Goal: Information Seeking & Learning: Learn about a topic

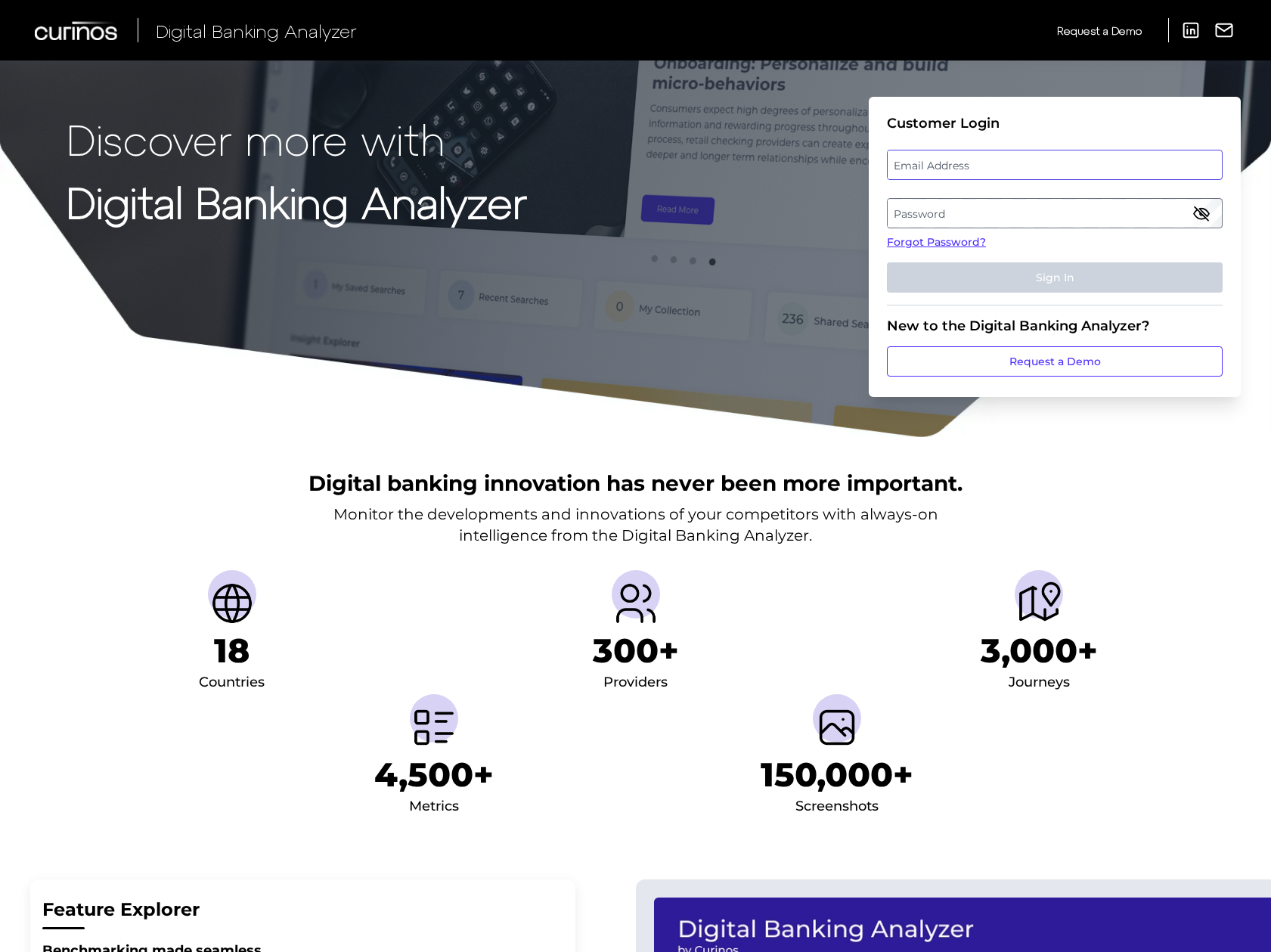
click at [943, 180] on input "email" at bounding box center [1054, 165] width 335 height 31
type input "[PERSON_NAME][EMAIL_ADDRESS][PERSON_NAME][DOMAIN_NAME]"
click at [989, 221] on label "Password" at bounding box center [1054, 213] width 334 height 27
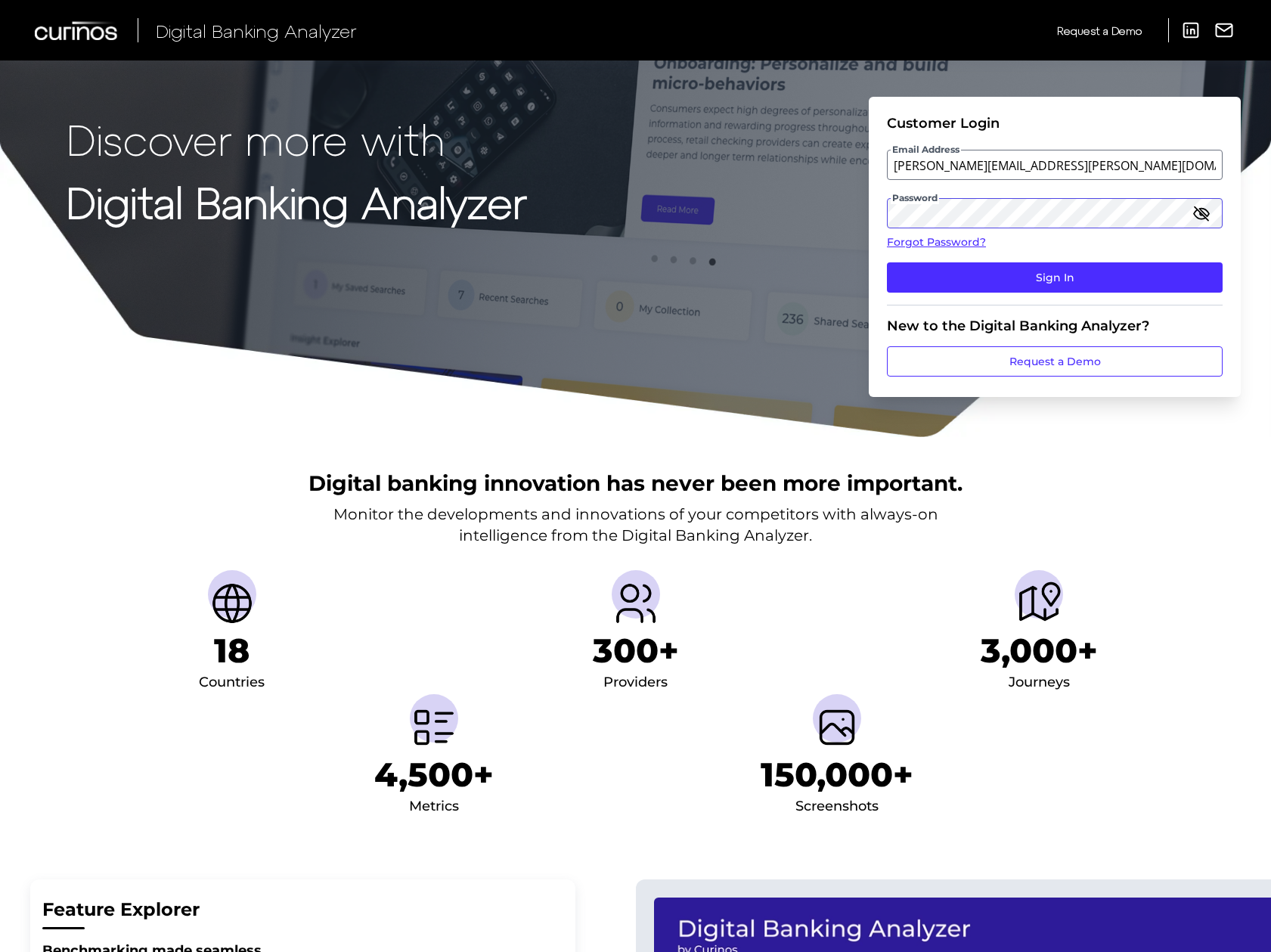
click at [886, 262] on button "Sign In" at bounding box center [1054, 277] width 335 height 31
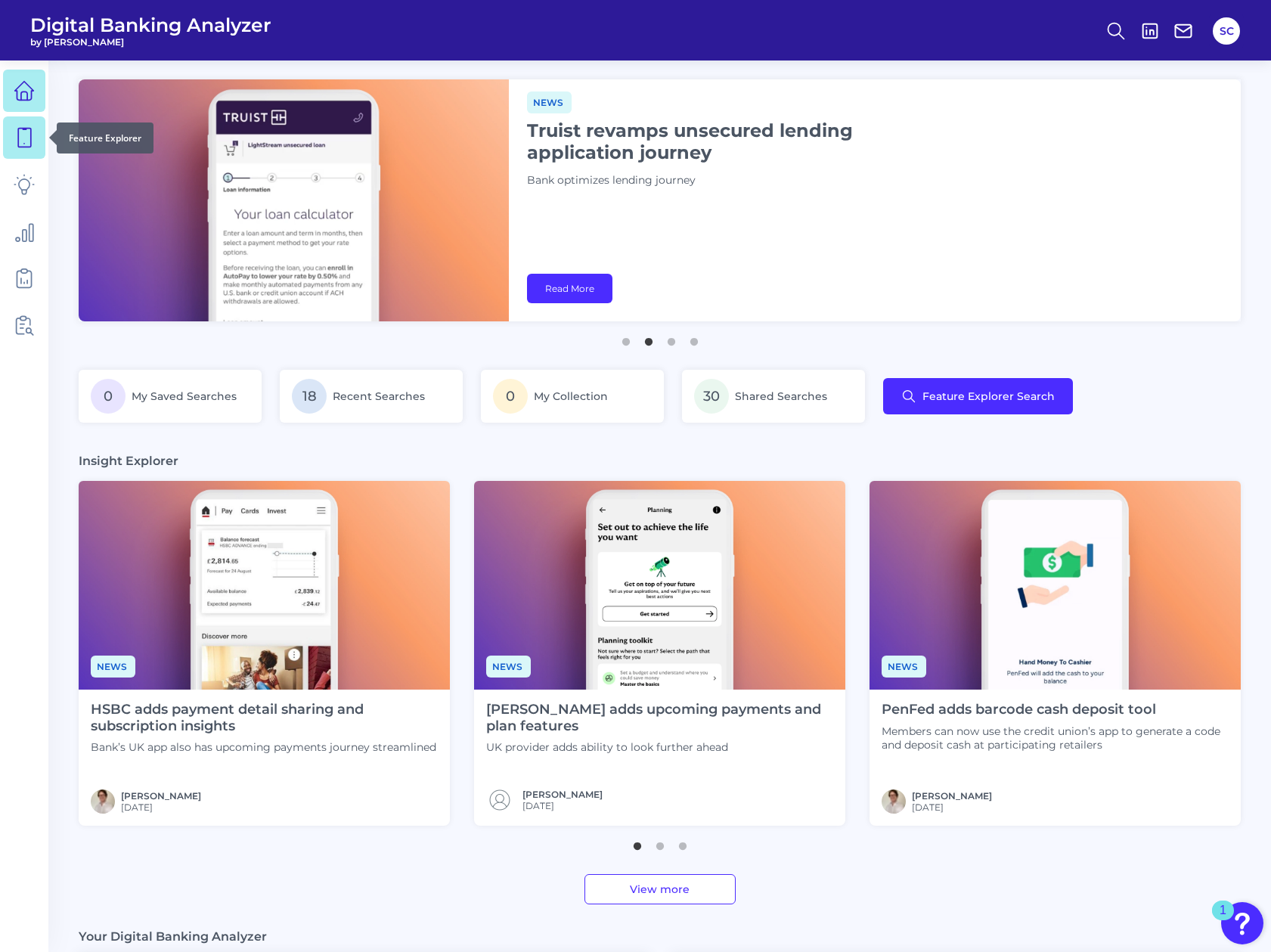
click at [25, 152] on link at bounding box center [24, 138] width 42 height 42
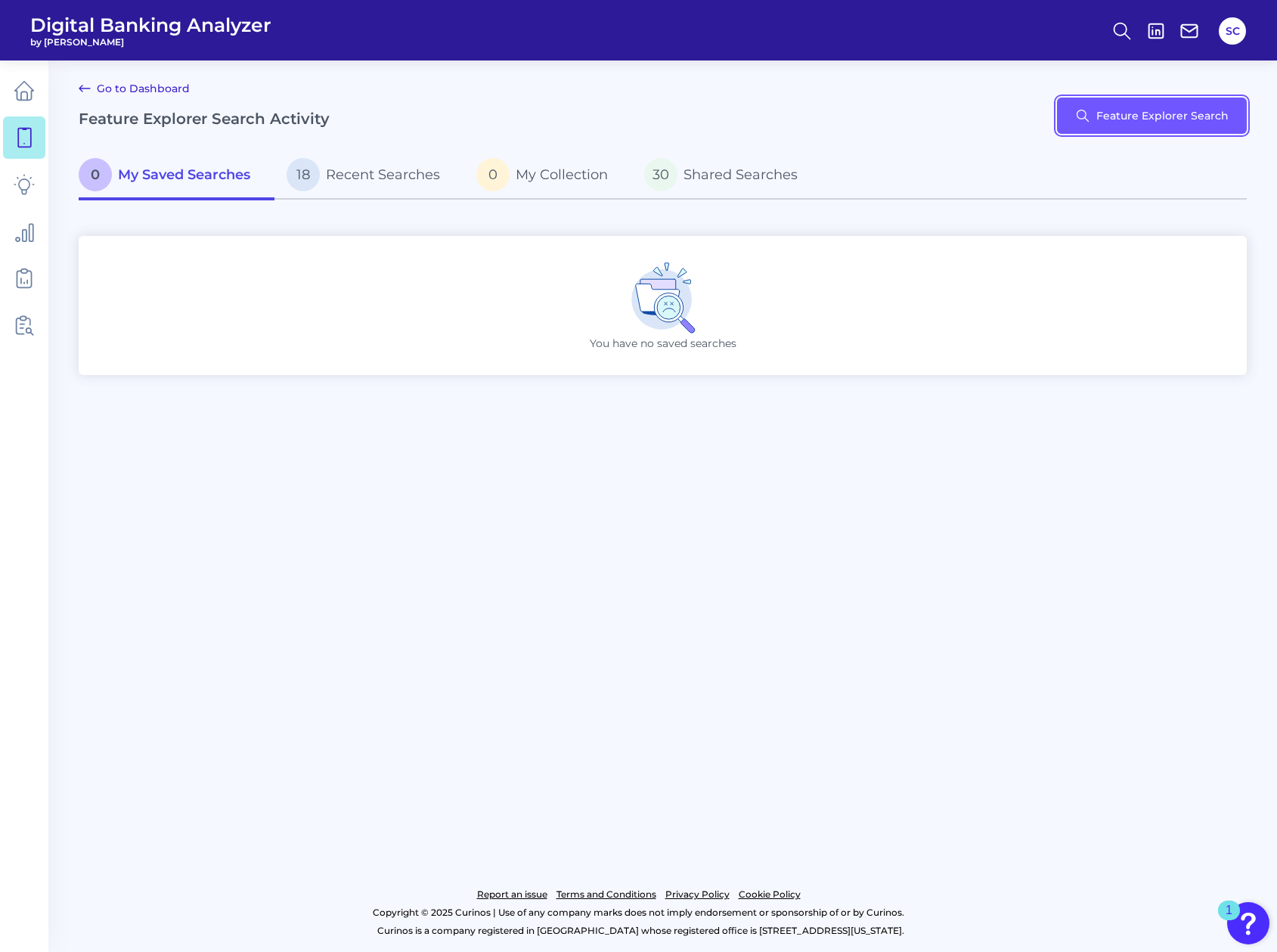
drag, startPoint x: 1078, startPoint y: 130, endPoint x: 1043, endPoint y: 159, distance: 45.5
click at [1042, 159] on main "Go to Dashboard Feature Explorer Search Activity Feature Explorer Search 0 My S…" at bounding box center [638, 476] width 1277 height 952
click at [1182, 126] on button "Feature Explorer Search" at bounding box center [1151, 115] width 190 height 36
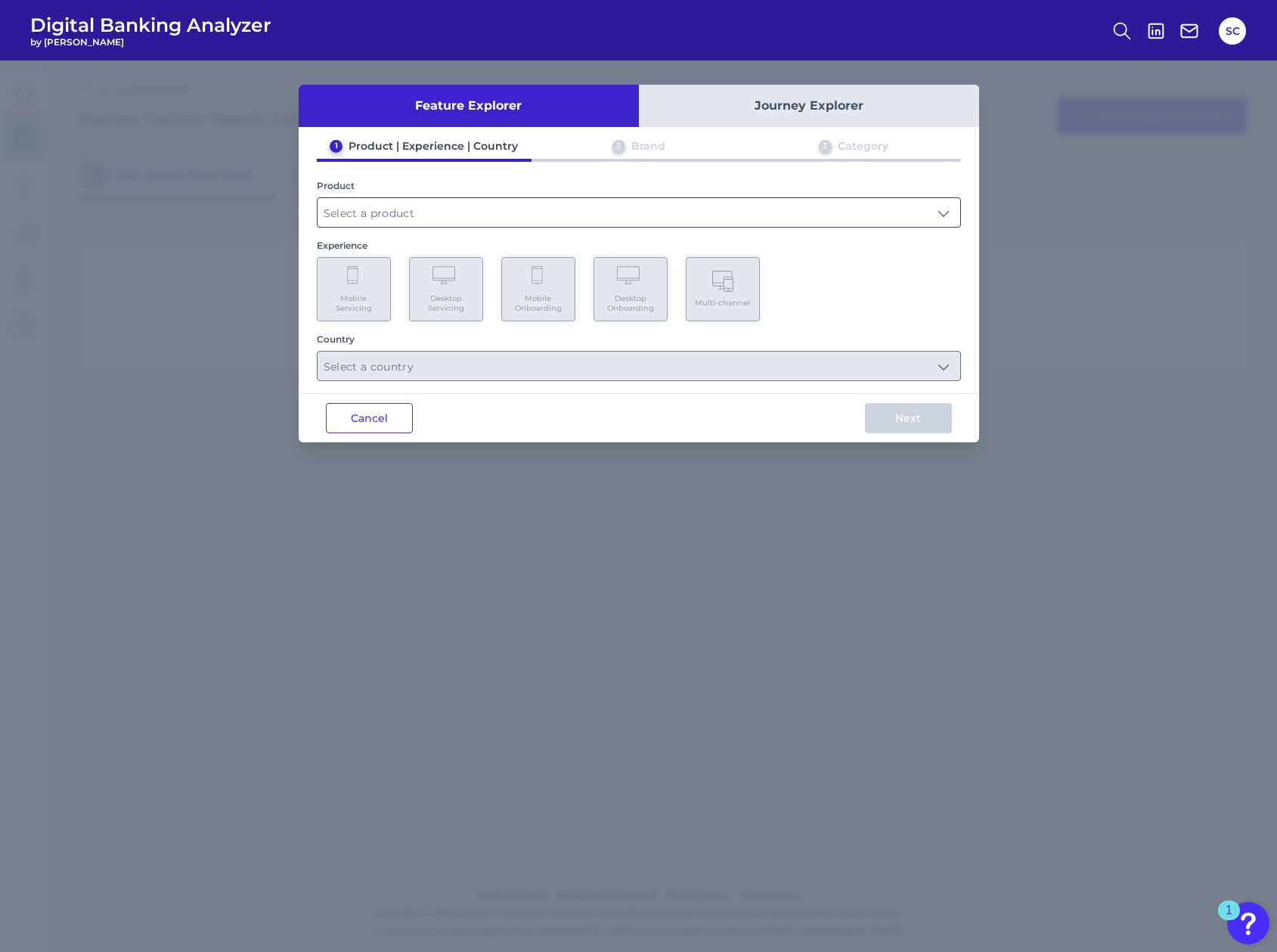
click at [459, 208] on input "text" at bounding box center [638, 212] width 643 height 29
click at [449, 236] on li "Checking / Current Account" at bounding box center [638, 249] width 643 height 35
type input "Checking / Current Account"
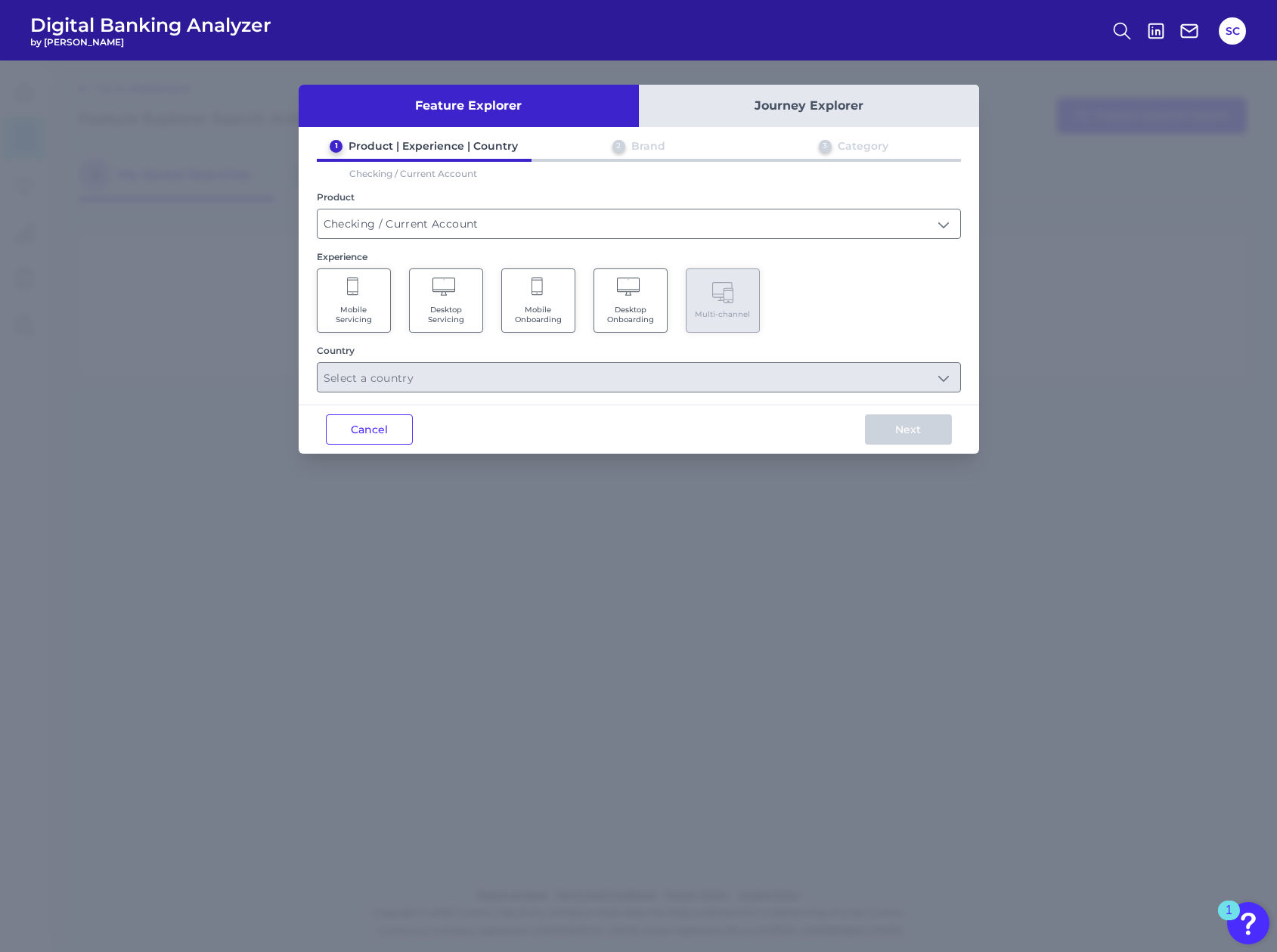
click at [598, 303] on Onboarding "Desktop Onboarding" at bounding box center [630, 300] width 74 height 64
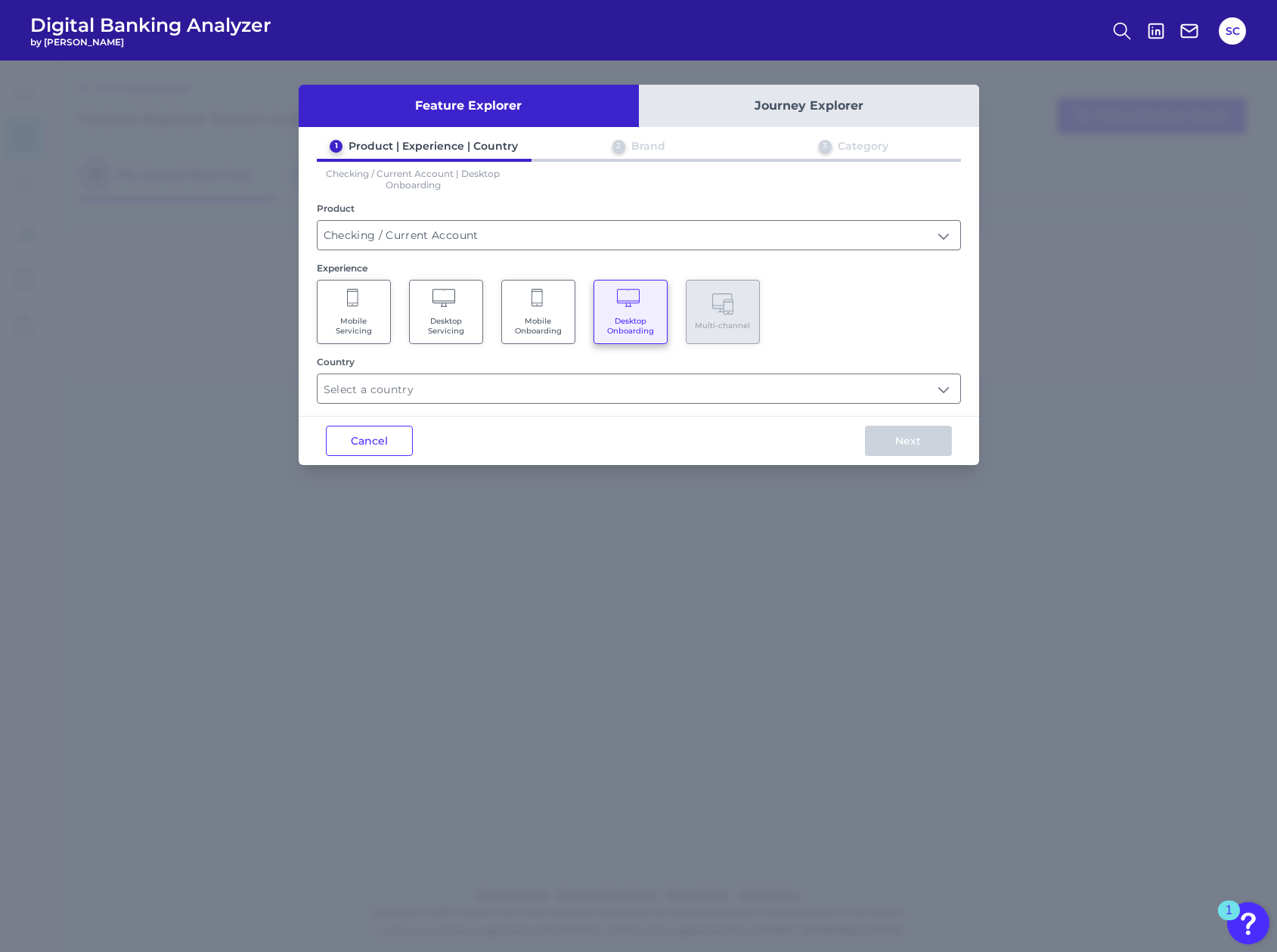
type input "Select all Countries"
click at [554, 310] on Onboarding "Mobile Onboarding" at bounding box center [538, 311] width 74 height 64
click at [626, 337] on Onboarding "Desktop Onboarding" at bounding box center [630, 311] width 74 height 64
type input "Select all Countries"
click at [583, 382] on input "Select all Countries" at bounding box center [638, 388] width 643 height 29
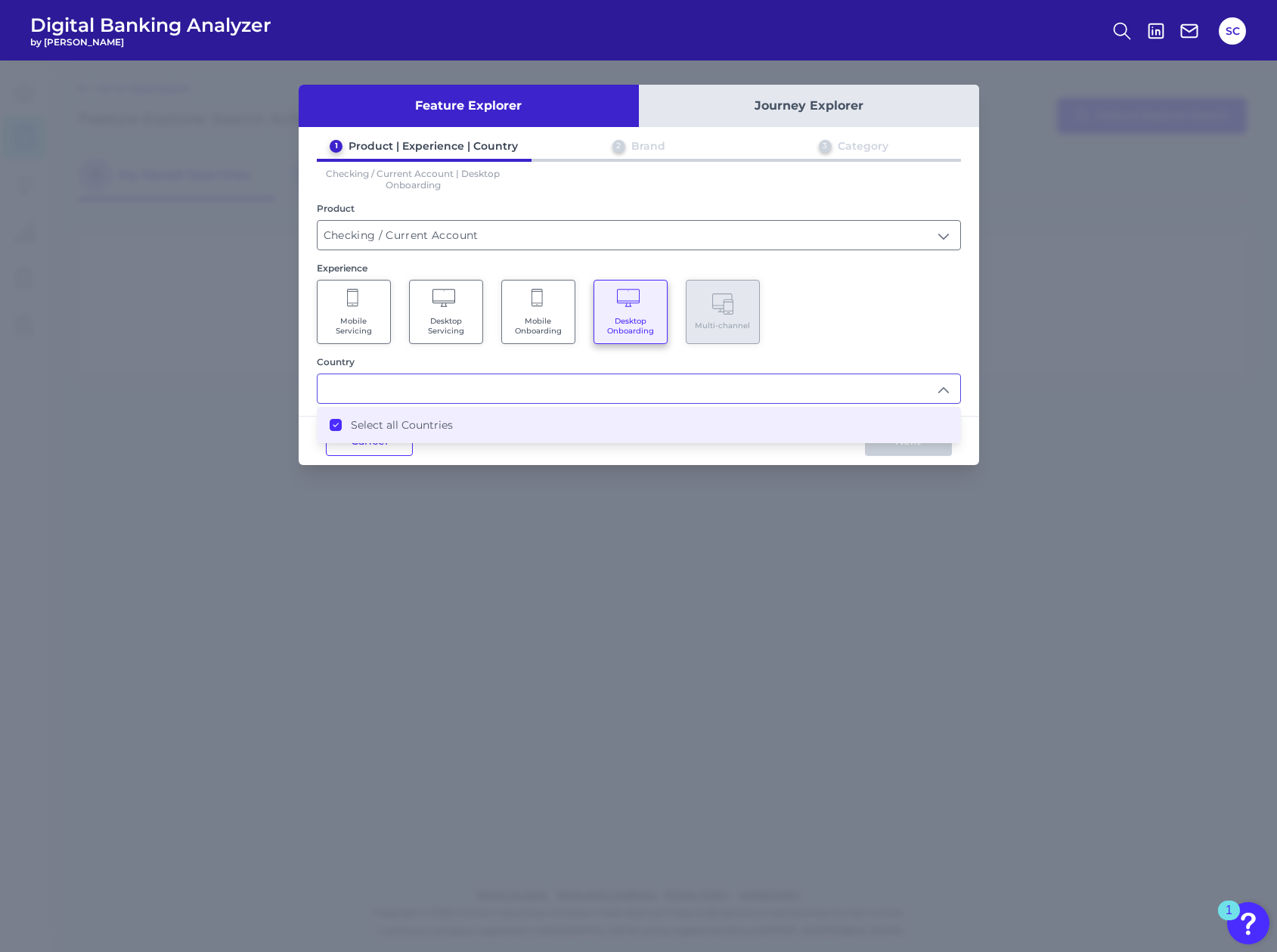
click at [602, 373] on div at bounding box center [638, 388] width 644 height 31
click at [841, 376] on input "text" at bounding box center [638, 388] width 643 height 29
type input "Select all Countries"
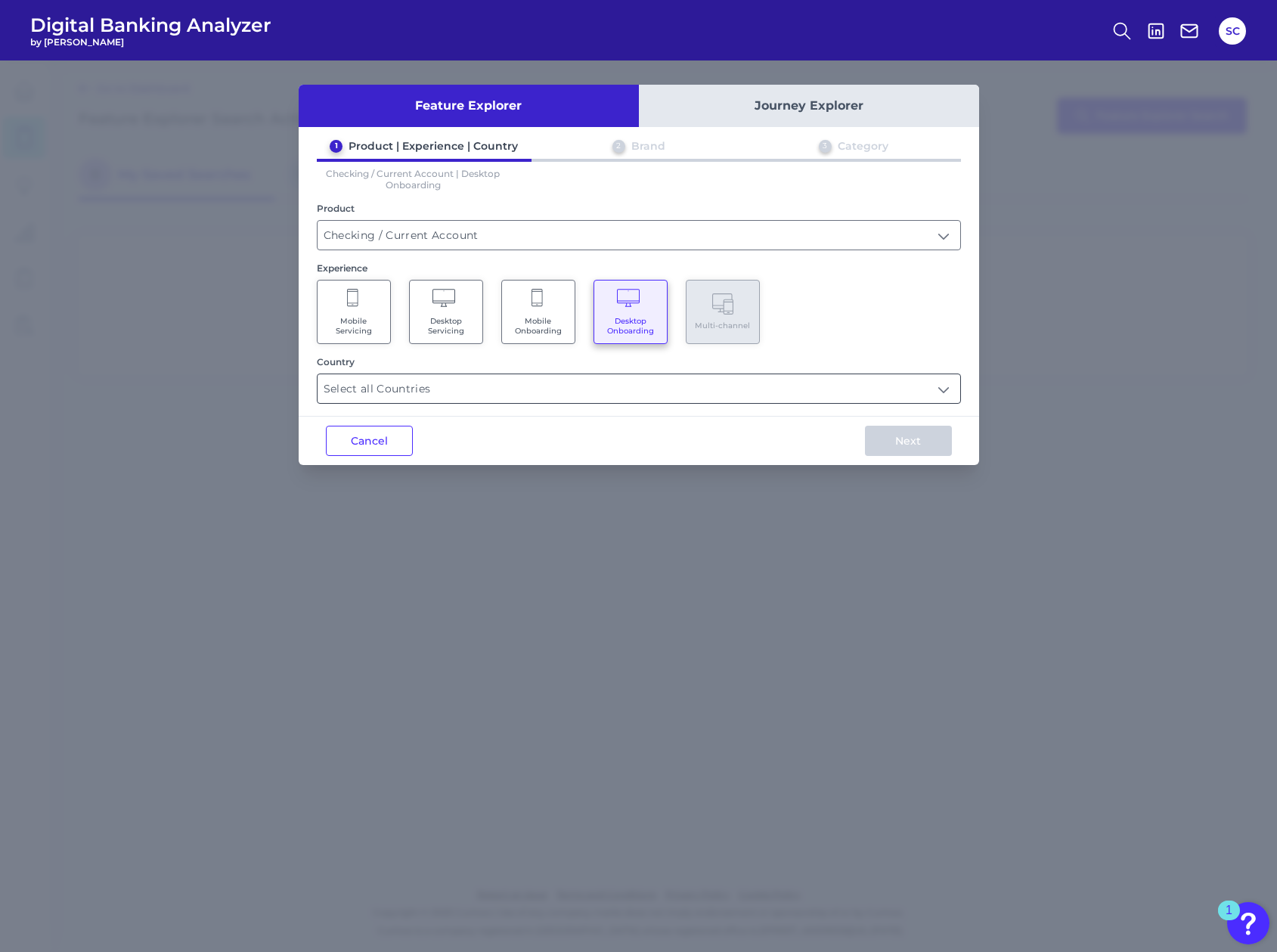
click at [815, 402] on input "Select all Countries" at bounding box center [638, 388] width 643 height 29
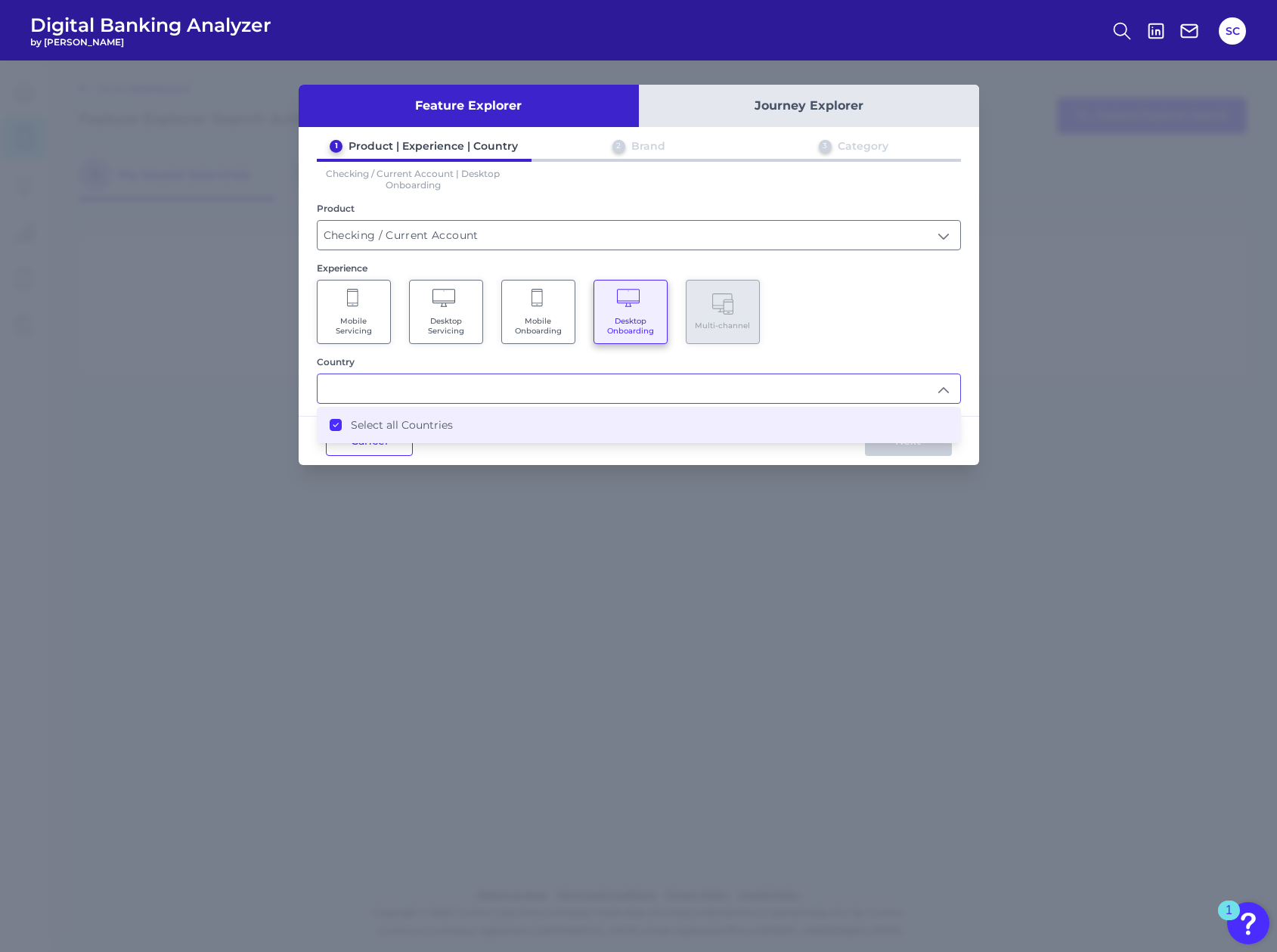
click at [432, 422] on label "Select all Countries" at bounding box center [401, 425] width 102 height 14
type input "Select all Countries"
click at [829, 461] on div "Cancel Next" at bounding box center [638, 441] width 681 height 49
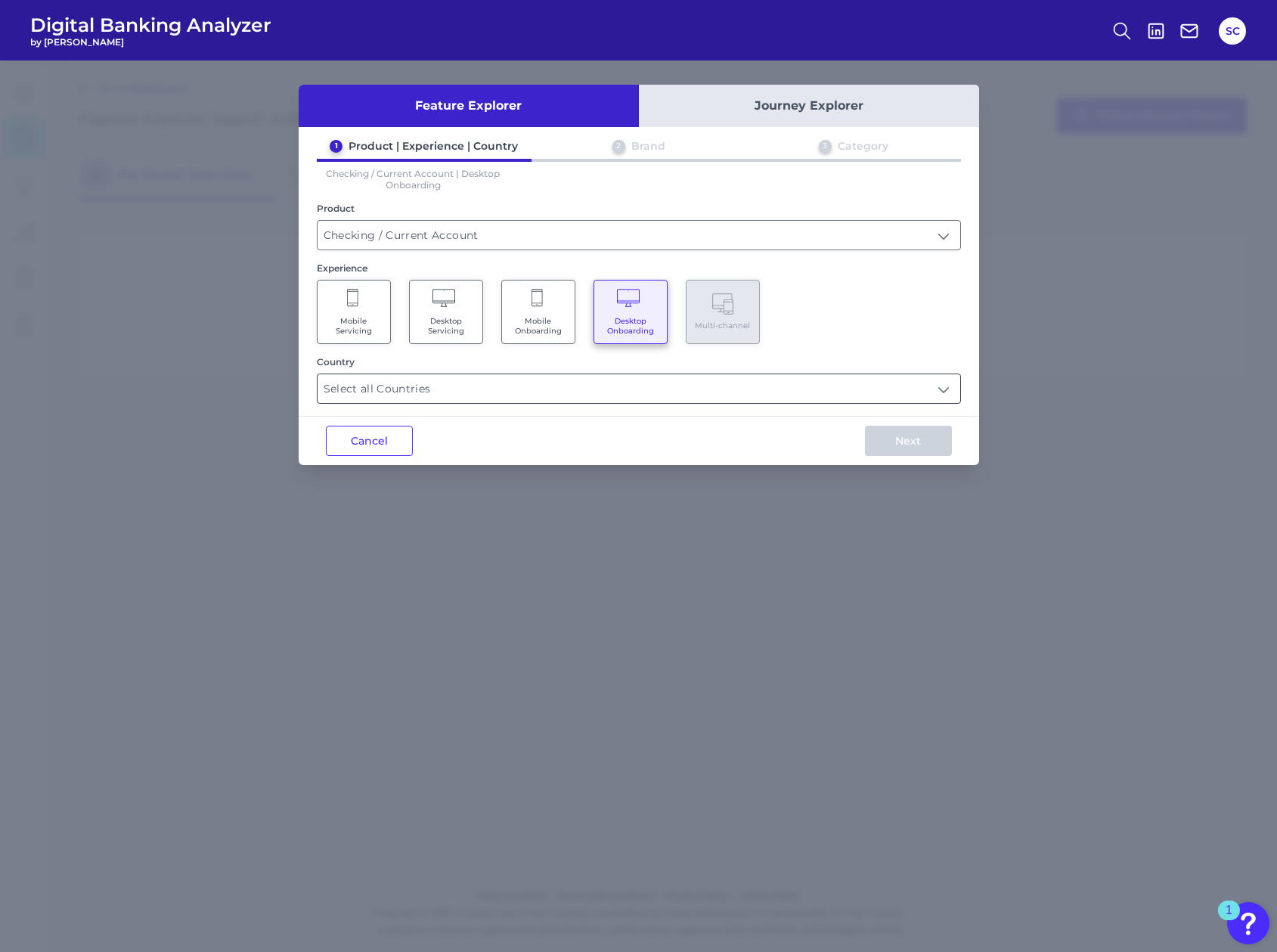
click at [366, 379] on input "Select all Countries" at bounding box center [638, 388] width 643 height 29
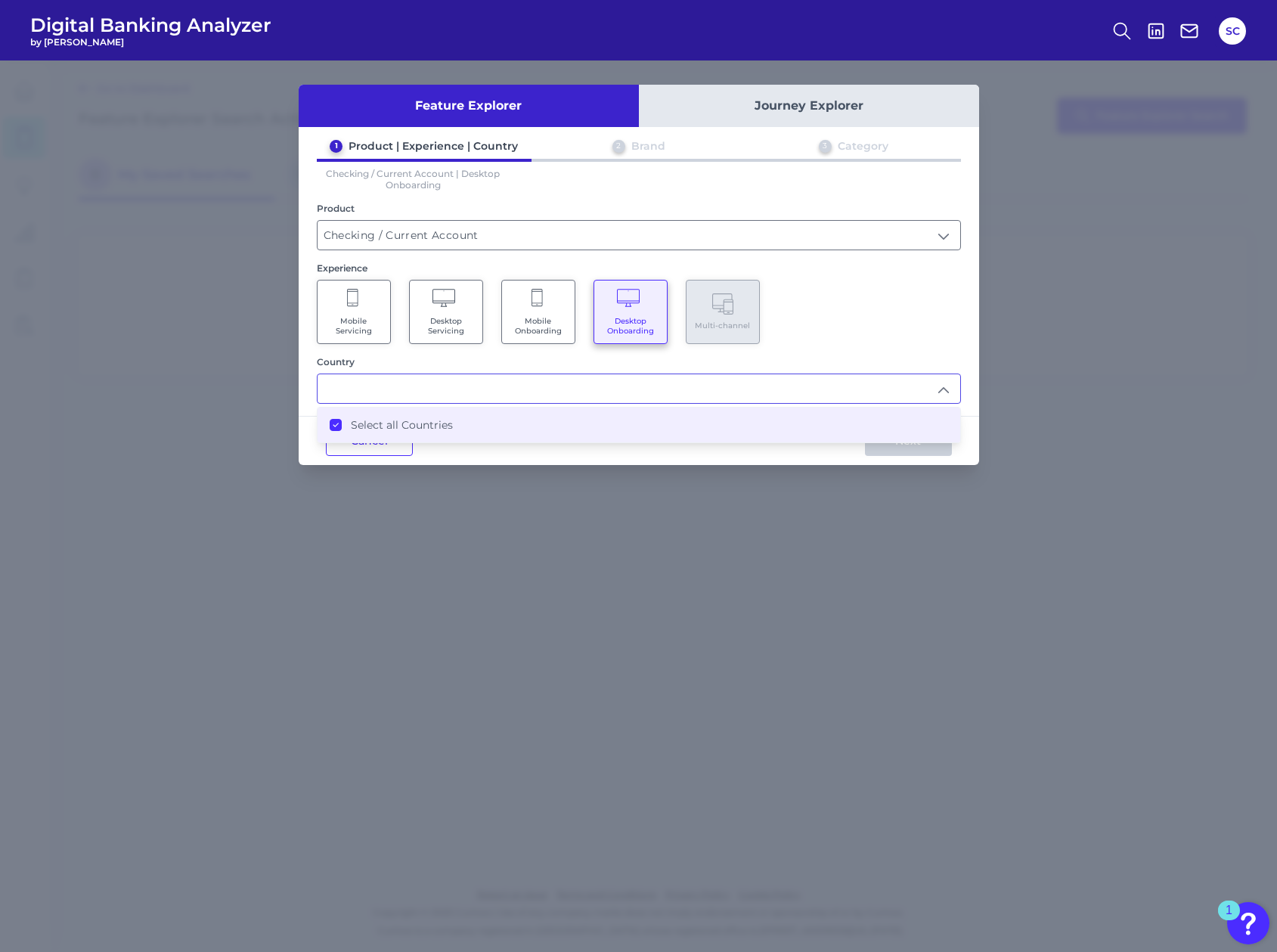
click at [336, 427] on icon at bounding box center [335, 425] width 8 height 8
type input "Select all Countries"
click at [335, 427] on icon at bounding box center [335, 425] width 8 height 8
click at [528, 444] on div "Cancel Next" at bounding box center [638, 441] width 681 height 49
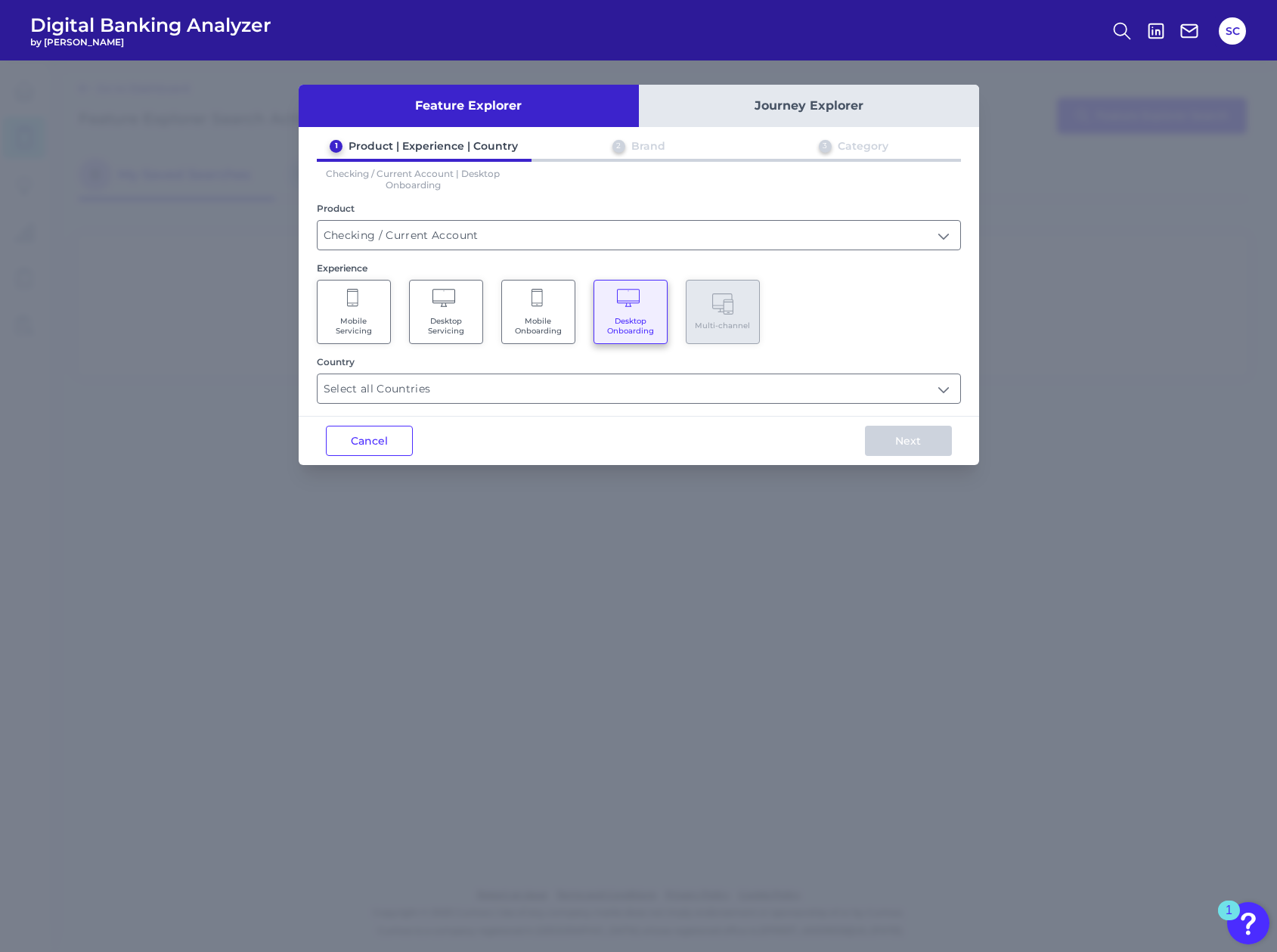
click at [561, 321] on span "Mobile Onboarding" at bounding box center [539, 326] width 58 height 19
click at [599, 375] on input "text" at bounding box center [638, 388] width 643 height 29
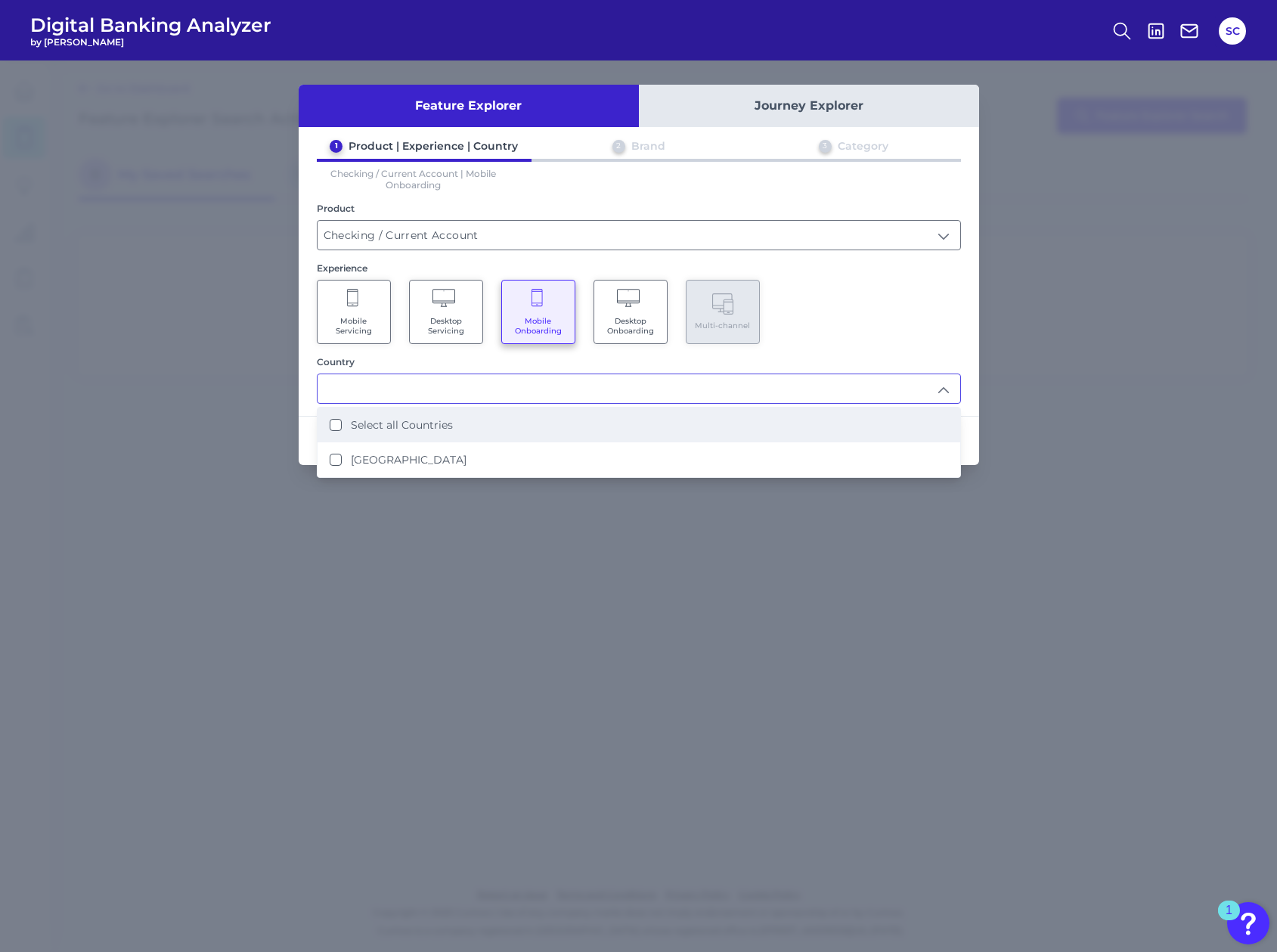
click at [454, 421] on li "Select all Countries" at bounding box center [638, 425] width 643 height 35
type input "Select all Countries"
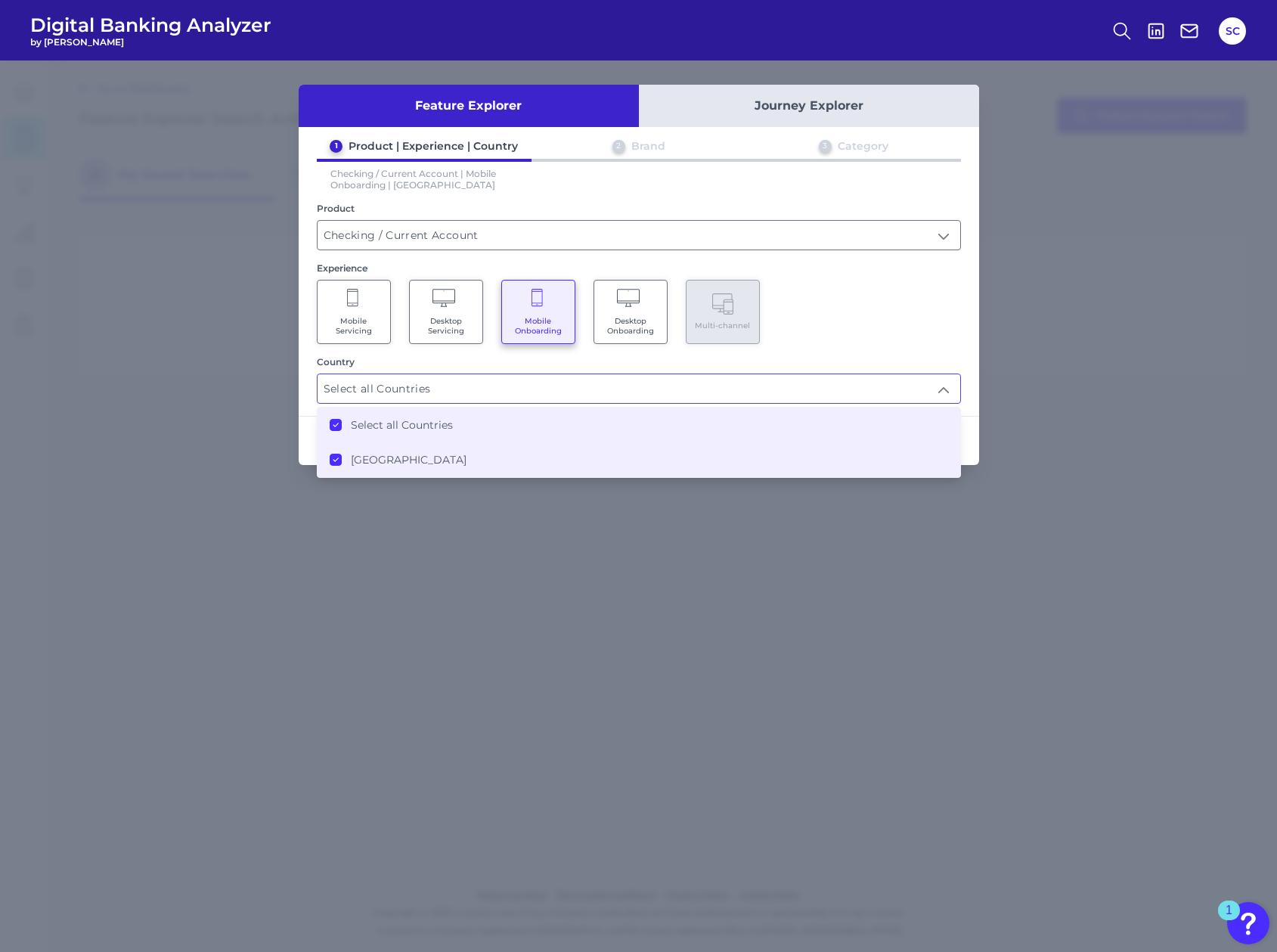
click at [808, 333] on div "Mobile Servicing Desktop Servicing Mobile Onboarding Desktop Onboarding Multi-c…" at bounding box center [638, 311] width 644 height 64
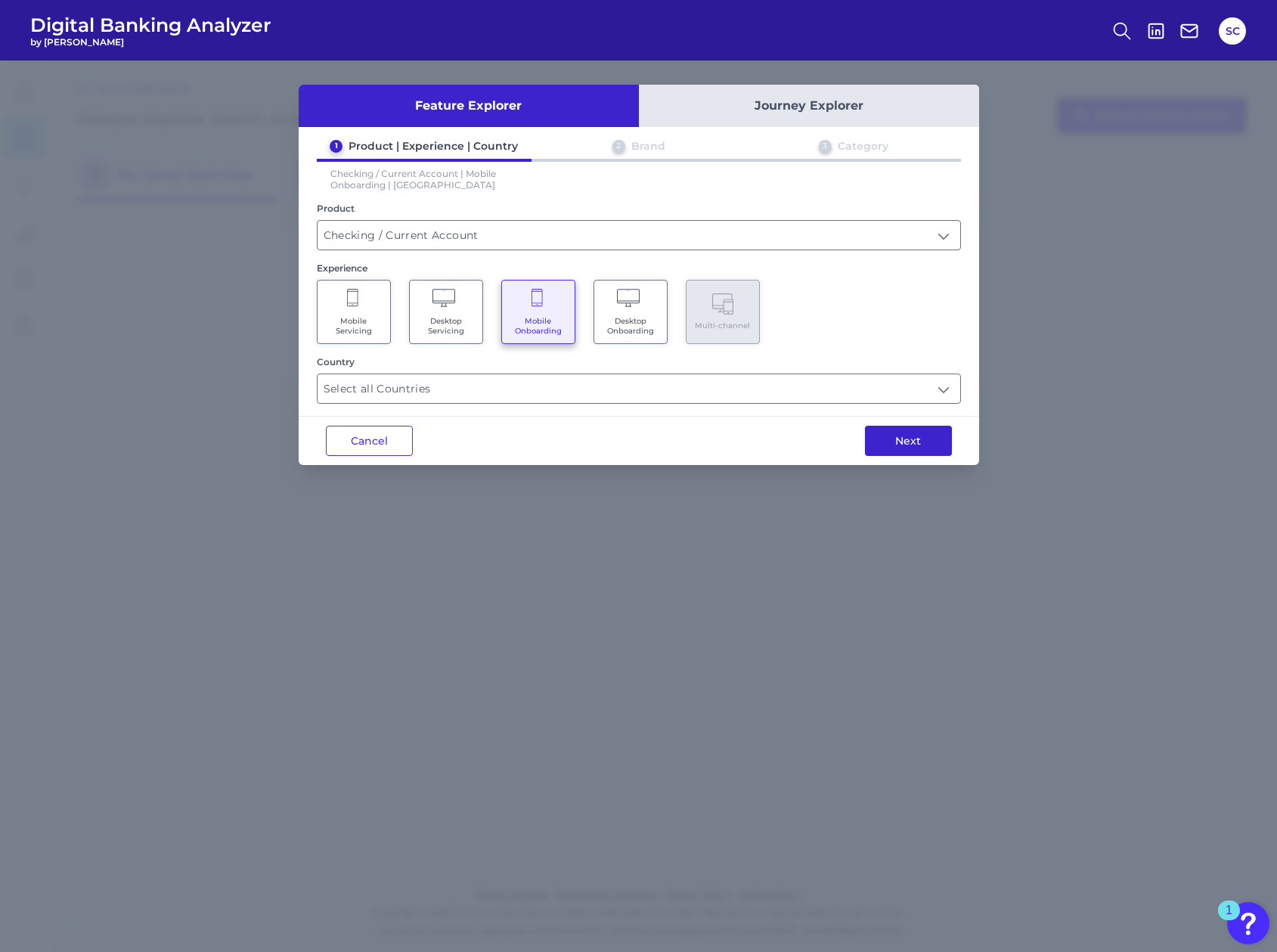
click at [882, 447] on button "Next" at bounding box center [907, 441] width 87 height 31
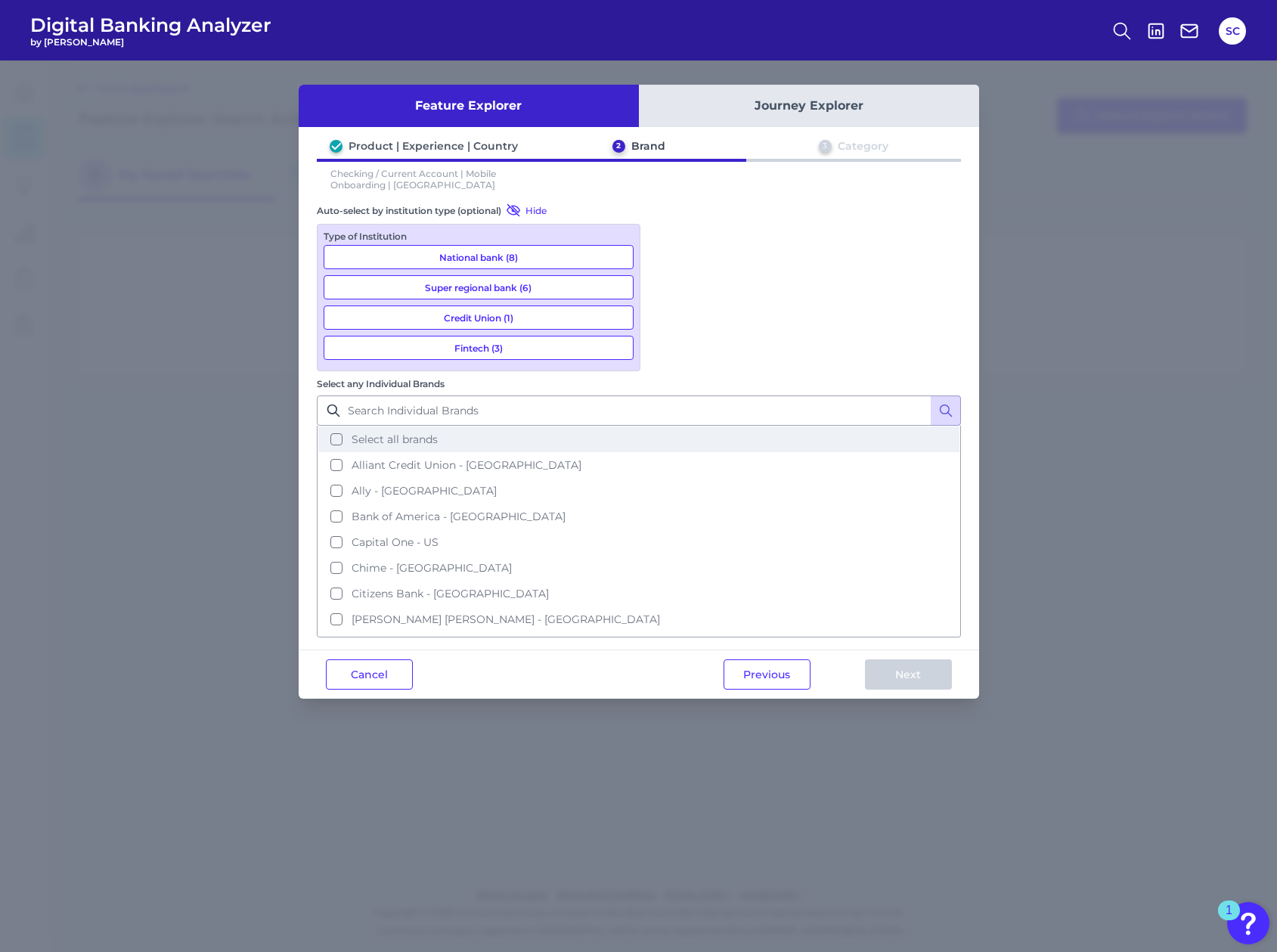
click at [660, 427] on button "Select all brands" at bounding box center [638, 439] width 641 height 25
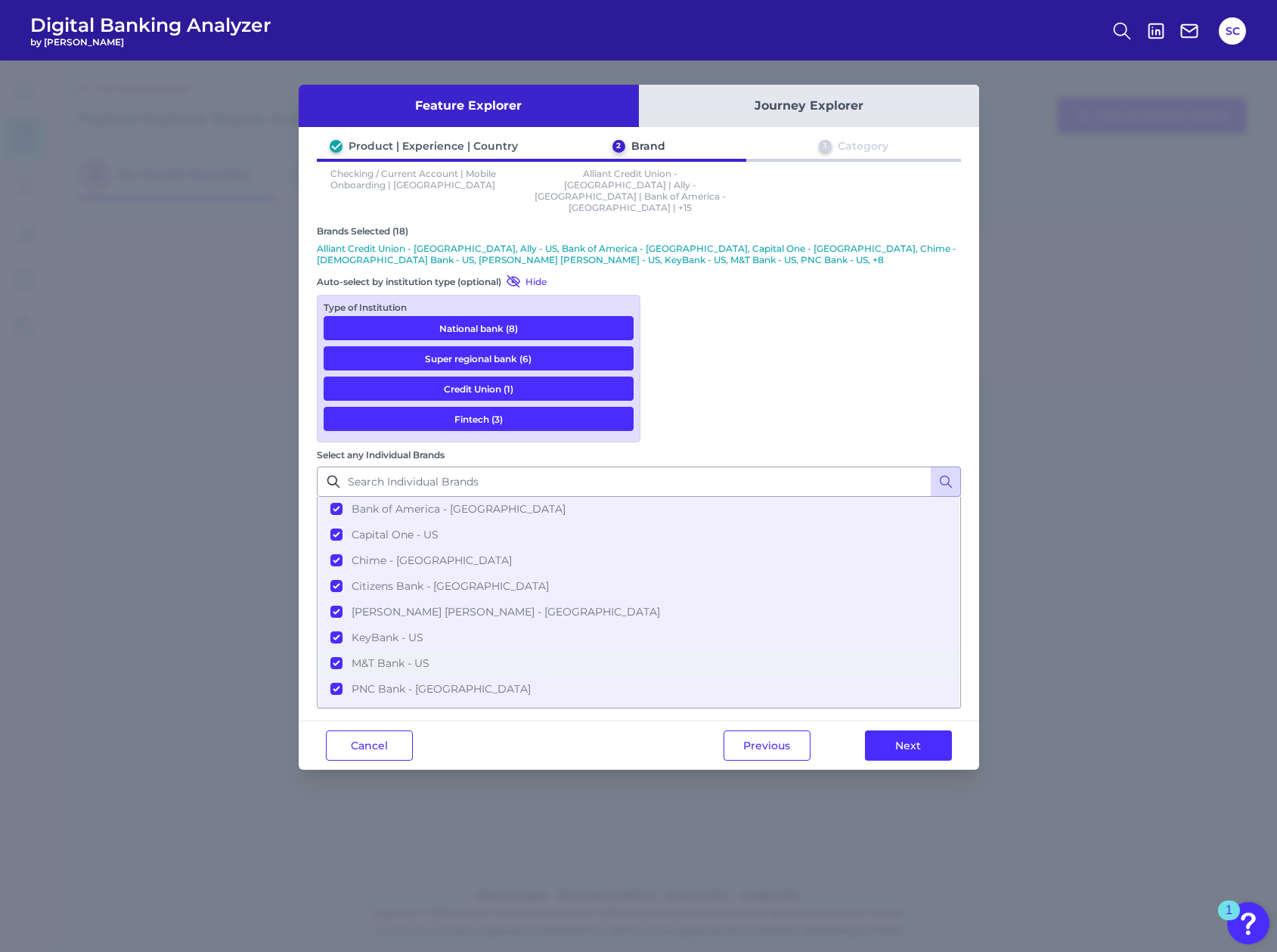
scroll to position [74, 0]
click at [900, 730] on button "Next" at bounding box center [907, 745] width 87 height 31
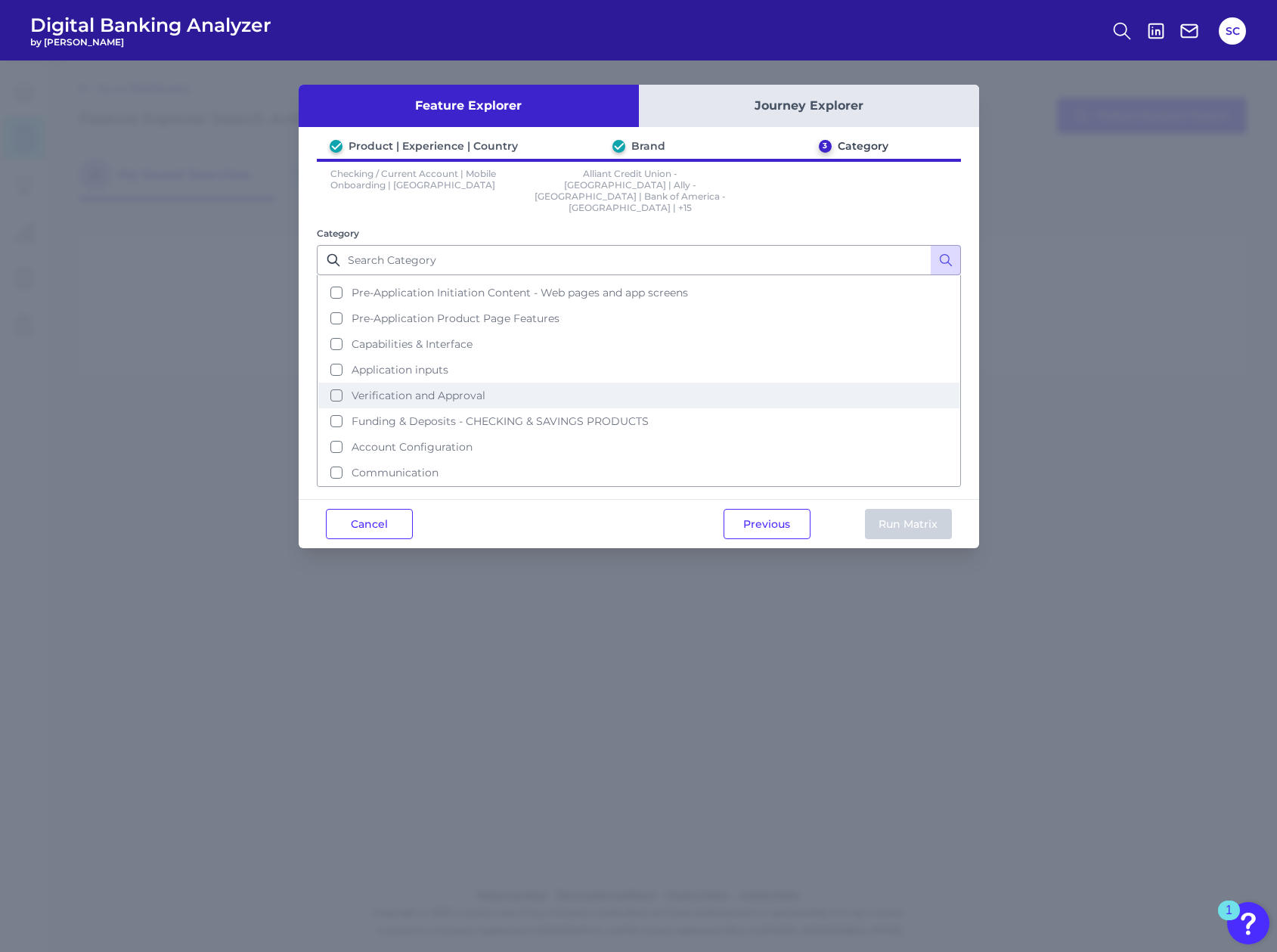
scroll to position [0, 0]
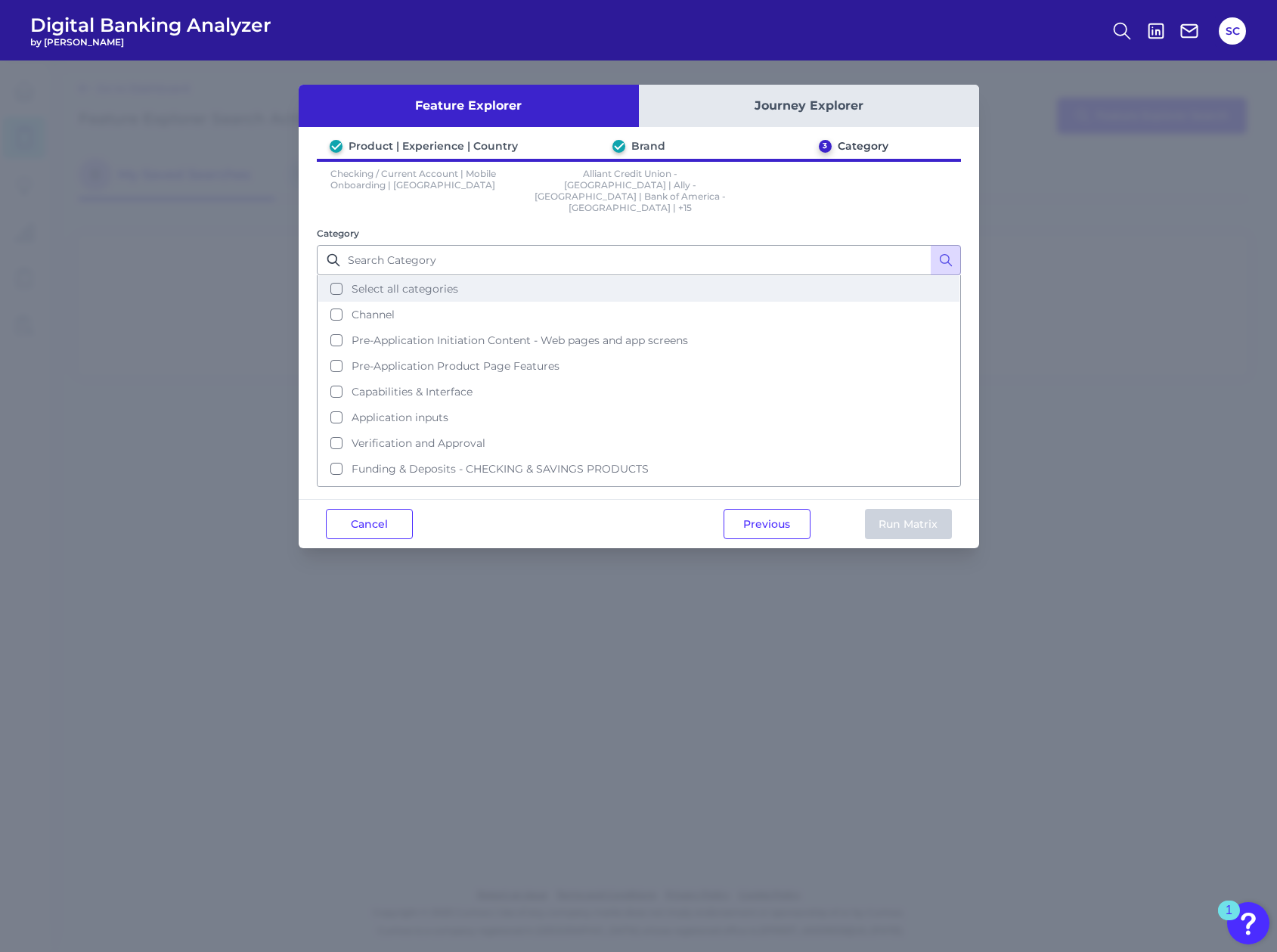
click at [433, 282] on span "Select all categories" at bounding box center [405, 289] width 107 height 14
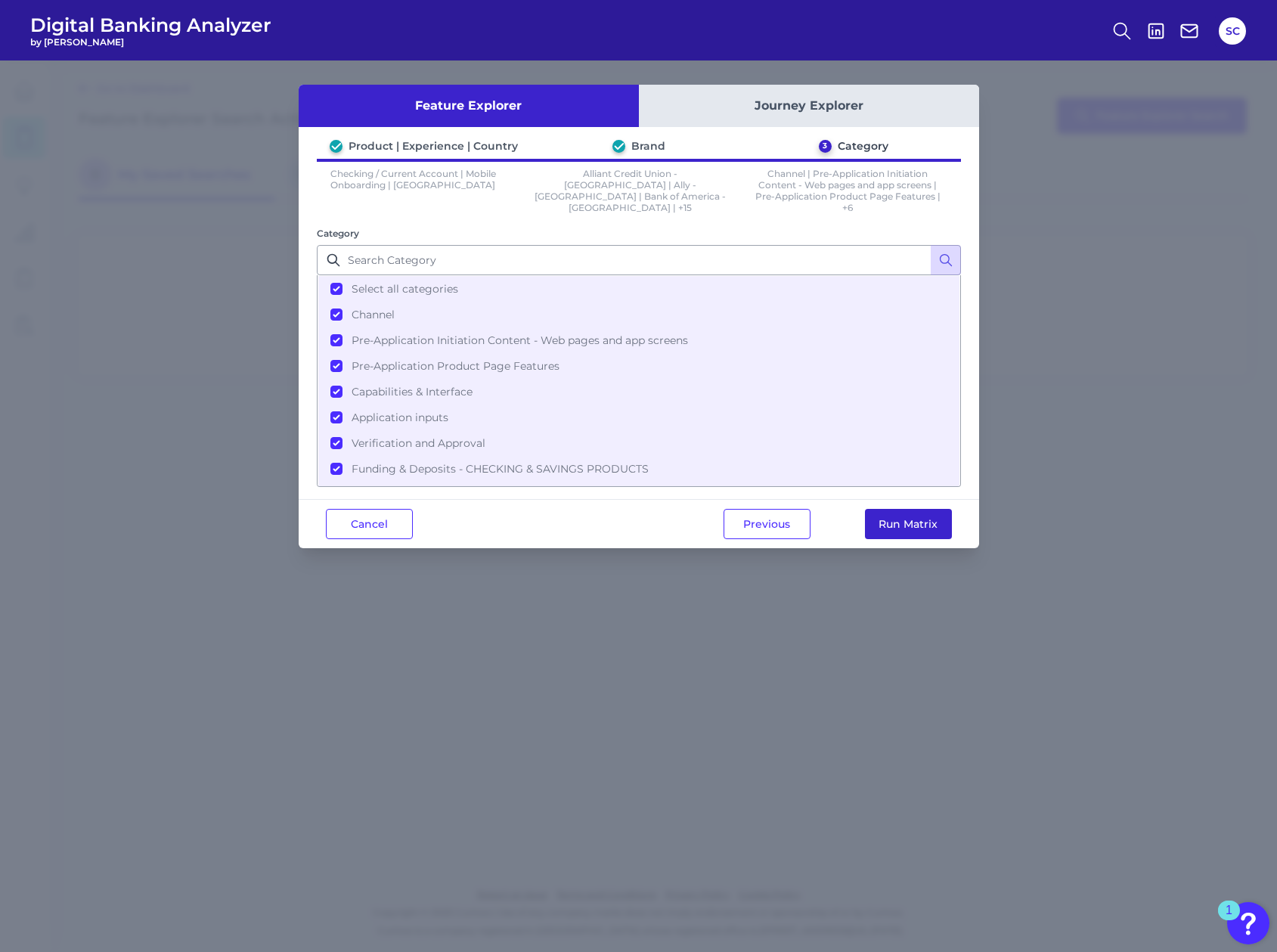
click at [891, 509] on button "Run Matrix" at bounding box center [907, 524] width 87 height 31
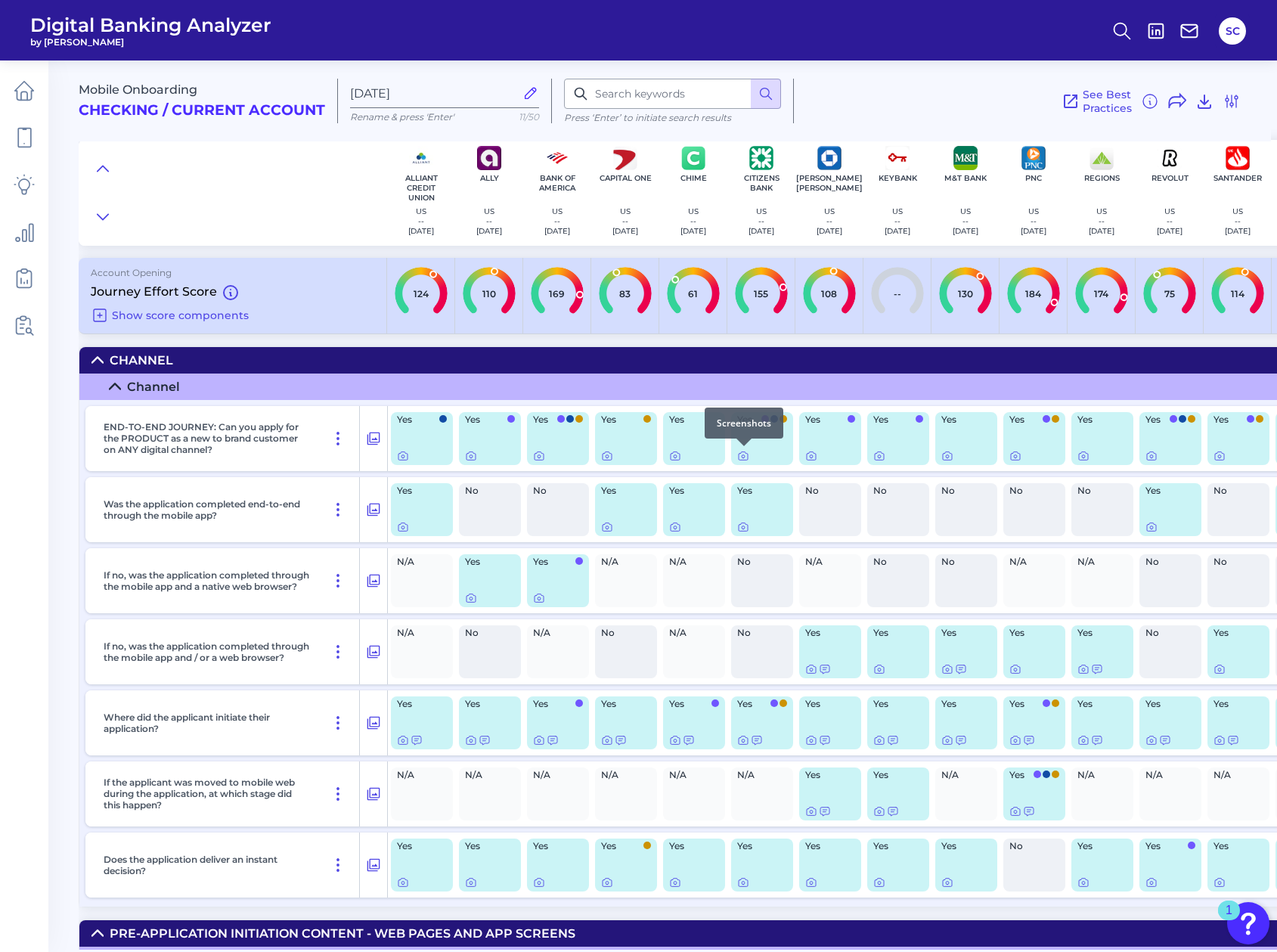
click at [743, 453] on div at bounding box center [744, 446] width 15 height 15
click at [746, 458] on icon at bounding box center [743, 455] width 12 height 12
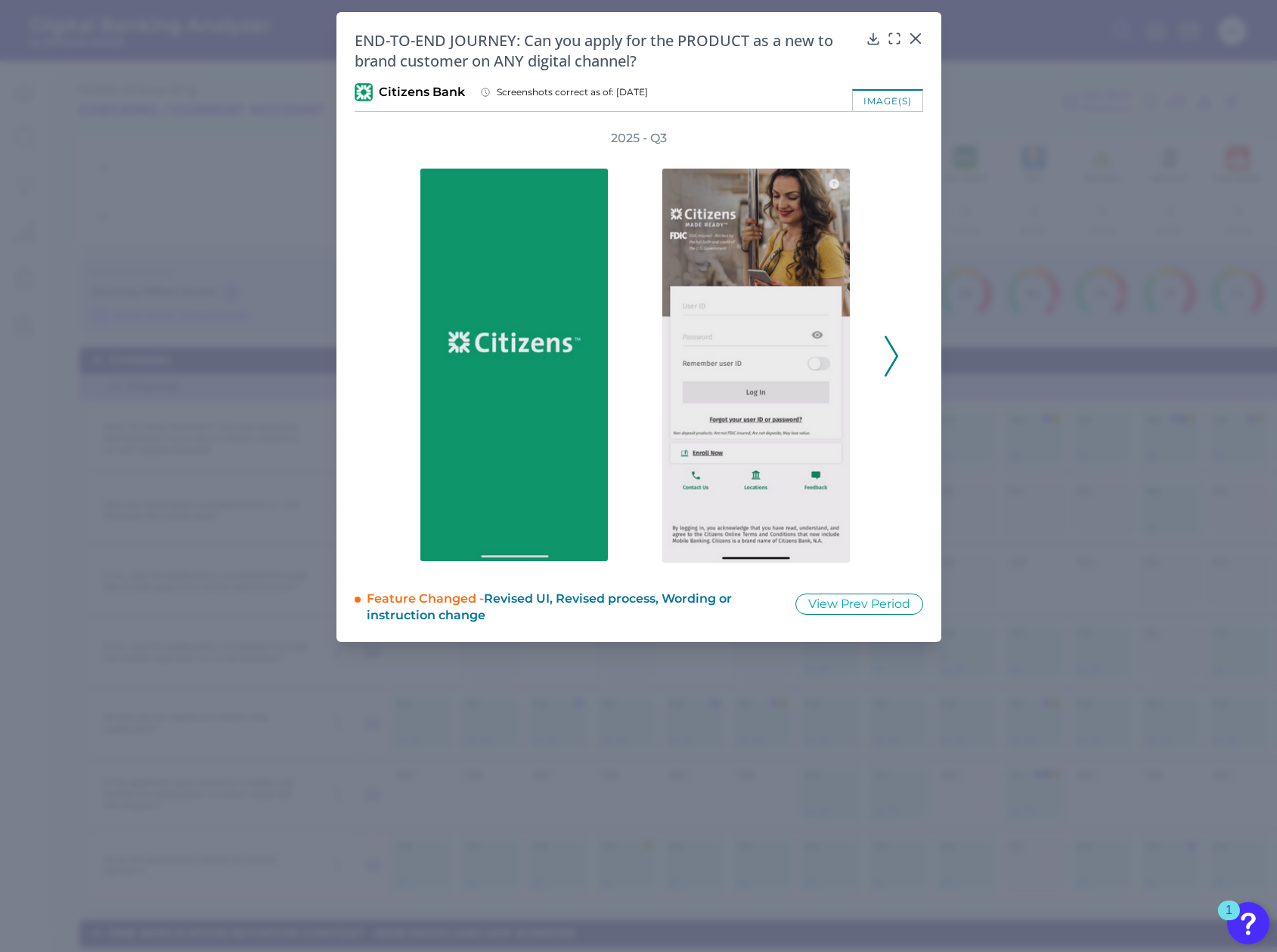
click at [892, 368] on icon at bounding box center [892, 356] width 14 height 41
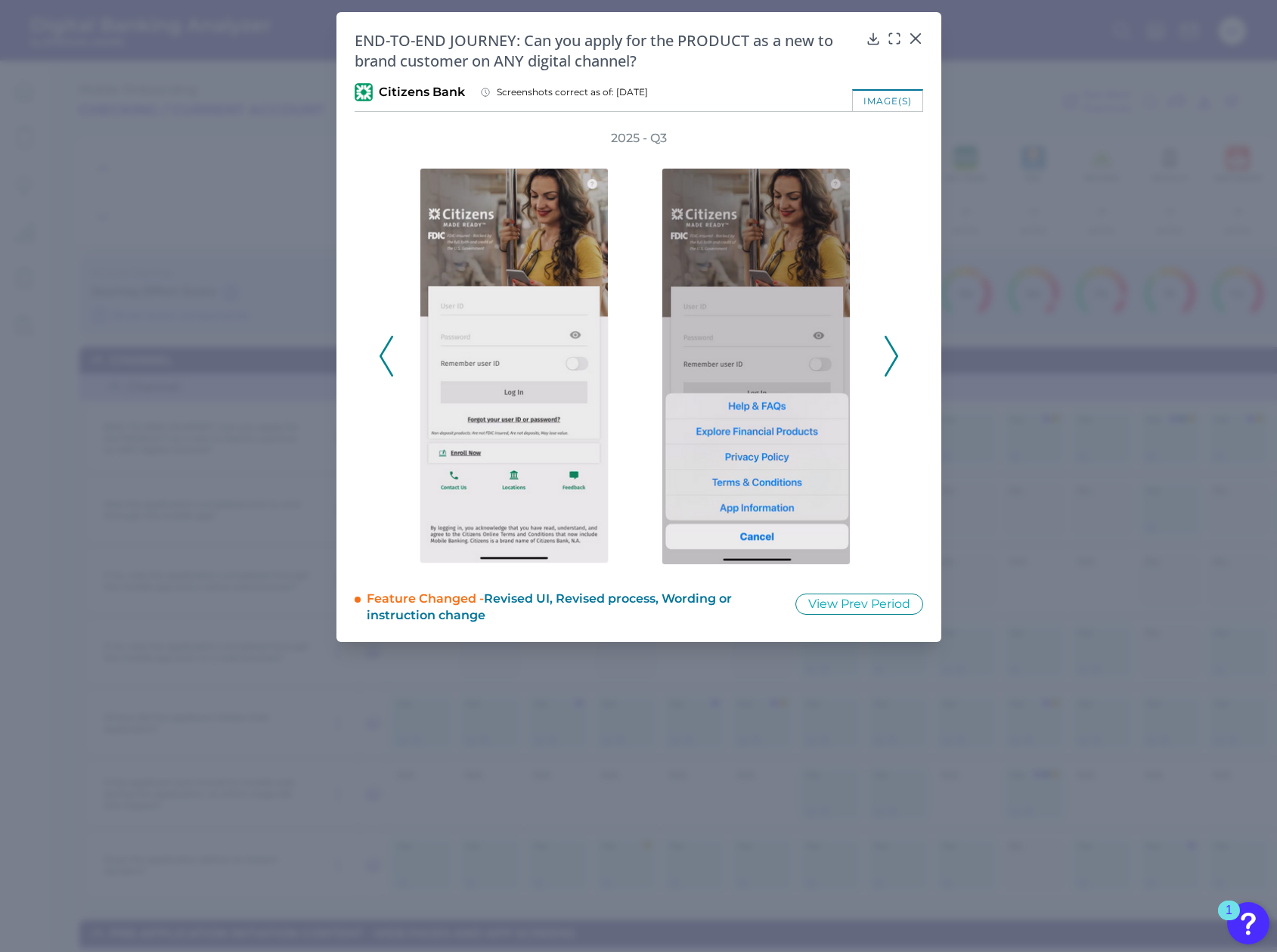
click at [892, 368] on icon at bounding box center [892, 356] width 14 height 41
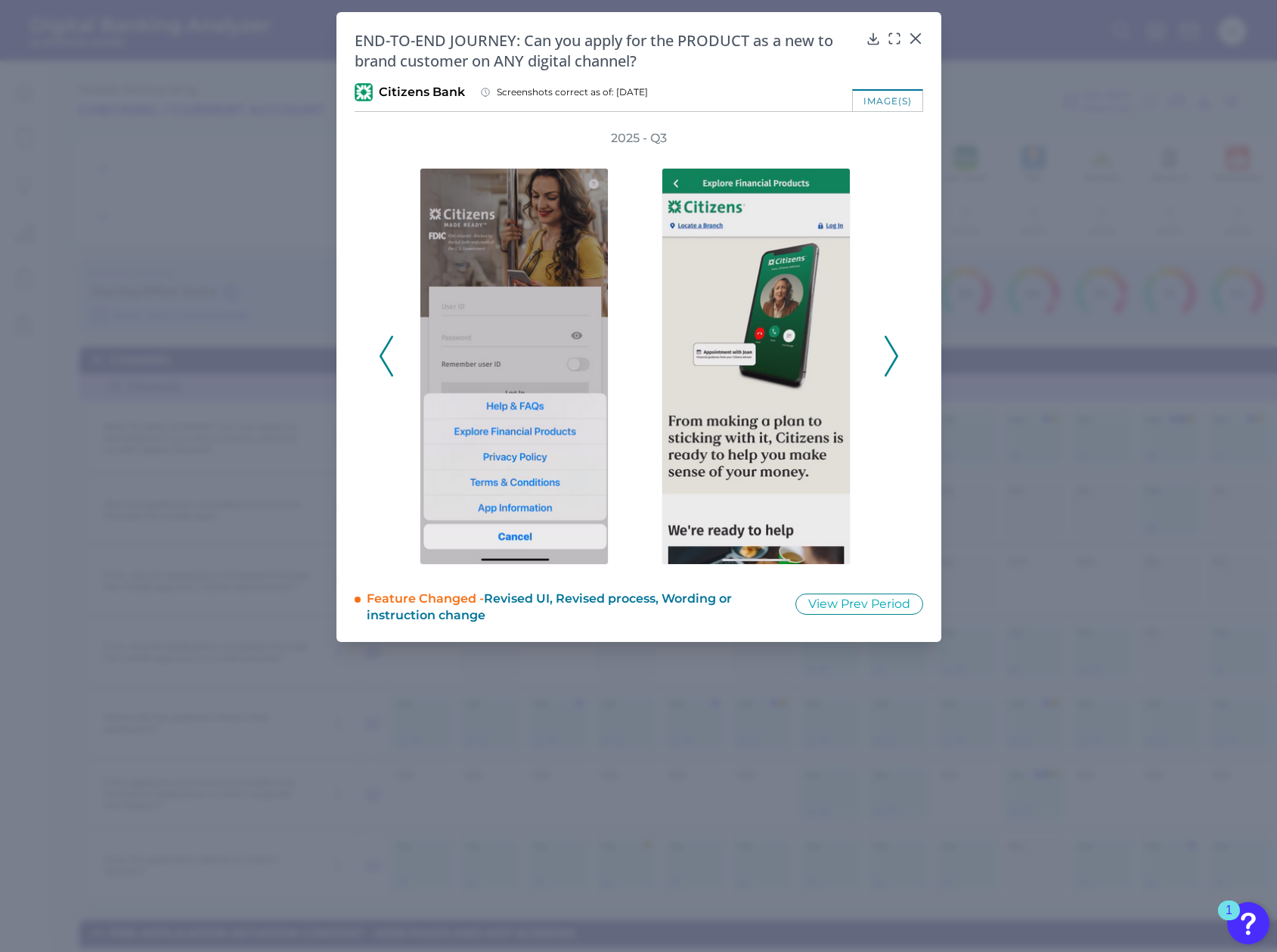
click at [892, 368] on icon at bounding box center [892, 356] width 14 height 41
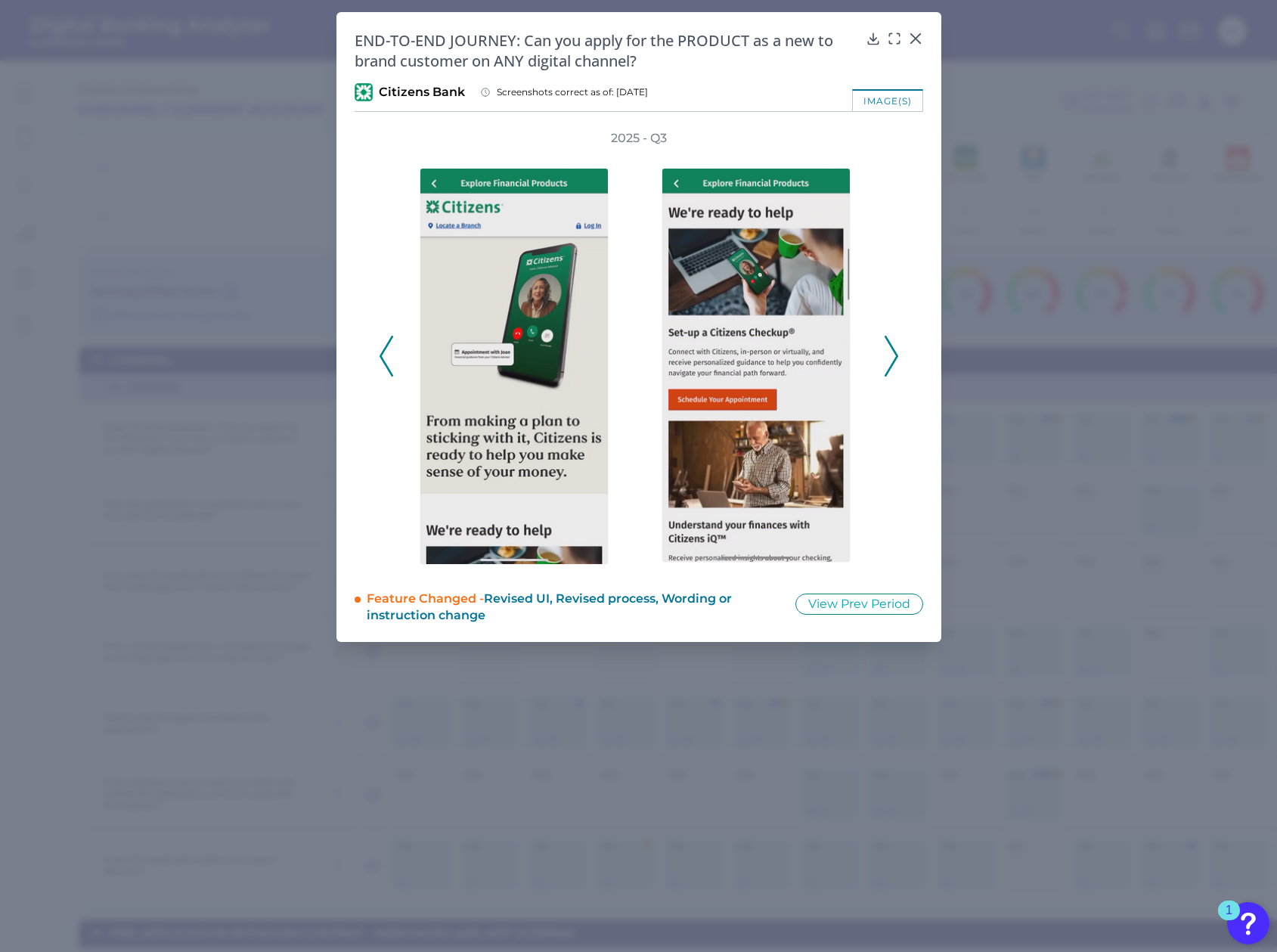
click at [892, 367] on icon at bounding box center [892, 356] width 14 height 41
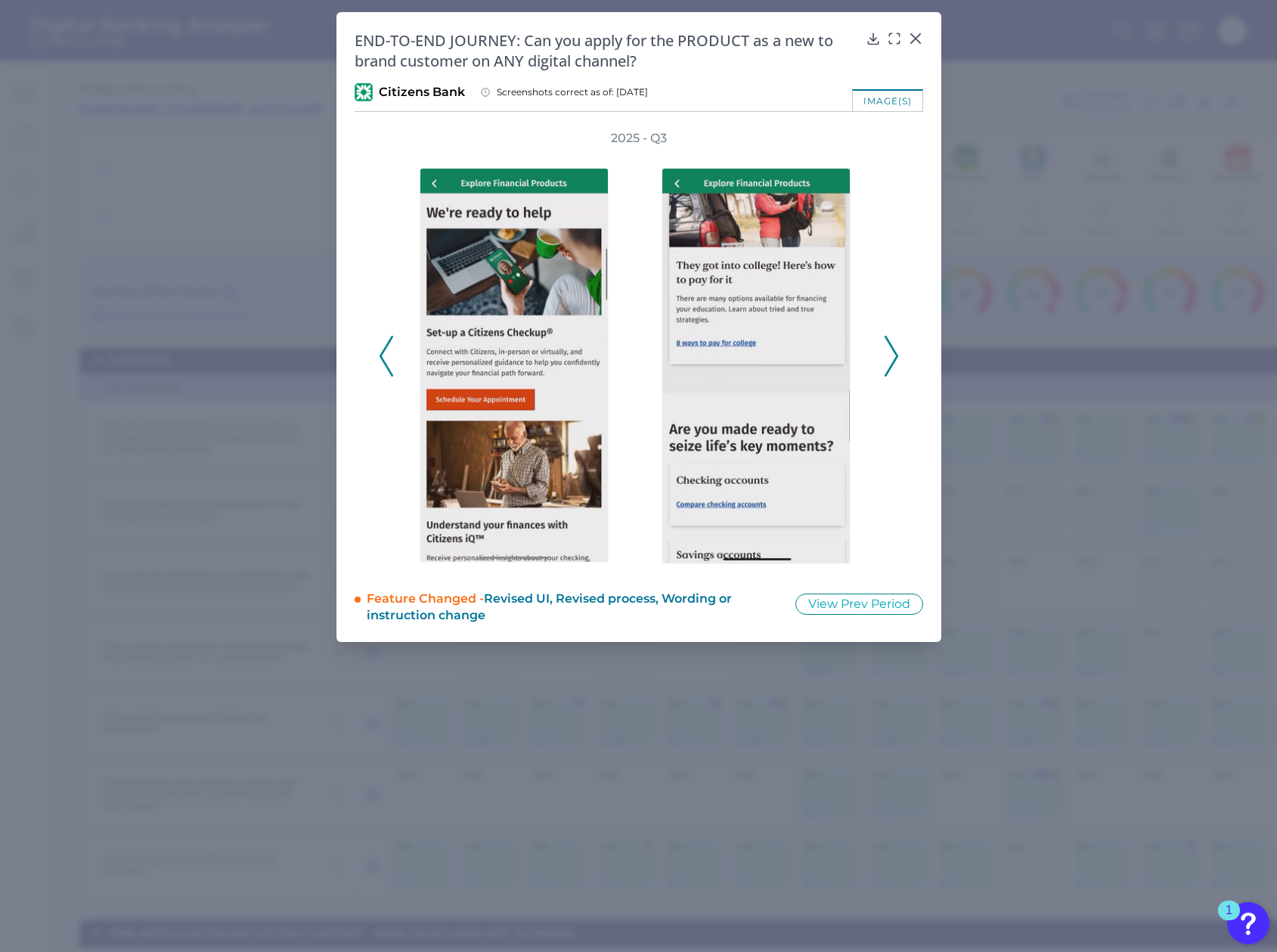
click at [892, 367] on icon at bounding box center [892, 356] width 14 height 41
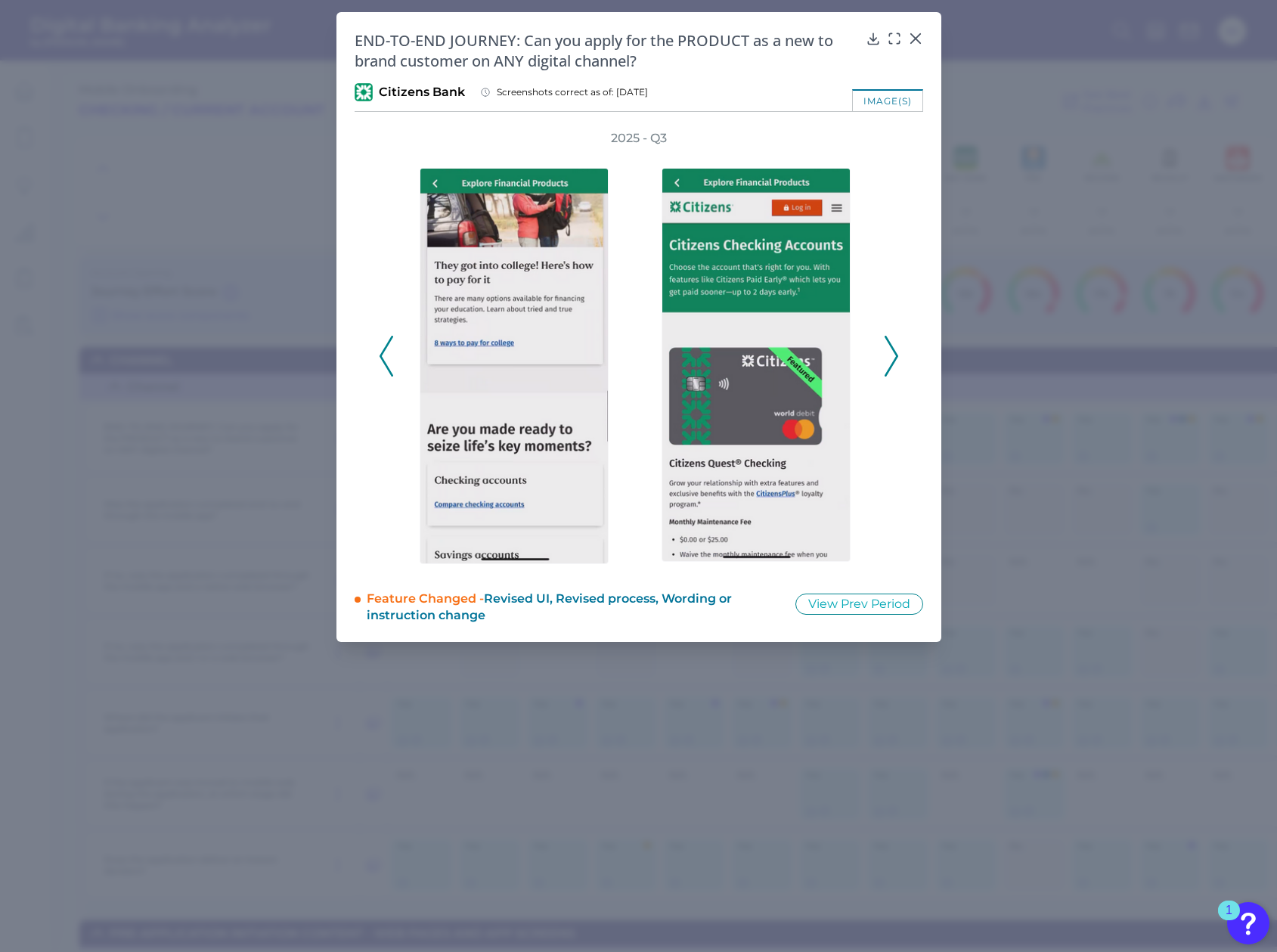
click at [892, 367] on icon at bounding box center [892, 356] width 14 height 41
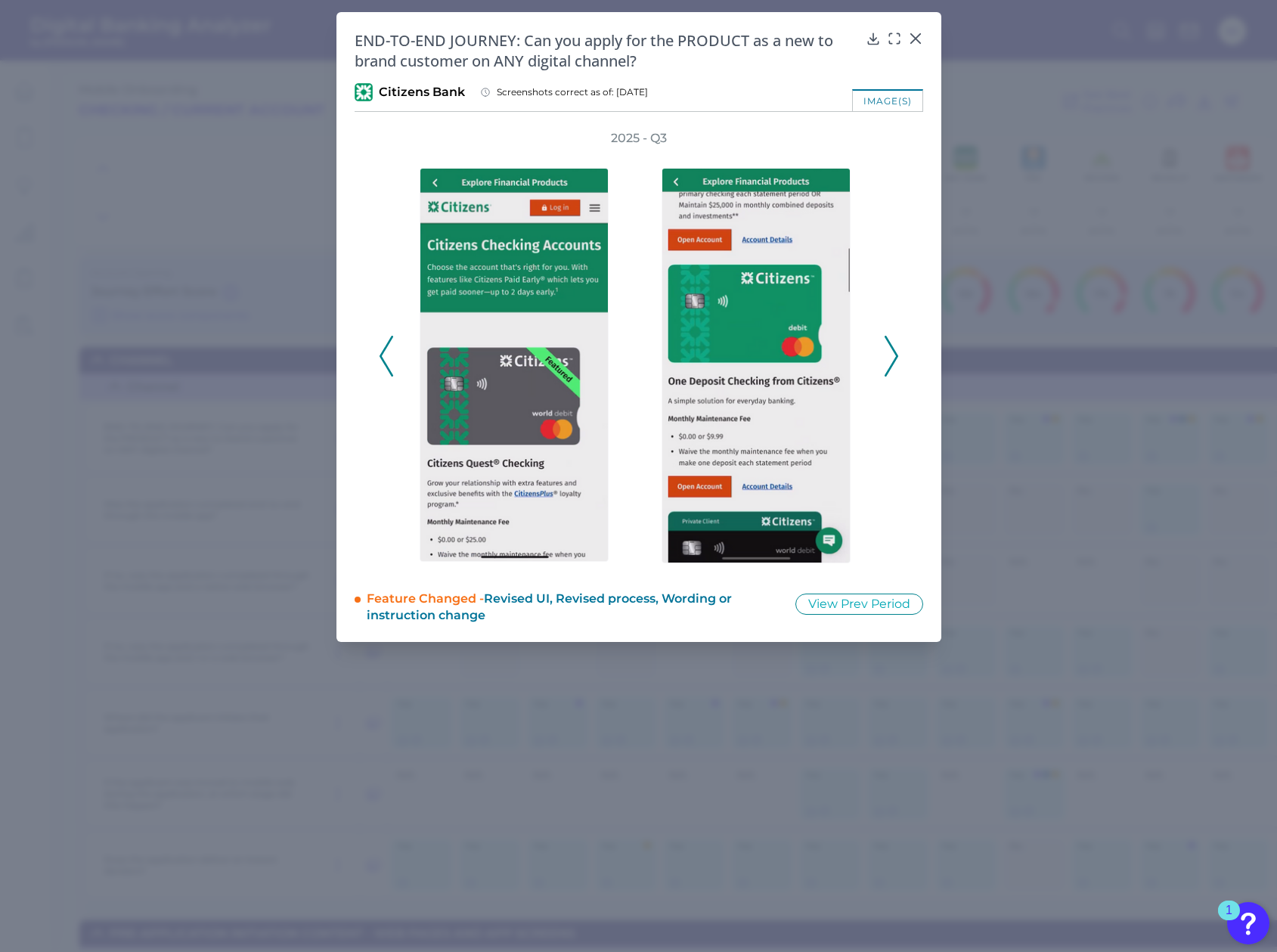
click at [892, 367] on icon at bounding box center [892, 356] width 14 height 41
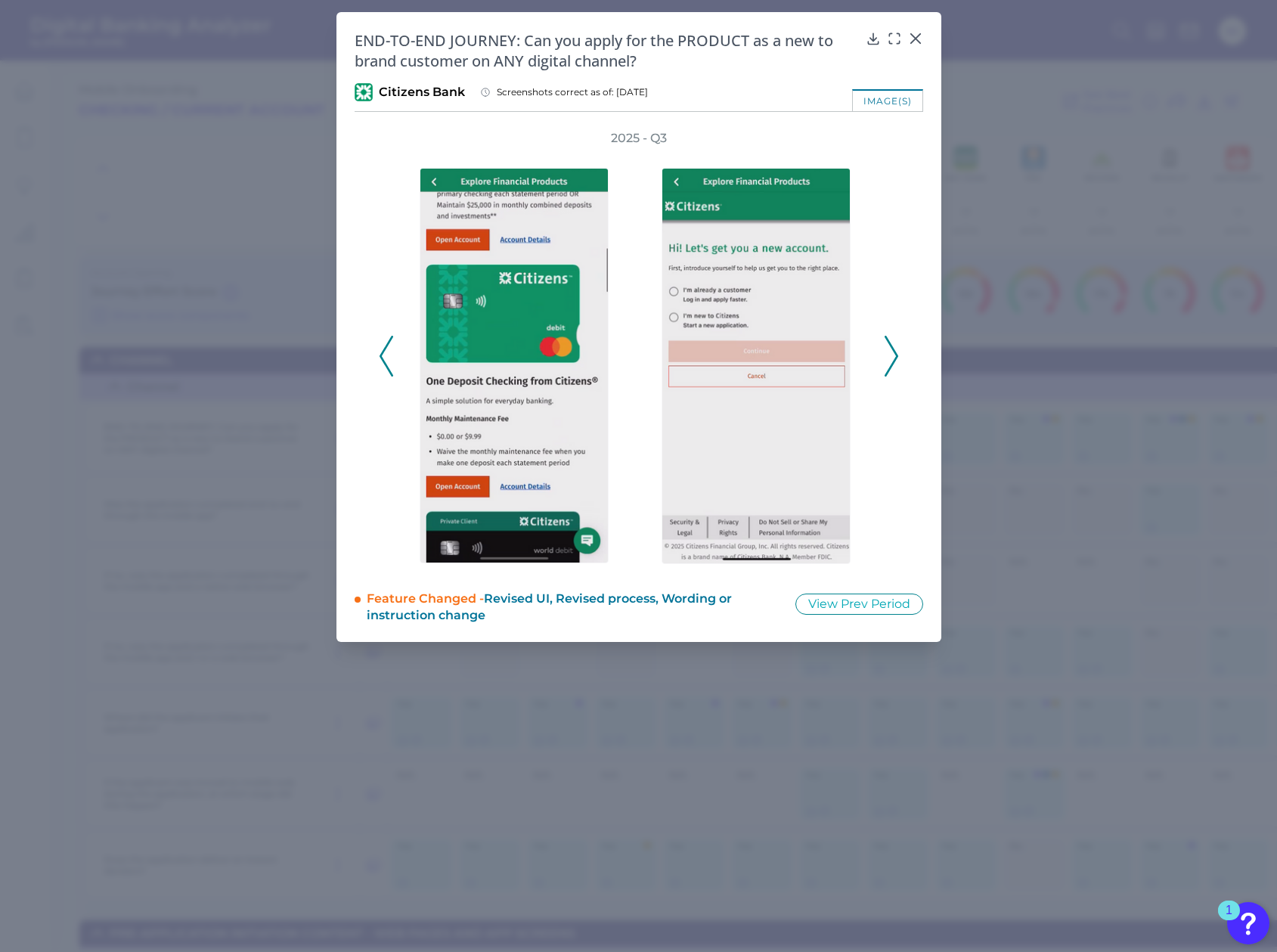
click at [892, 367] on icon at bounding box center [892, 356] width 14 height 41
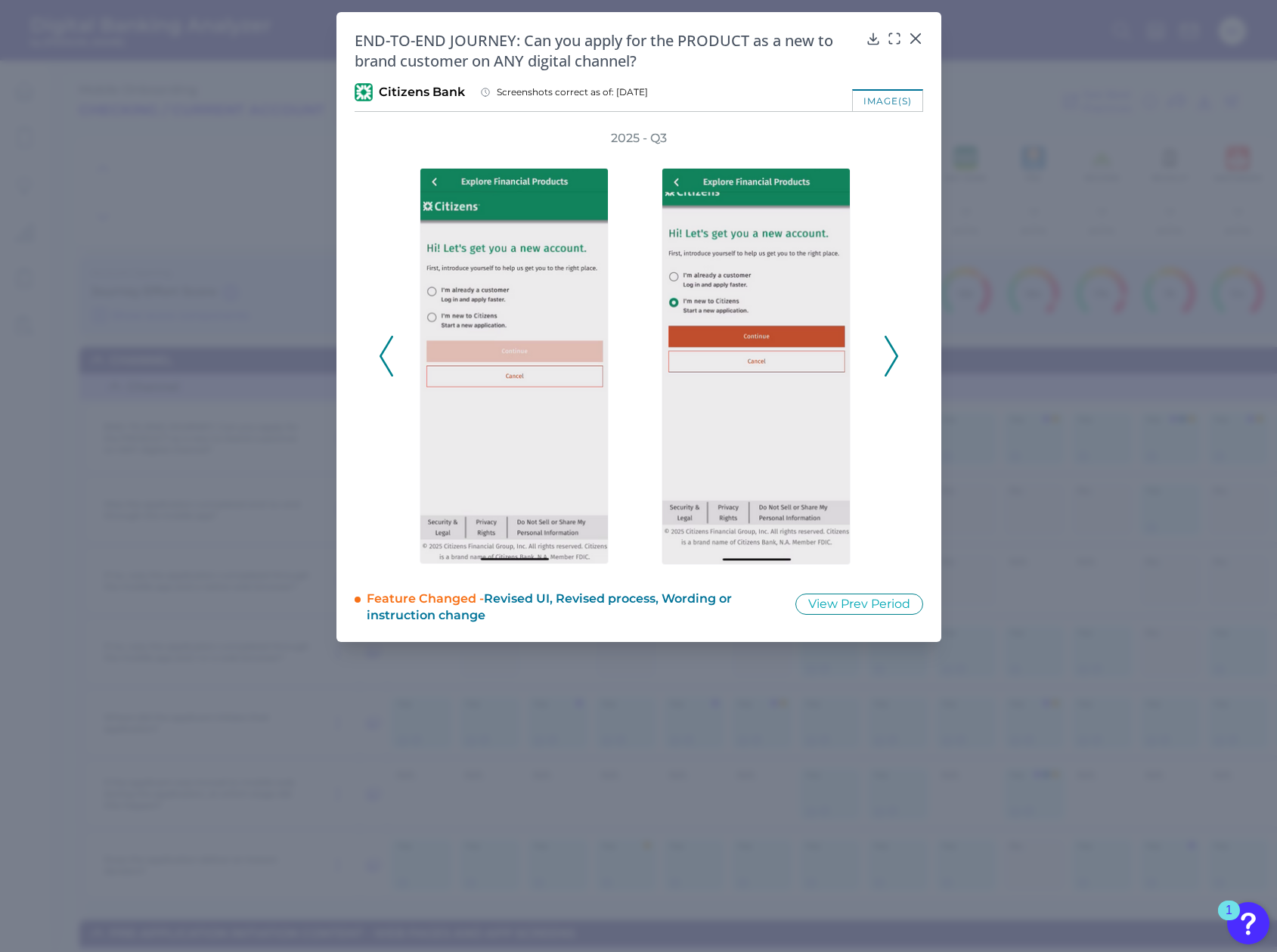
click at [892, 367] on icon at bounding box center [892, 356] width 14 height 41
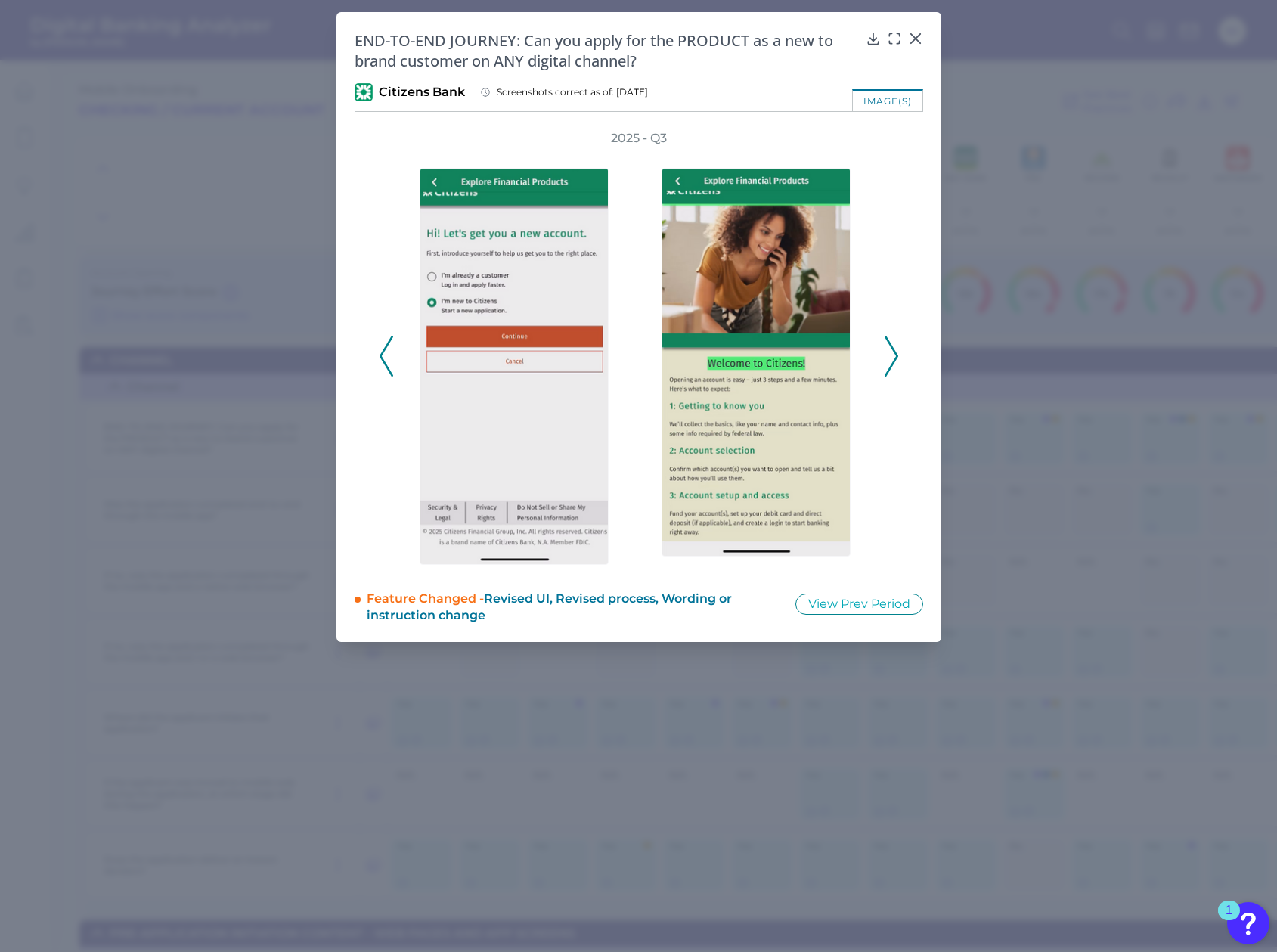
click at [892, 367] on icon at bounding box center [892, 356] width 14 height 41
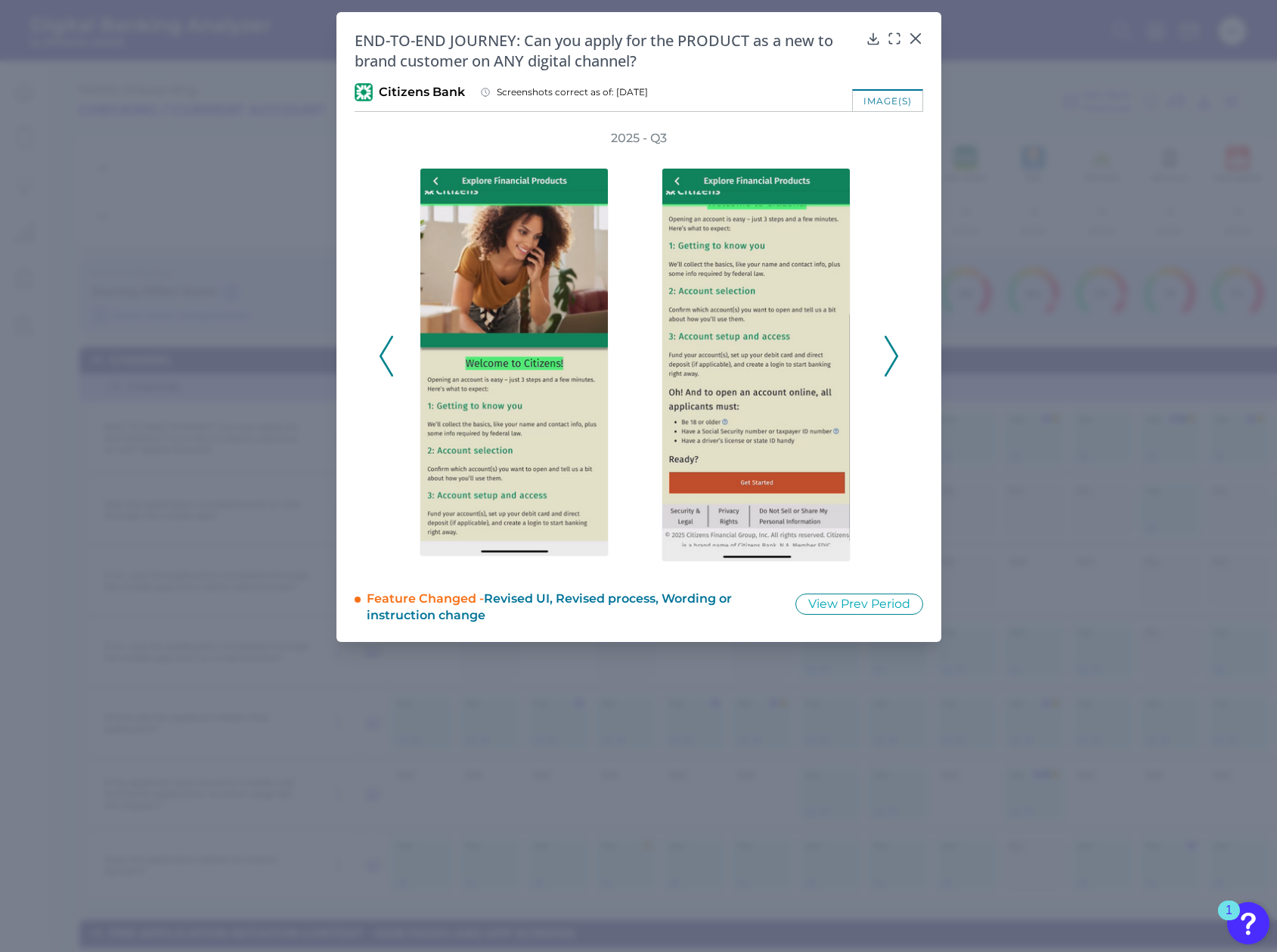
click at [892, 367] on icon at bounding box center [892, 356] width 14 height 41
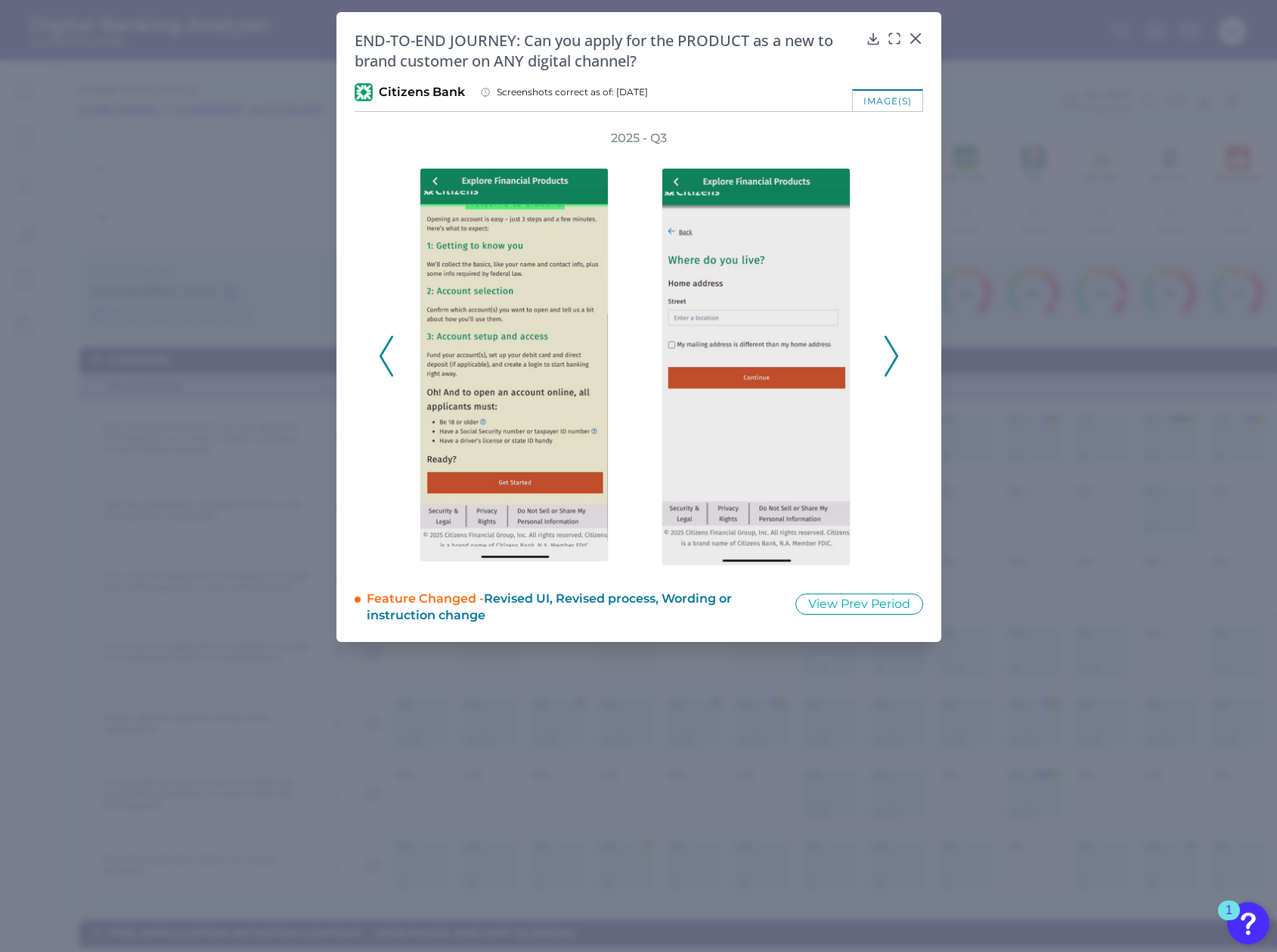
click at [891, 367] on icon at bounding box center [892, 356] width 14 height 41
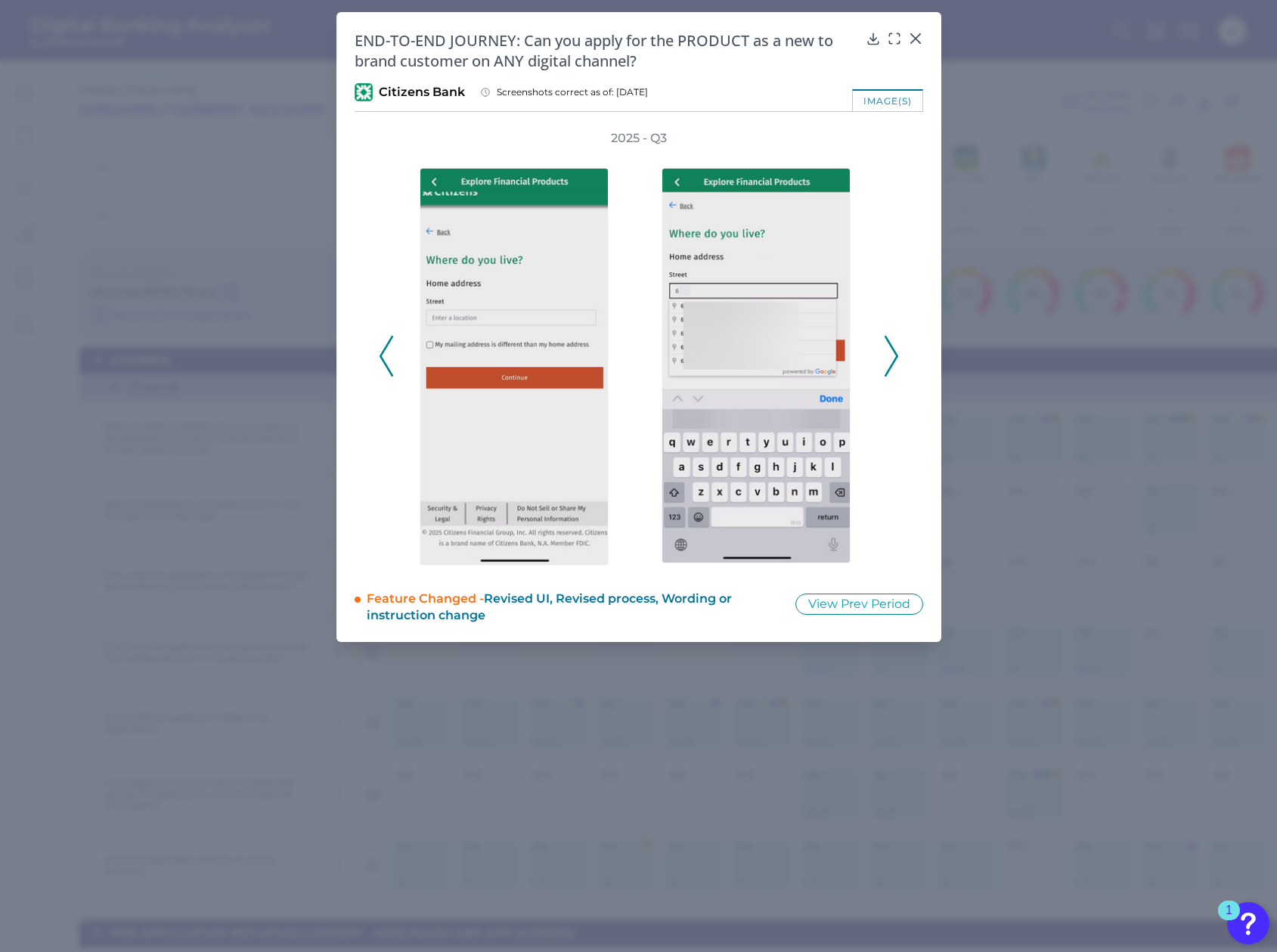
click at [891, 367] on icon at bounding box center [892, 356] width 14 height 41
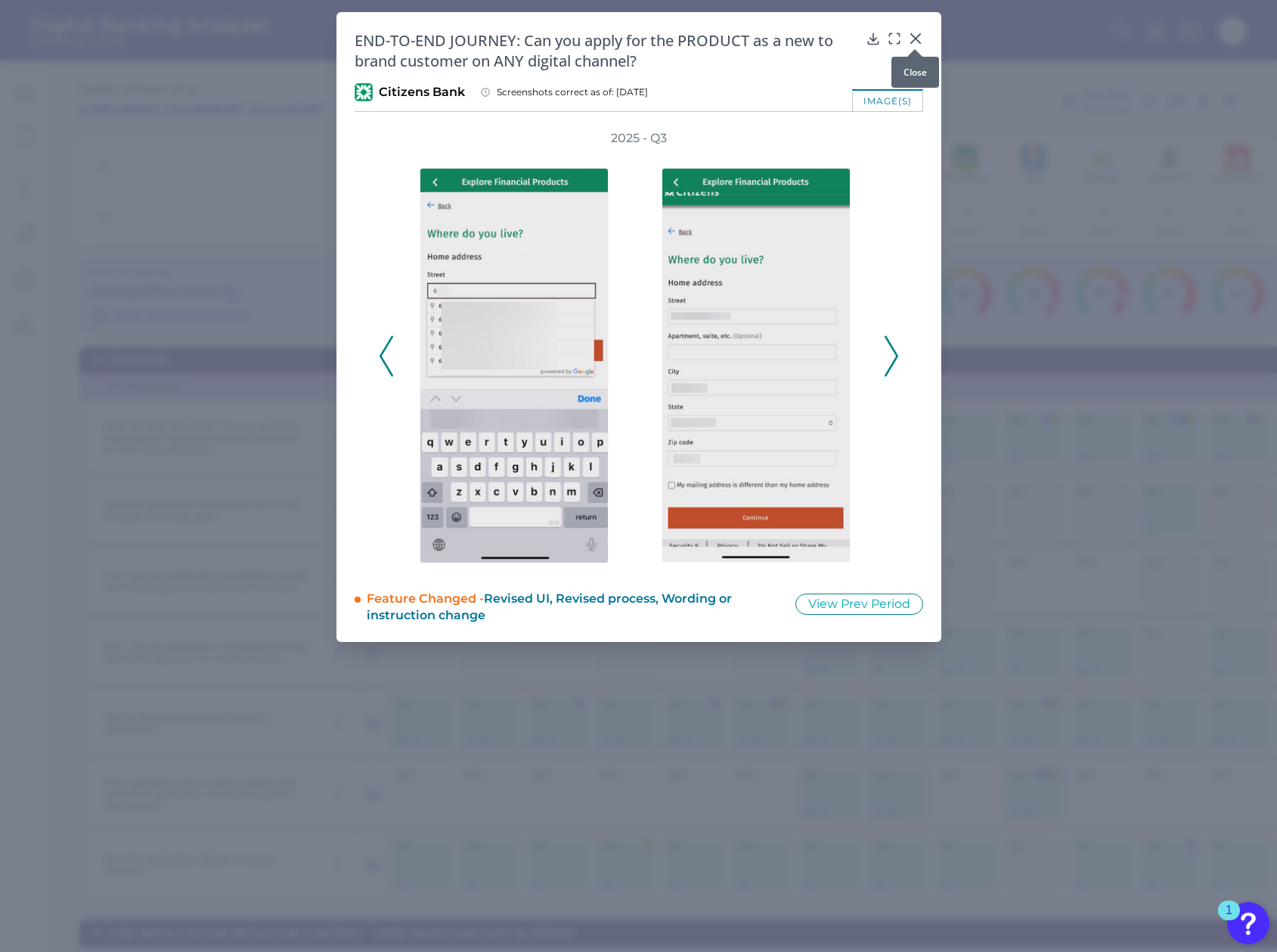
click at [919, 41] on div at bounding box center [914, 48] width 15 height 15
click at [919, 28] on div "END-TO-END JOURNEY: Can you apply for the PRODUCT as a new to brand customer on…" at bounding box center [638, 327] width 604 height 630
click at [919, 38] on icon at bounding box center [914, 38] width 15 height 15
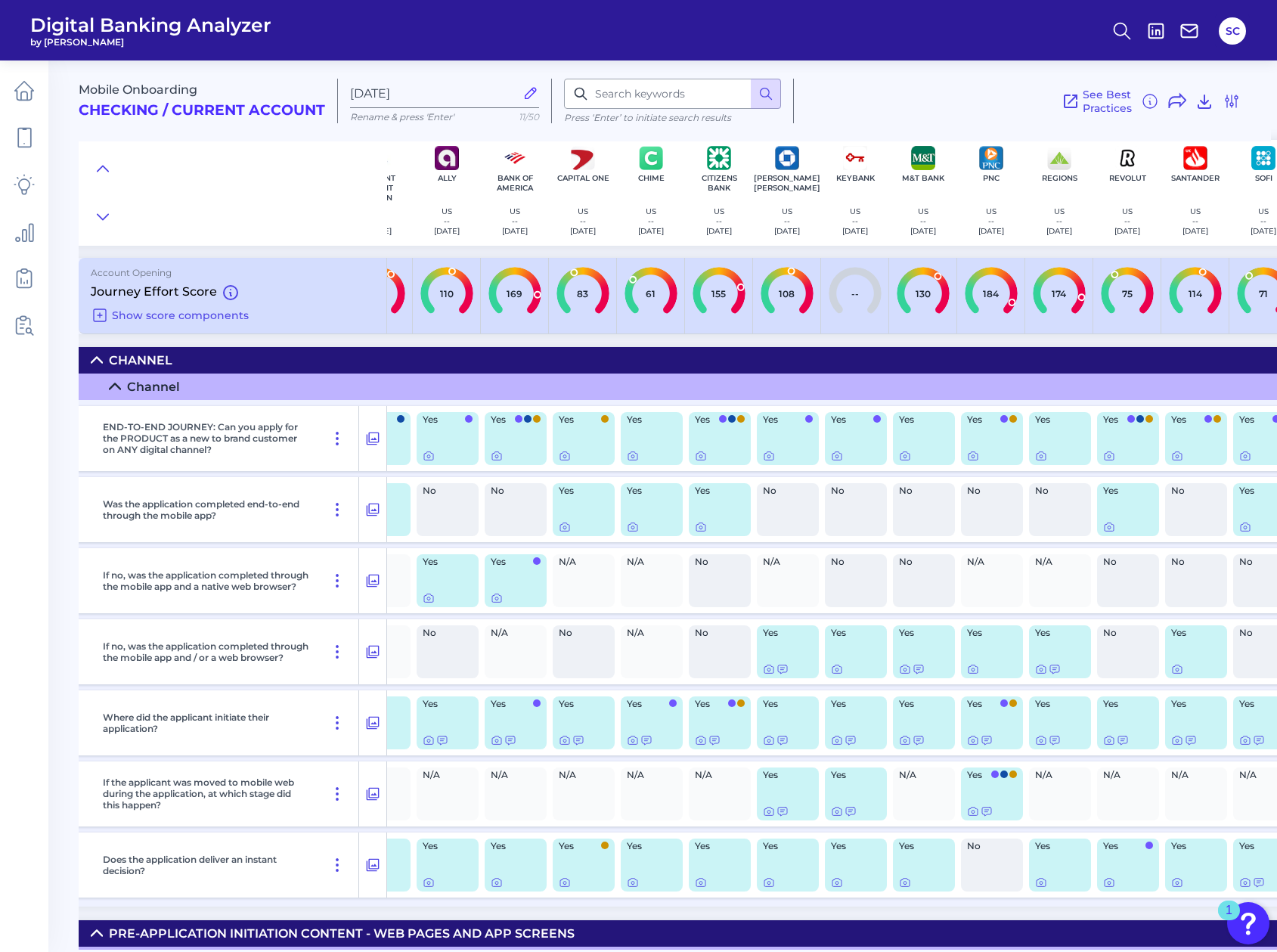
scroll to position [0, 44]
type input "155"
click at [735, 291] on input "155" at bounding box center [716, 293] width 74 height 74
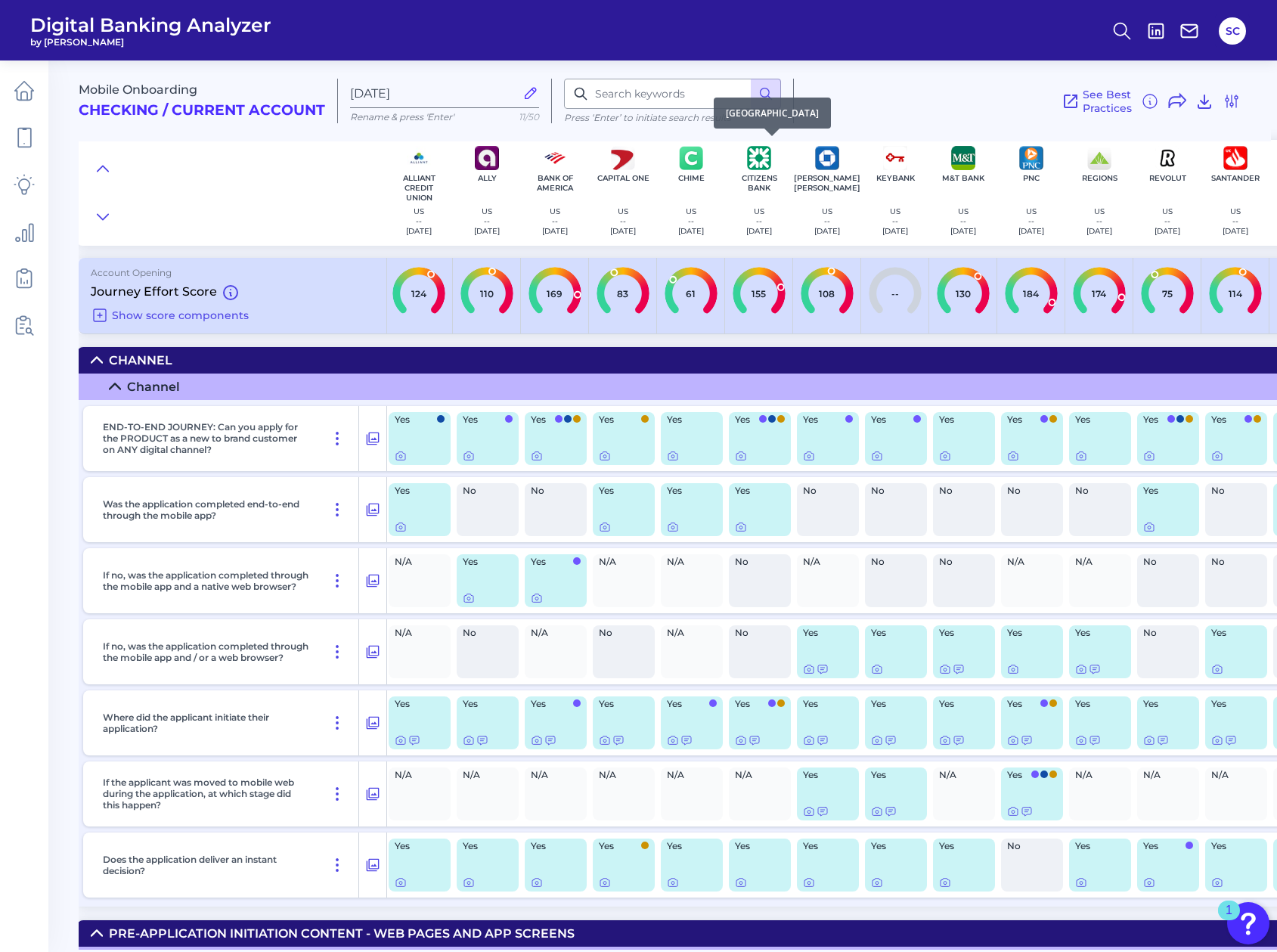
scroll to position [0, 0]
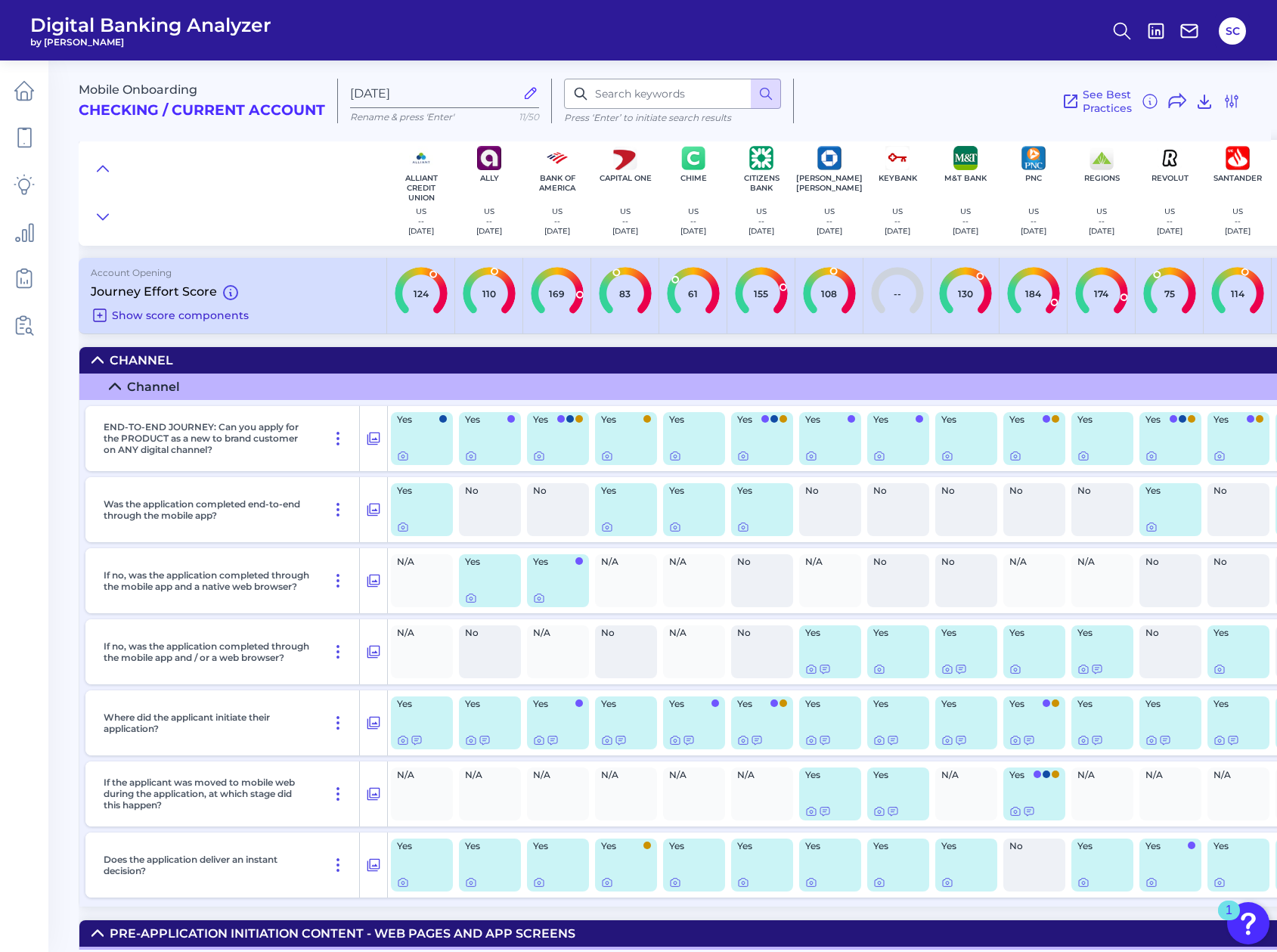
click at [102, 317] on icon at bounding box center [100, 315] width 18 height 18
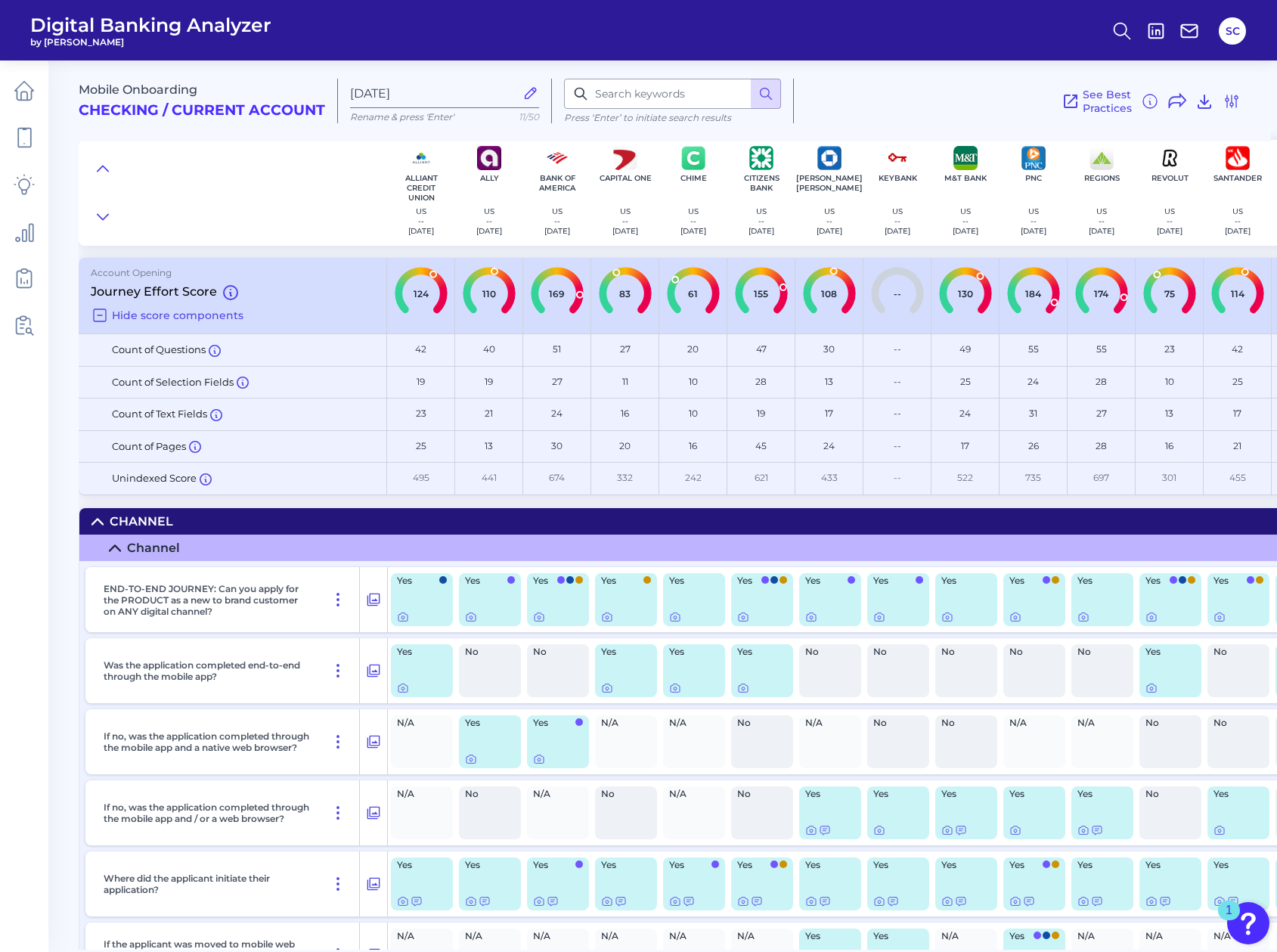
click at [610, 358] on div "27" at bounding box center [625, 349] width 68 height 32
click at [743, 616] on icon at bounding box center [743, 617] width 3 height 3
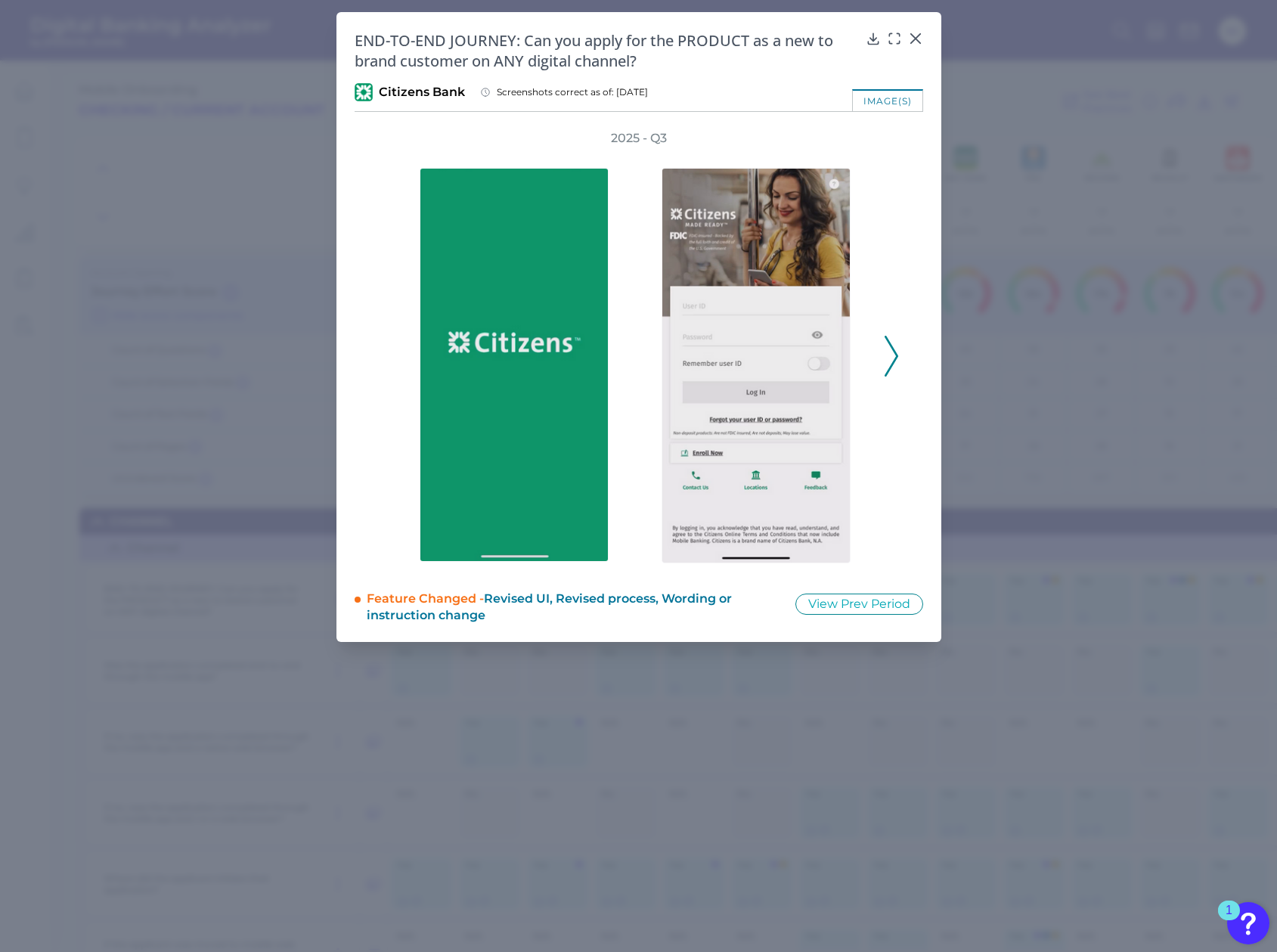
click at [896, 362] on icon at bounding box center [892, 356] width 14 height 41
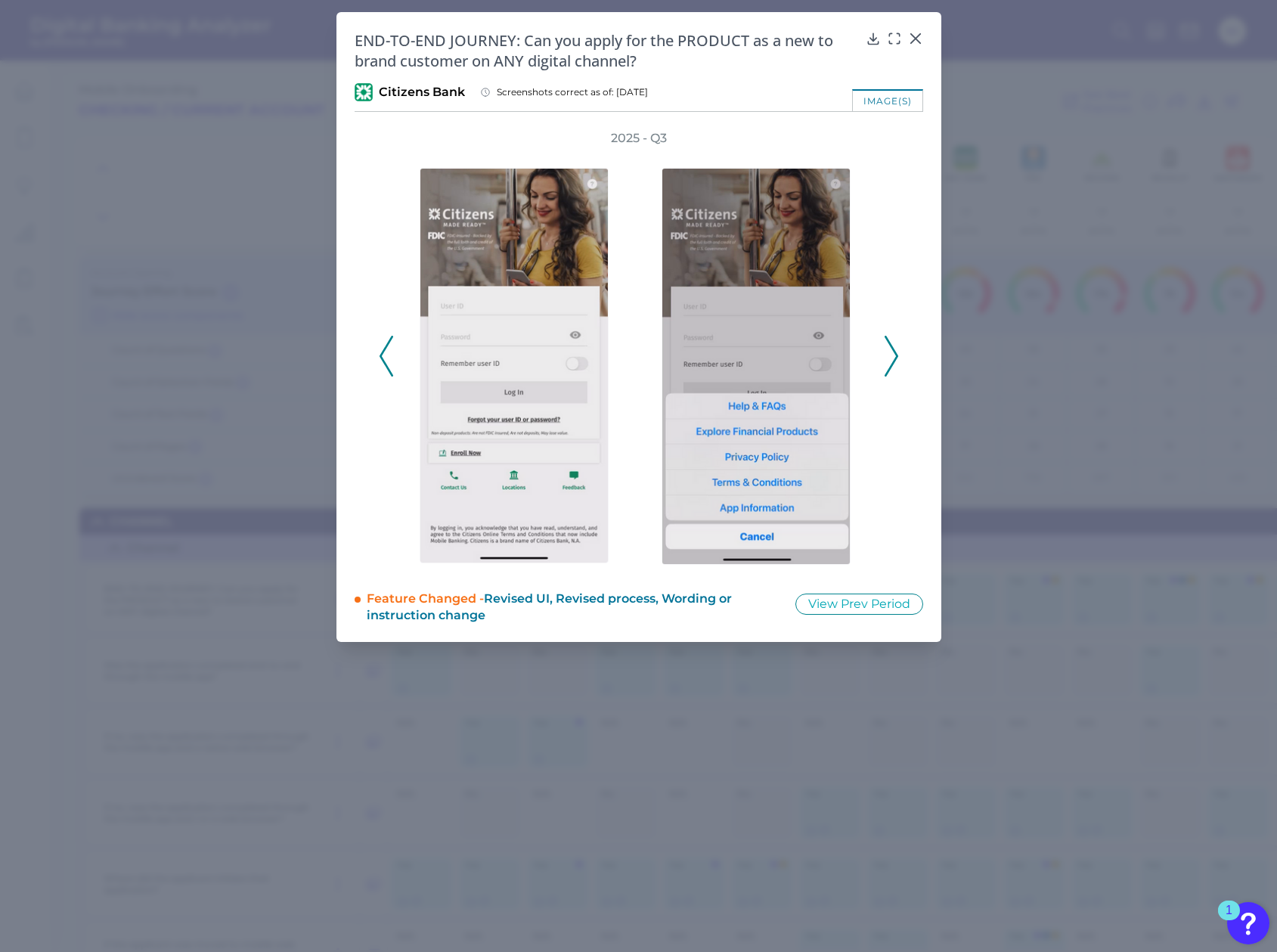
click at [896, 362] on icon at bounding box center [892, 356] width 14 height 41
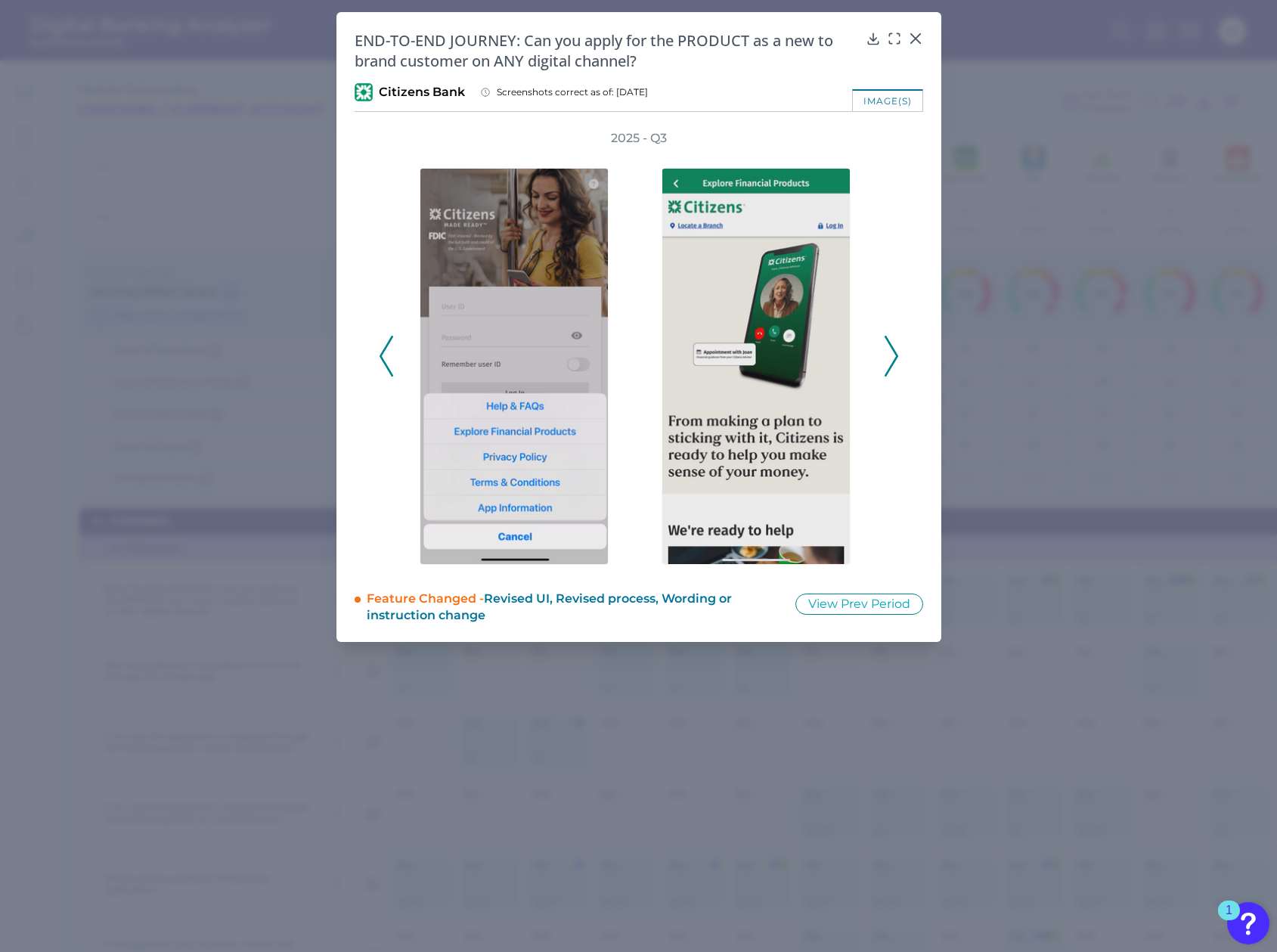
click at [889, 357] on icon at bounding box center [892, 356] width 14 height 41
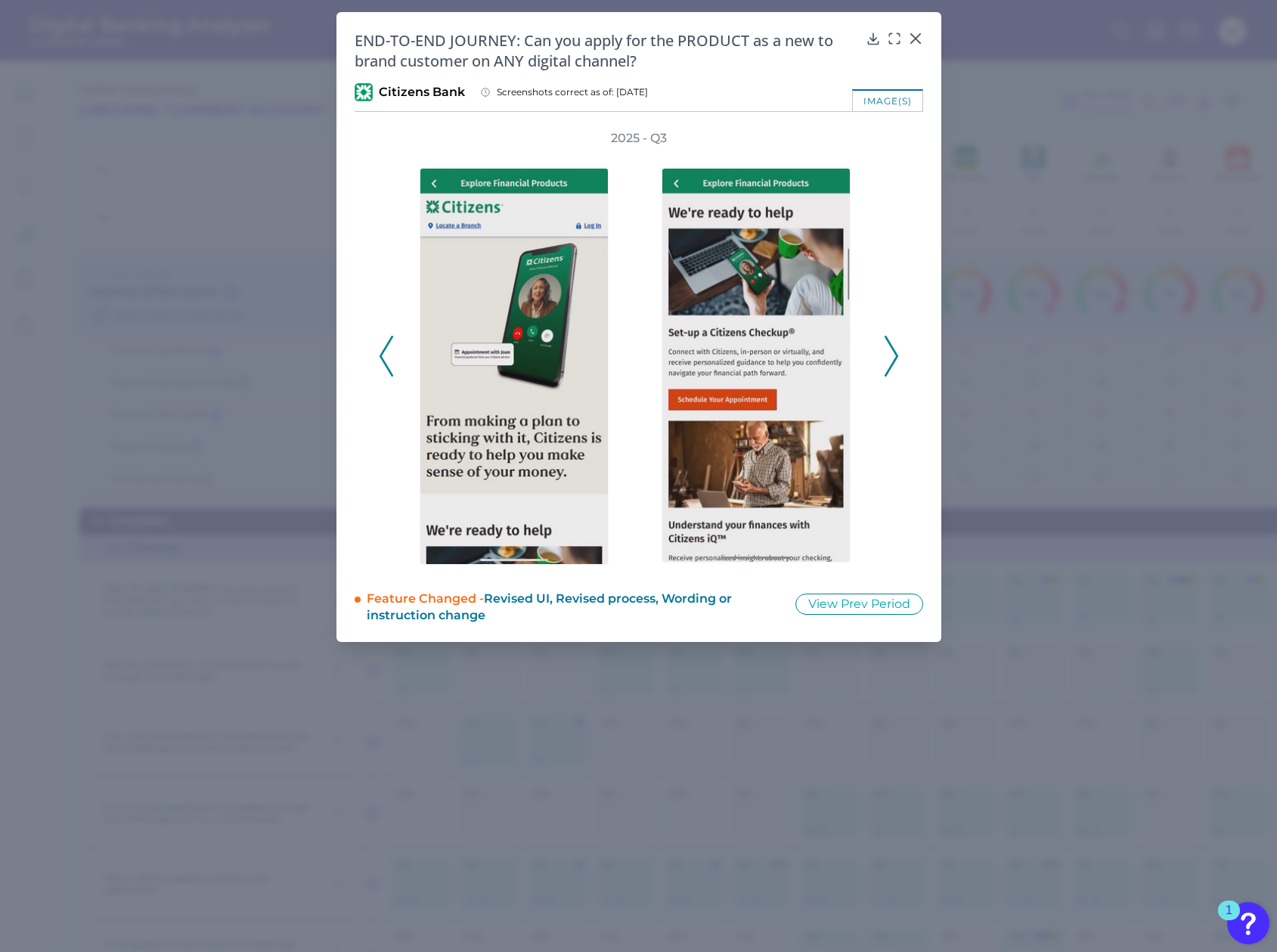
click at [889, 357] on icon at bounding box center [892, 356] width 14 height 41
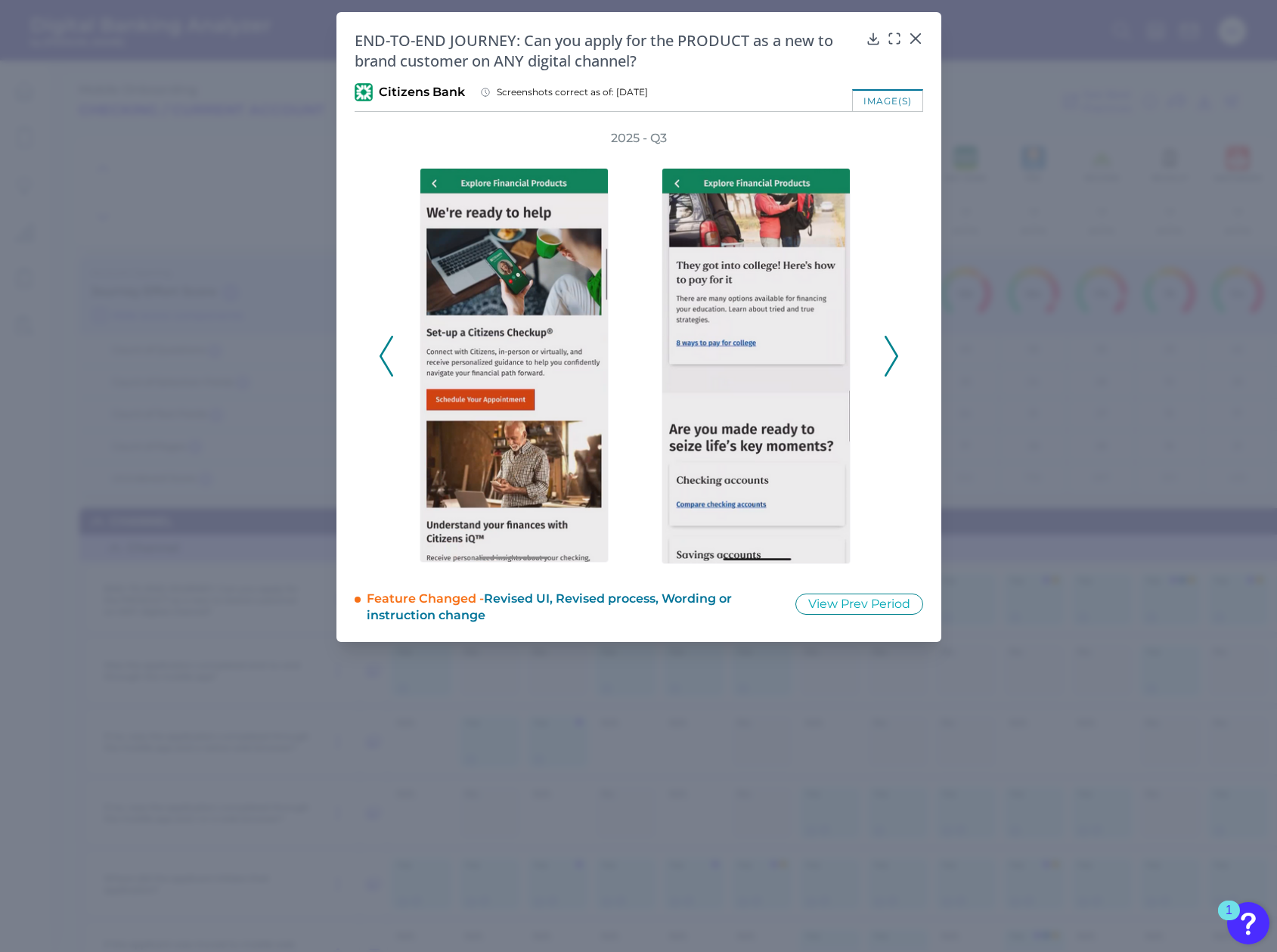
click at [889, 356] on icon at bounding box center [892, 356] width 14 height 41
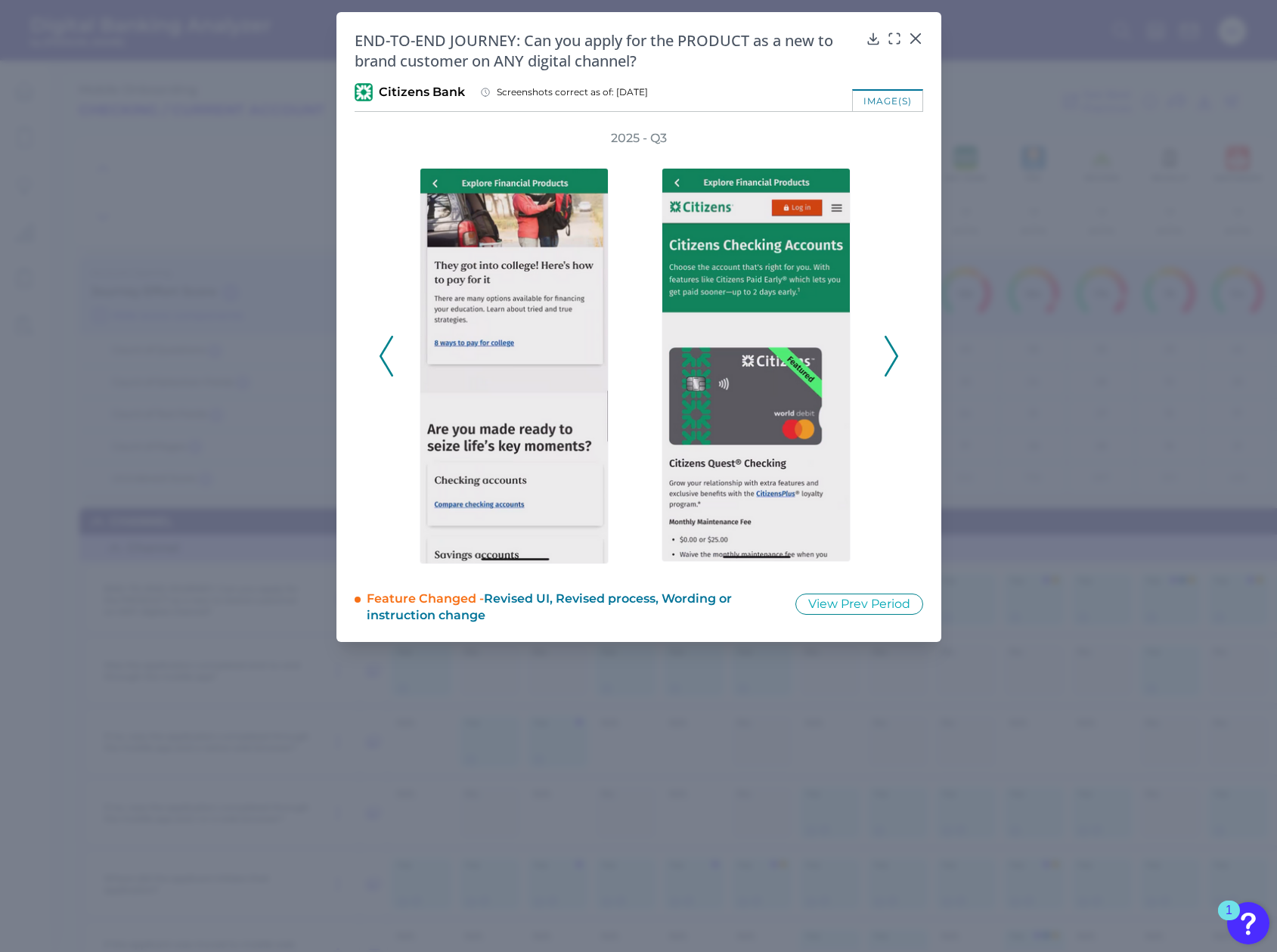
click at [889, 356] on icon at bounding box center [892, 356] width 14 height 41
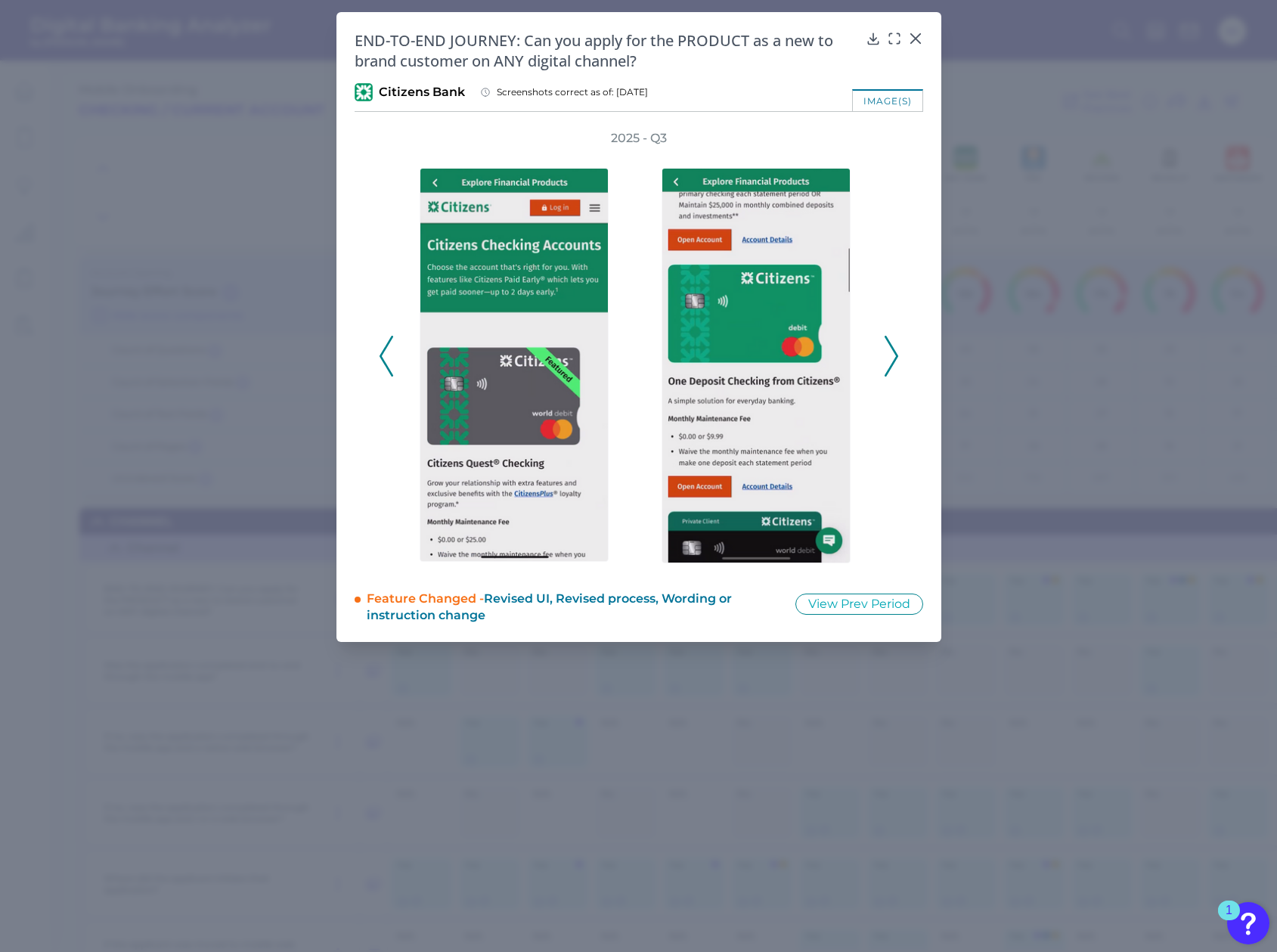
click at [889, 356] on icon at bounding box center [892, 356] width 14 height 41
click at [889, 356] on icon at bounding box center [892, 356] width 14 height 41
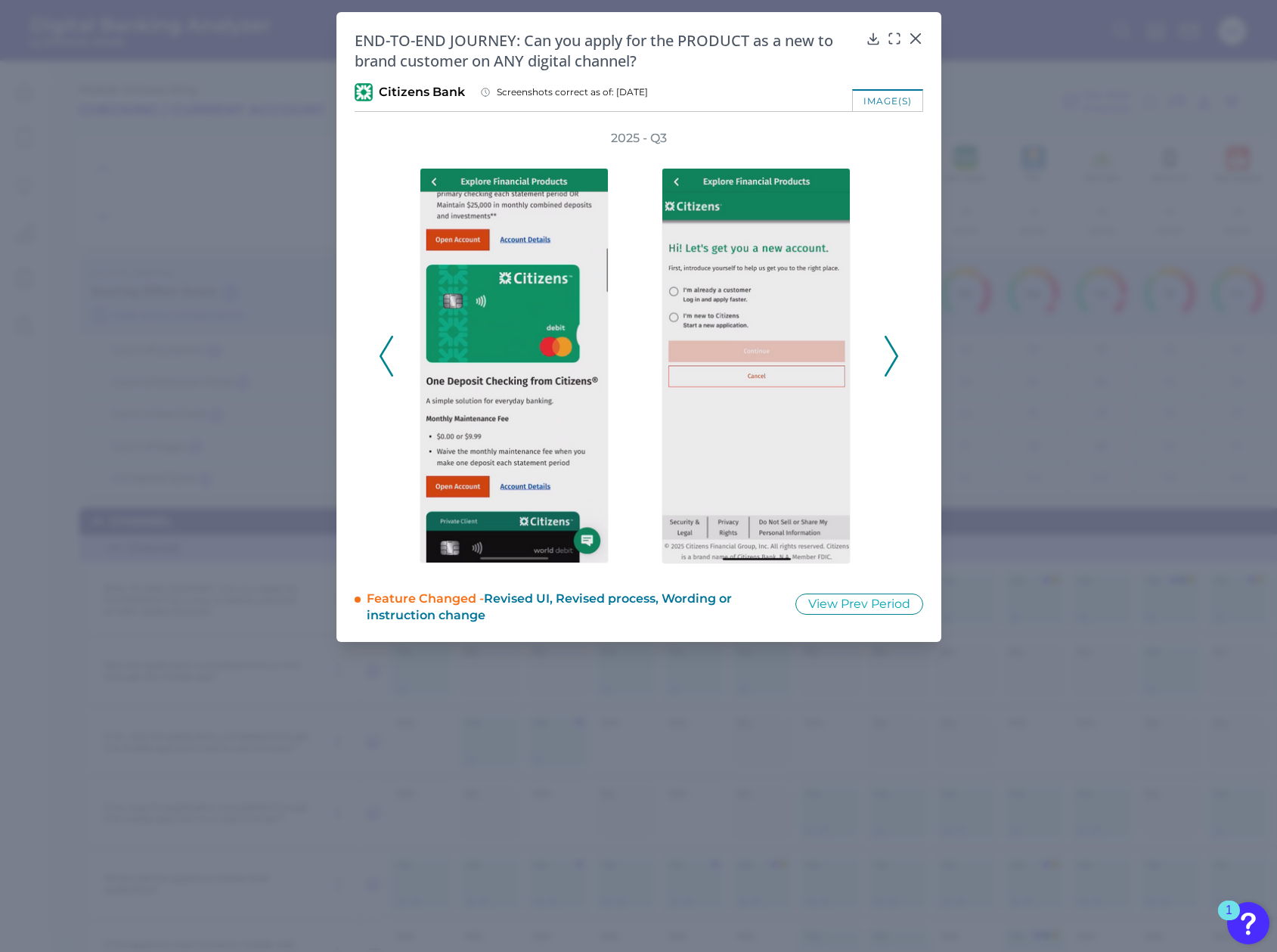
click at [889, 356] on icon at bounding box center [892, 356] width 14 height 41
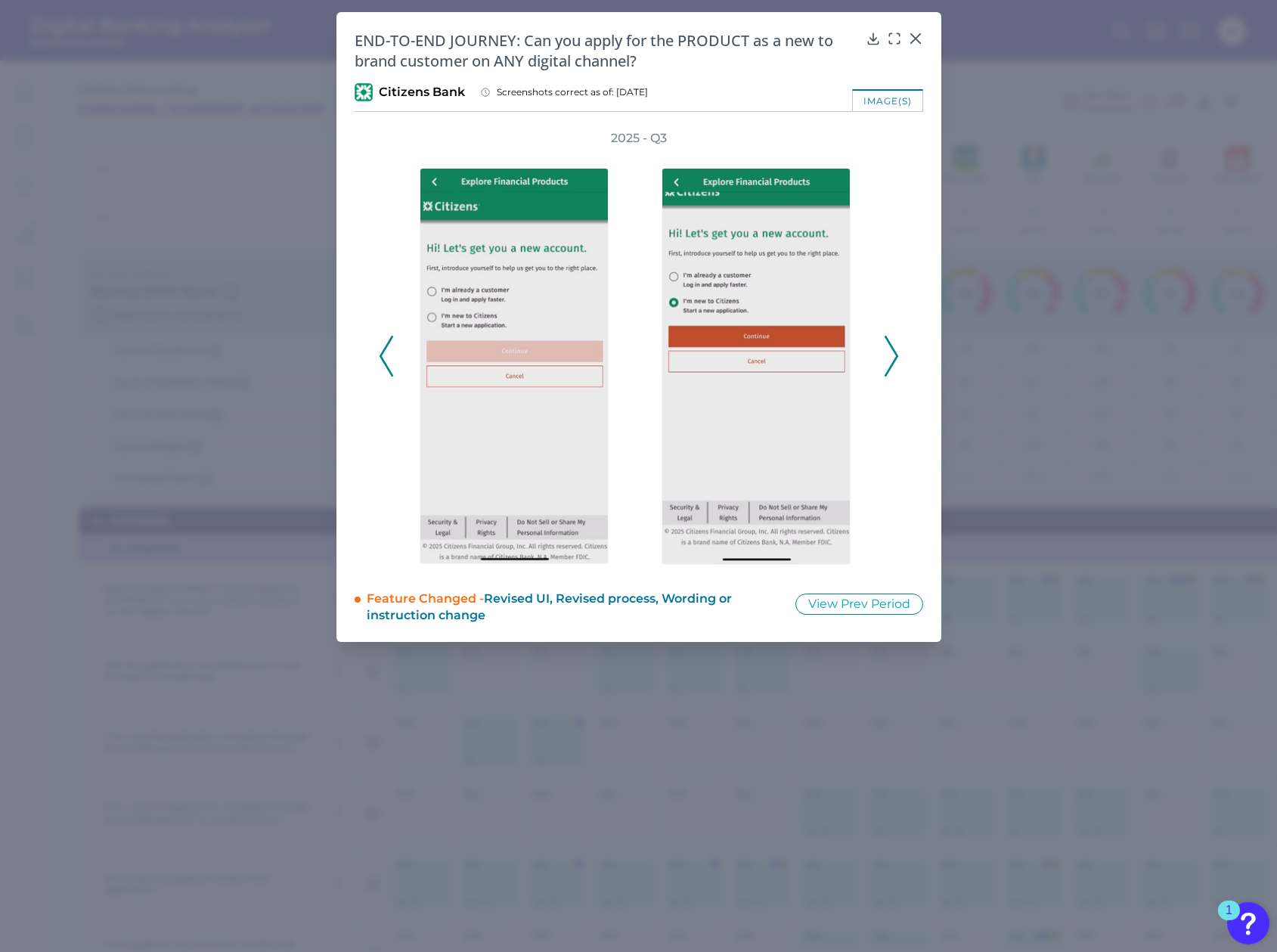
click at [889, 356] on icon at bounding box center [892, 356] width 14 height 41
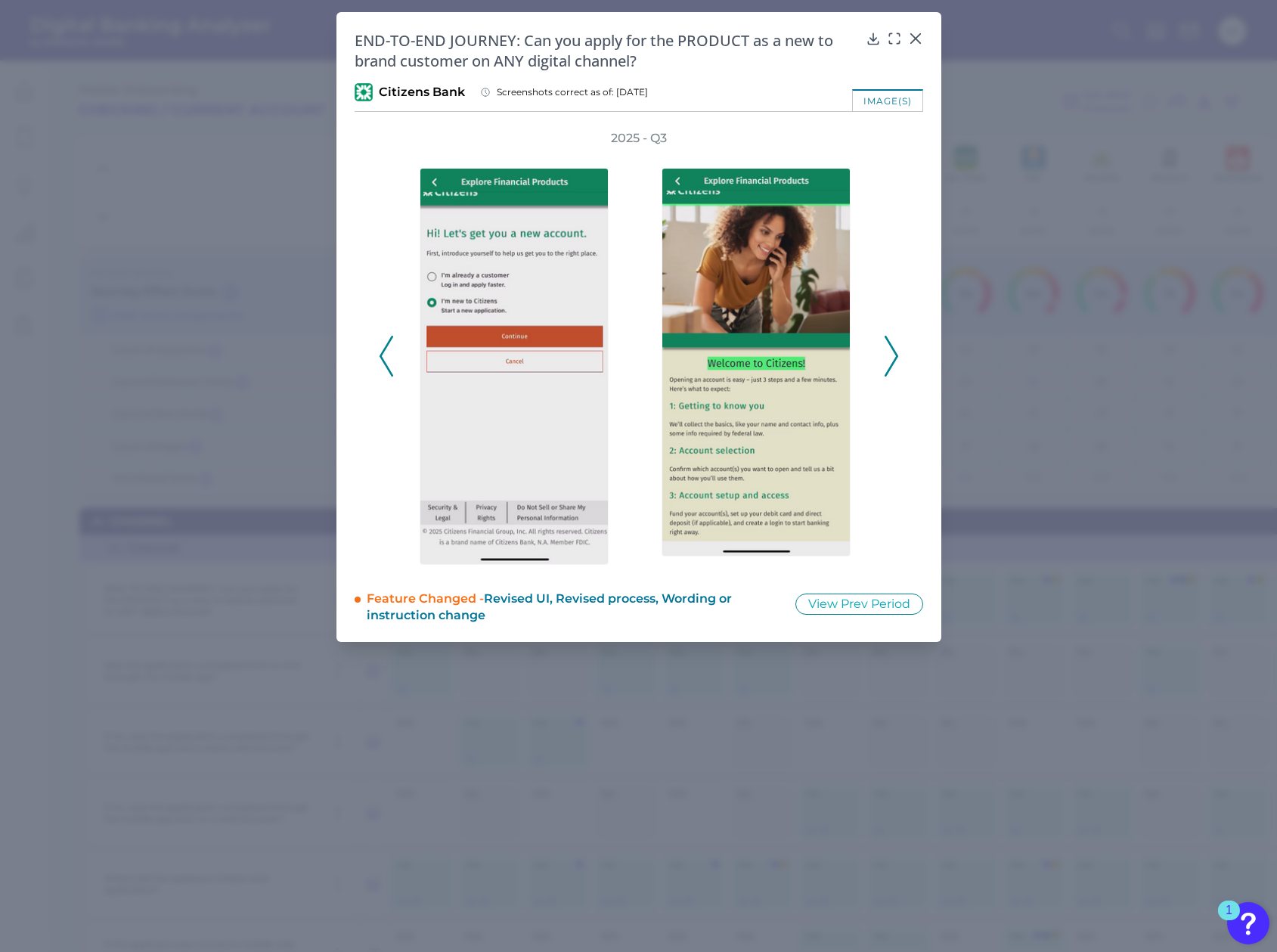
click at [888, 356] on icon at bounding box center [892, 356] width 14 height 41
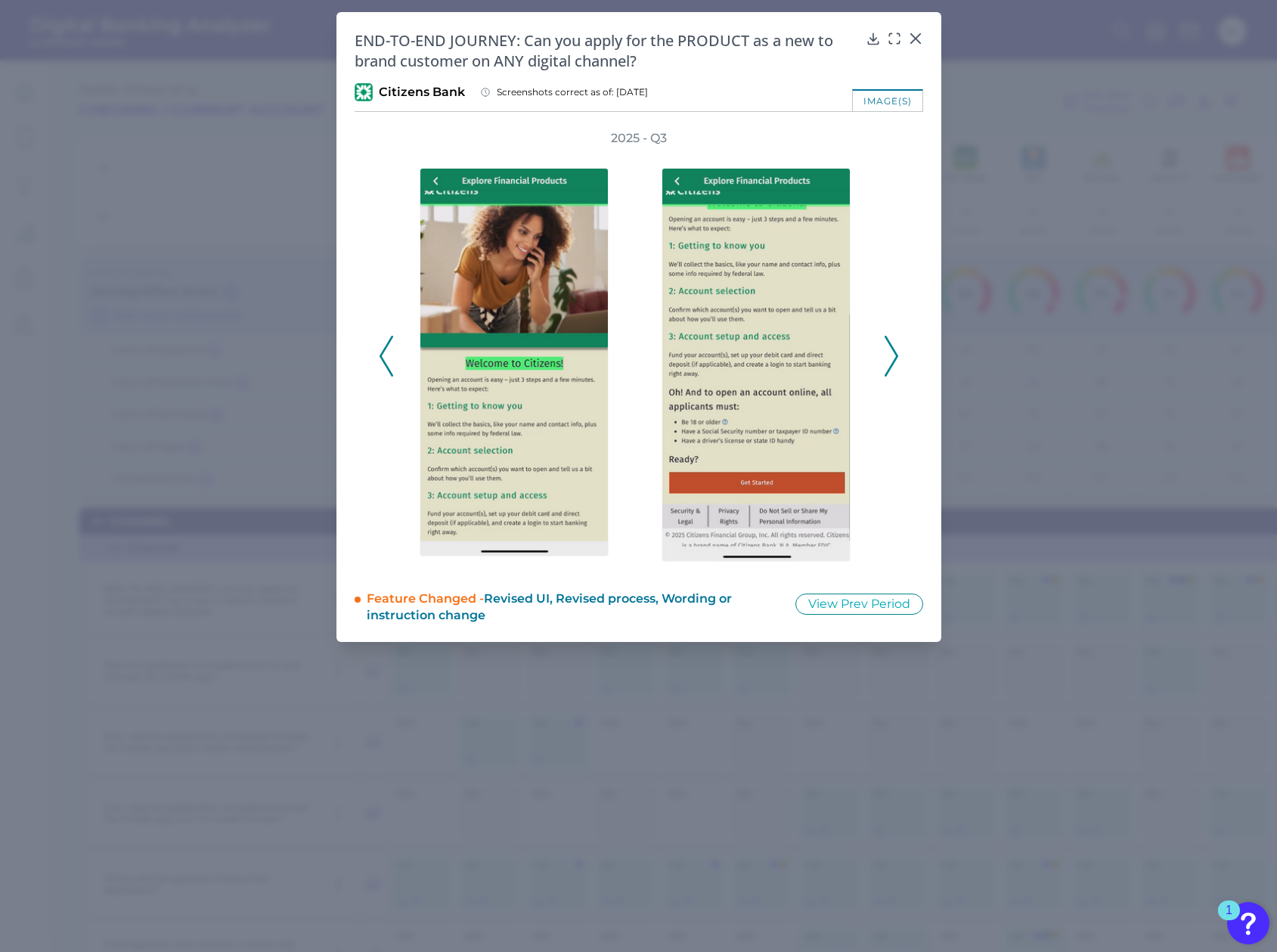
click at [888, 356] on icon at bounding box center [892, 356] width 14 height 41
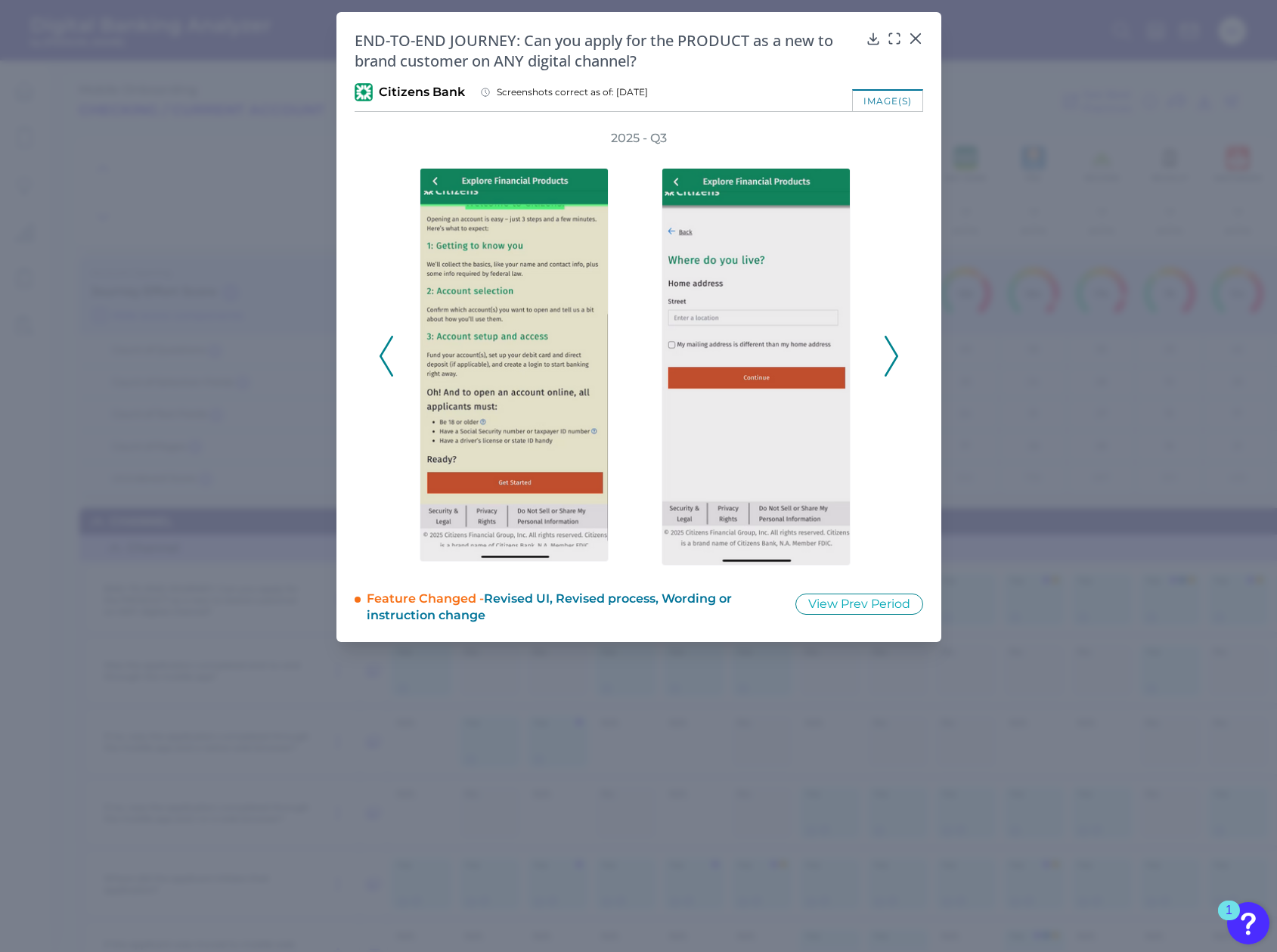
click at [888, 355] on icon at bounding box center [892, 356] width 14 height 41
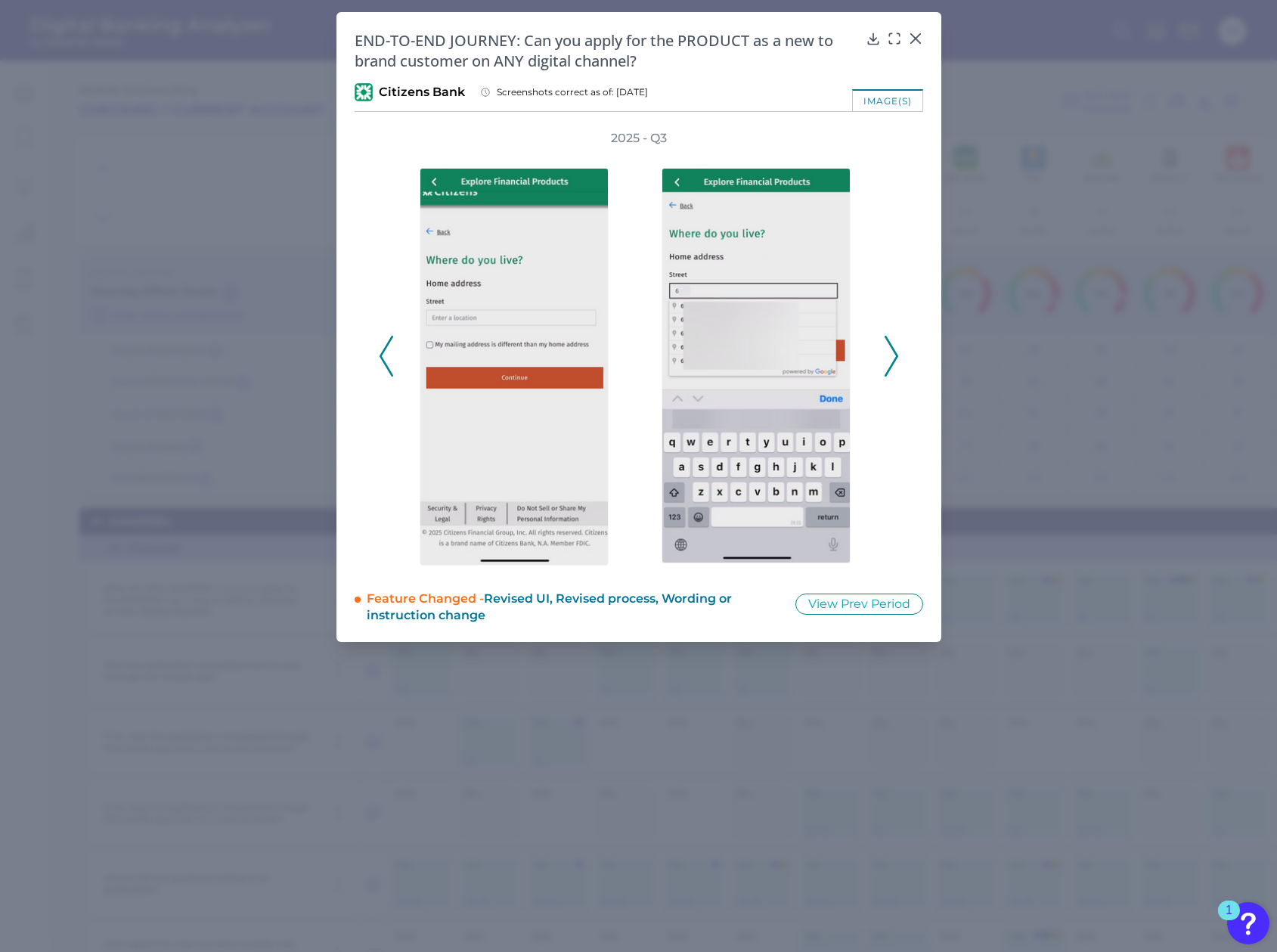
click at [888, 354] on icon at bounding box center [892, 356] width 14 height 41
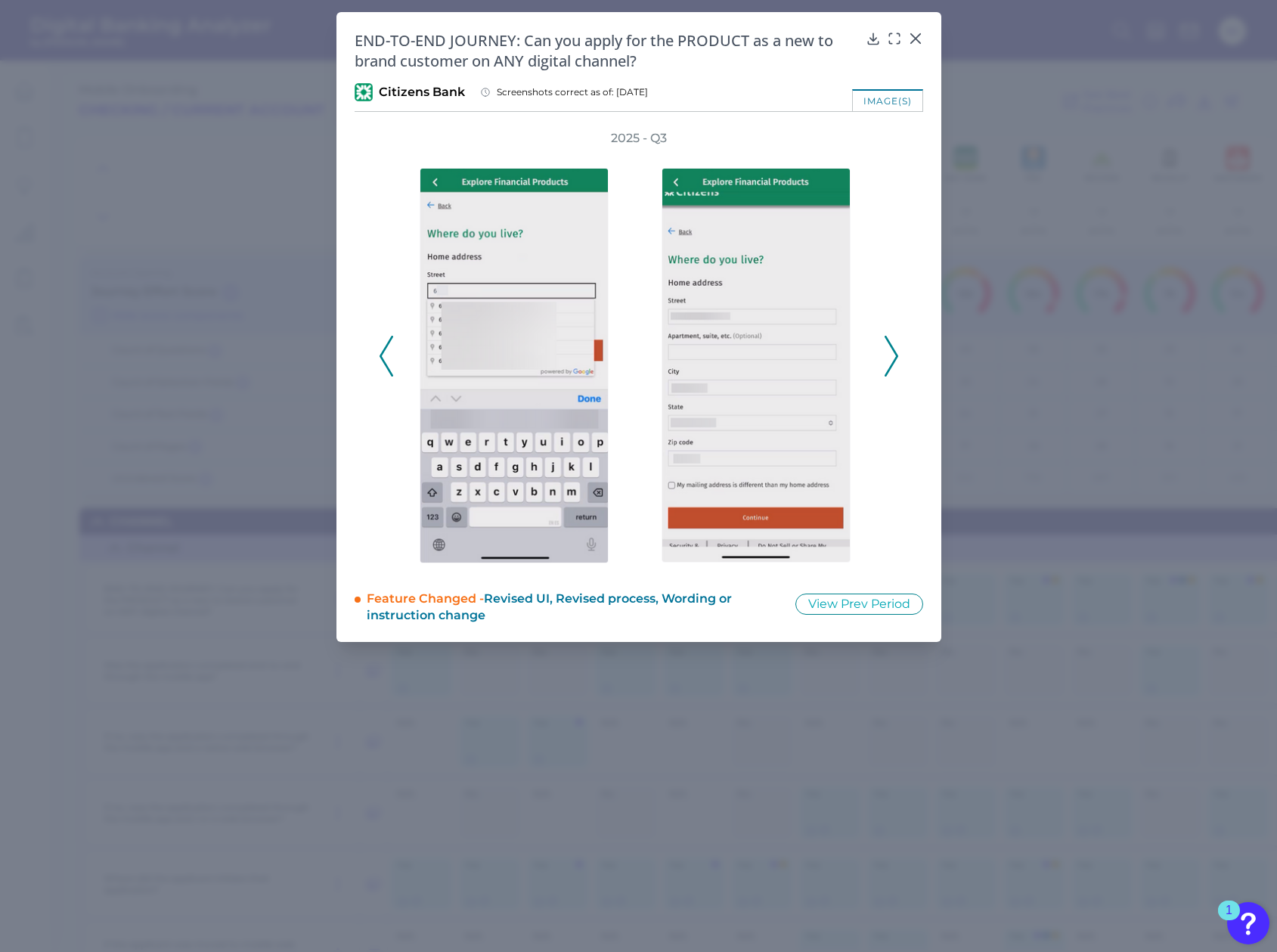
click at [888, 354] on icon at bounding box center [892, 356] width 14 height 41
click at [888, 352] on icon at bounding box center [892, 356] width 14 height 41
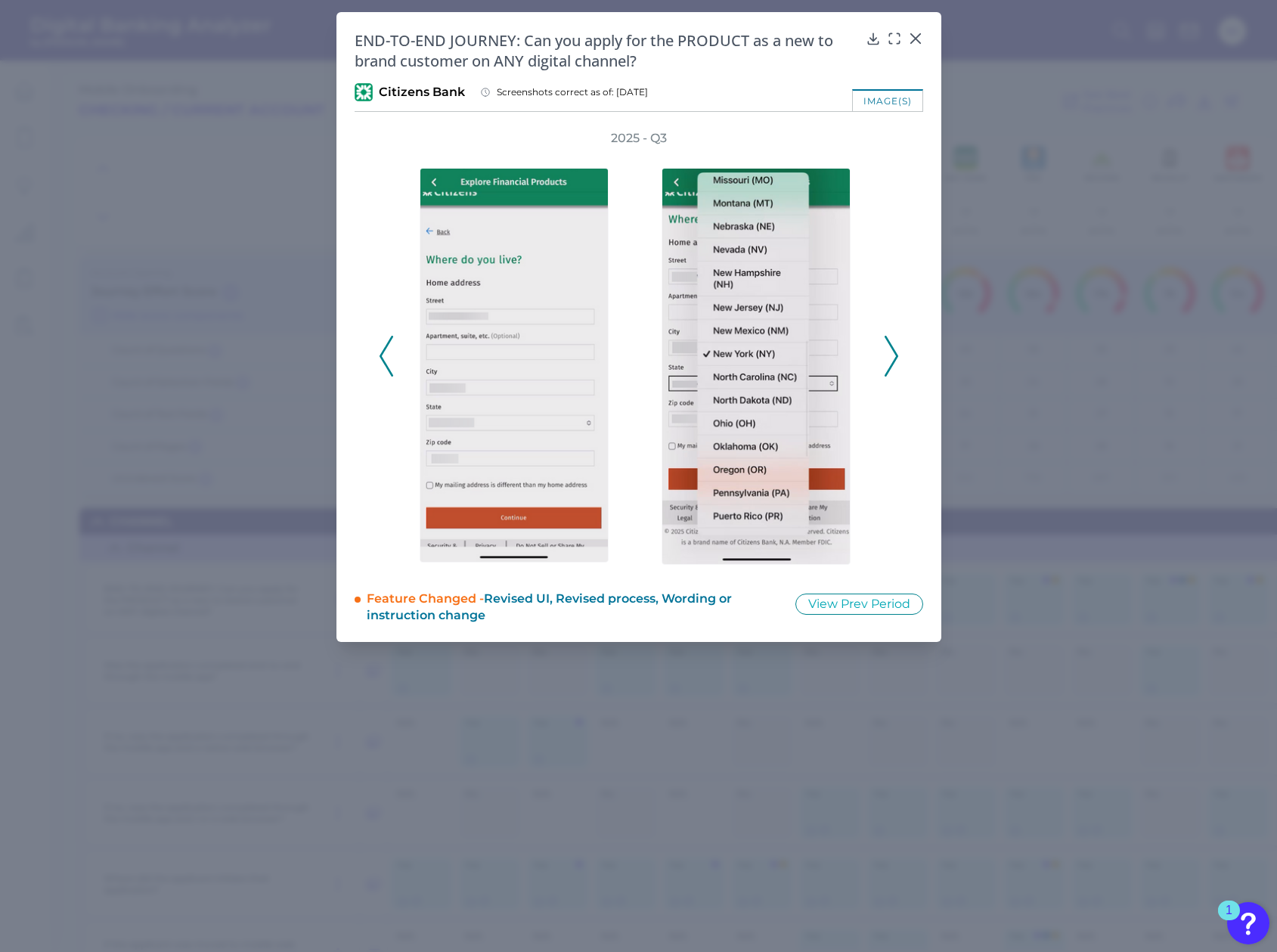
click at [891, 352] on icon at bounding box center [892, 356] width 14 height 41
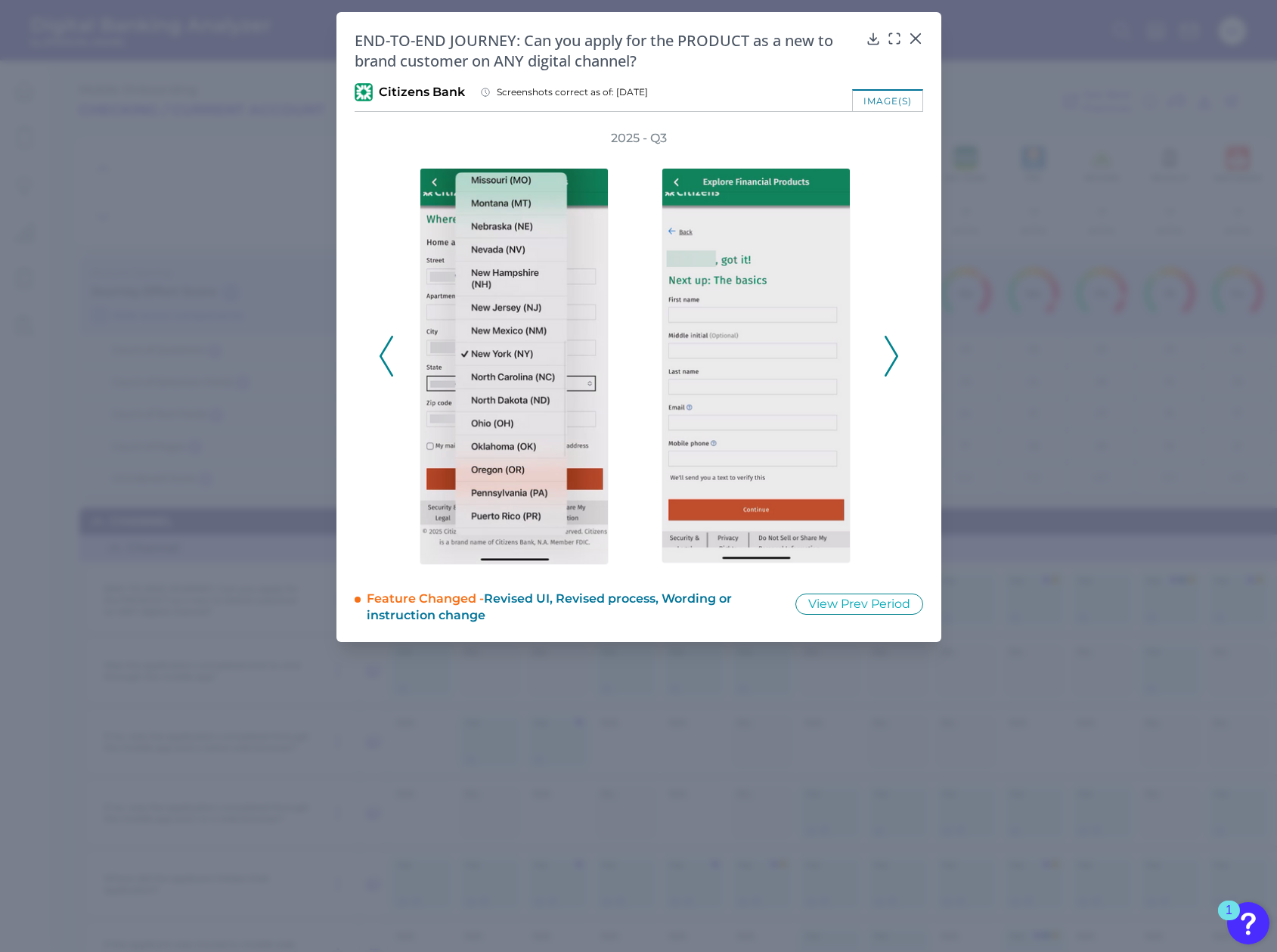
click at [891, 352] on icon at bounding box center [892, 356] width 14 height 41
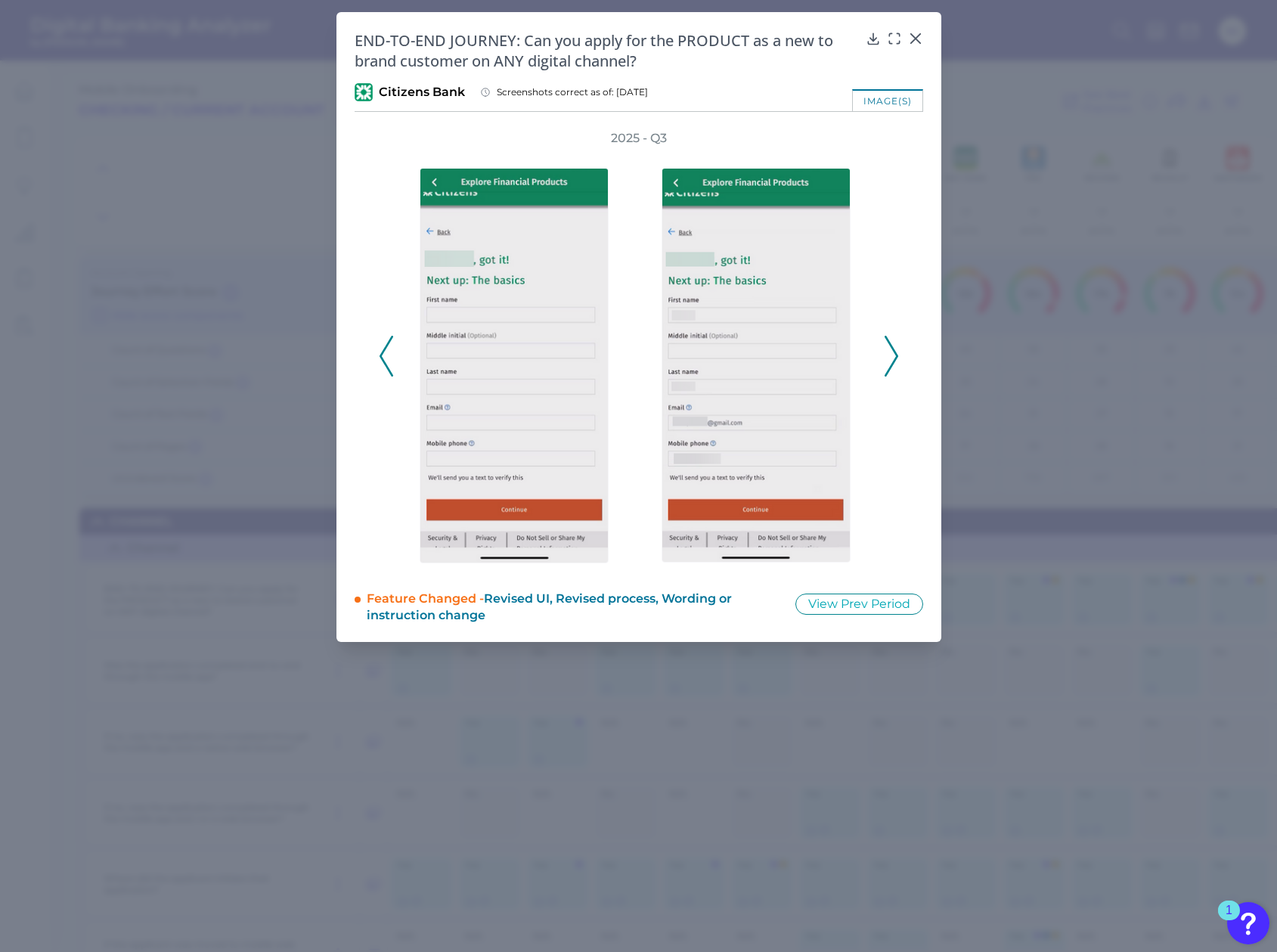
click at [891, 352] on icon at bounding box center [892, 356] width 14 height 41
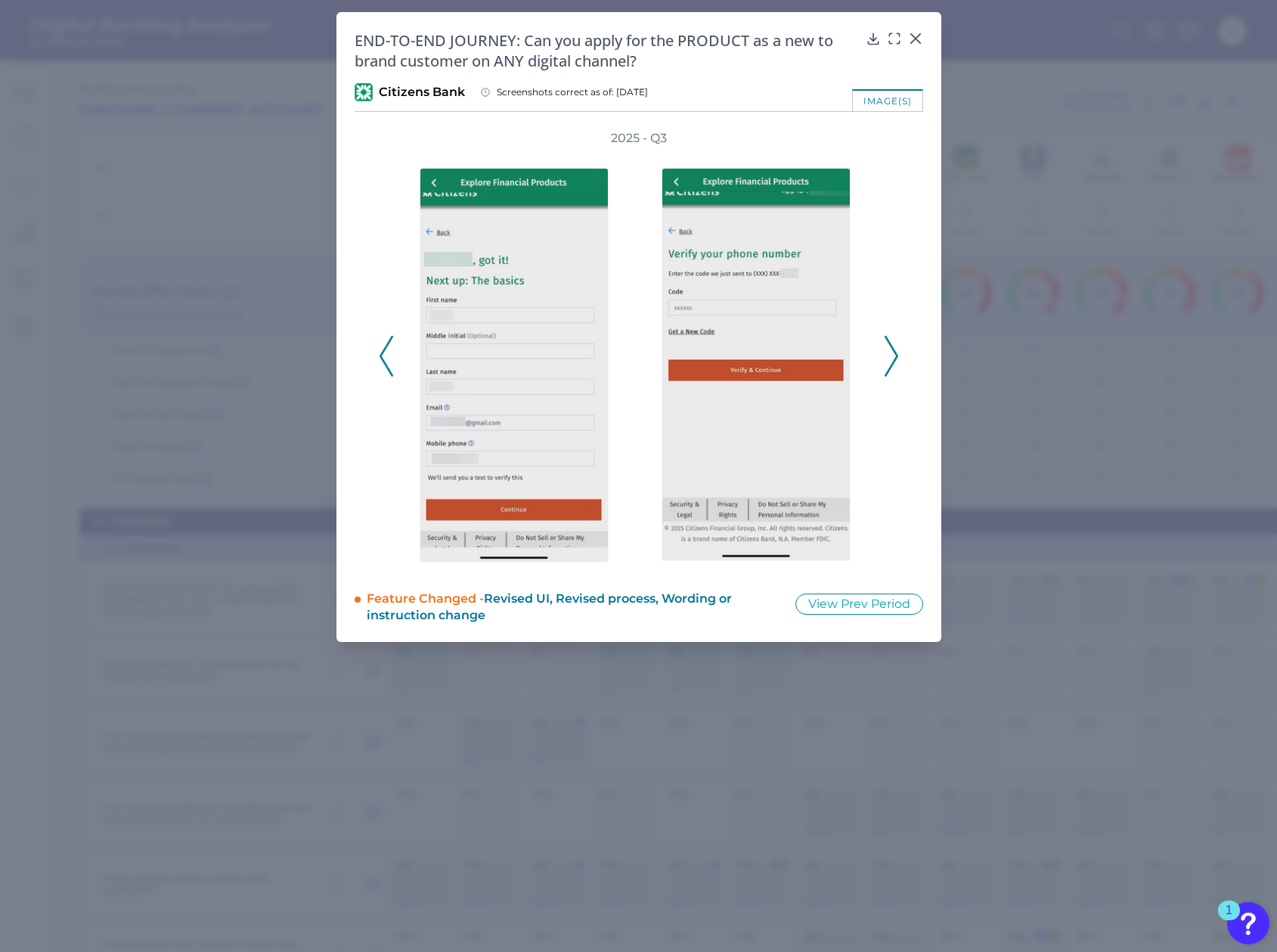
click at [384, 342] on icon at bounding box center [386, 356] width 14 height 41
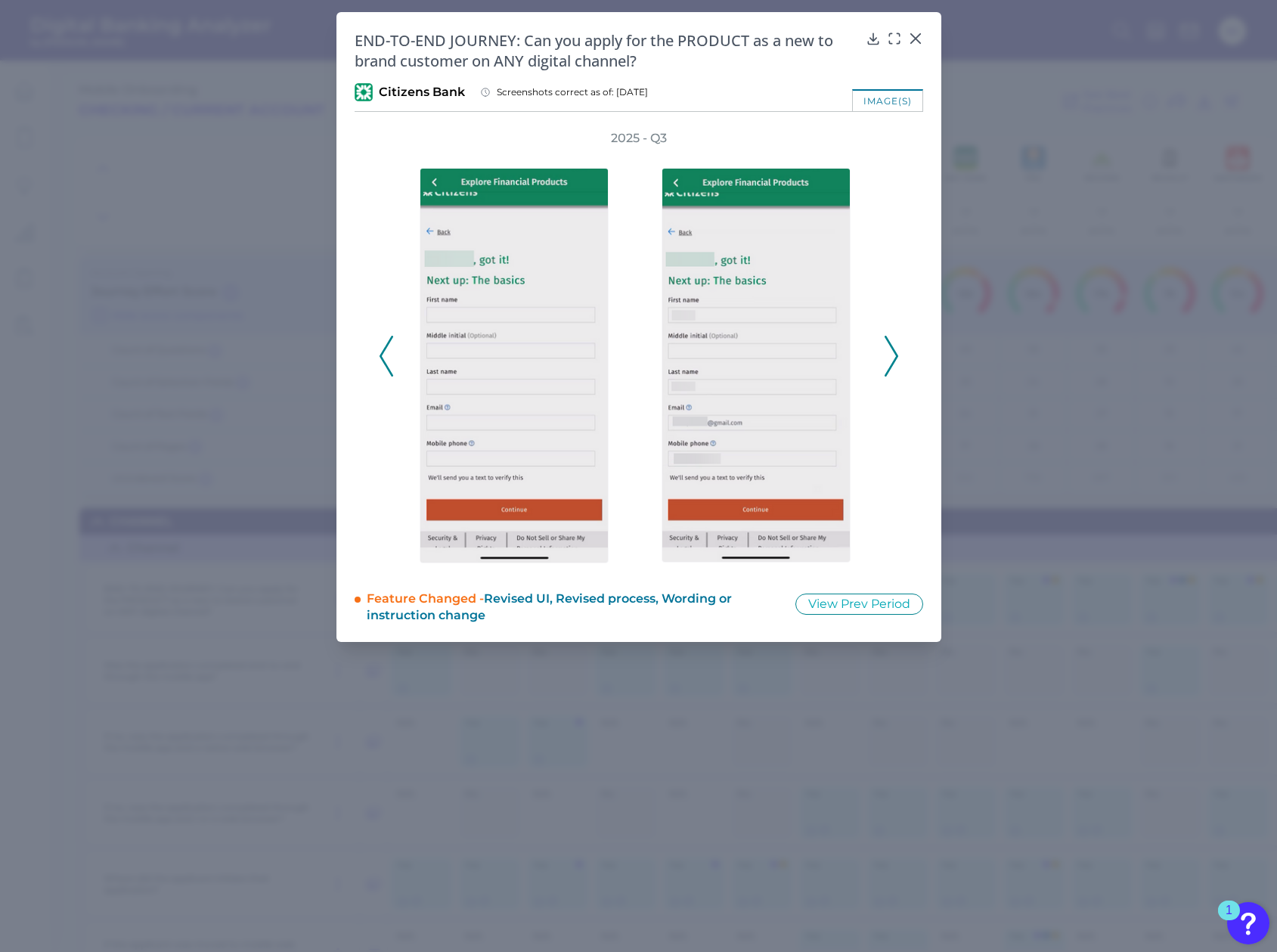
click at [383, 344] on icon at bounding box center [386, 356] width 14 height 41
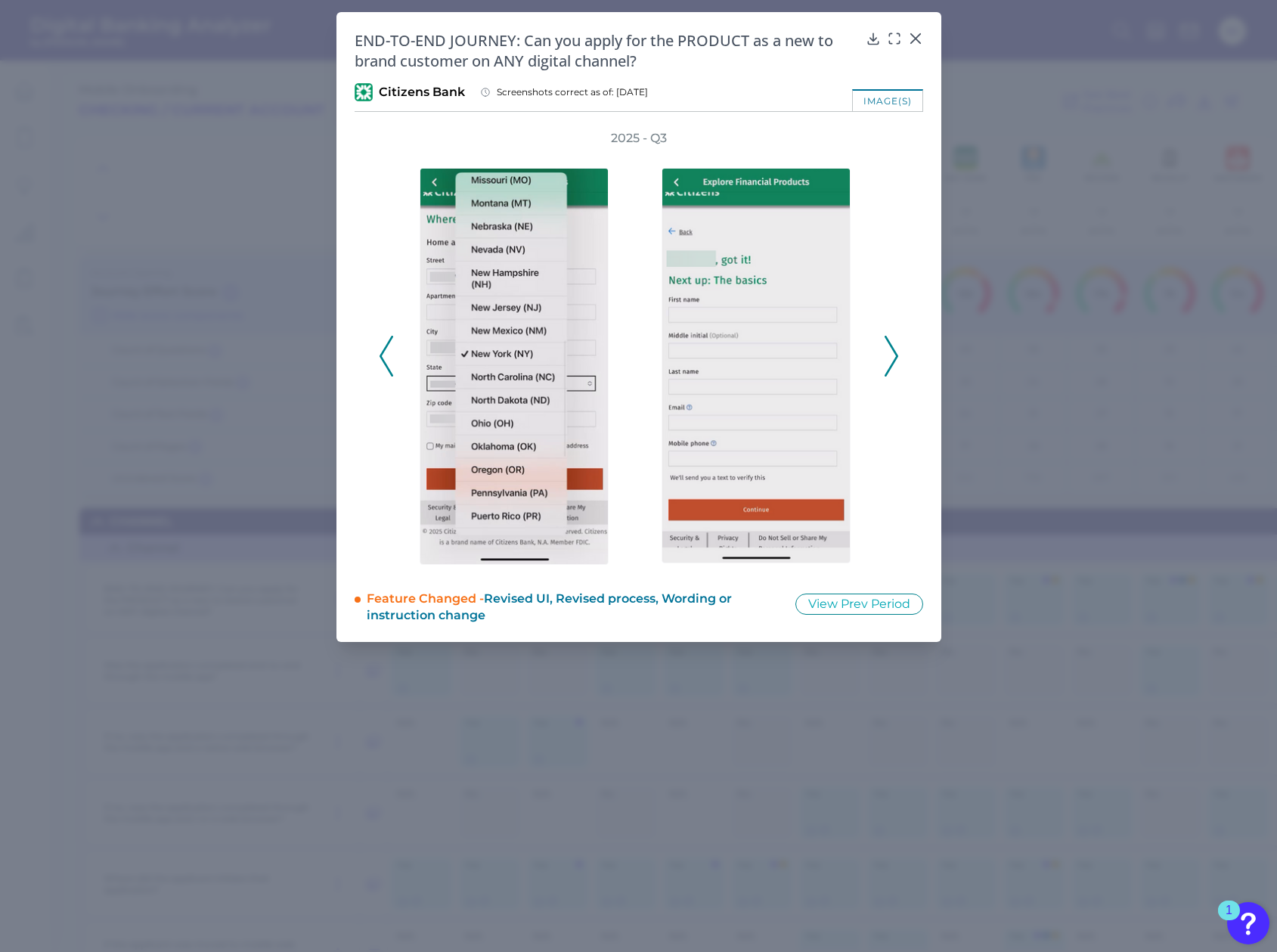
click at [383, 344] on icon at bounding box center [386, 356] width 14 height 41
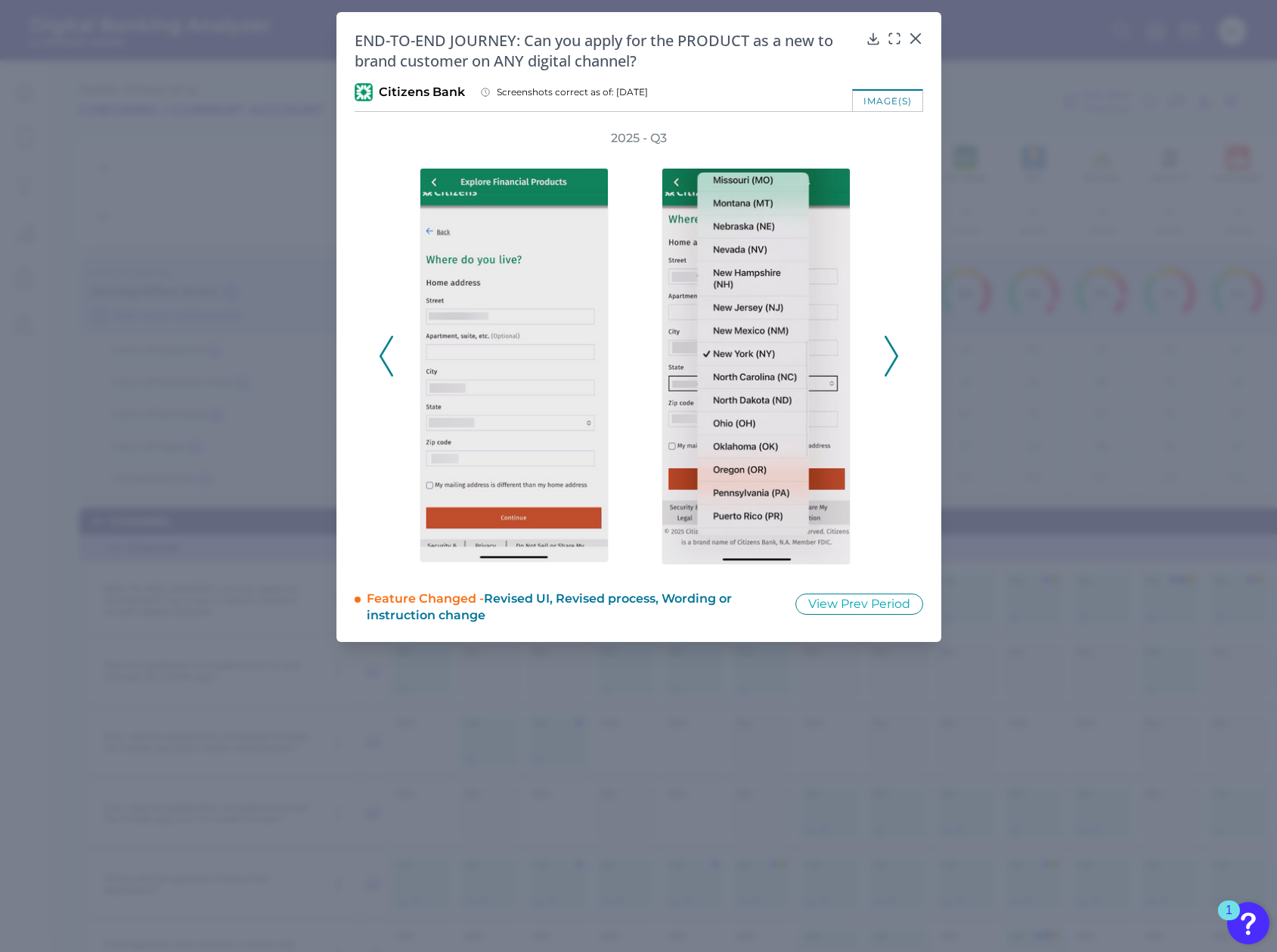
click at [383, 344] on icon at bounding box center [386, 356] width 14 height 41
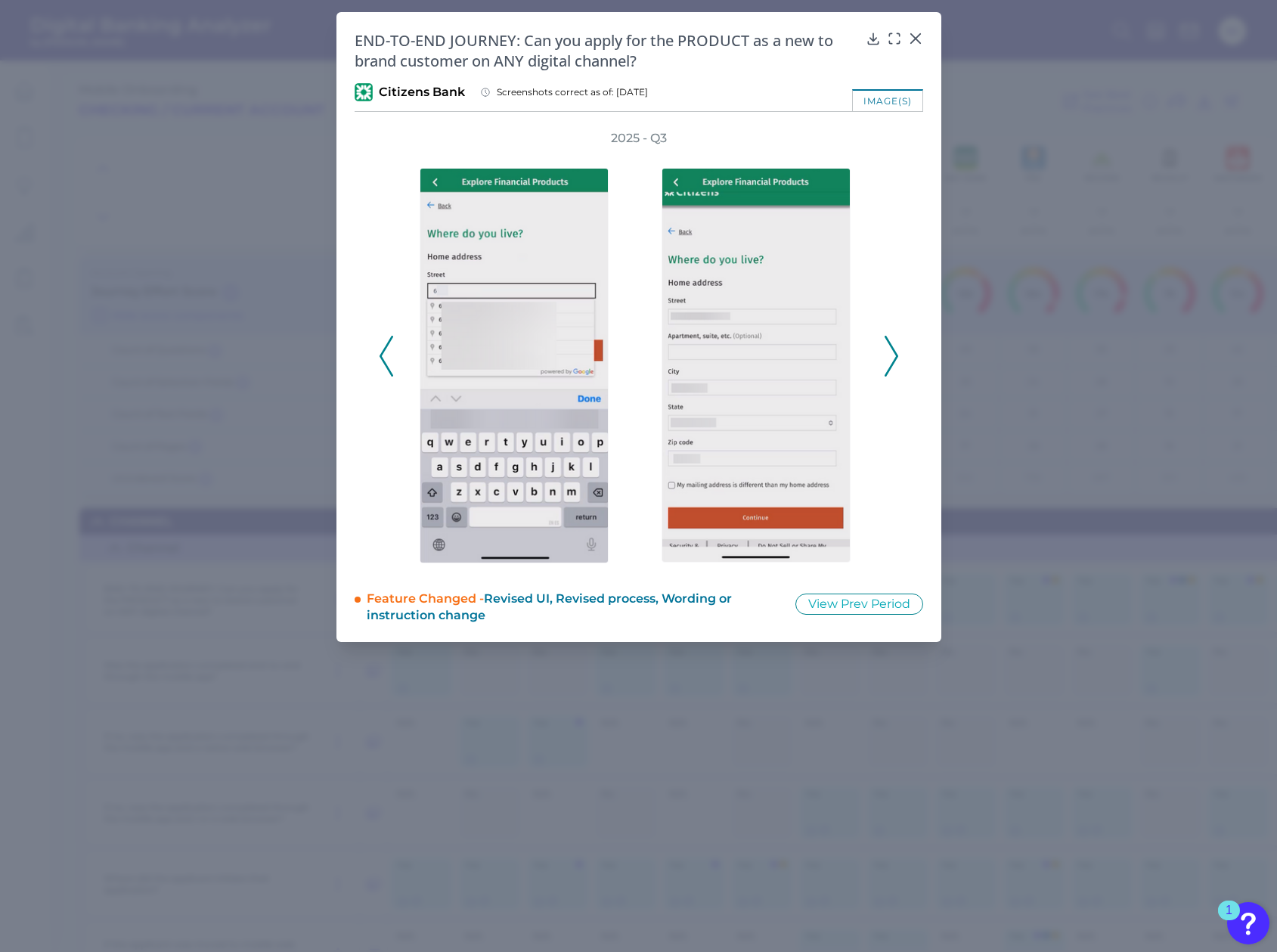
click at [891, 363] on icon at bounding box center [892, 356] width 14 height 41
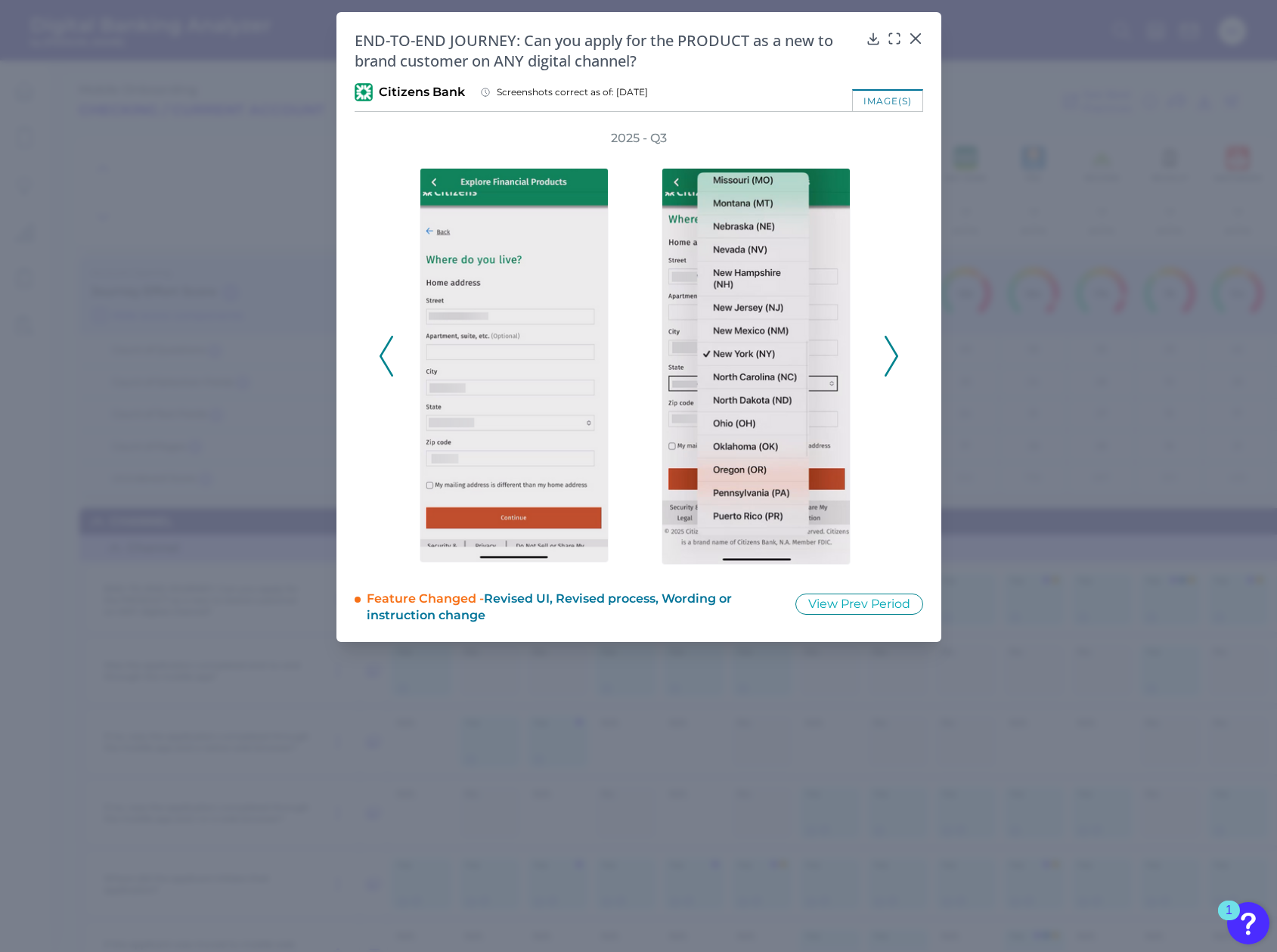
click at [891, 363] on icon at bounding box center [892, 356] width 14 height 41
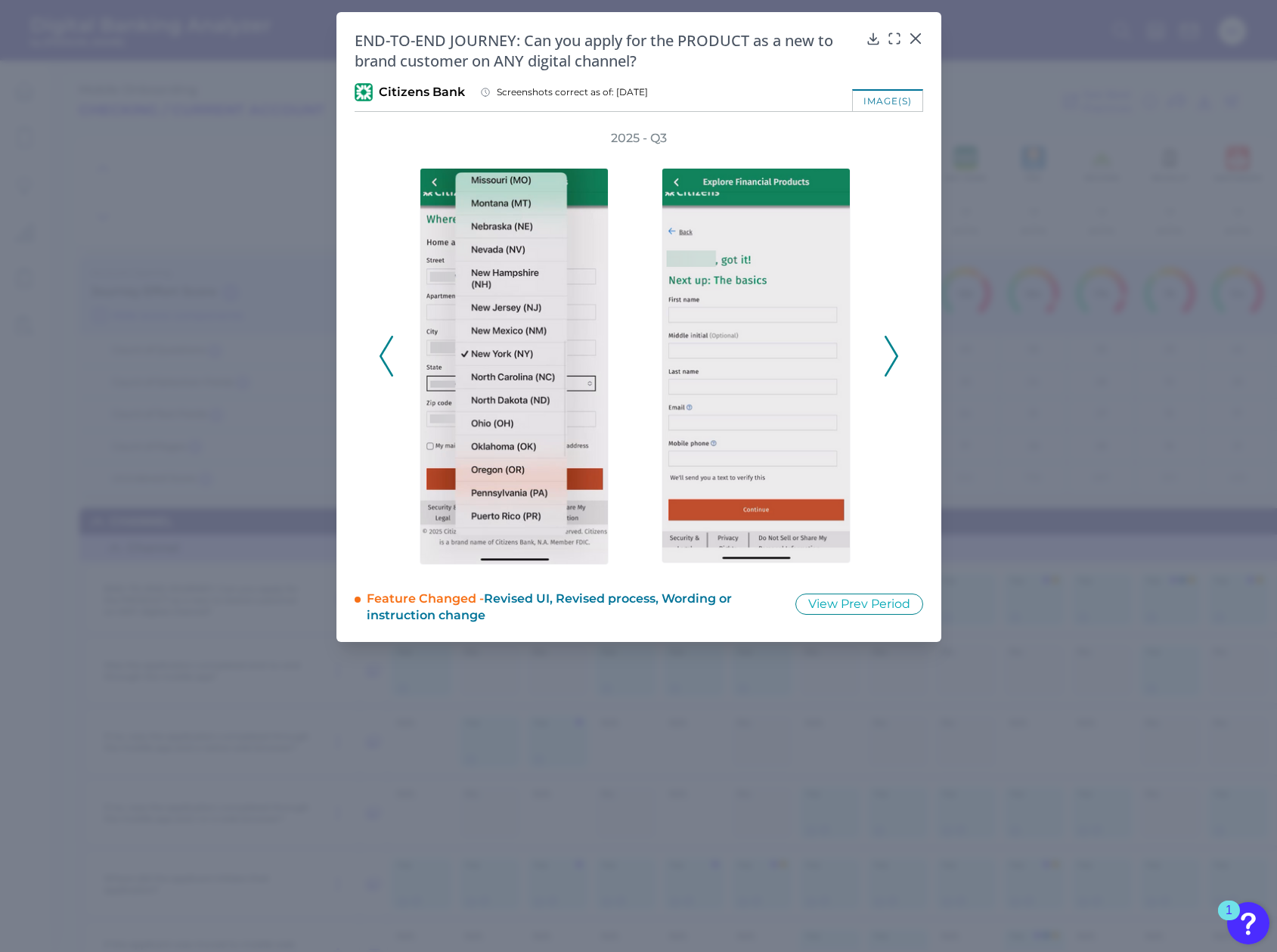
click at [891, 363] on icon at bounding box center [892, 356] width 14 height 41
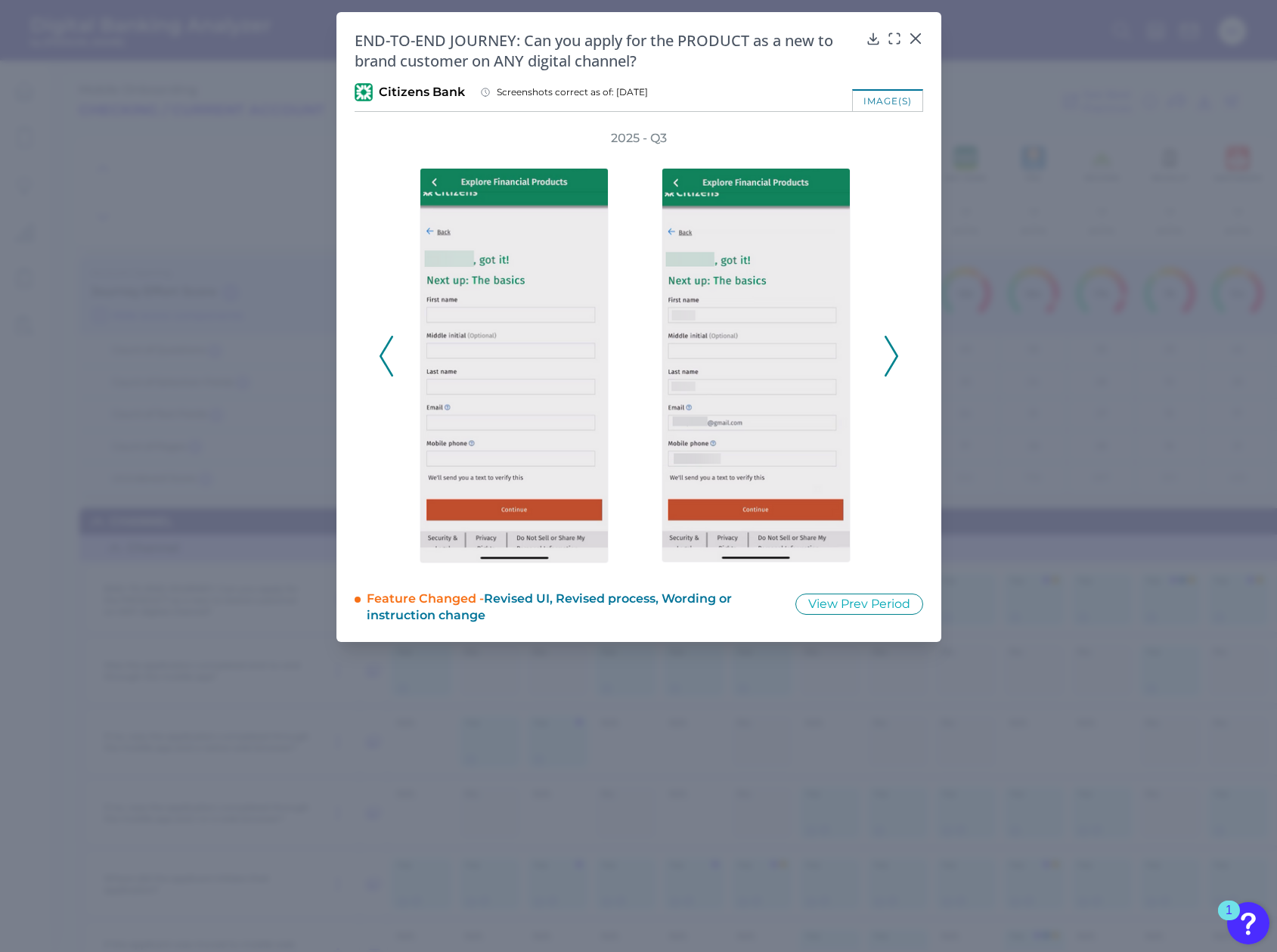
click at [891, 363] on icon at bounding box center [892, 356] width 14 height 41
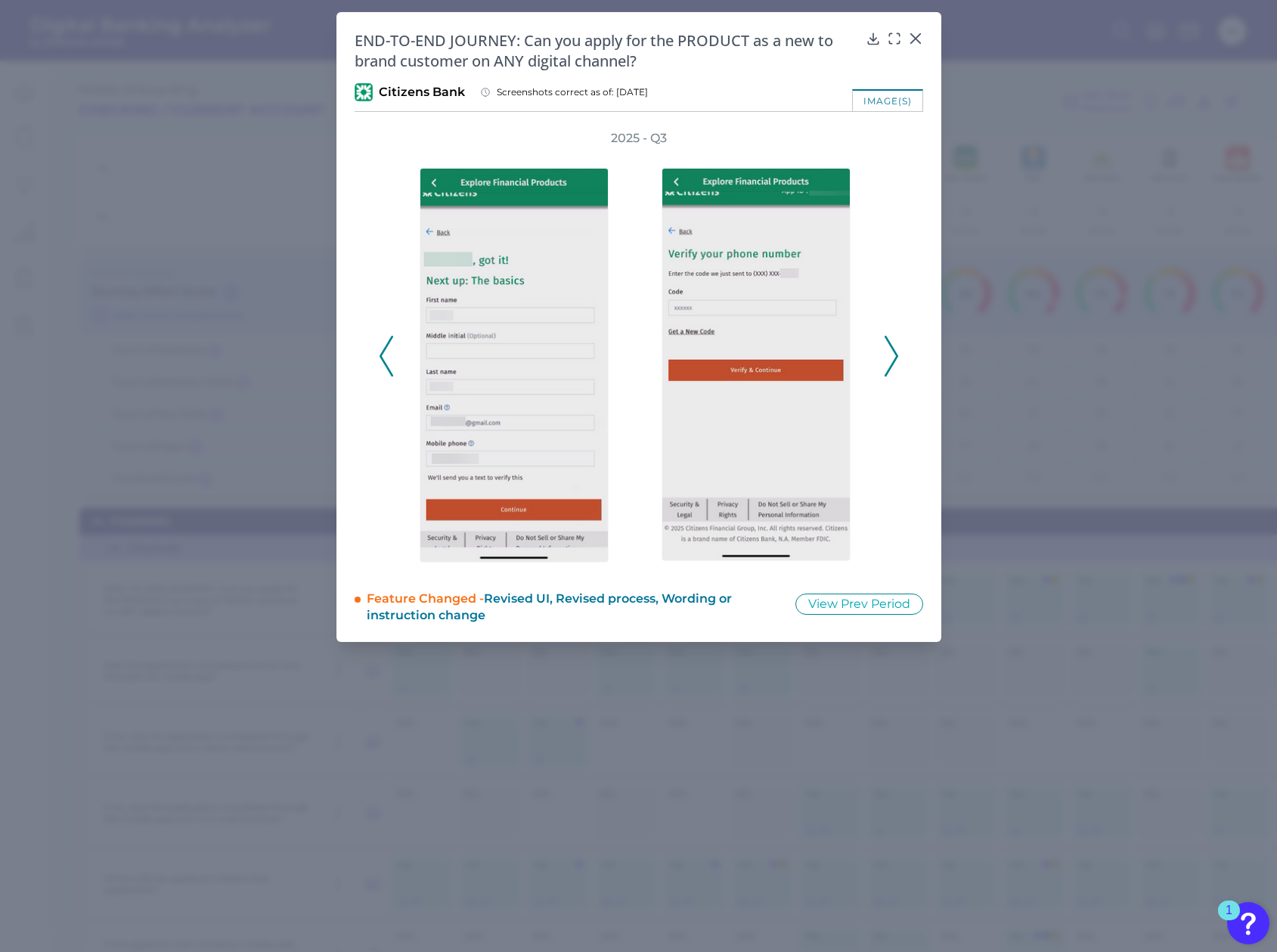
click at [891, 363] on icon at bounding box center [892, 356] width 14 height 41
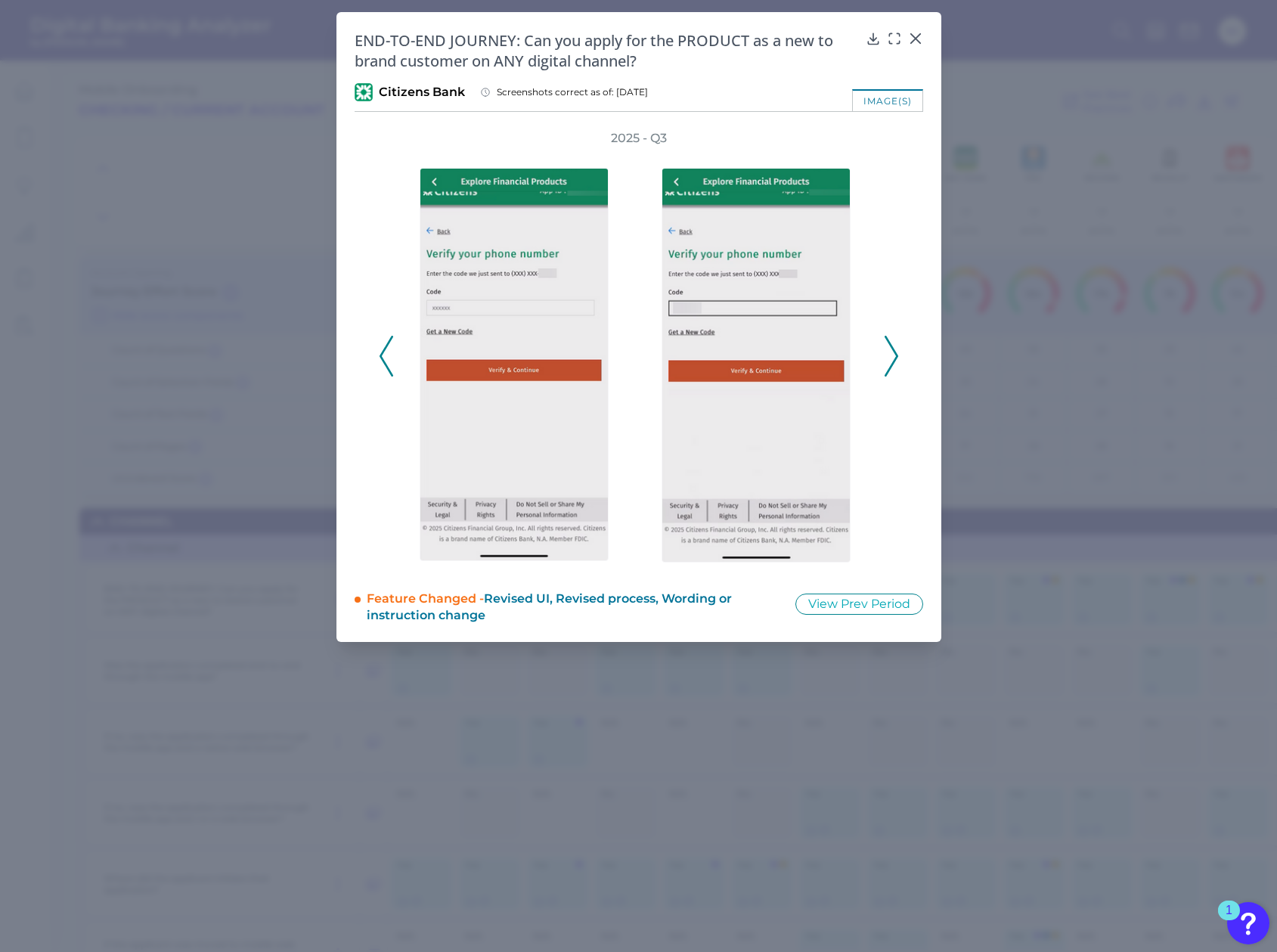
click at [891, 363] on icon at bounding box center [892, 356] width 14 height 41
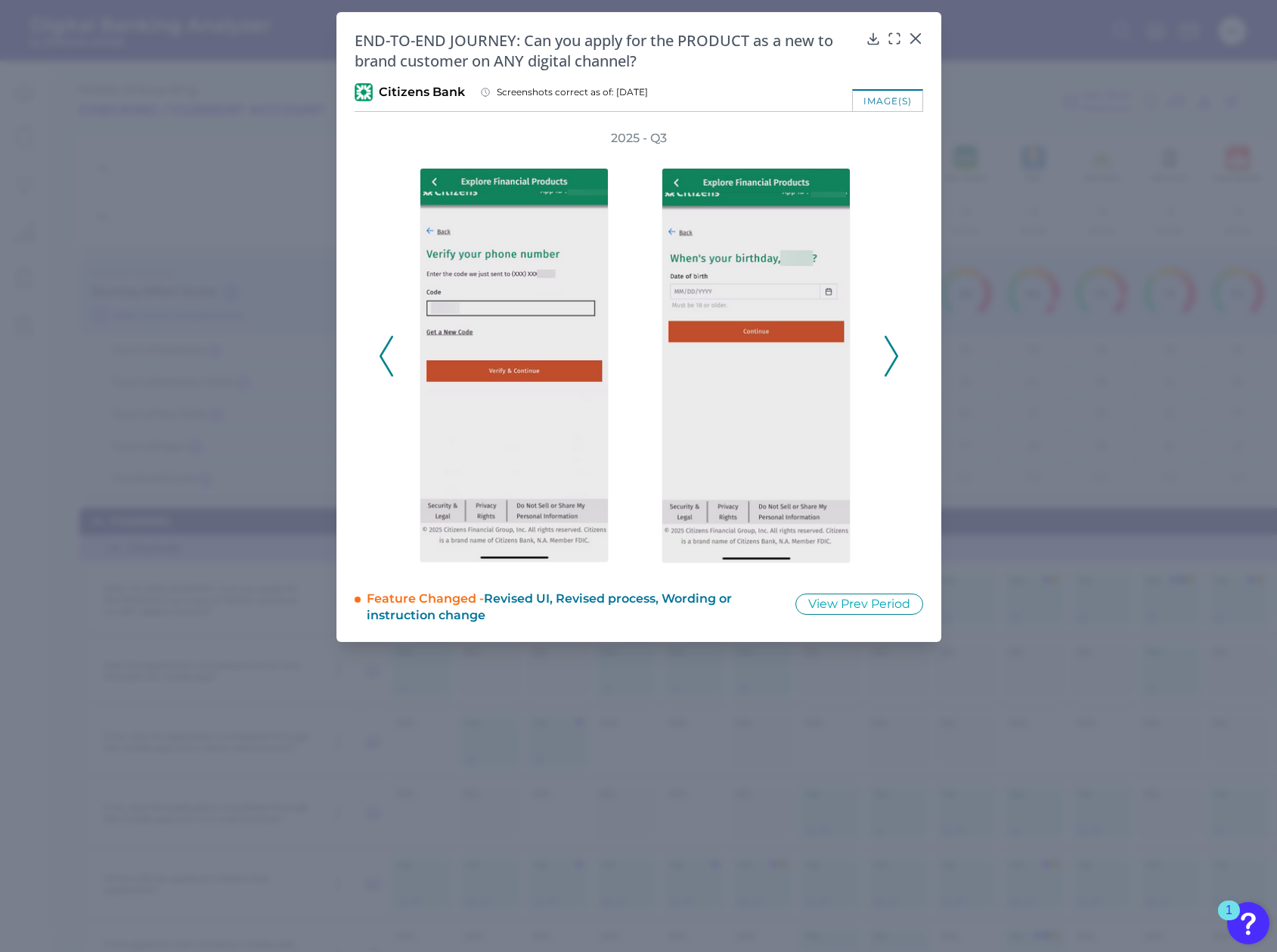
click at [891, 363] on icon at bounding box center [892, 356] width 14 height 41
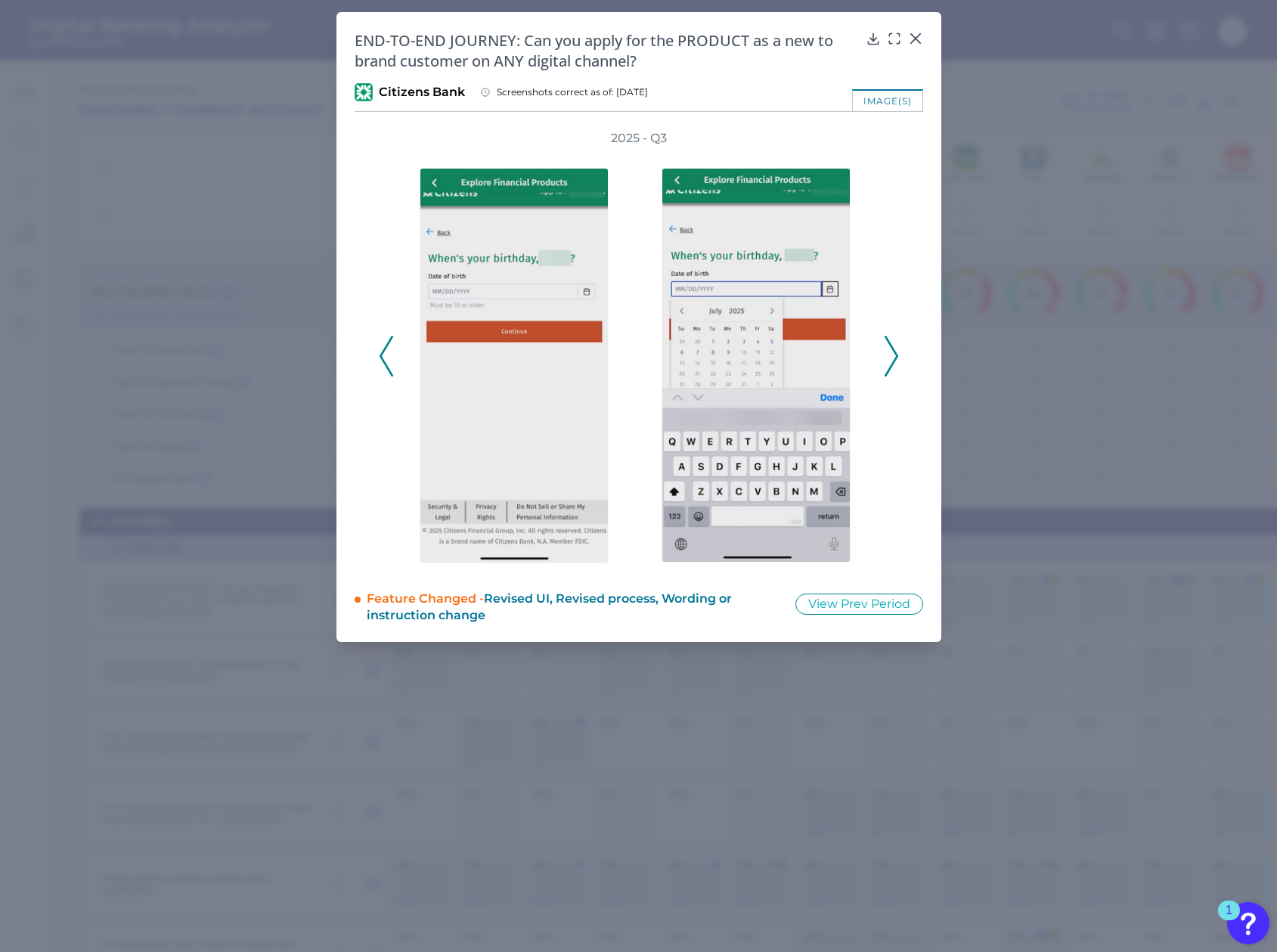
click at [891, 363] on icon at bounding box center [892, 356] width 14 height 41
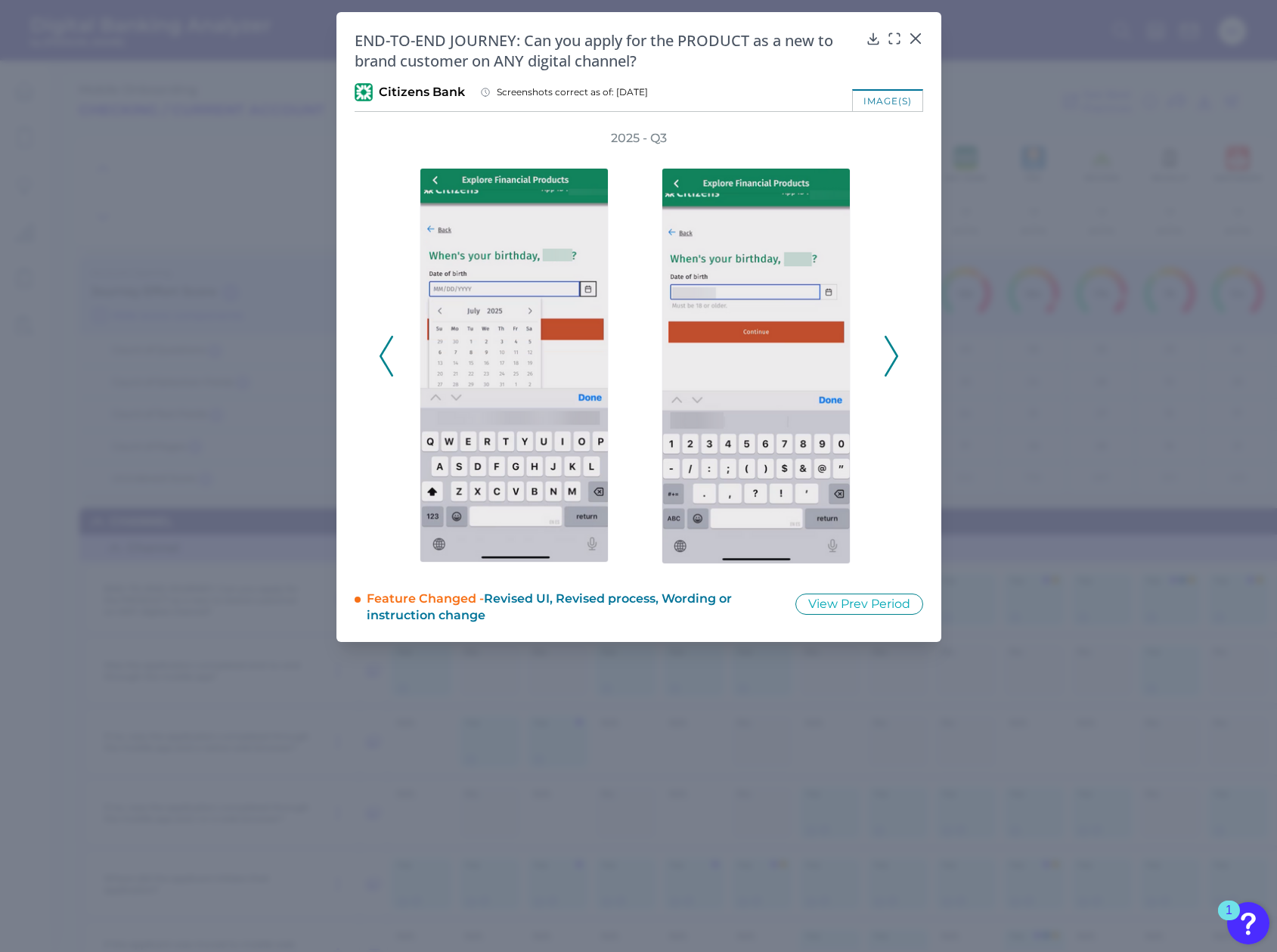
click at [891, 363] on icon at bounding box center [892, 356] width 14 height 41
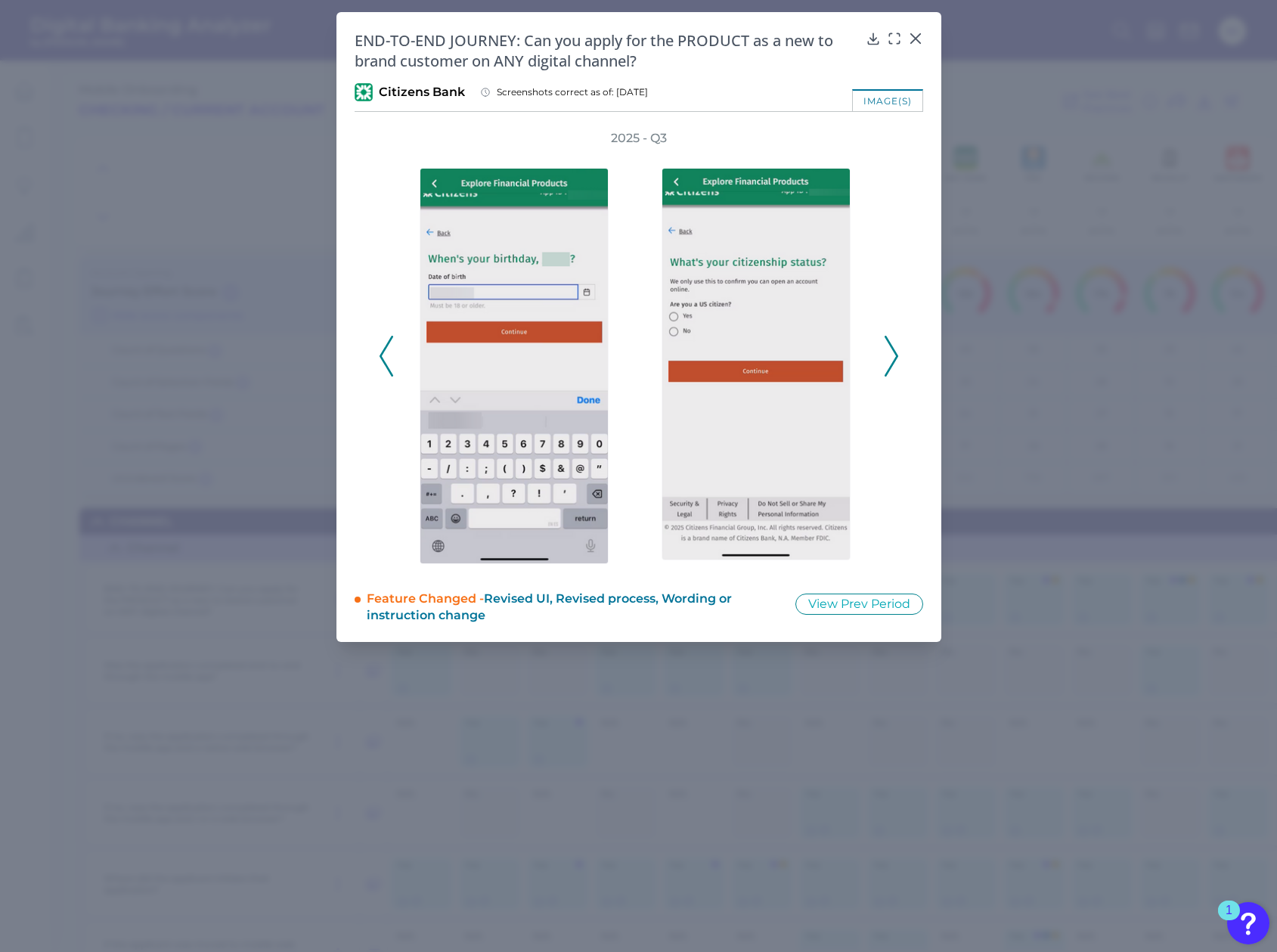
click at [891, 363] on icon at bounding box center [892, 356] width 14 height 41
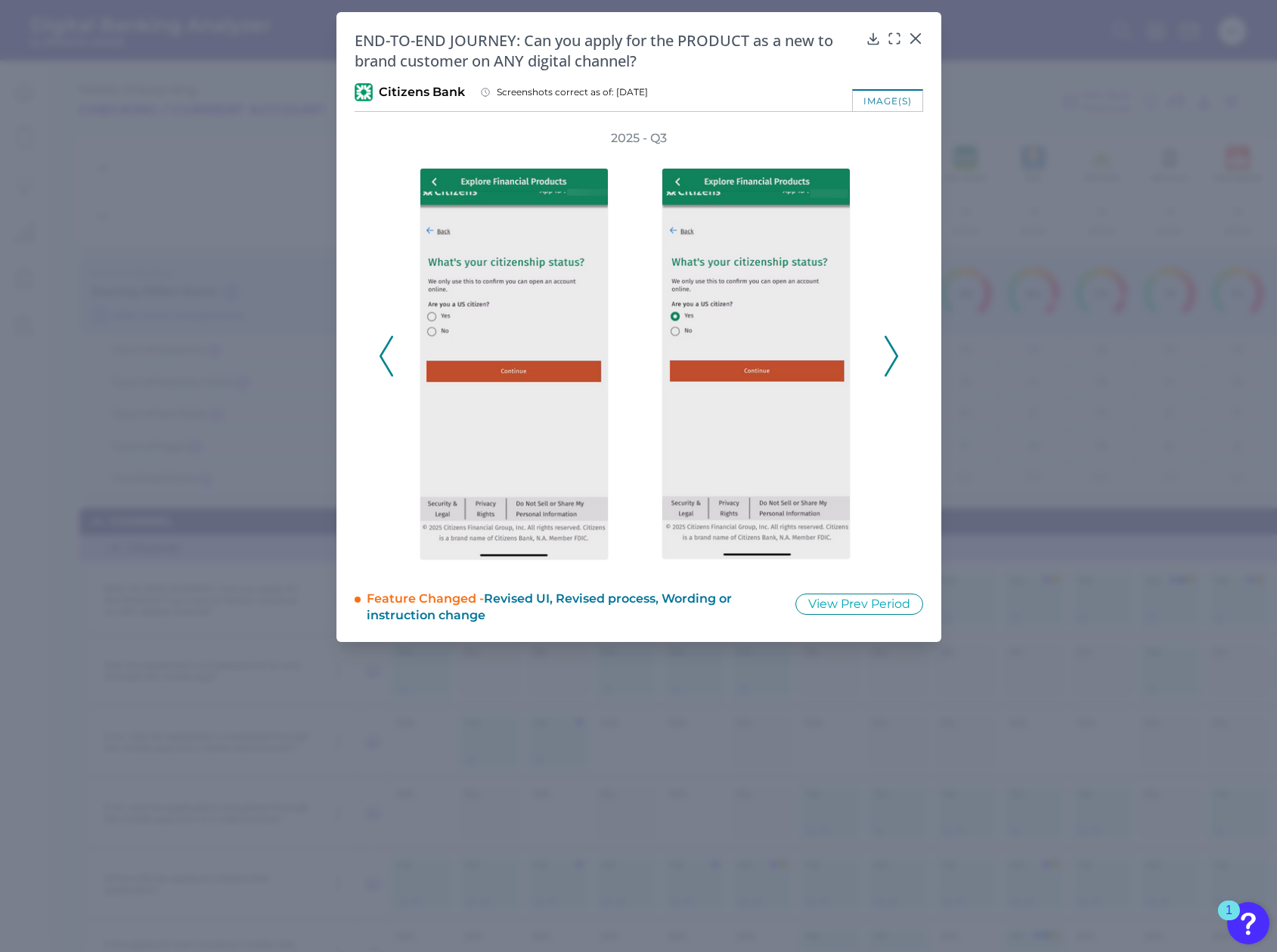
click at [891, 363] on icon at bounding box center [892, 356] width 14 height 41
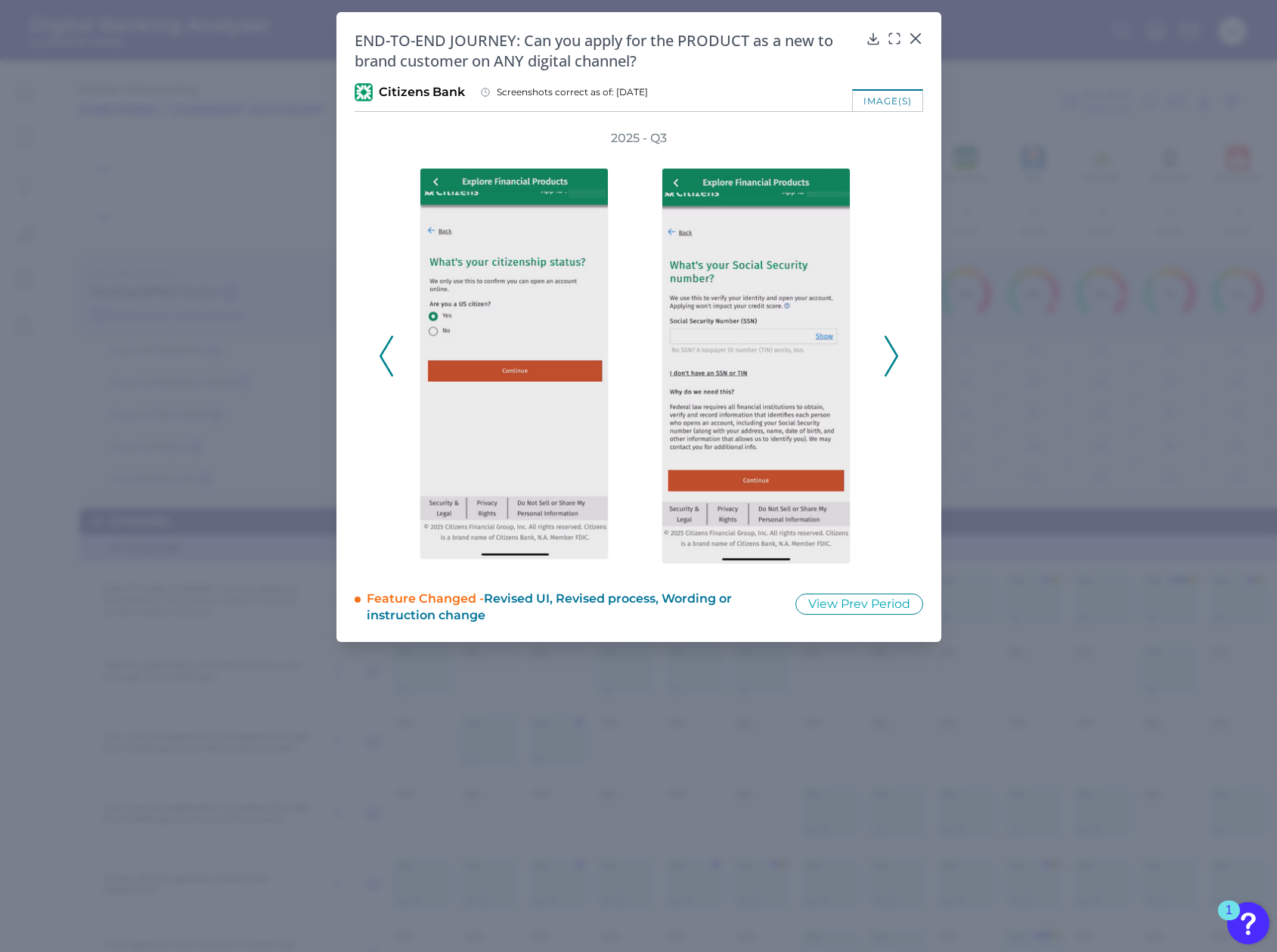
click at [891, 363] on icon at bounding box center [892, 356] width 14 height 41
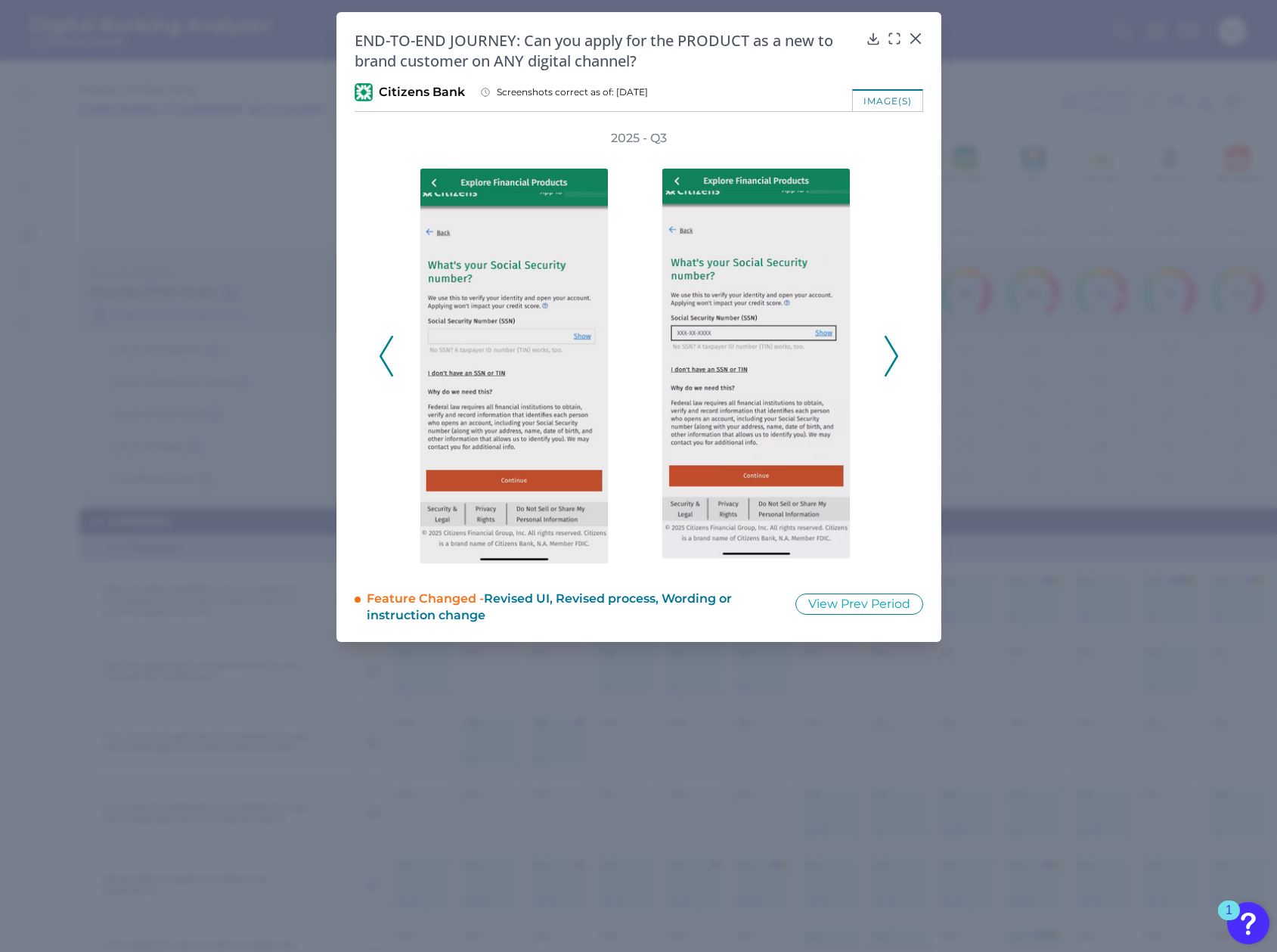
click at [891, 363] on icon at bounding box center [892, 356] width 14 height 41
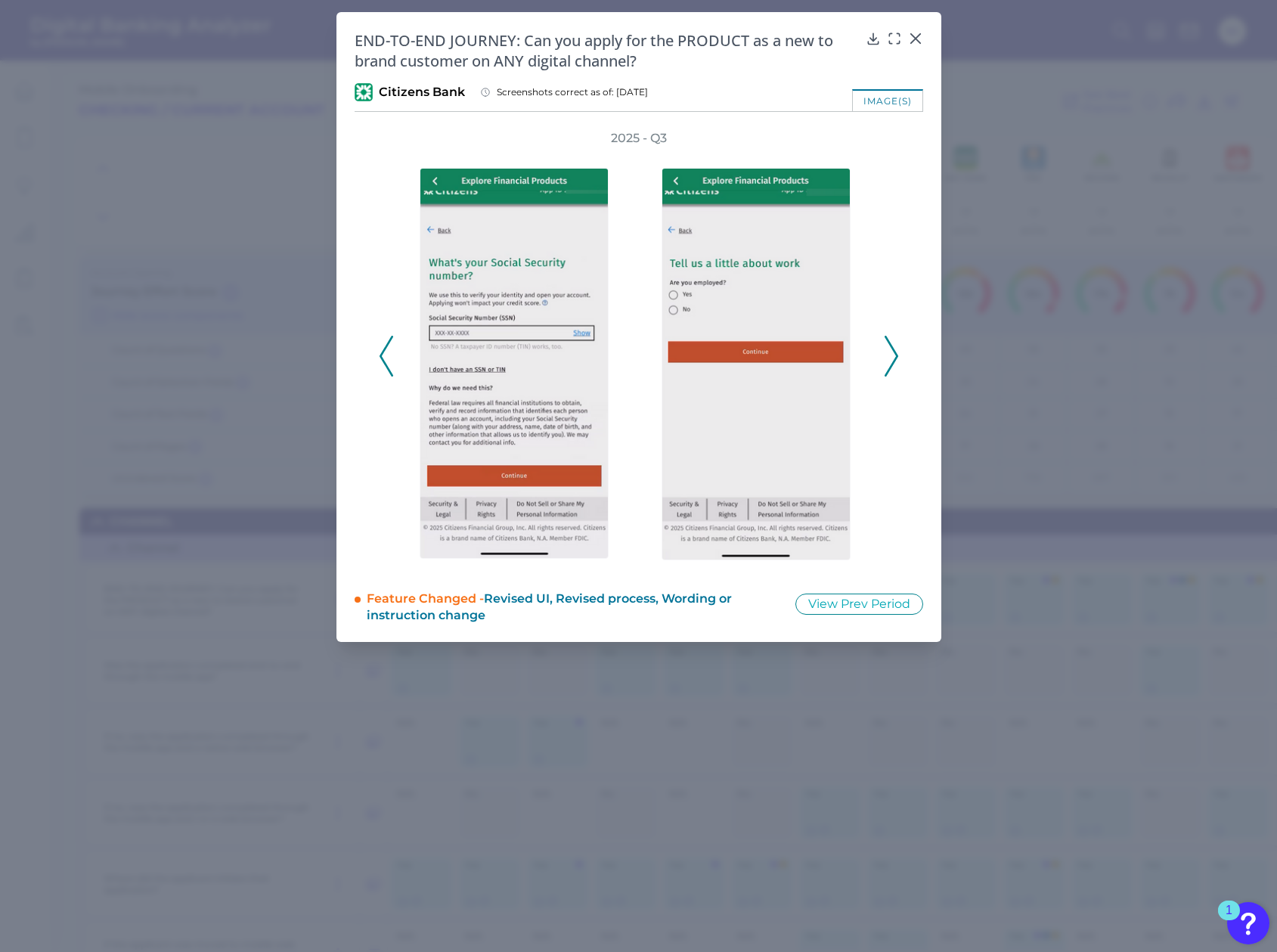
click at [891, 363] on icon at bounding box center [892, 356] width 14 height 41
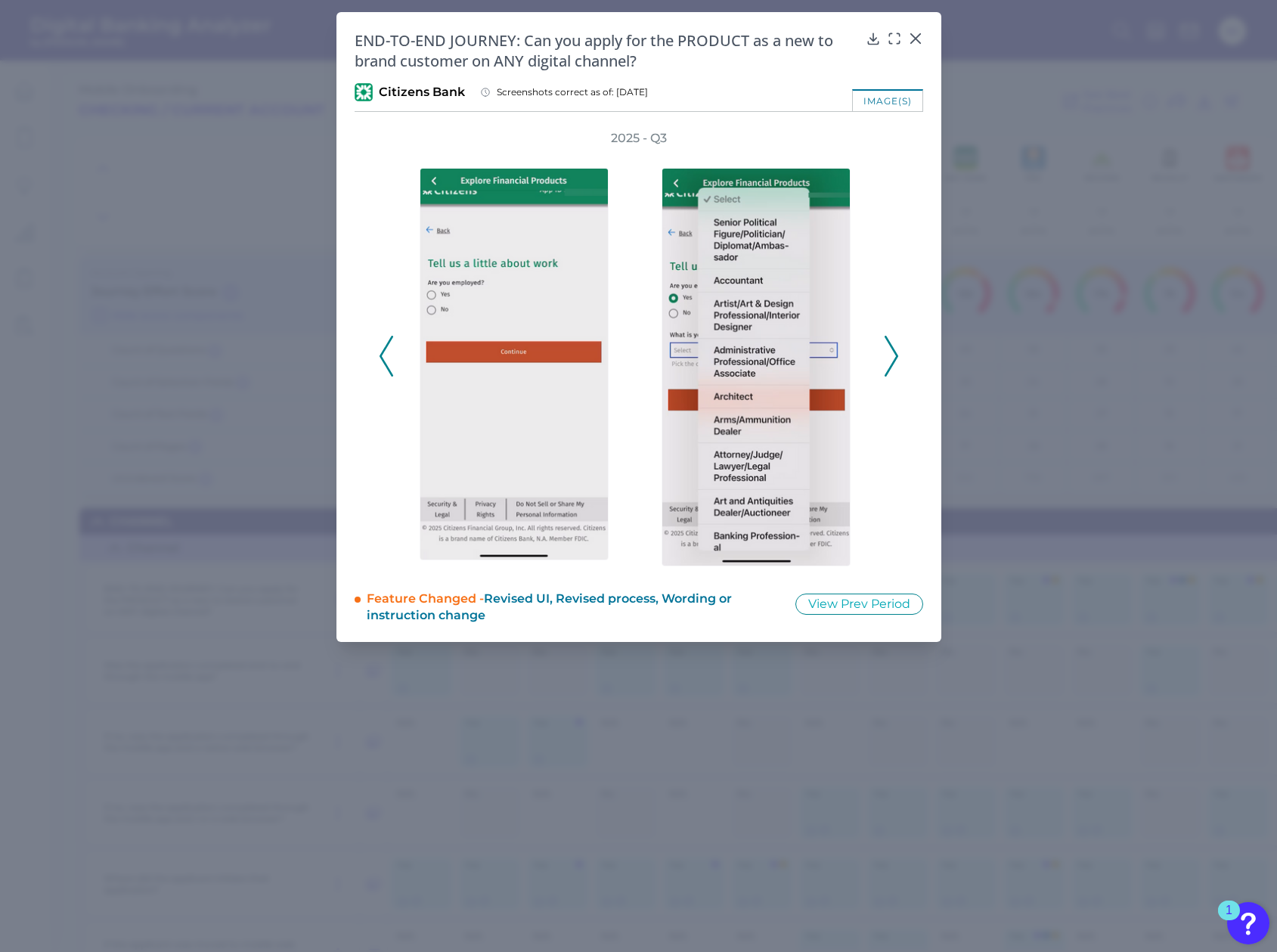
click at [891, 363] on icon at bounding box center [892, 356] width 14 height 41
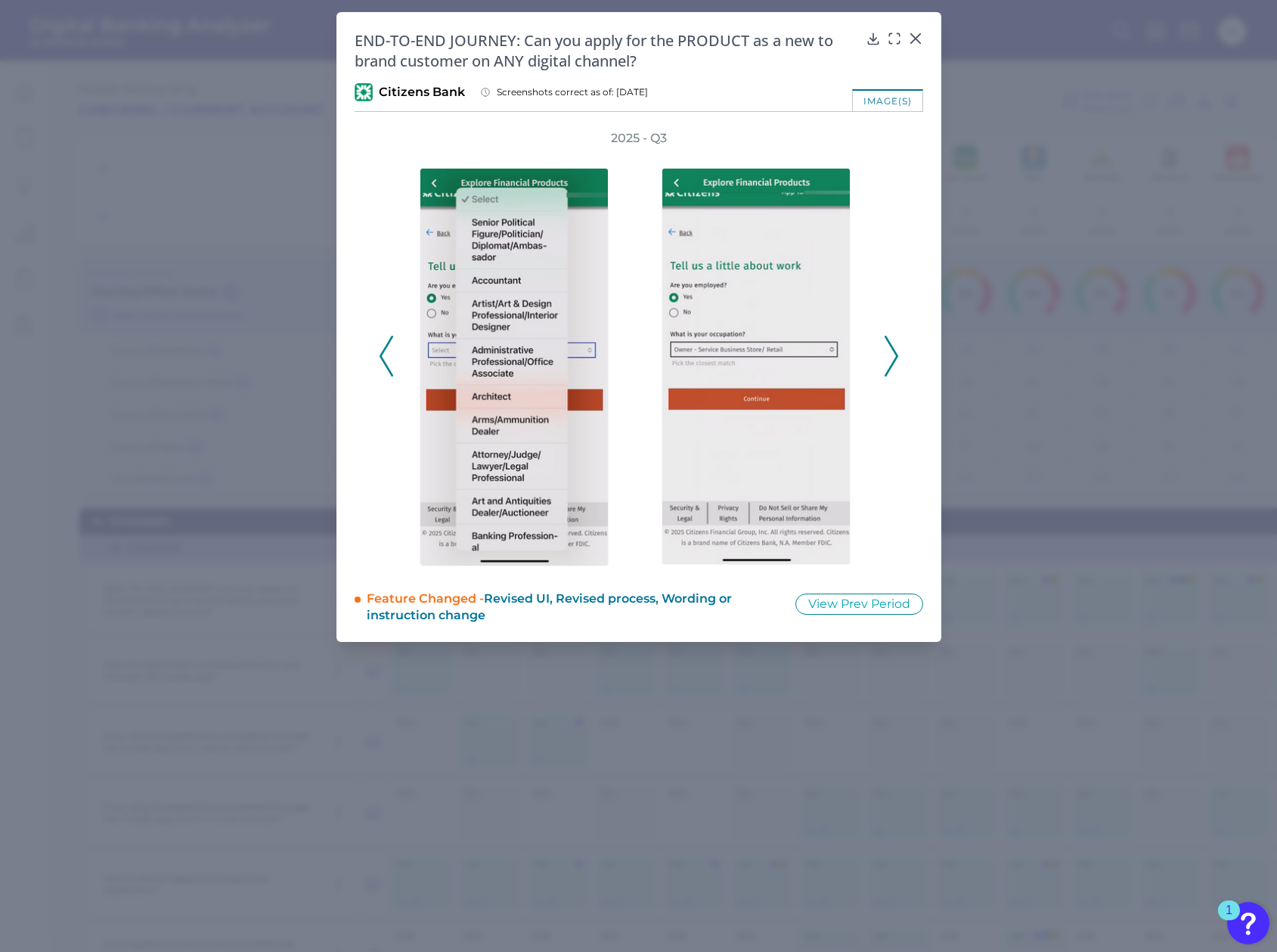
click at [889, 358] on icon at bounding box center [892, 356] width 14 height 41
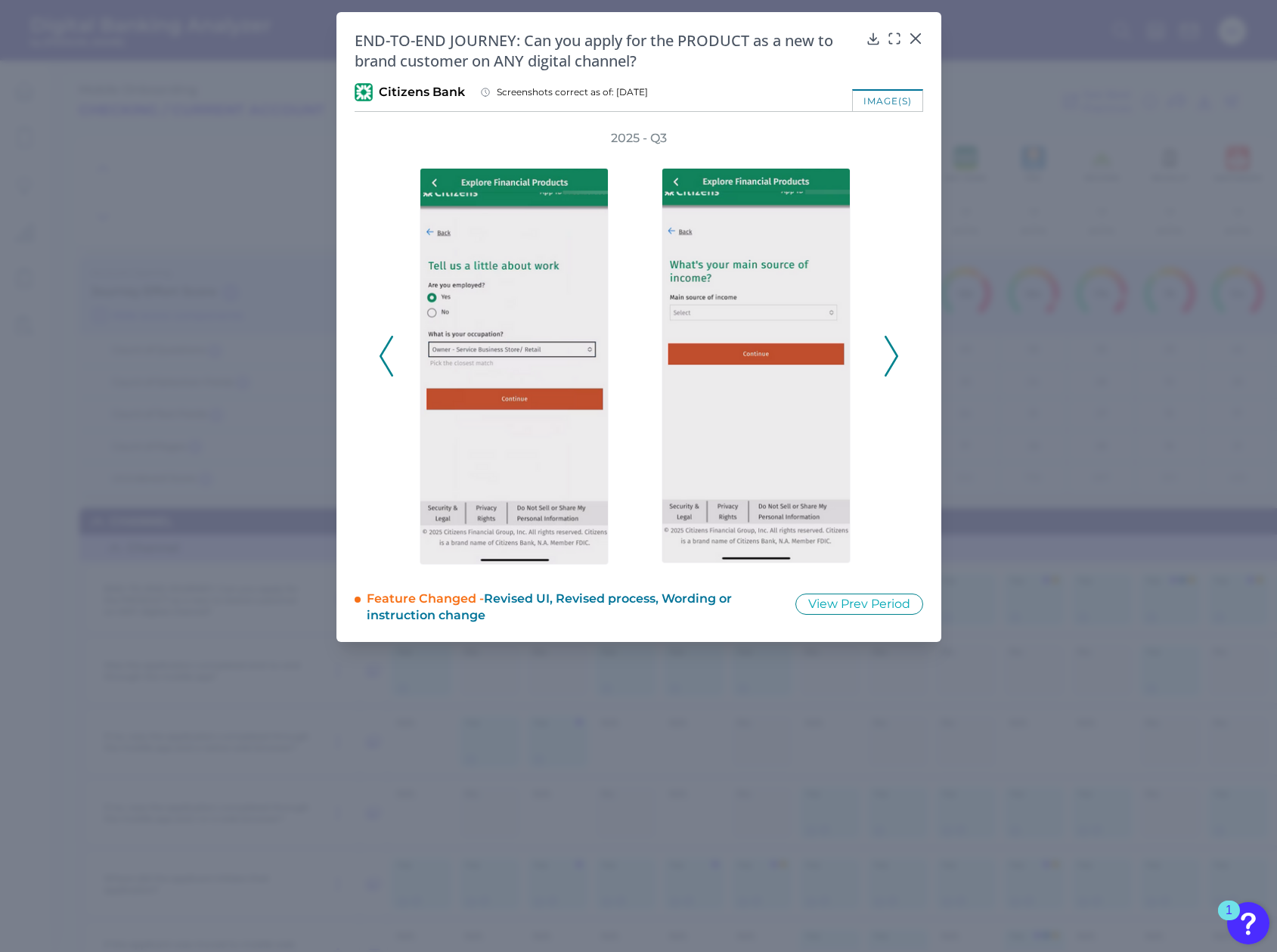
click at [889, 358] on icon at bounding box center [892, 356] width 14 height 41
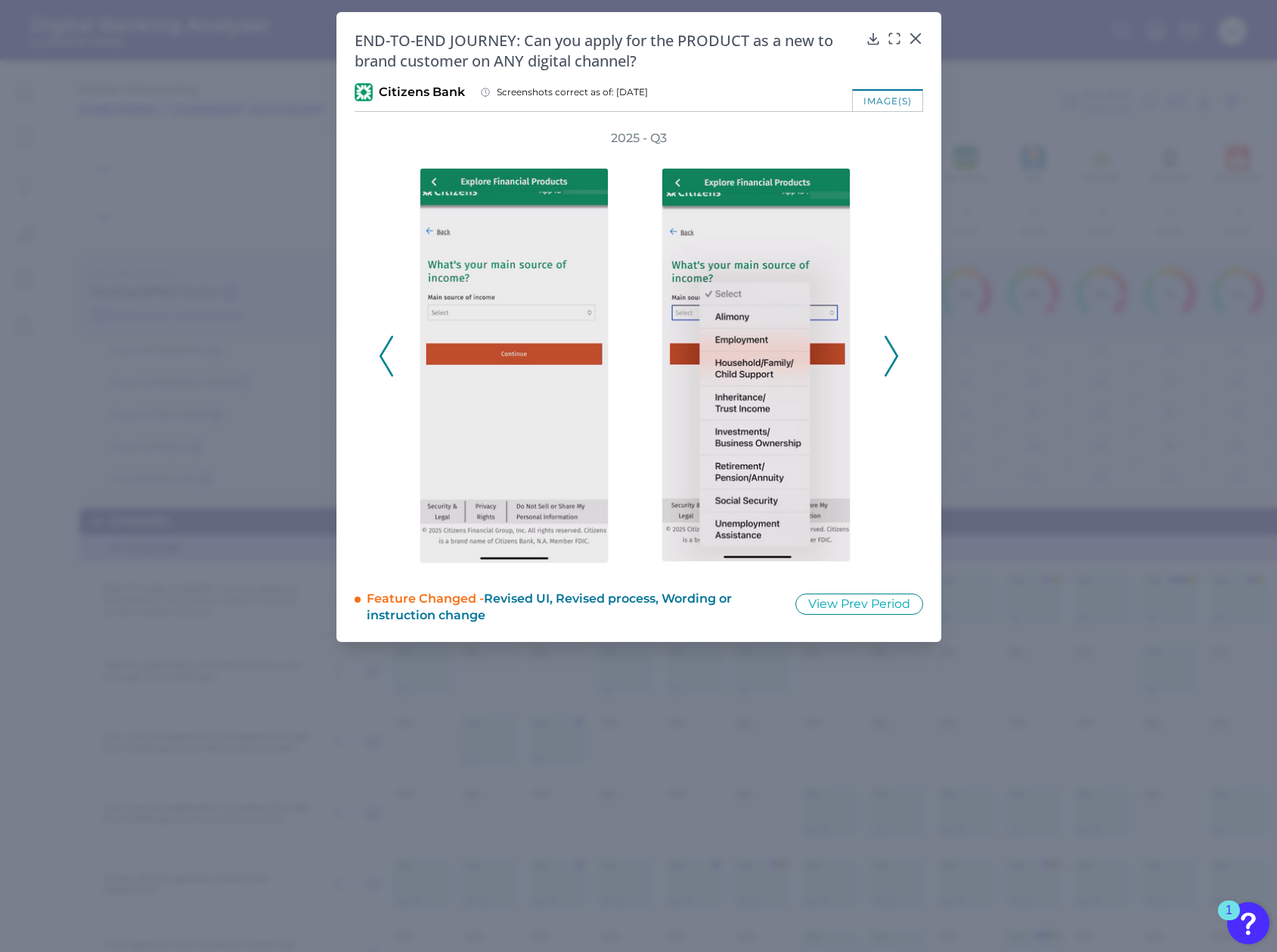
click at [889, 358] on icon at bounding box center [892, 356] width 14 height 41
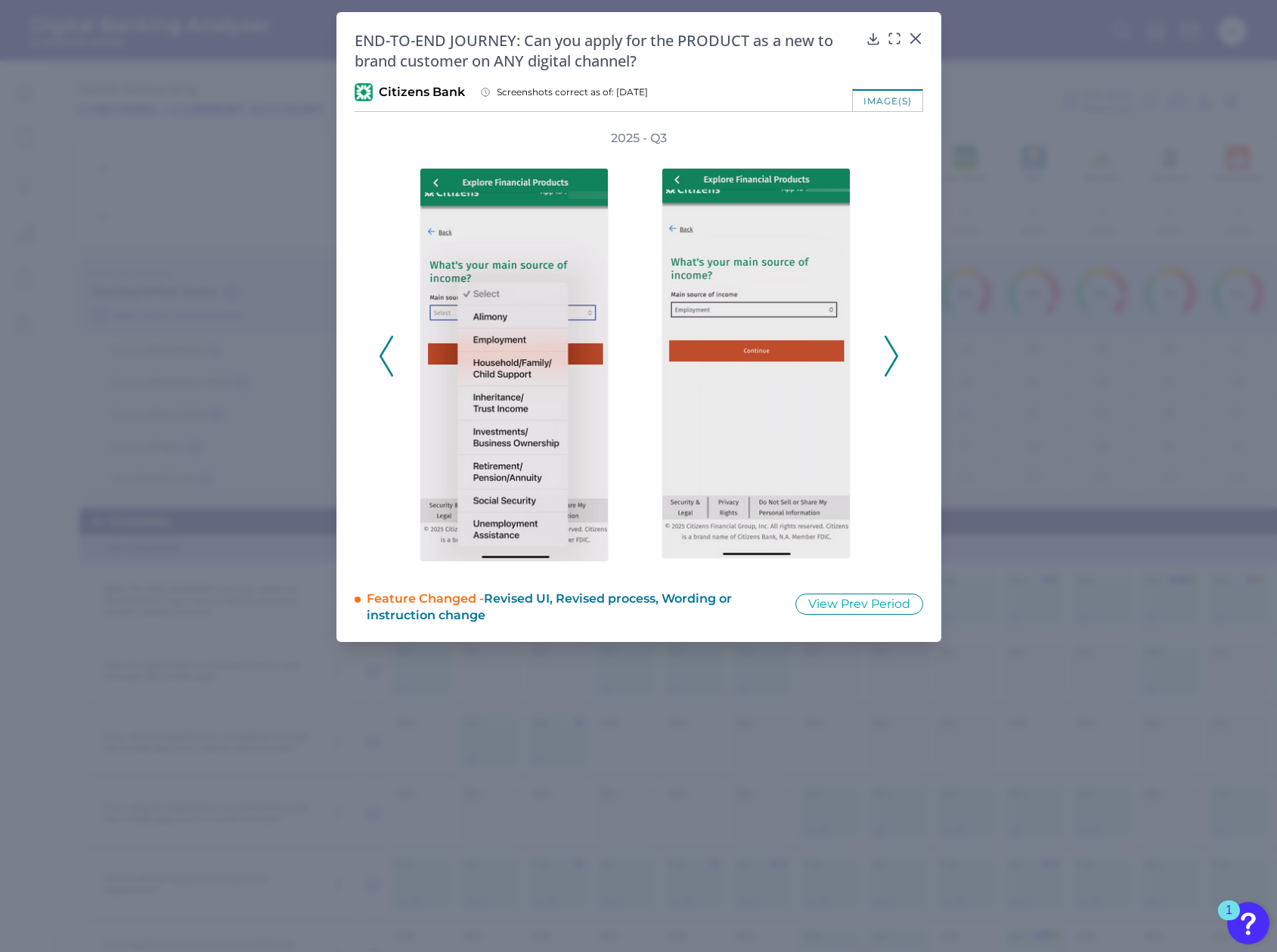
click at [889, 358] on icon at bounding box center [892, 356] width 14 height 41
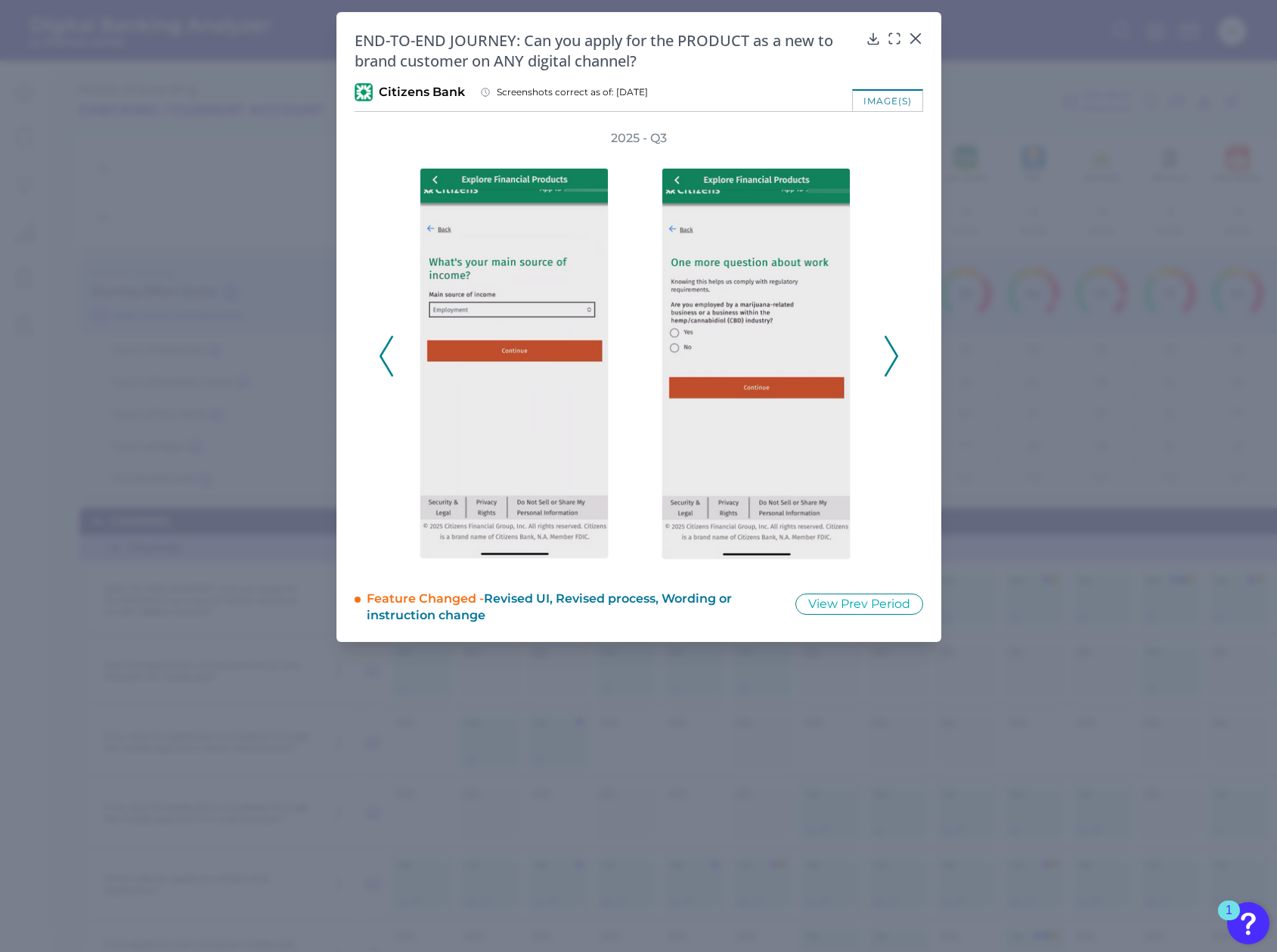
click at [889, 358] on icon at bounding box center [892, 356] width 14 height 41
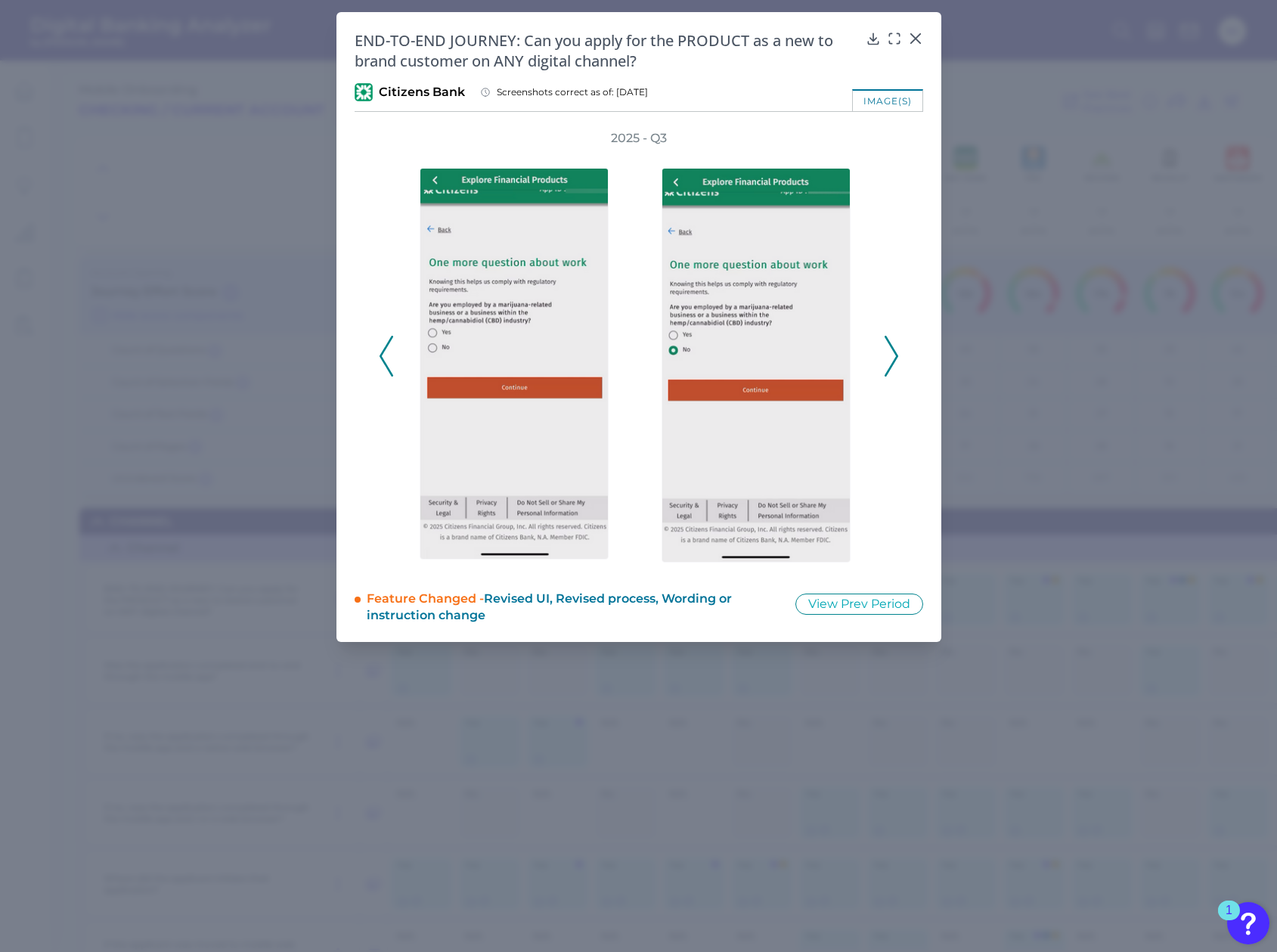
click at [889, 358] on icon at bounding box center [892, 356] width 14 height 41
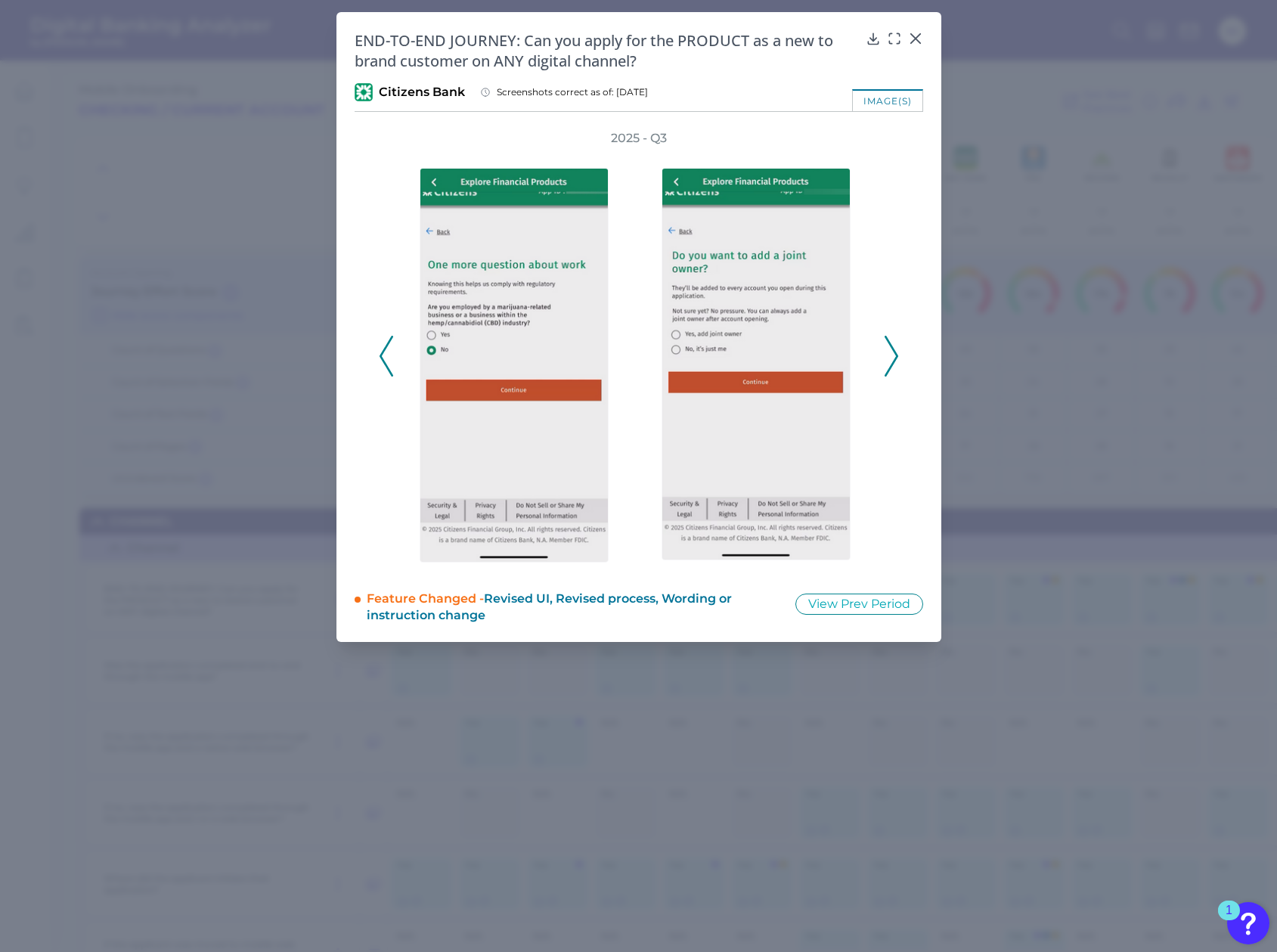
click at [889, 358] on icon at bounding box center [892, 356] width 14 height 41
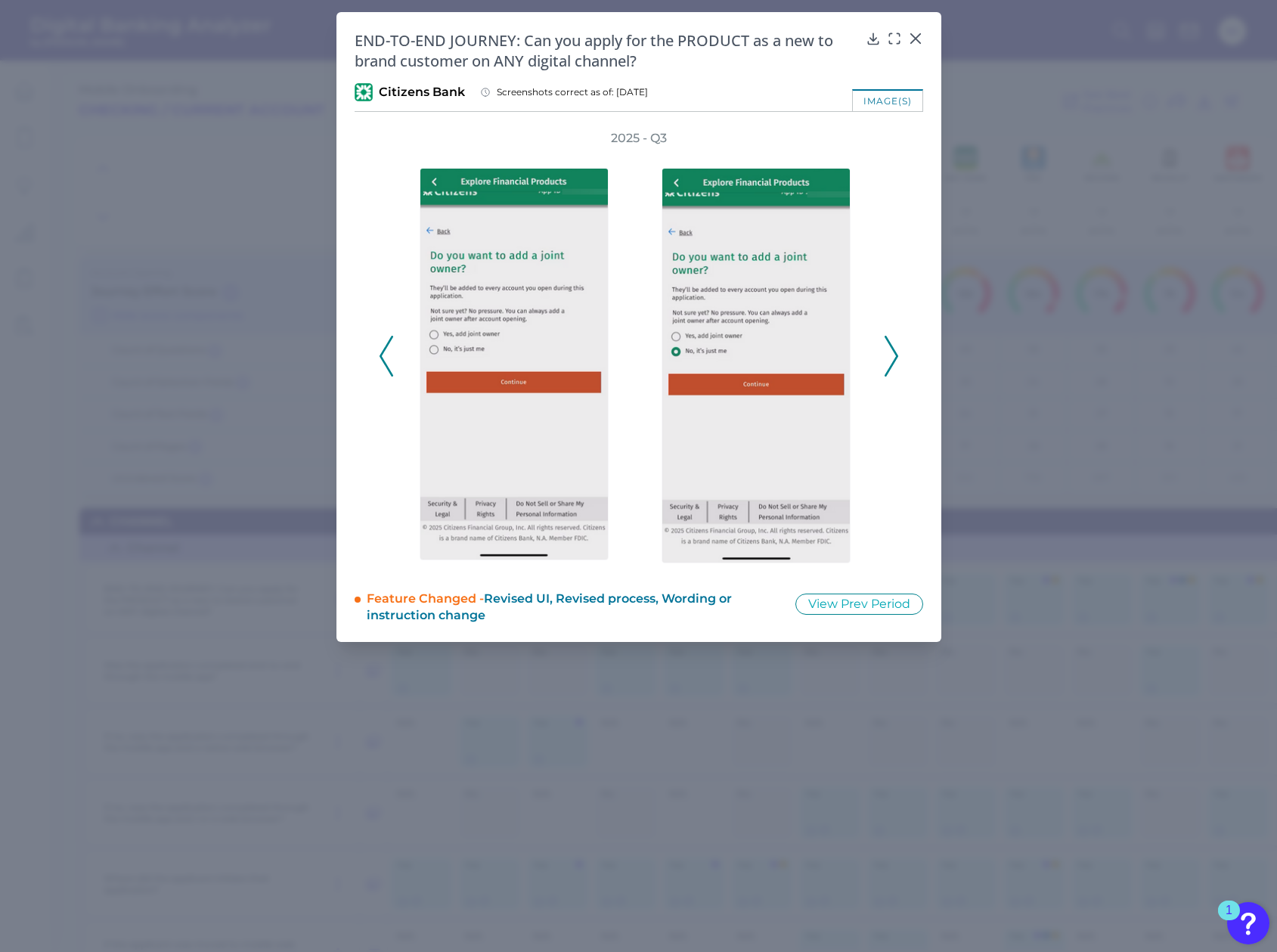
click at [892, 356] on icon at bounding box center [892, 356] width 14 height 41
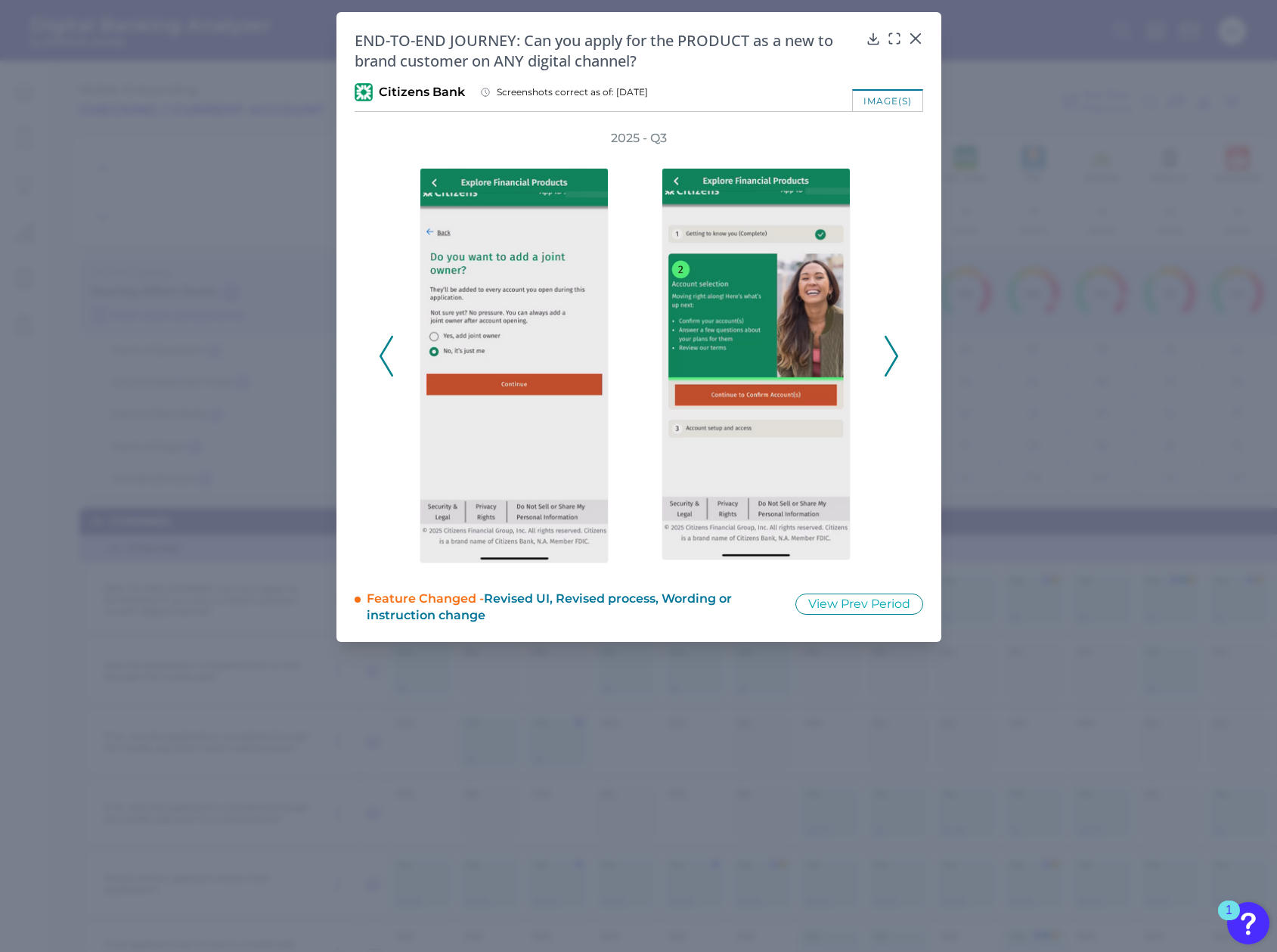
click at [892, 356] on icon at bounding box center [892, 356] width 14 height 41
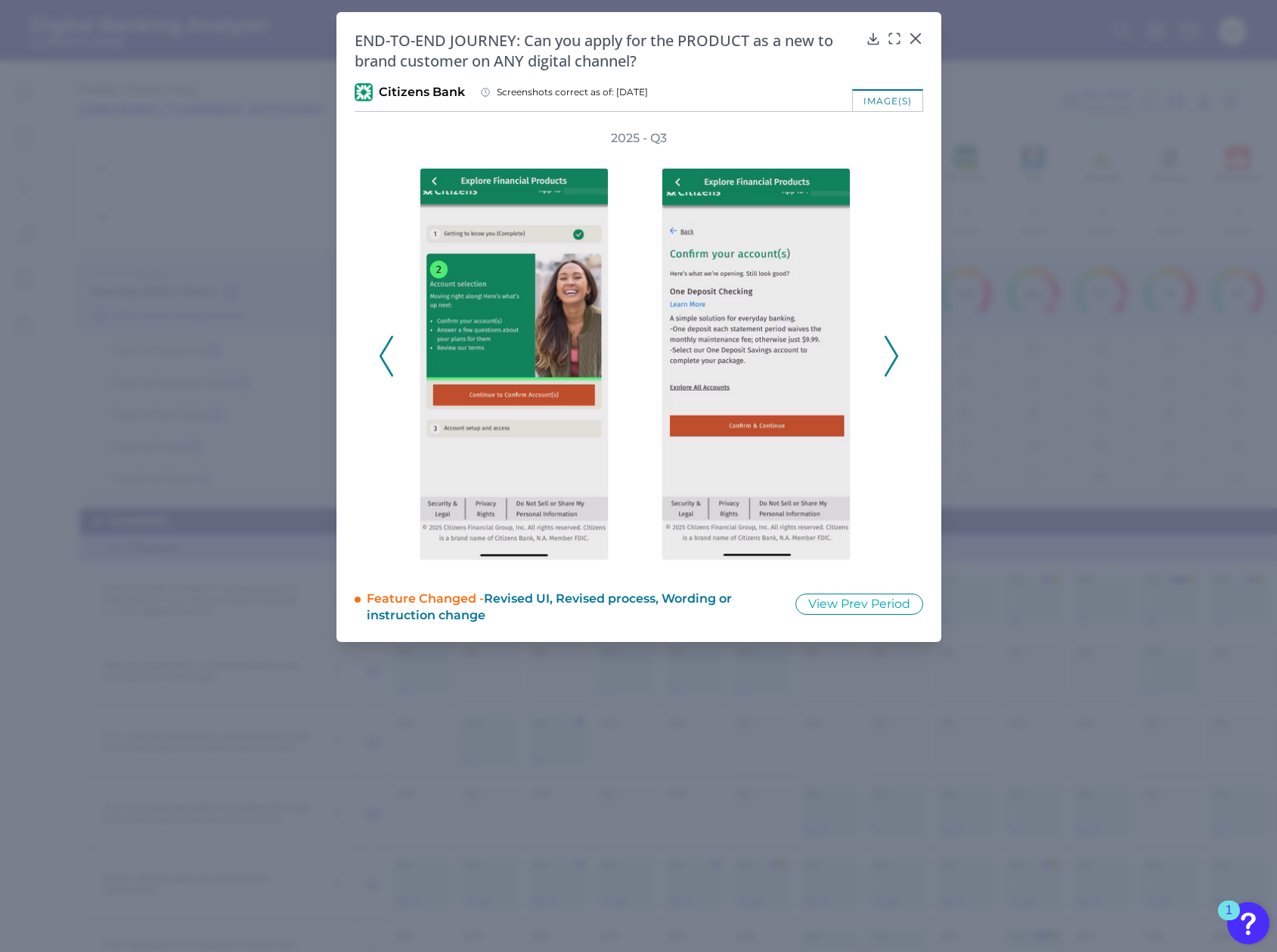
click at [892, 356] on icon at bounding box center [892, 356] width 14 height 41
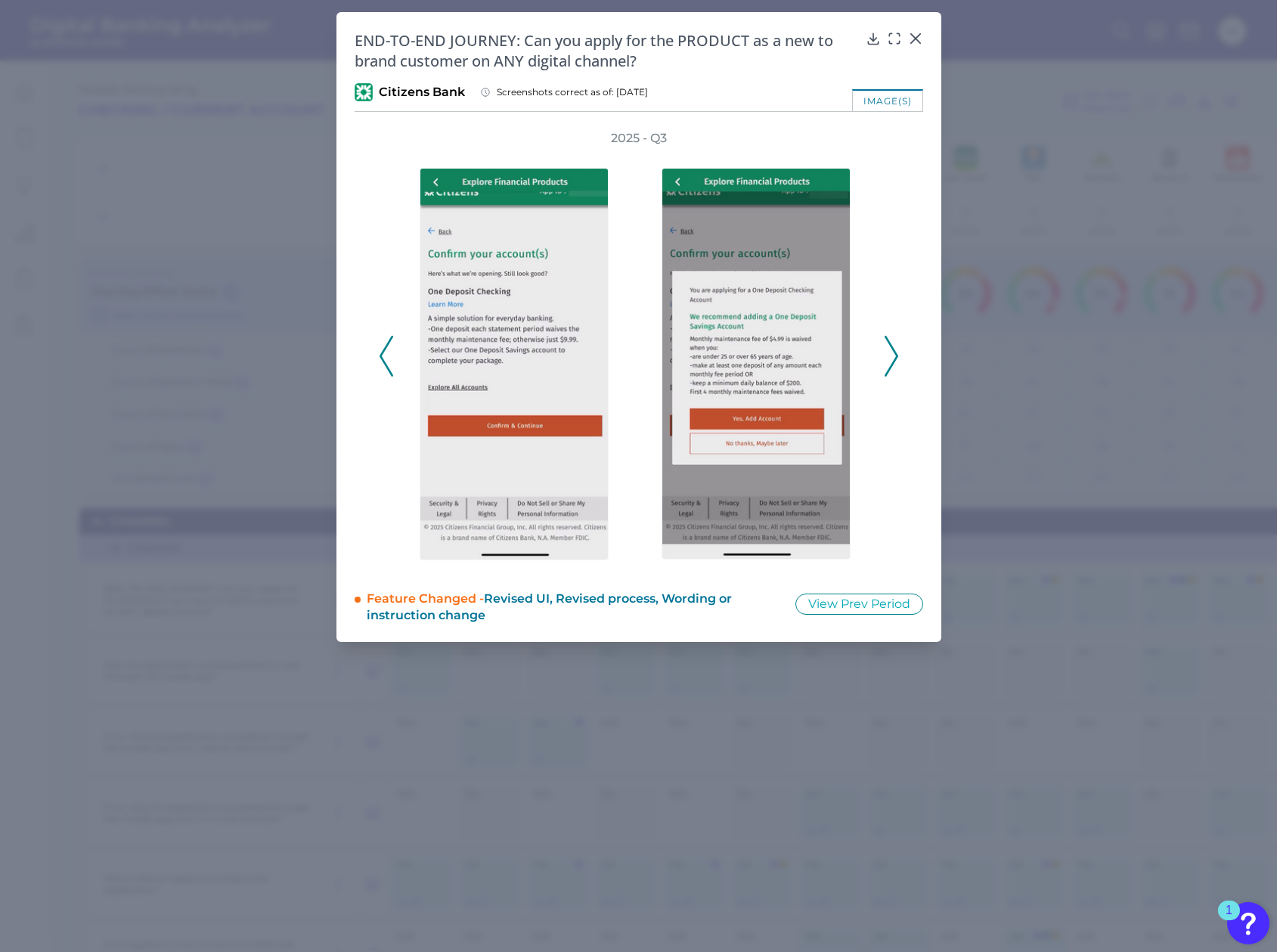
click at [892, 356] on icon at bounding box center [892, 356] width 14 height 41
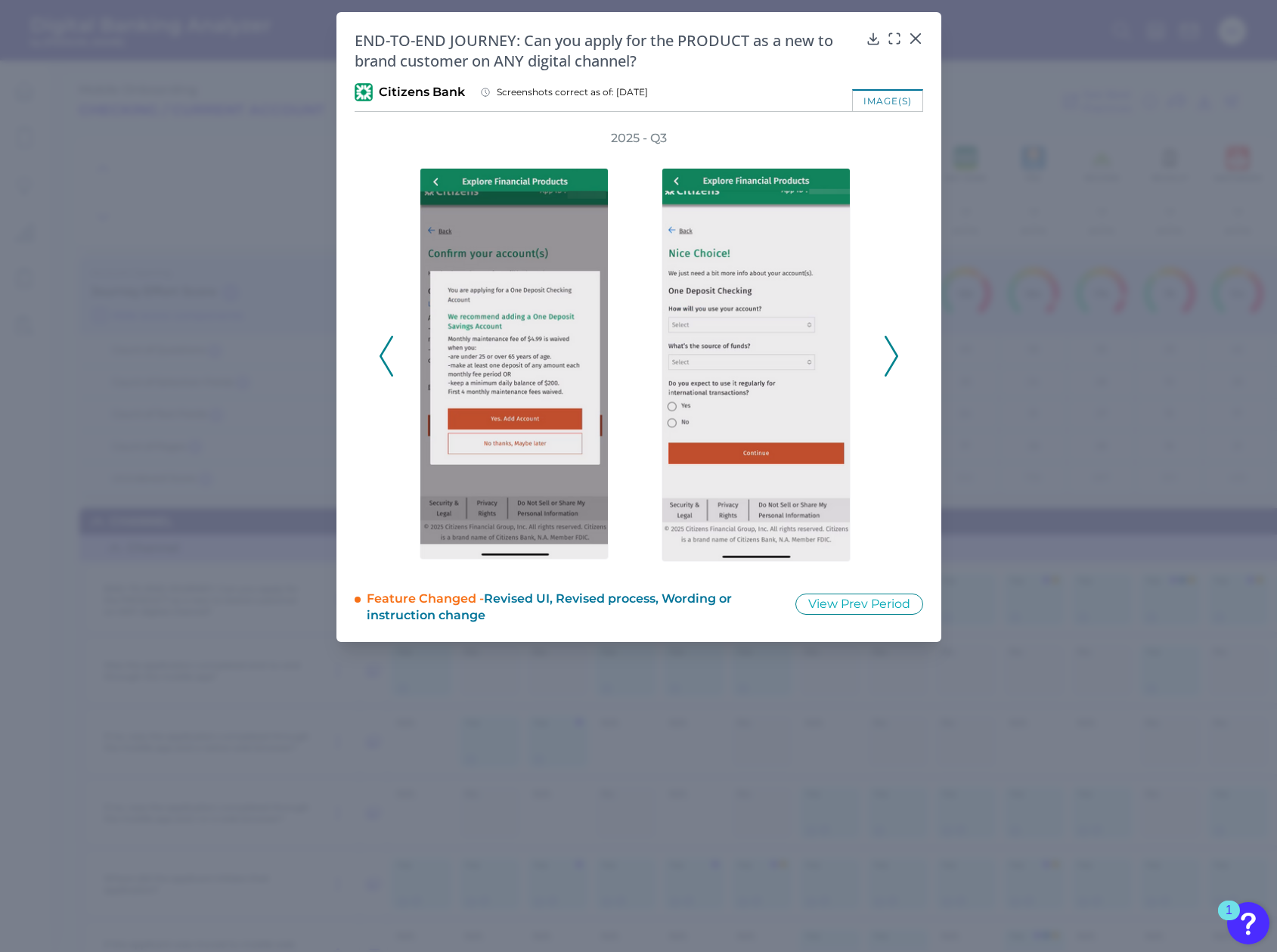
click at [892, 356] on icon at bounding box center [892, 356] width 14 height 41
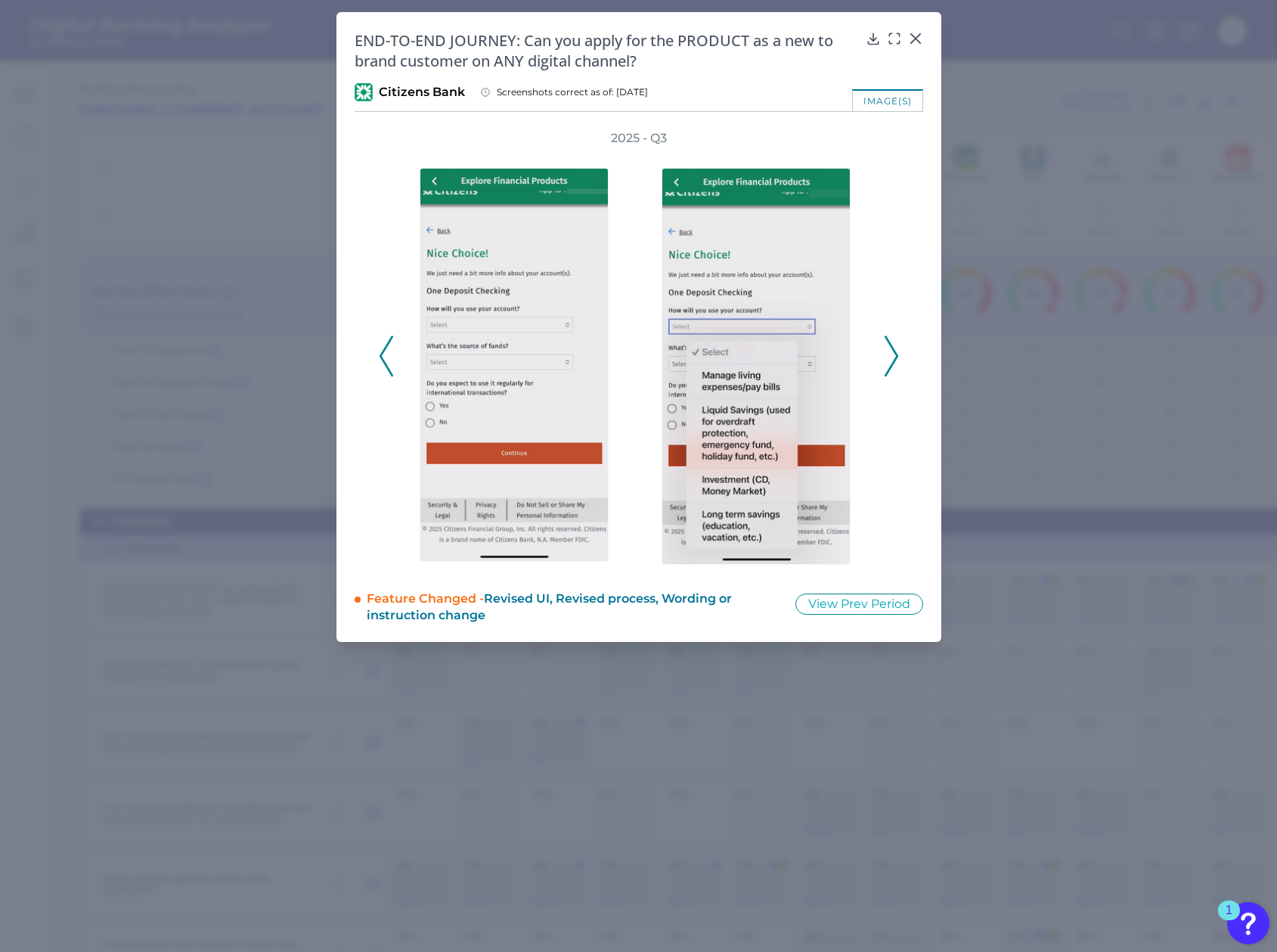
click at [892, 356] on icon at bounding box center [892, 356] width 14 height 41
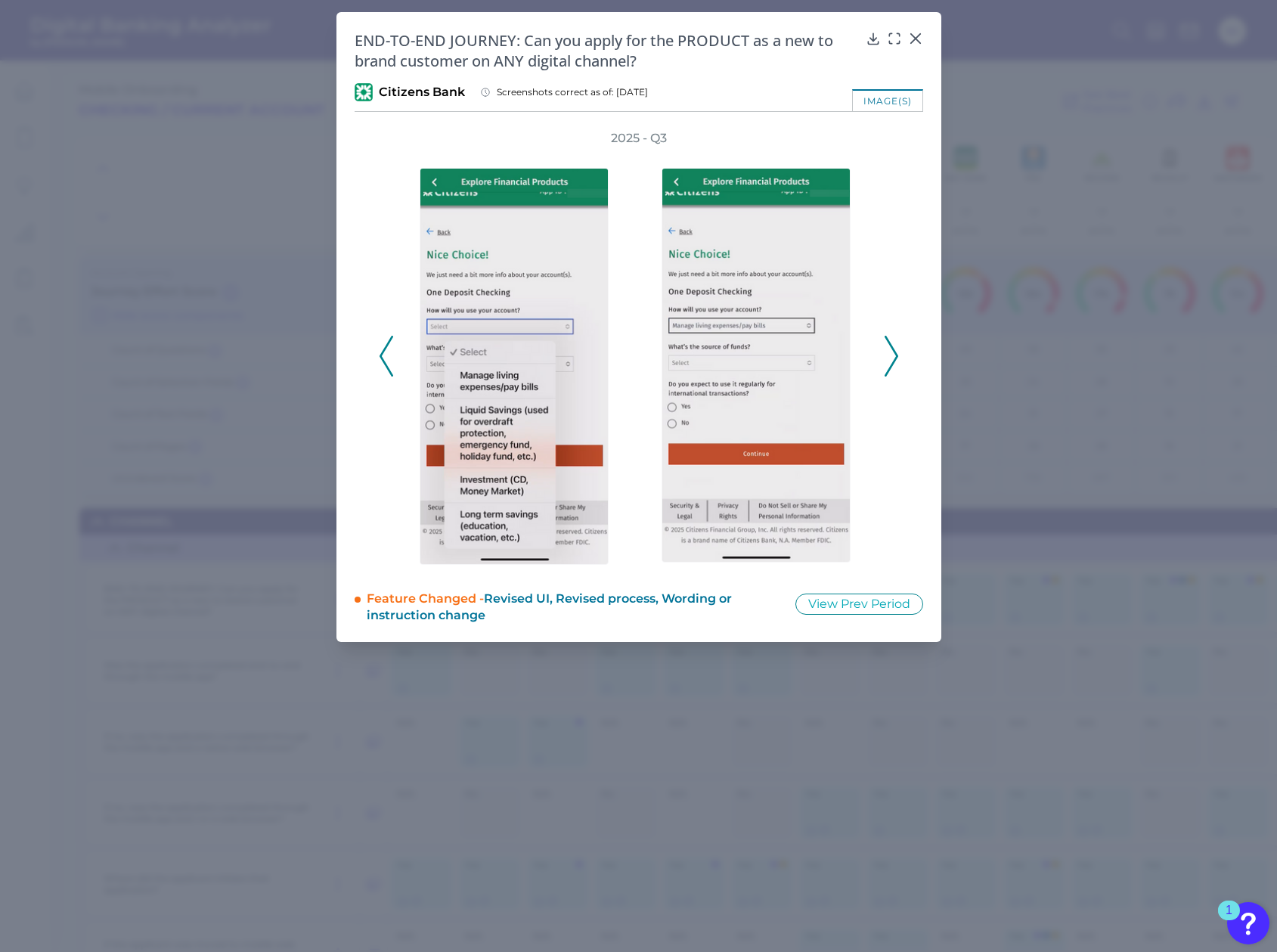
click at [892, 356] on icon at bounding box center [892, 356] width 14 height 41
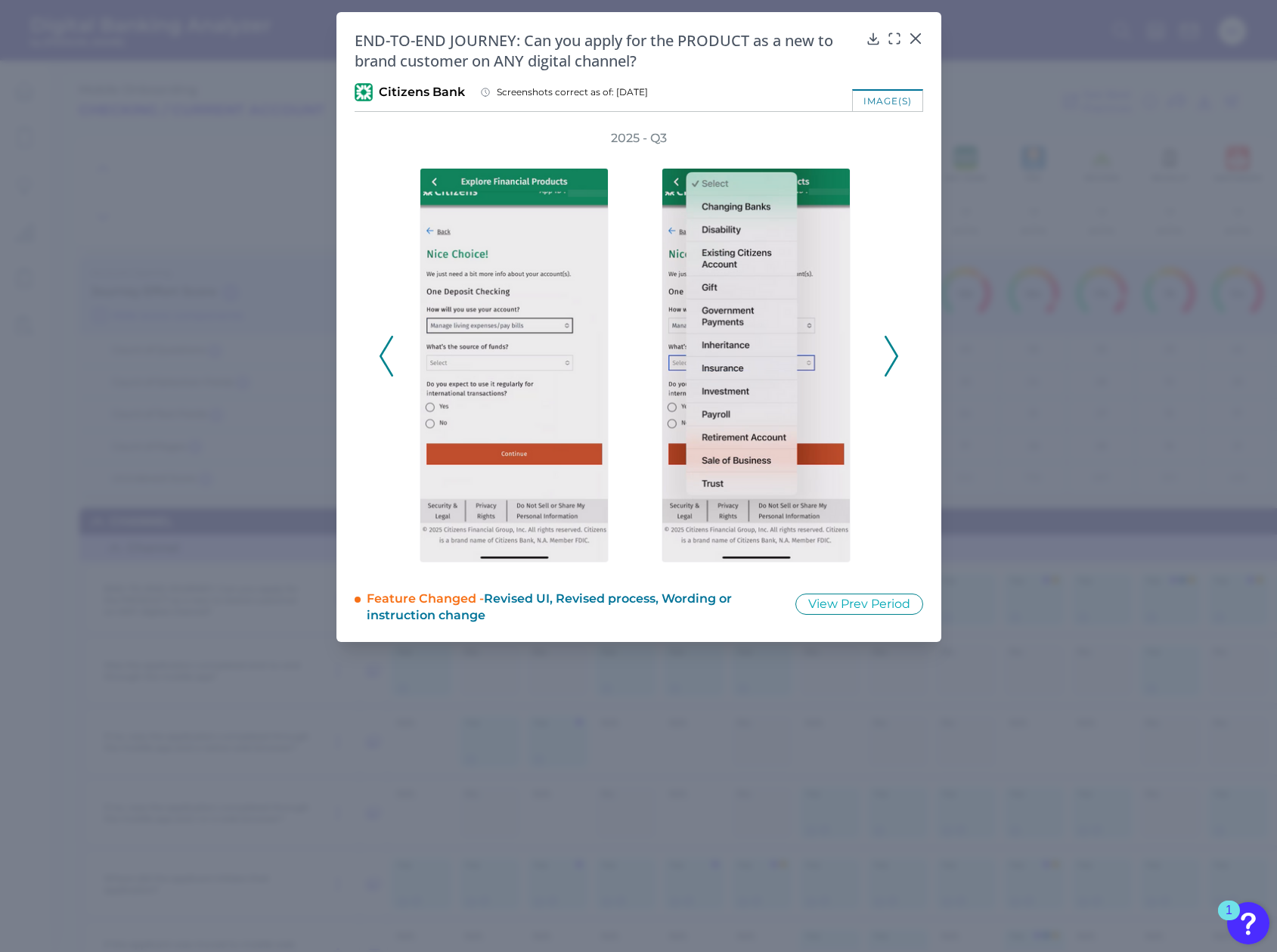
click at [892, 356] on icon at bounding box center [892, 356] width 14 height 41
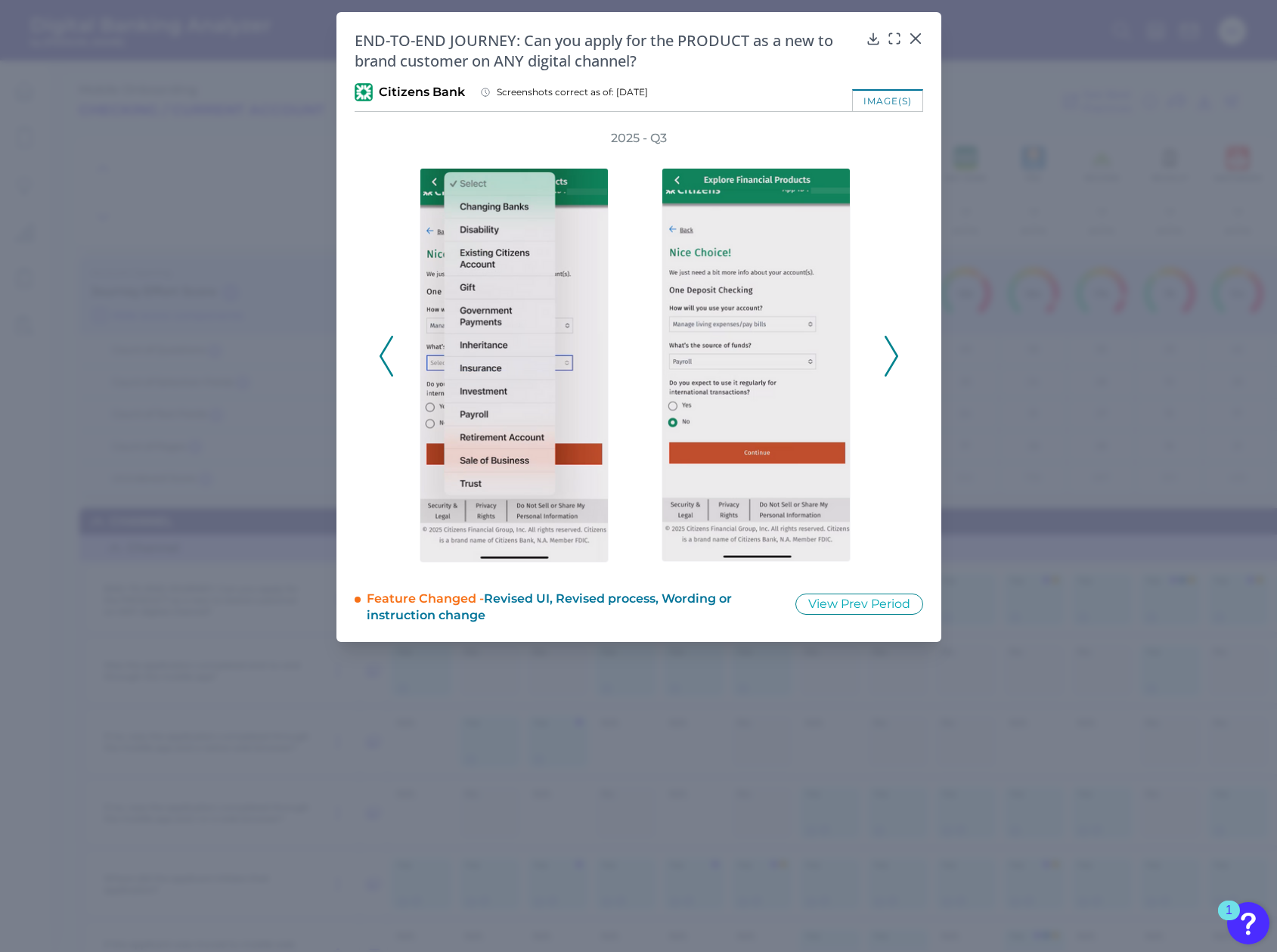
click at [892, 356] on icon at bounding box center [892, 356] width 14 height 41
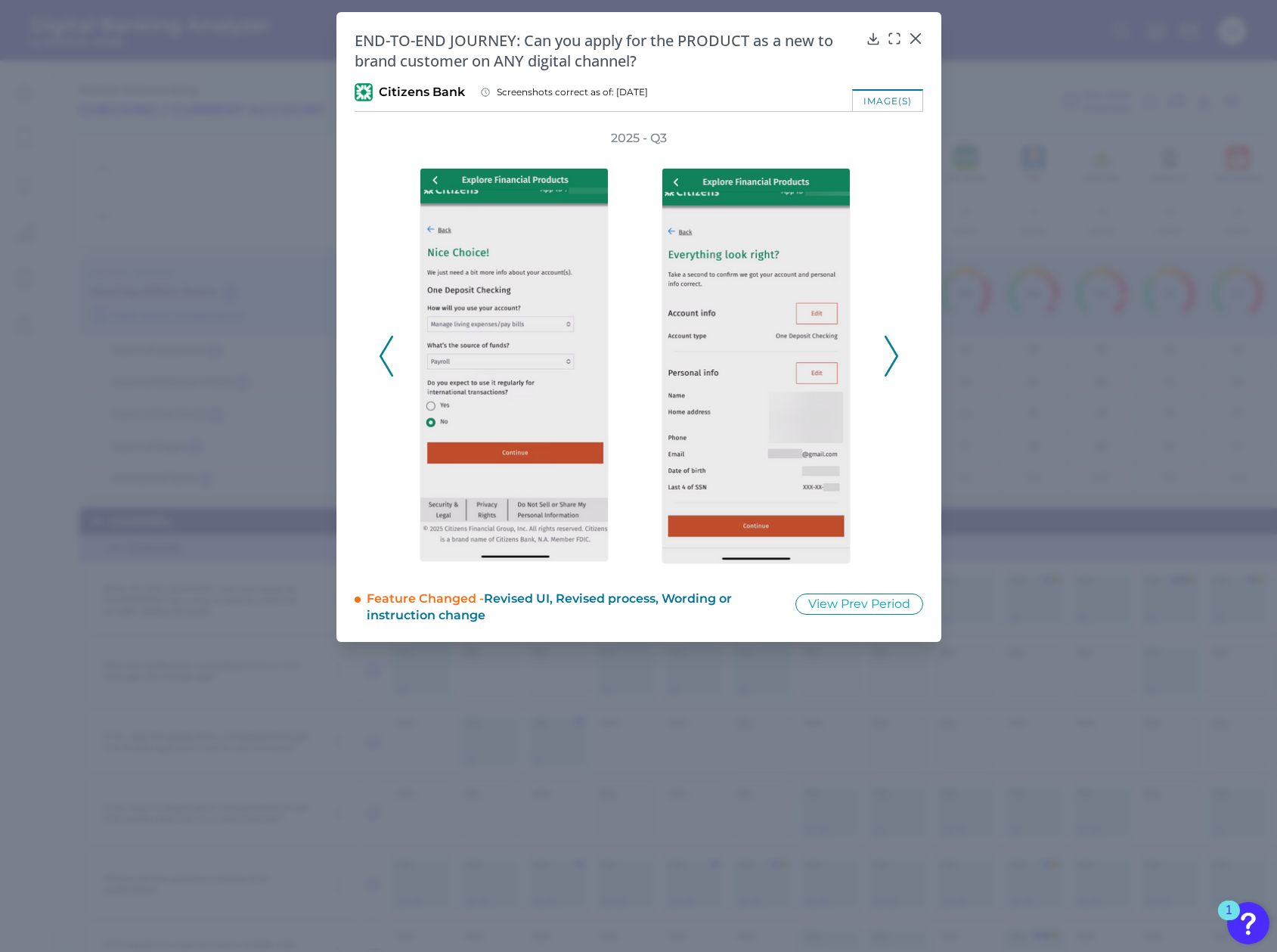
click at [892, 356] on icon at bounding box center [892, 356] width 14 height 41
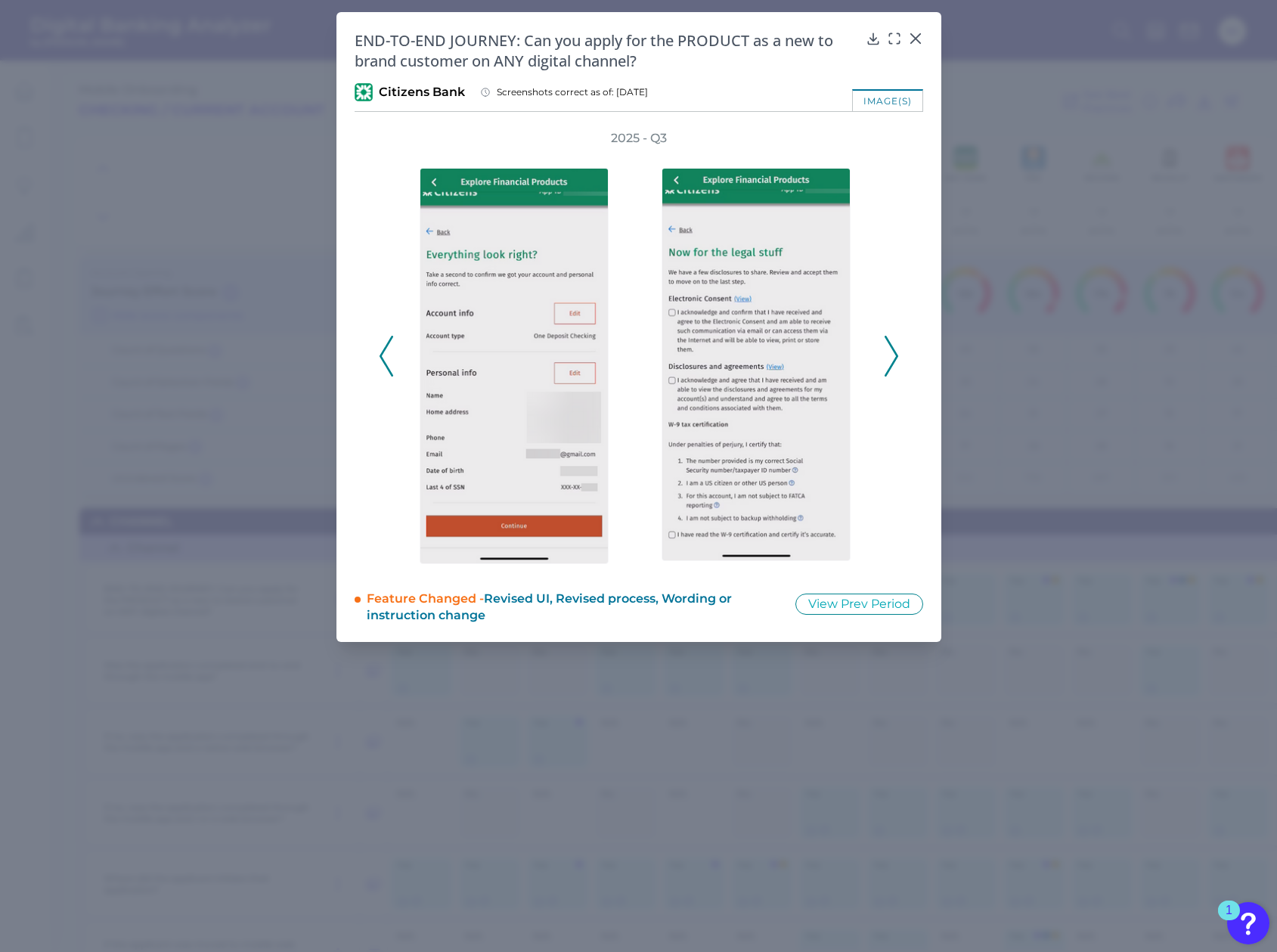
click at [892, 356] on icon at bounding box center [892, 356] width 14 height 41
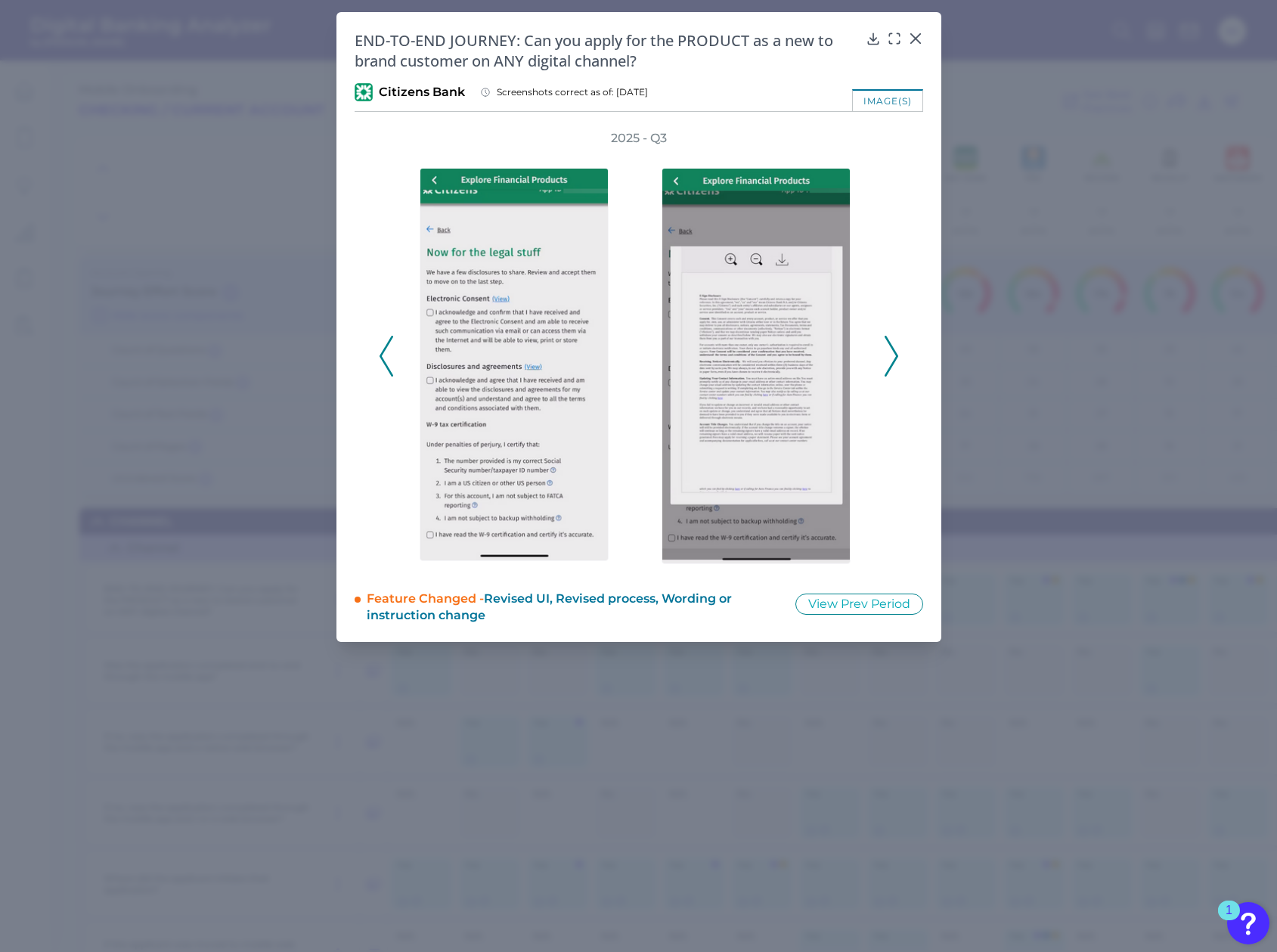
click at [892, 356] on icon at bounding box center [892, 356] width 14 height 41
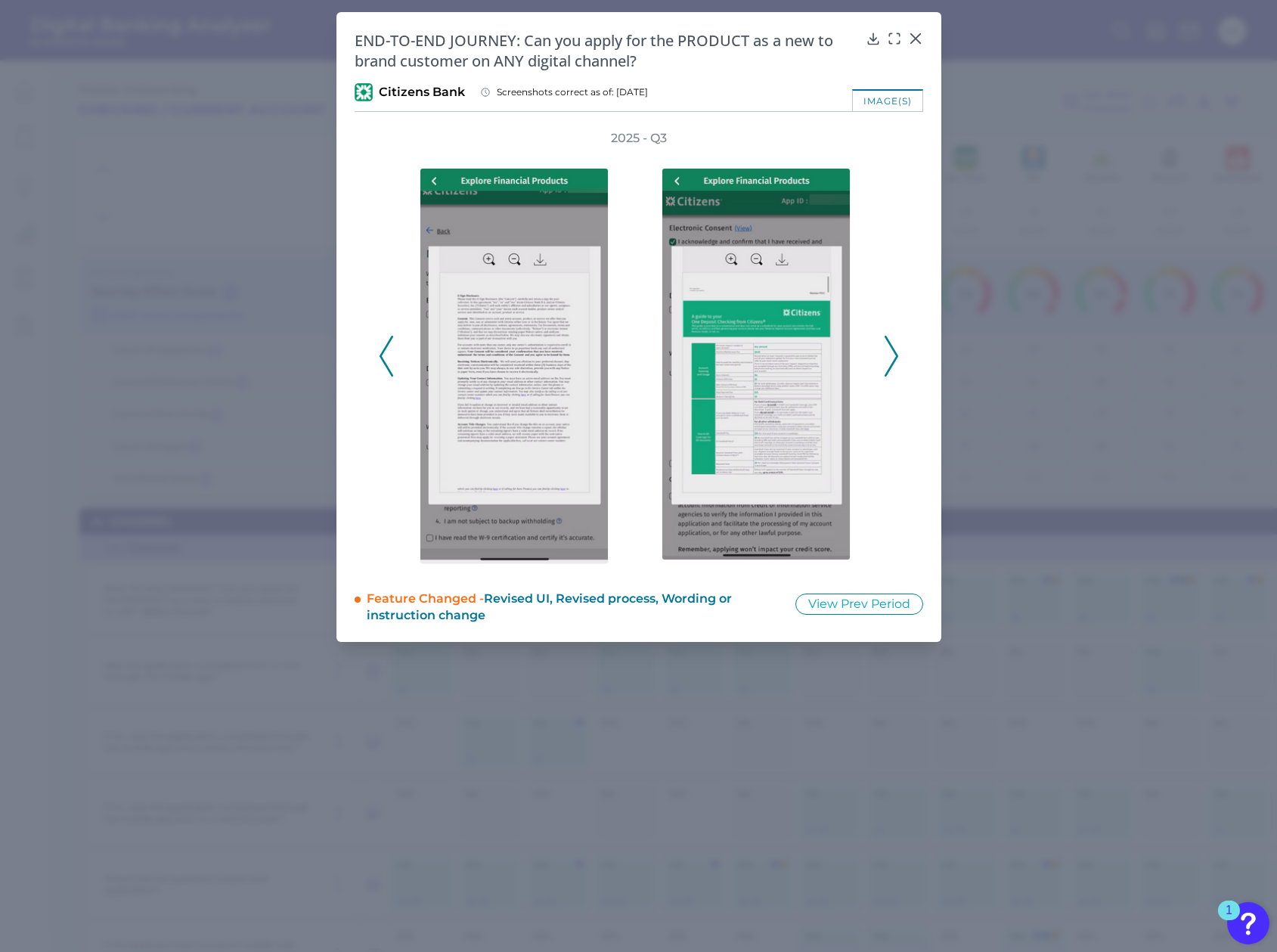
click at [892, 356] on icon at bounding box center [892, 356] width 14 height 41
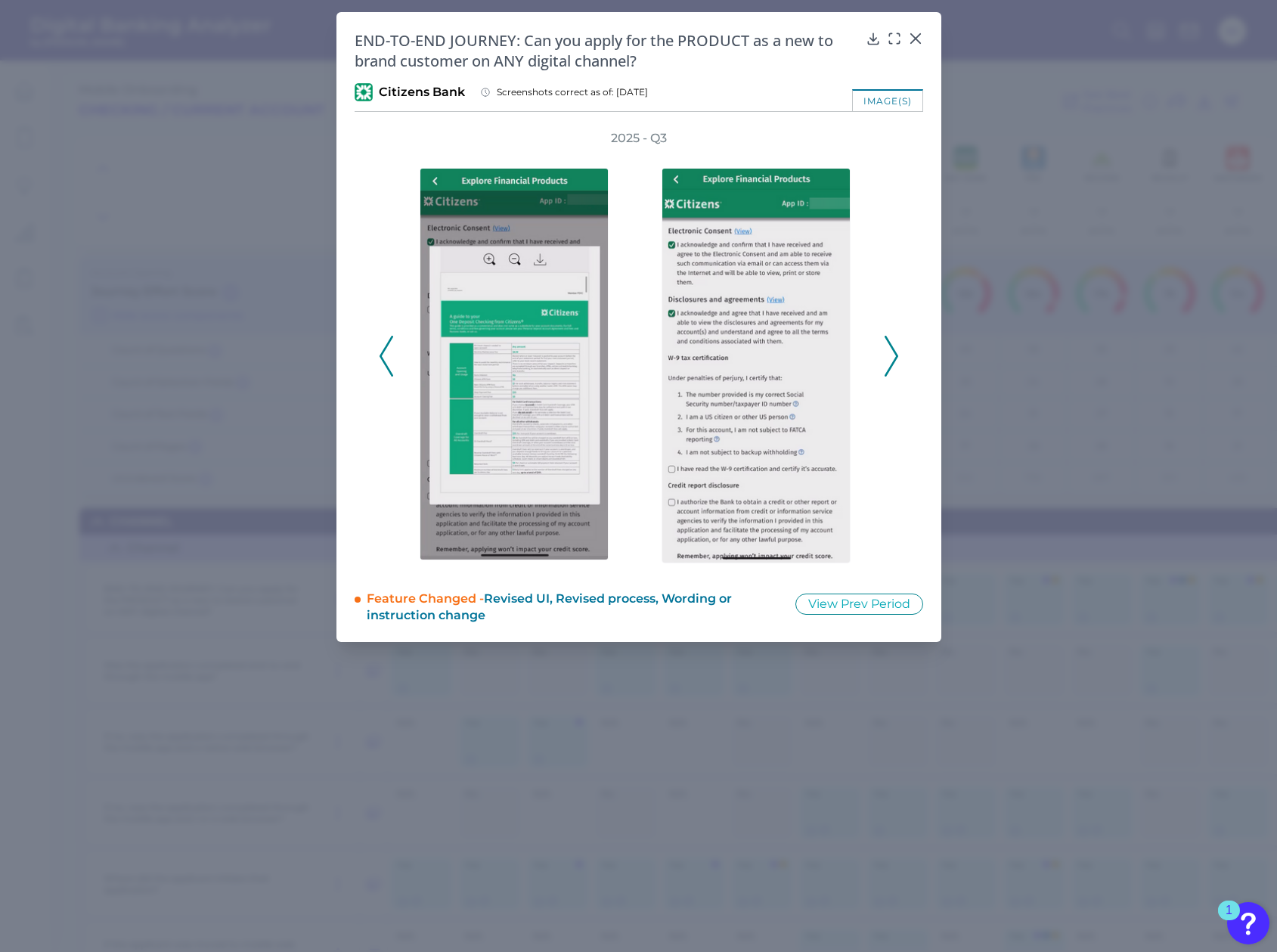
click at [892, 356] on icon at bounding box center [892, 356] width 14 height 41
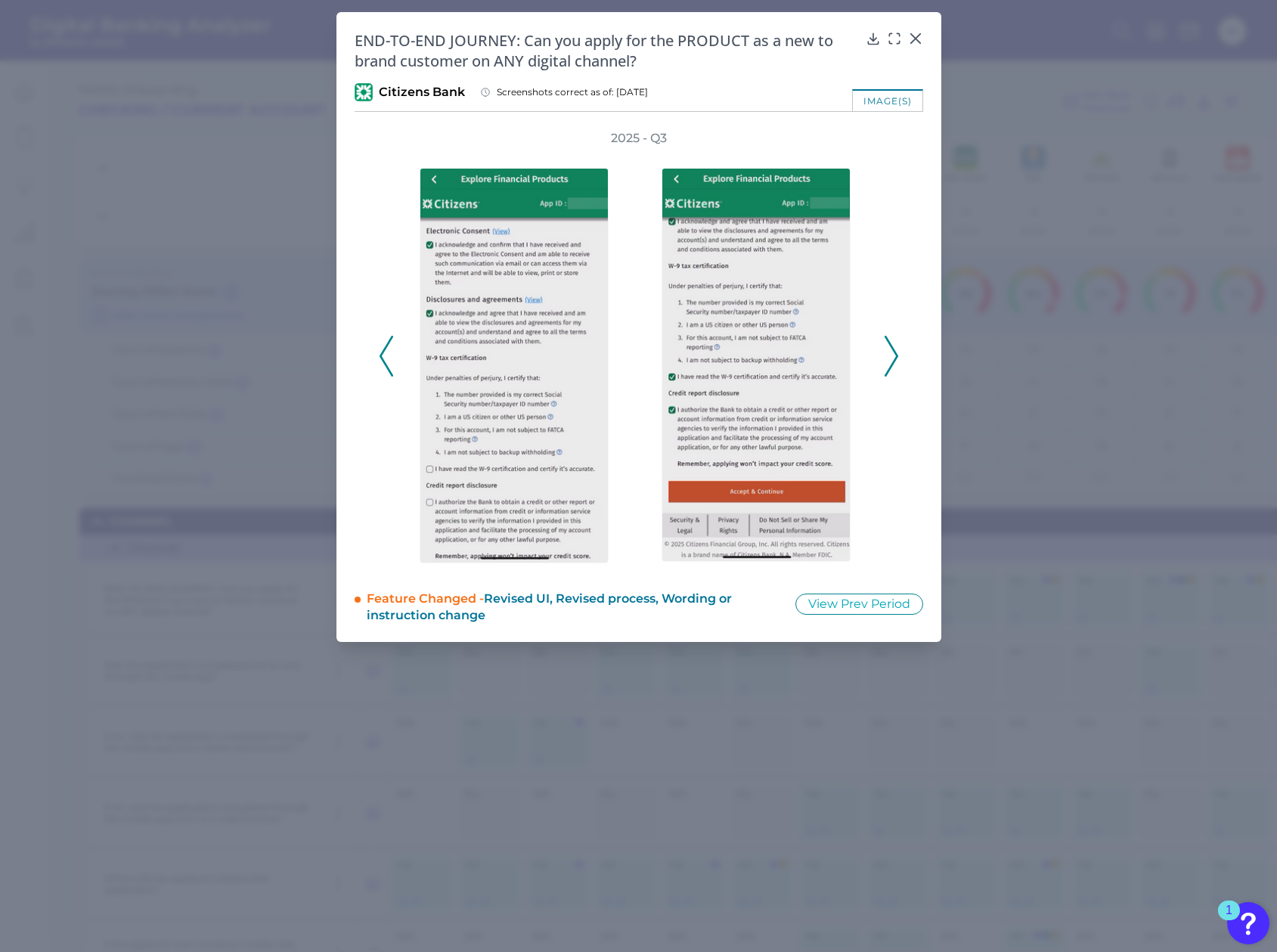
click at [892, 356] on icon at bounding box center [892, 356] width 14 height 41
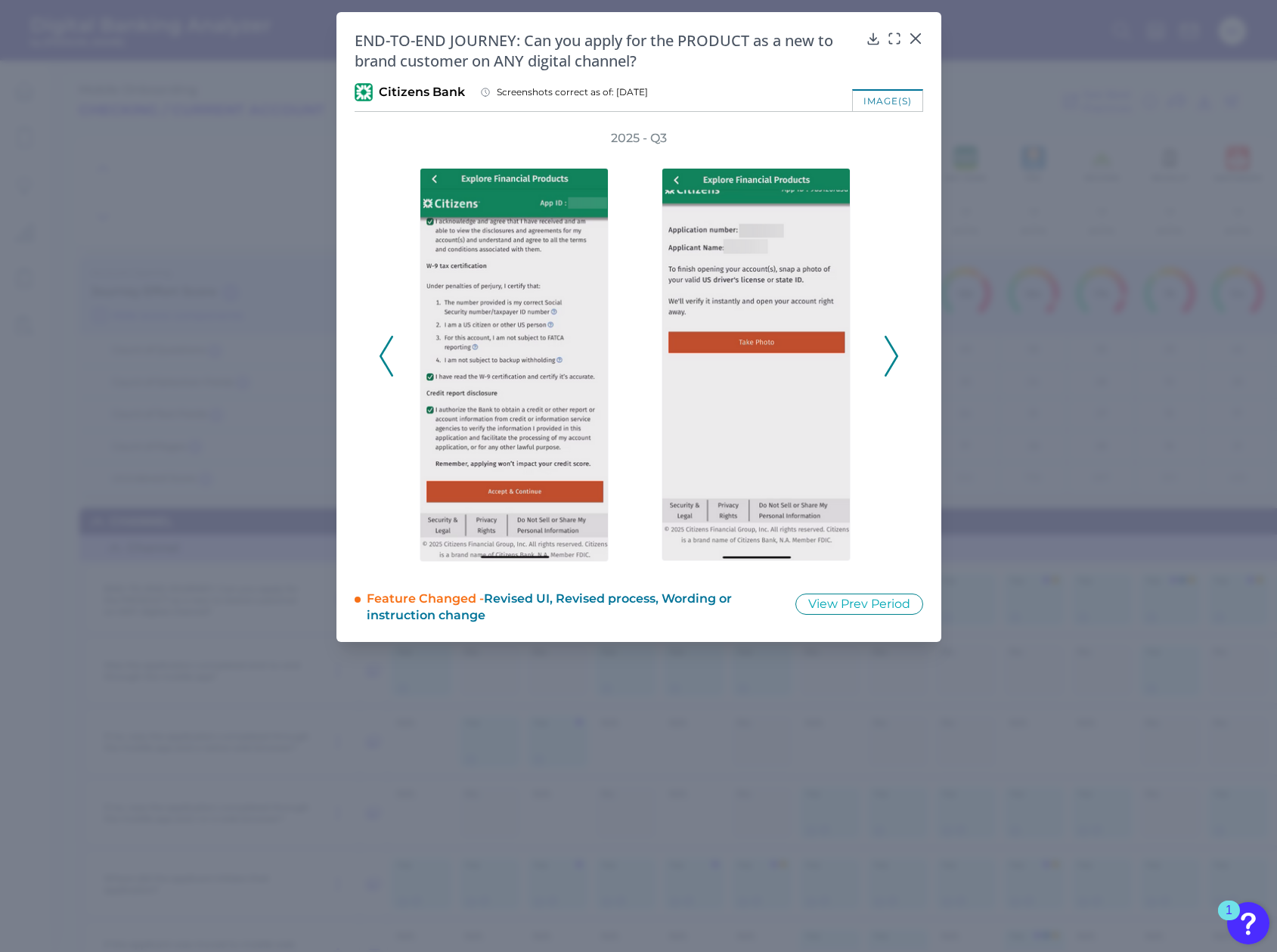
click at [892, 356] on icon at bounding box center [892, 356] width 14 height 41
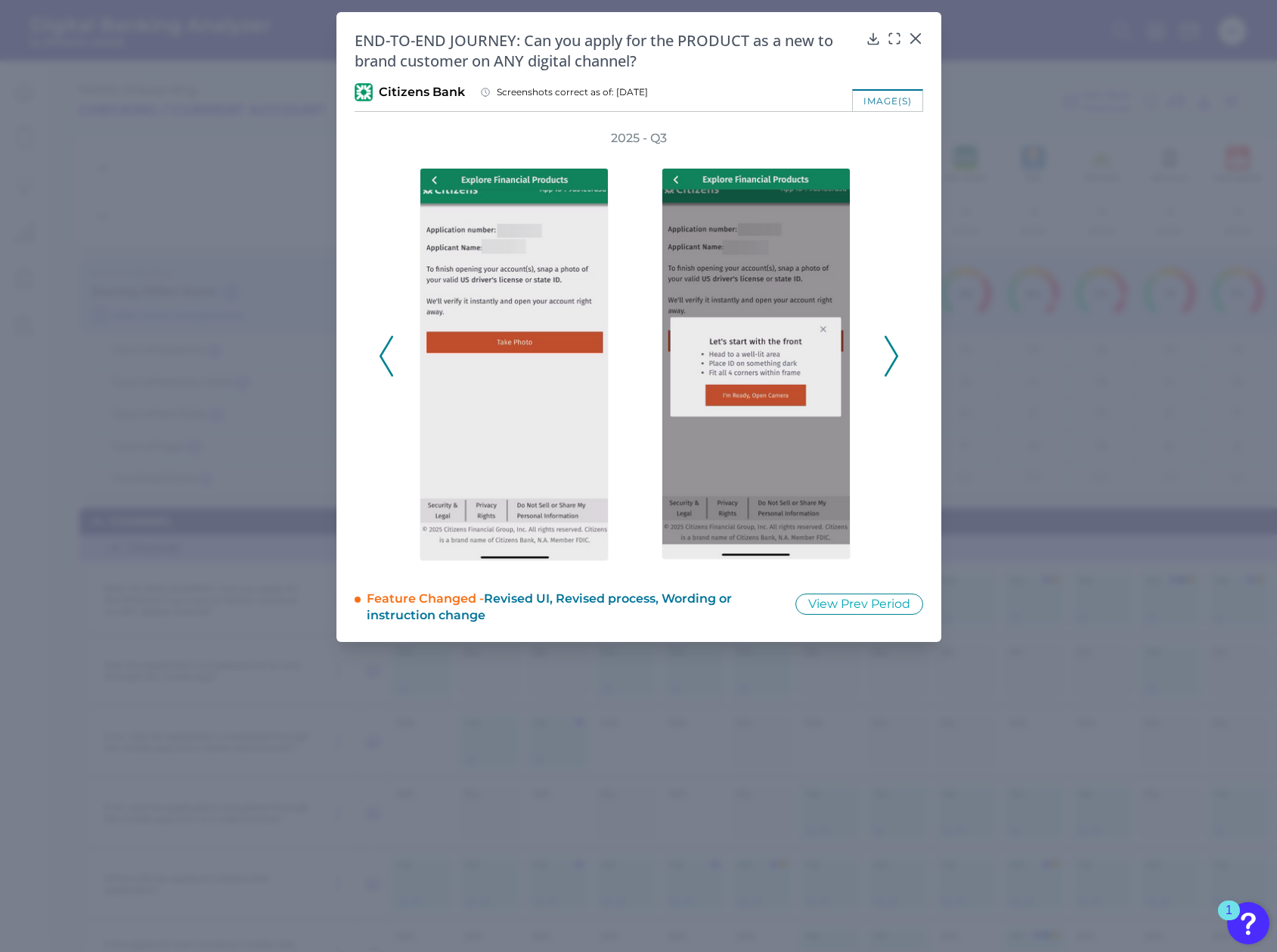
click at [892, 356] on icon at bounding box center [892, 356] width 14 height 41
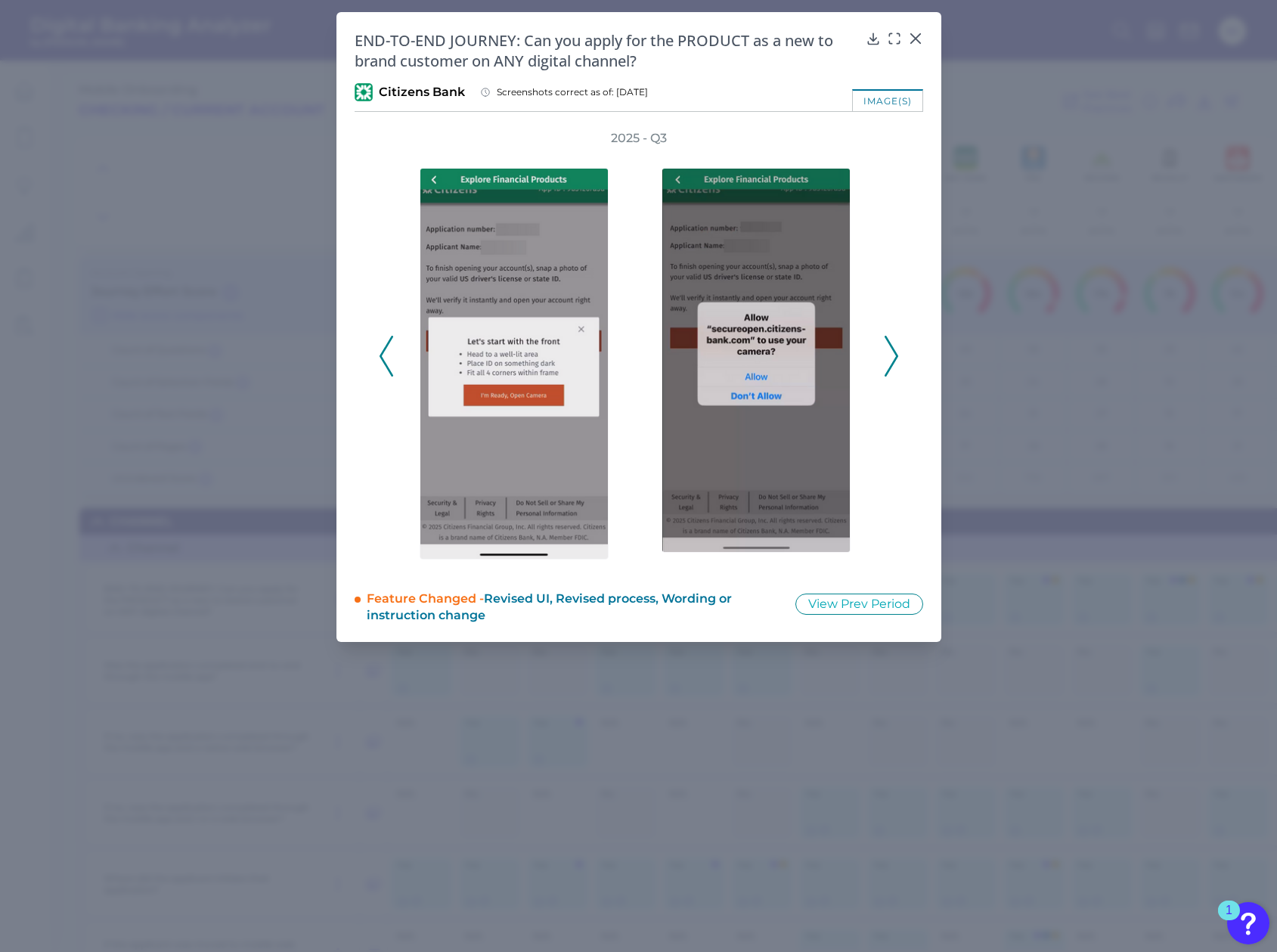
click at [885, 358] on icon at bounding box center [892, 356] width 14 height 41
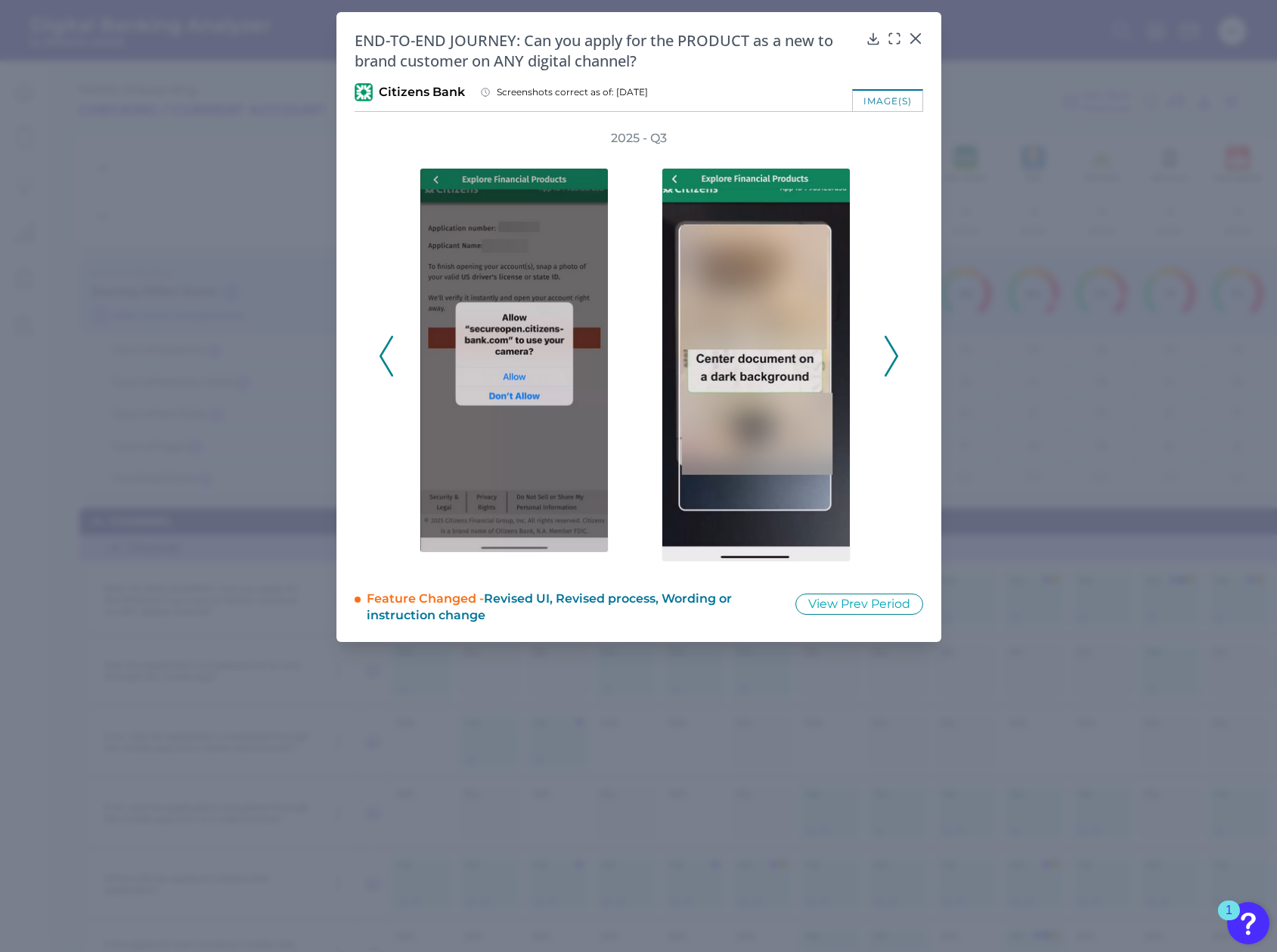
click at [887, 357] on icon at bounding box center [892, 356] width 14 height 41
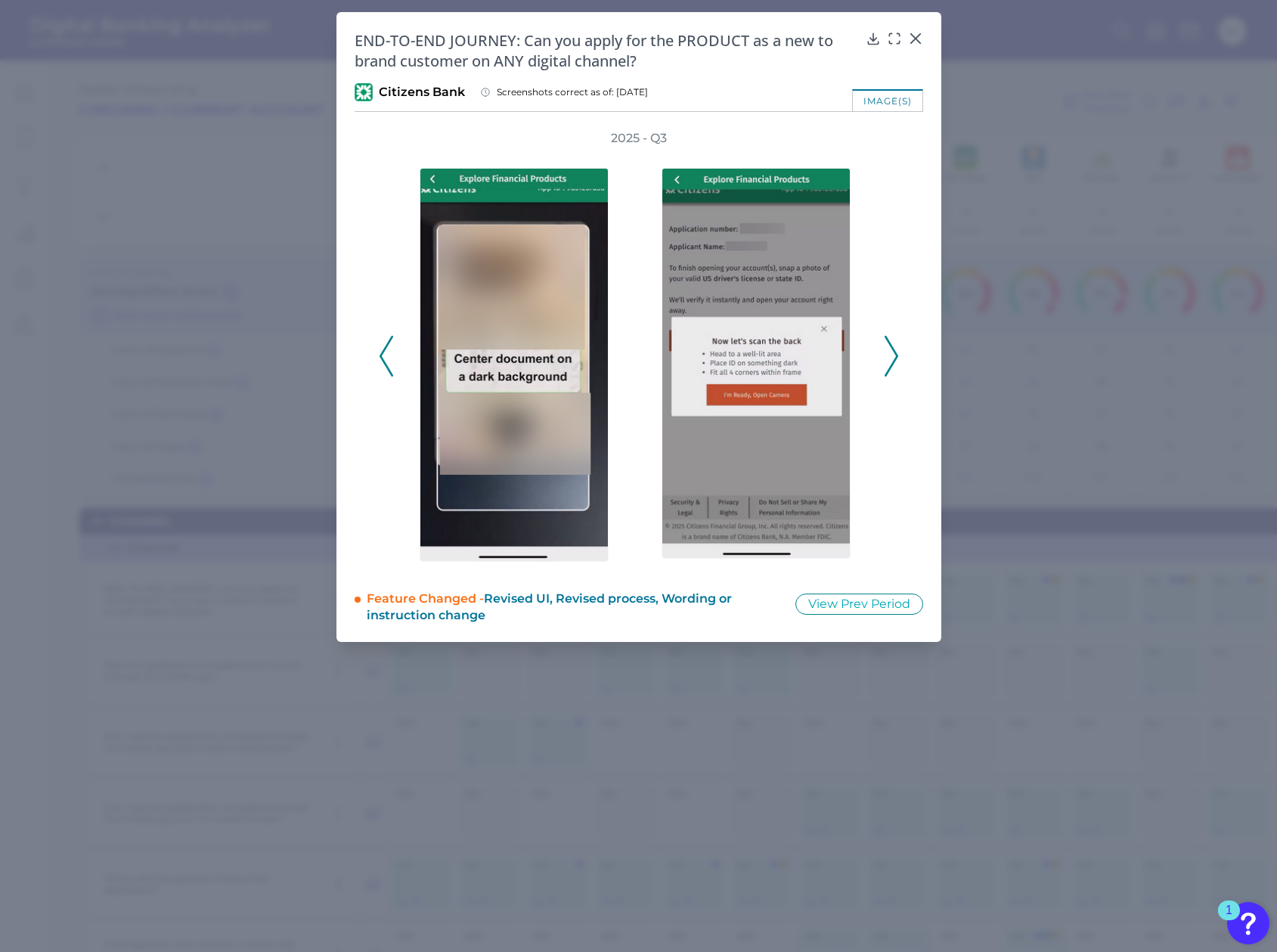
click at [887, 357] on icon at bounding box center [892, 356] width 14 height 41
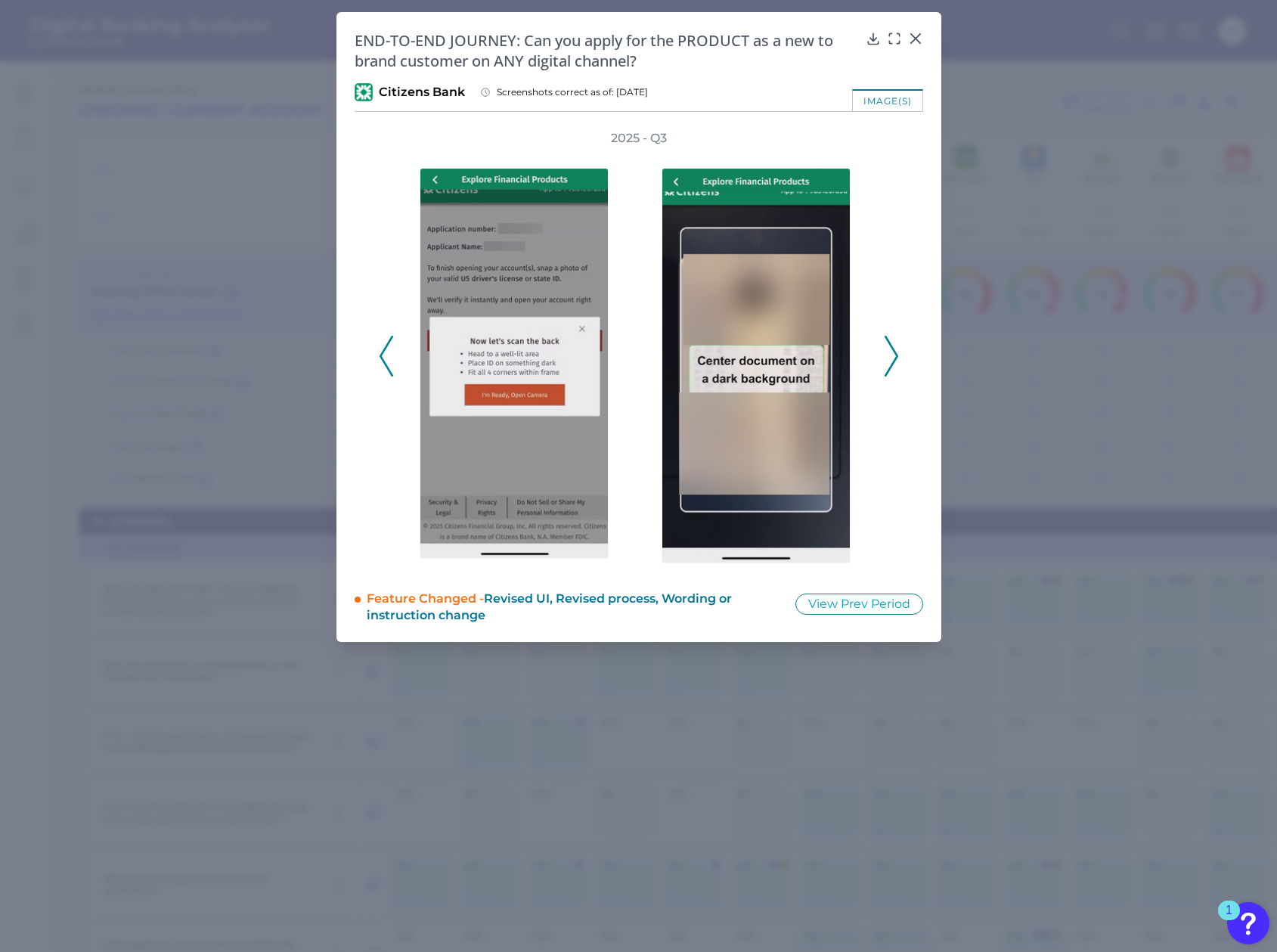
click at [887, 357] on icon at bounding box center [892, 356] width 14 height 41
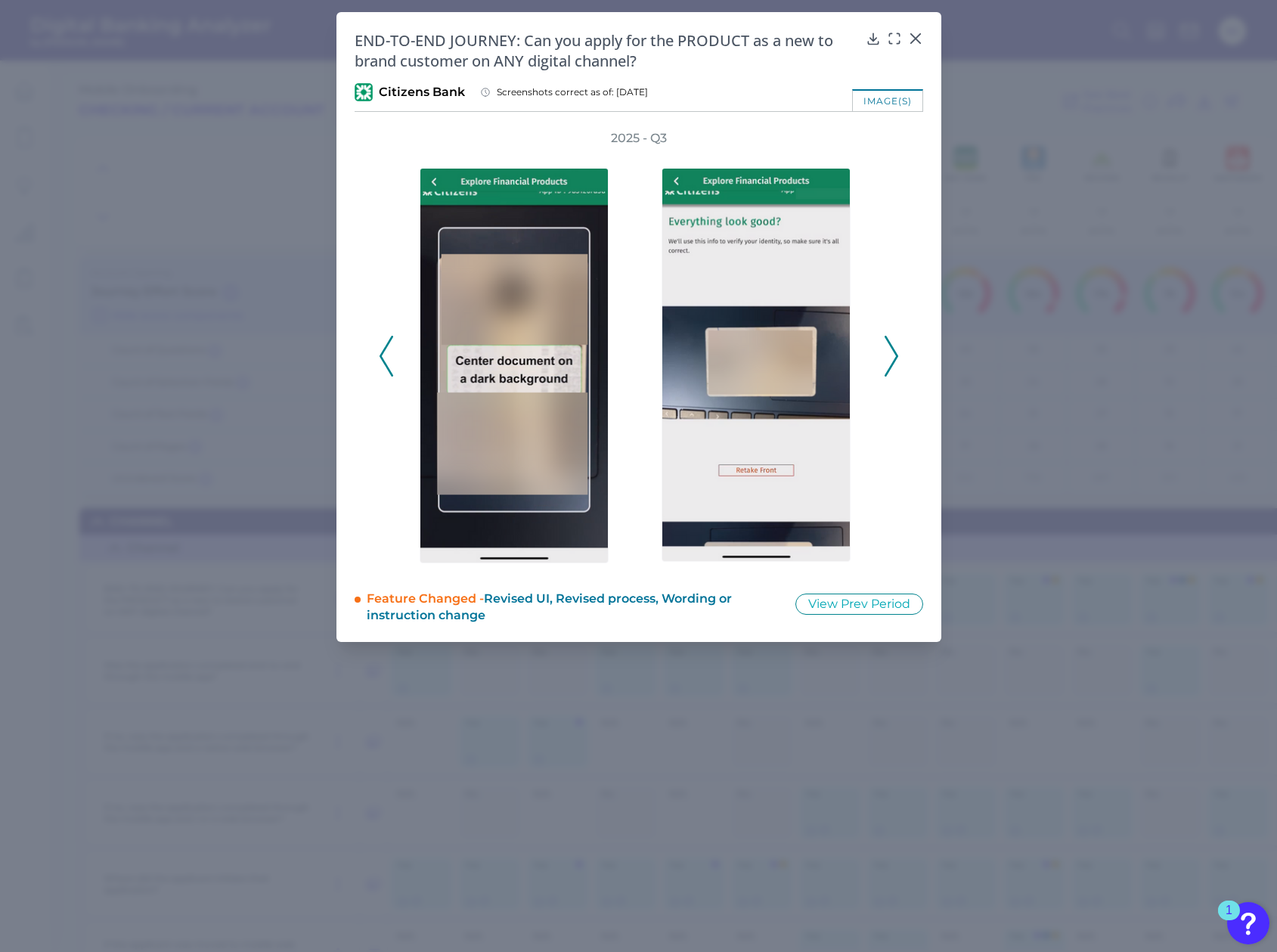
click at [893, 357] on icon at bounding box center [892, 356] width 14 height 41
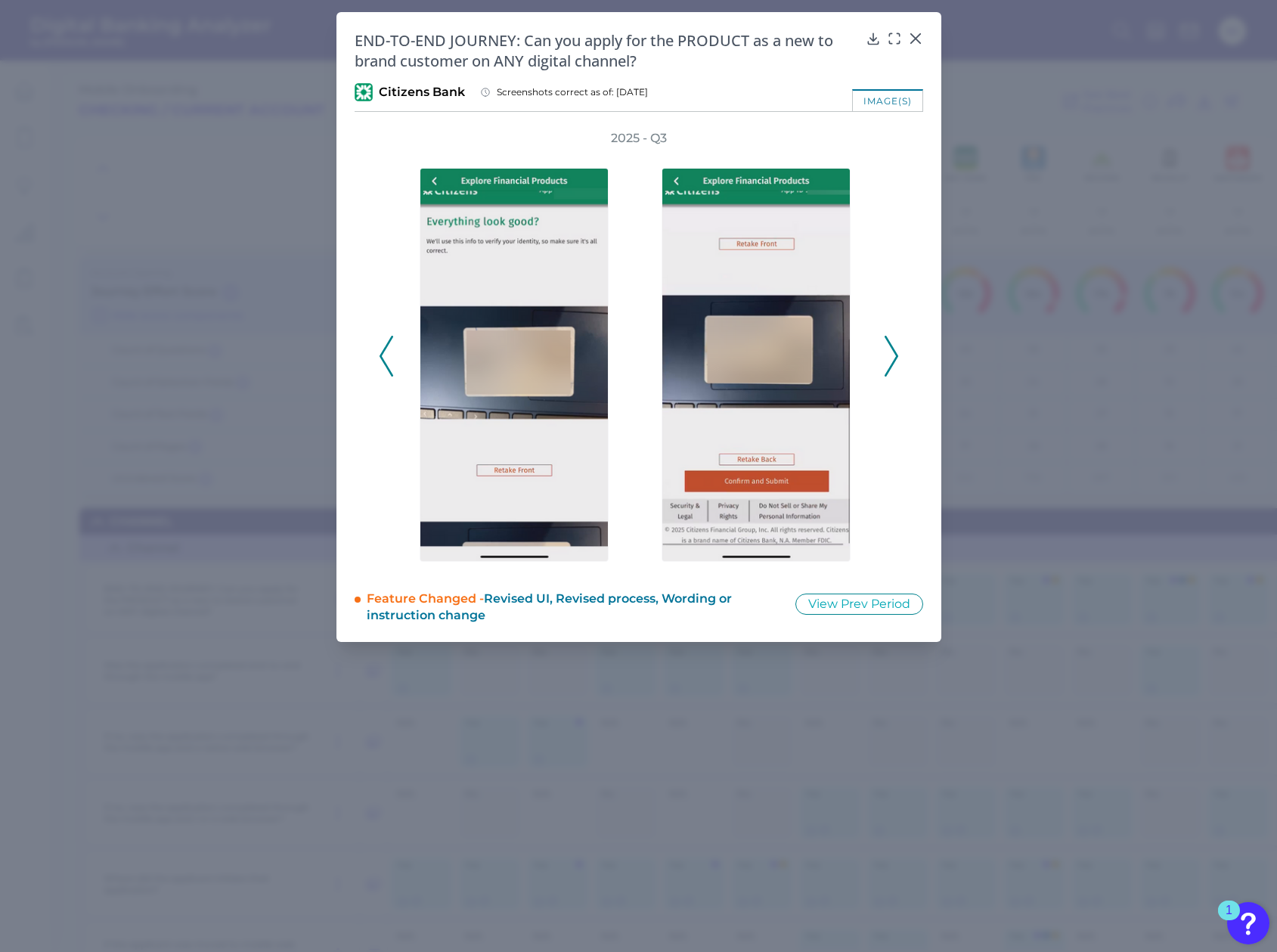
click at [893, 357] on icon at bounding box center [892, 356] width 14 height 41
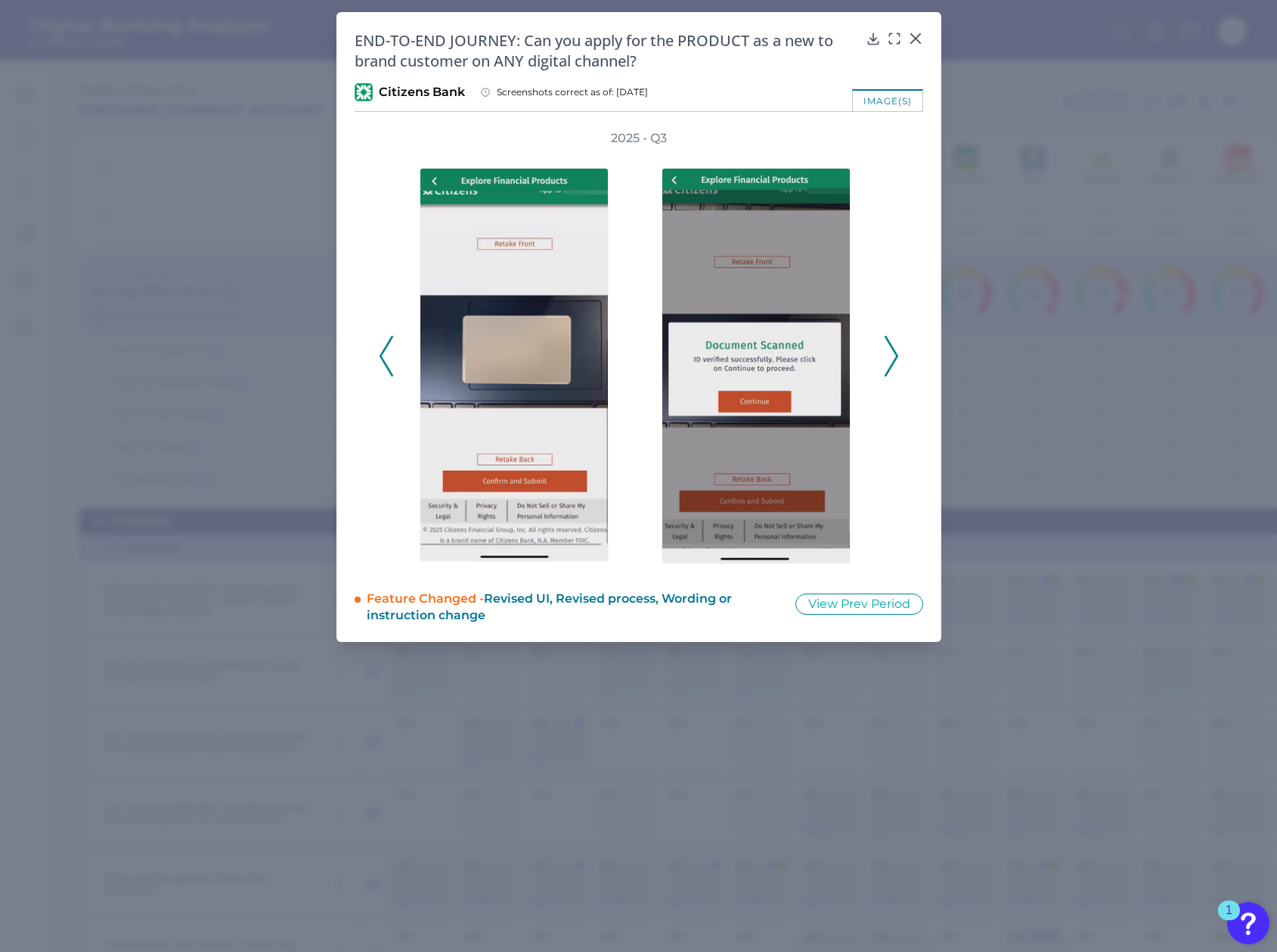
click at [893, 357] on icon at bounding box center [892, 356] width 14 height 41
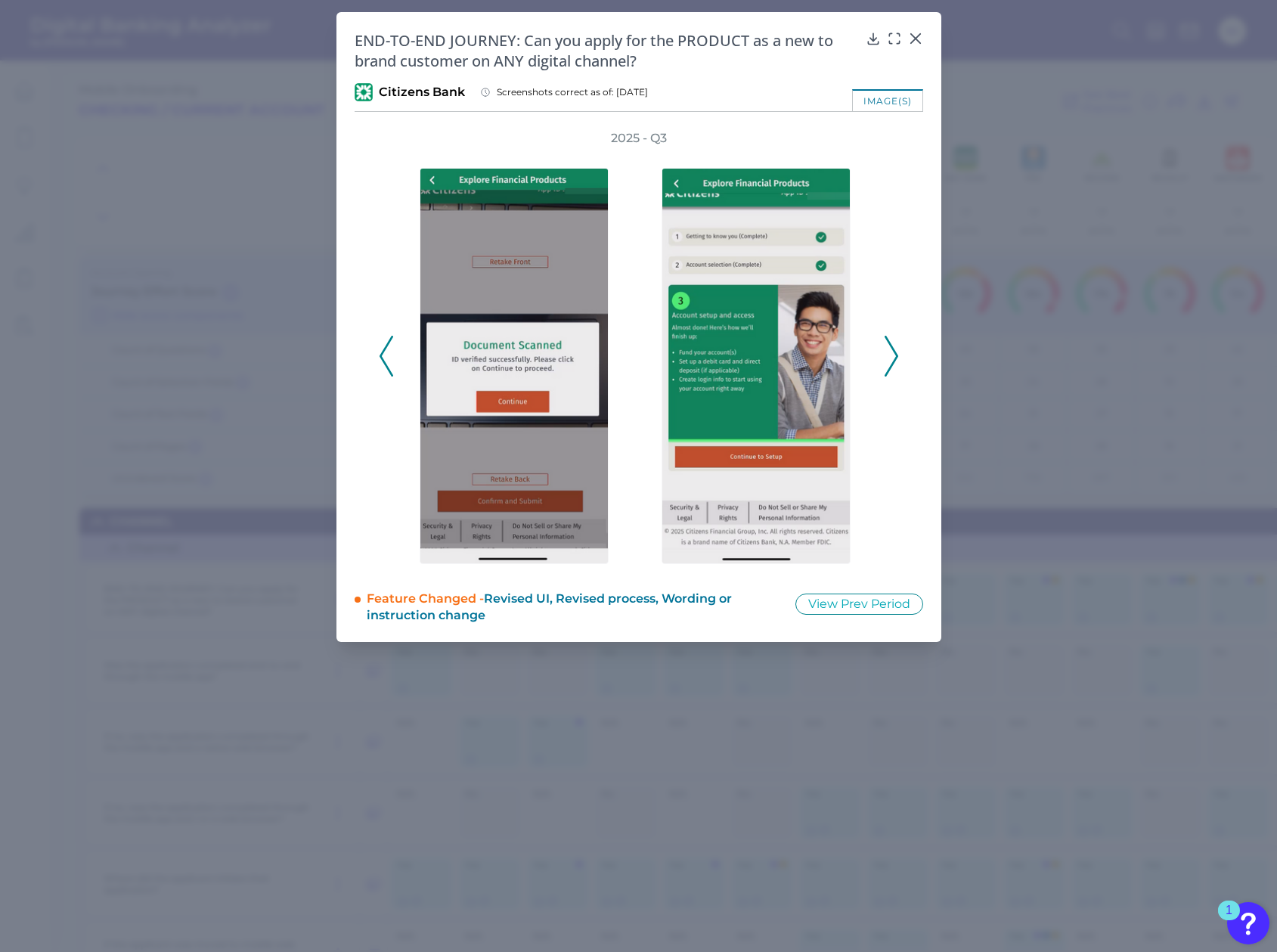
click at [893, 357] on icon at bounding box center [892, 356] width 14 height 41
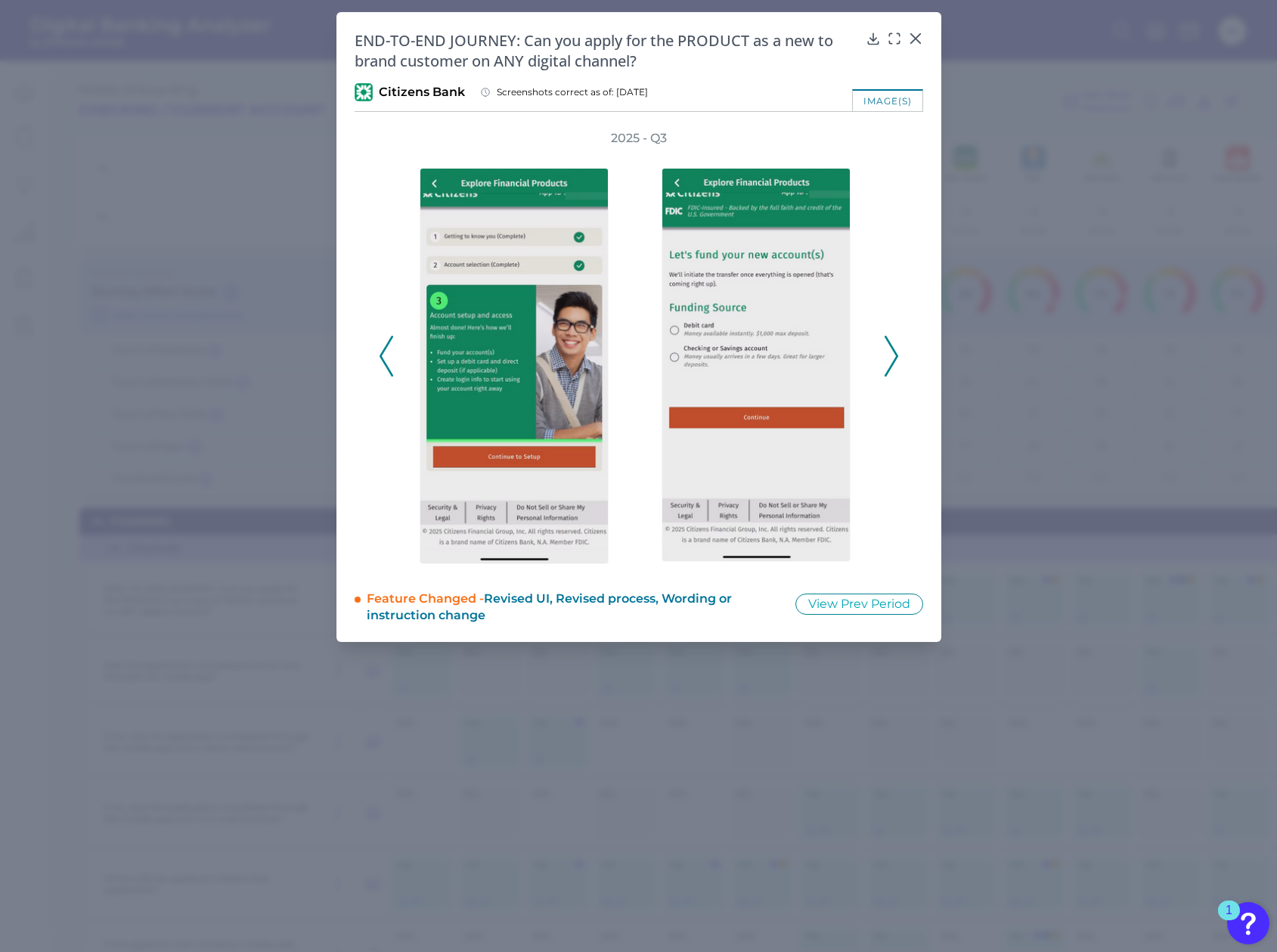
click at [893, 357] on icon at bounding box center [892, 356] width 14 height 41
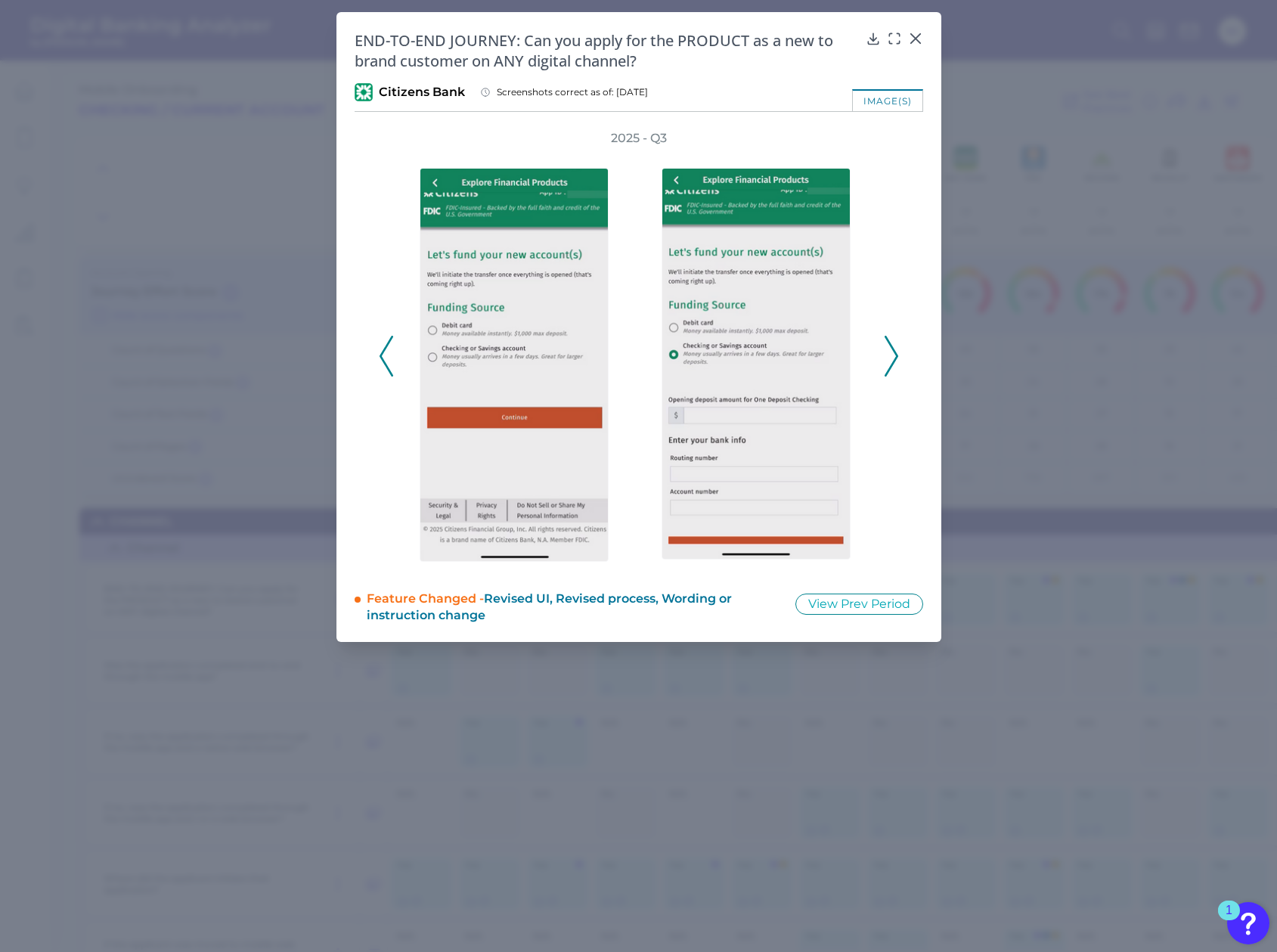
click at [893, 357] on icon at bounding box center [892, 356] width 14 height 41
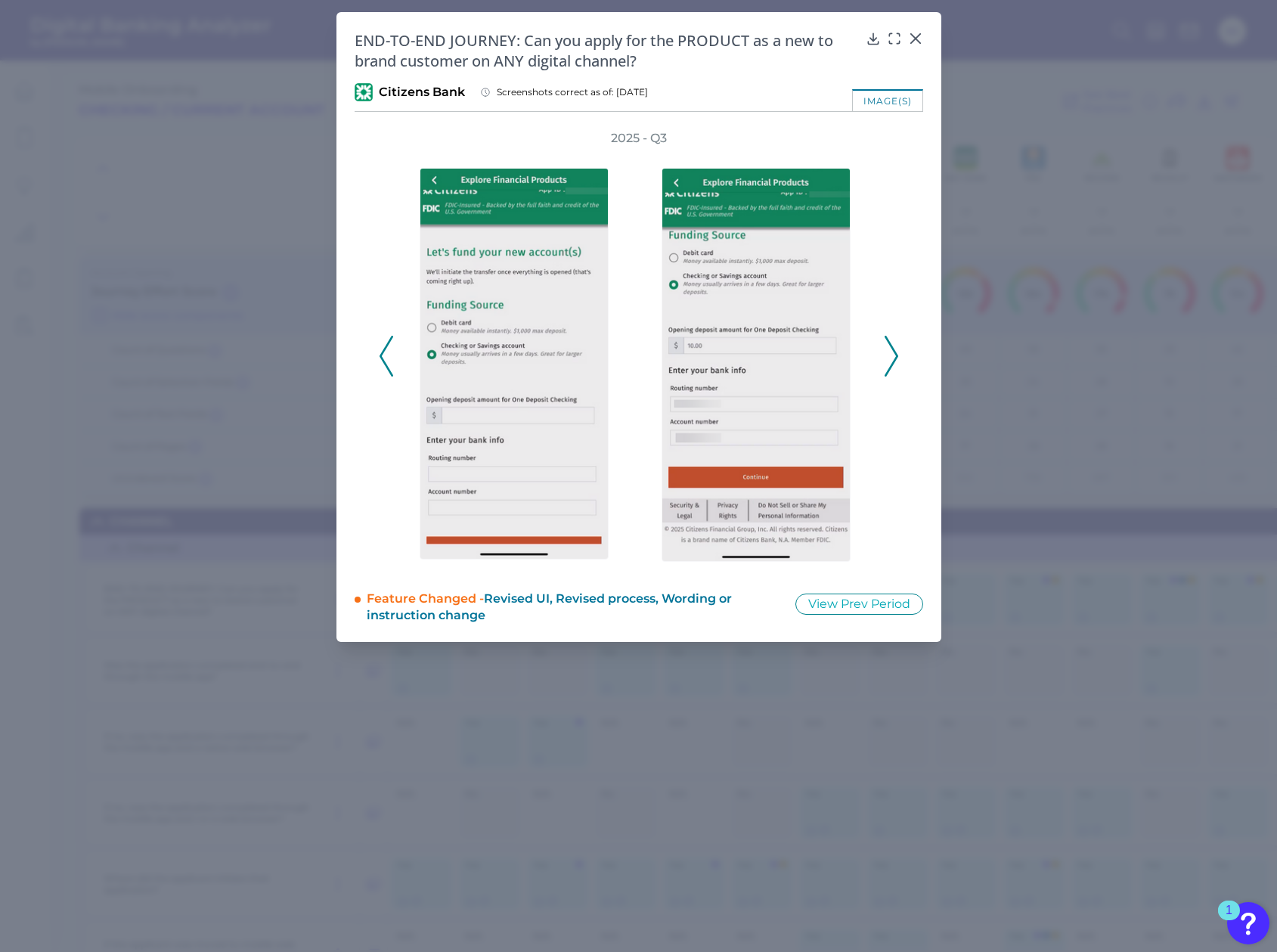
click at [893, 357] on icon at bounding box center [892, 356] width 14 height 41
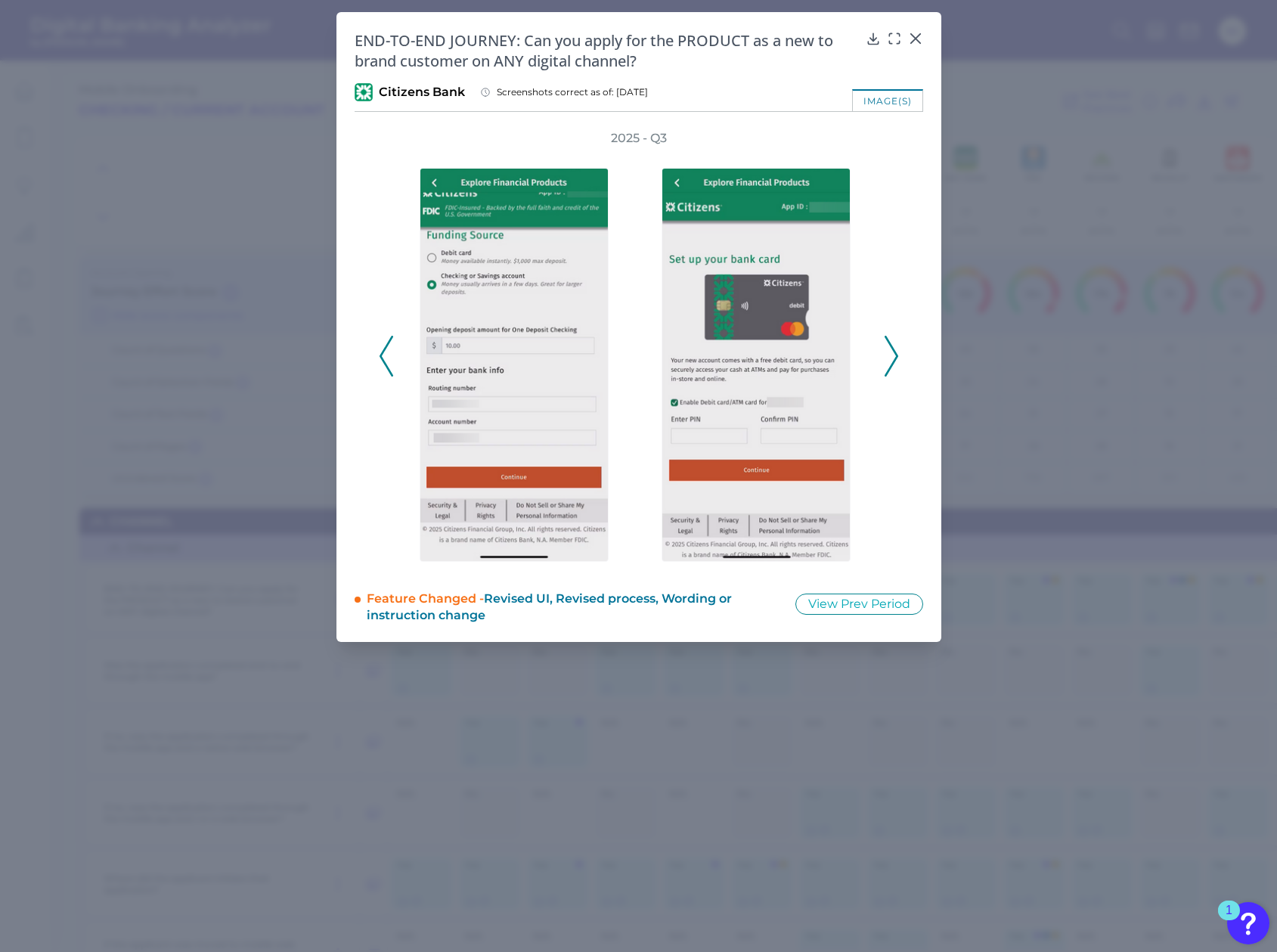
click at [893, 357] on icon at bounding box center [892, 356] width 14 height 41
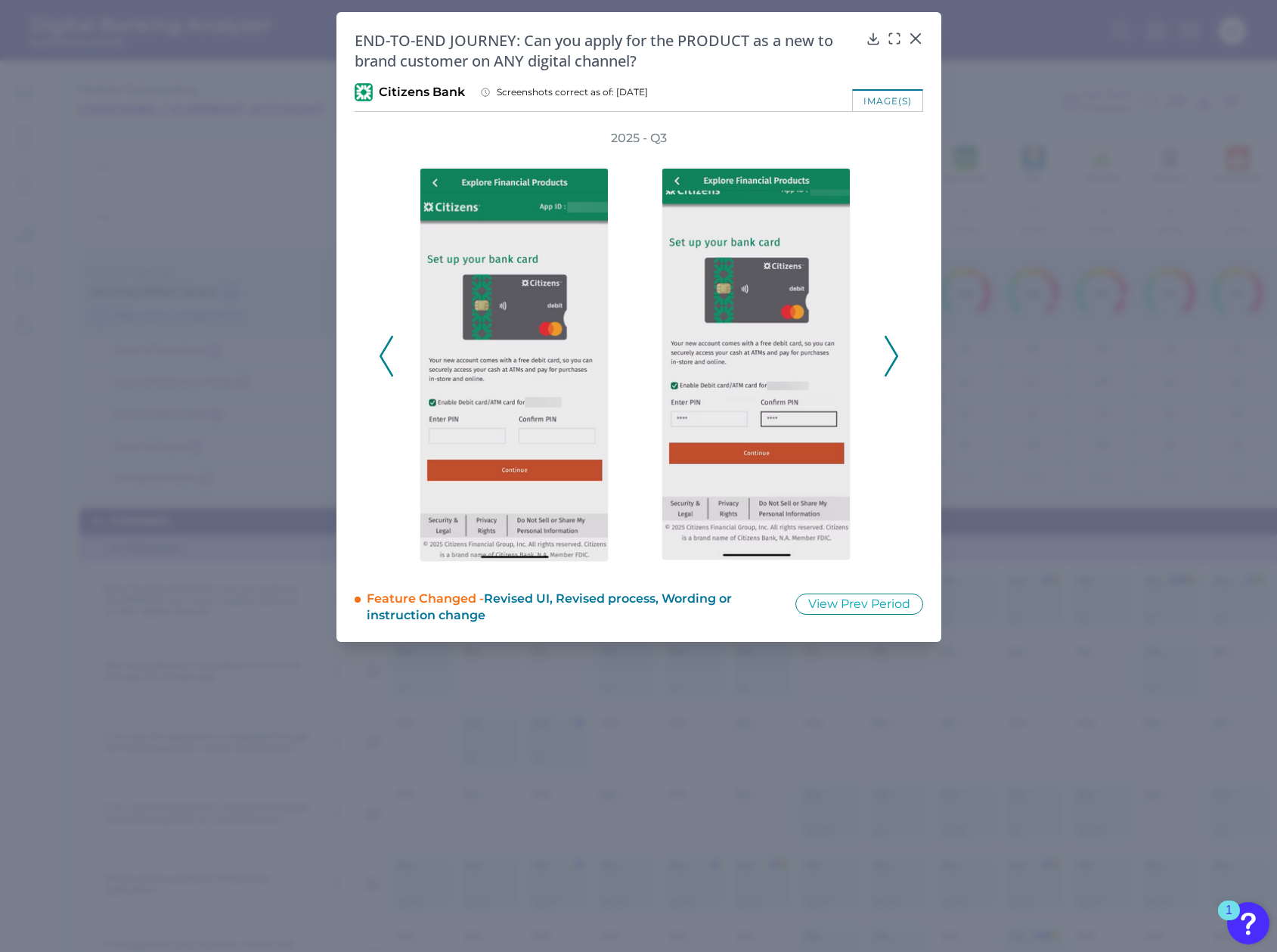
click at [893, 357] on icon at bounding box center [892, 356] width 14 height 41
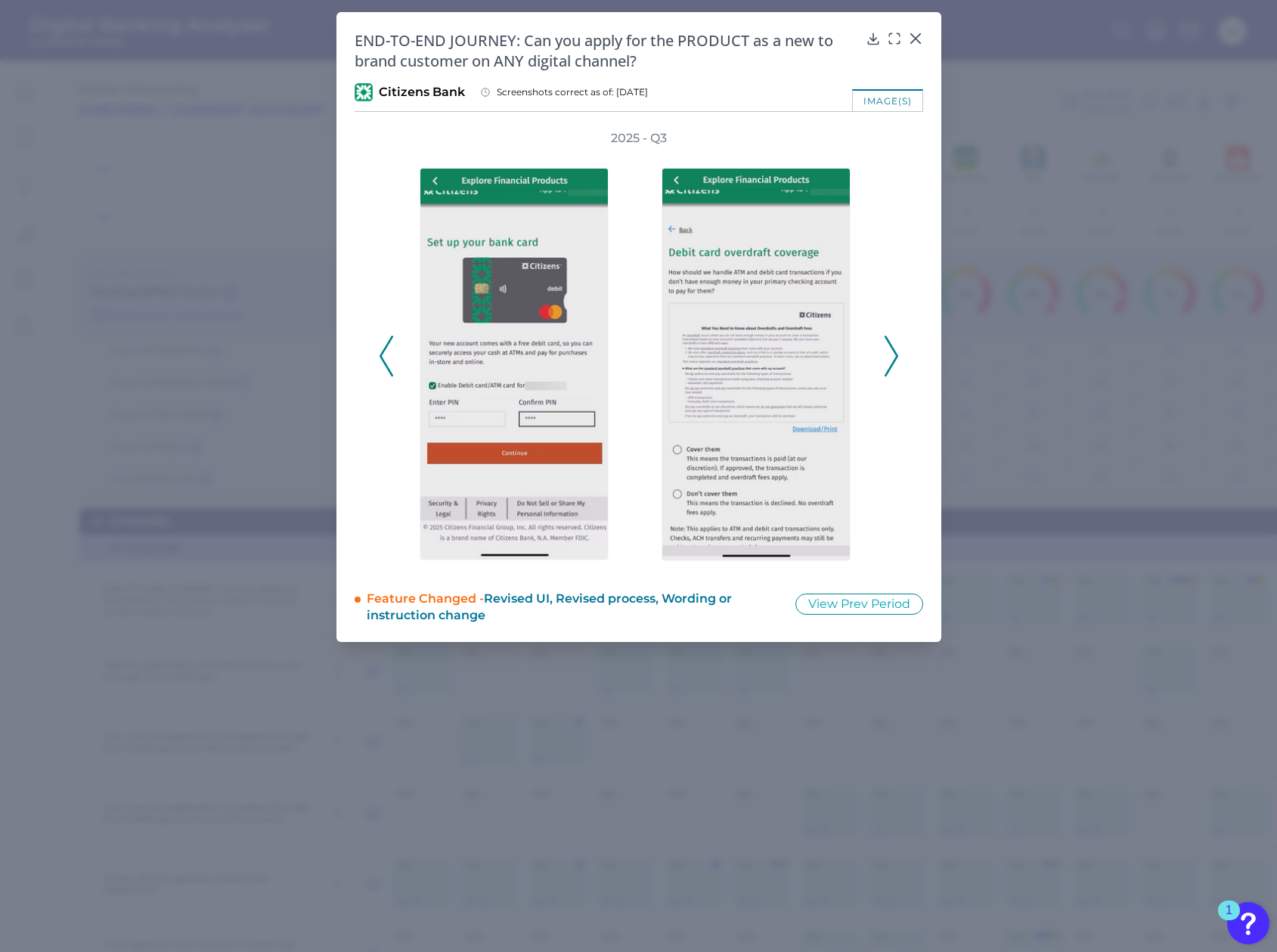
click at [893, 357] on icon at bounding box center [892, 356] width 14 height 41
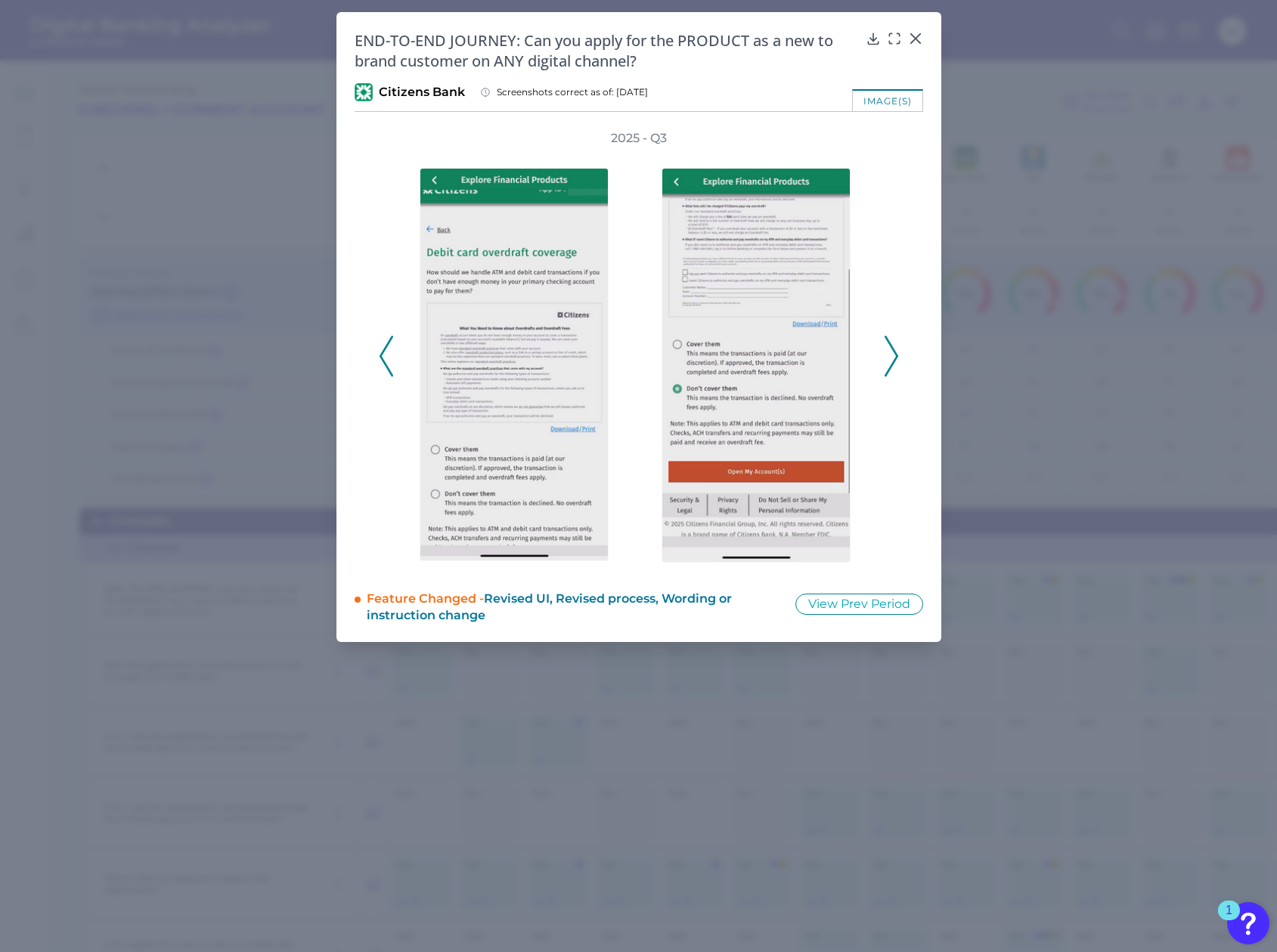
click at [893, 357] on icon at bounding box center [892, 356] width 14 height 41
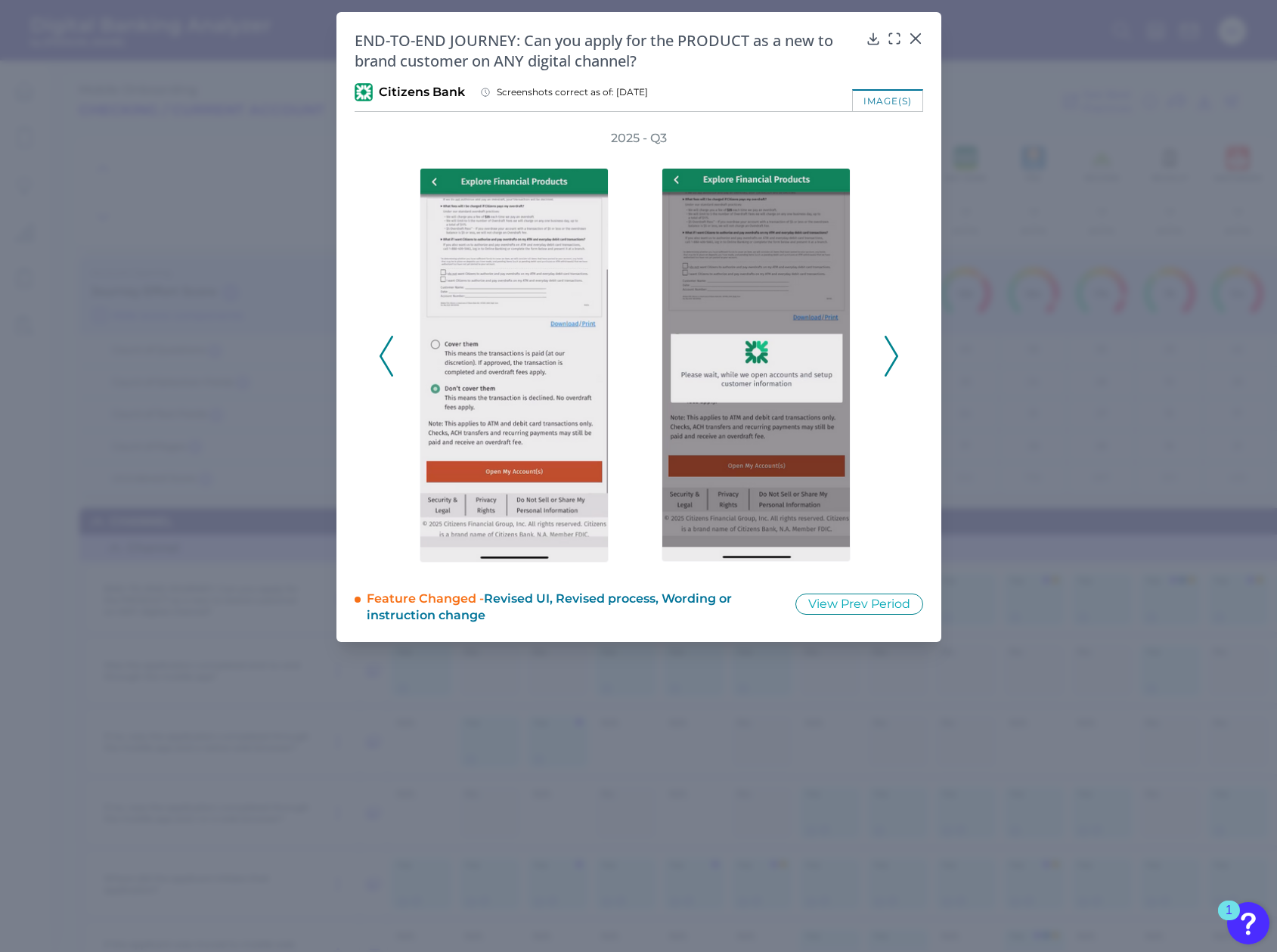
click at [893, 357] on icon at bounding box center [892, 356] width 14 height 41
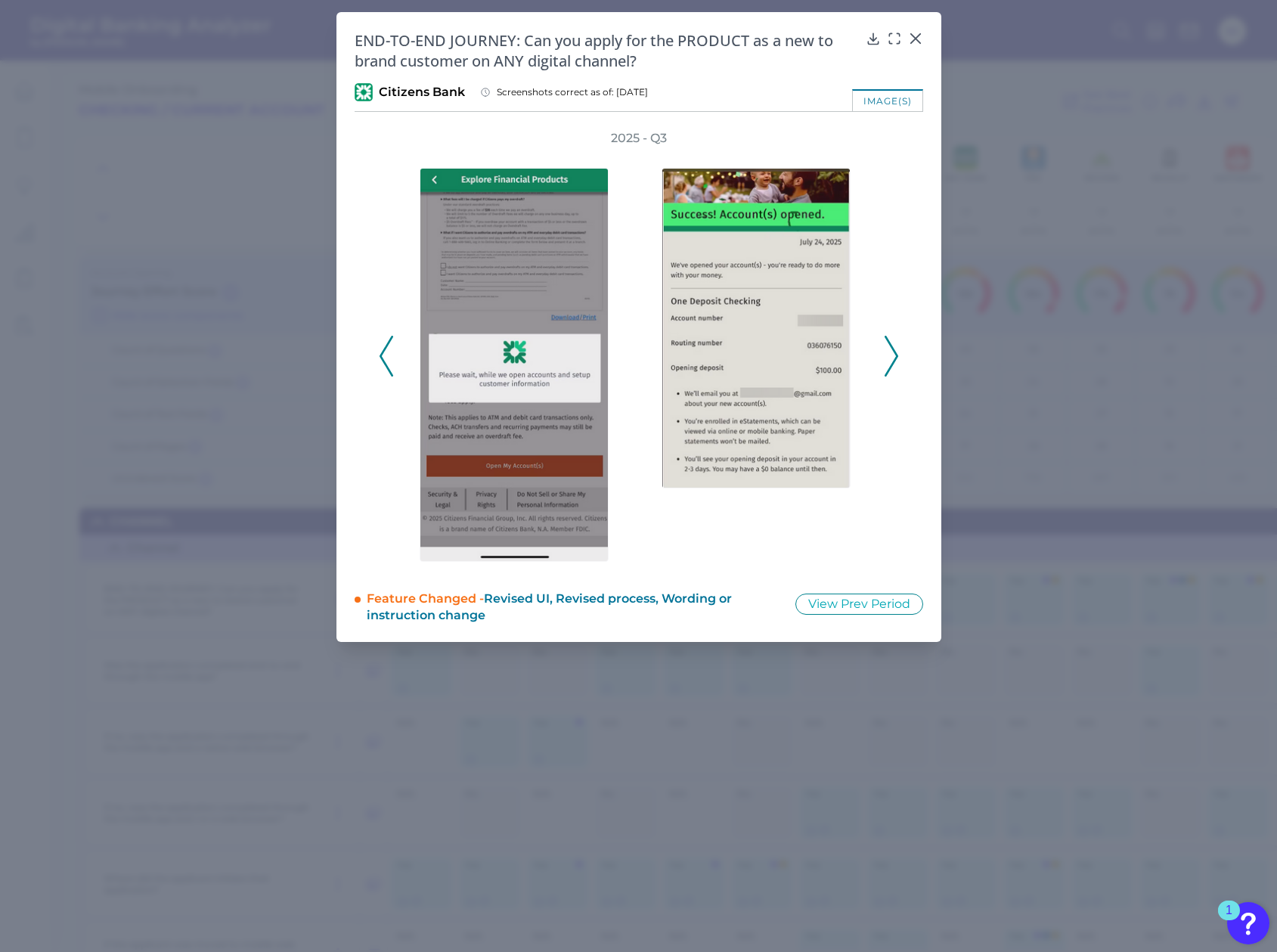
click at [893, 357] on icon at bounding box center [892, 356] width 14 height 41
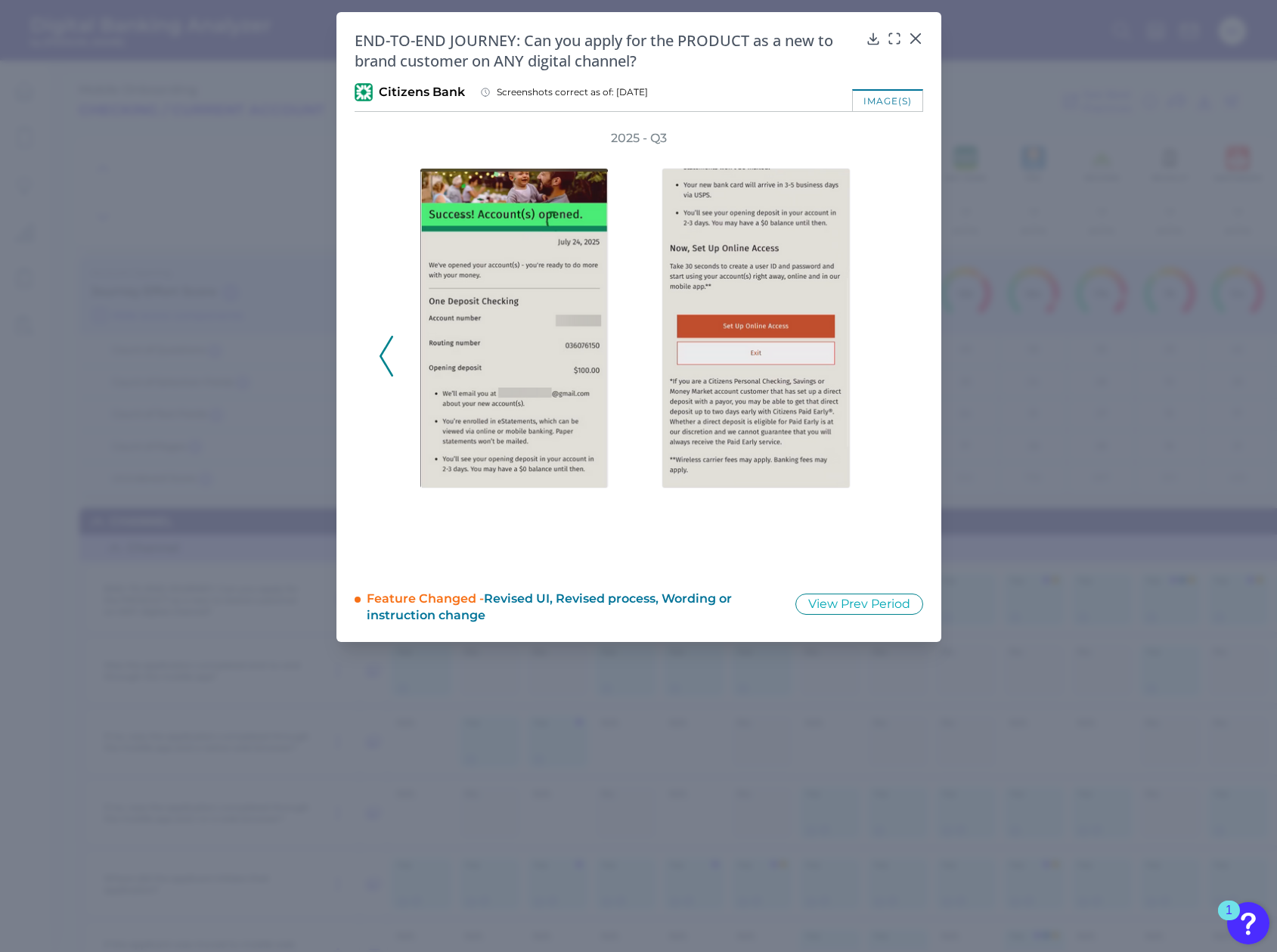
click at [893, 357] on div "2025 - Q3" at bounding box center [638, 348] width 520 height 436
click at [914, 33] on icon at bounding box center [914, 38] width 15 height 15
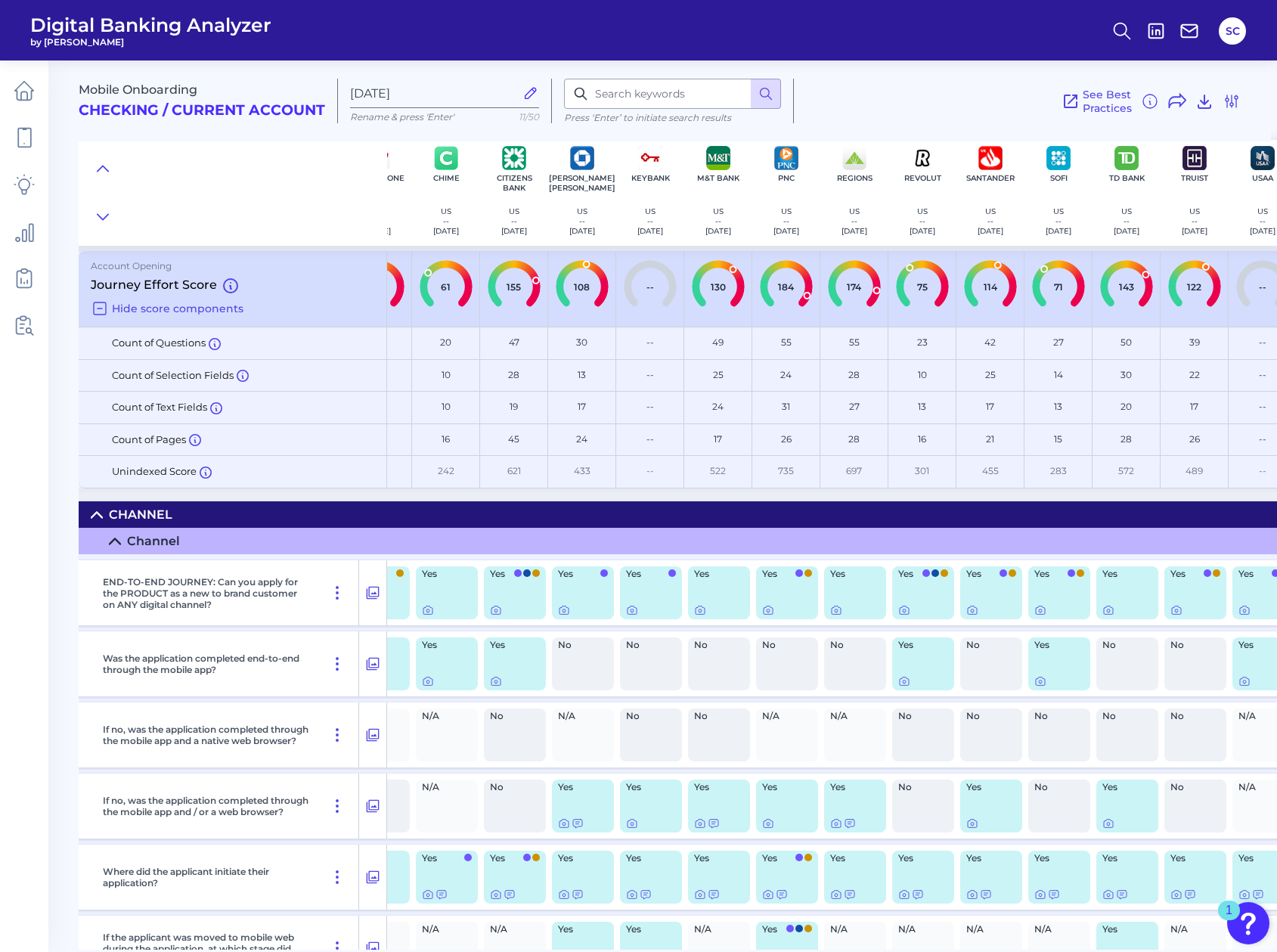
scroll to position [7, 284]
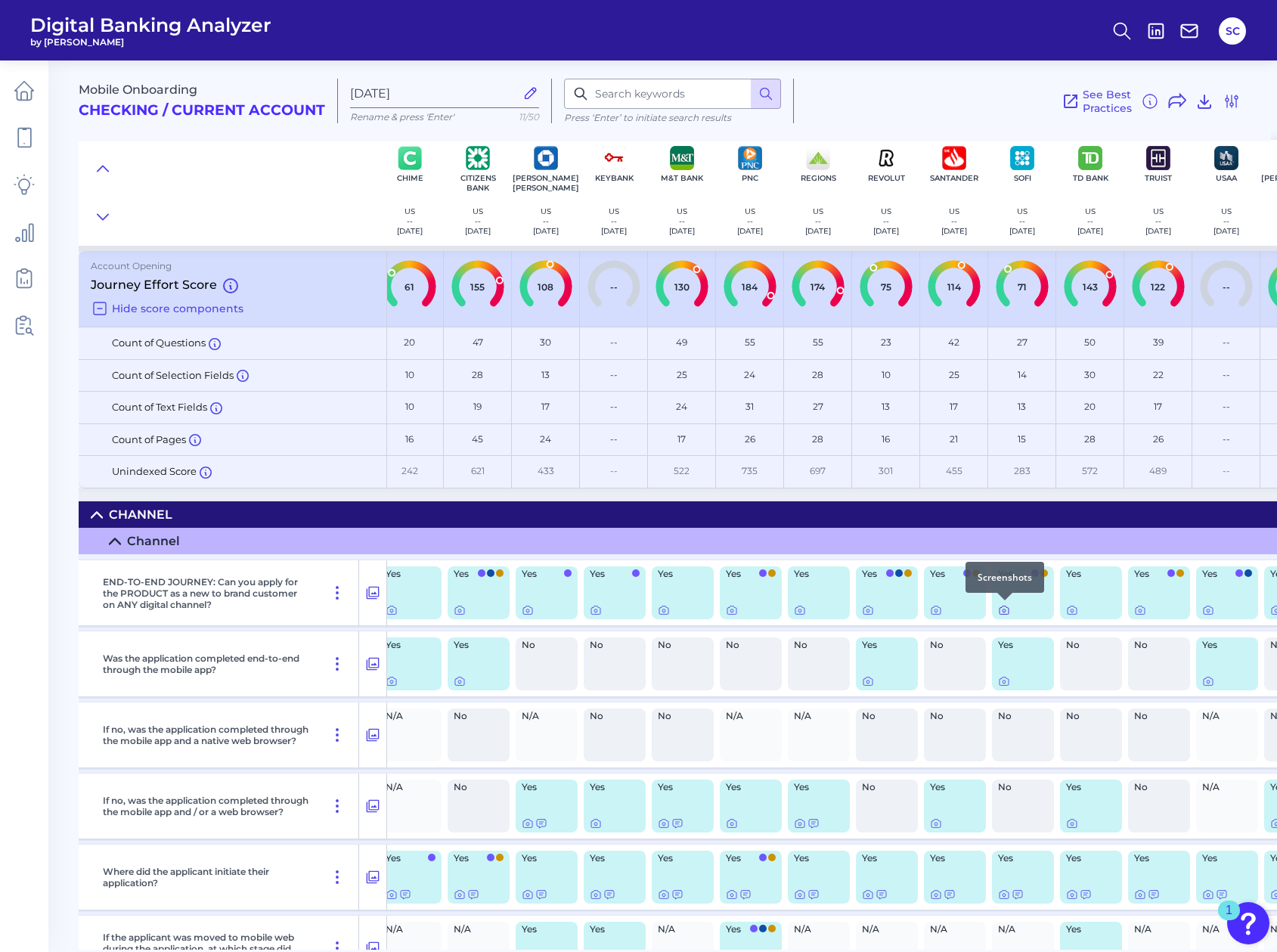
click at [1004, 612] on icon at bounding box center [1004, 610] width 12 height 12
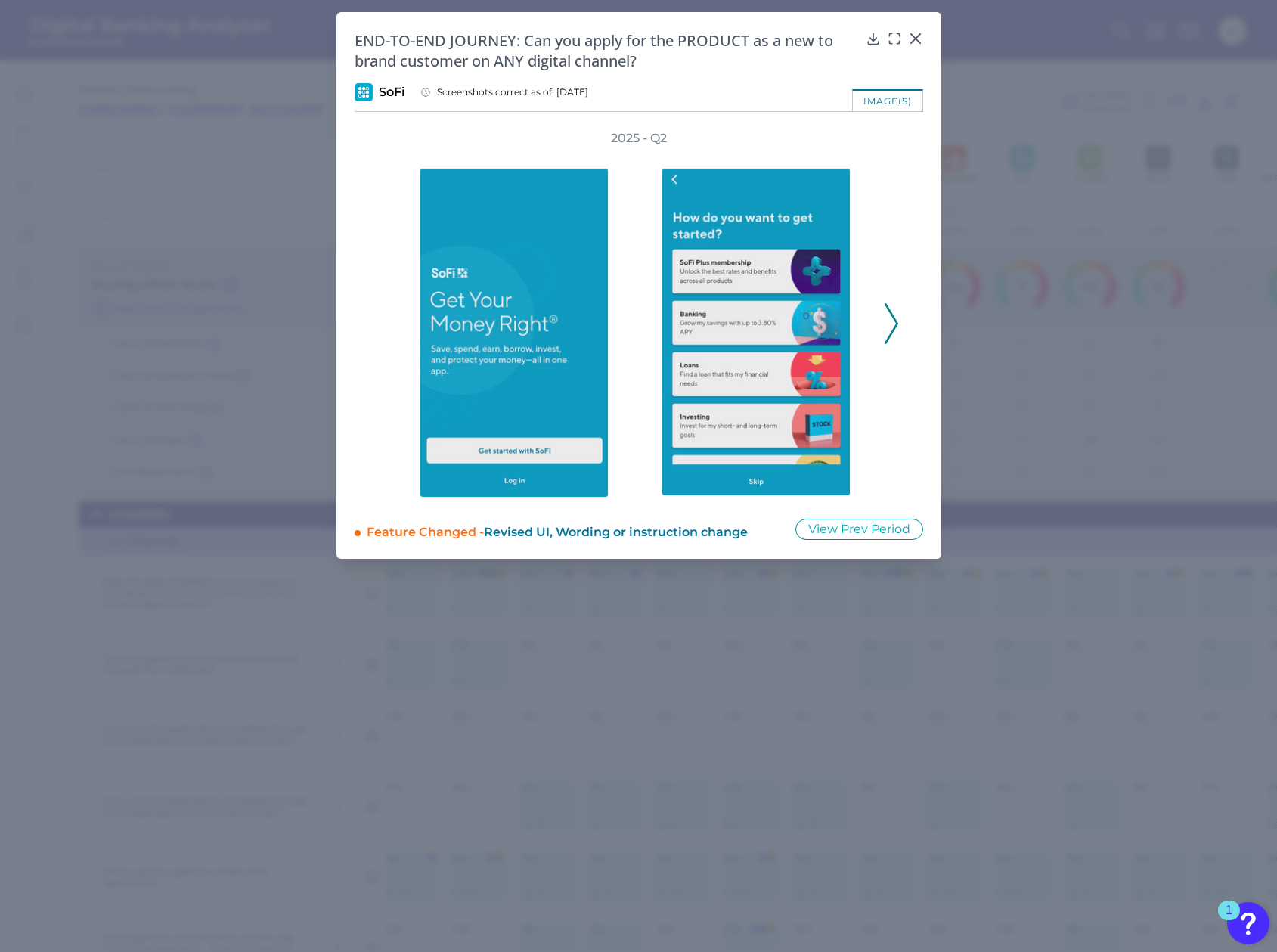
click at [894, 323] on icon at bounding box center [892, 323] width 14 height 41
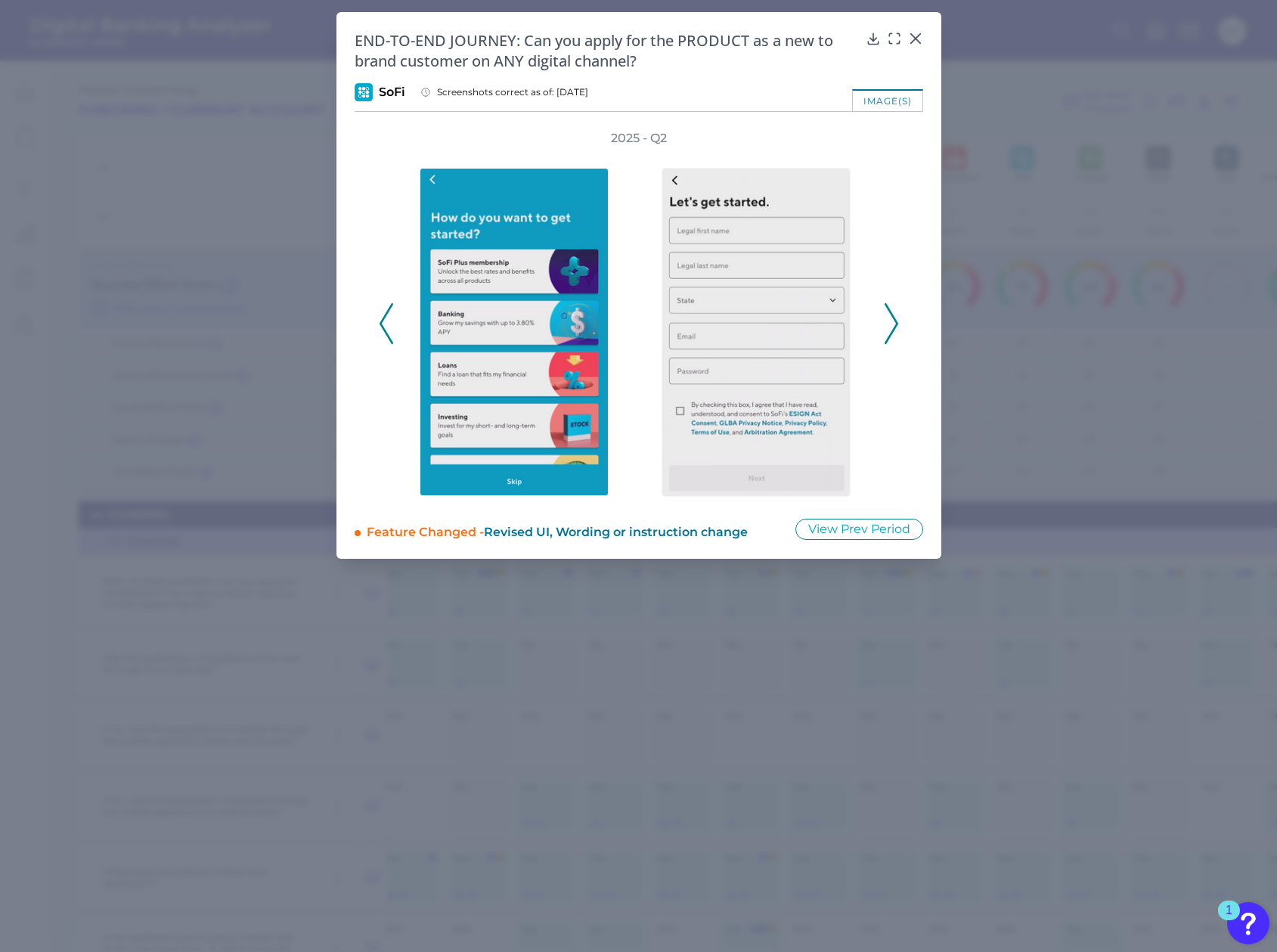
click at [894, 323] on icon at bounding box center [892, 323] width 14 height 41
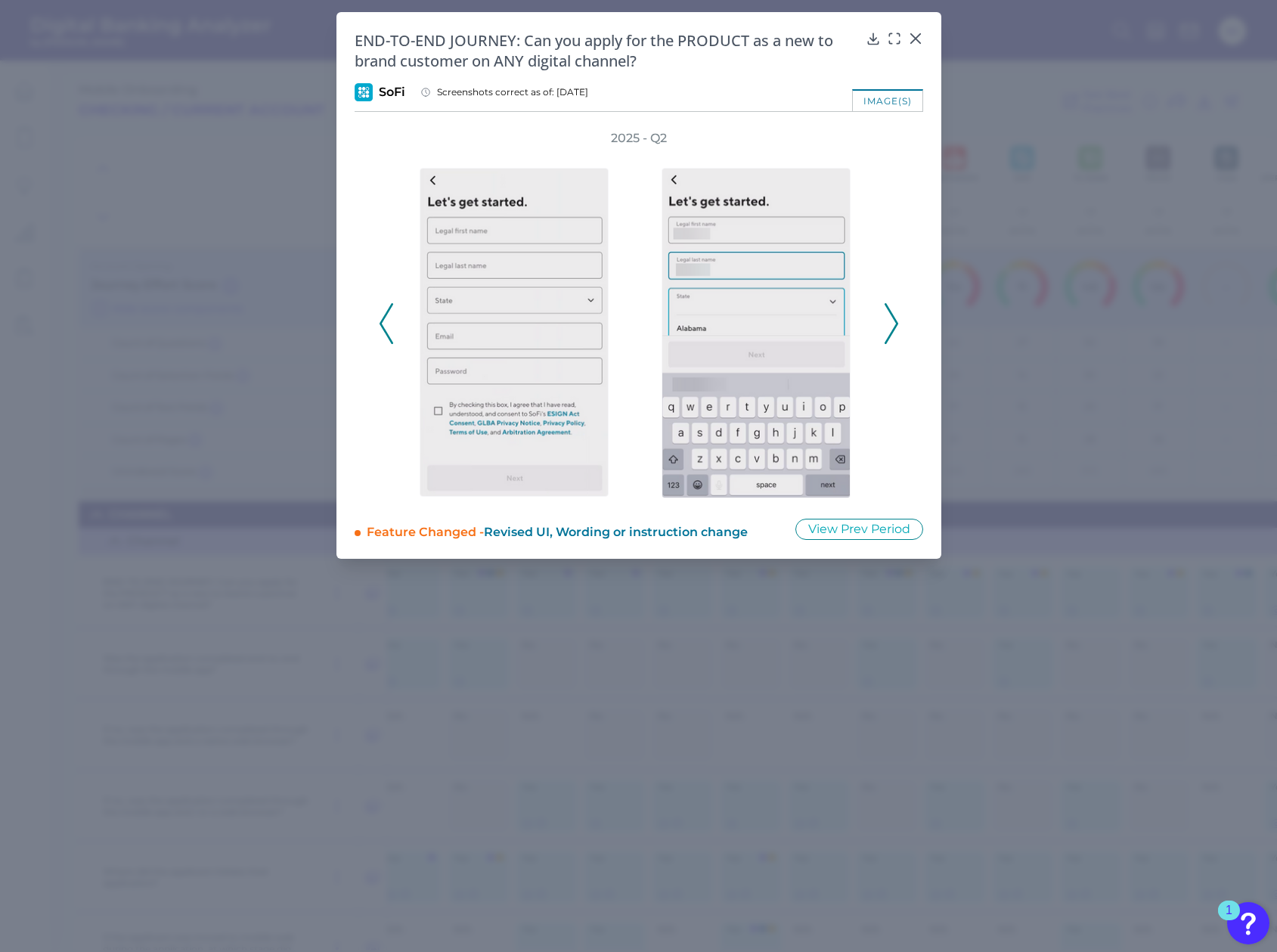
click at [894, 323] on icon at bounding box center [892, 323] width 14 height 41
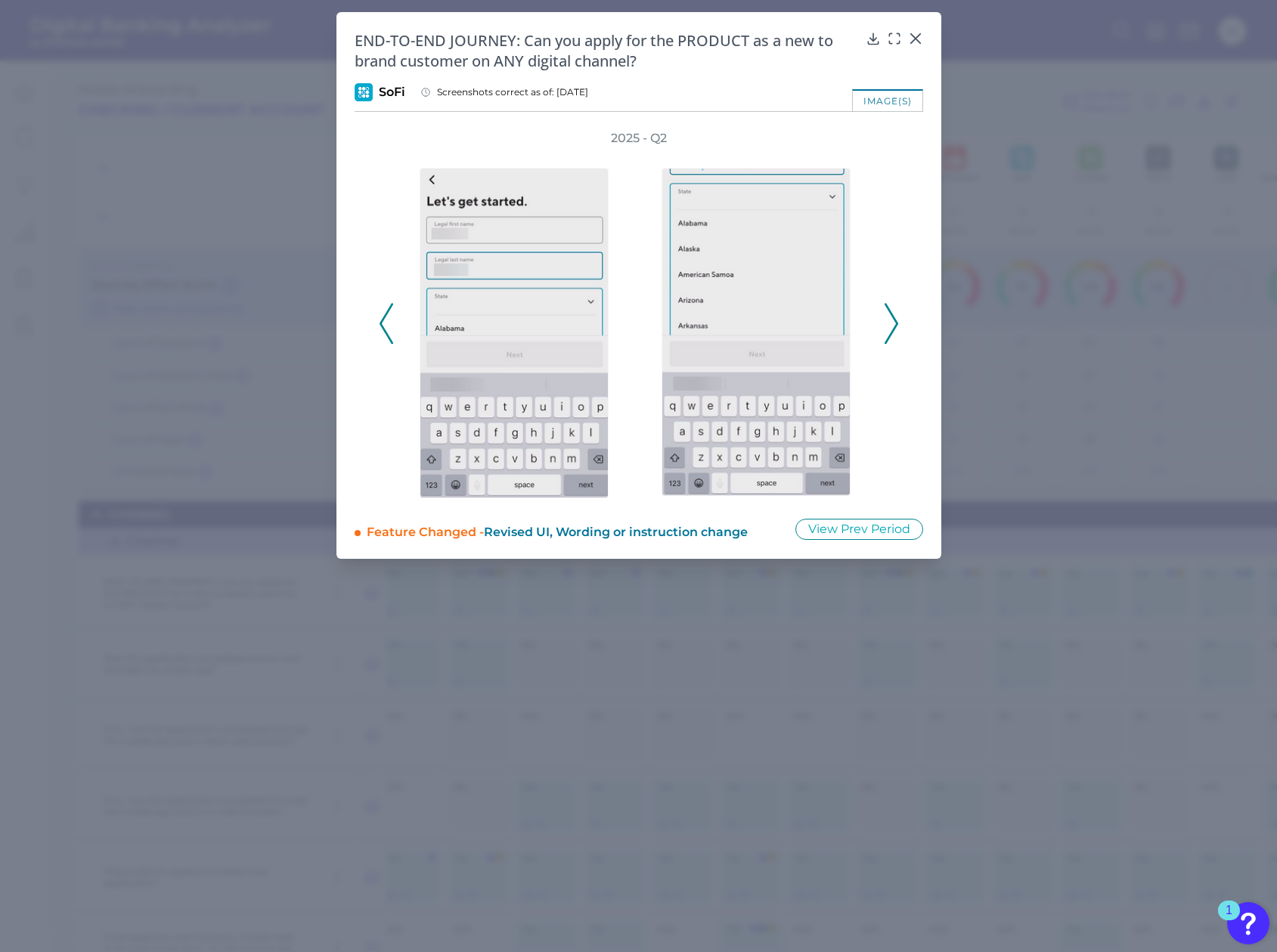
click at [894, 323] on icon at bounding box center [892, 323] width 14 height 41
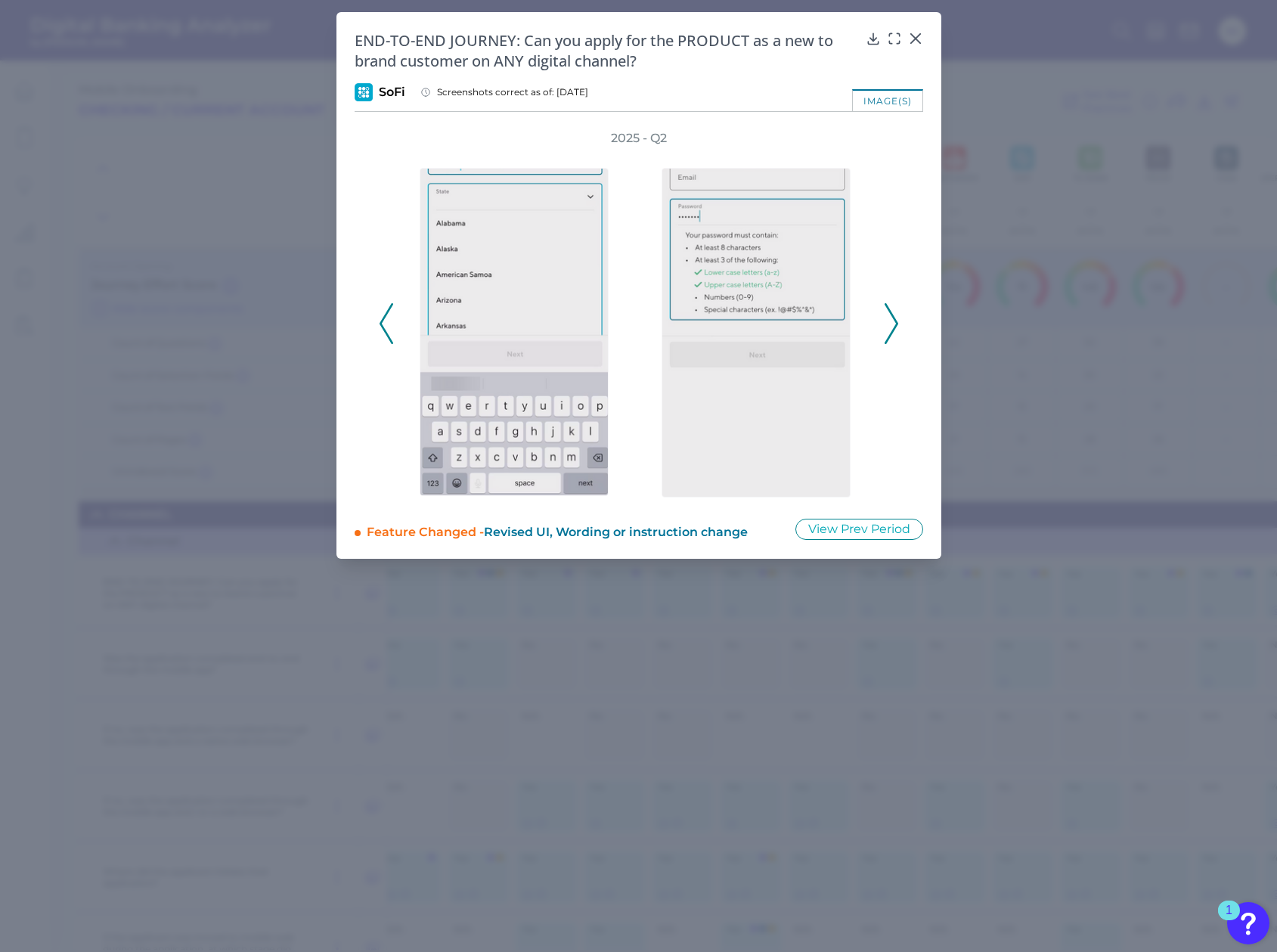
click at [894, 323] on icon at bounding box center [892, 323] width 14 height 41
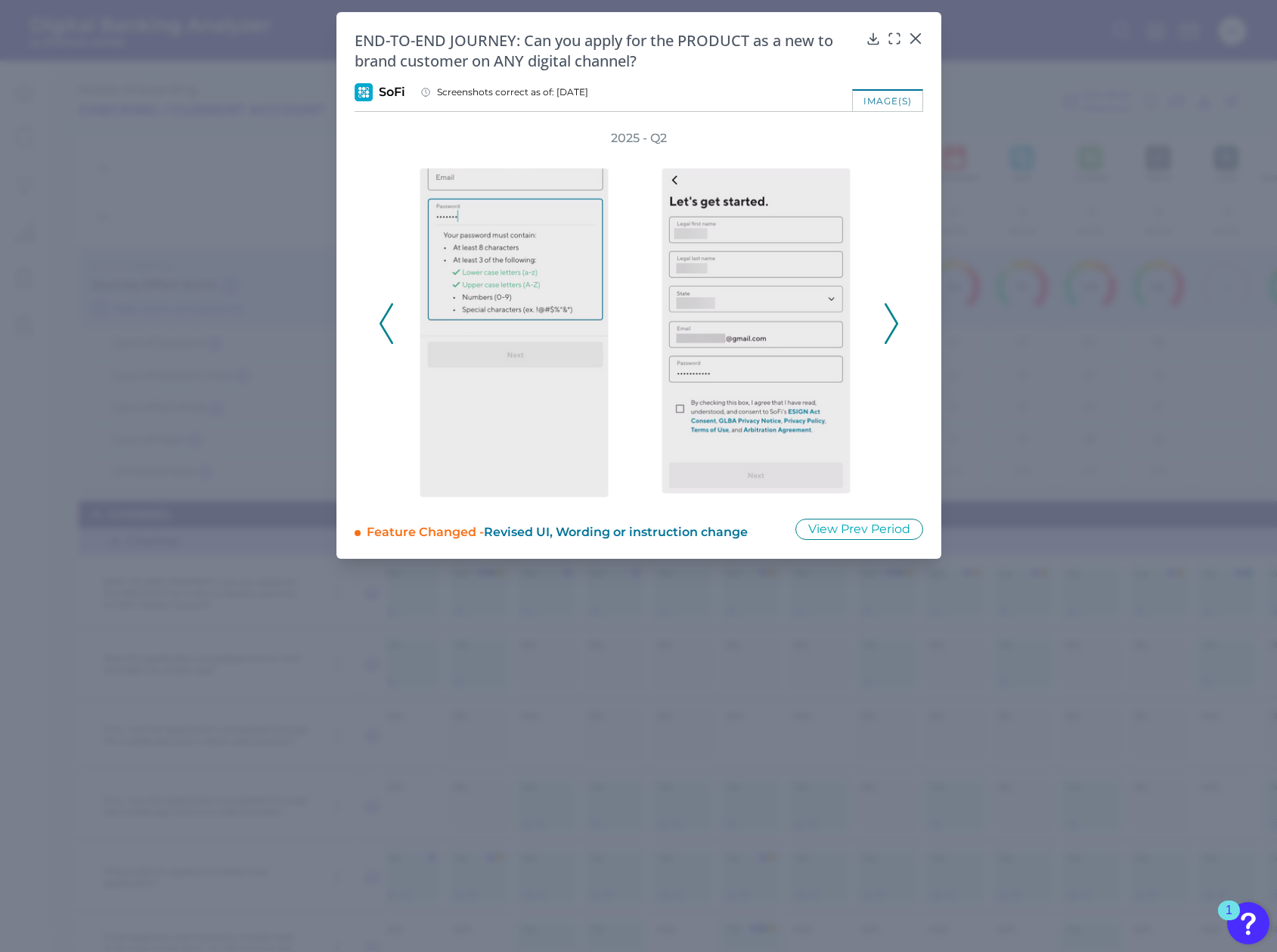
click at [894, 323] on icon at bounding box center [892, 323] width 14 height 41
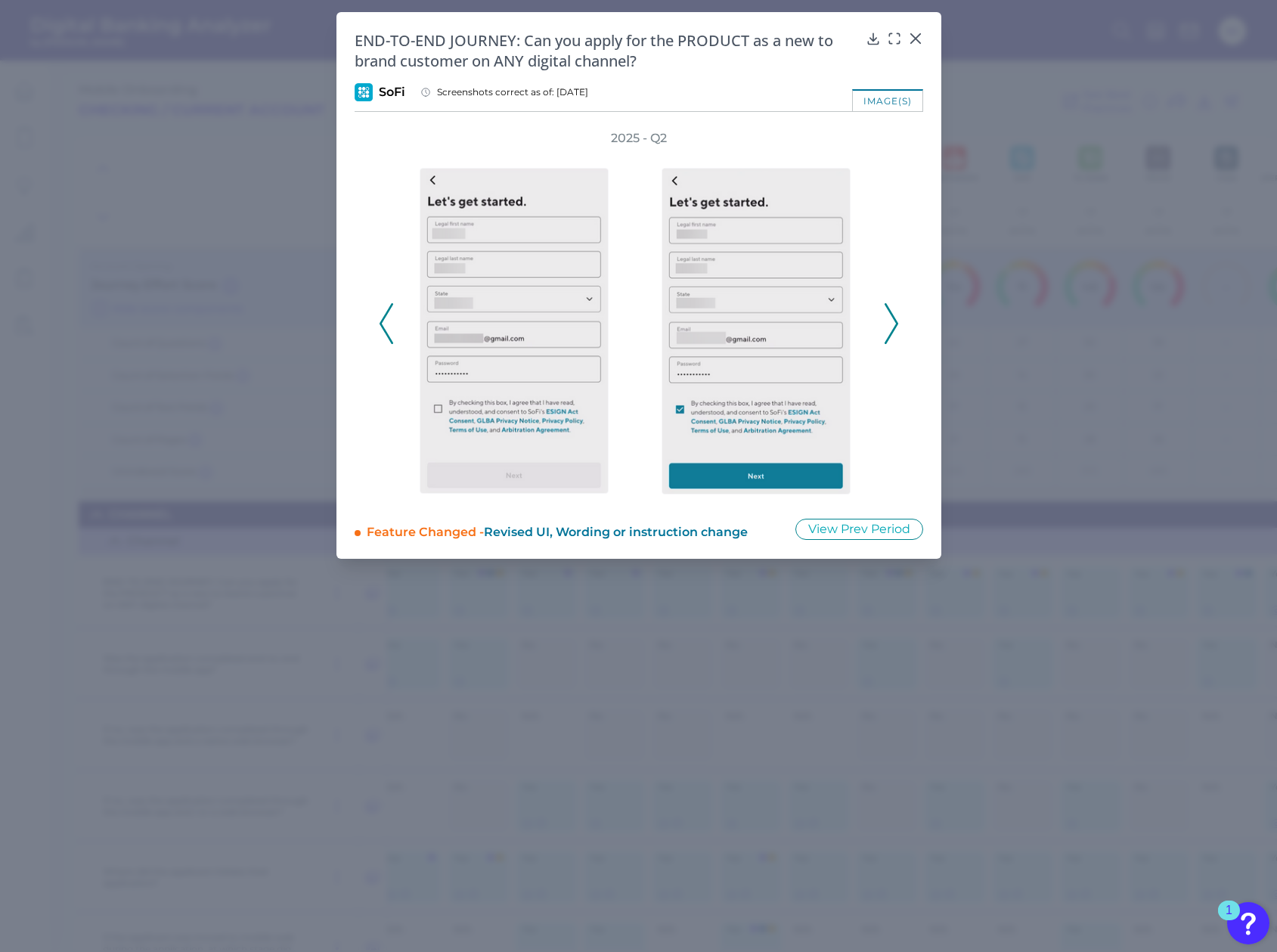
click at [894, 323] on icon at bounding box center [892, 323] width 14 height 41
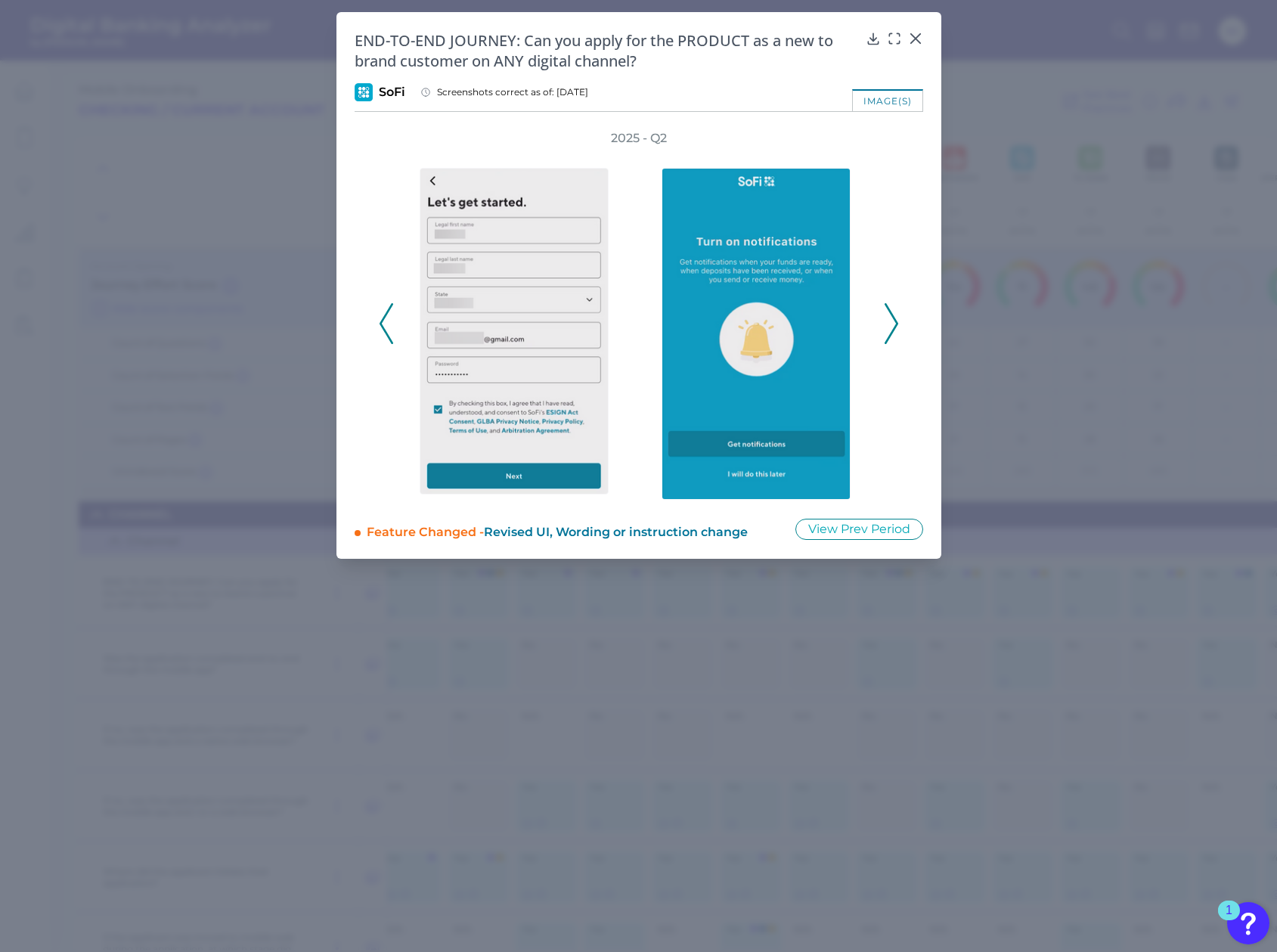
click at [894, 323] on icon at bounding box center [892, 323] width 14 height 41
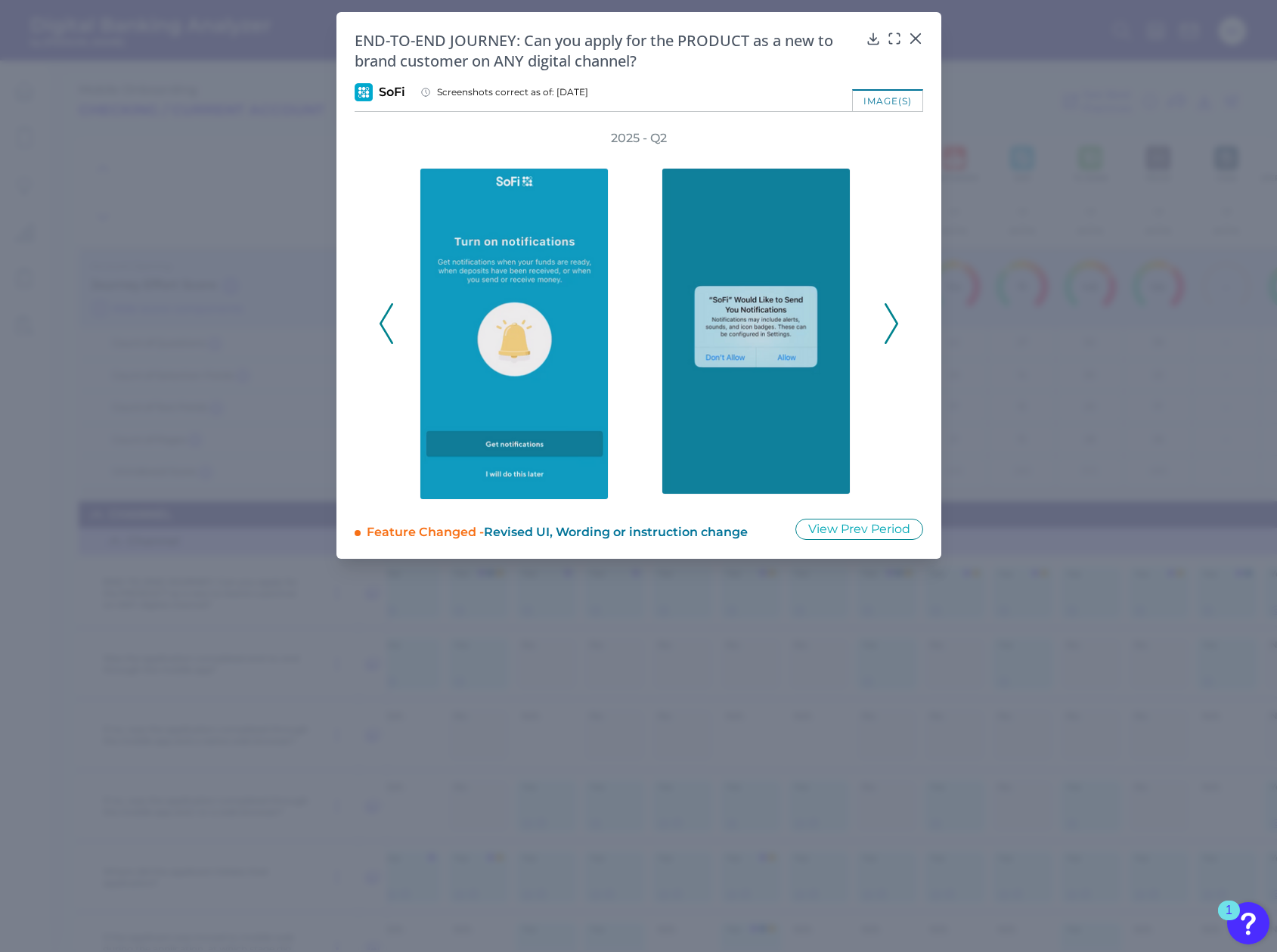
click at [894, 323] on icon at bounding box center [892, 323] width 14 height 41
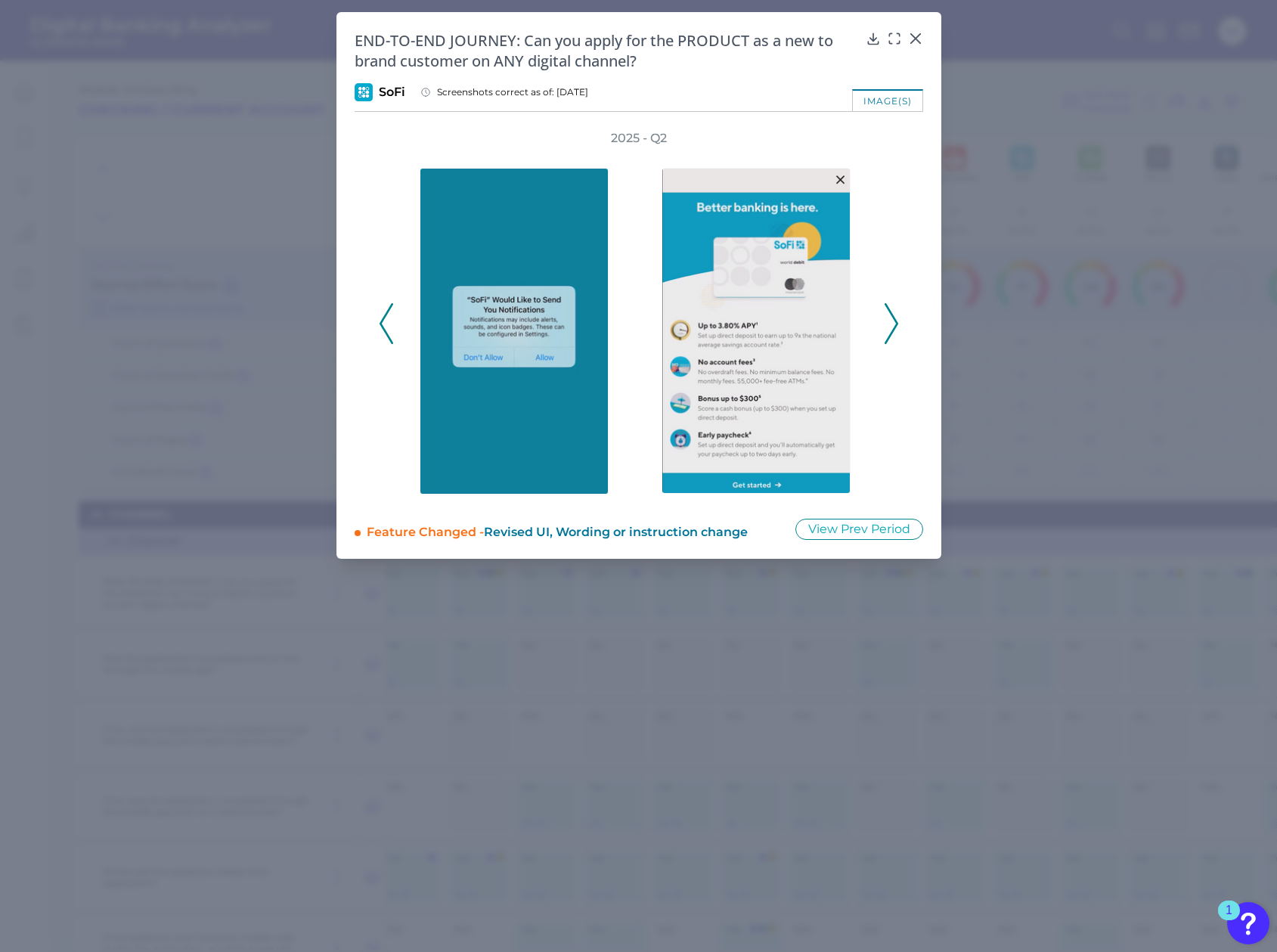
click at [894, 323] on icon at bounding box center [892, 323] width 14 height 41
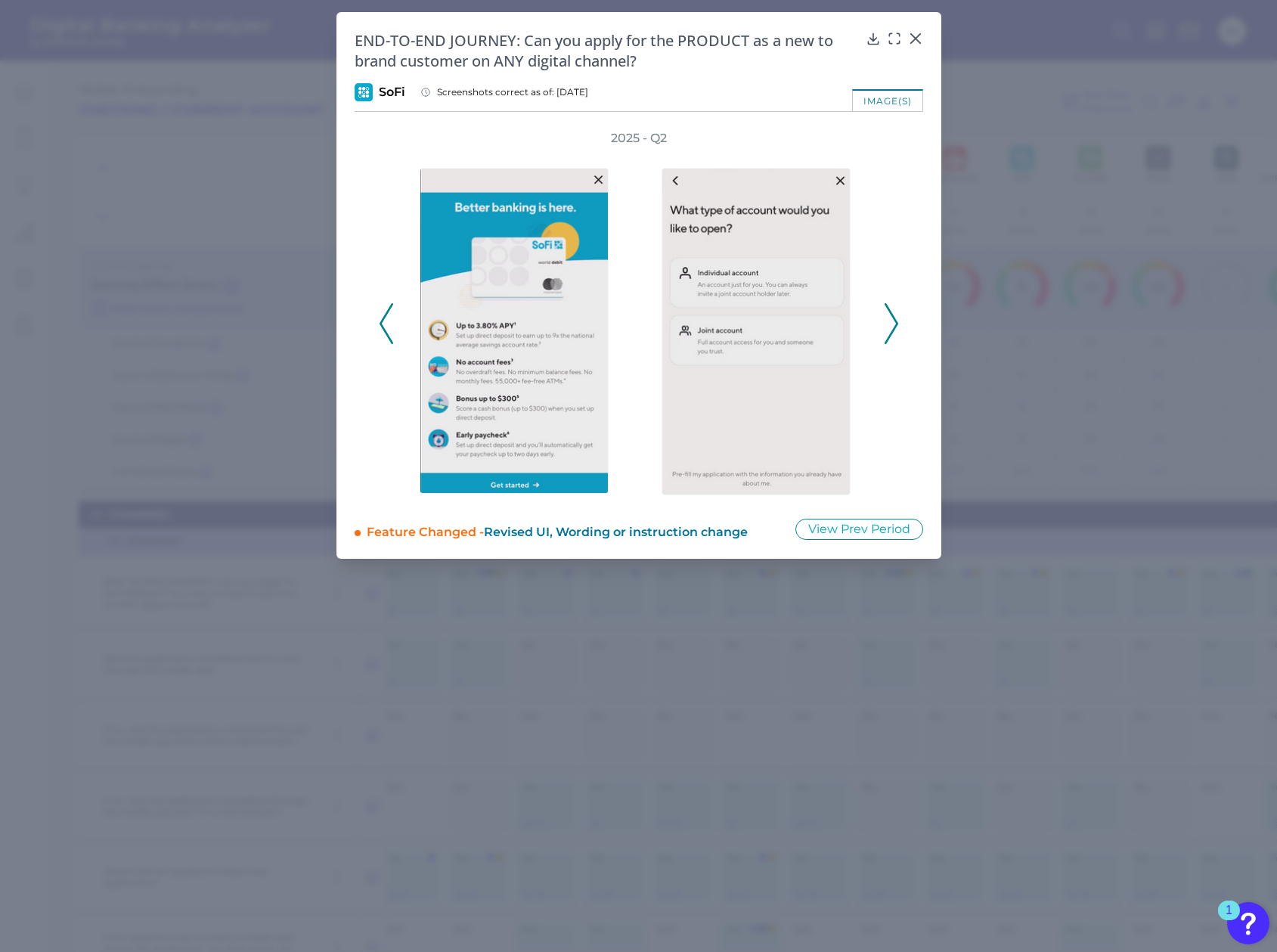
click at [894, 323] on icon at bounding box center [892, 323] width 14 height 41
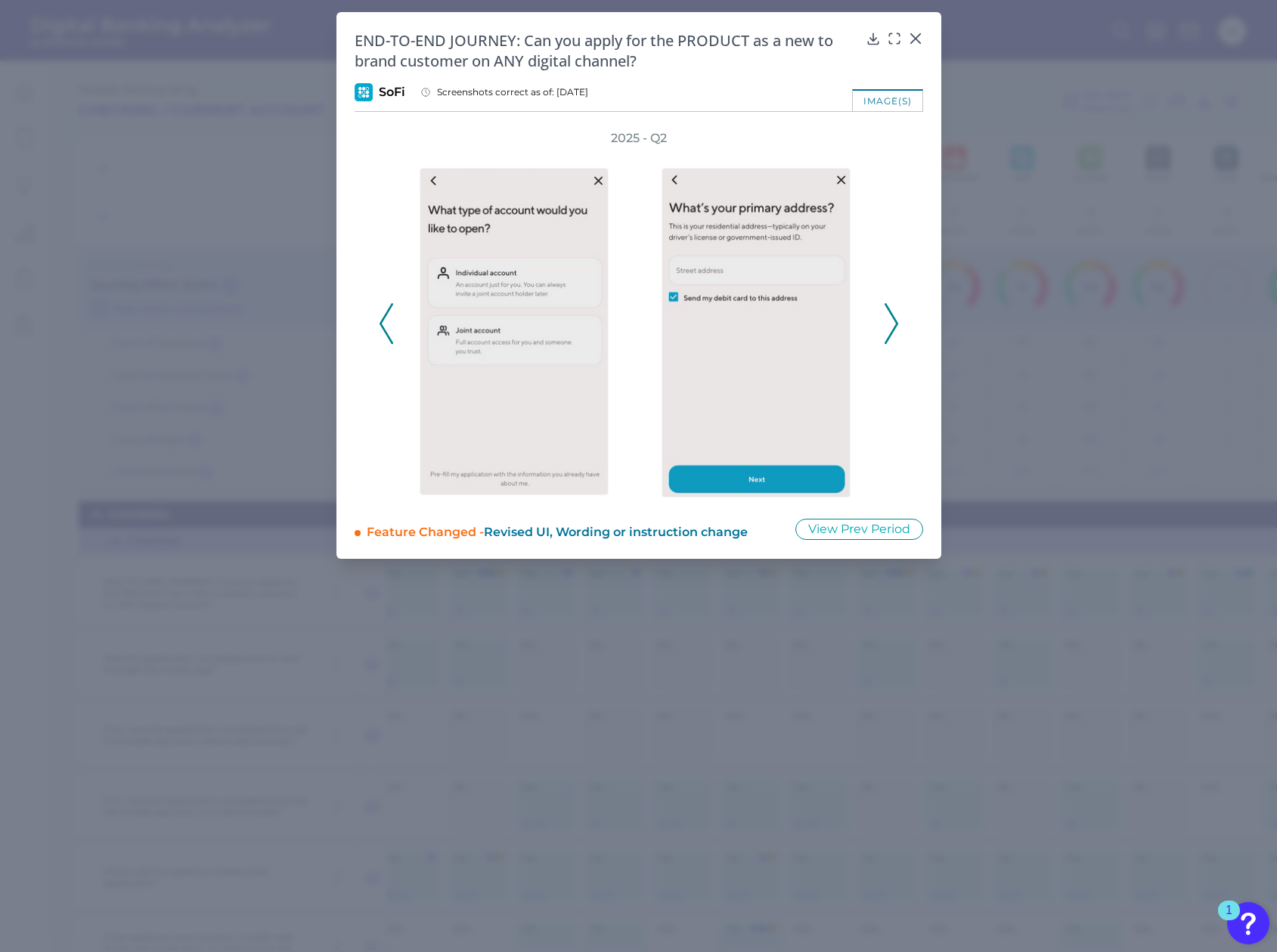
click at [894, 323] on icon at bounding box center [892, 323] width 14 height 41
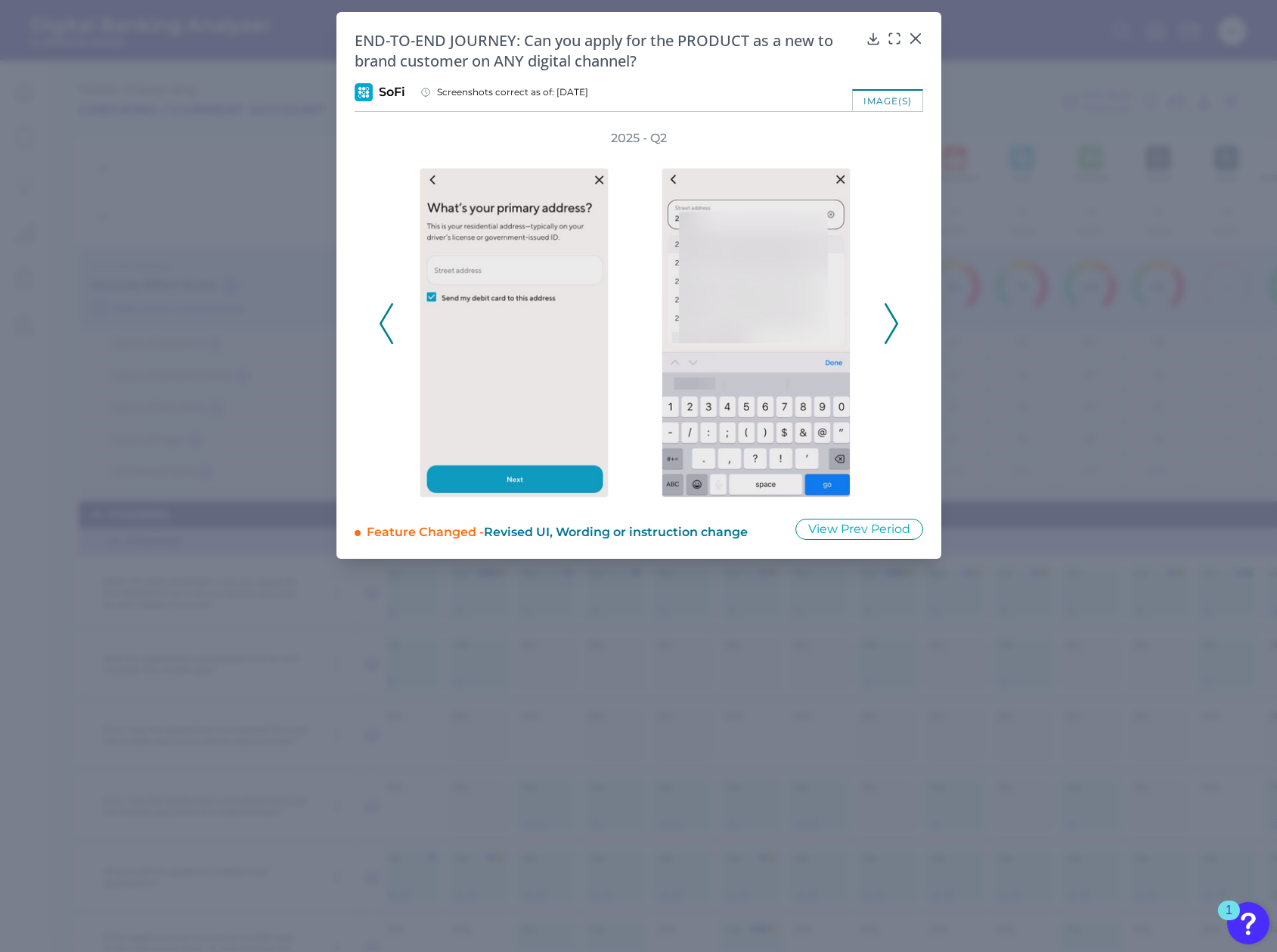
click at [894, 322] on icon at bounding box center [892, 323] width 14 height 41
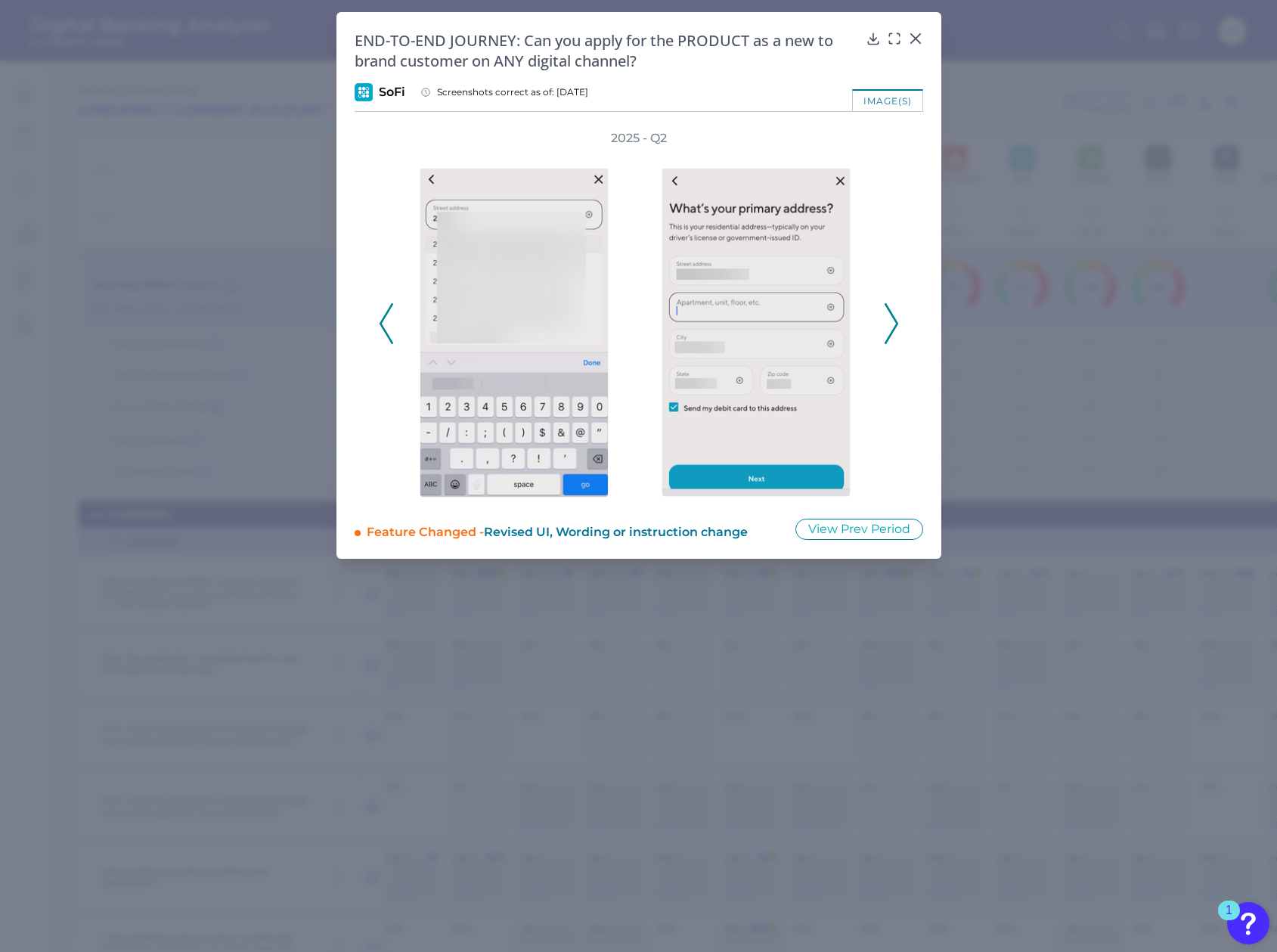
click at [894, 322] on icon at bounding box center [892, 323] width 14 height 41
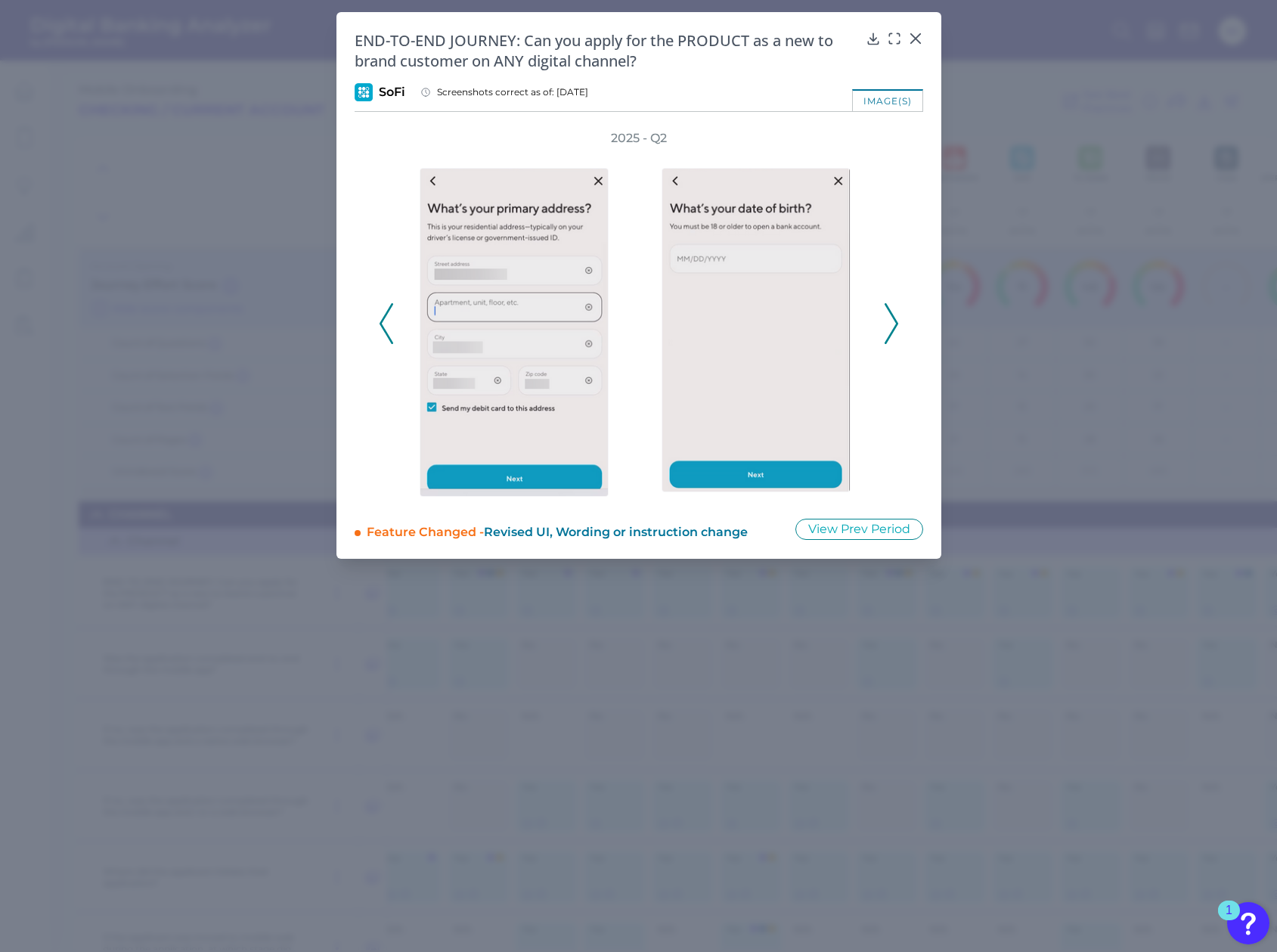
click at [894, 322] on icon at bounding box center [892, 323] width 14 height 41
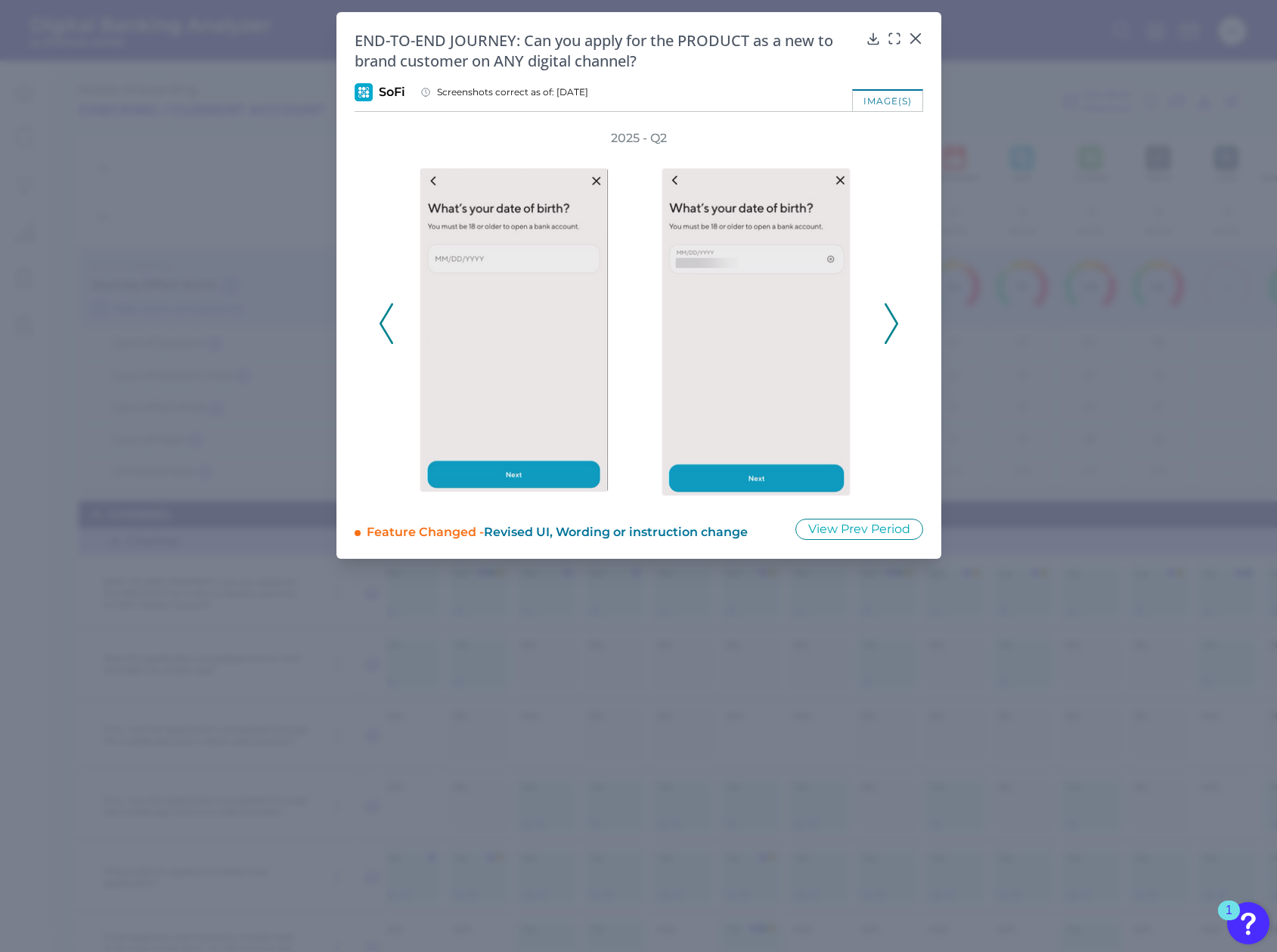
click at [894, 321] on icon at bounding box center [892, 323] width 14 height 41
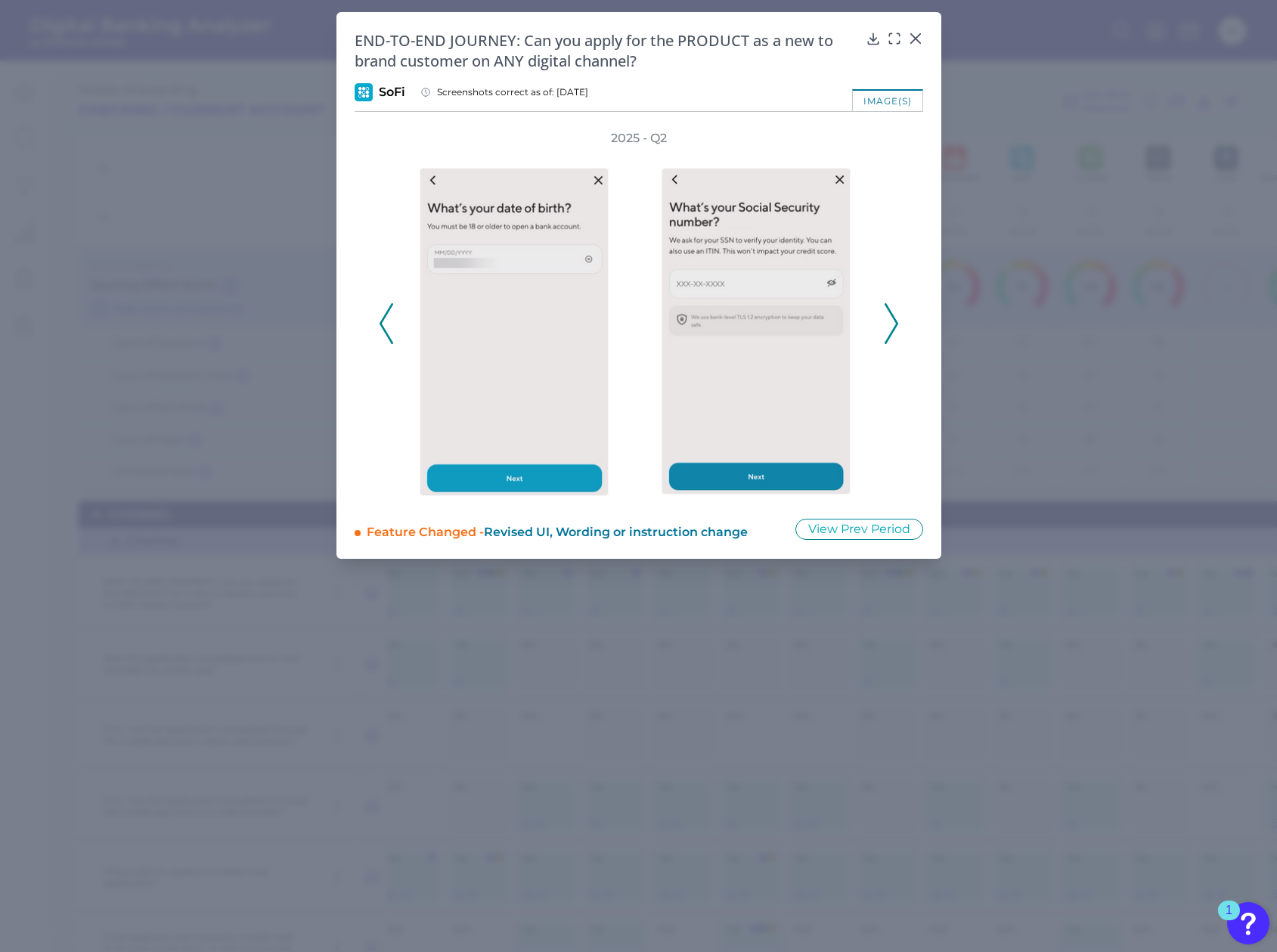
click at [892, 321] on icon at bounding box center [892, 323] width 14 height 41
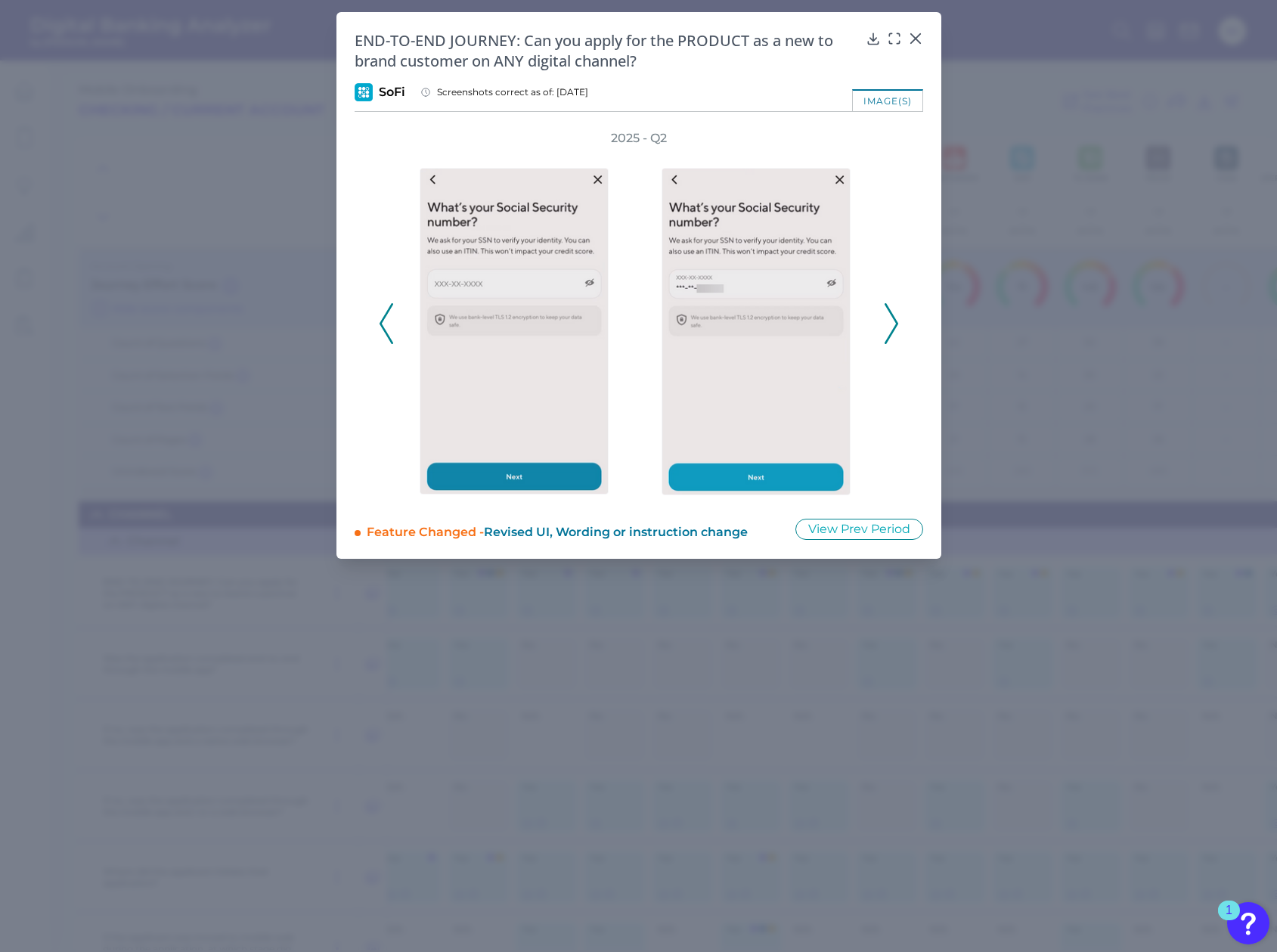
click at [892, 321] on icon at bounding box center [892, 323] width 14 height 41
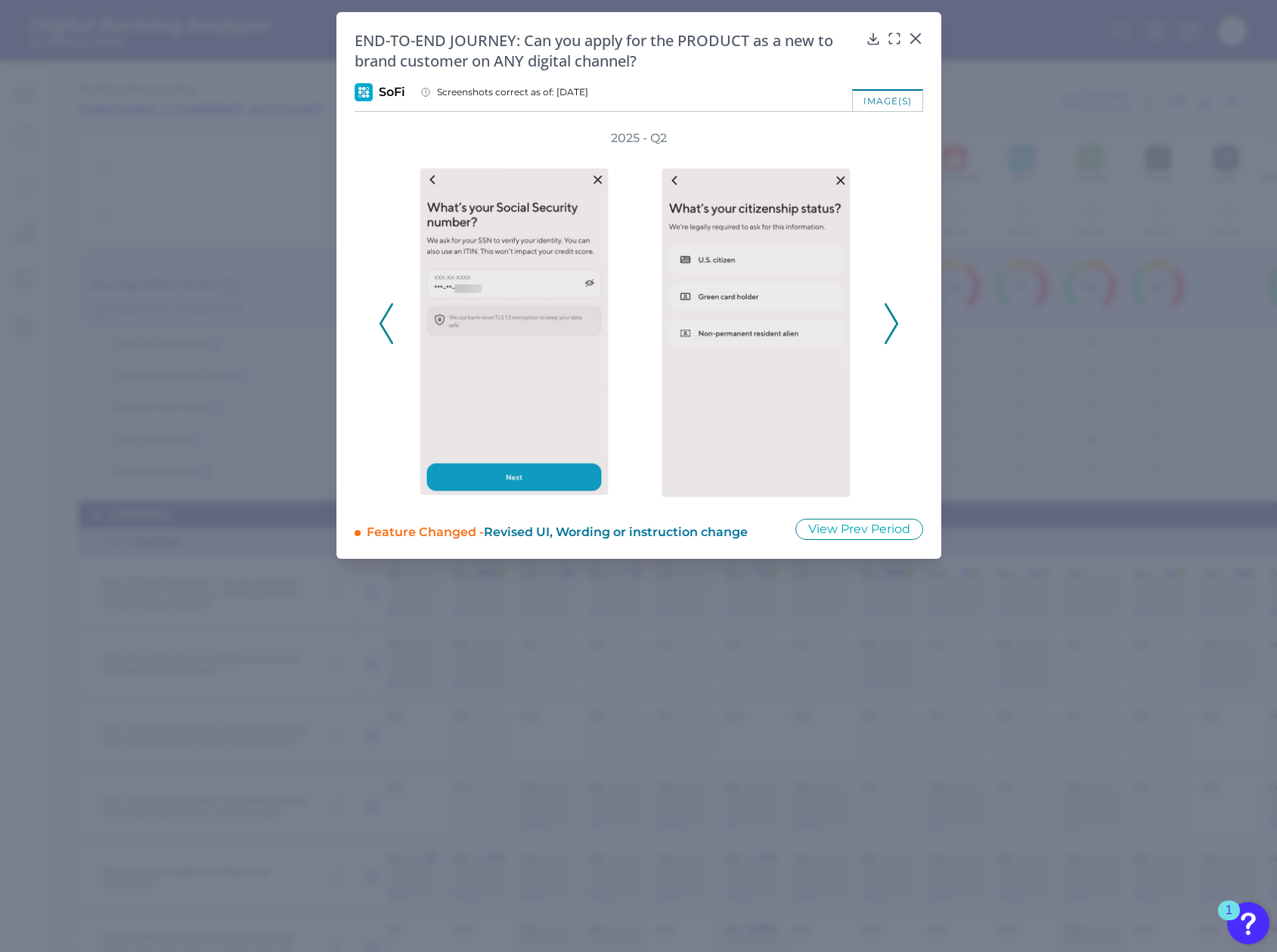
click at [892, 321] on icon at bounding box center [892, 323] width 14 height 41
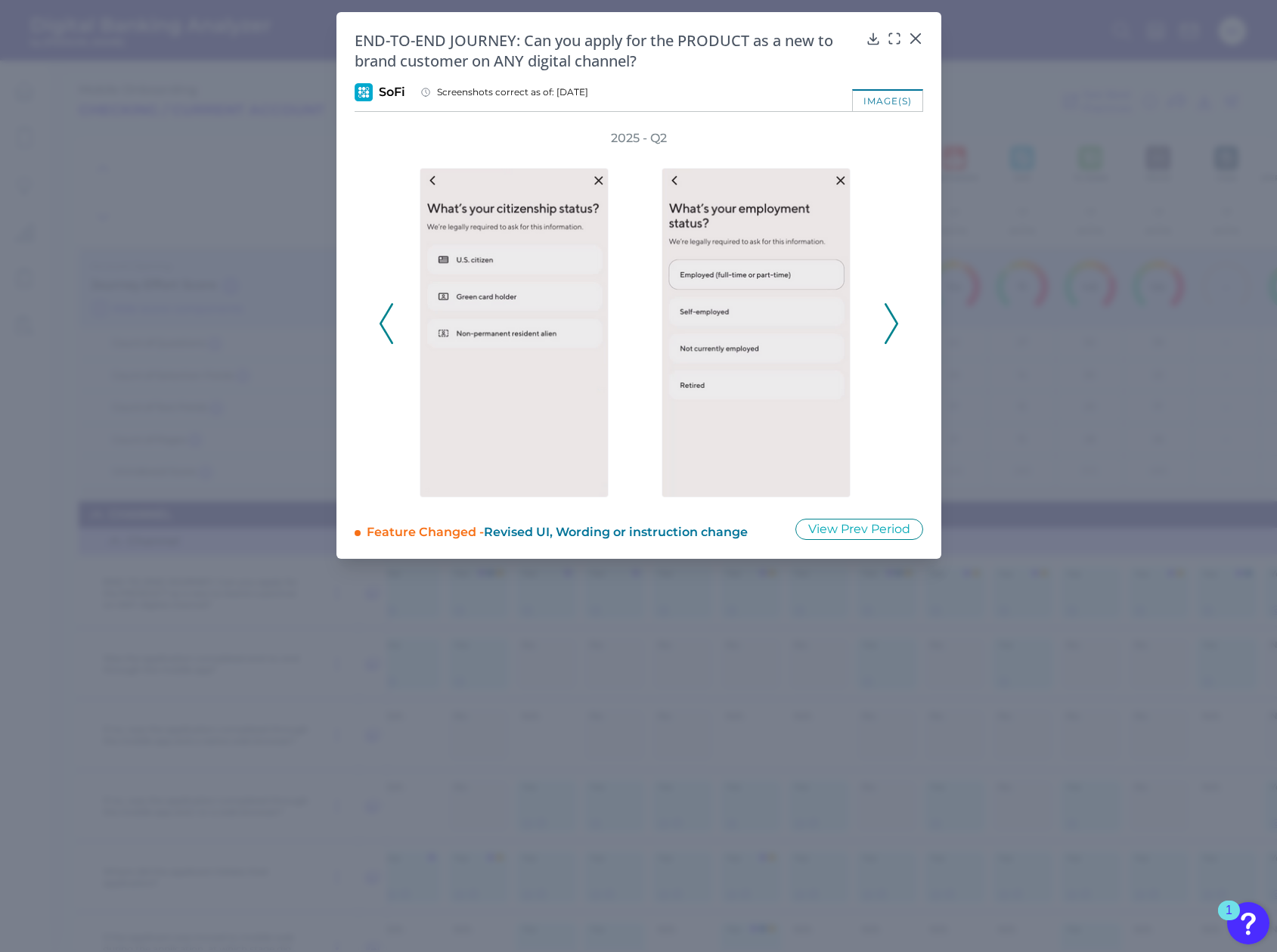
click at [891, 322] on icon at bounding box center [892, 323] width 14 height 41
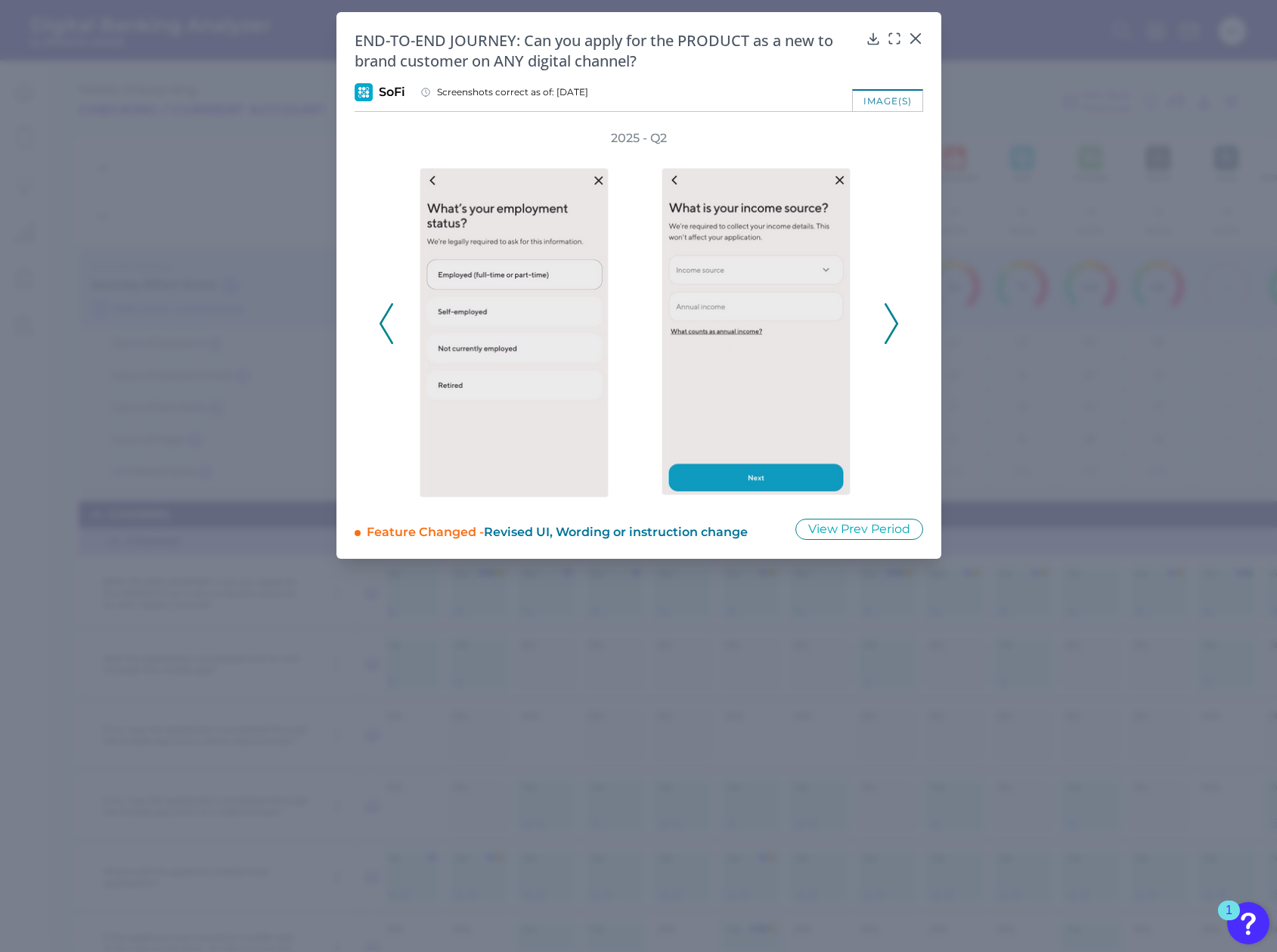
click at [891, 321] on icon at bounding box center [892, 323] width 14 height 41
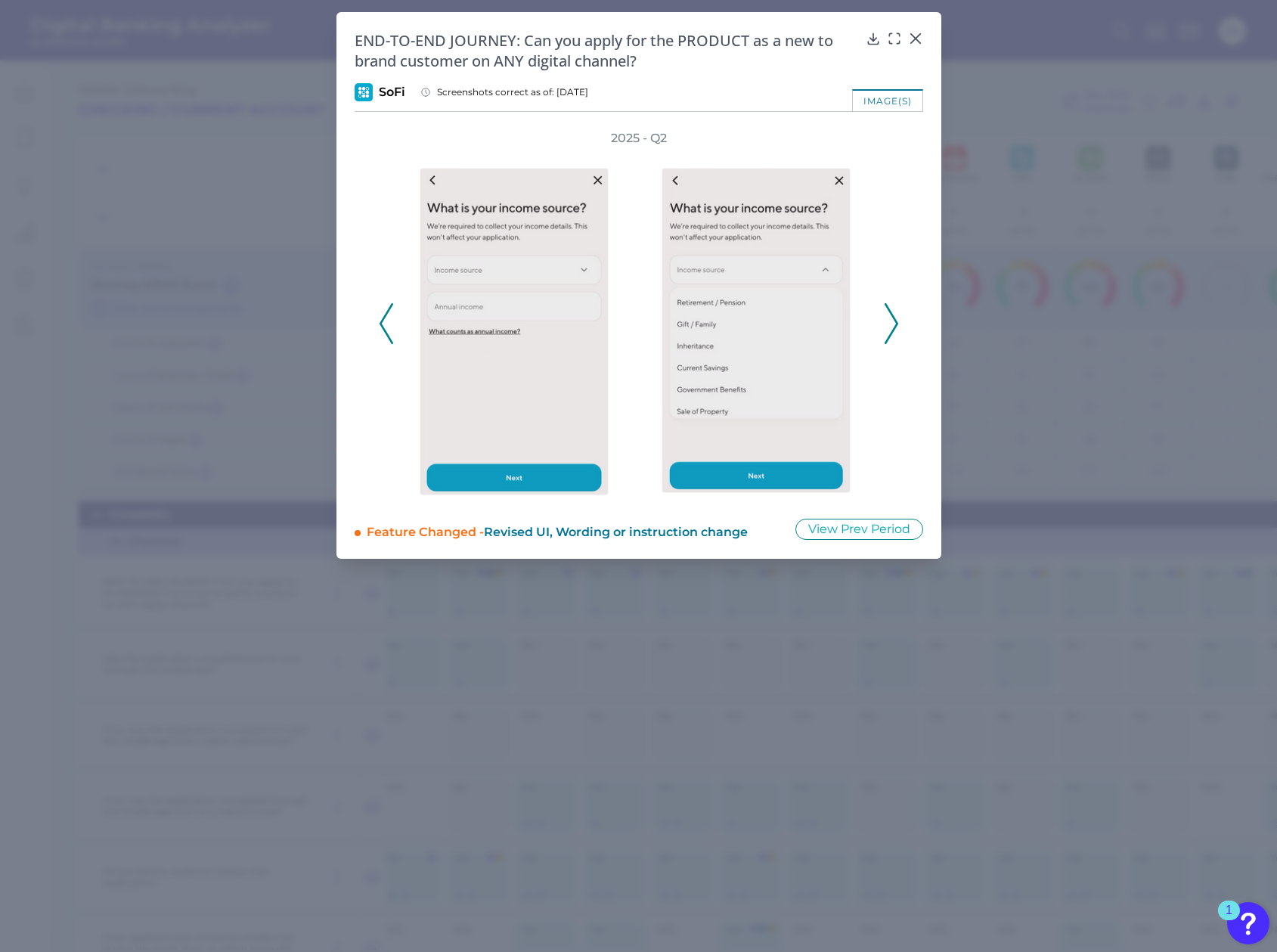
click at [891, 321] on icon at bounding box center [892, 323] width 14 height 41
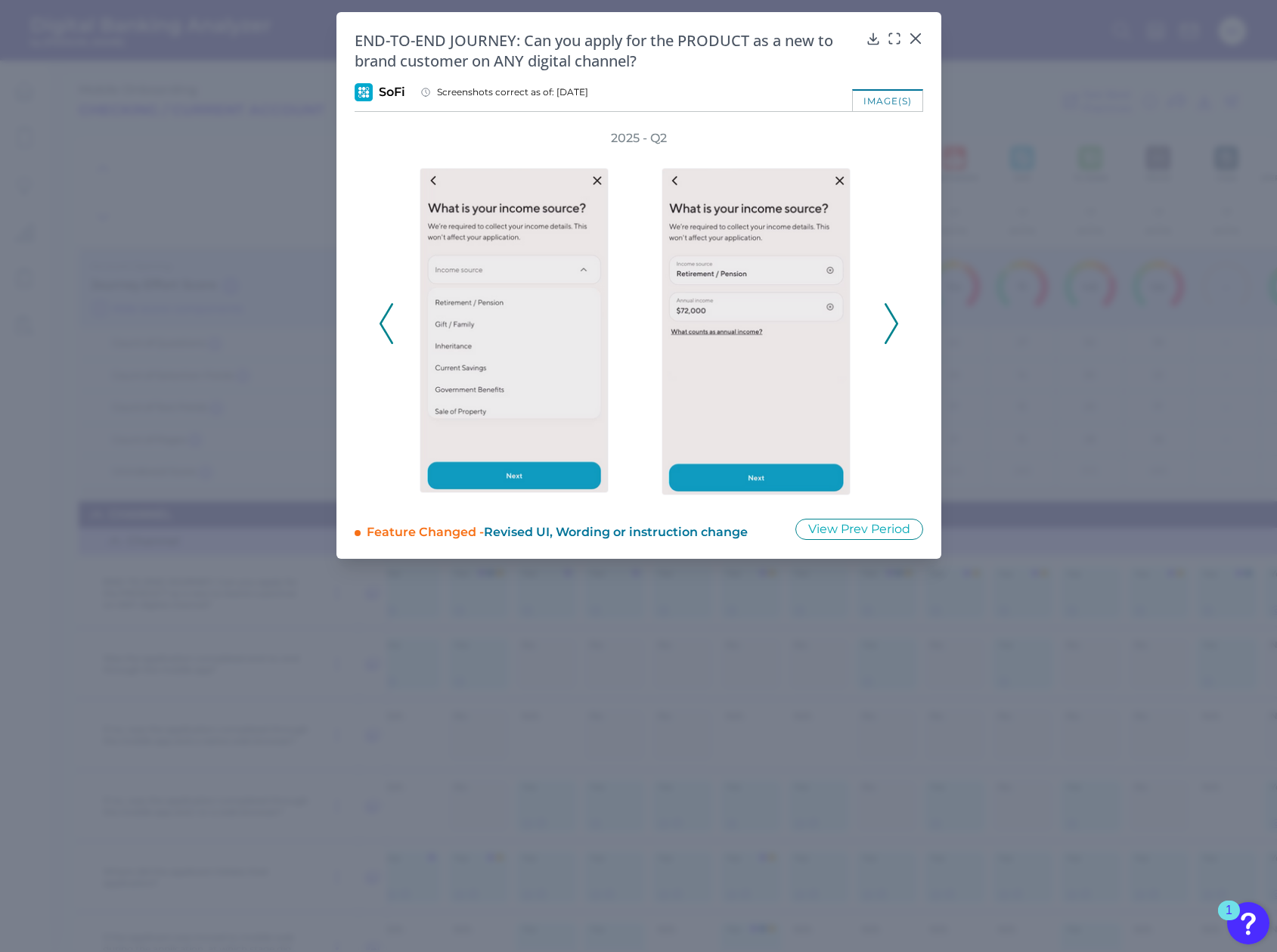
click at [891, 321] on icon at bounding box center [892, 323] width 14 height 41
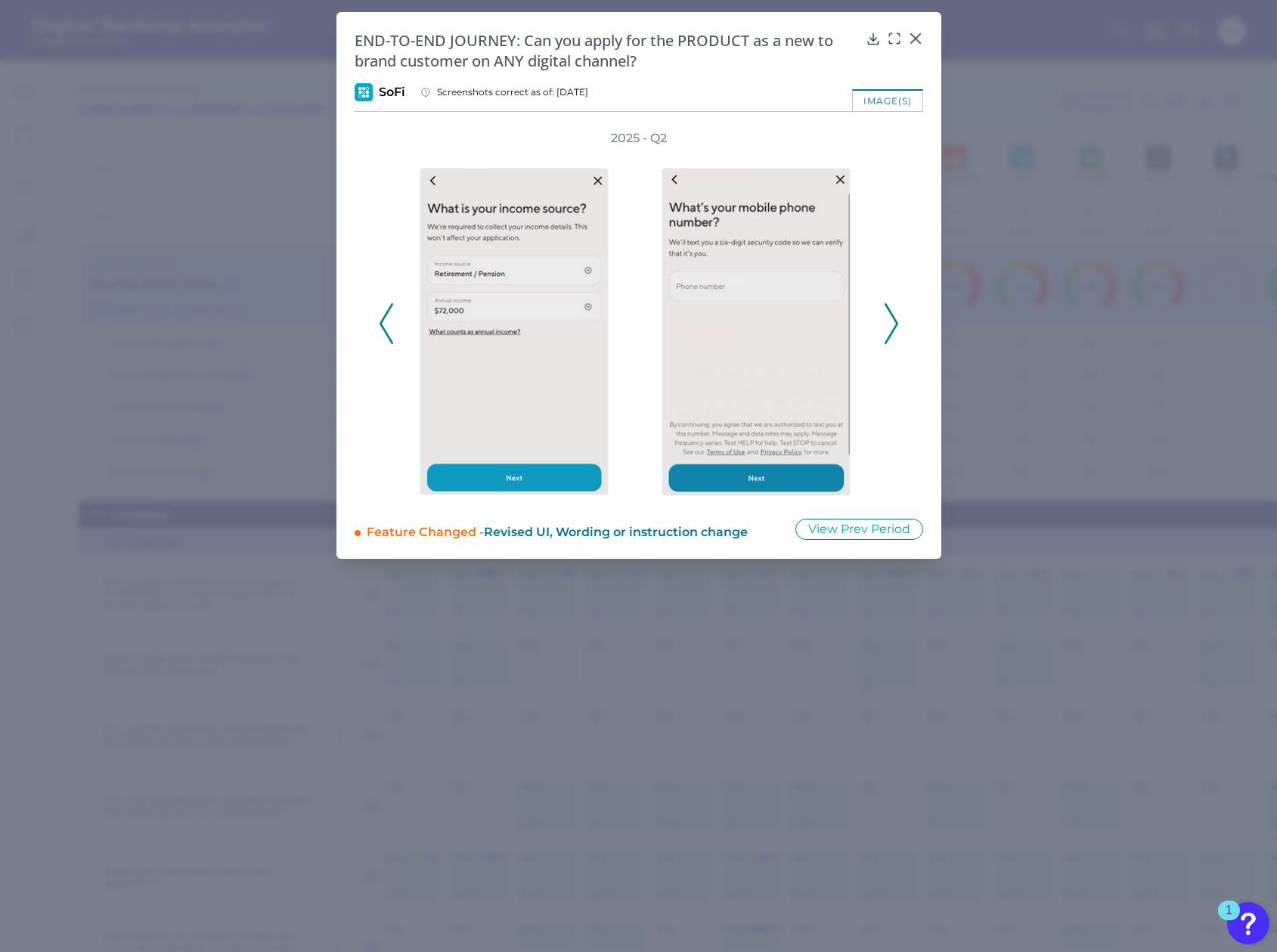
click at [891, 321] on icon at bounding box center [892, 323] width 14 height 41
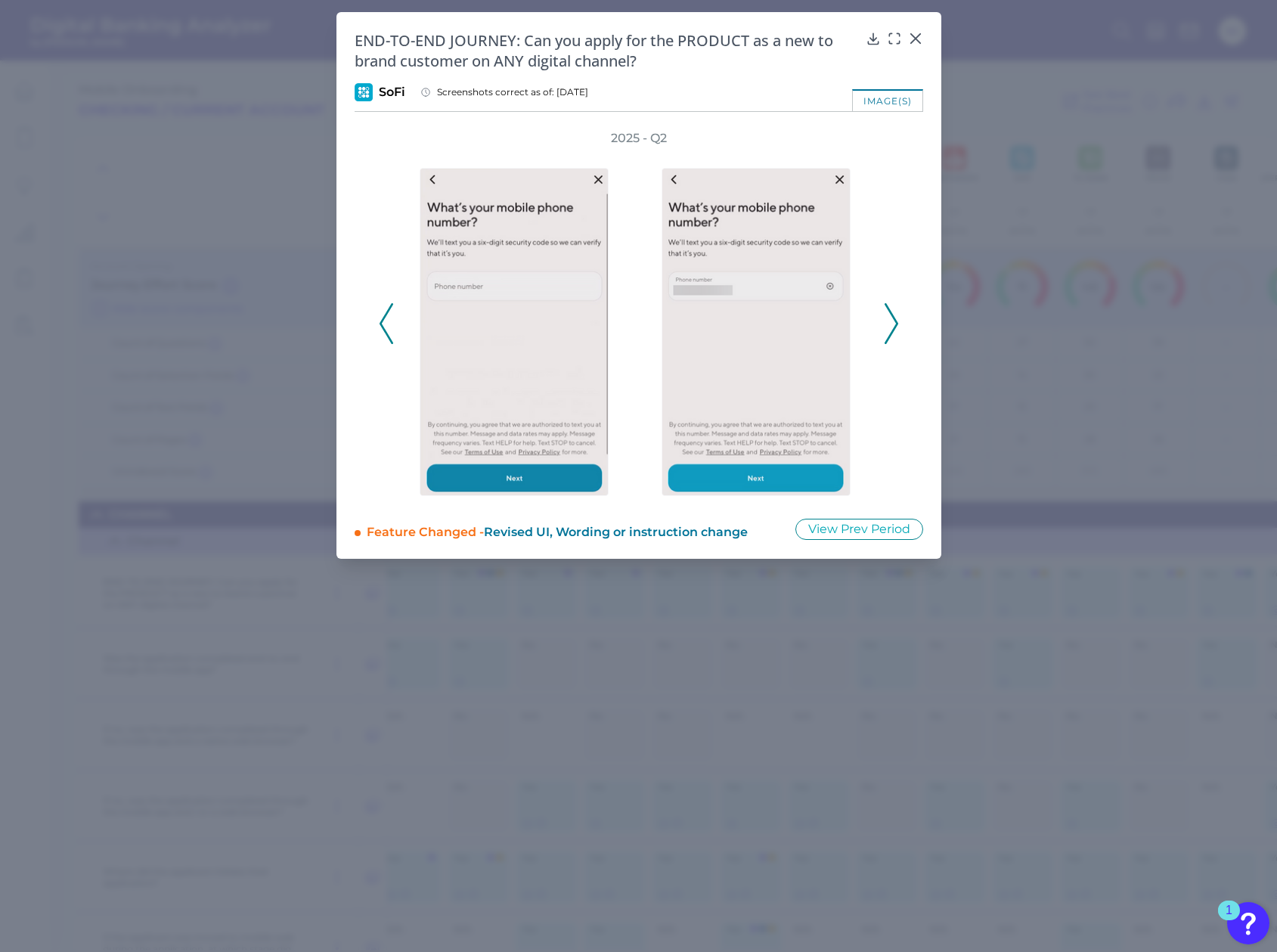
click at [891, 321] on icon at bounding box center [892, 323] width 14 height 41
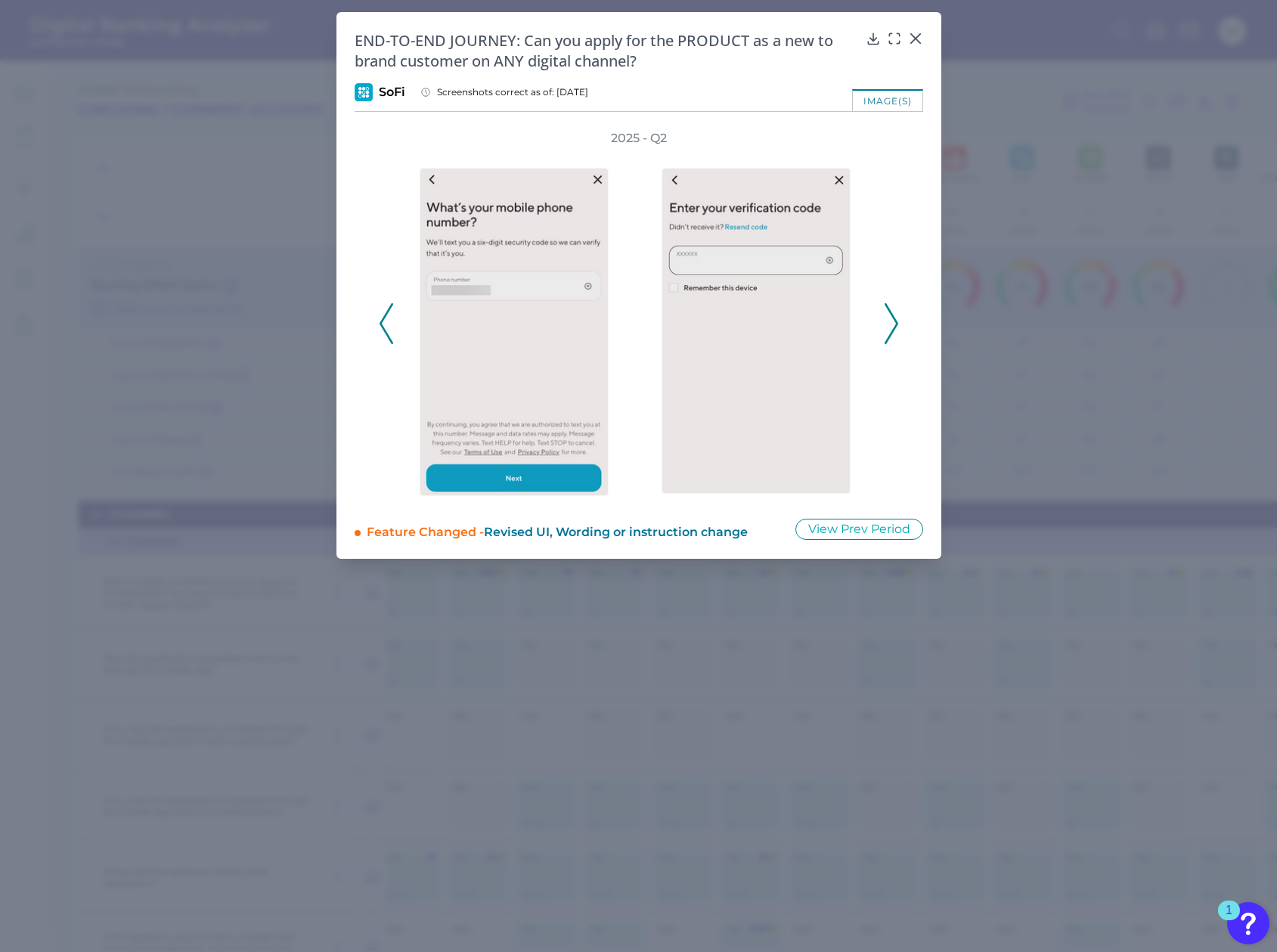
click at [891, 321] on icon at bounding box center [892, 323] width 14 height 41
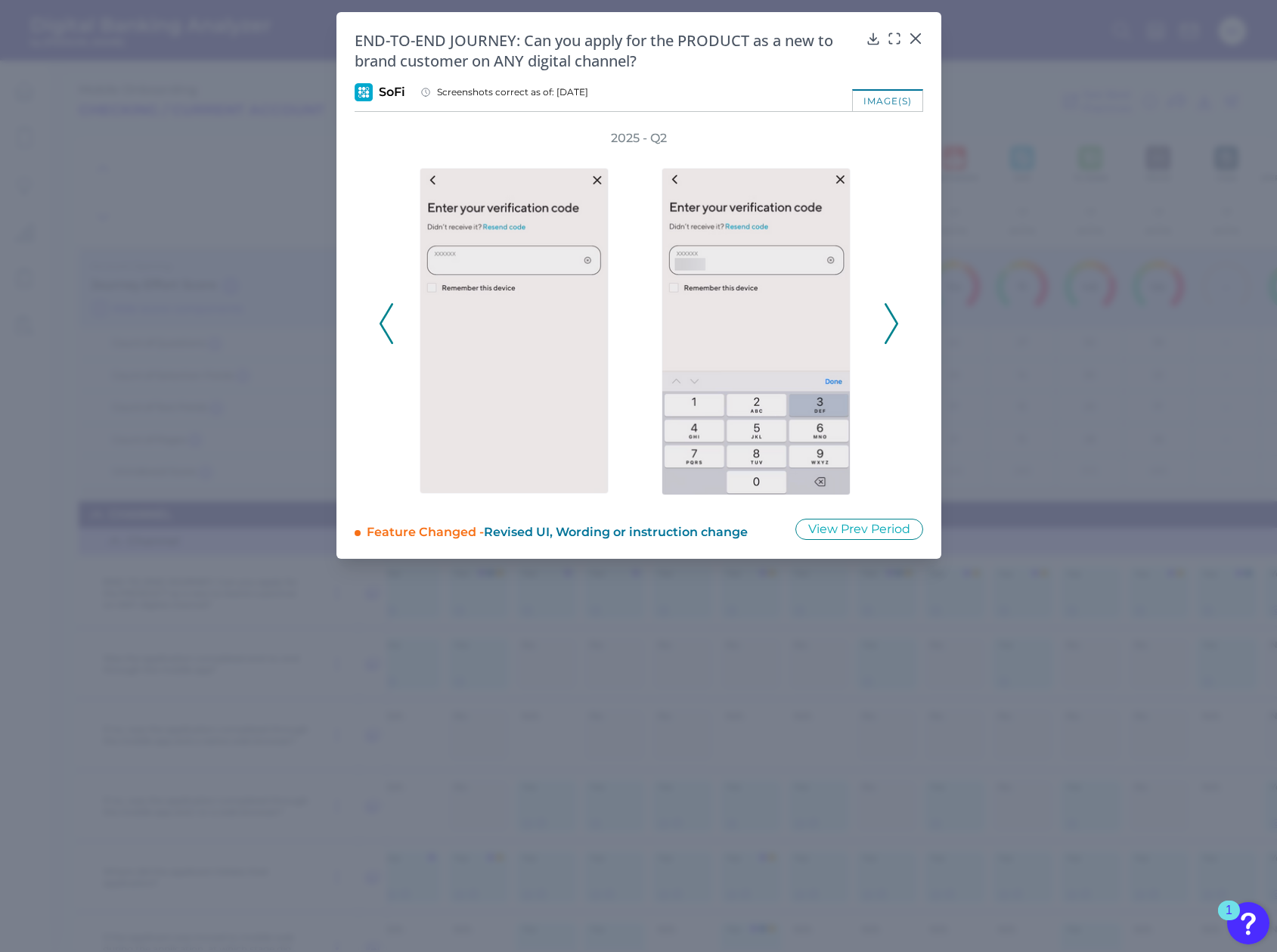
click at [891, 322] on icon at bounding box center [892, 323] width 14 height 41
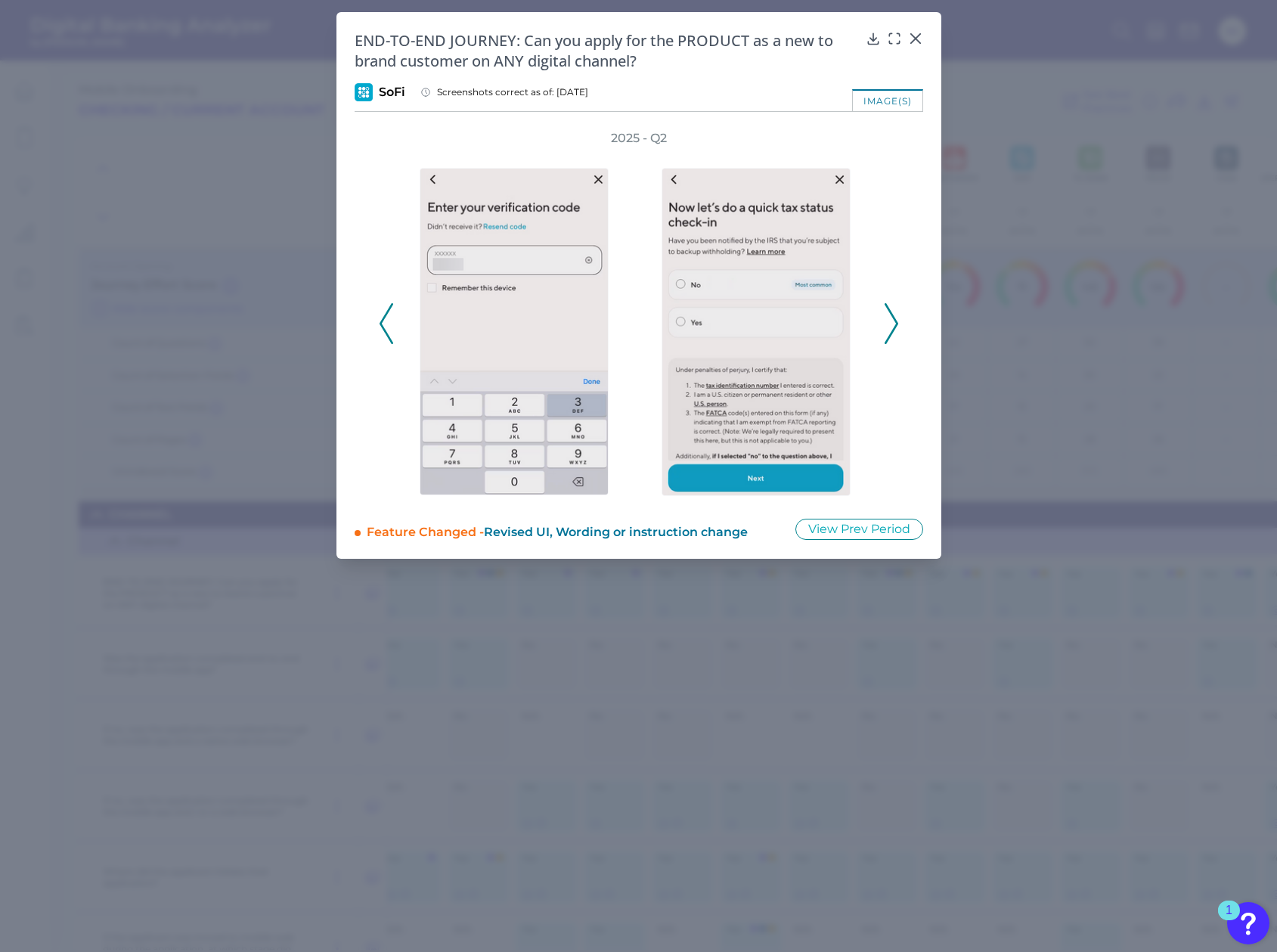
click at [891, 322] on icon at bounding box center [892, 323] width 14 height 41
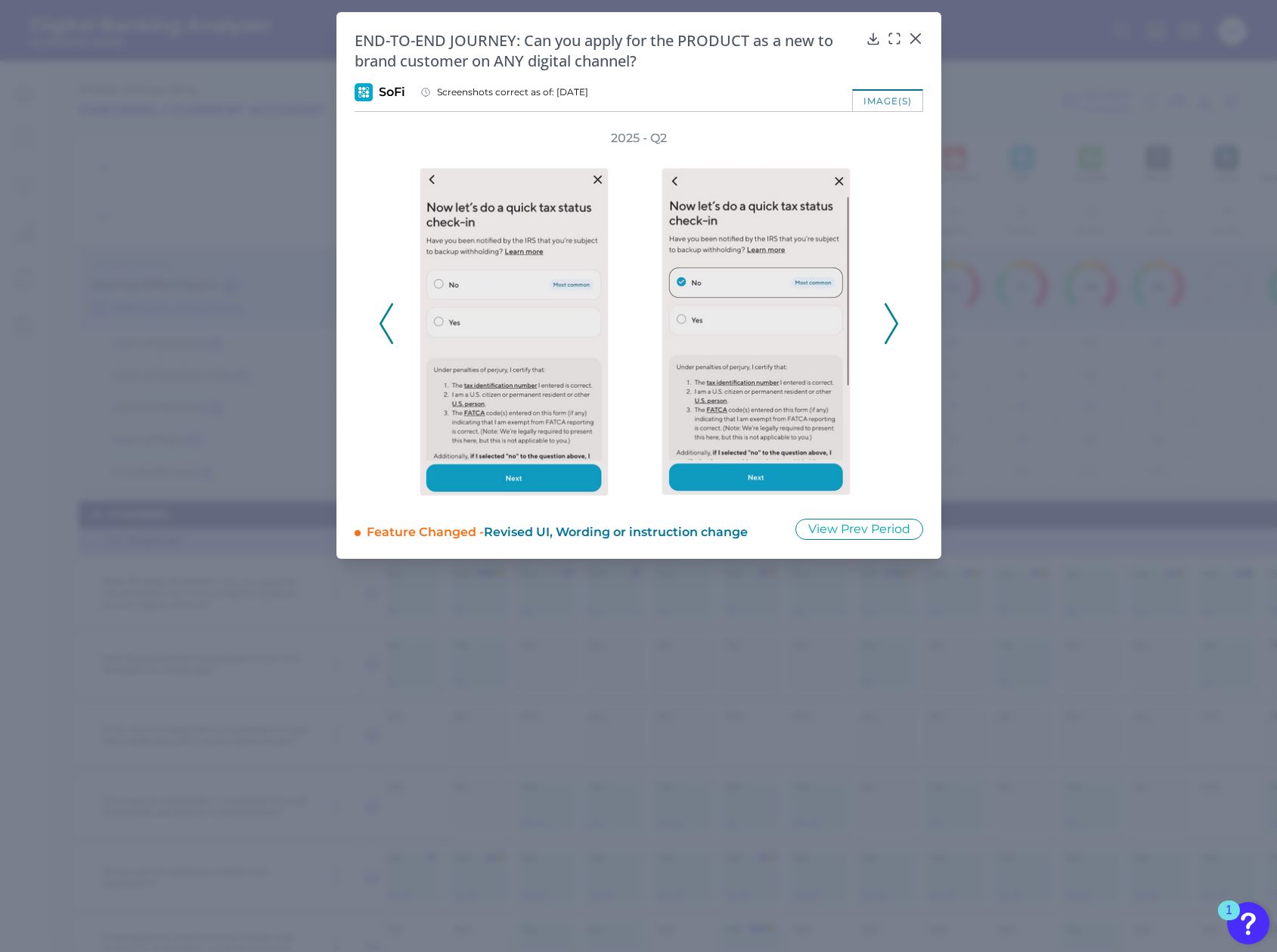
click at [891, 321] on icon at bounding box center [892, 323] width 14 height 41
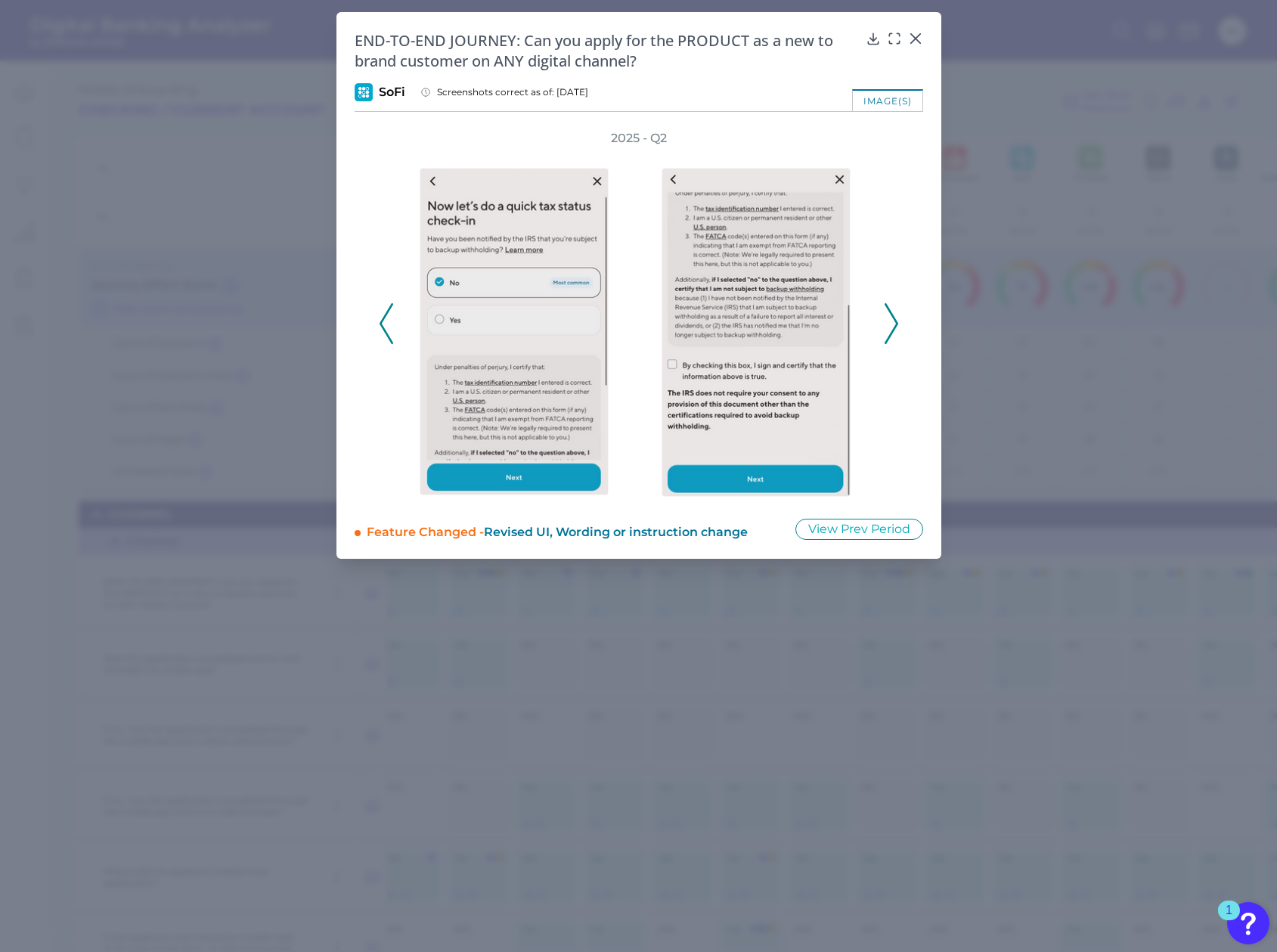
click at [891, 321] on icon at bounding box center [892, 323] width 14 height 41
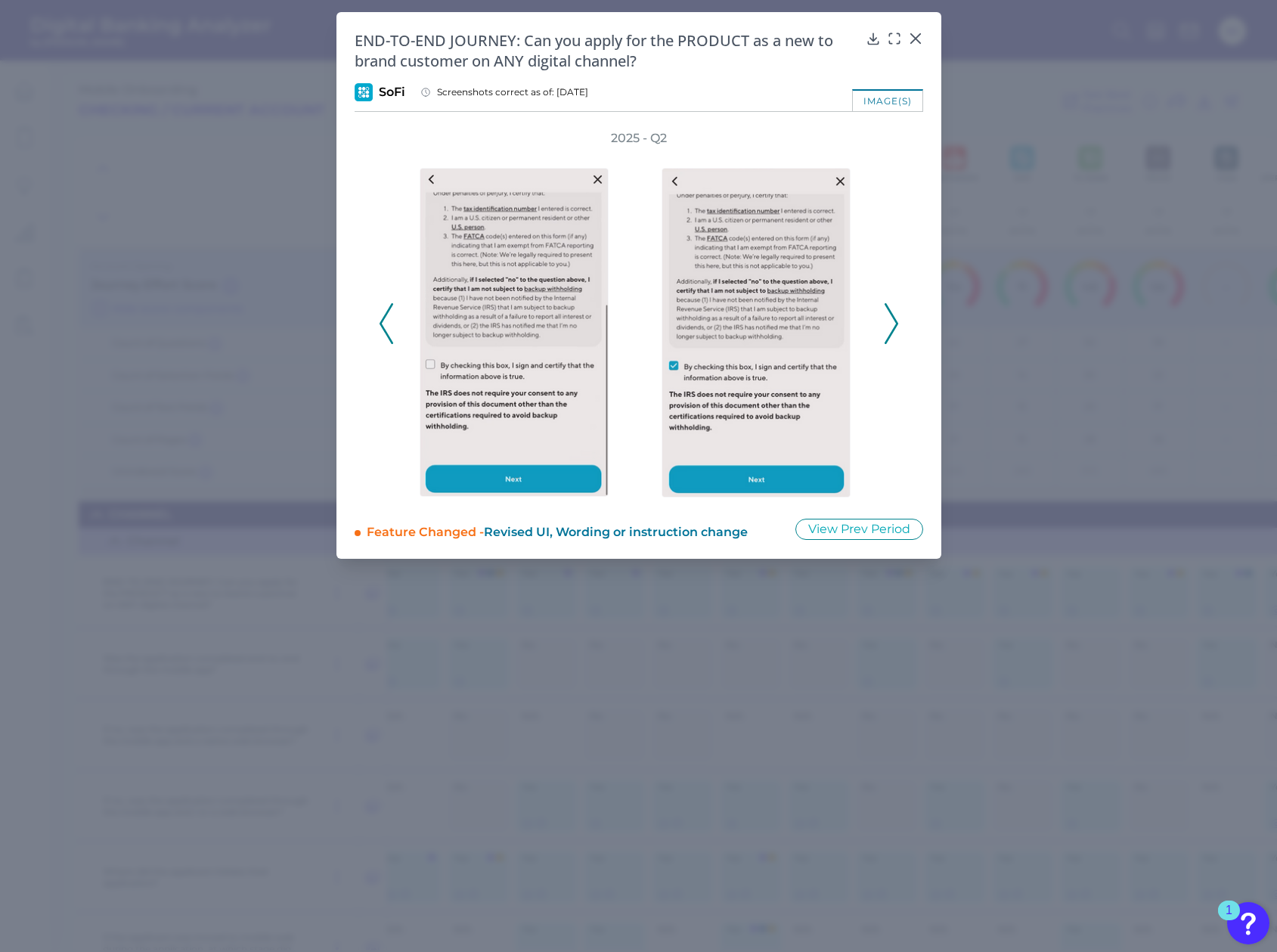
click at [891, 321] on icon at bounding box center [892, 323] width 14 height 41
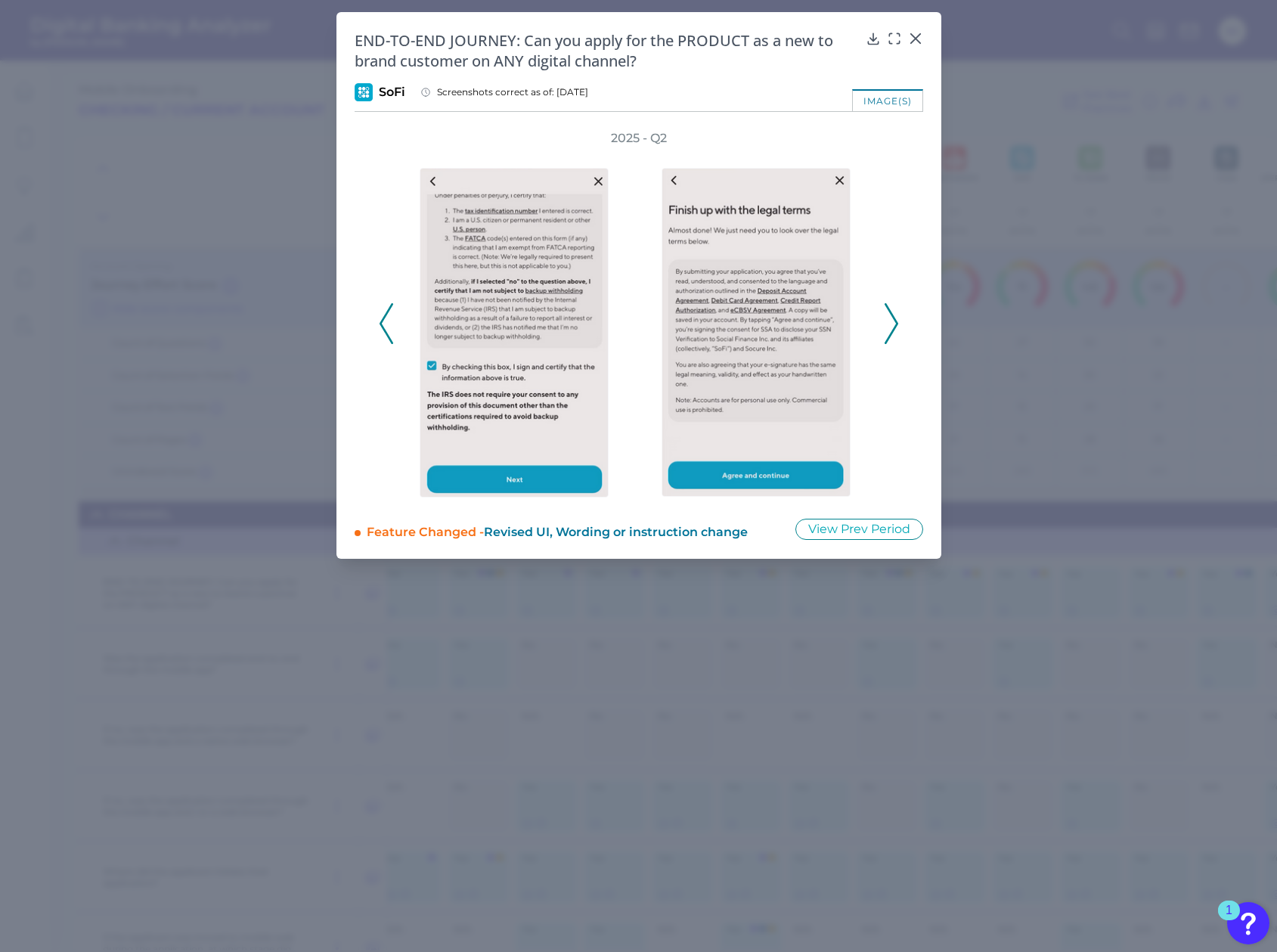
click at [891, 321] on icon at bounding box center [892, 323] width 14 height 41
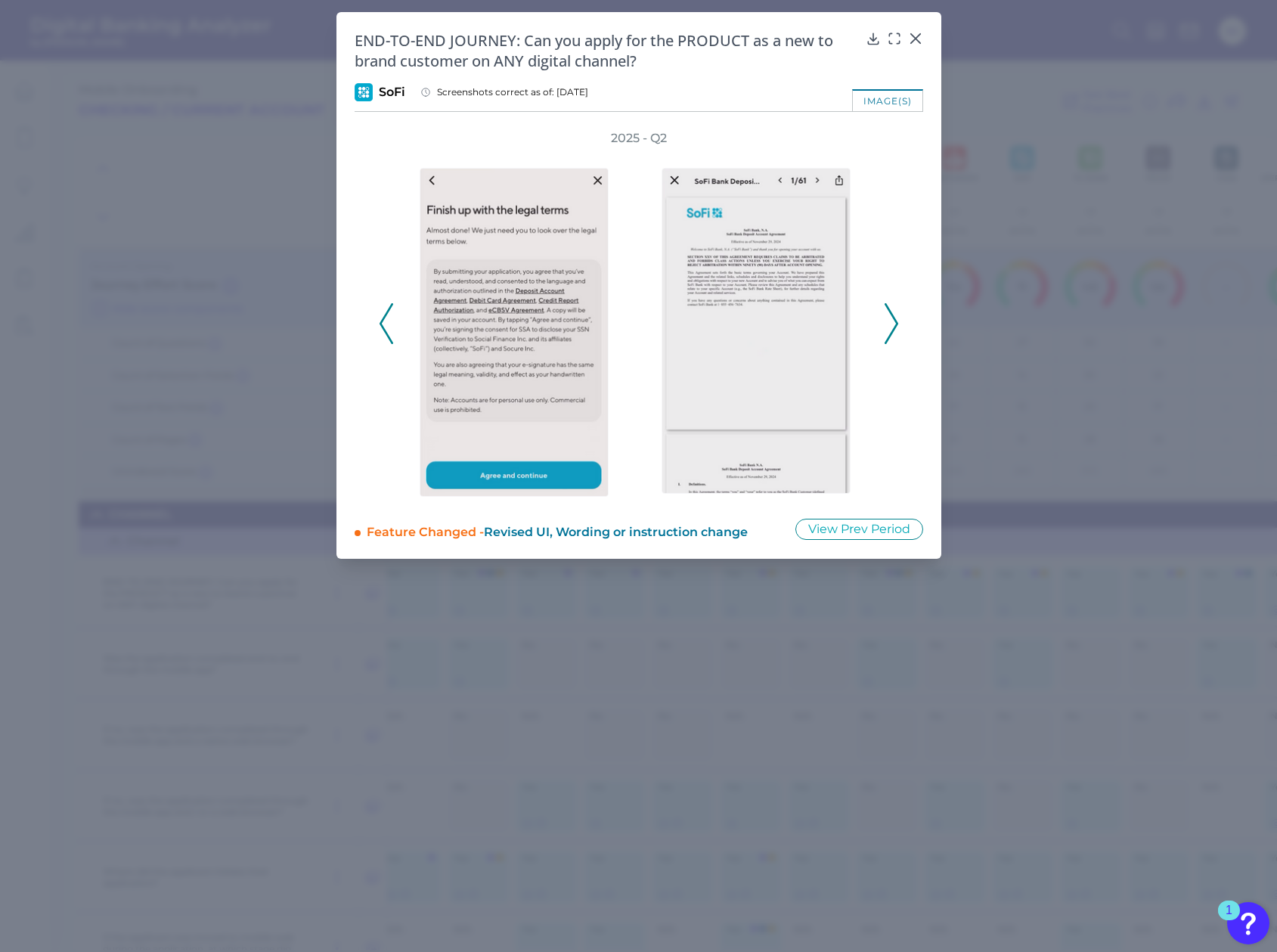
click at [891, 321] on icon at bounding box center [892, 323] width 14 height 41
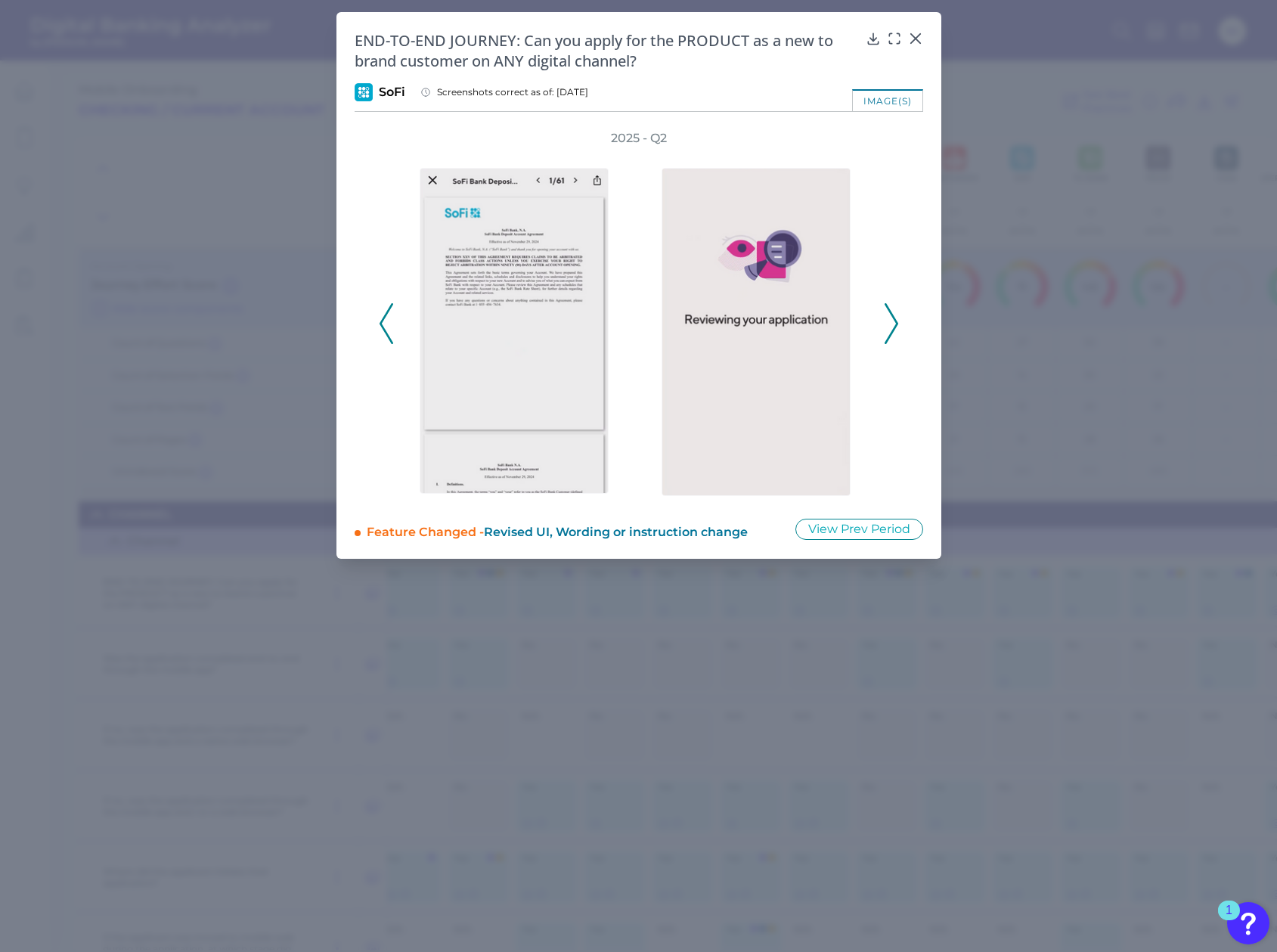
click at [891, 321] on icon at bounding box center [892, 323] width 14 height 41
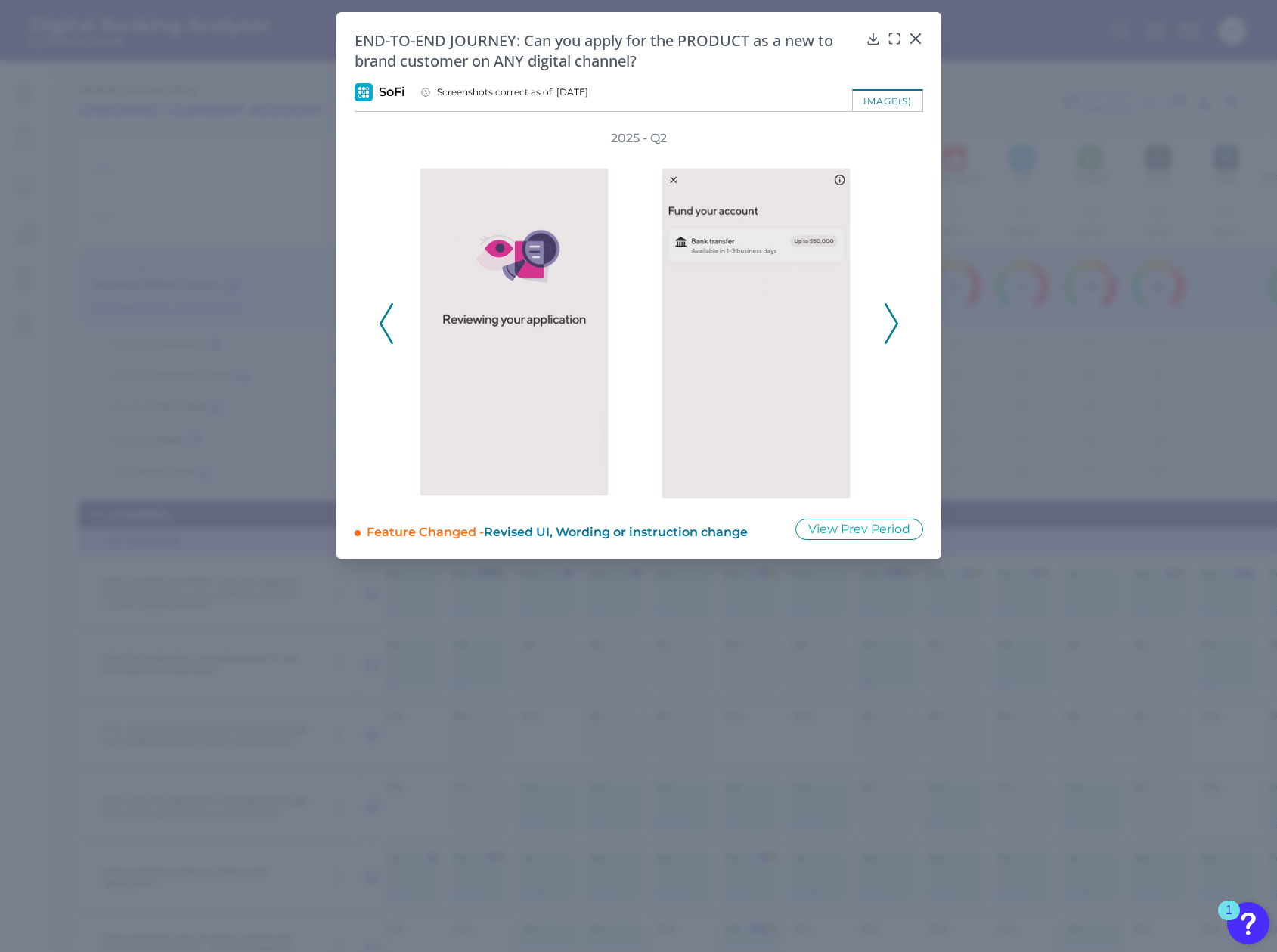
click at [891, 314] on polyline at bounding box center [891, 323] width 11 height 39
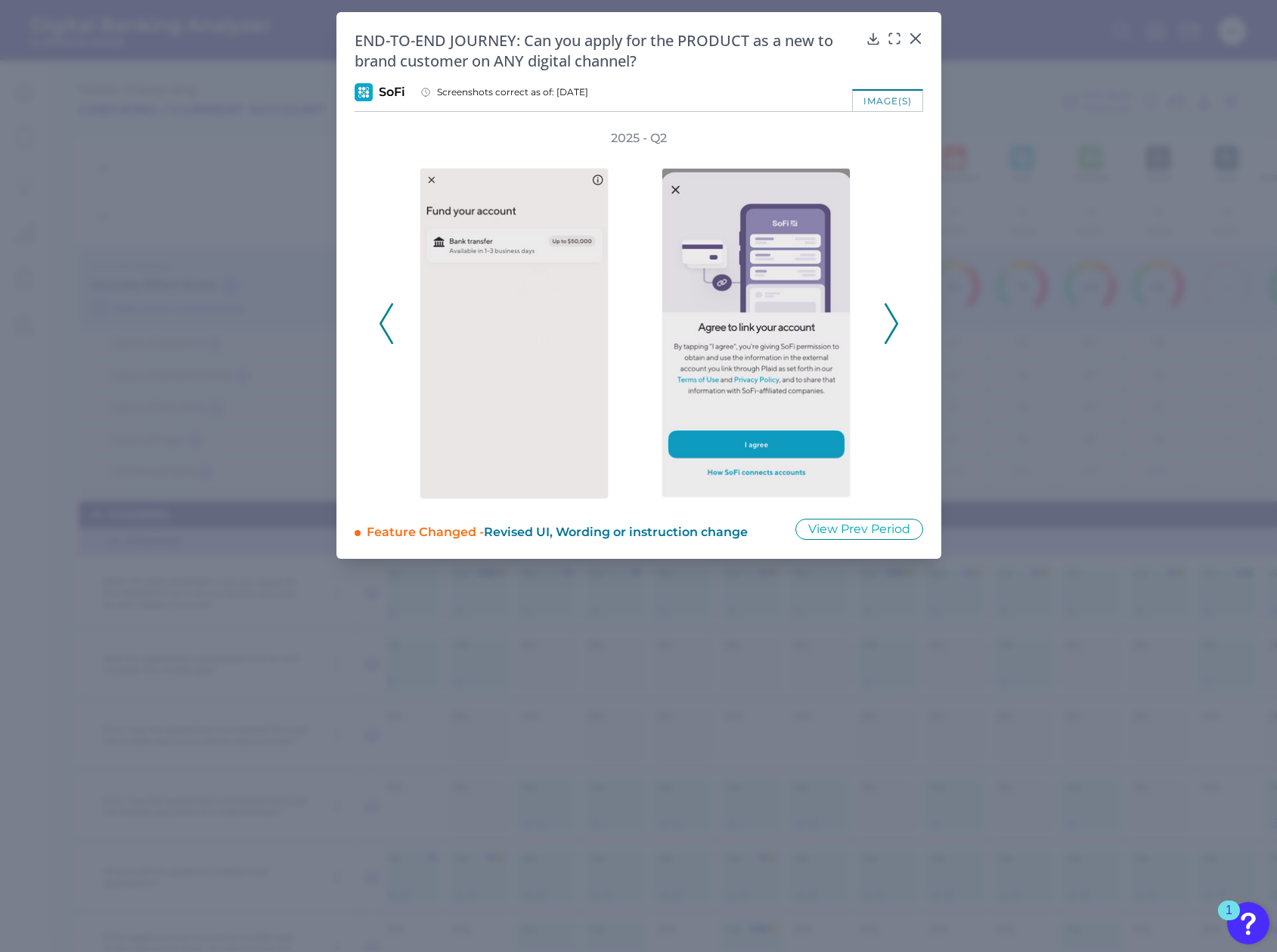
click at [891, 314] on polyline at bounding box center [891, 323] width 11 height 39
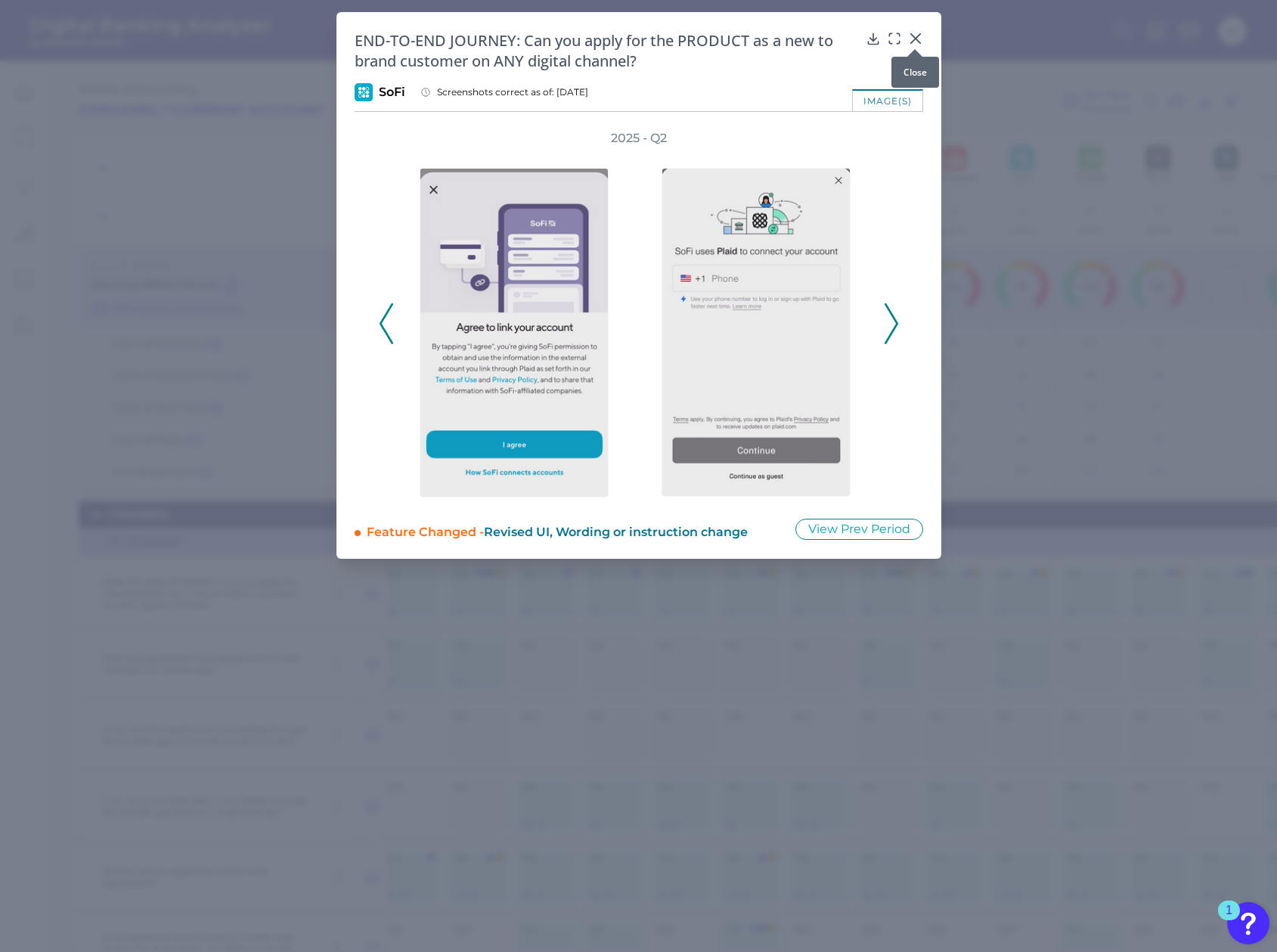
click at [920, 31] on icon at bounding box center [914, 38] width 15 height 15
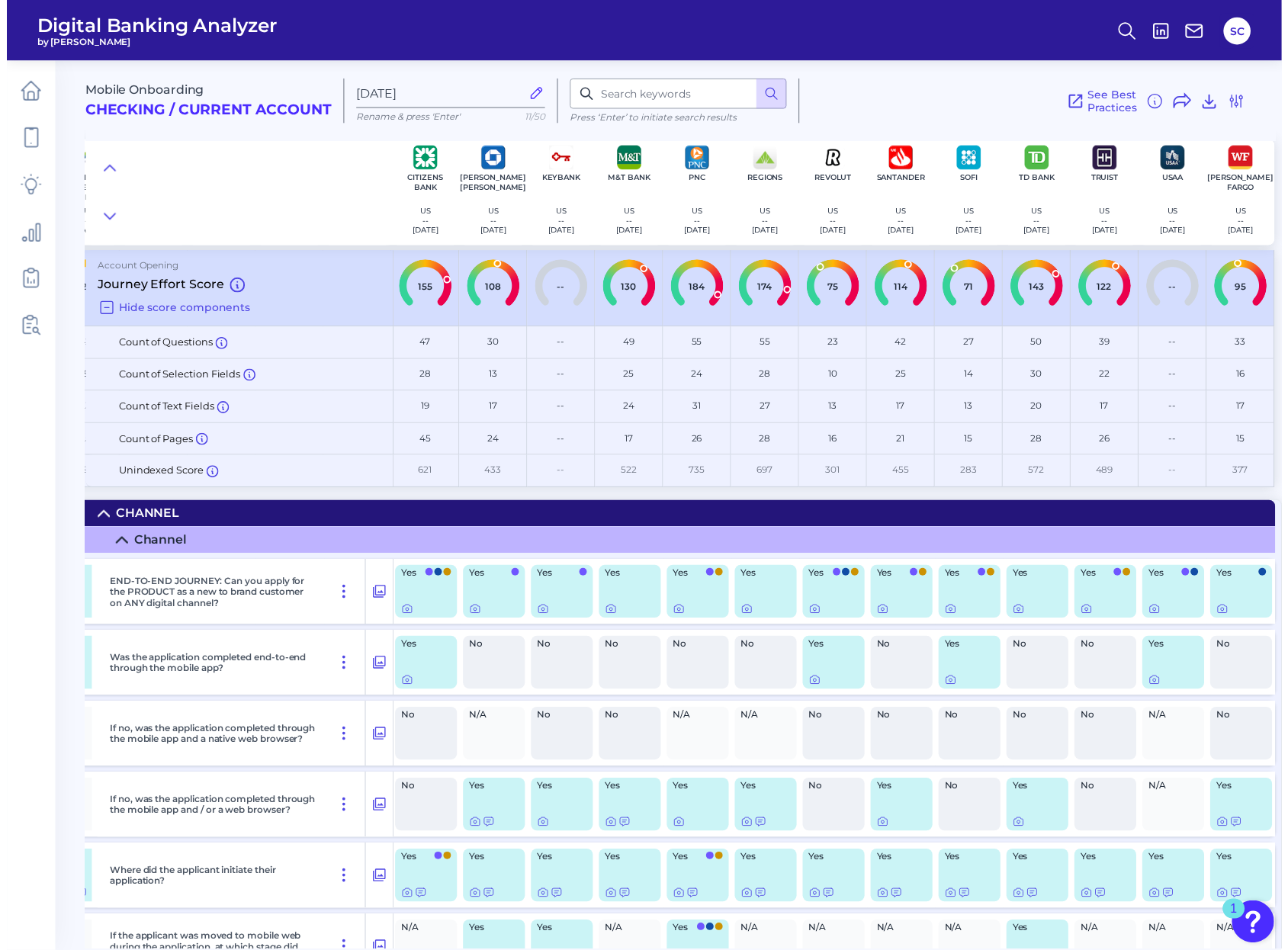
scroll to position [7, 0]
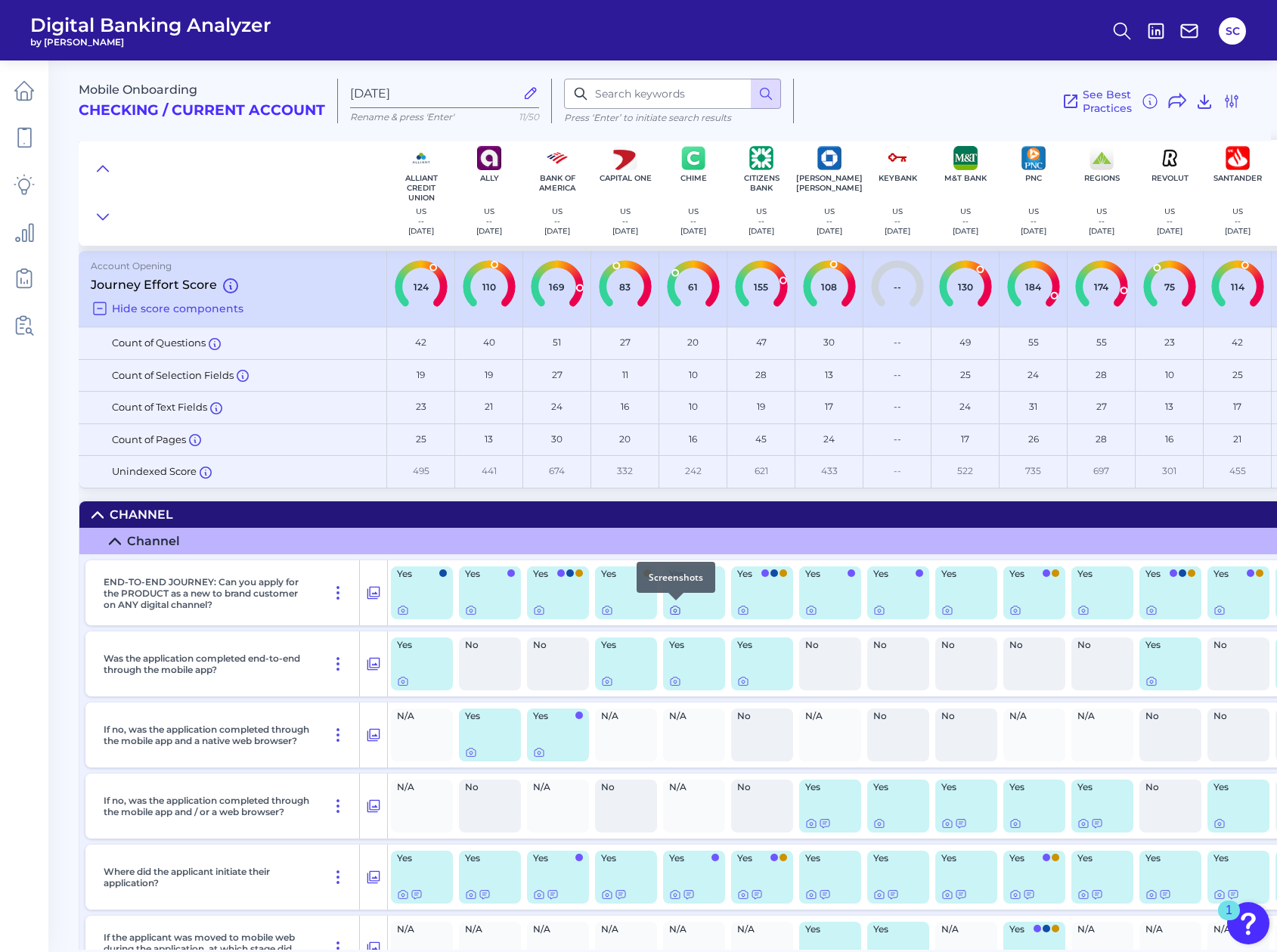
click at [676, 615] on icon at bounding box center [675, 610] width 12 height 12
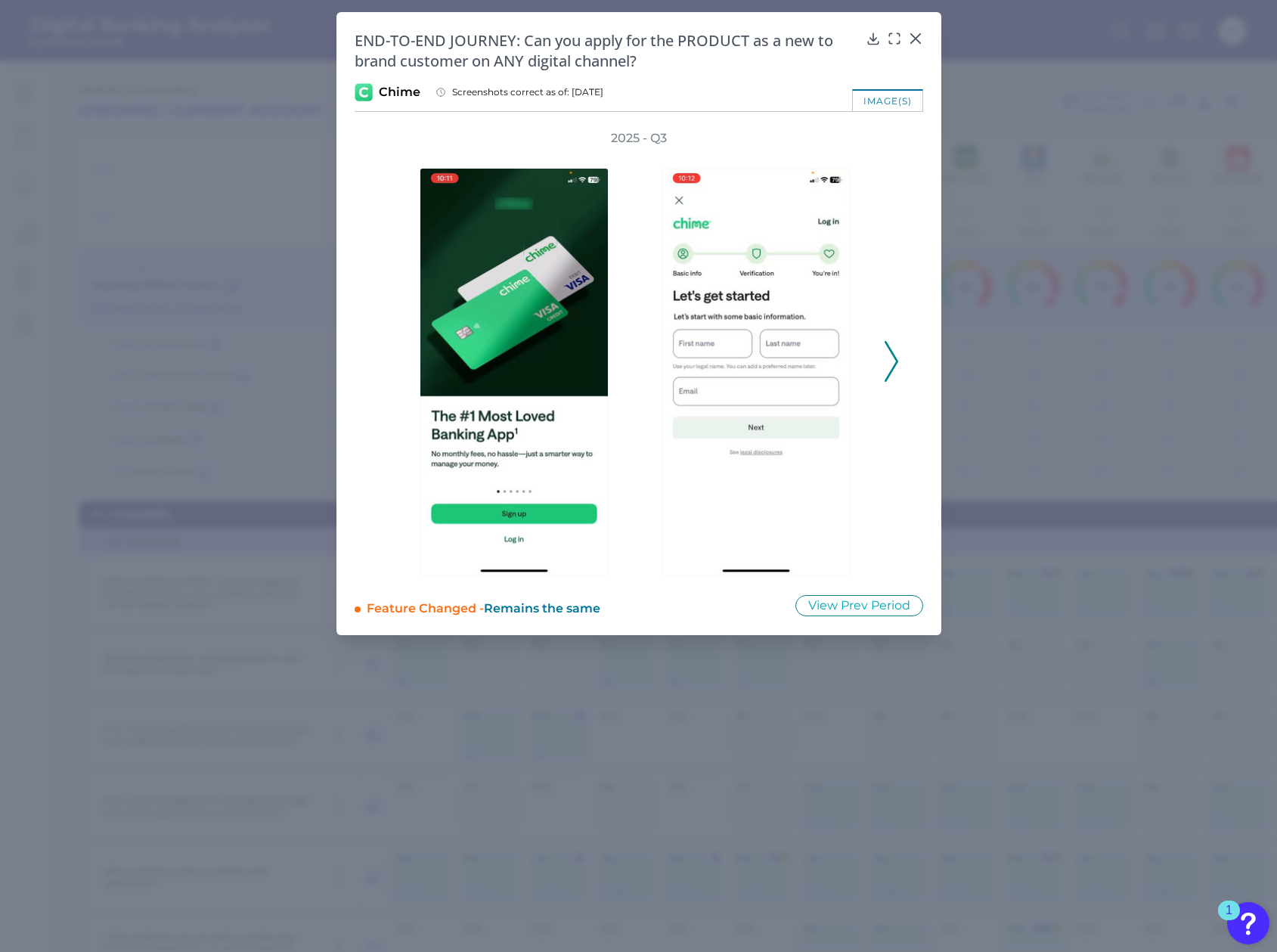
click at [890, 343] on icon at bounding box center [892, 361] width 14 height 41
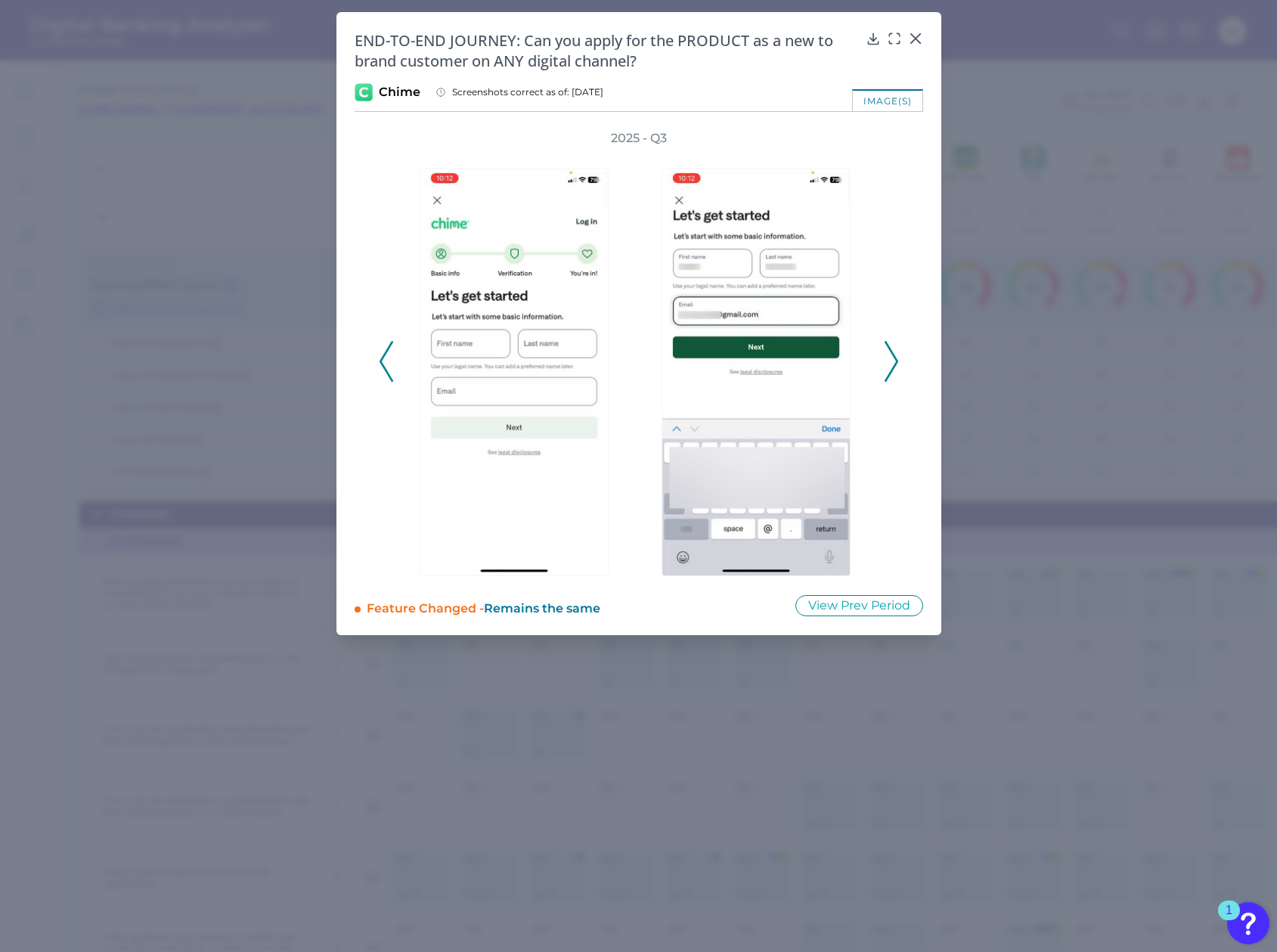
click at [384, 373] on icon at bounding box center [386, 361] width 14 height 41
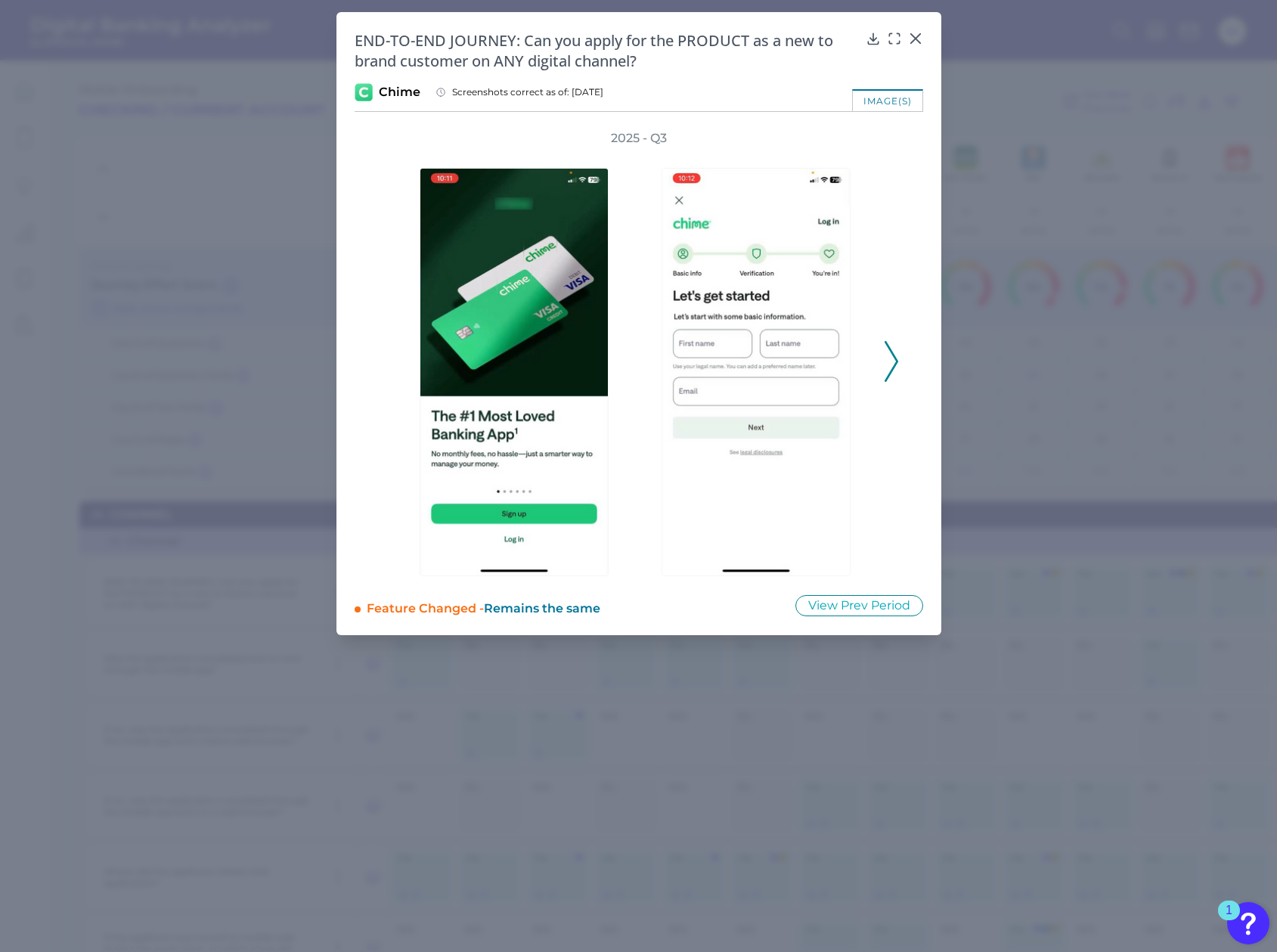
click at [897, 350] on icon at bounding box center [892, 361] width 14 height 41
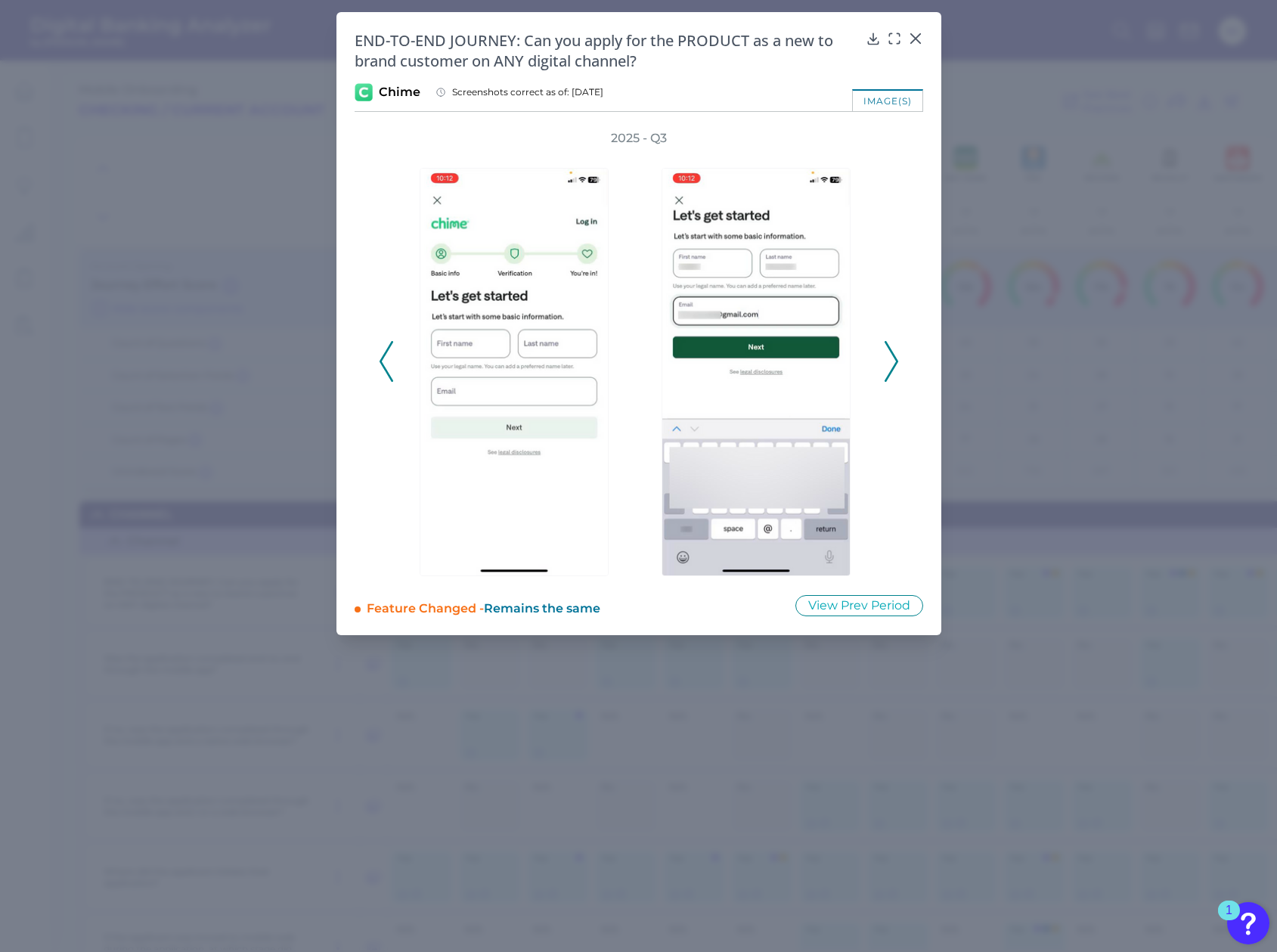
click at [897, 350] on icon at bounding box center [892, 361] width 14 height 41
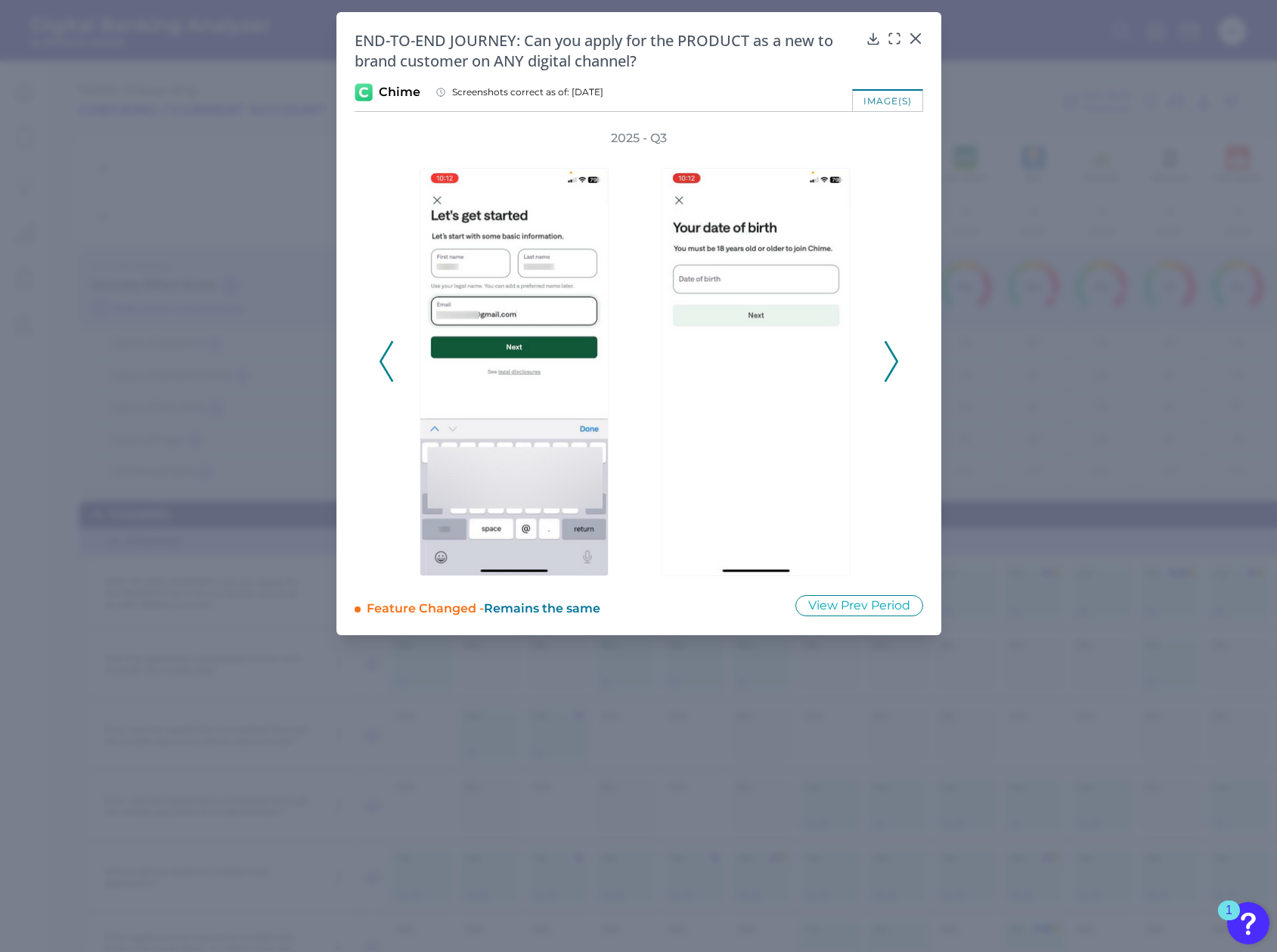
click at [897, 350] on icon at bounding box center [892, 361] width 14 height 41
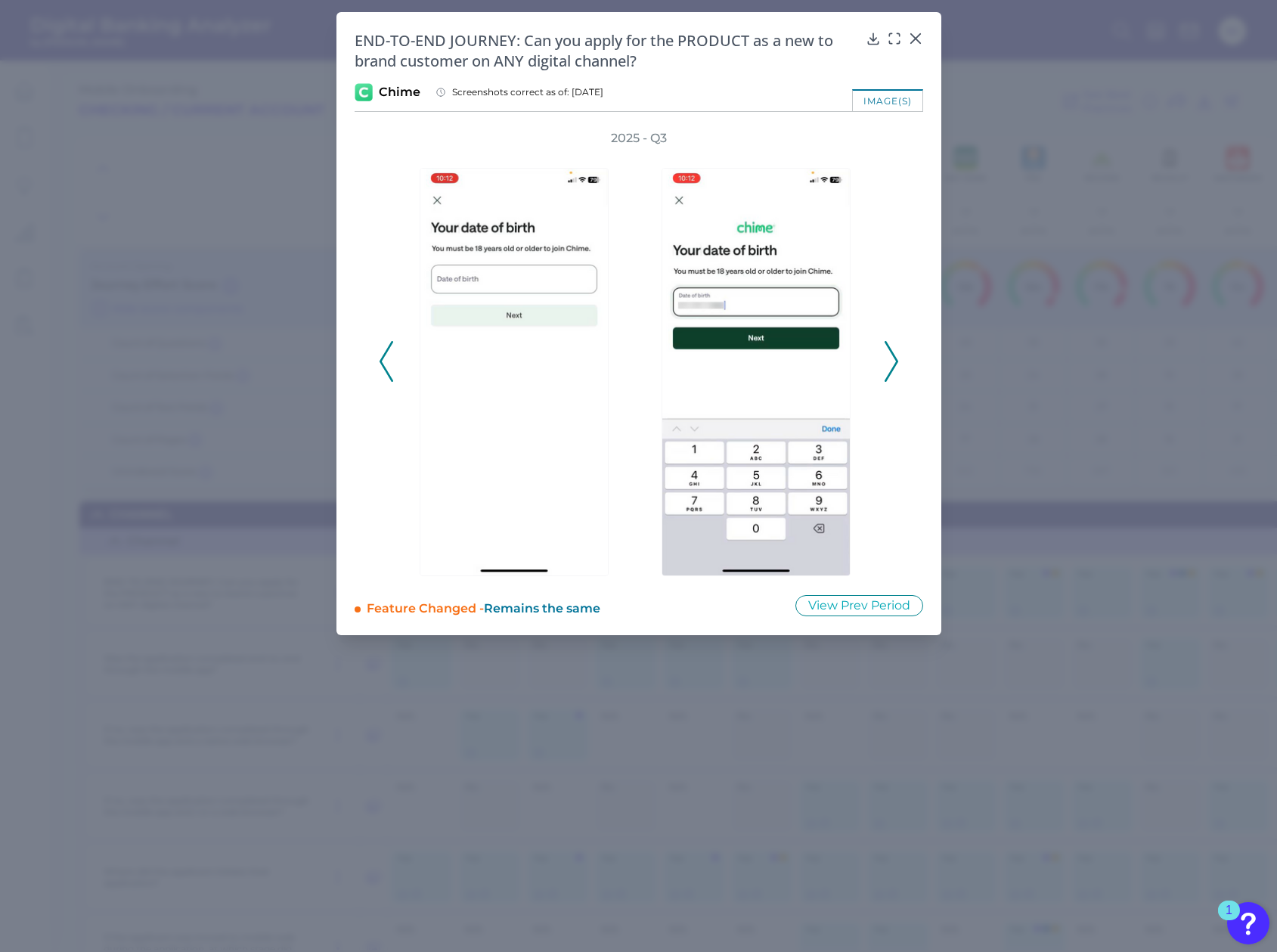
click at [892, 359] on icon at bounding box center [892, 361] width 14 height 41
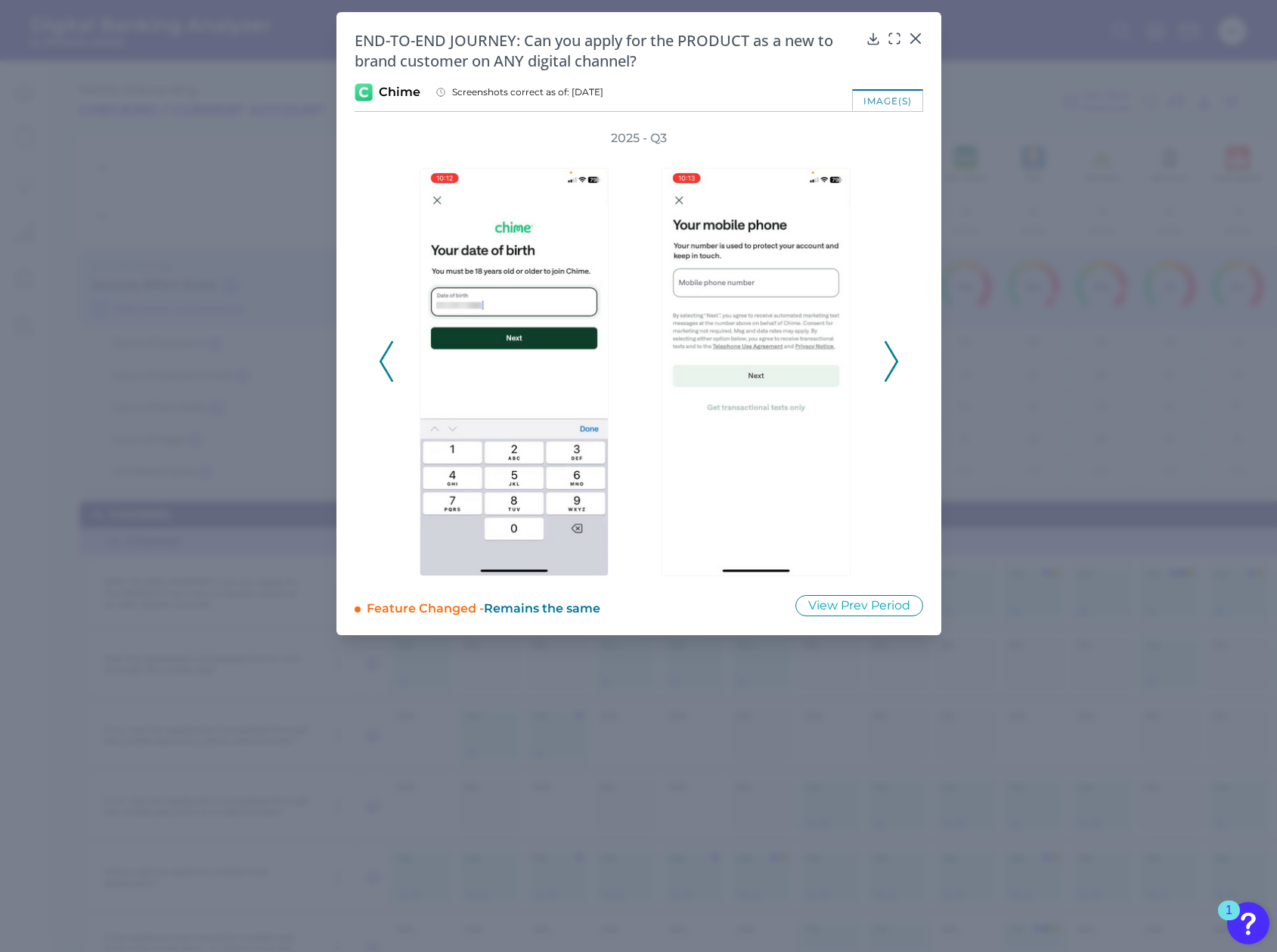
click at [892, 359] on icon at bounding box center [892, 361] width 14 height 41
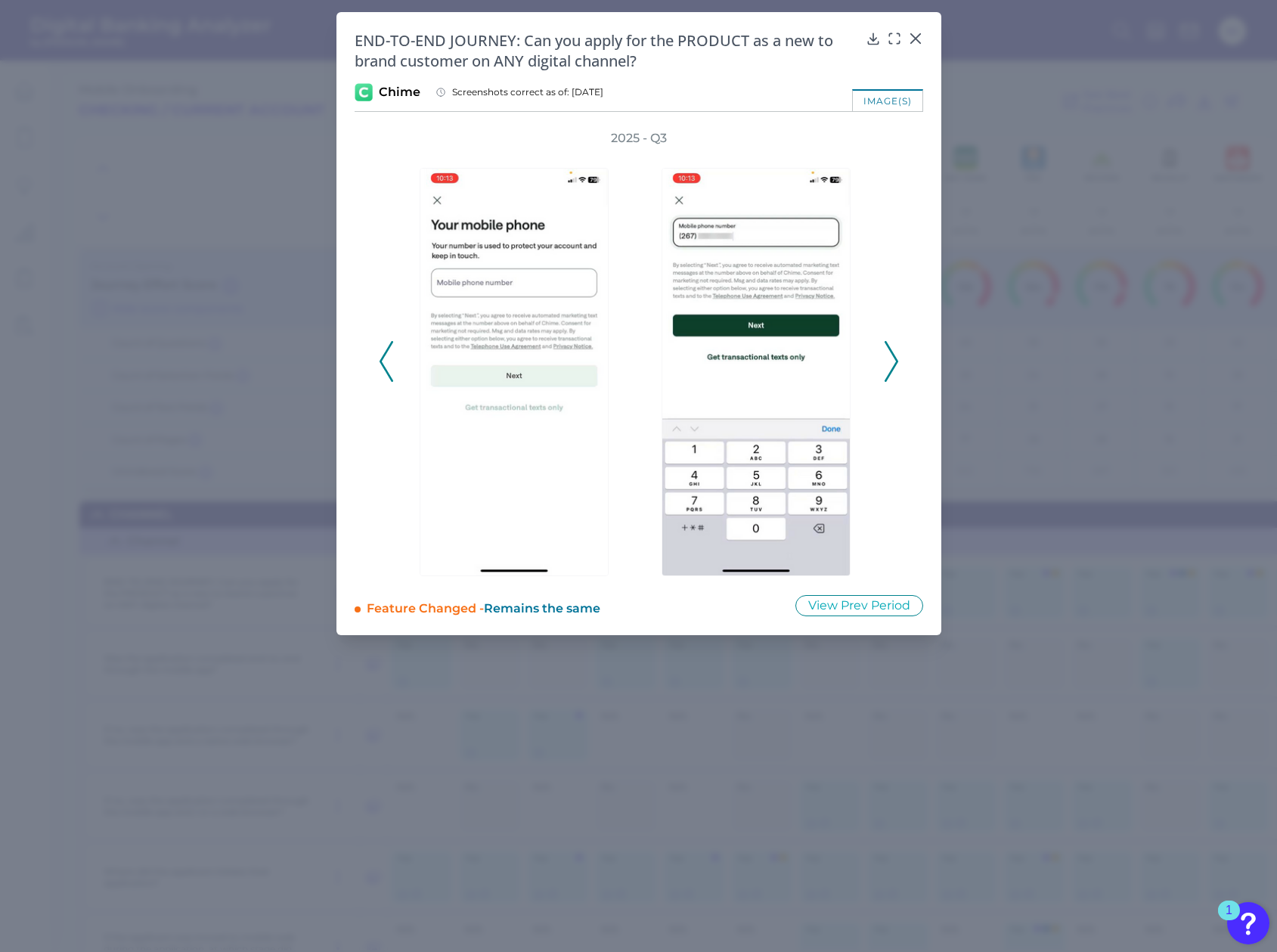
click at [892, 359] on icon at bounding box center [892, 361] width 14 height 41
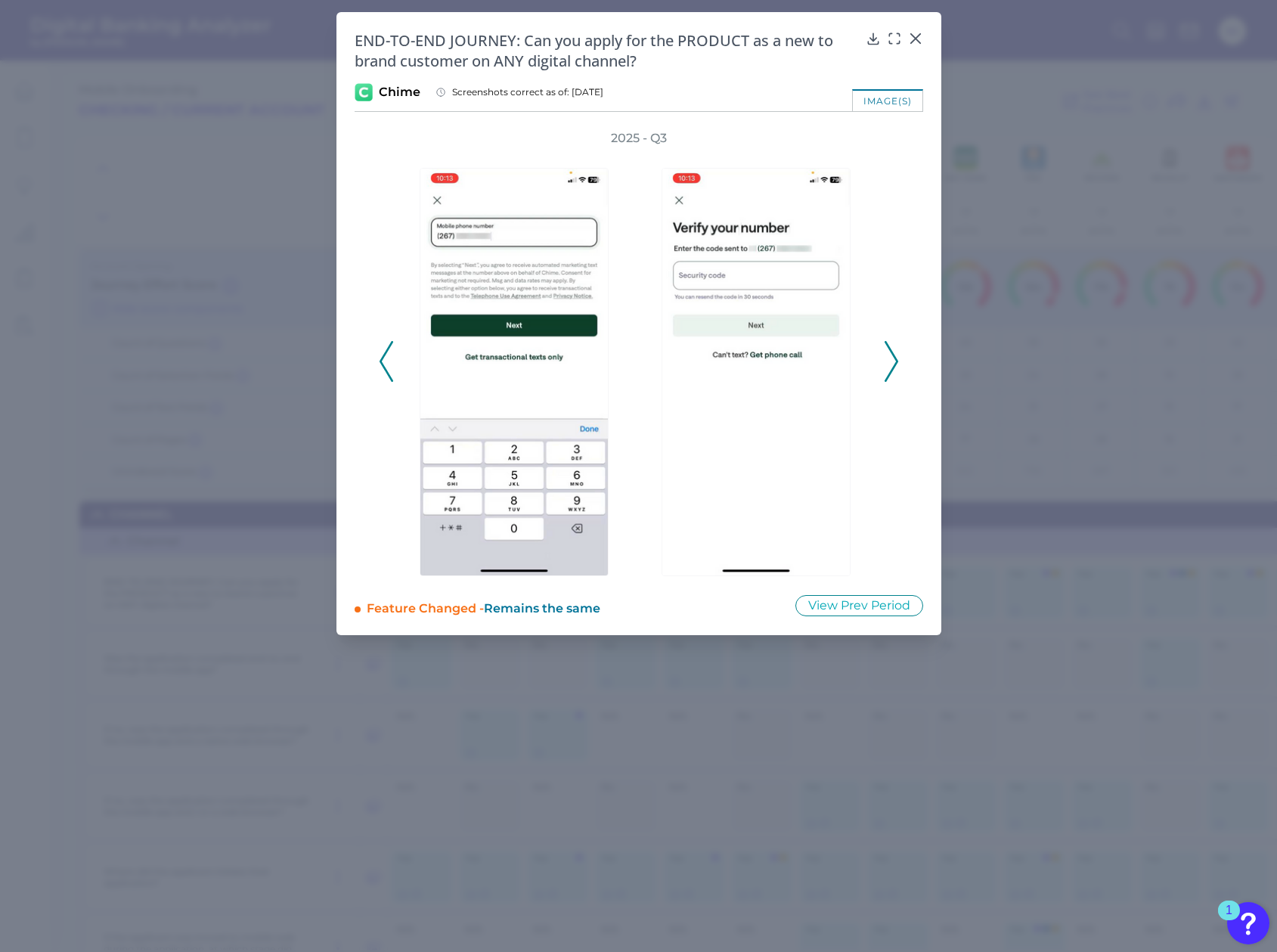
click at [892, 359] on icon at bounding box center [892, 361] width 14 height 41
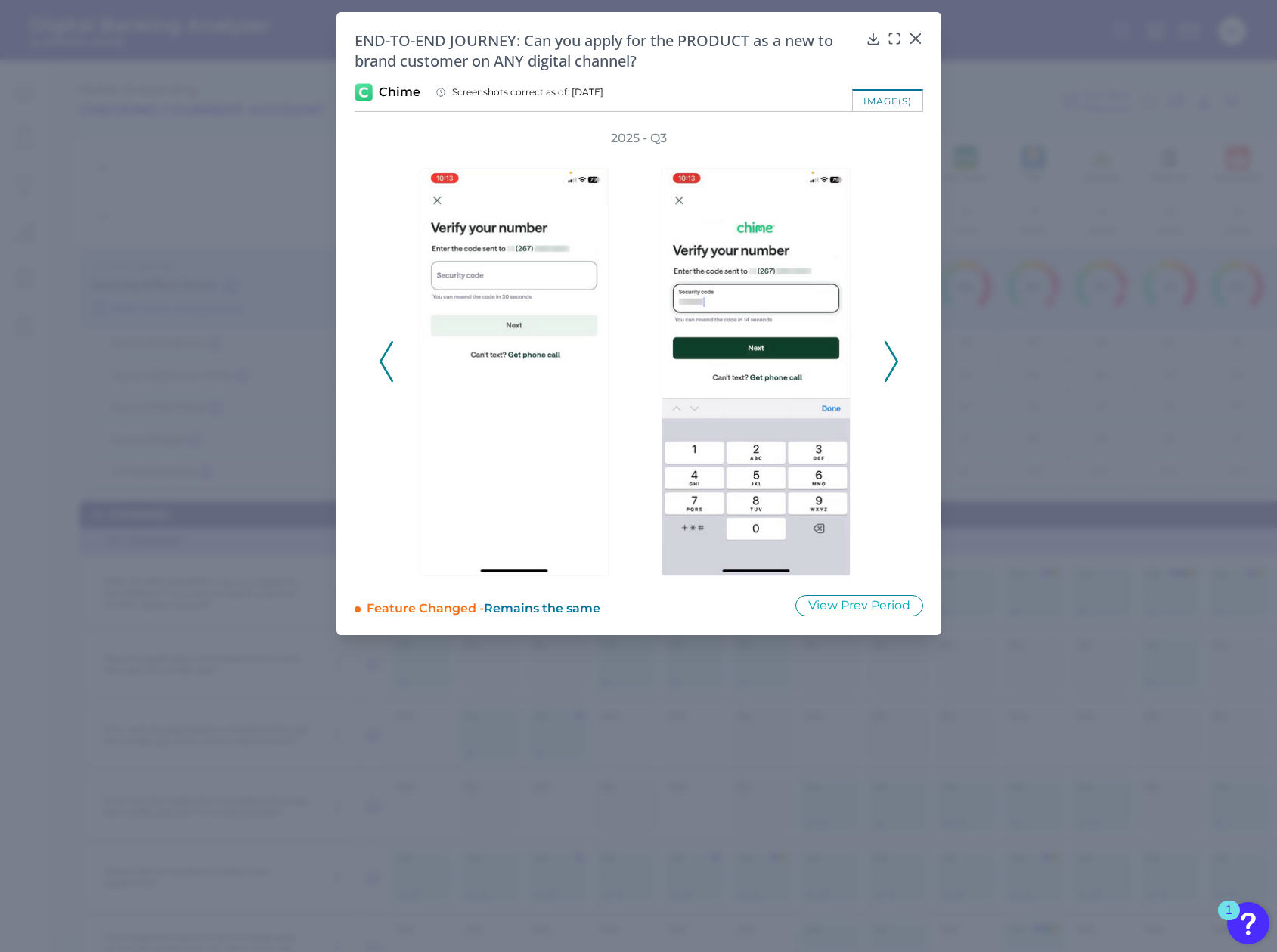
click at [892, 359] on icon at bounding box center [892, 361] width 14 height 41
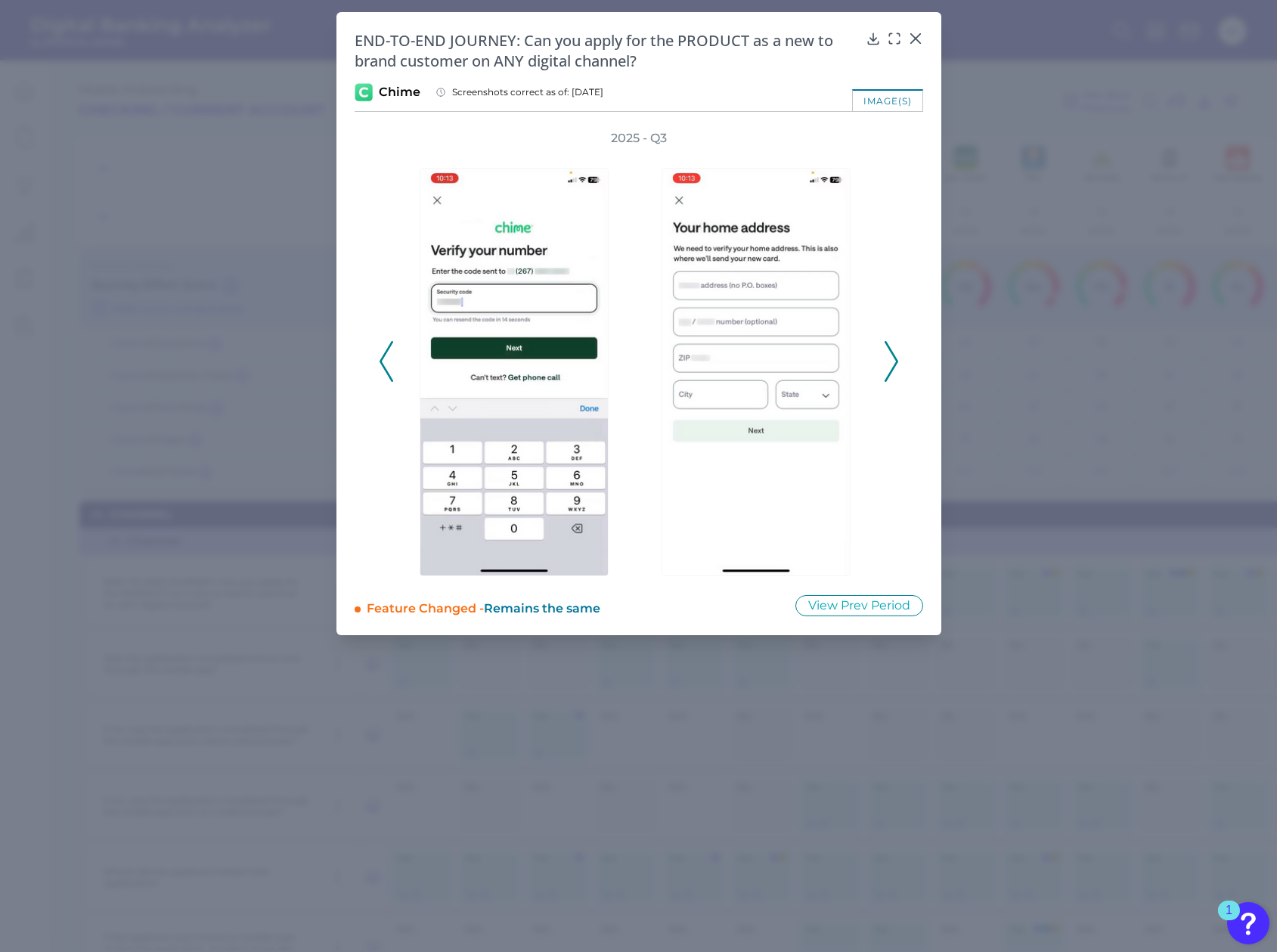
click at [892, 359] on icon at bounding box center [892, 361] width 14 height 41
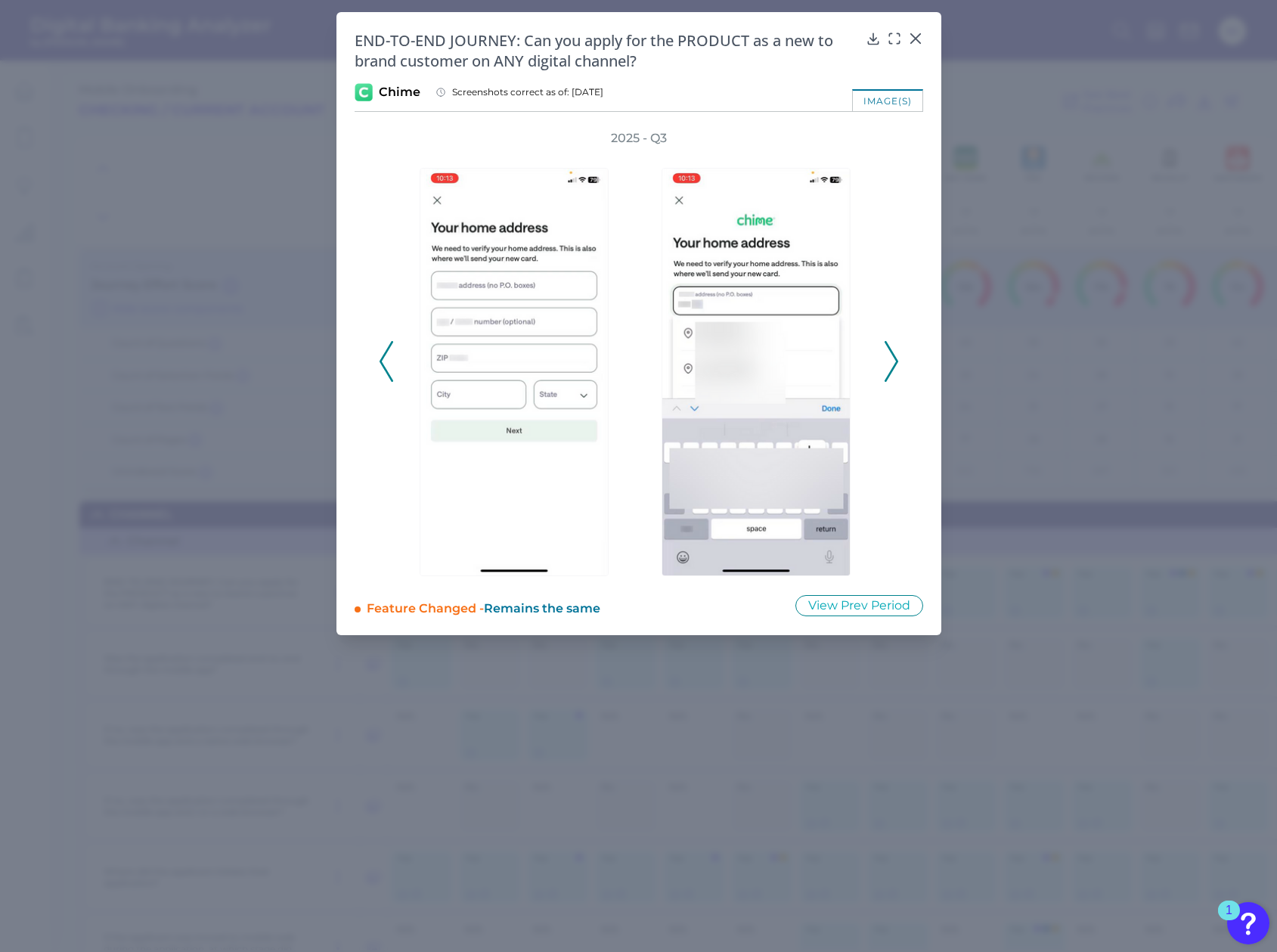
click at [892, 359] on icon at bounding box center [892, 361] width 14 height 41
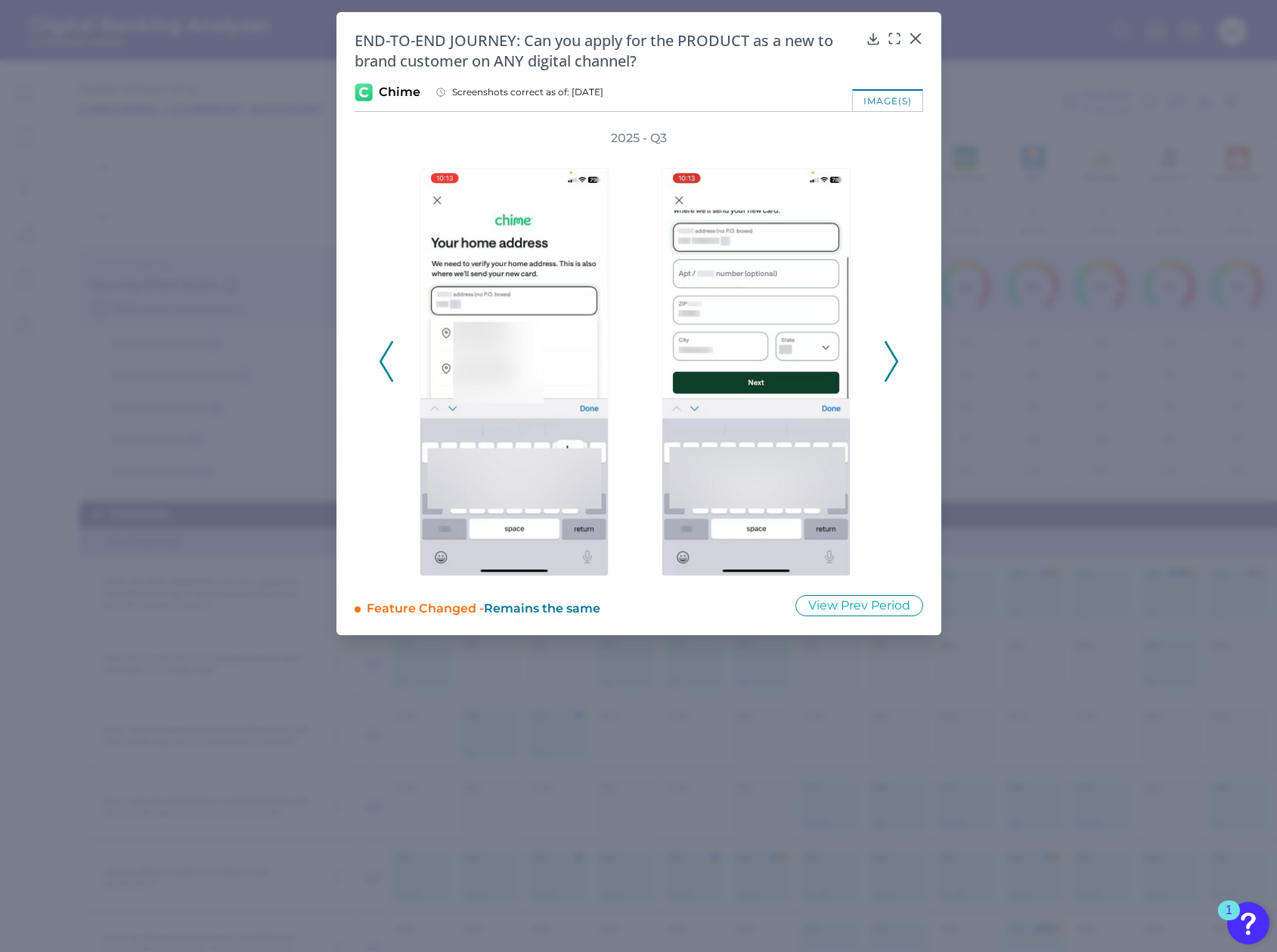
click at [892, 359] on icon at bounding box center [892, 361] width 14 height 41
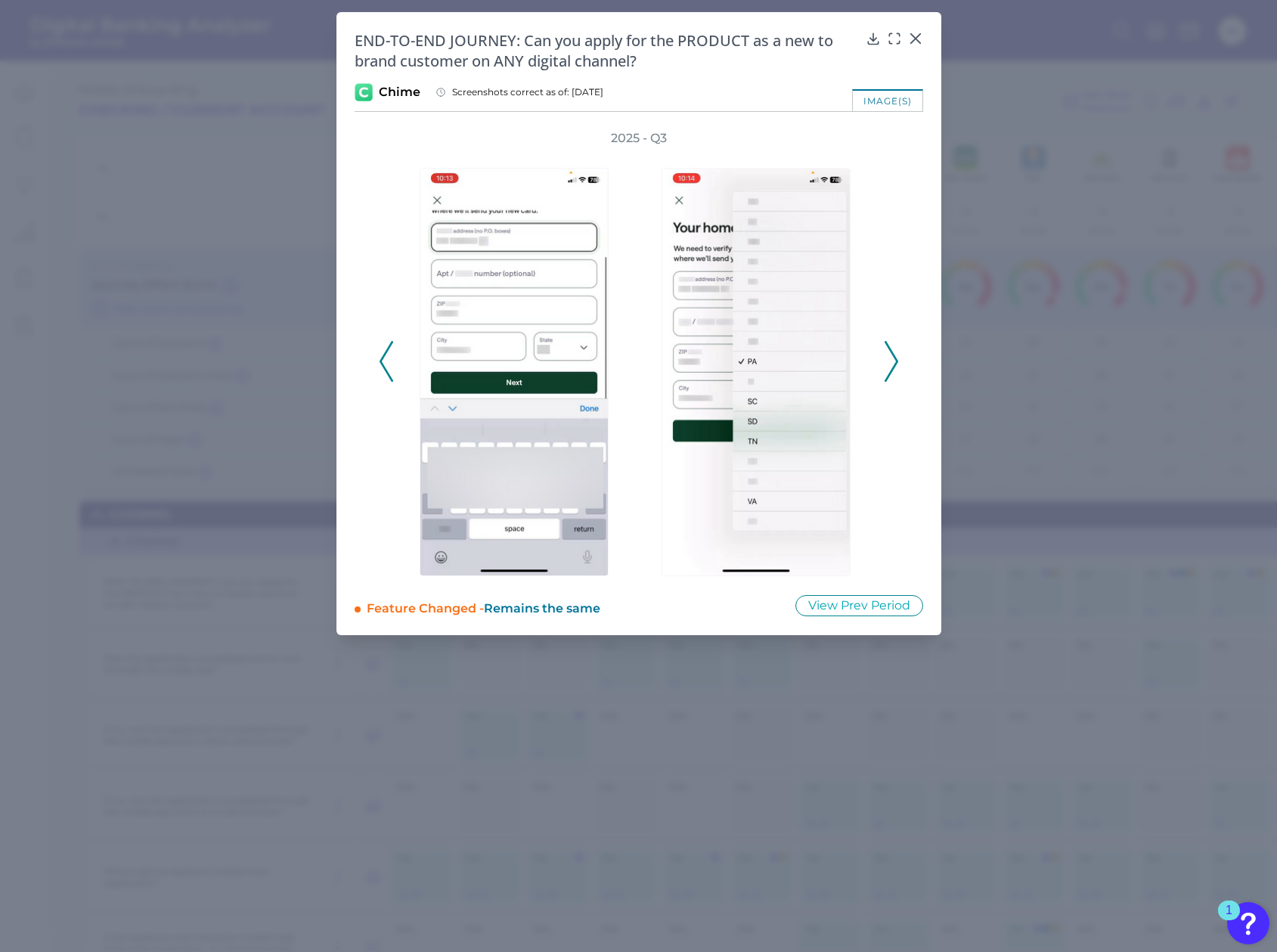
click at [893, 363] on polyline at bounding box center [891, 361] width 11 height 39
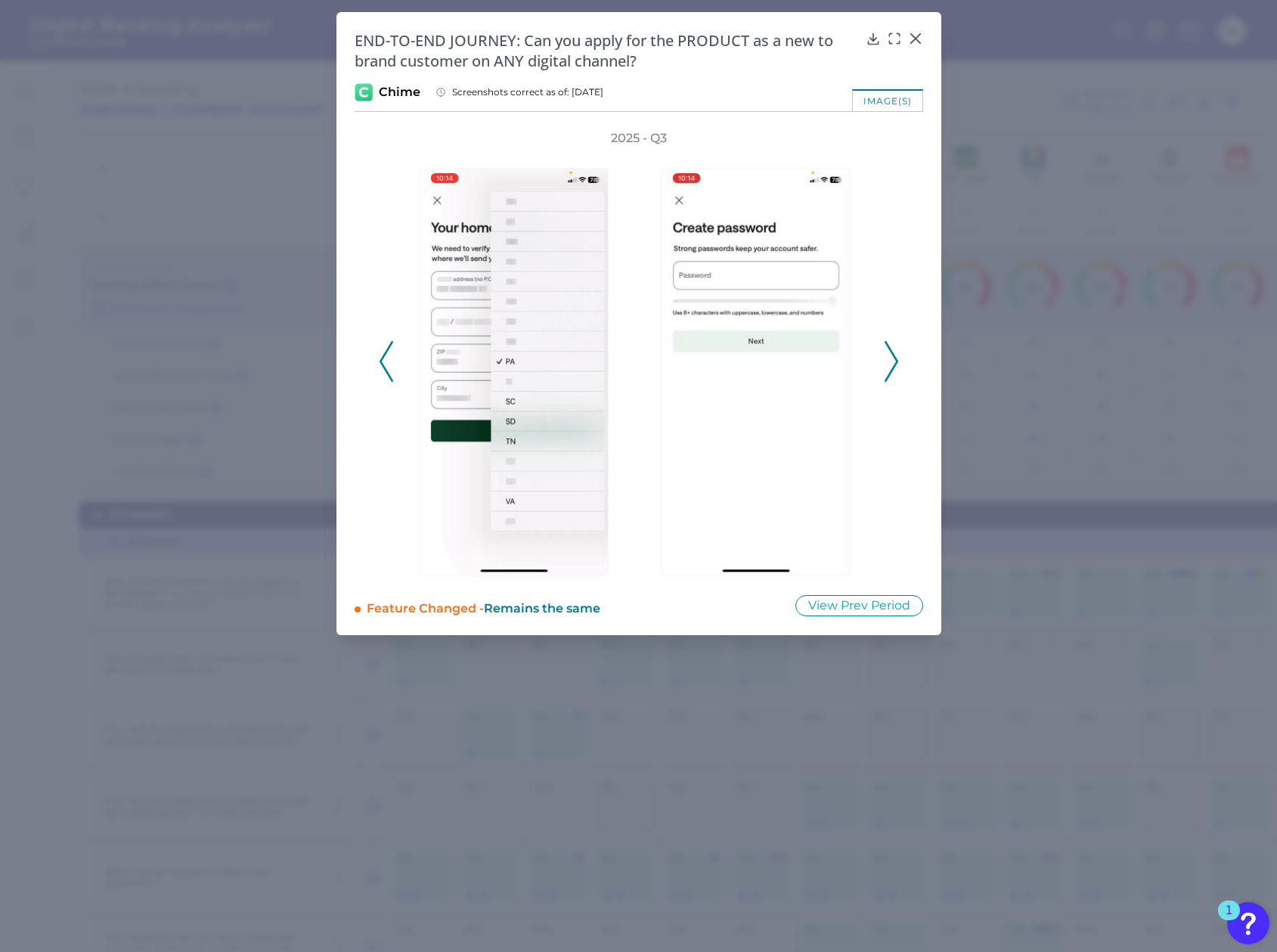
click at [893, 363] on polyline at bounding box center [891, 361] width 11 height 39
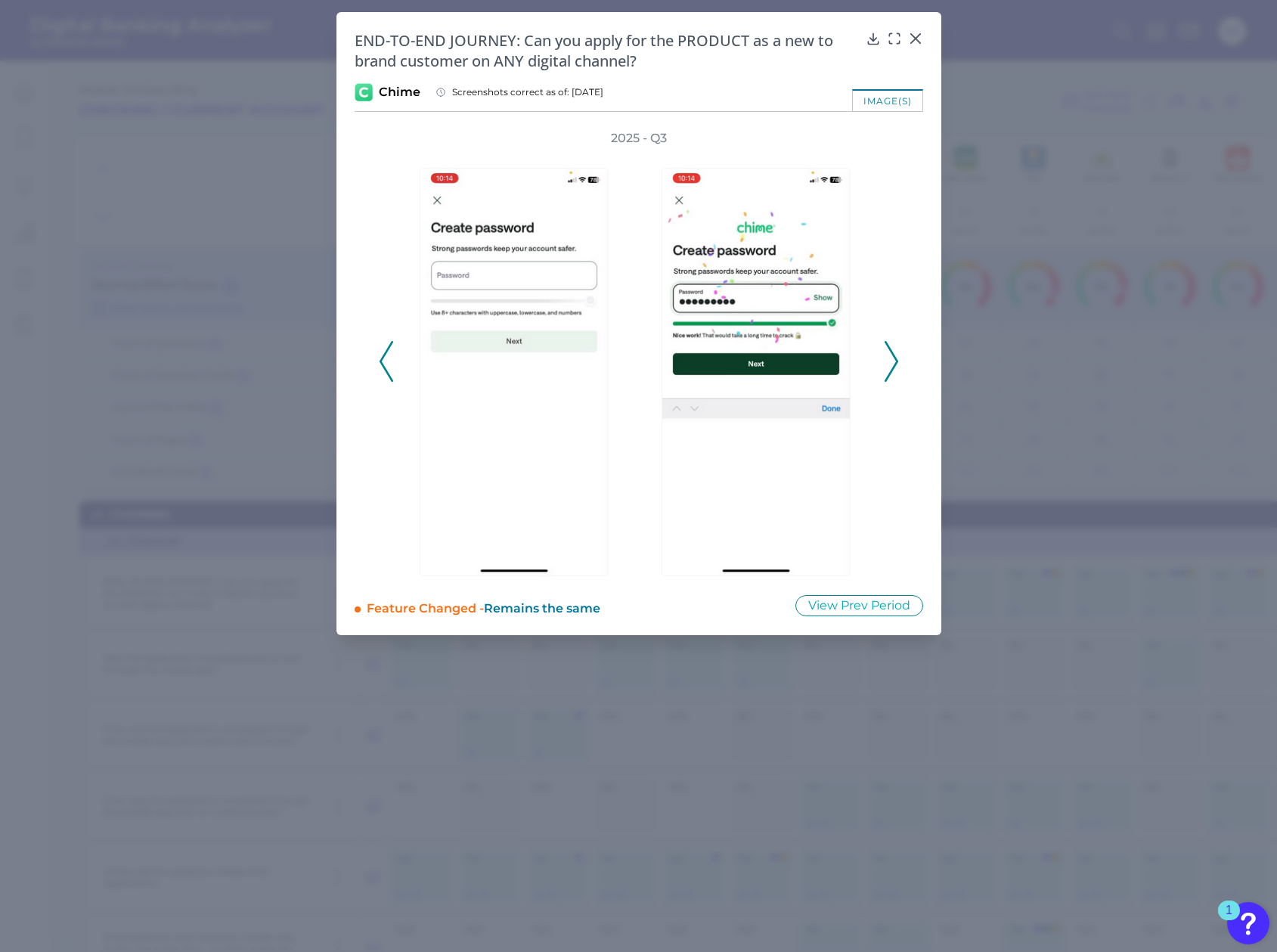
click at [893, 363] on polyline at bounding box center [891, 361] width 11 height 39
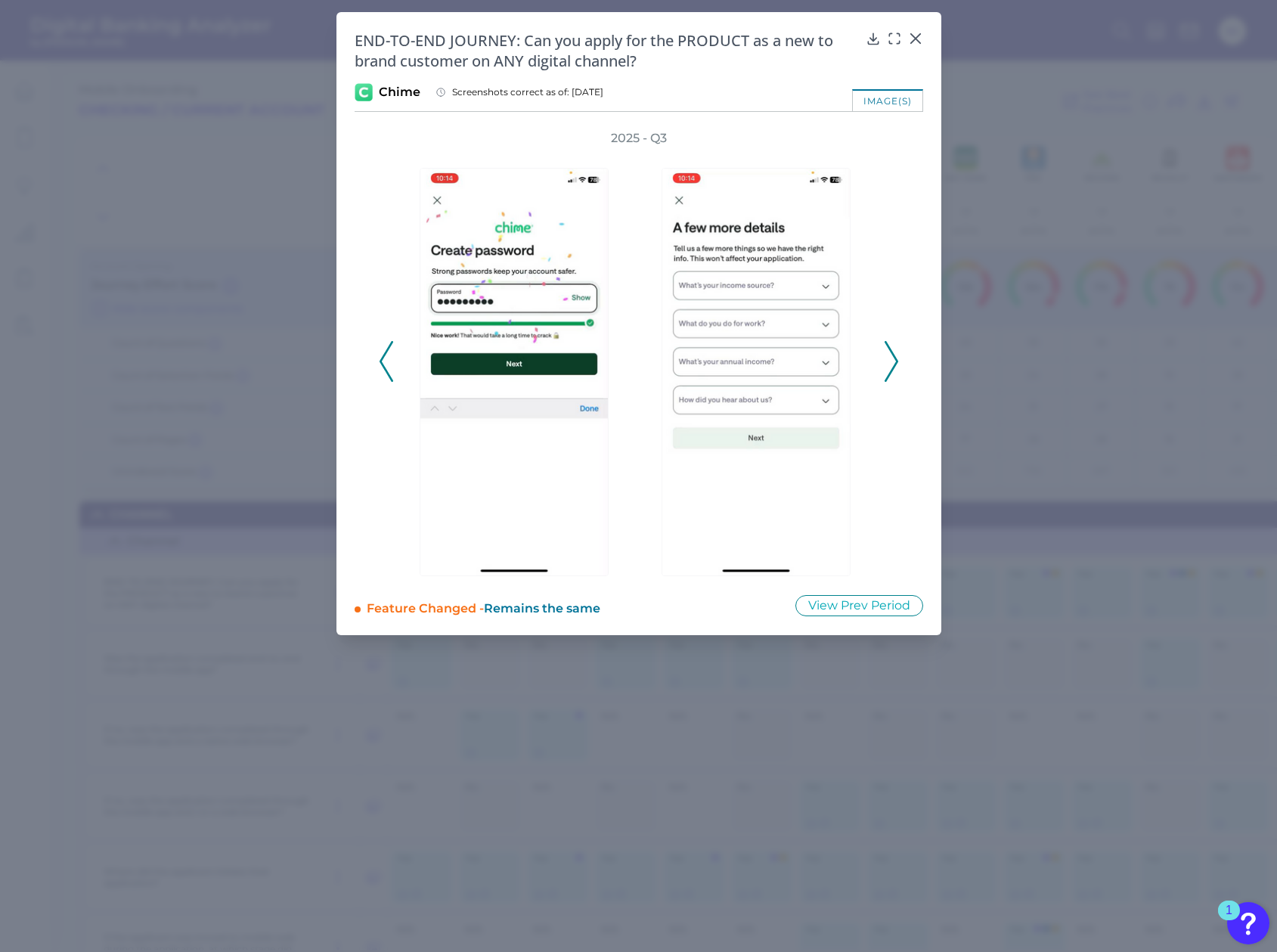
click at [894, 364] on polyline at bounding box center [891, 361] width 11 height 39
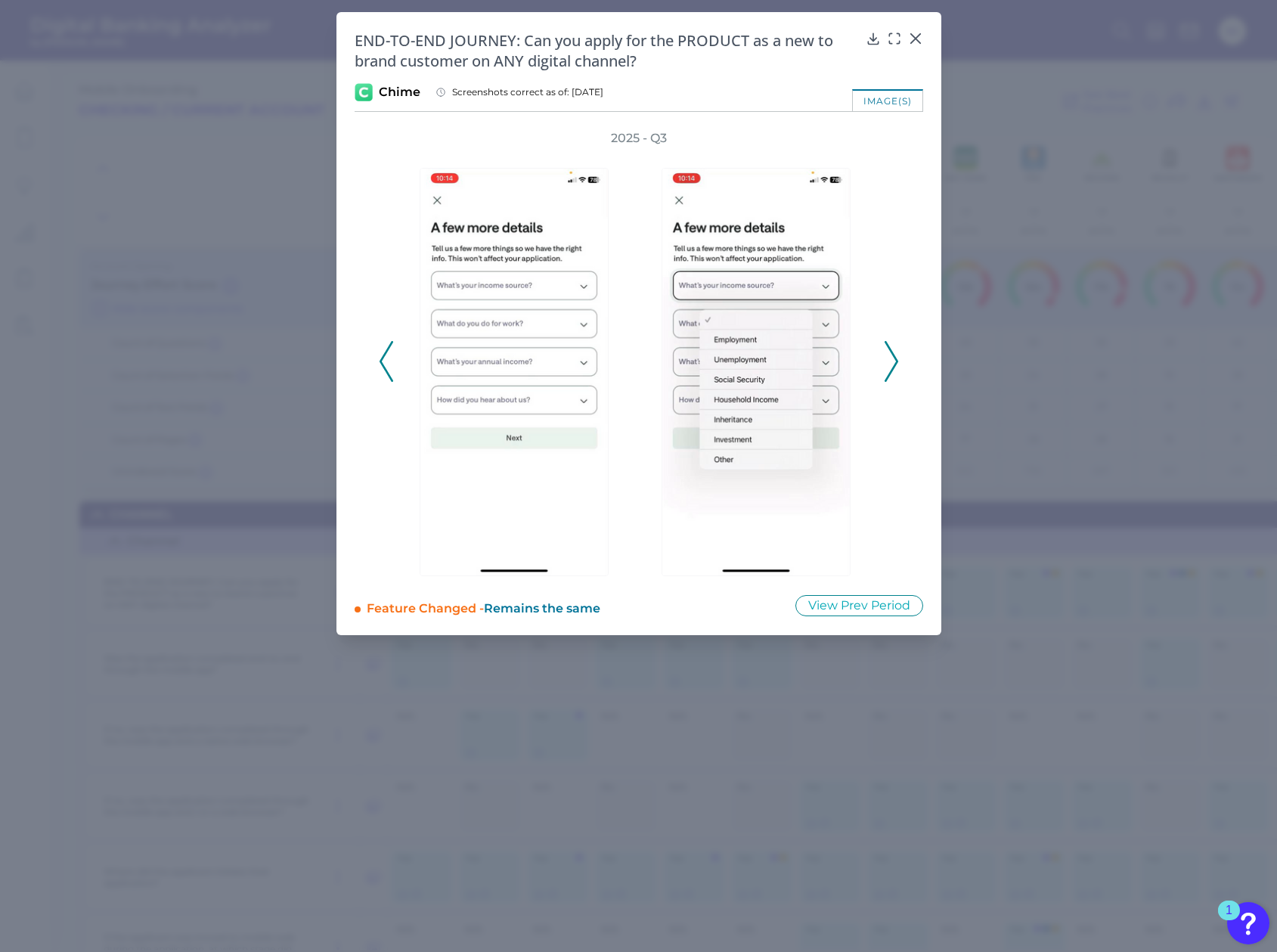
click at [894, 364] on polyline at bounding box center [891, 361] width 11 height 39
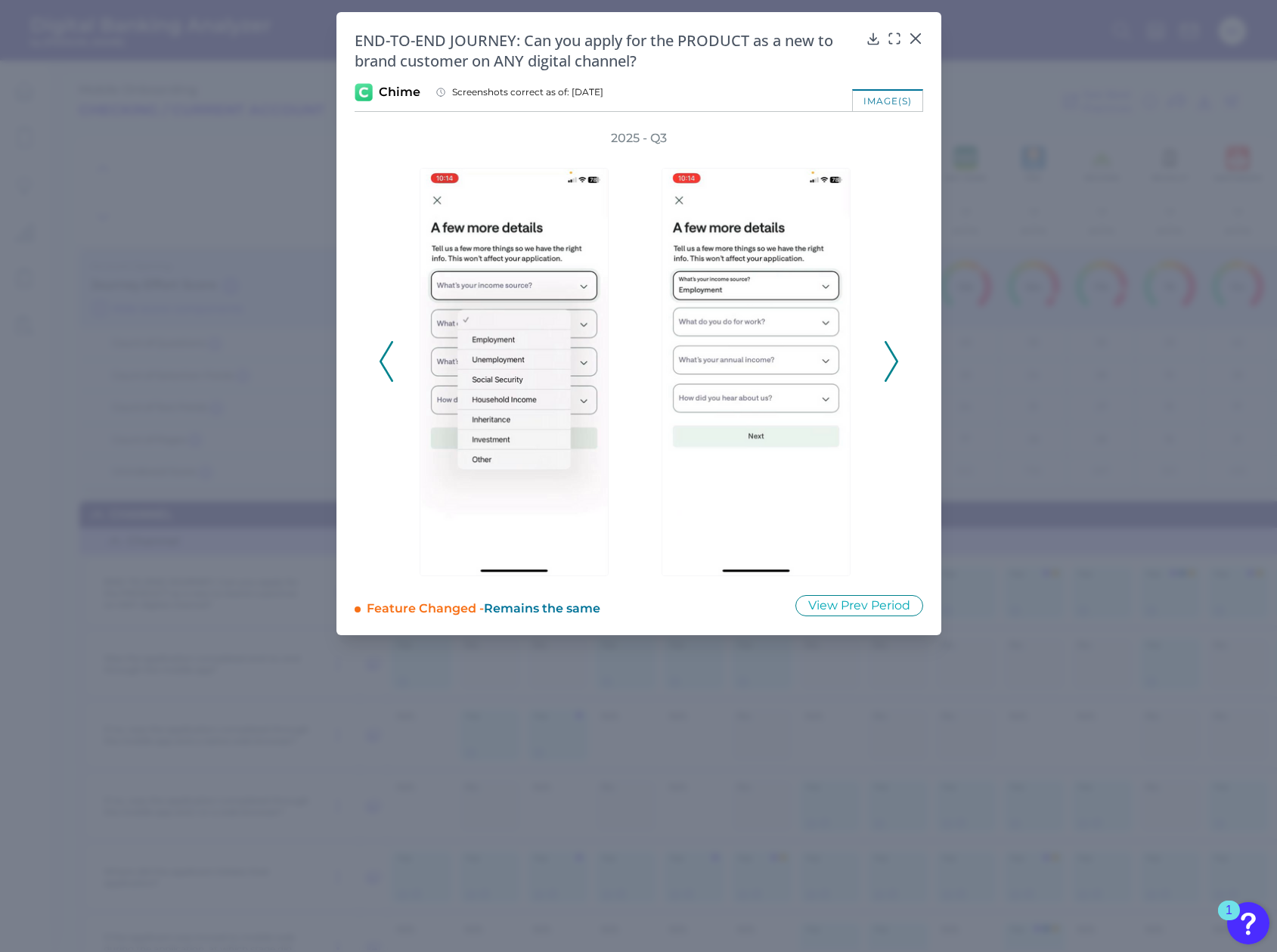
click at [894, 364] on polyline at bounding box center [891, 361] width 11 height 39
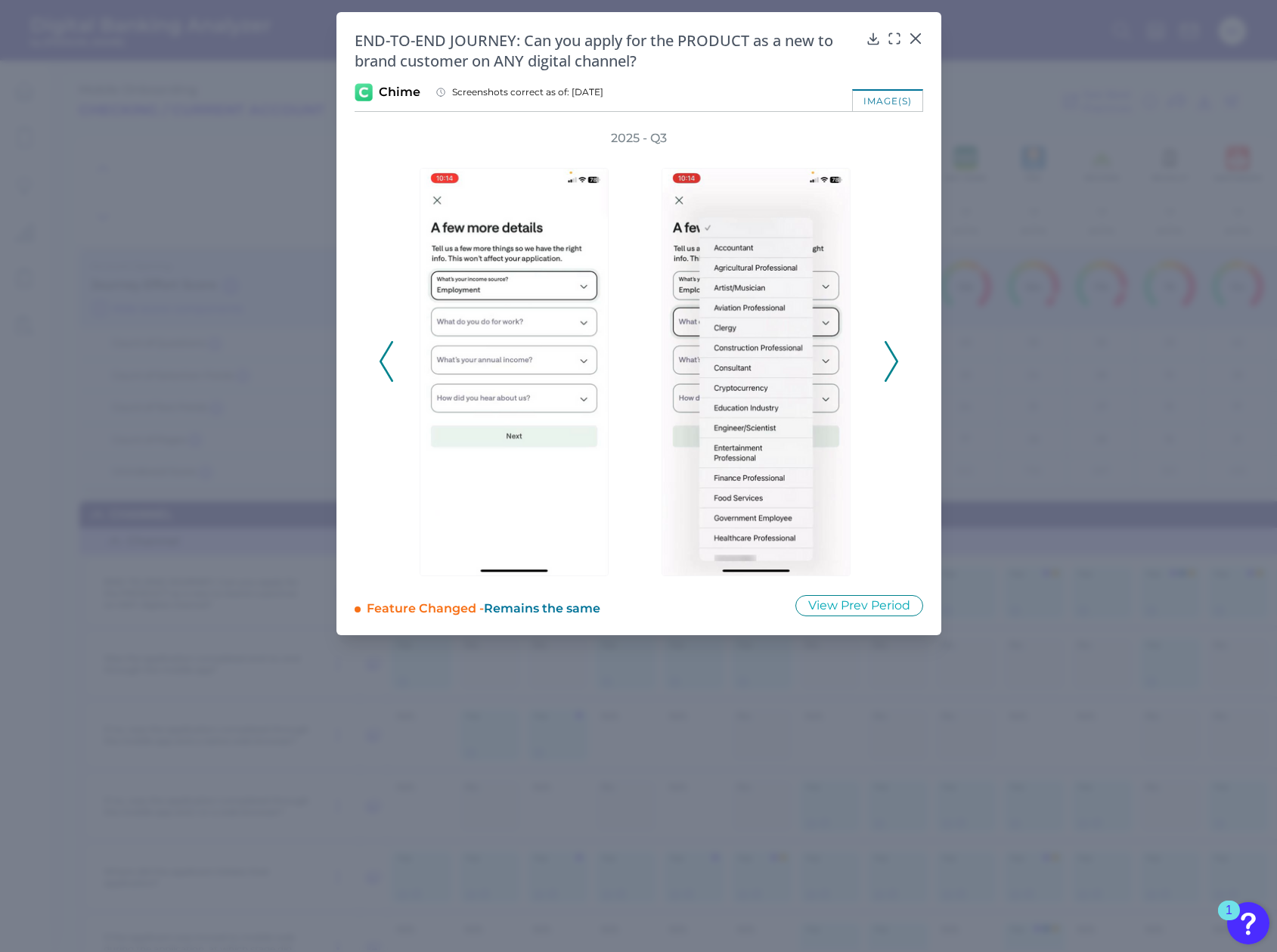
click at [894, 364] on polyline at bounding box center [891, 361] width 11 height 39
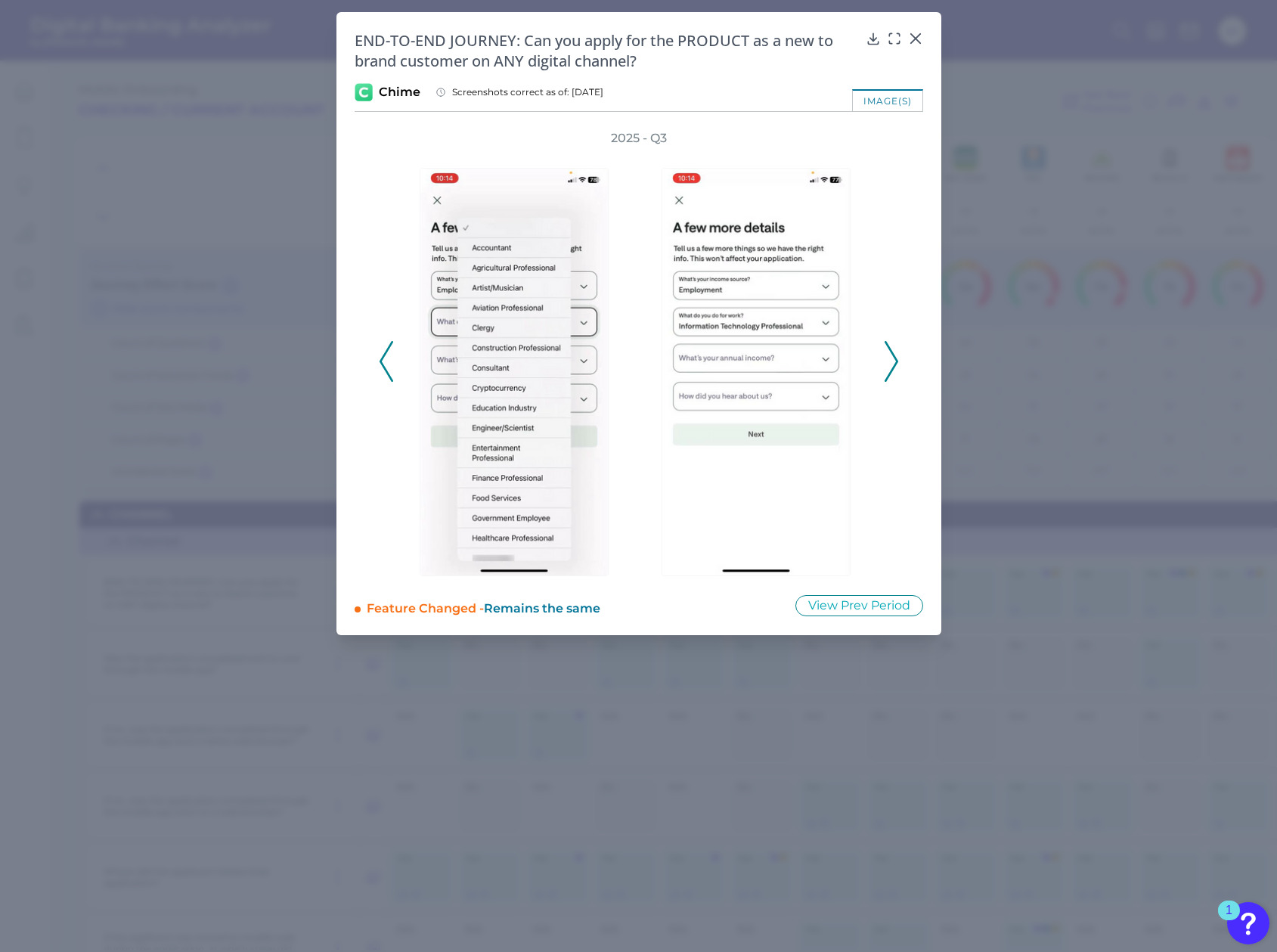
click at [894, 364] on polyline at bounding box center [891, 361] width 11 height 39
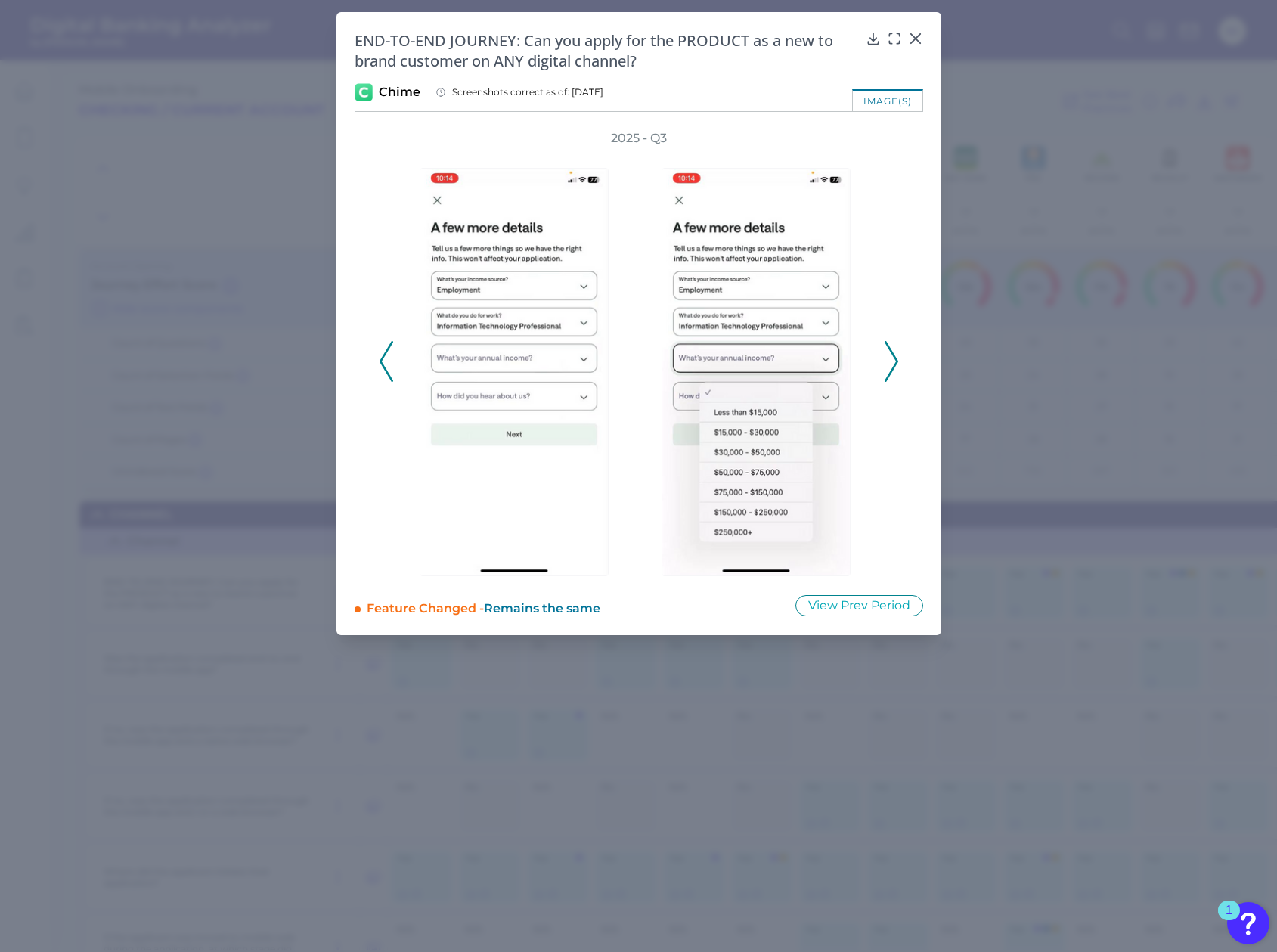
click at [894, 364] on polyline at bounding box center [891, 361] width 11 height 39
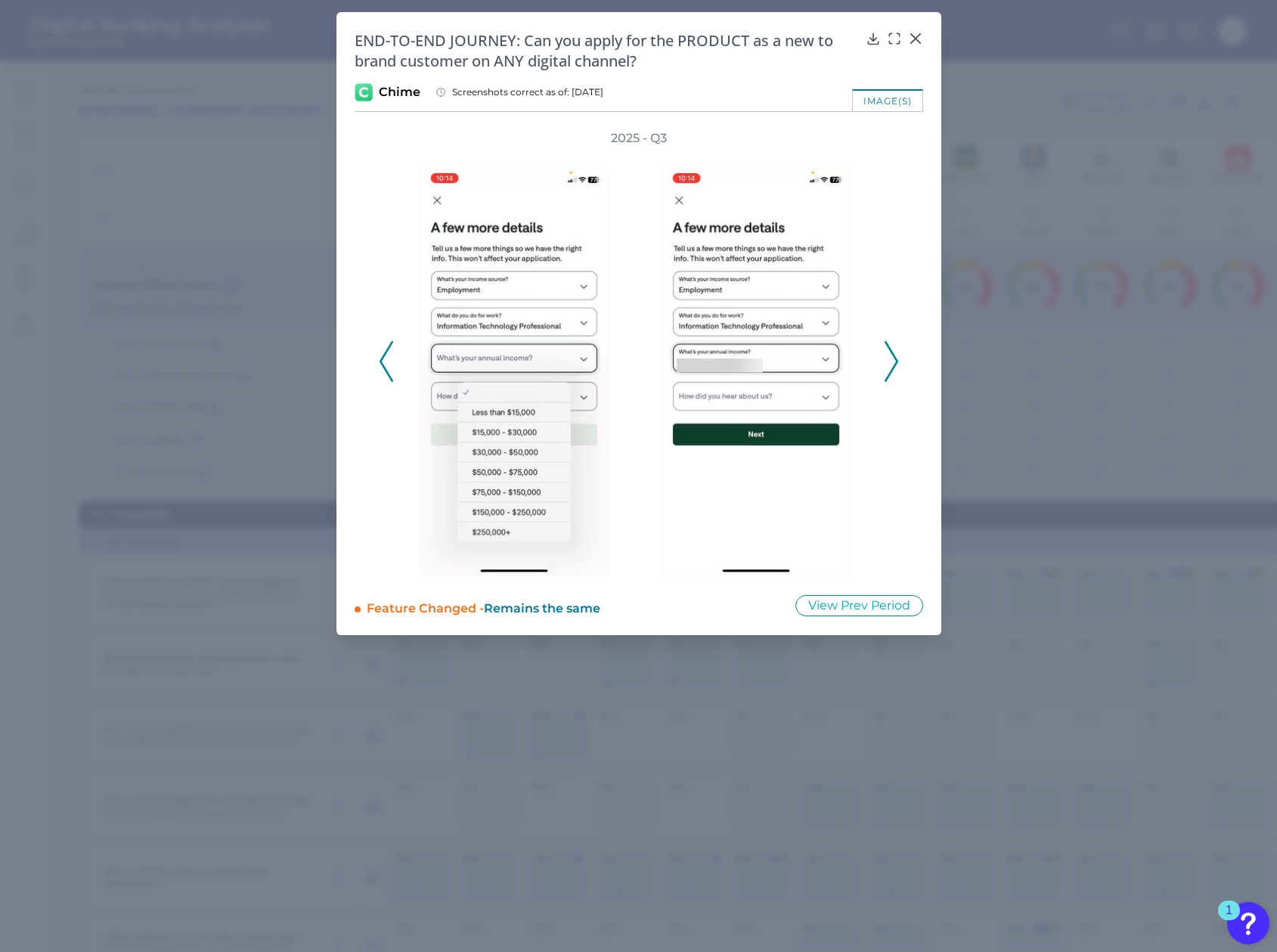
click at [894, 364] on polyline at bounding box center [891, 361] width 11 height 39
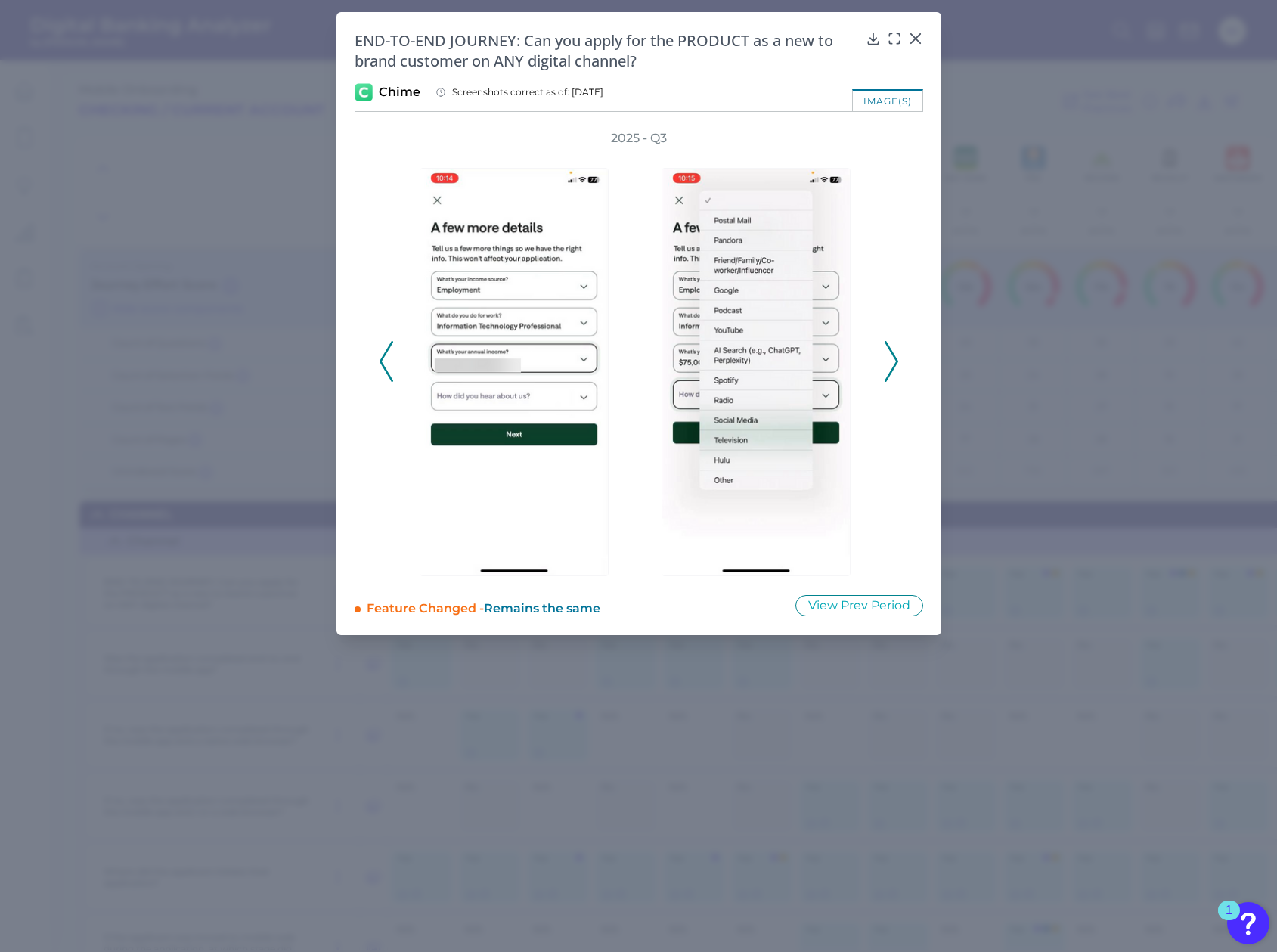
click at [894, 364] on polyline at bounding box center [891, 361] width 11 height 39
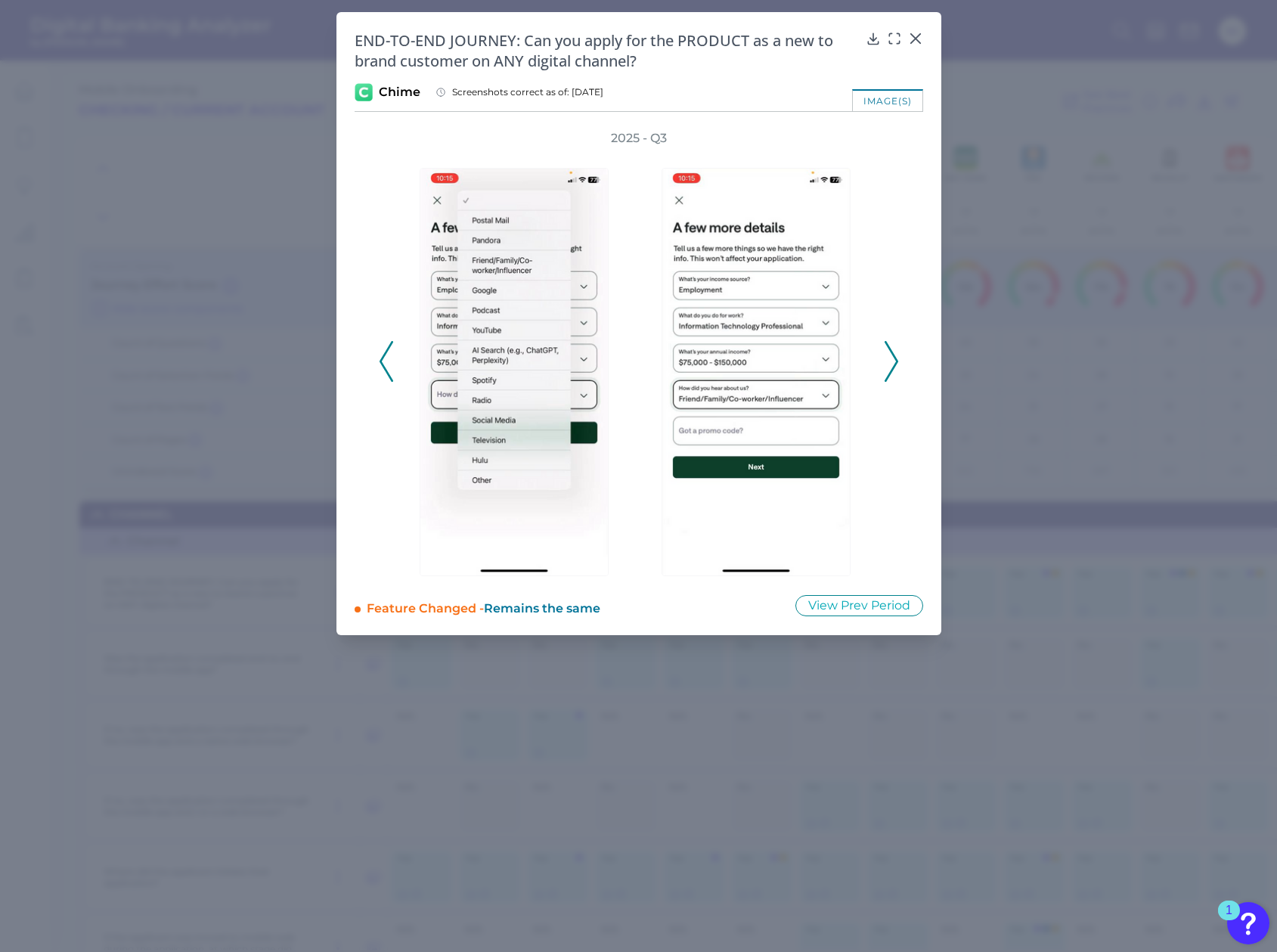
click at [894, 364] on polyline at bounding box center [891, 361] width 11 height 39
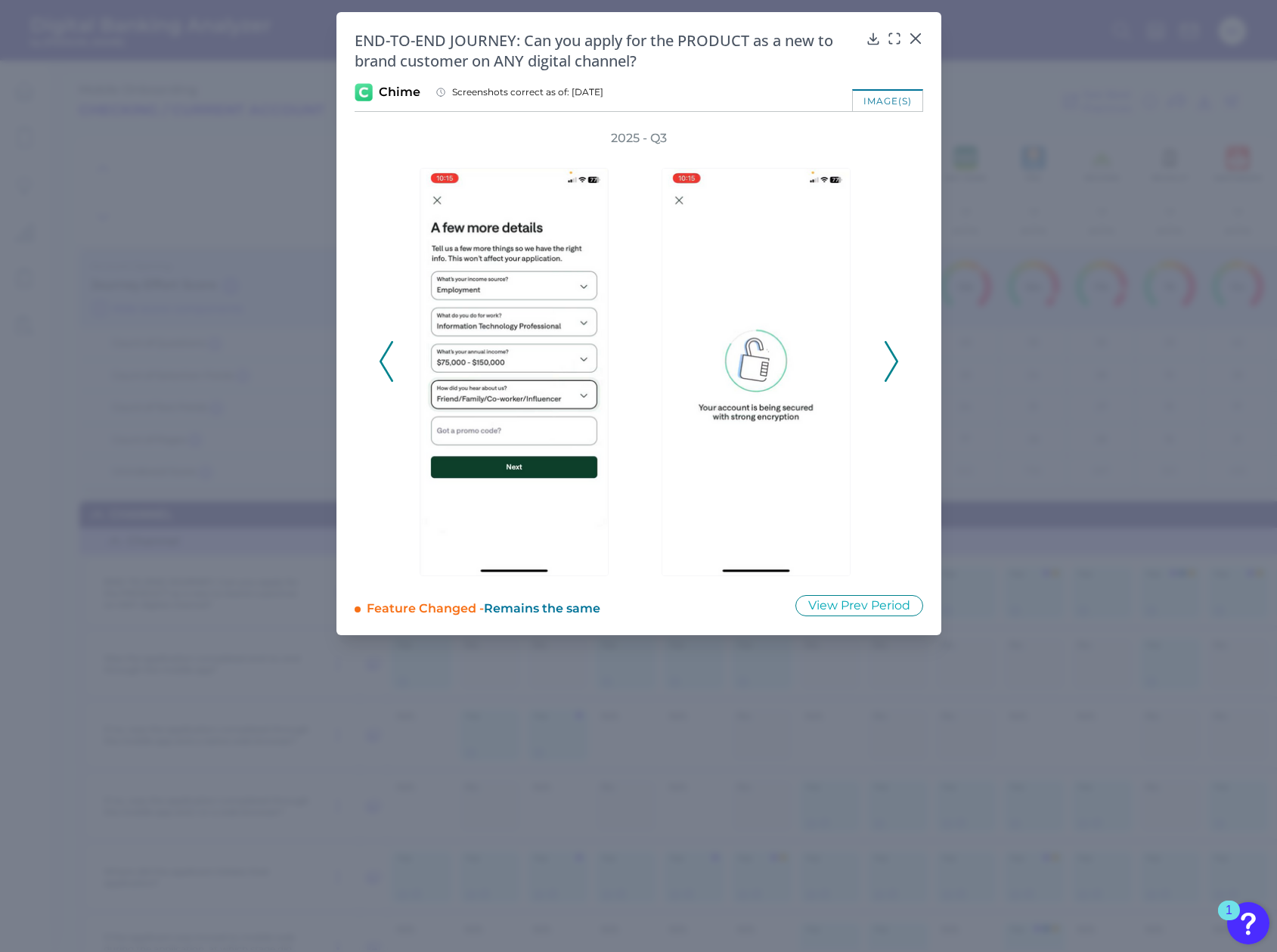
click at [894, 364] on polyline at bounding box center [891, 361] width 11 height 39
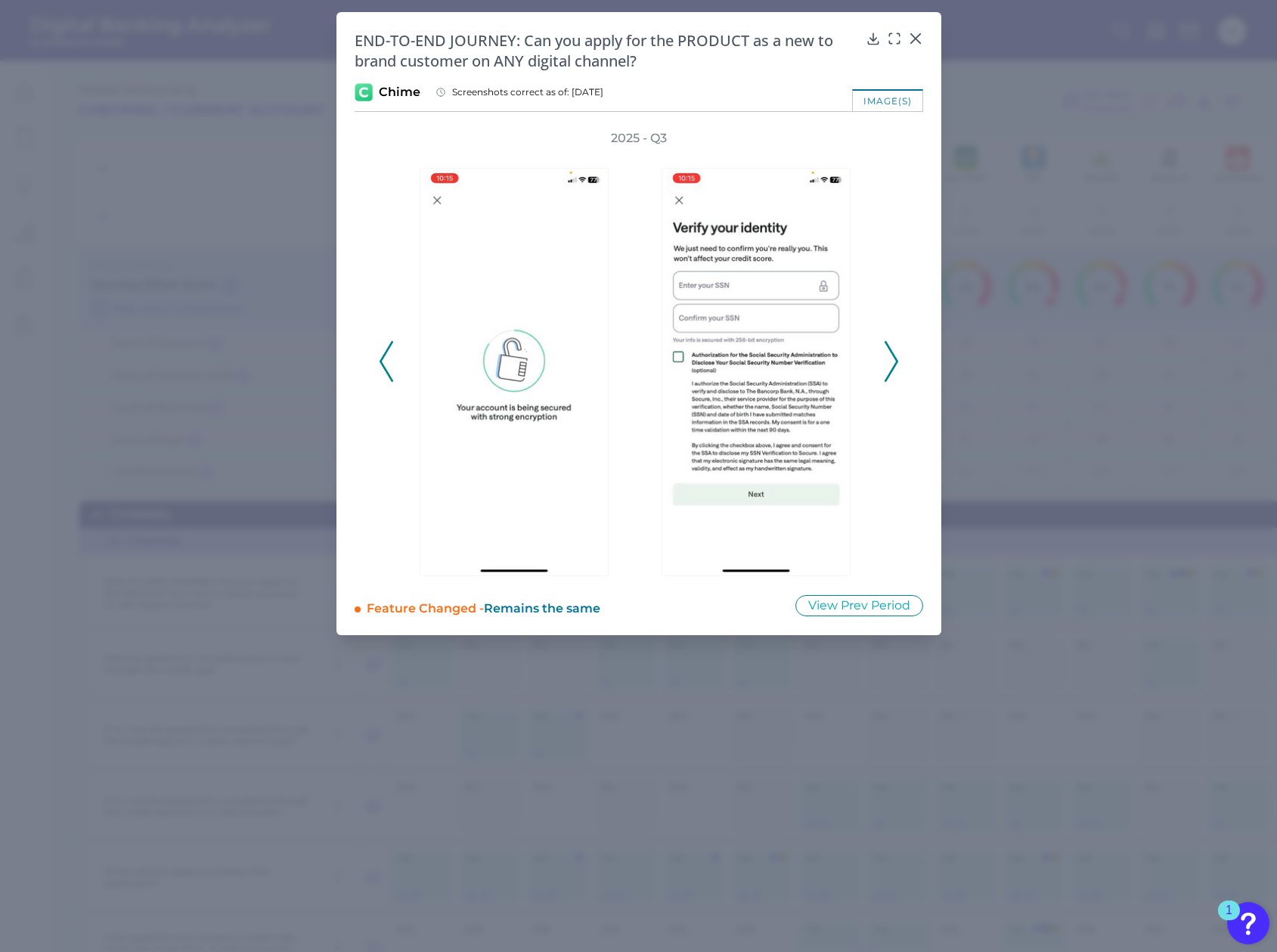
click at [894, 364] on polyline at bounding box center [891, 361] width 11 height 39
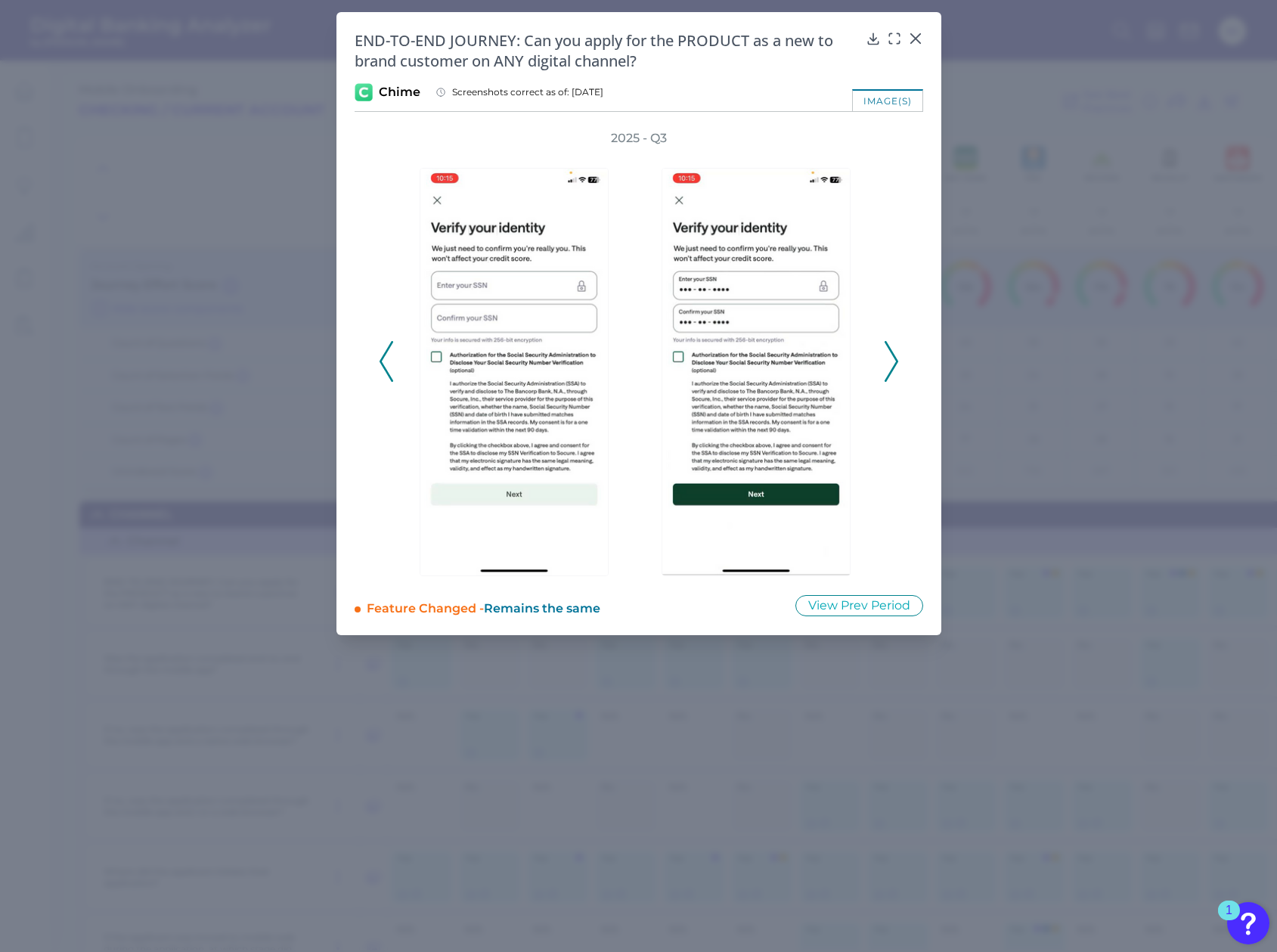
click at [894, 364] on polyline at bounding box center [891, 361] width 11 height 39
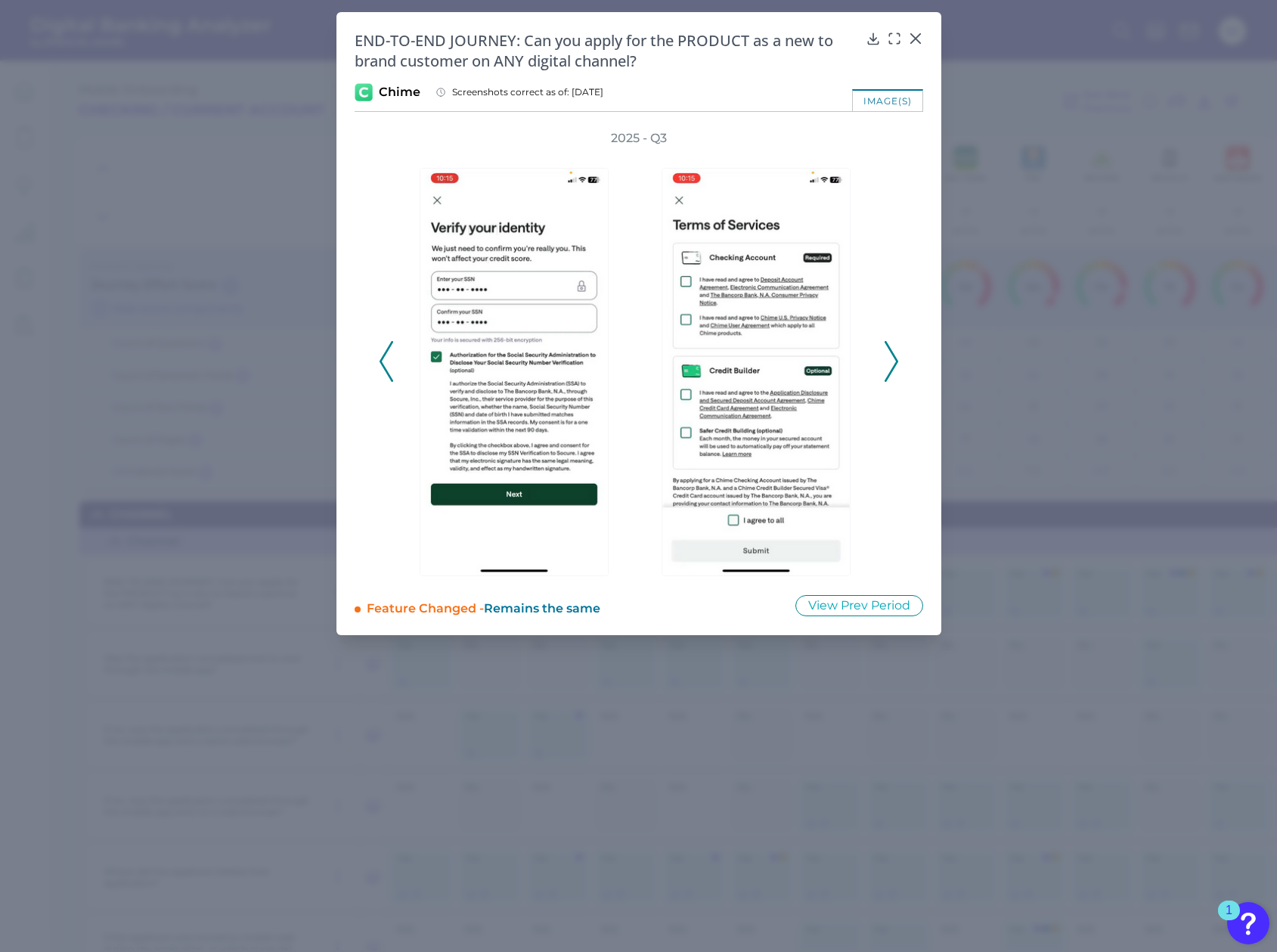
click at [893, 363] on polyline at bounding box center [891, 361] width 11 height 39
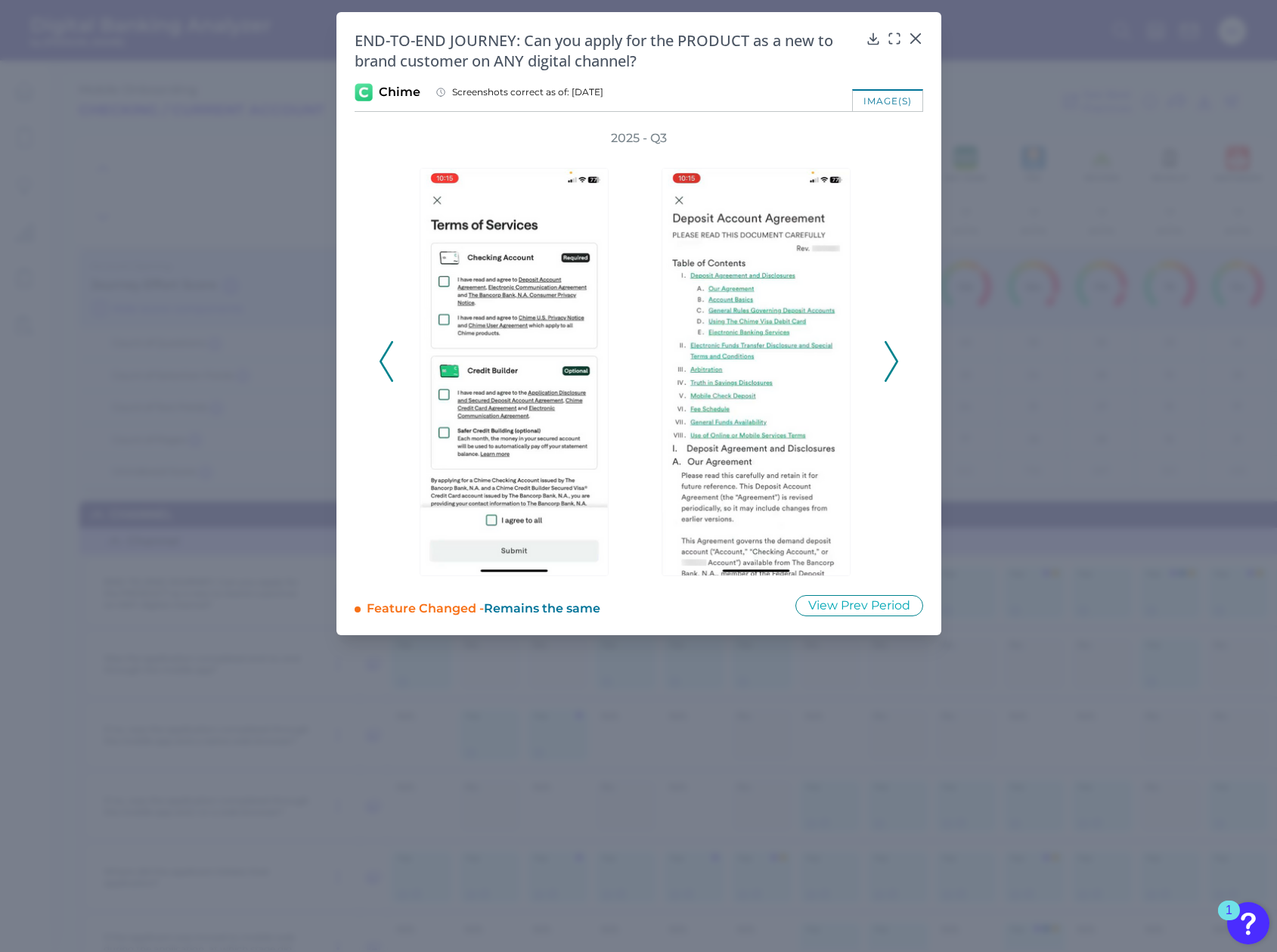
click at [893, 363] on polyline at bounding box center [891, 361] width 11 height 39
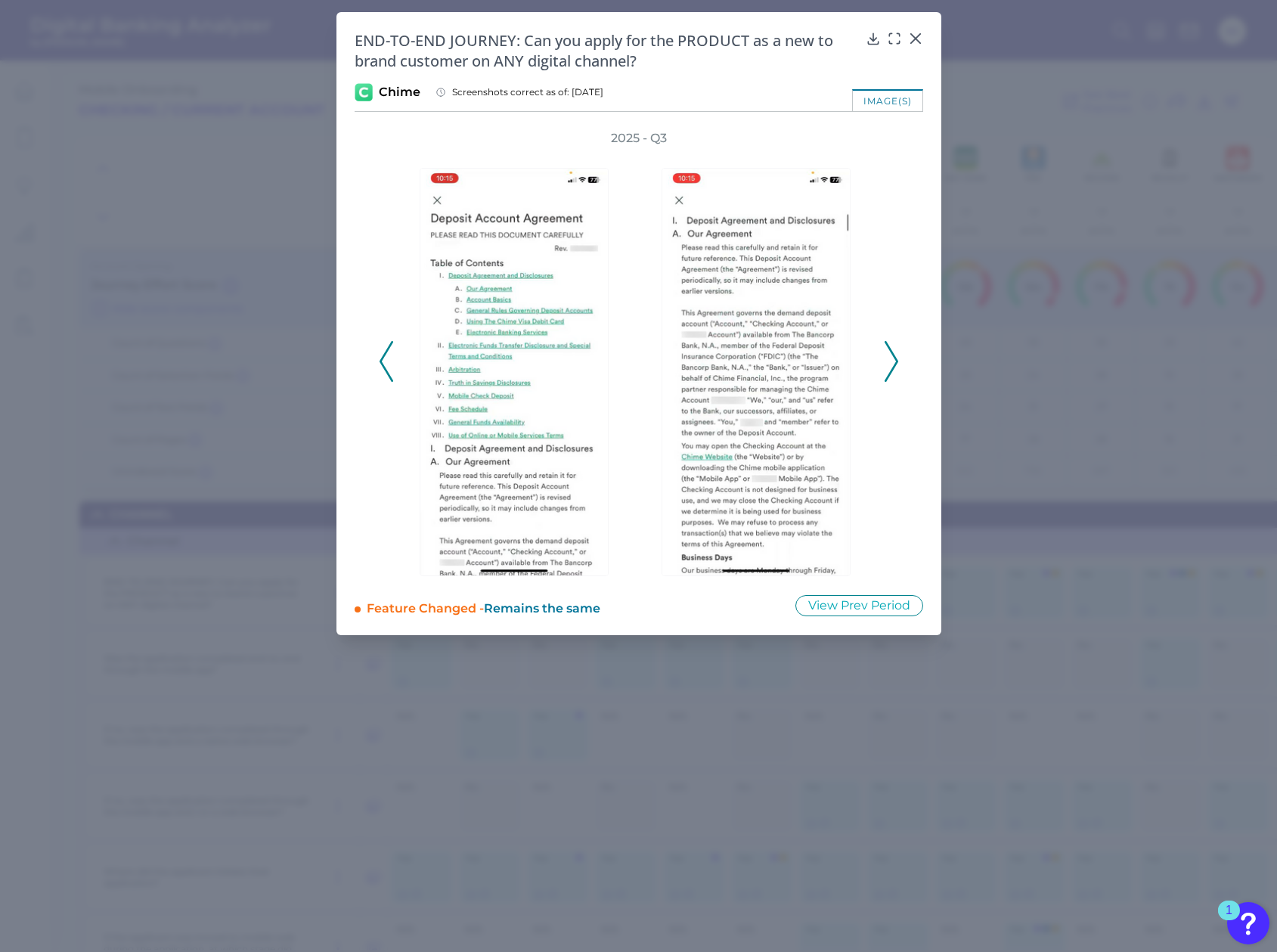
click at [893, 363] on polyline at bounding box center [891, 361] width 11 height 39
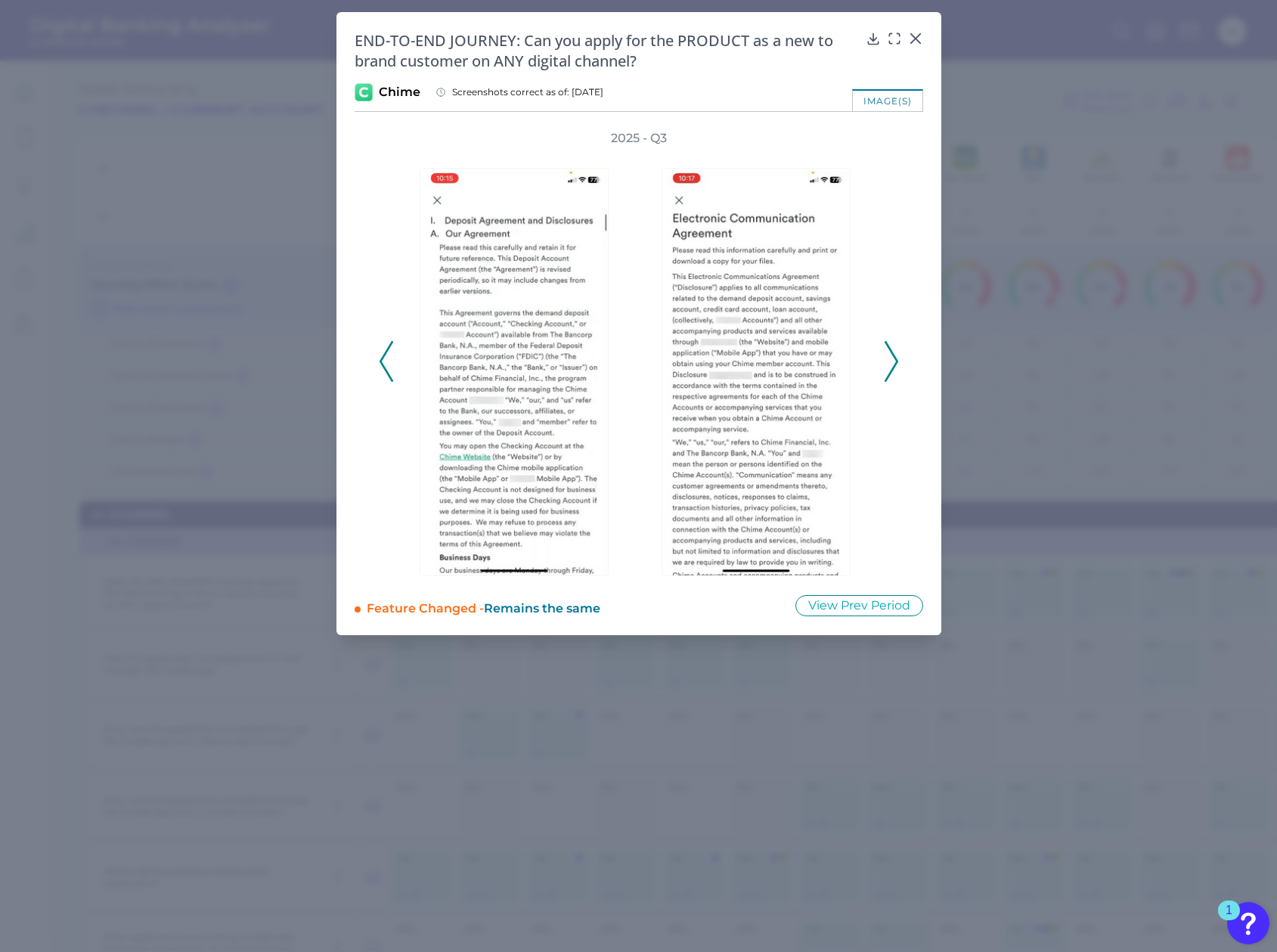
click at [893, 363] on polyline at bounding box center [891, 361] width 11 height 39
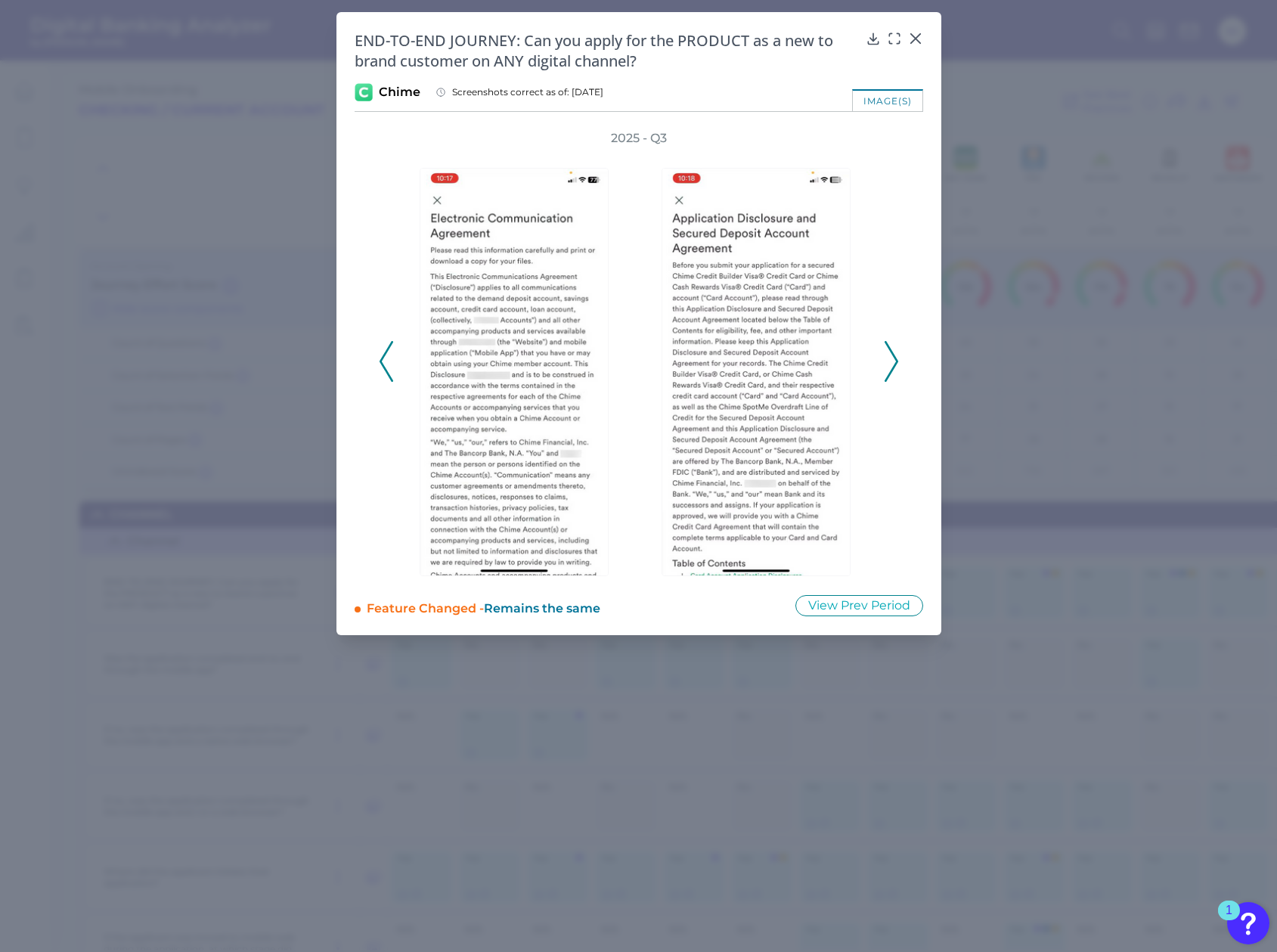
click at [893, 363] on polyline at bounding box center [891, 361] width 11 height 39
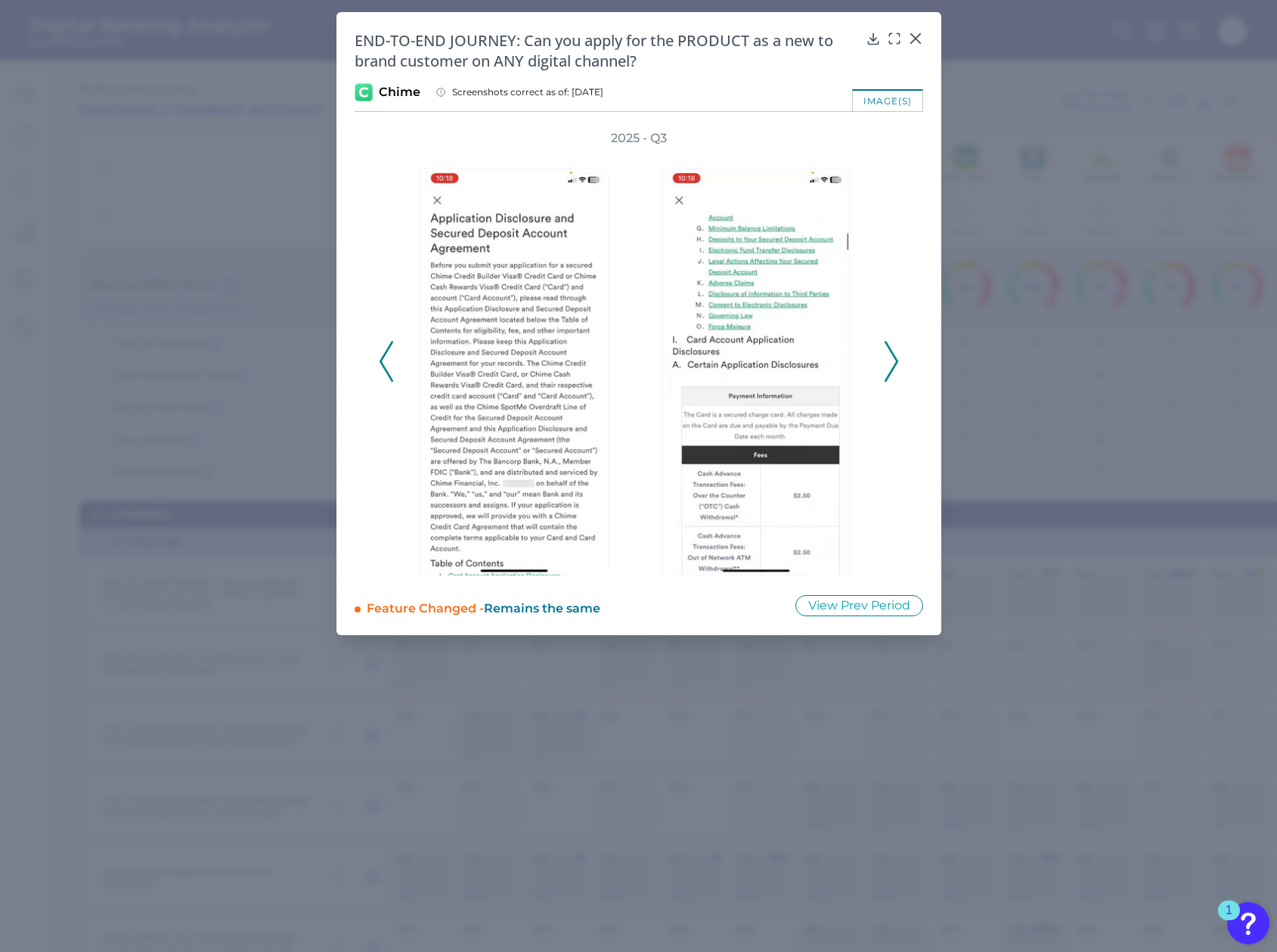
click at [893, 363] on polyline at bounding box center [891, 361] width 11 height 39
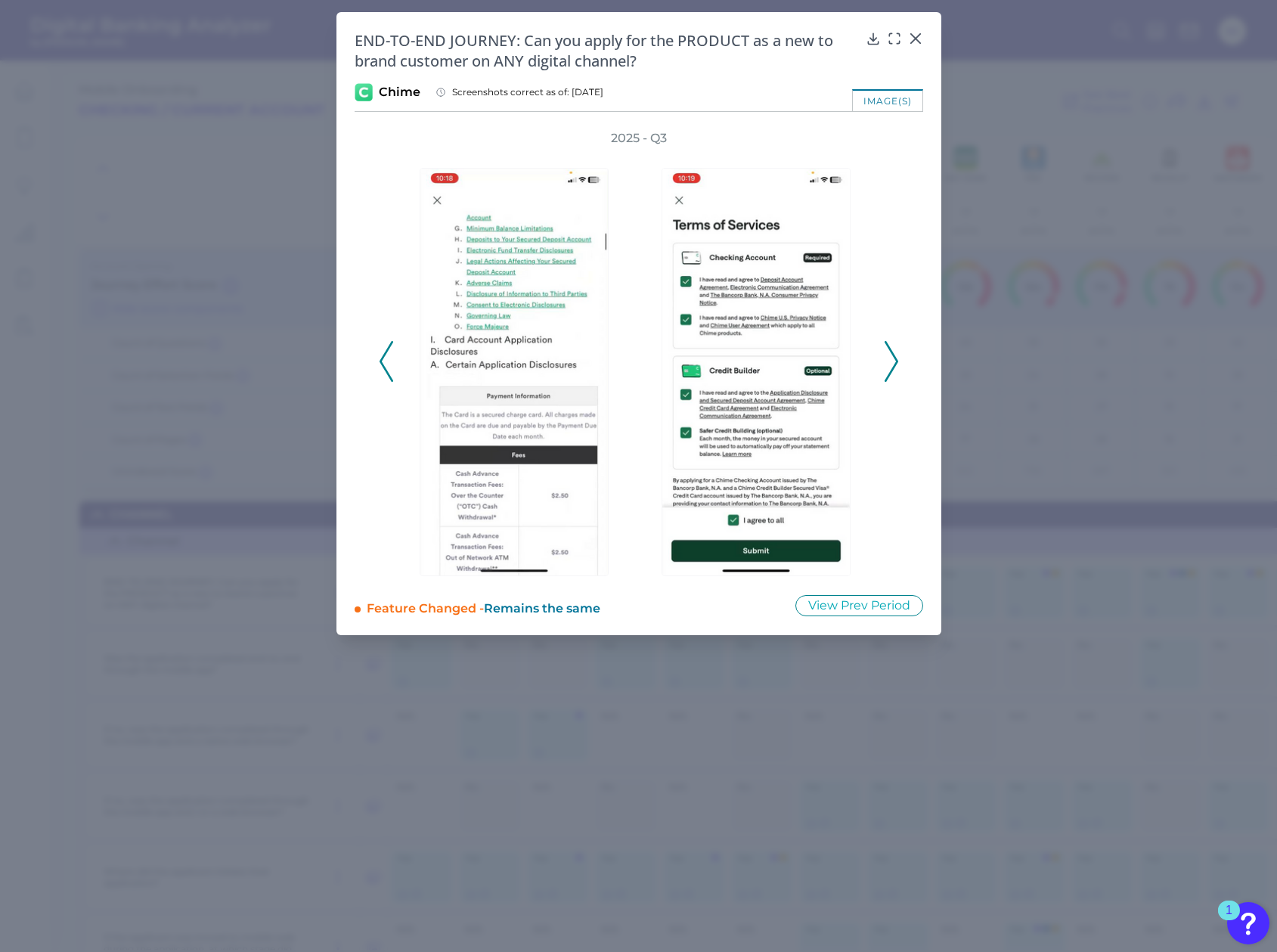
click at [893, 363] on polyline at bounding box center [891, 361] width 11 height 39
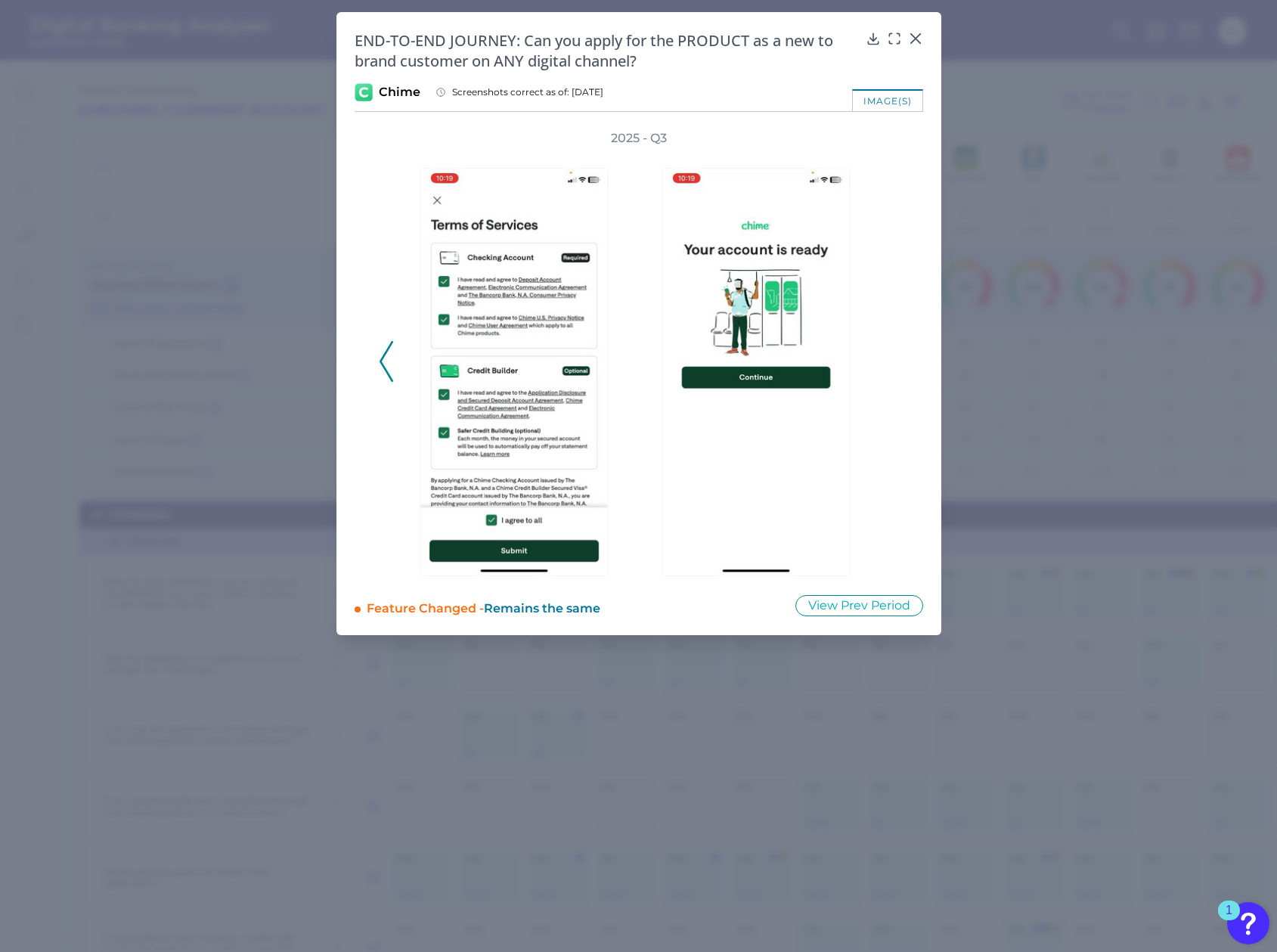
click at [885, 367] on div "2025 - Q3" at bounding box center [638, 352] width 520 height 446
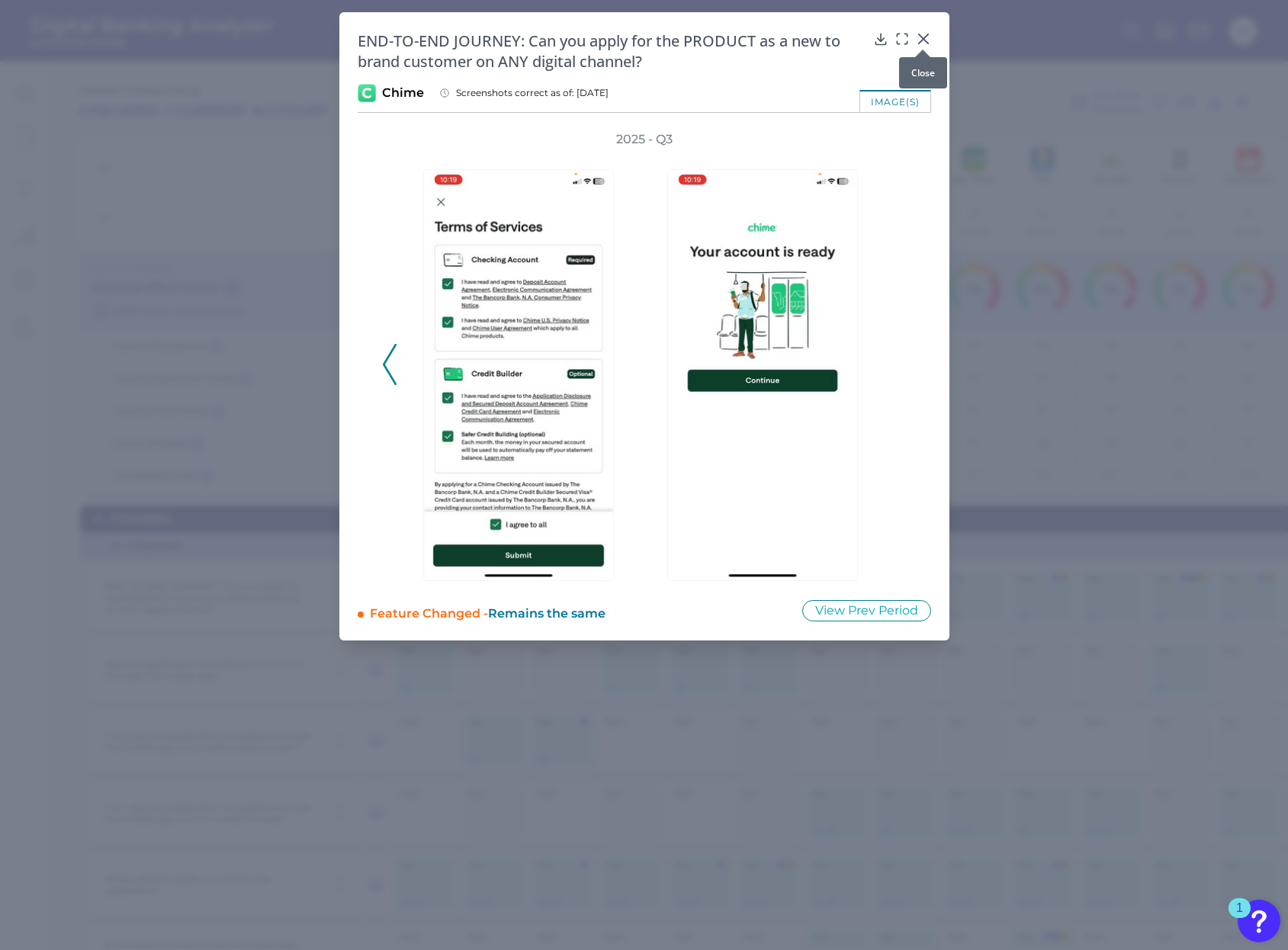
click at [927, 40] on icon at bounding box center [922, 38] width 15 height 15
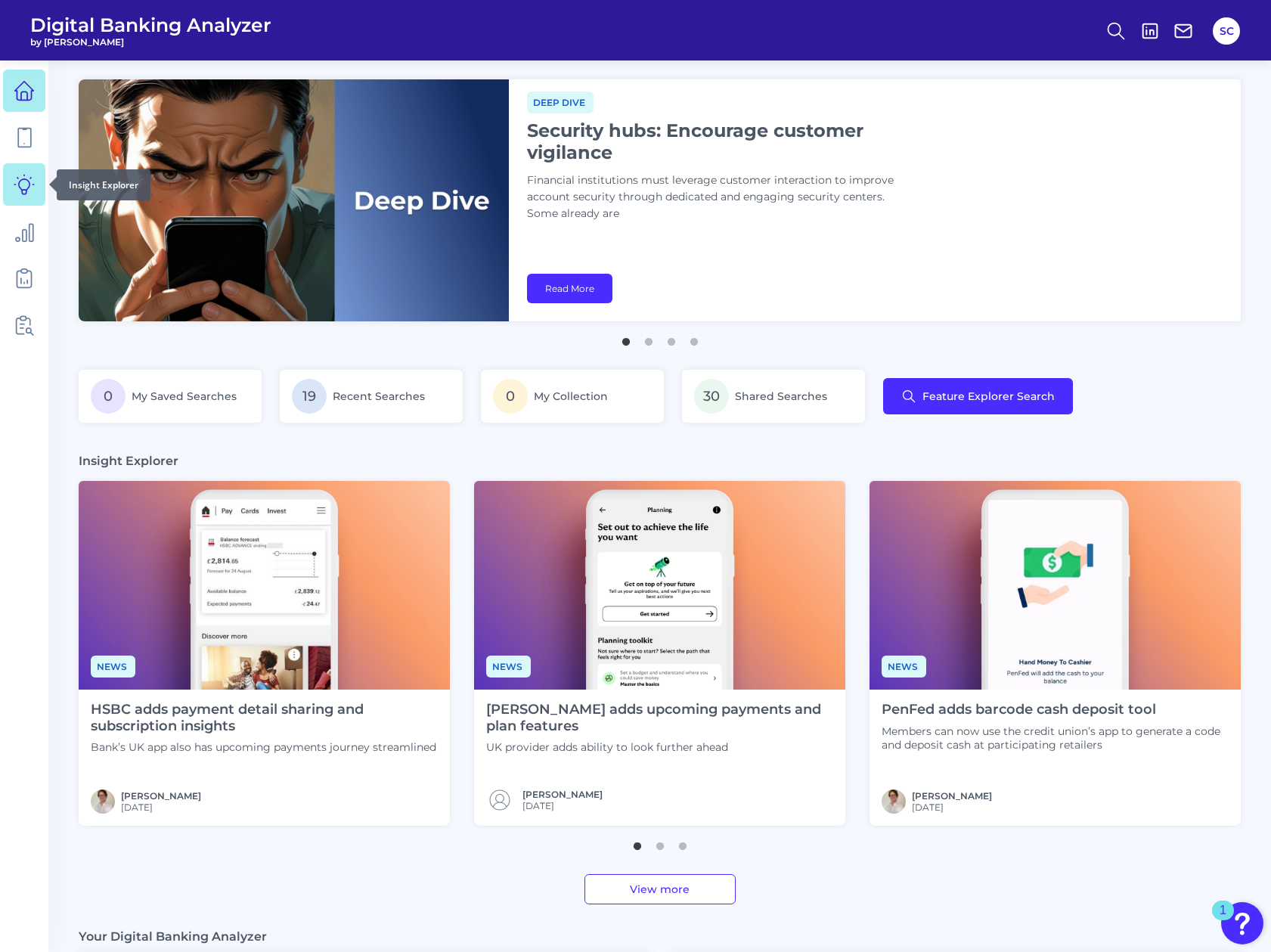
click at [28, 170] on link at bounding box center [24, 184] width 42 height 42
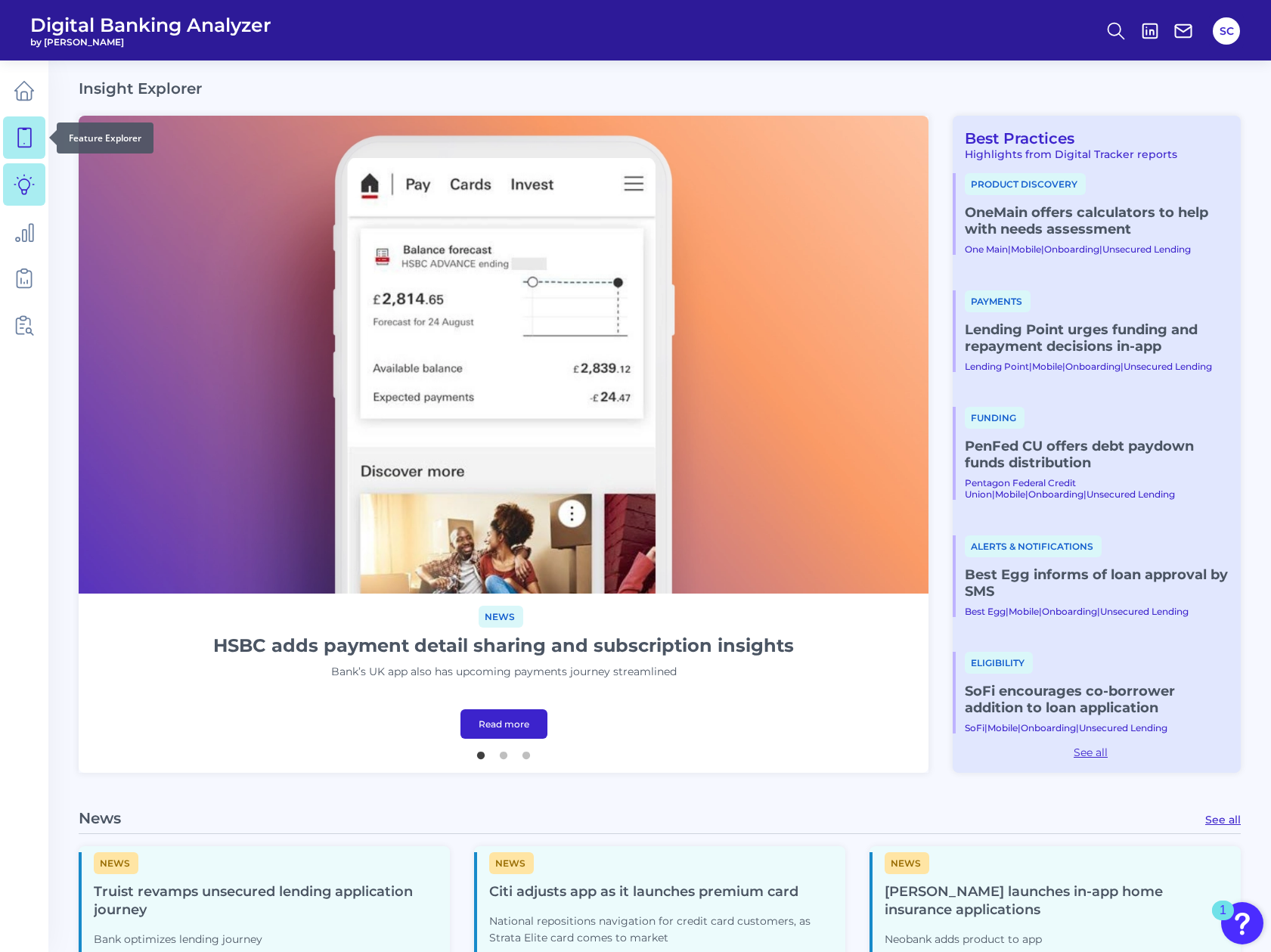
click at [32, 138] on icon at bounding box center [25, 138] width 21 height 21
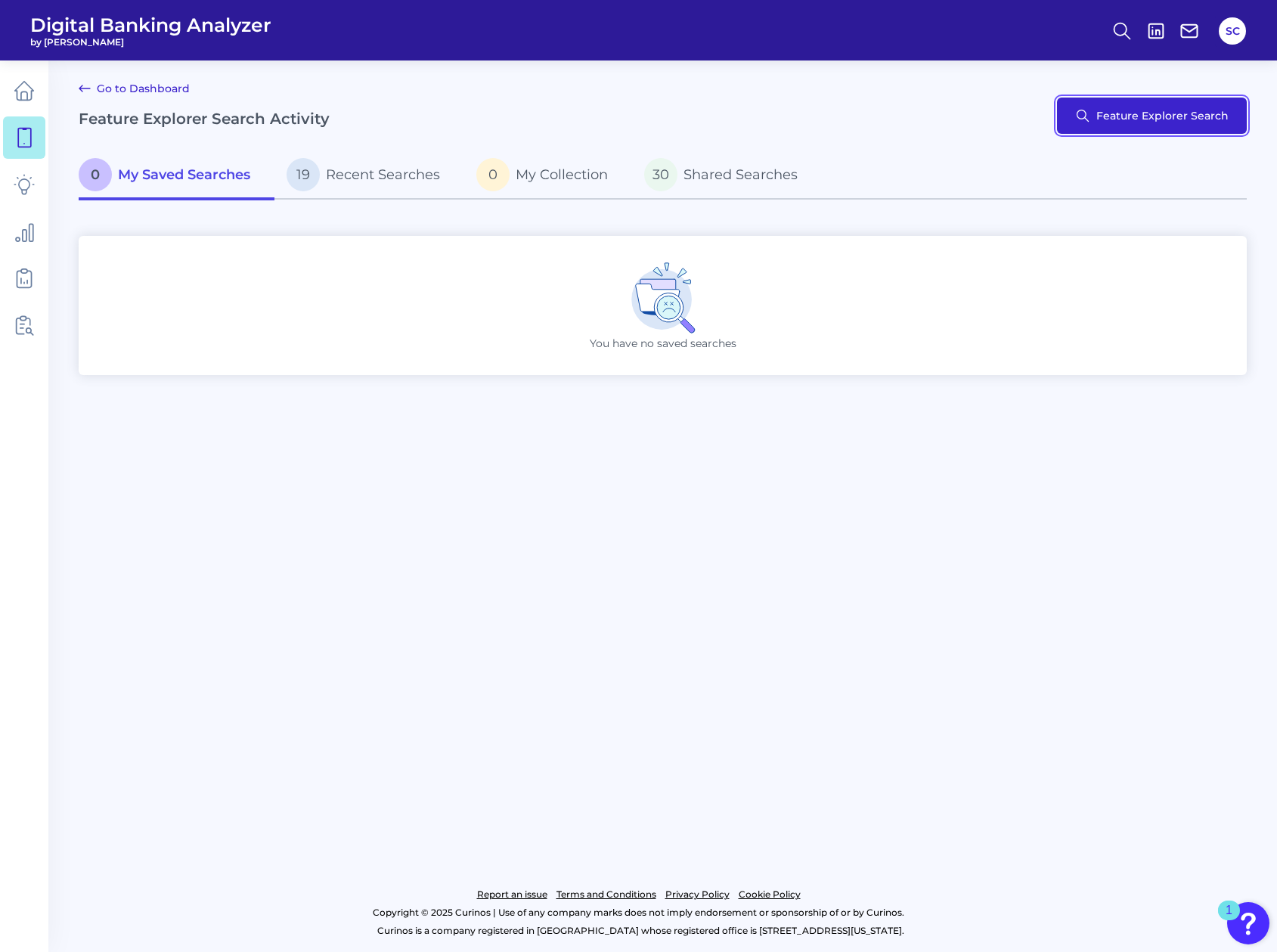
click at [1109, 130] on button "Feature Explorer Search" at bounding box center [1151, 115] width 190 height 36
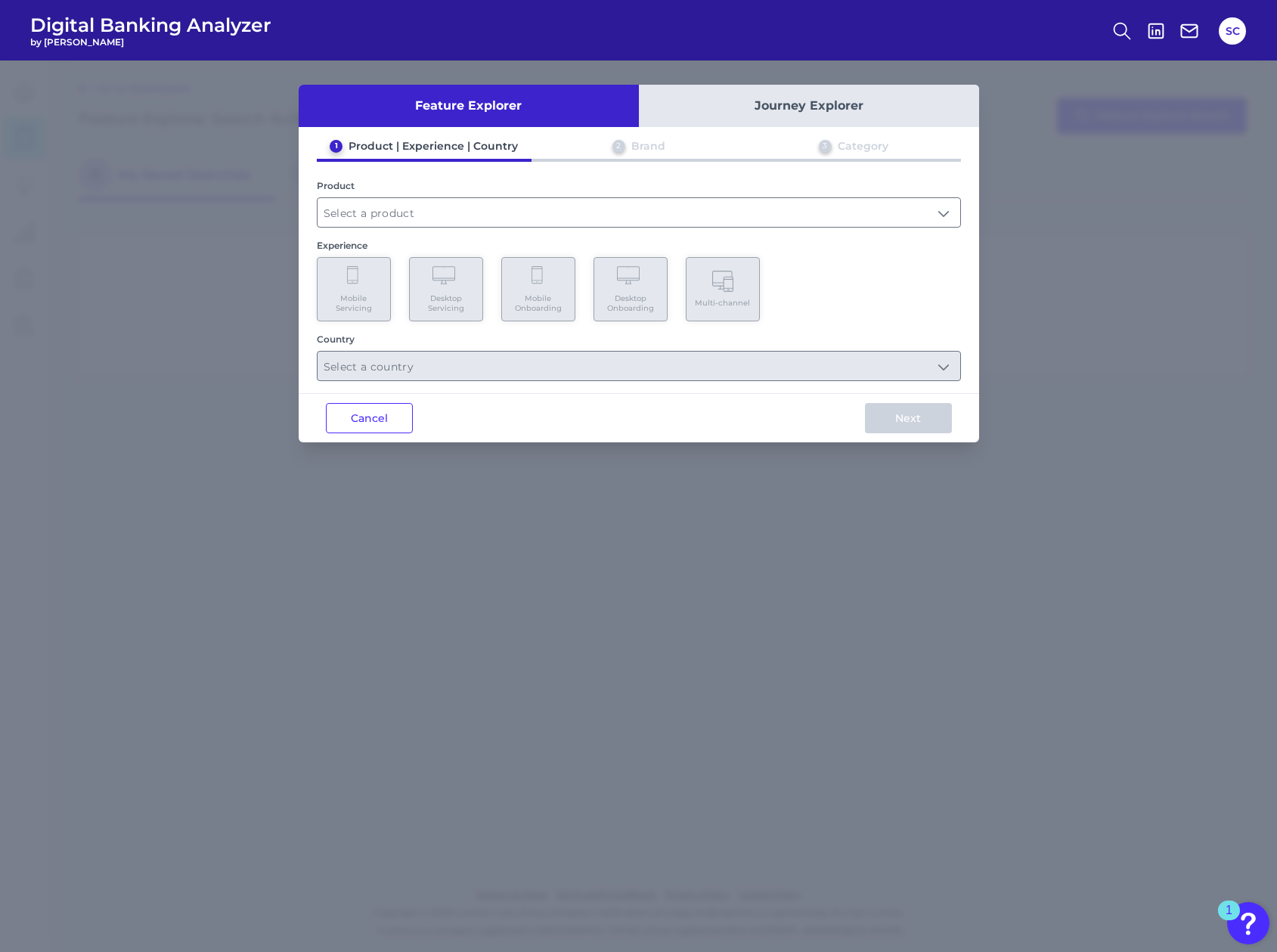
click at [499, 174] on div "1 Product | Experience | Country 2 Brand 3 Category Product Experience Mobile S…" at bounding box center [638, 260] width 681 height 242
click at [499, 198] on input "text" at bounding box center [638, 212] width 643 height 29
click at [485, 229] on div "1 Product | Experience | Country 2 Brand 3 Category Product Checking / Current …" at bounding box center [638, 260] width 681 height 242
click at [478, 247] on div "Experience" at bounding box center [638, 245] width 644 height 11
click at [471, 212] on input "text" at bounding box center [638, 212] width 643 height 29
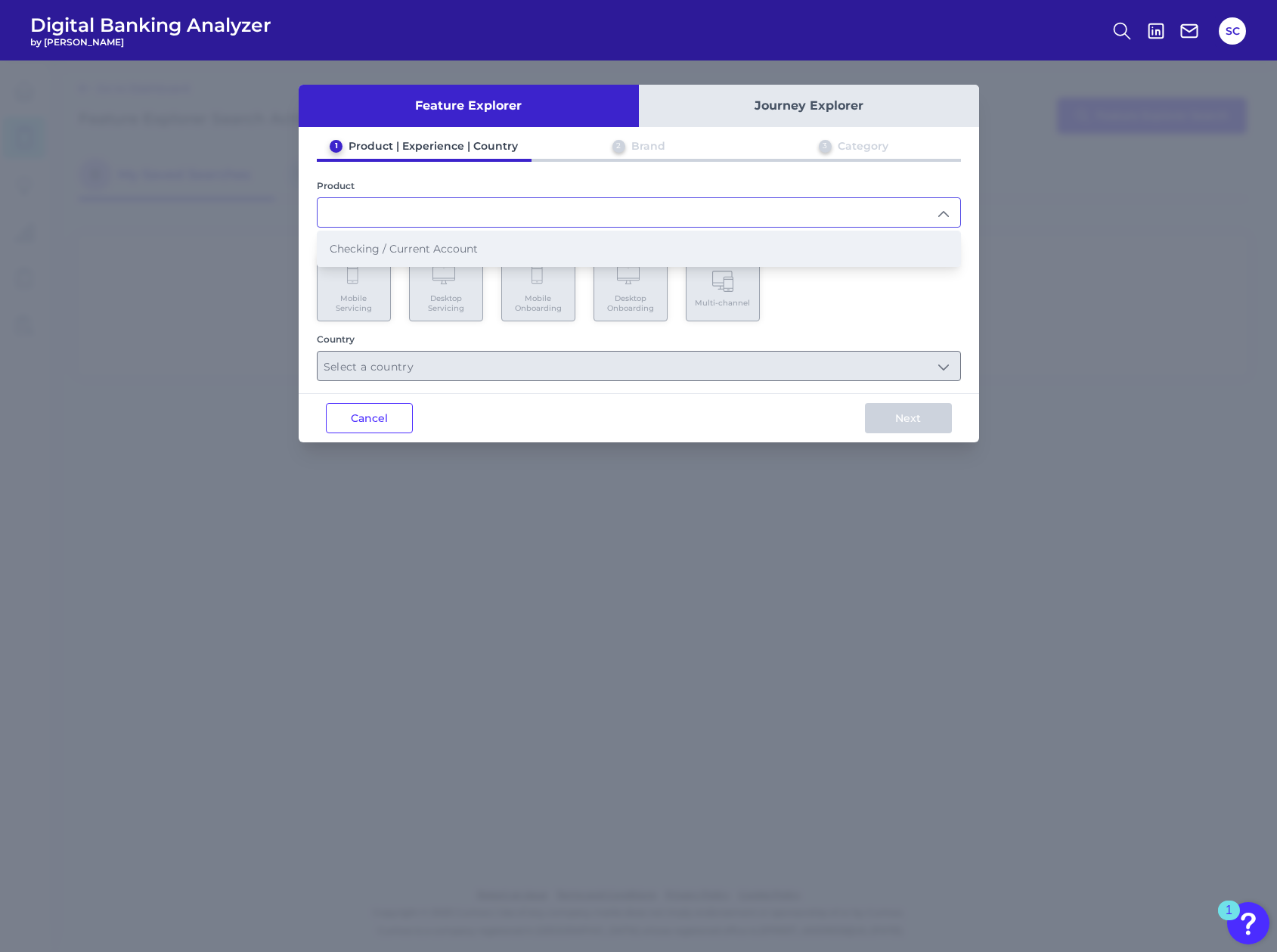
click at [427, 247] on span "Checking / Current Account" at bounding box center [403, 249] width 148 height 14
type input "Checking / Current Account"
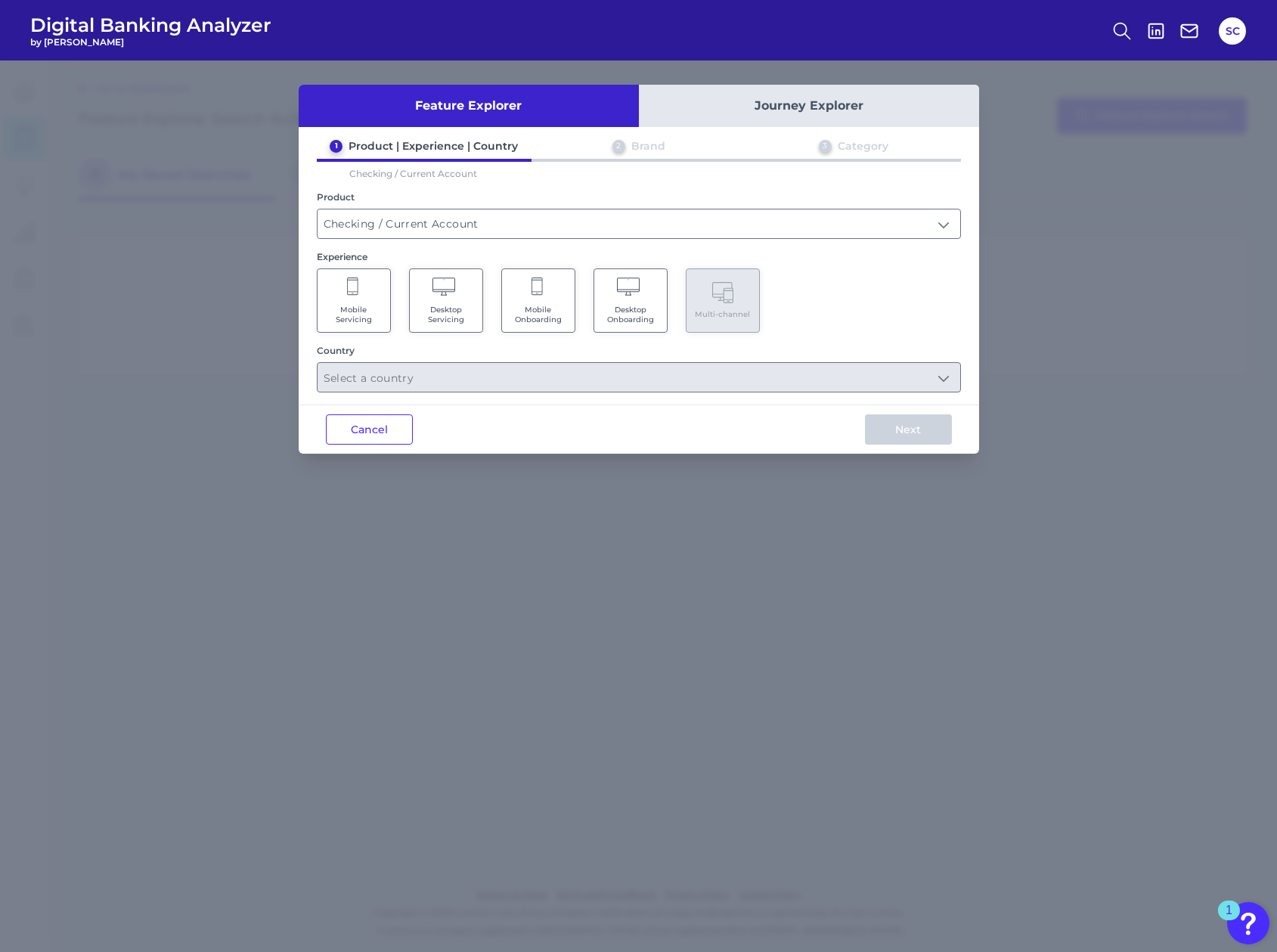
click at [522, 305] on span "Mobile Onboarding" at bounding box center [539, 314] width 58 height 19
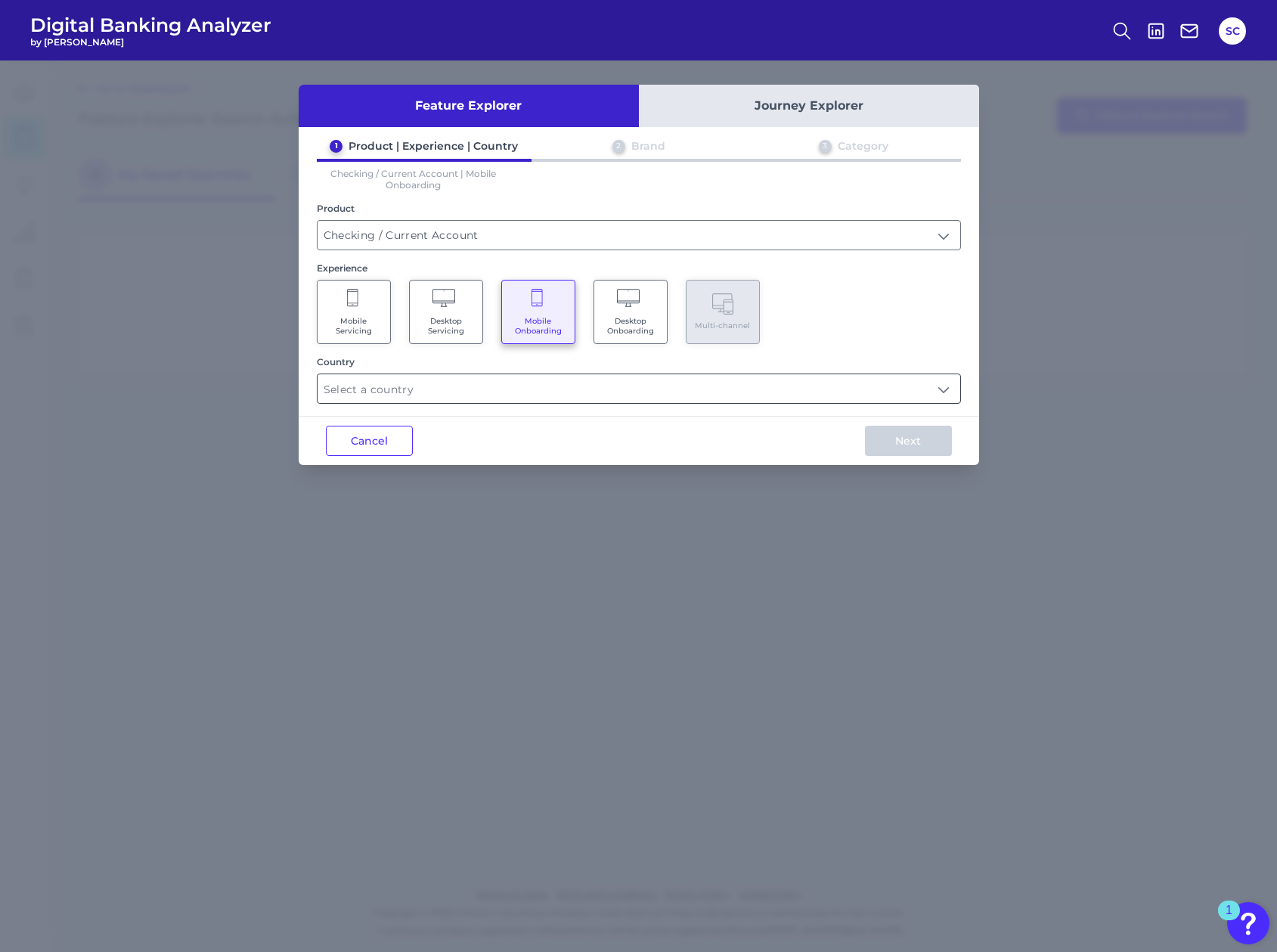
click at [509, 377] on input "text" at bounding box center [638, 388] width 643 height 29
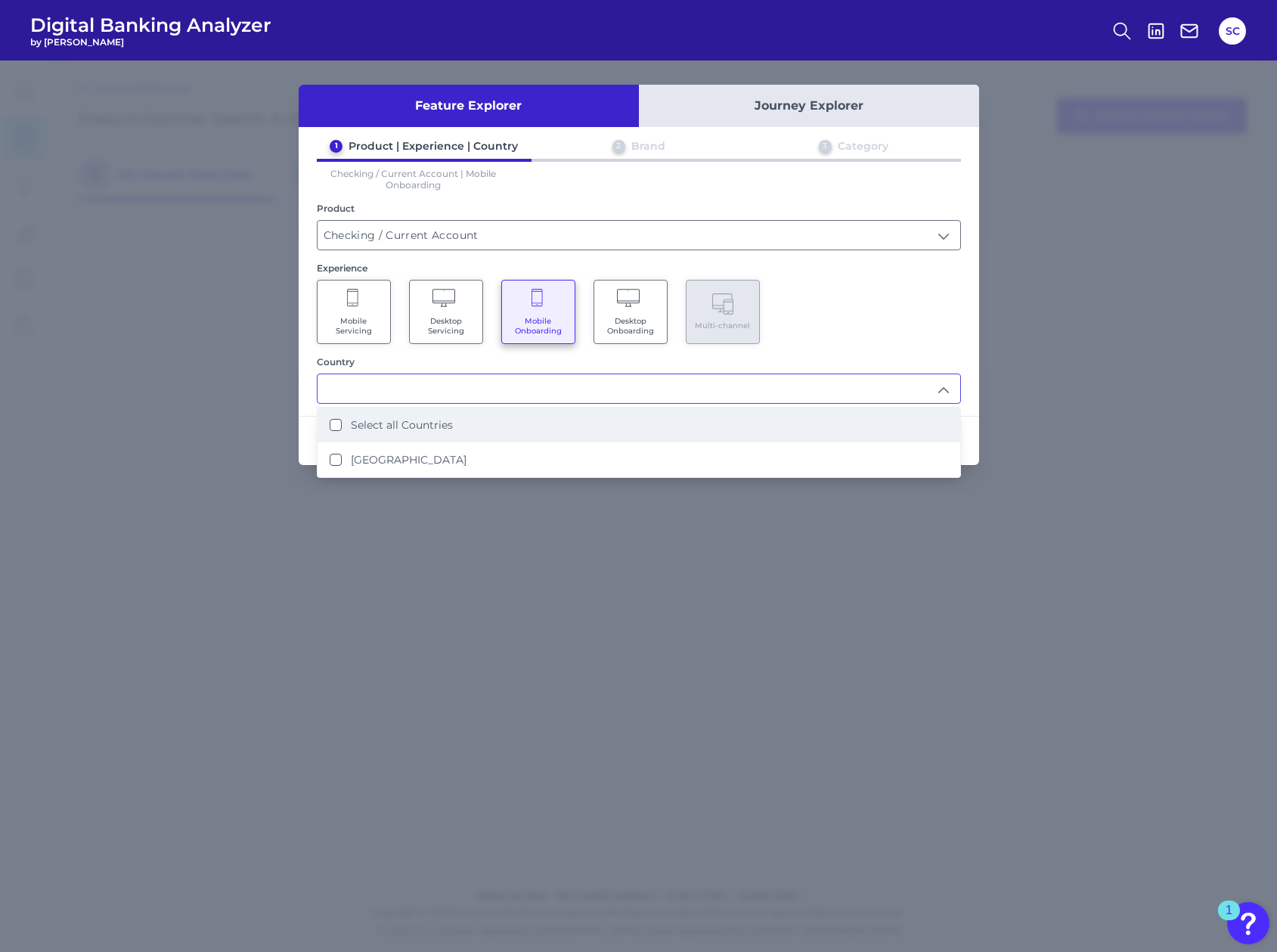
click at [399, 420] on label "Select all Countries" at bounding box center [401, 425] width 102 height 14
type input "Select all Countries"
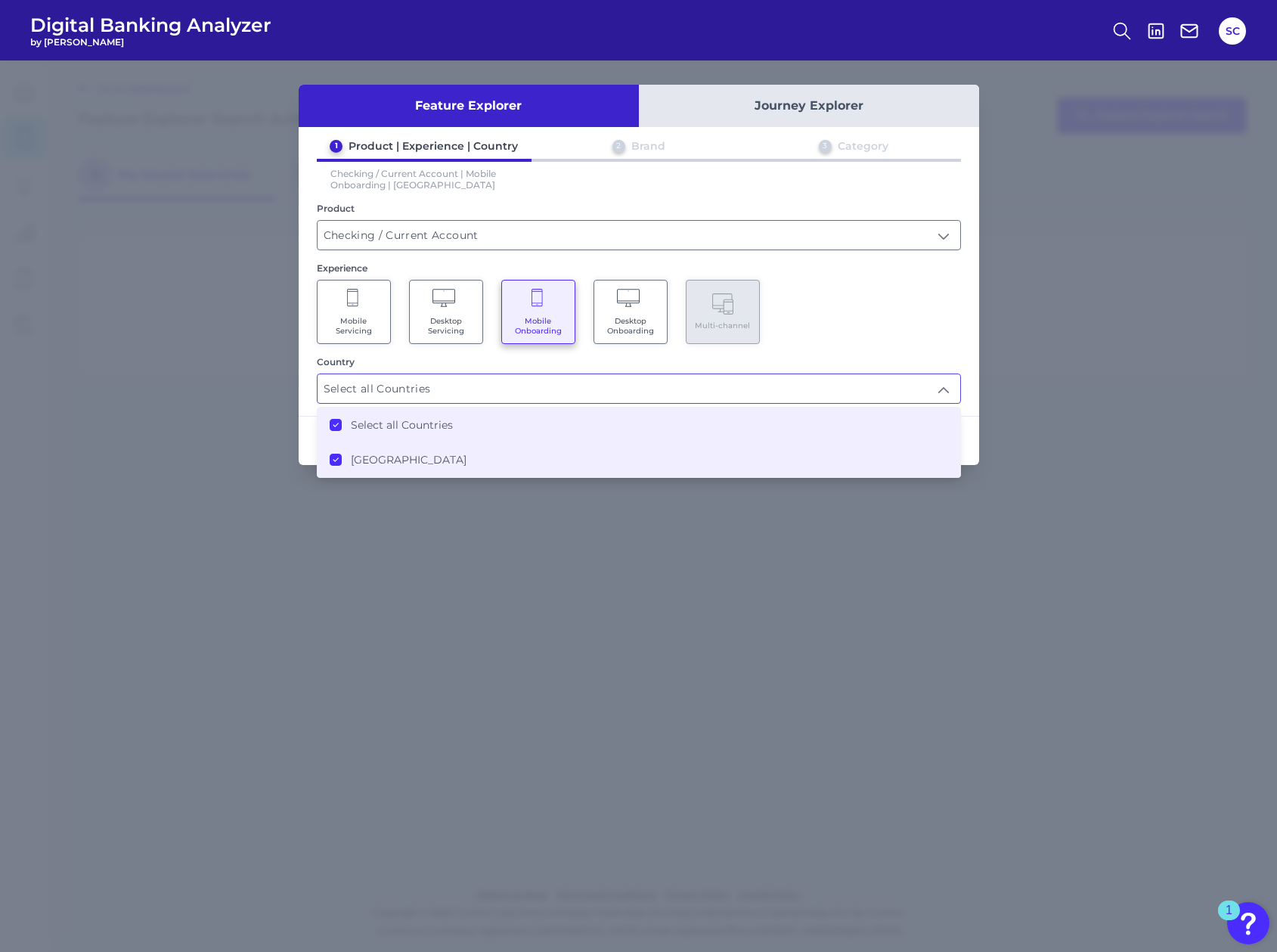
click at [972, 429] on div "Next" at bounding box center [907, 441] width 141 height 48
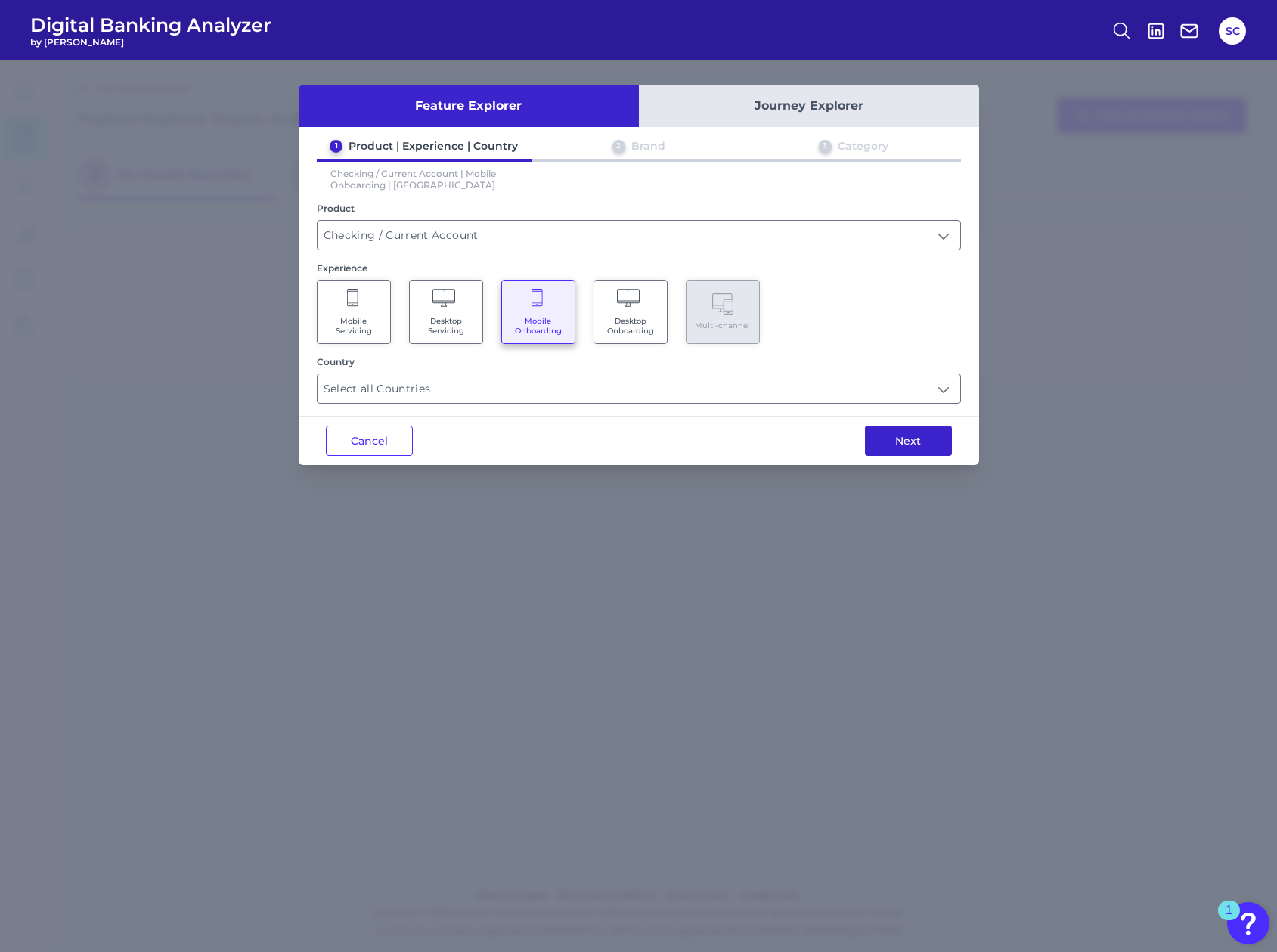
click at [938, 440] on button "Next" at bounding box center [907, 441] width 87 height 31
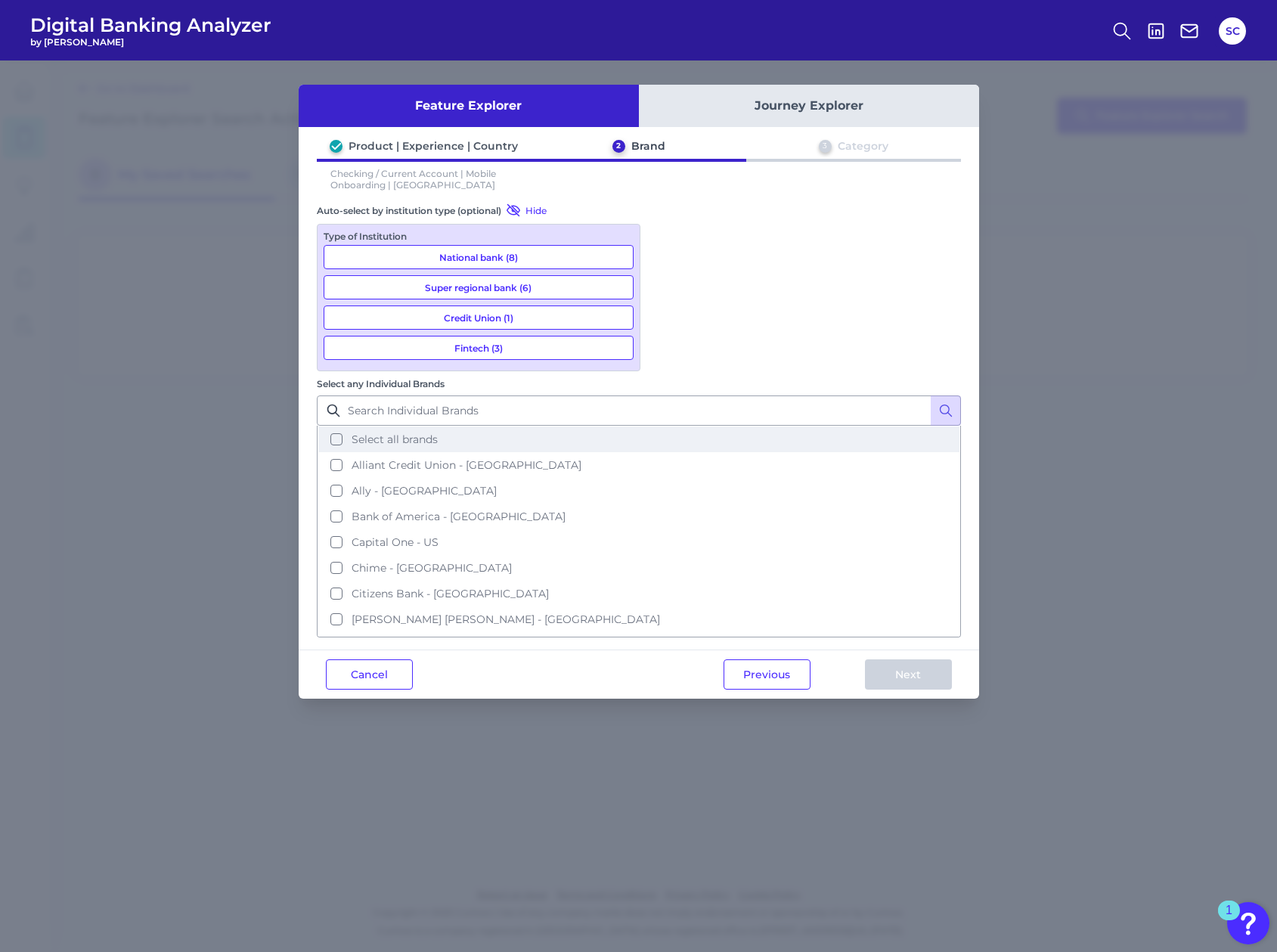
click at [653, 427] on button "Select all brands" at bounding box center [638, 439] width 641 height 25
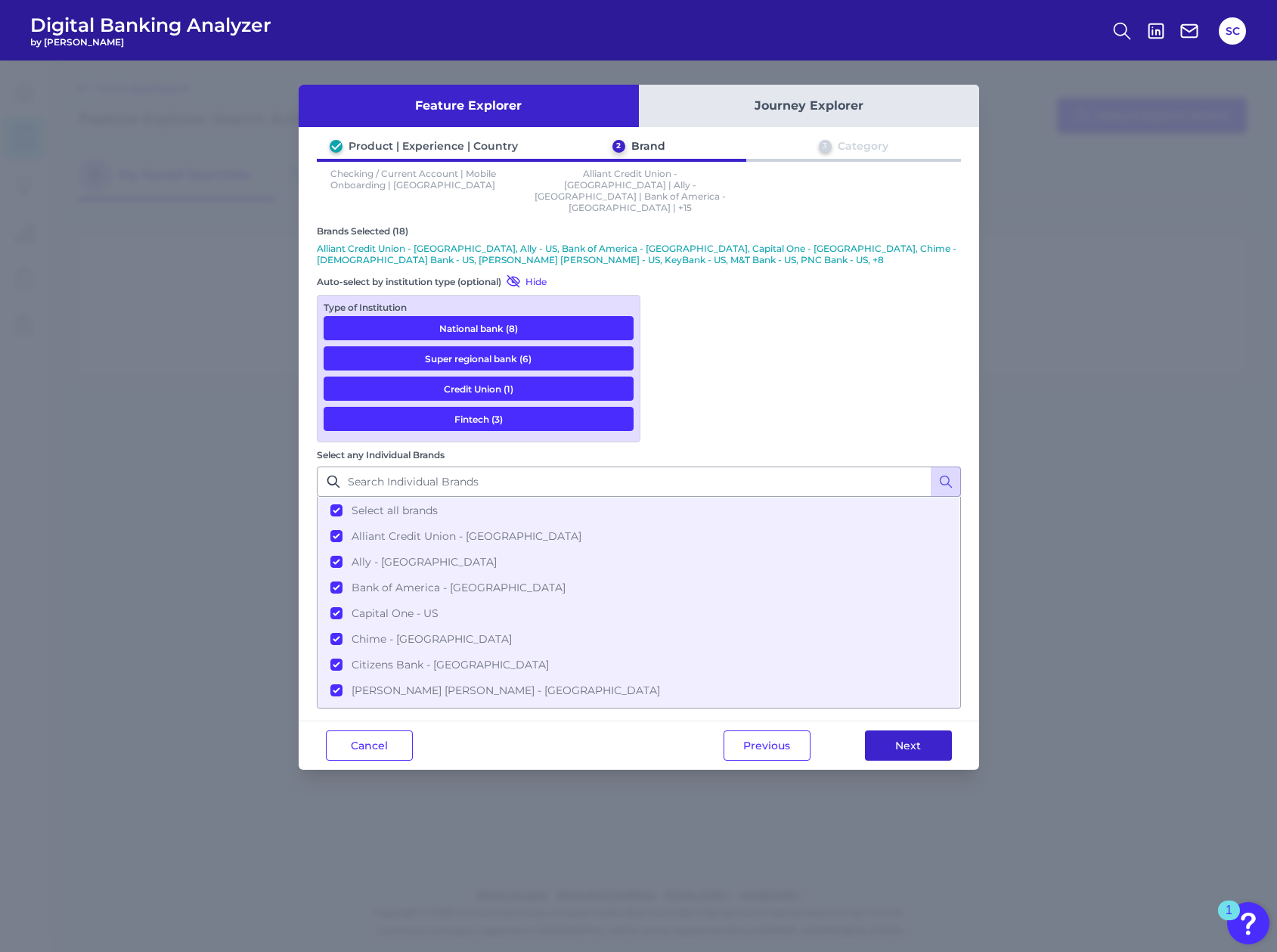
click at [885, 730] on button "Next" at bounding box center [907, 745] width 87 height 31
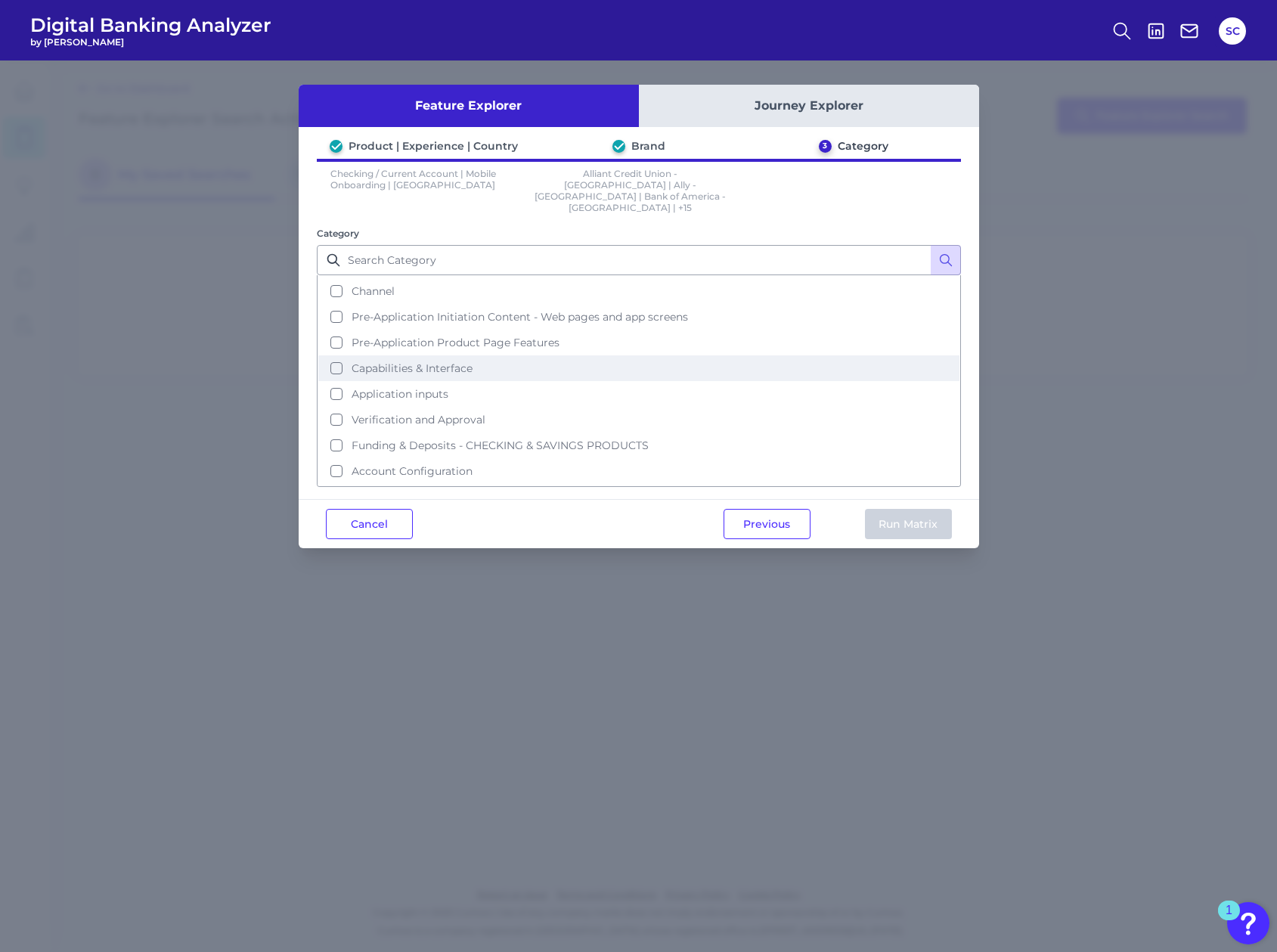
scroll to position [35, 0]
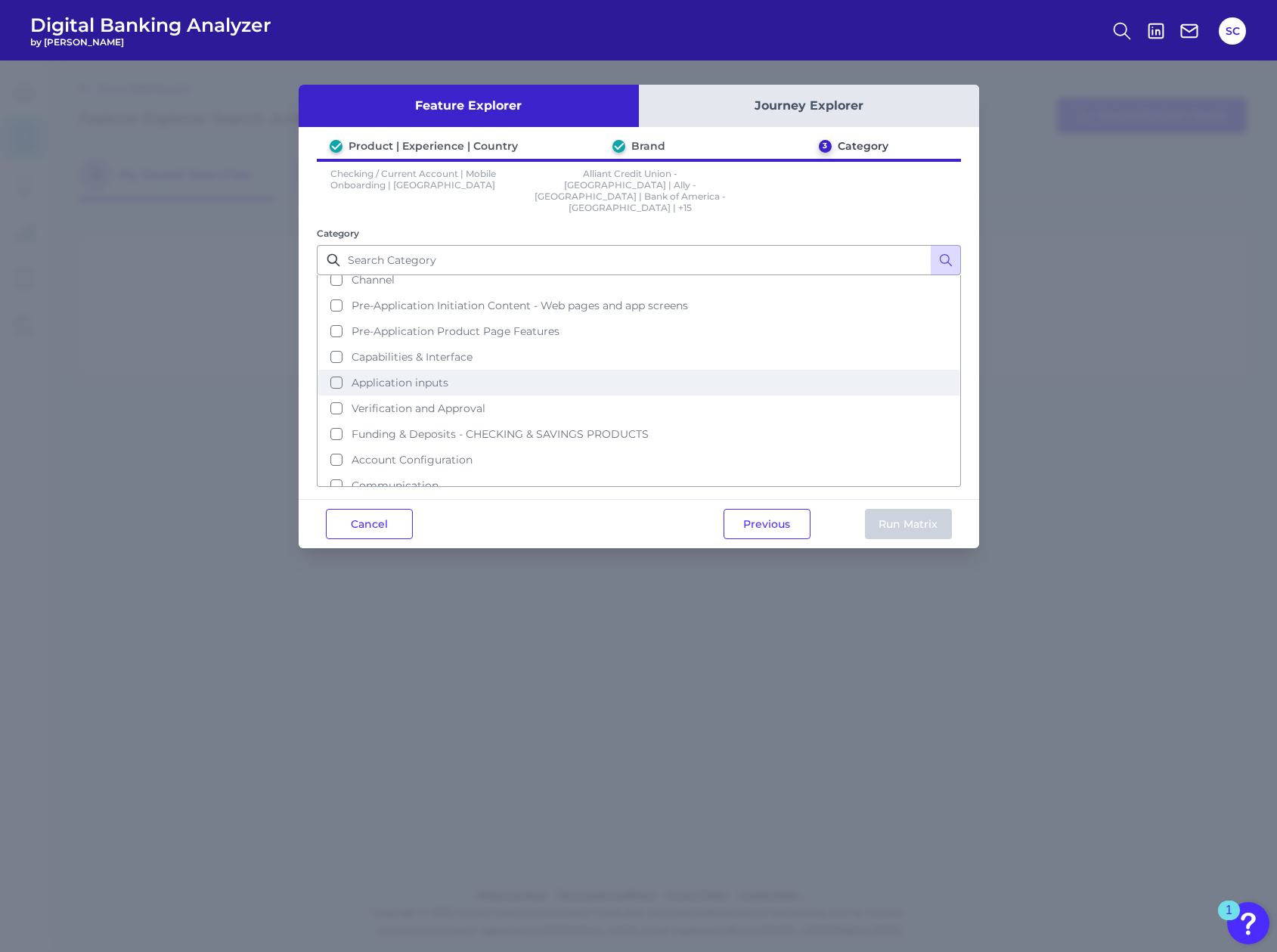
click at [427, 376] on span "Application inputs" at bounding box center [399, 383] width 96 height 14
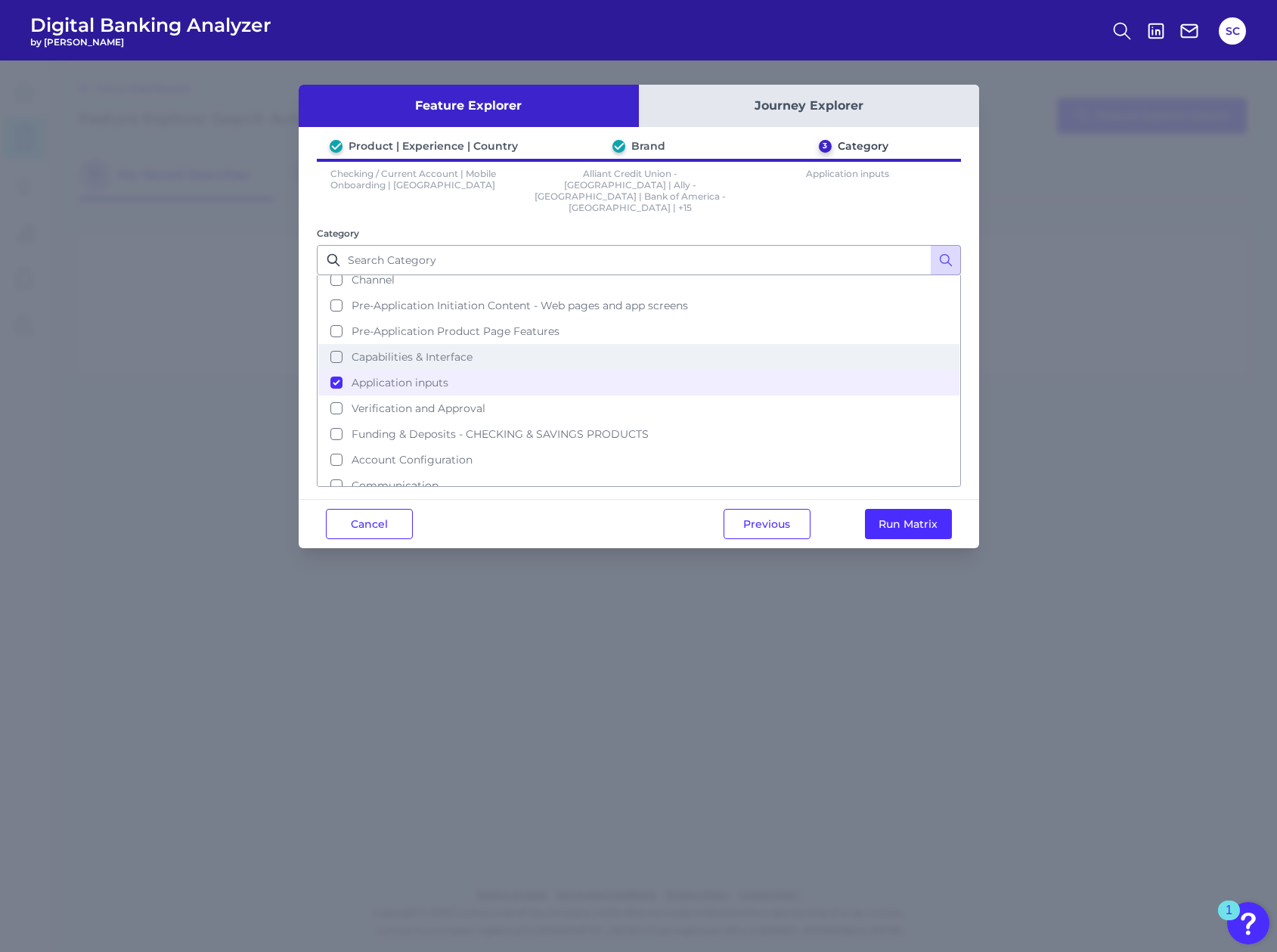
click at [422, 350] on span "Capabilities & Interface" at bounding box center [412, 357] width 121 height 14
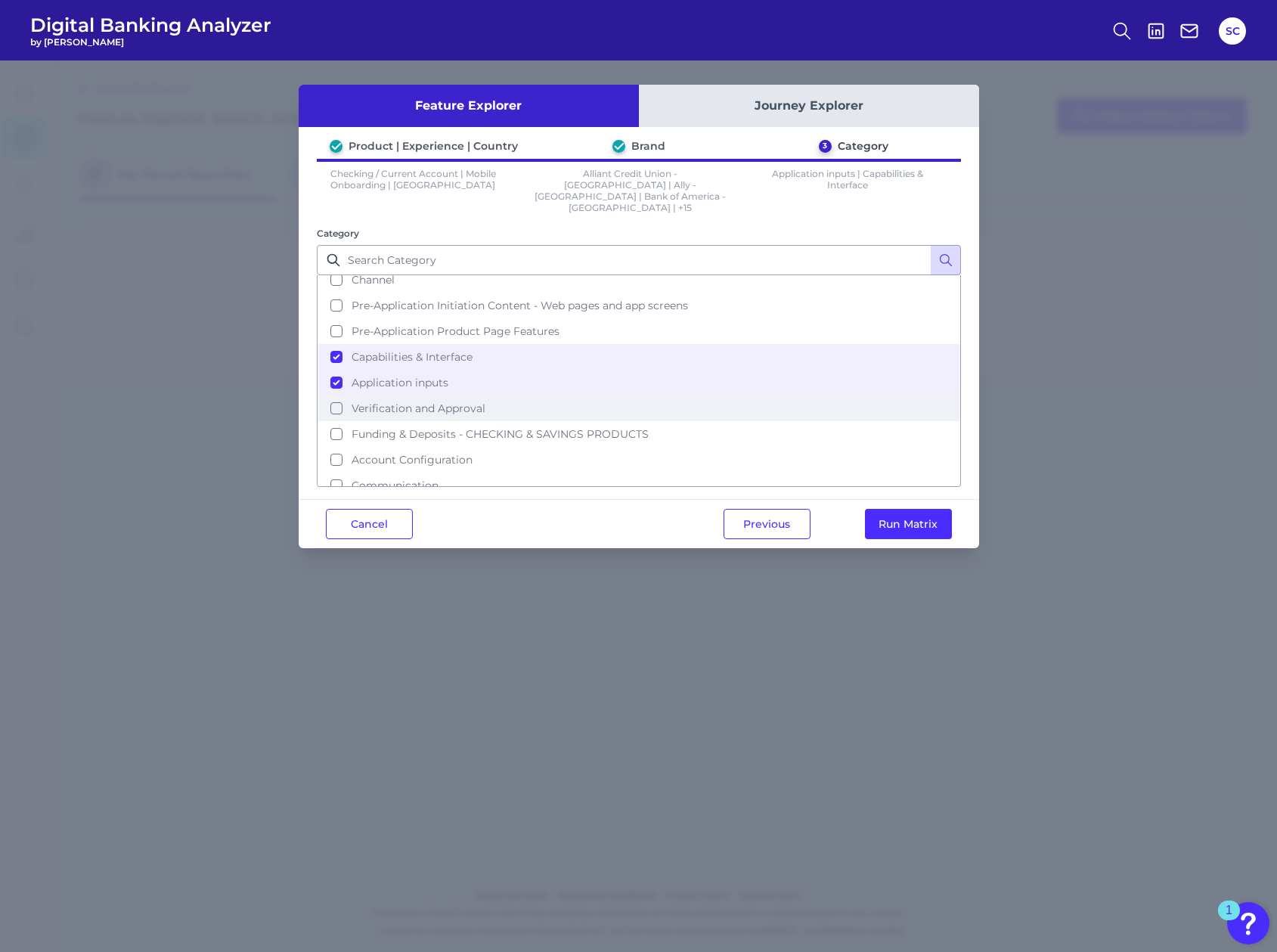
click at [458, 401] on span "Verification and Approval" at bounding box center [418, 408] width 134 height 14
click at [456, 427] on span "Funding & Deposits - CHECKING & SAVINGS PRODUCTS" at bounding box center [499, 434] width 297 height 14
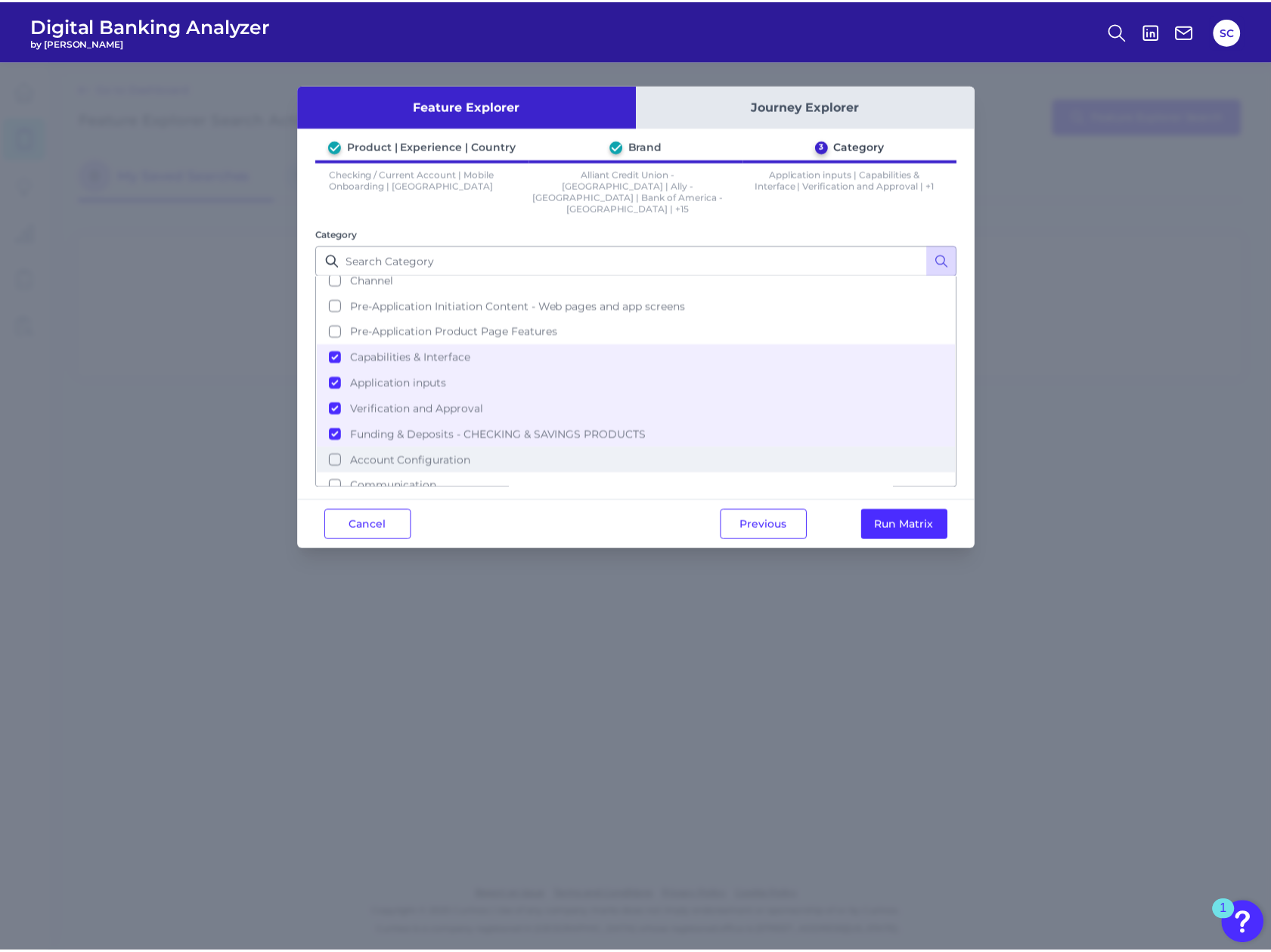
scroll to position [47, 0]
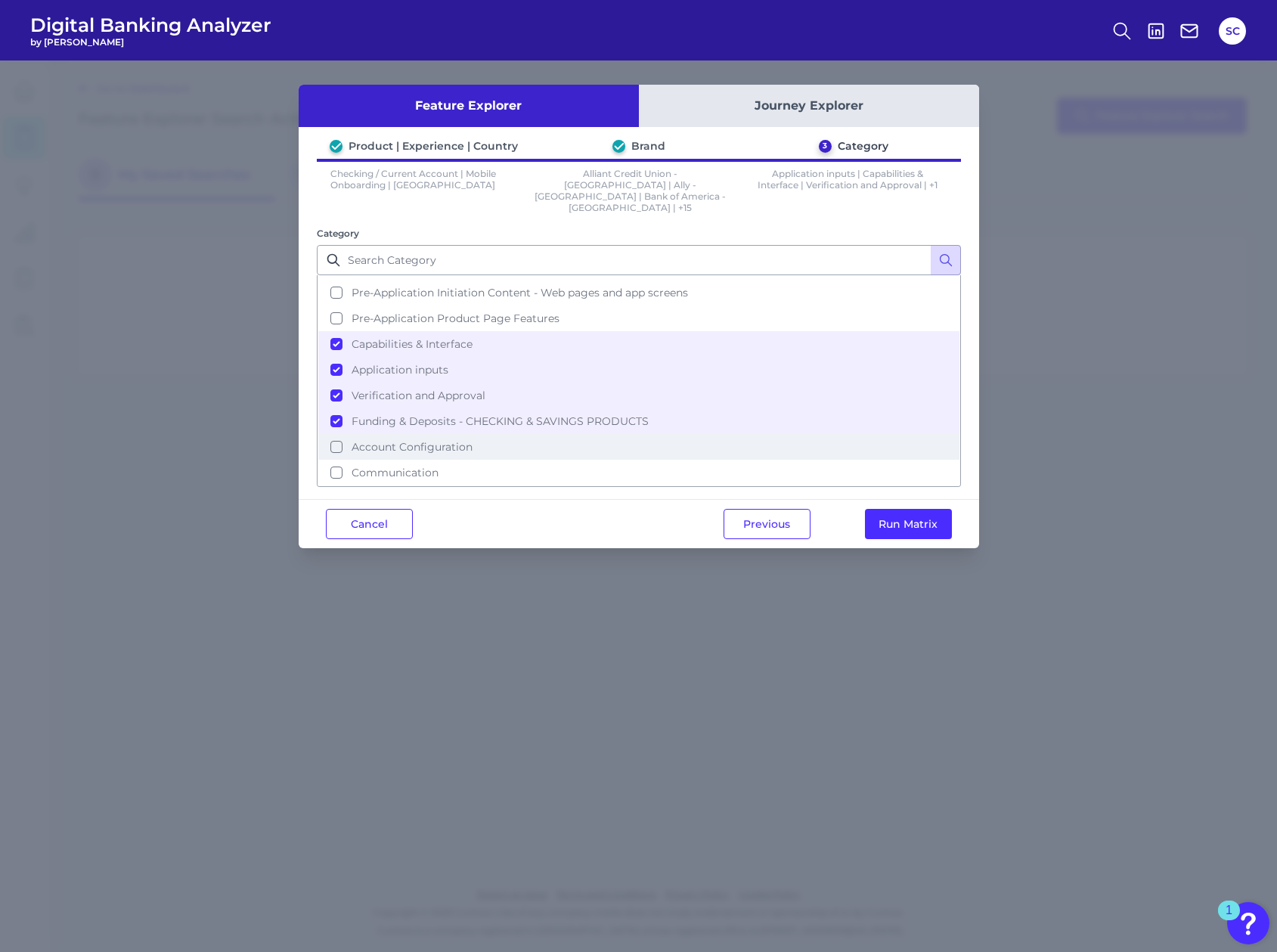
click at [450, 440] on span "Account Configuration" at bounding box center [412, 447] width 121 height 14
click at [444, 460] on button "Communication" at bounding box center [638, 472] width 641 height 25
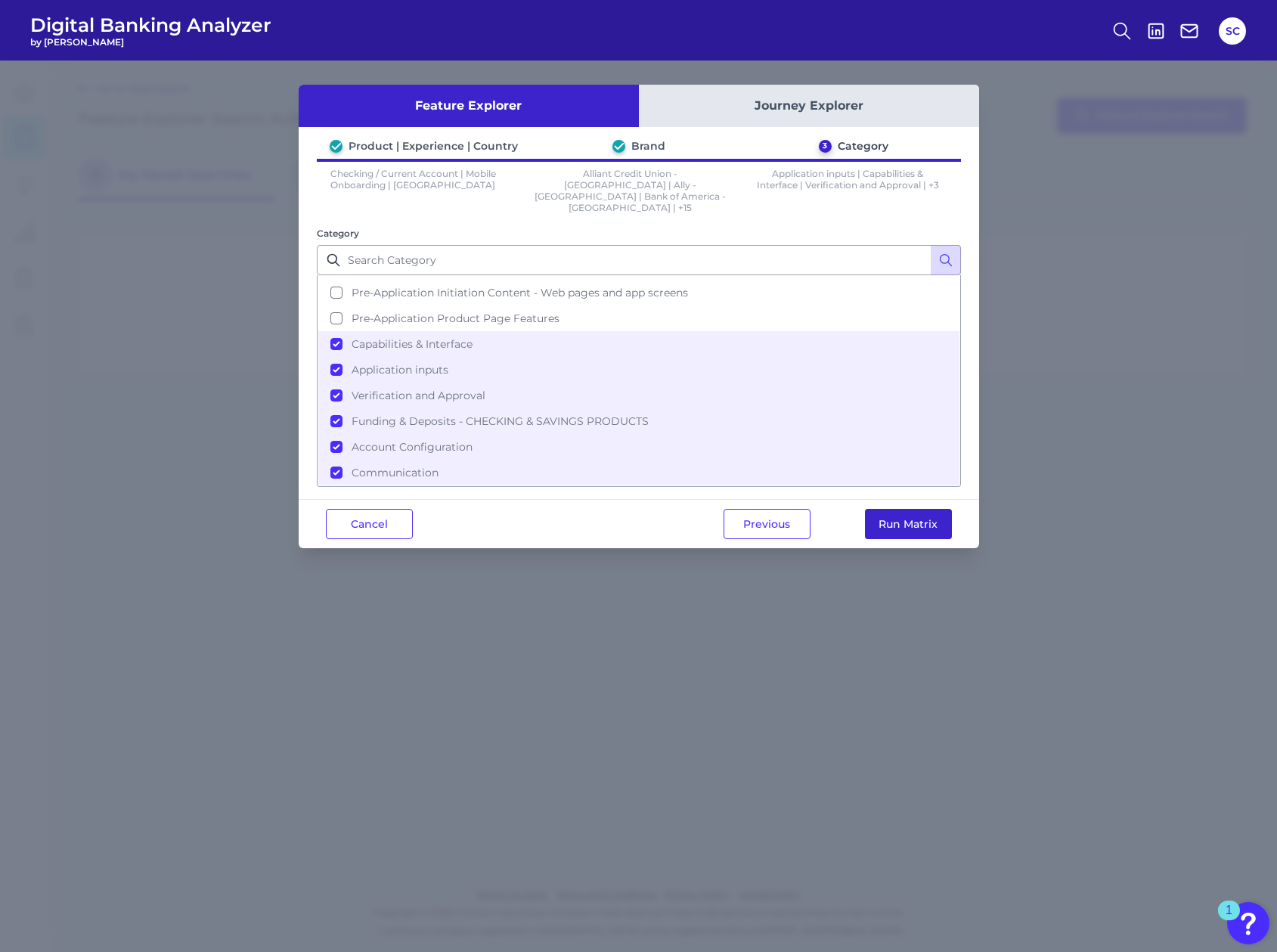
click at [878, 509] on button "Run Matrix" at bounding box center [907, 524] width 87 height 31
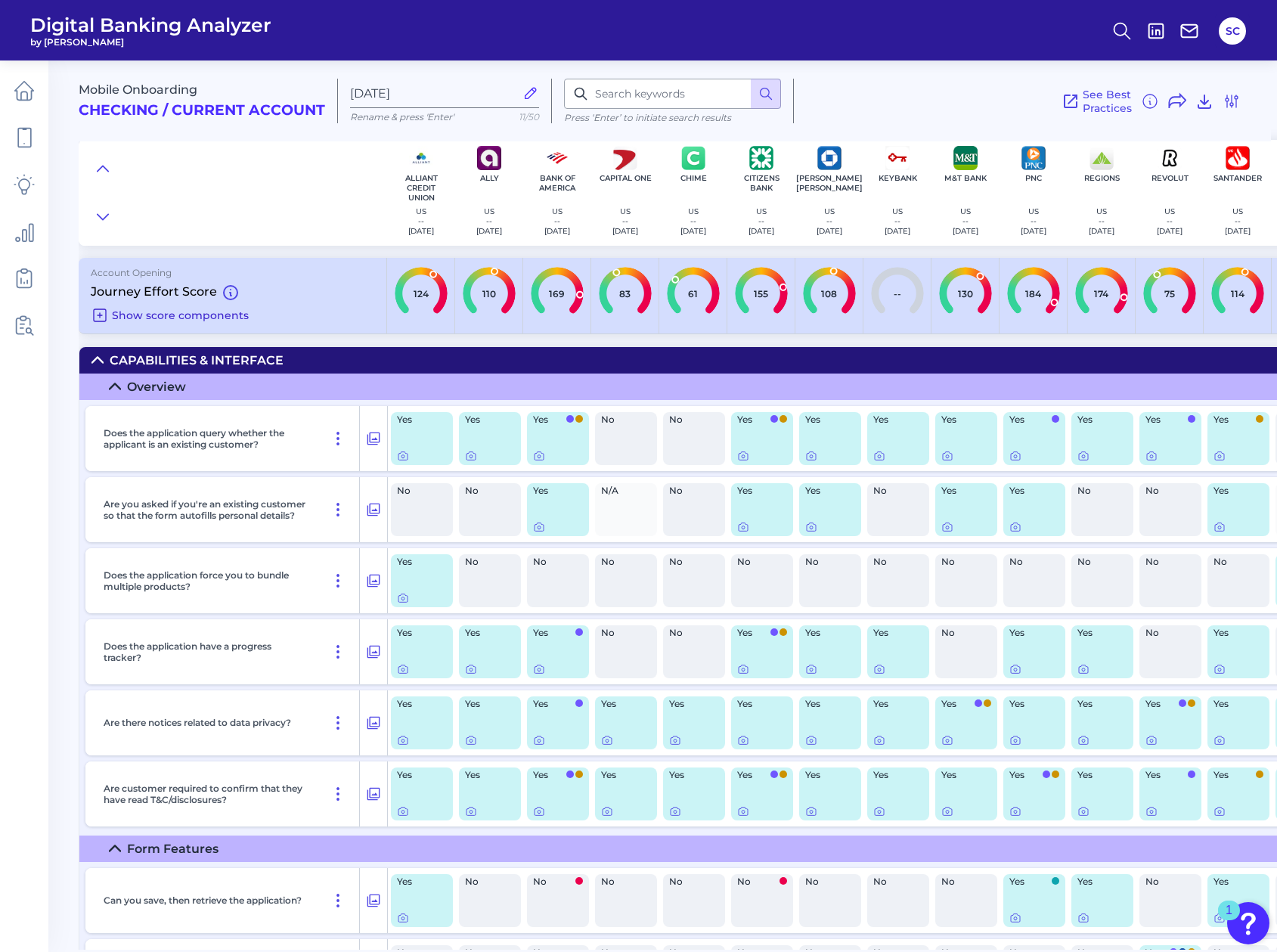
click at [109, 316] on button "Show score components" at bounding box center [172, 315] width 161 height 18
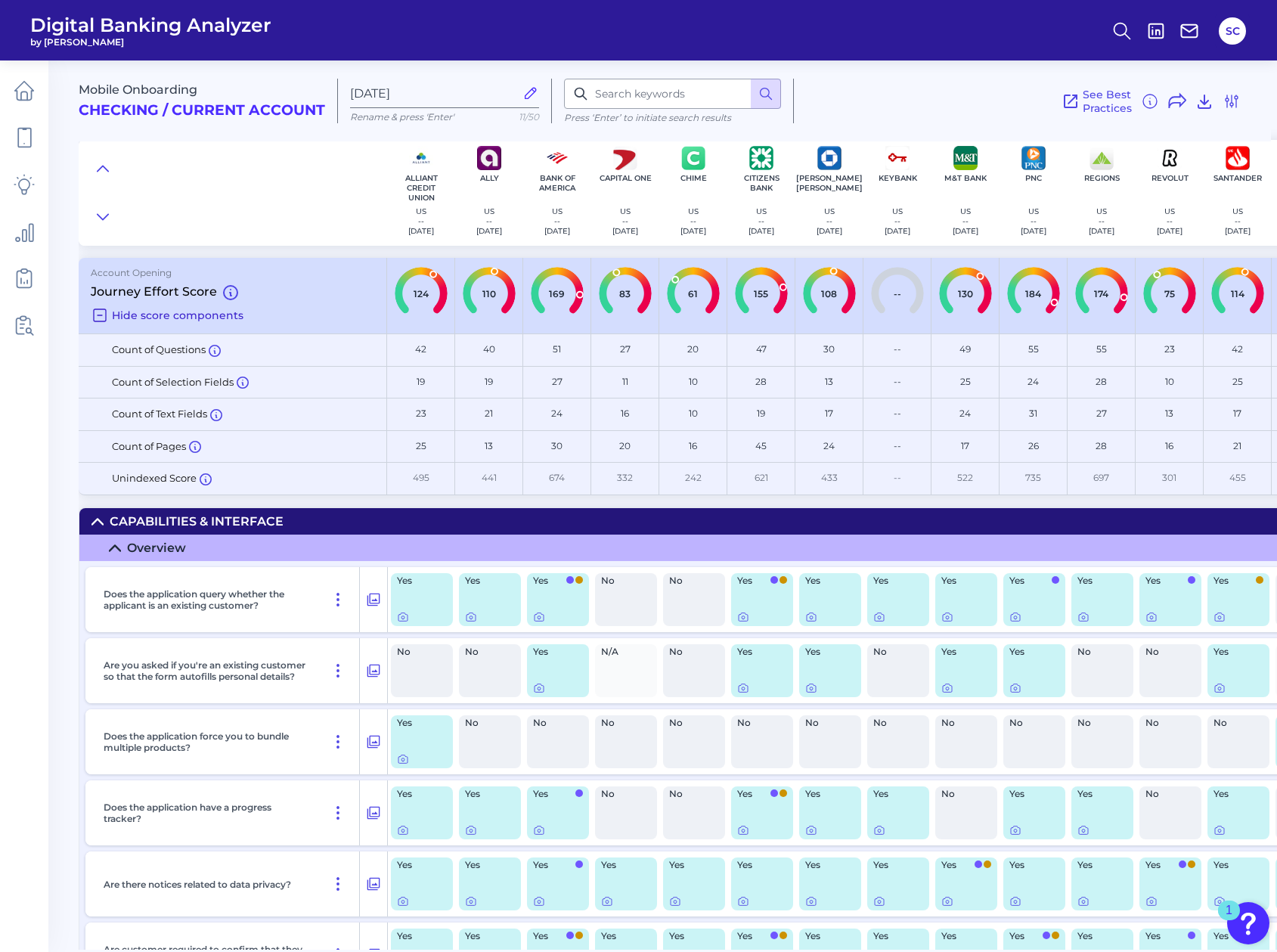
click at [103, 314] on icon at bounding box center [100, 315] width 18 height 18
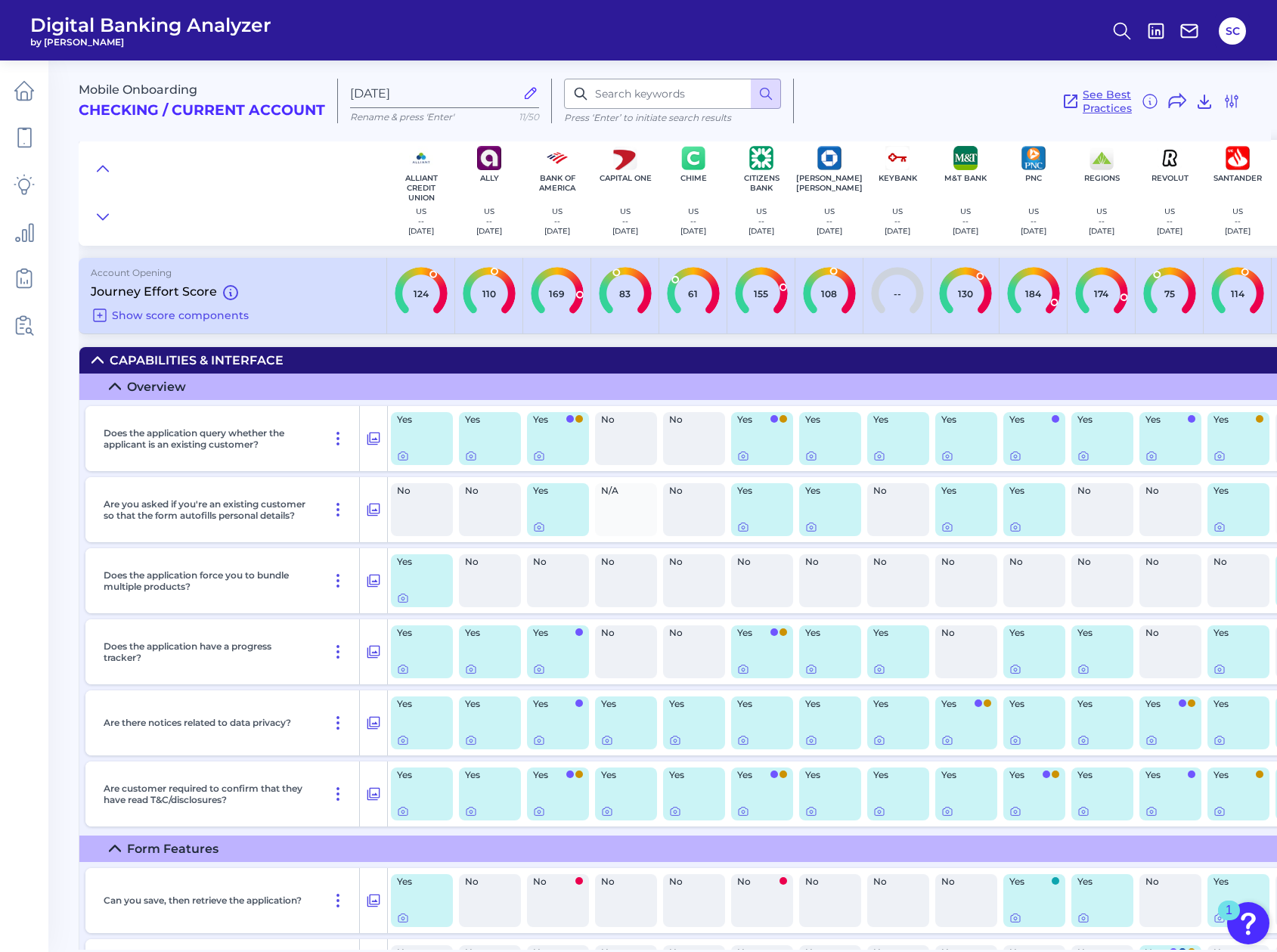
click at [1067, 98] on icon at bounding box center [1070, 101] width 18 height 18
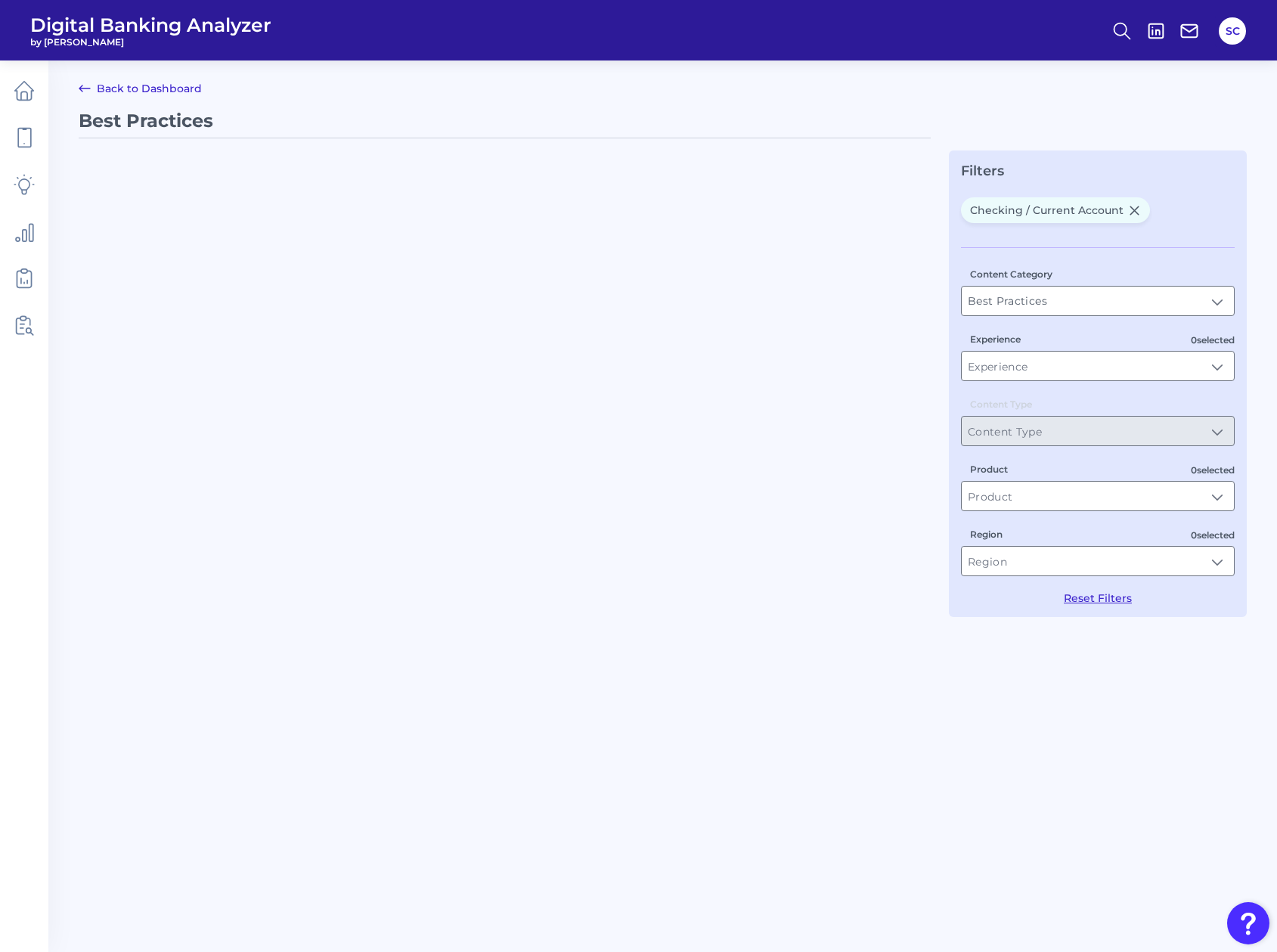
type input "Checking / Current Account"
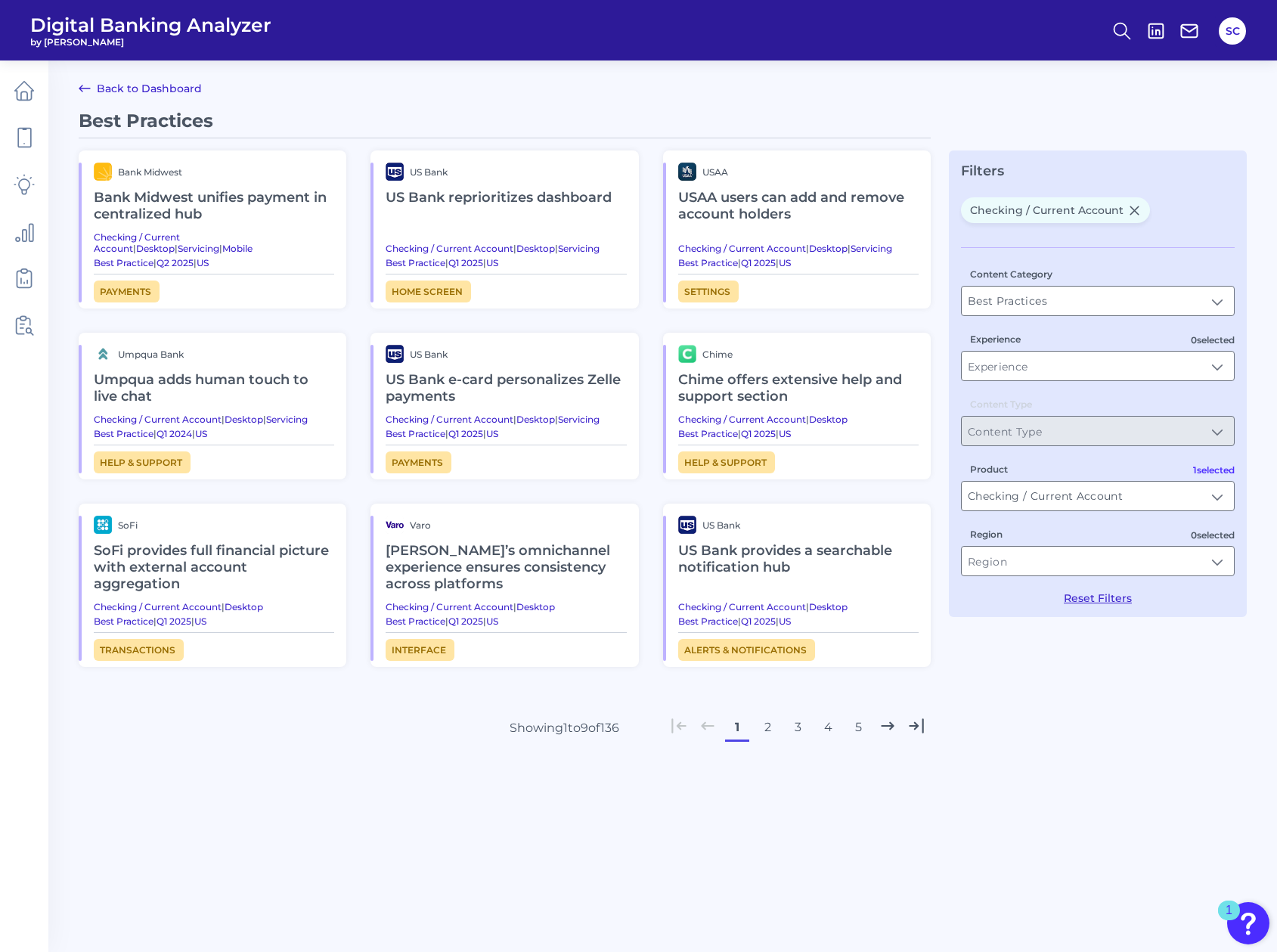
click at [441, 575] on h2 "Varo’s omnichannel experience ensures consistency across platforms" at bounding box center [505, 567] width 240 height 67
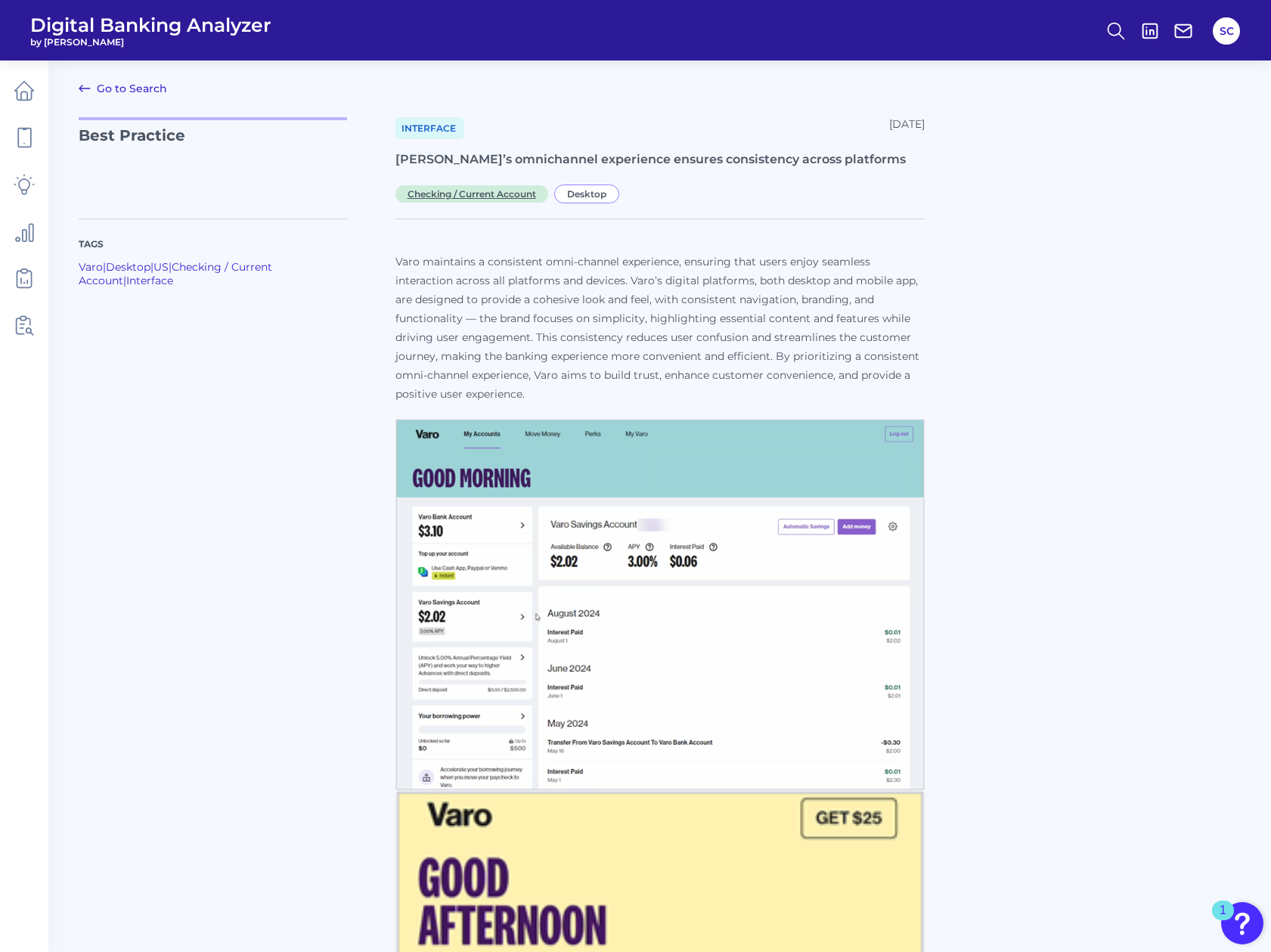
click at [516, 199] on span "Checking / Current Account" at bounding box center [471, 194] width 152 height 18
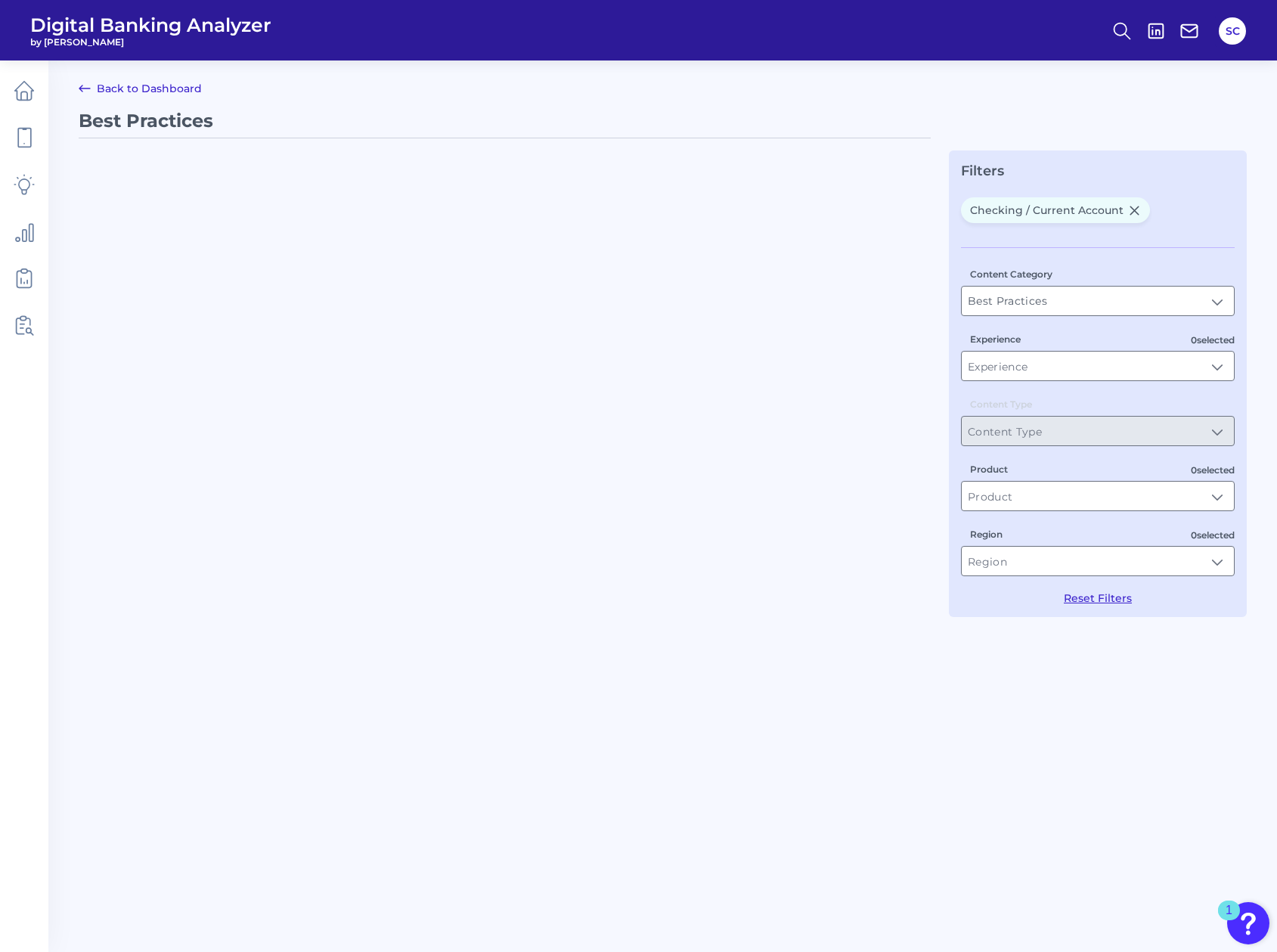
type input "Checking / Current Account"
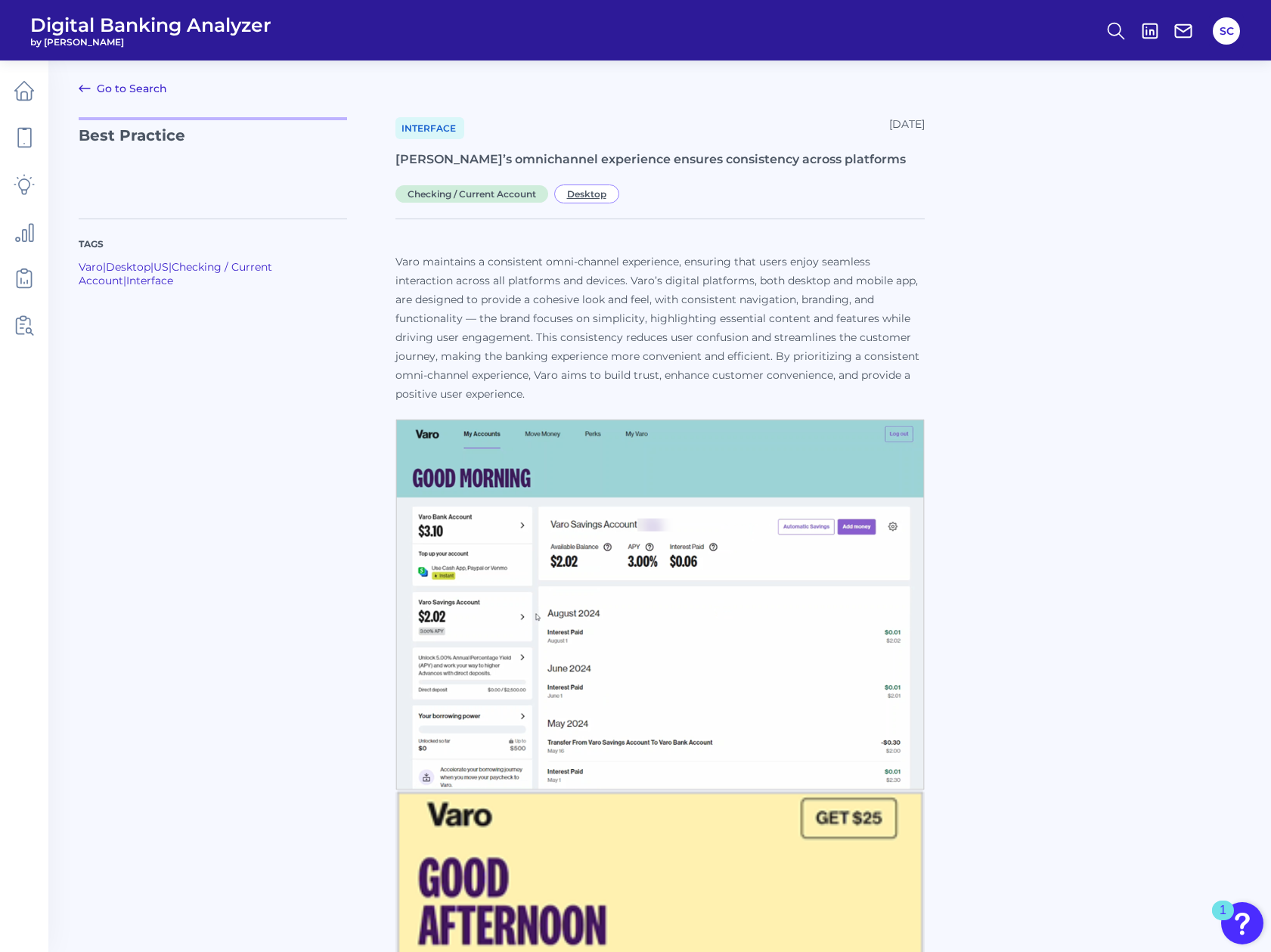
click at [575, 186] on span "Desktop" at bounding box center [587, 194] width 65 height 19
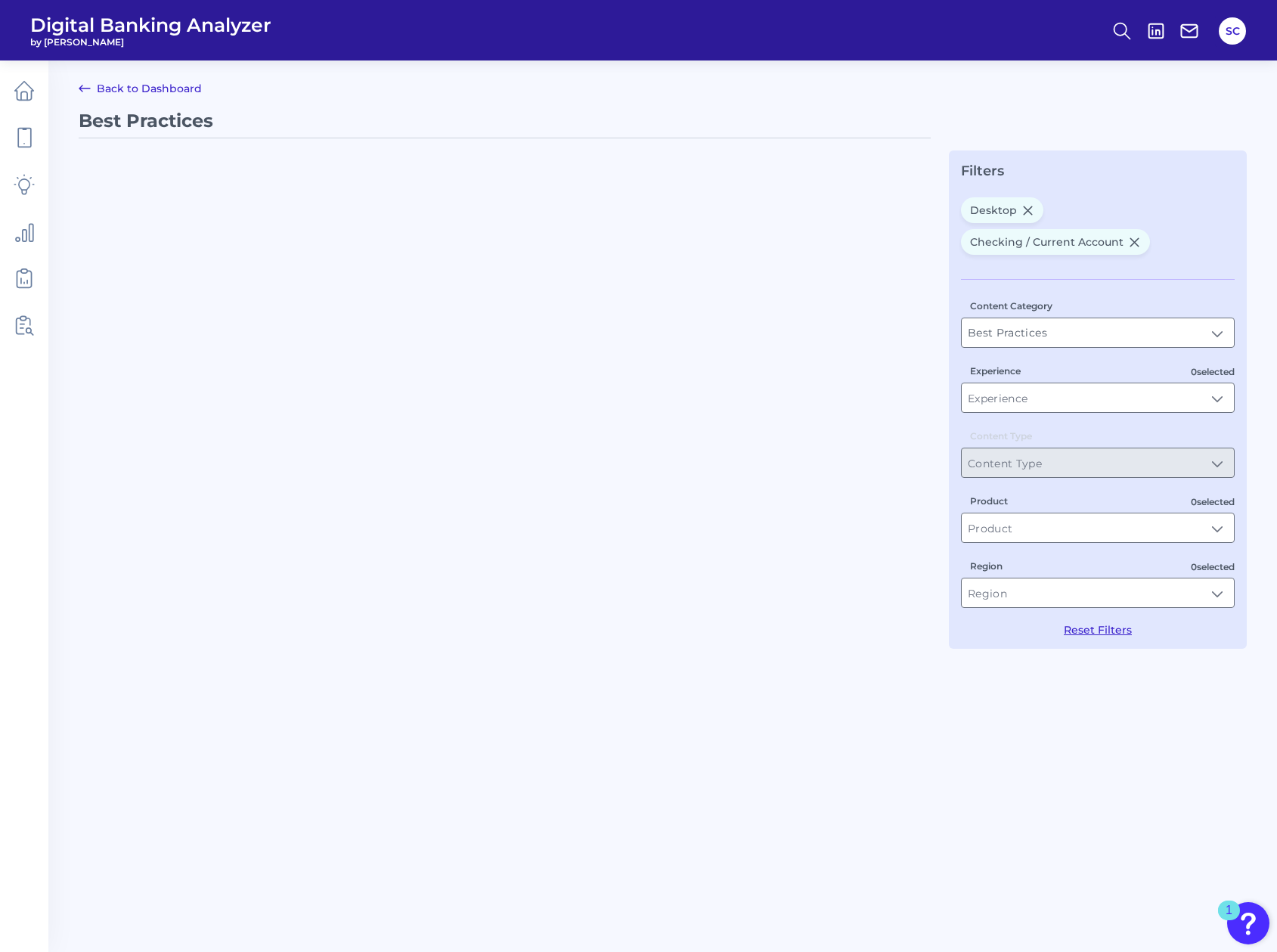
type input "Desktop"
type input "Checking / Current Account"
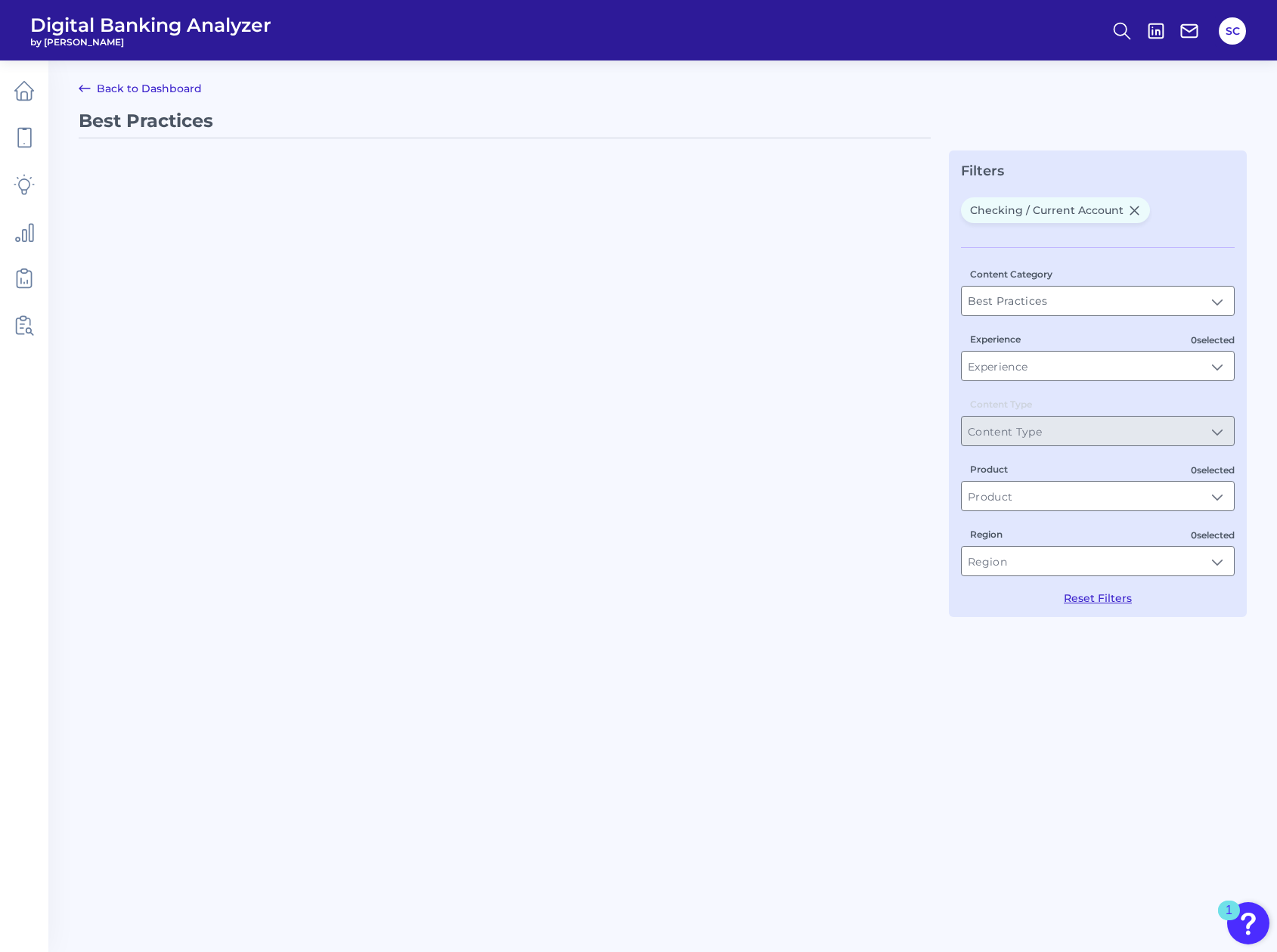
type input "Checking / Current Account"
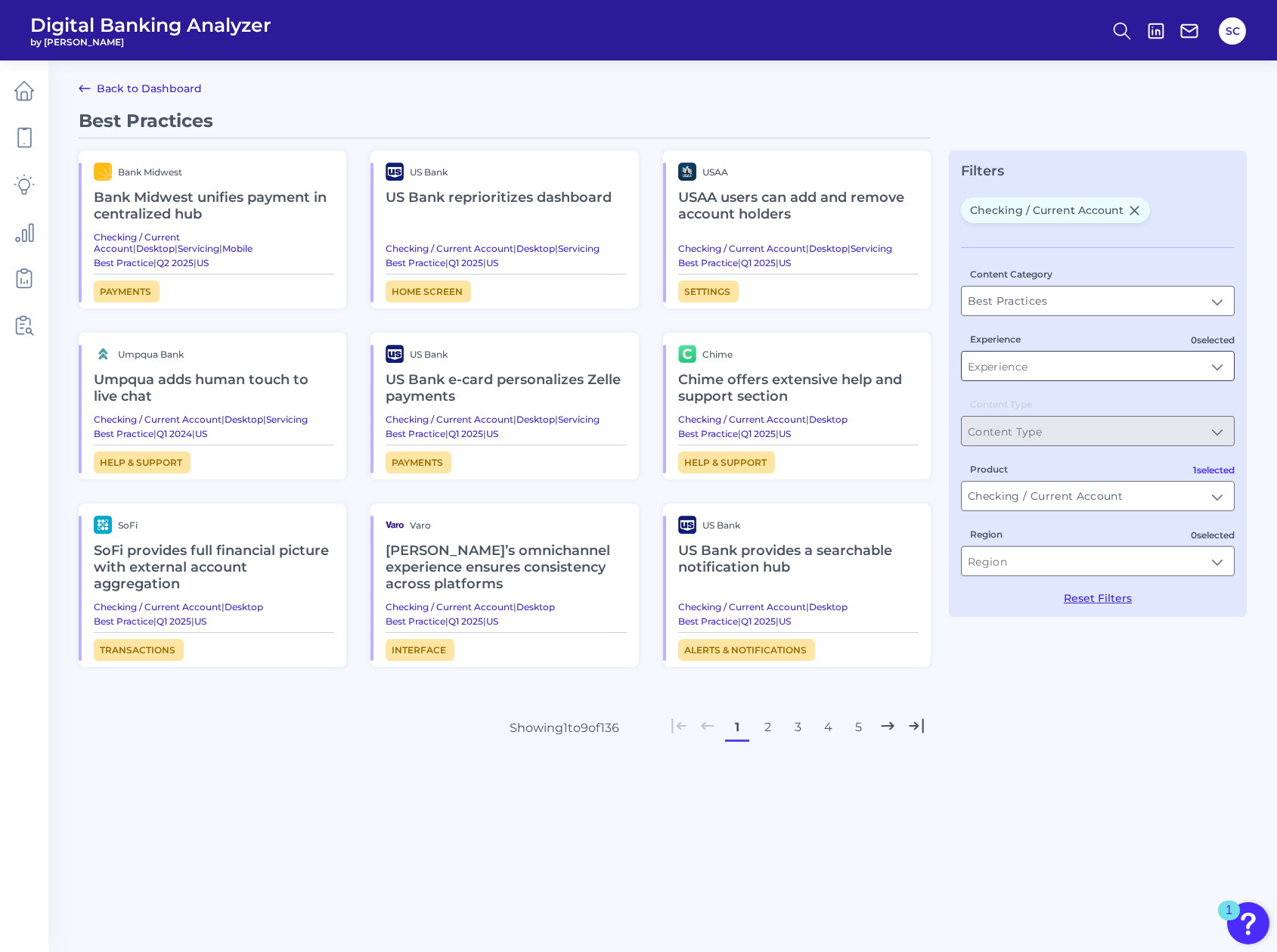
click at [1010, 361] on input "Experience" at bounding box center [1097, 365] width 272 height 29
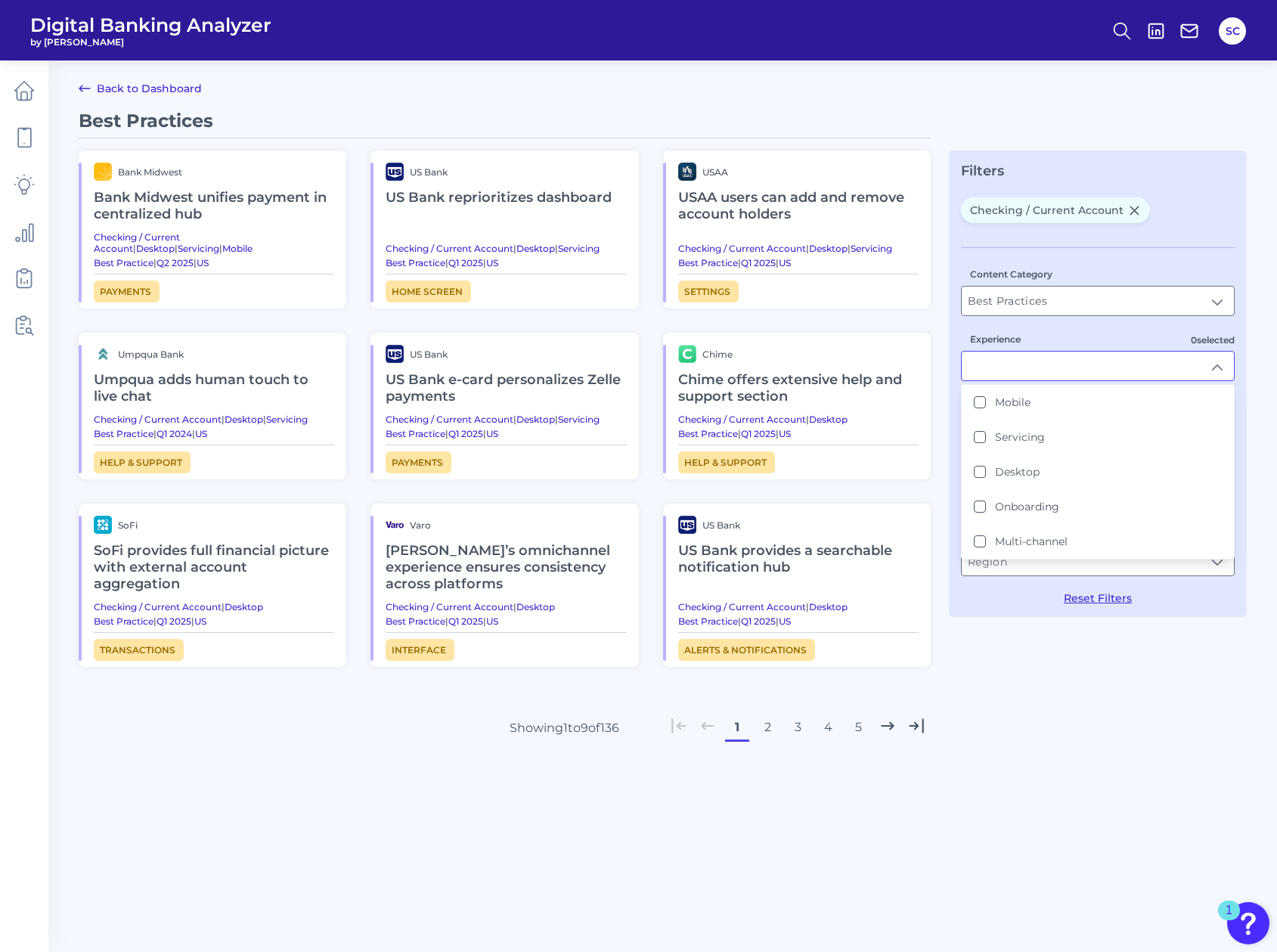
click at [1007, 359] on input "Experience" at bounding box center [1097, 365] width 272 height 29
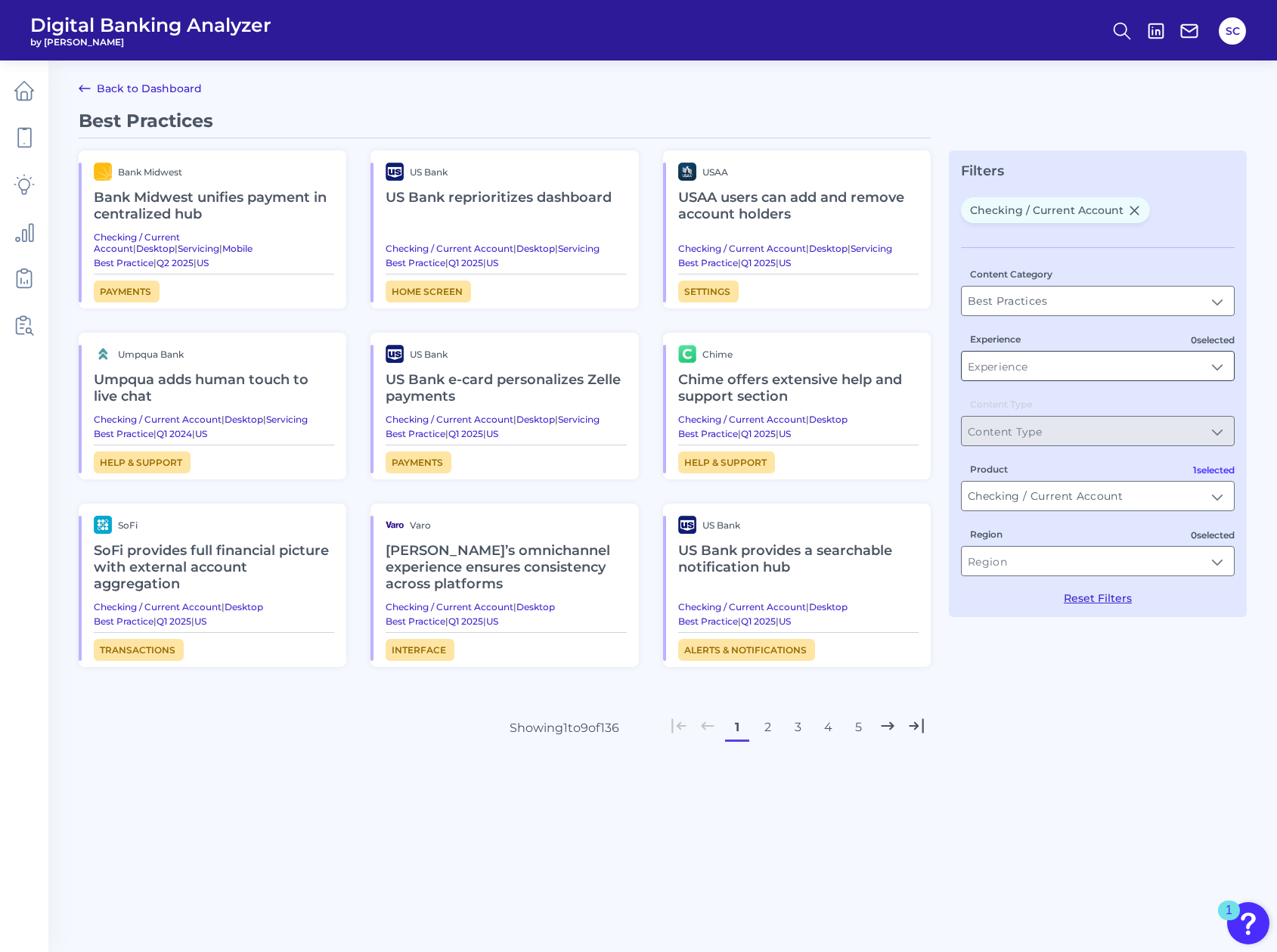
click at [1007, 359] on input "Experience" at bounding box center [1097, 365] width 272 height 29
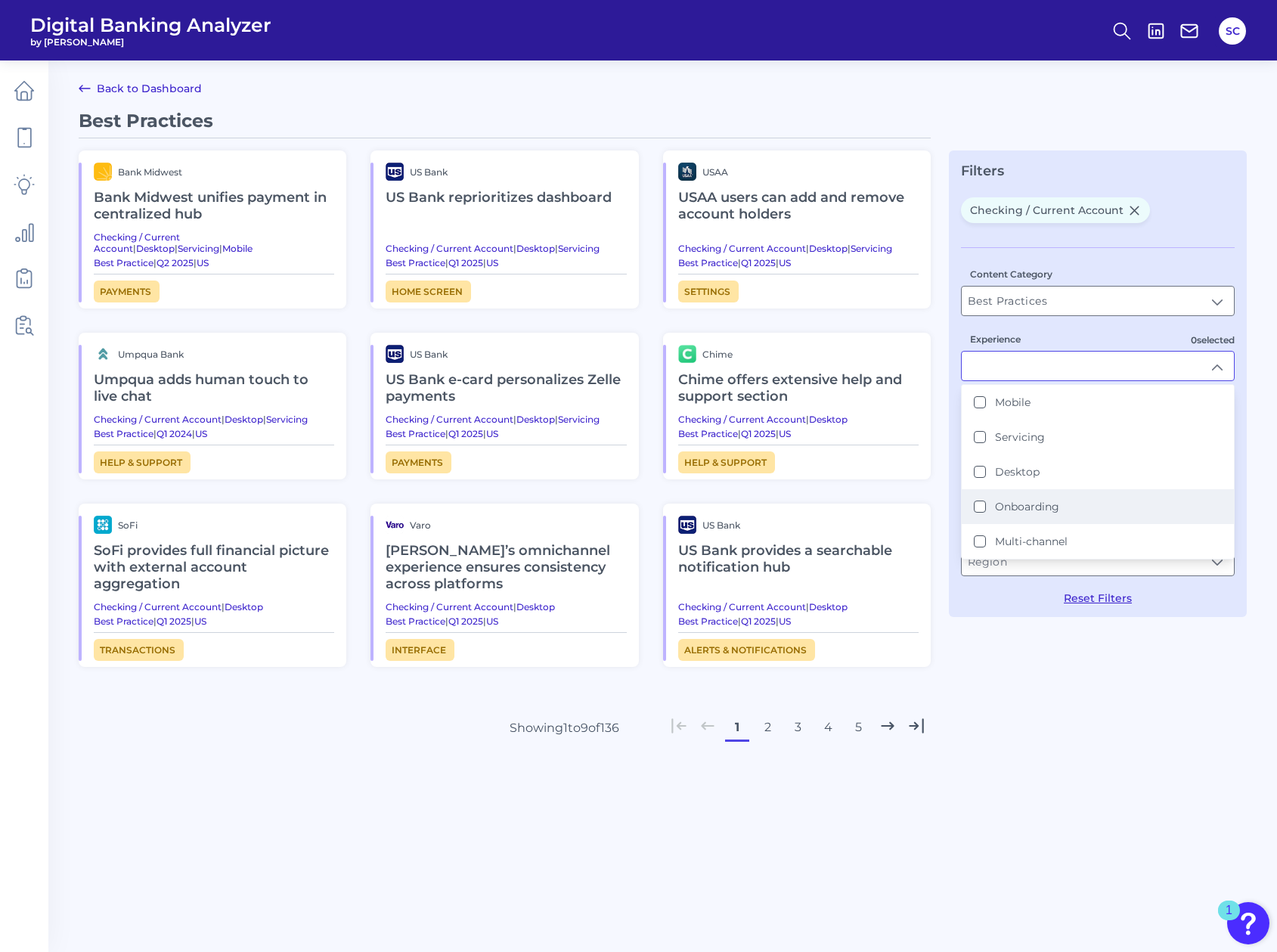
click at [974, 502] on button "Onboarding" at bounding box center [980, 506] width 12 height 12
type input "Onboarding"
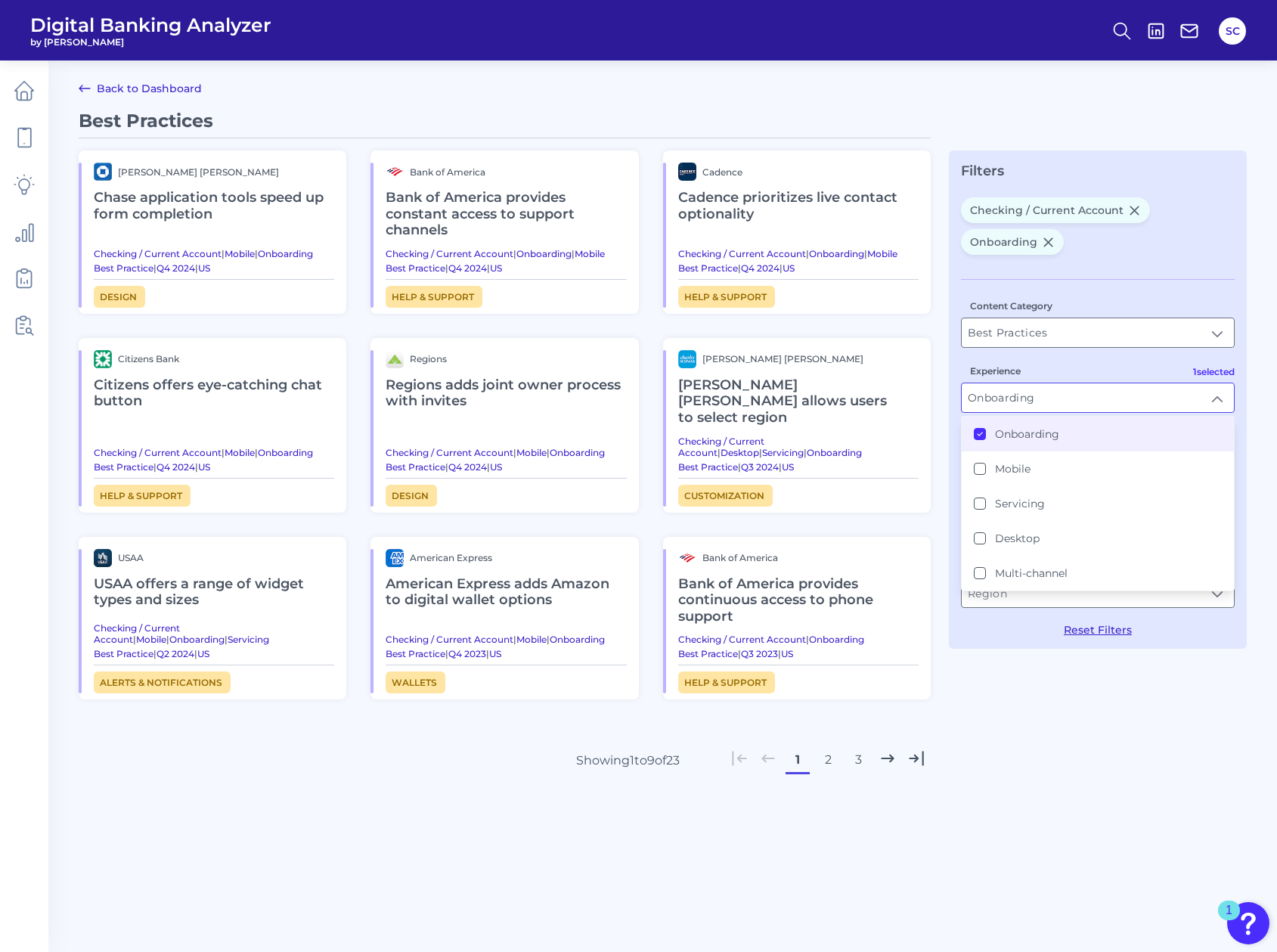
click at [1083, 658] on div "Best Practices JP Morgan Chase Chase application tools speed up form completion…" at bounding box center [662, 495] width 1168 height 771
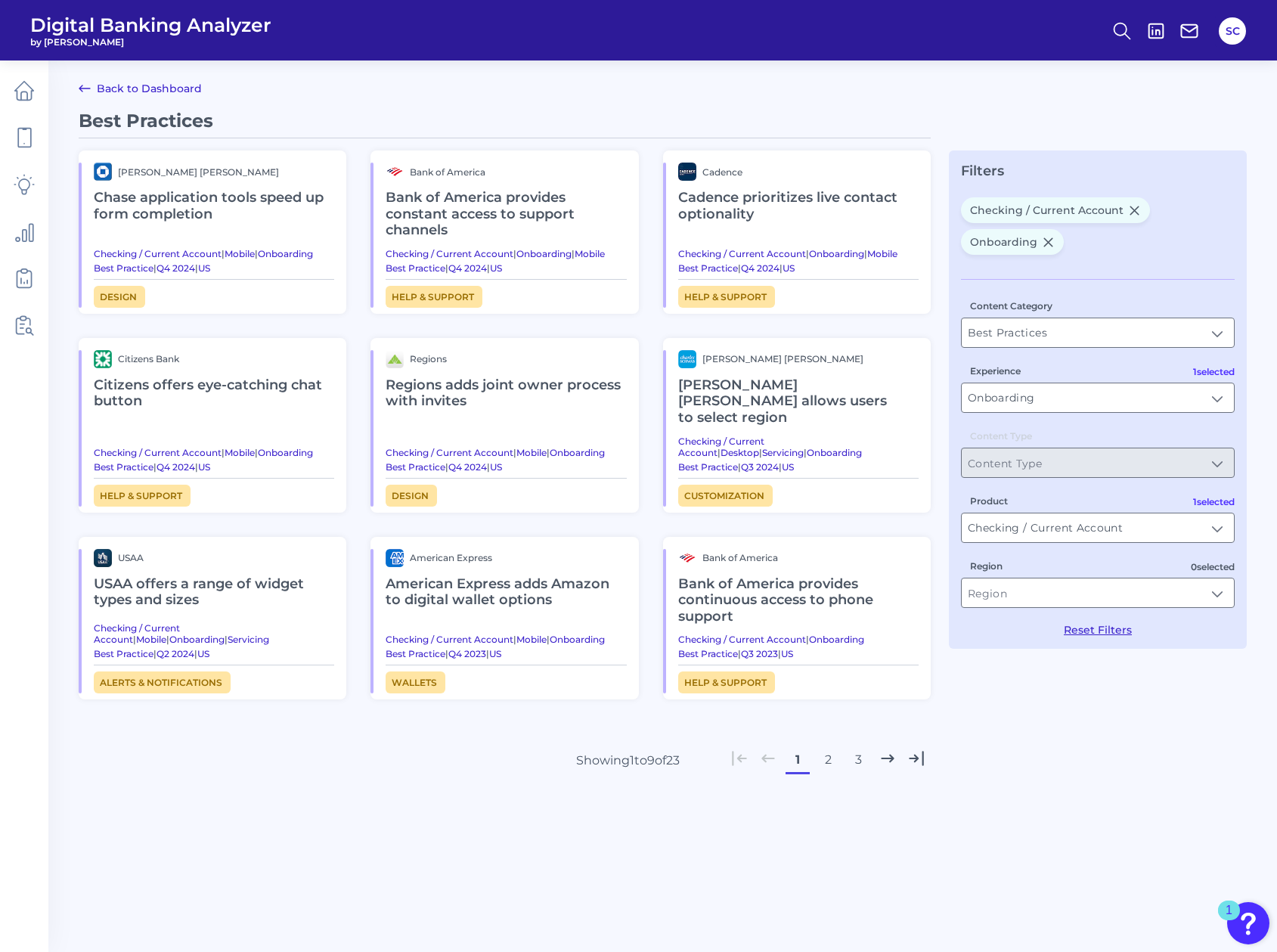
click at [155, 194] on h2 "Chase application tools speed up form completion" at bounding box center [214, 206] width 240 height 51
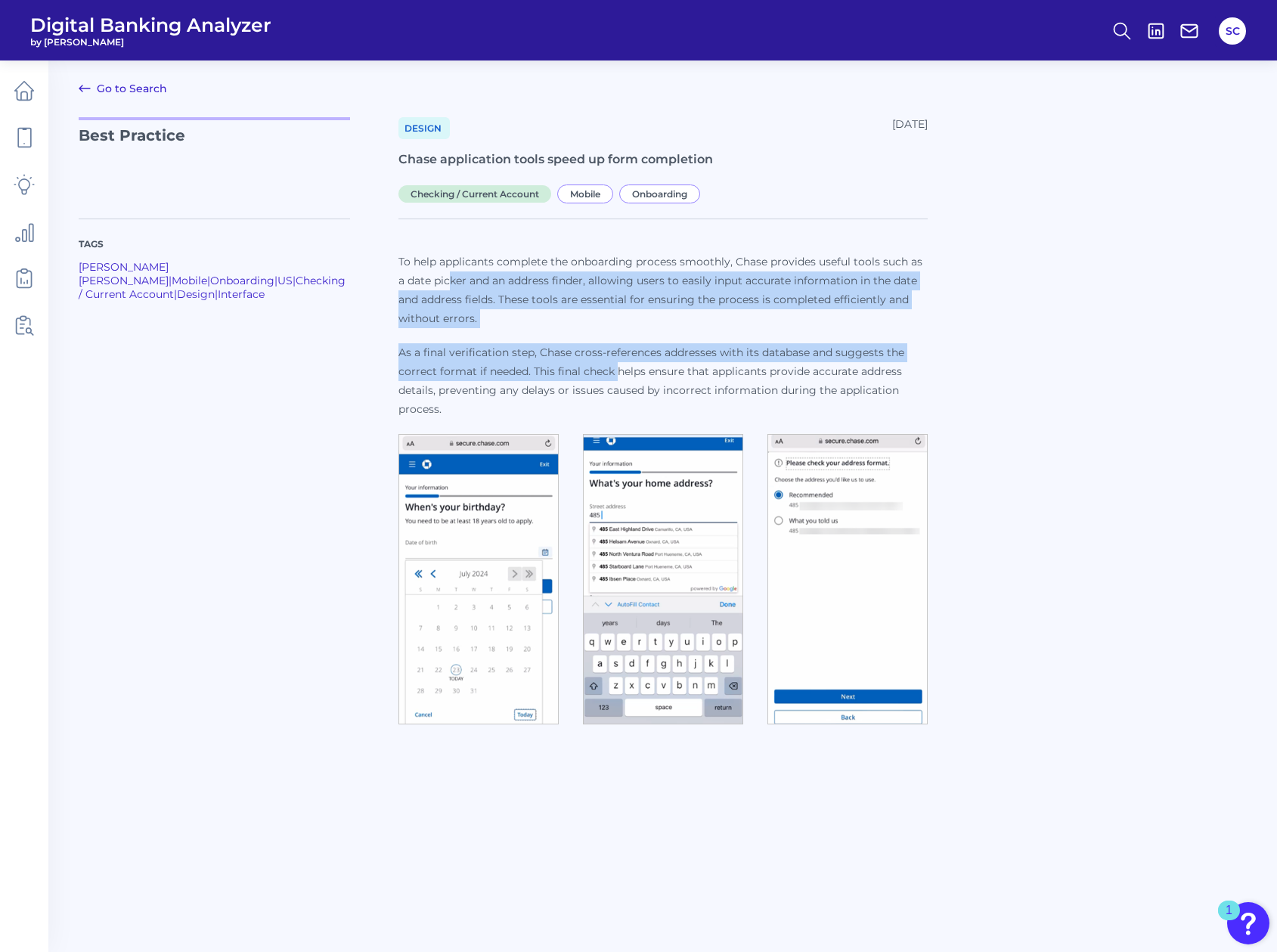
drag, startPoint x: 447, startPoint y: 282, endPoint x: 615, endPoint y: 377, distance: 193.0
click at [615, 377] on p "To help applicants complete the onboarding process smoothly, Chase provides use…" at bounding box center [663, 335] width 529 height 166
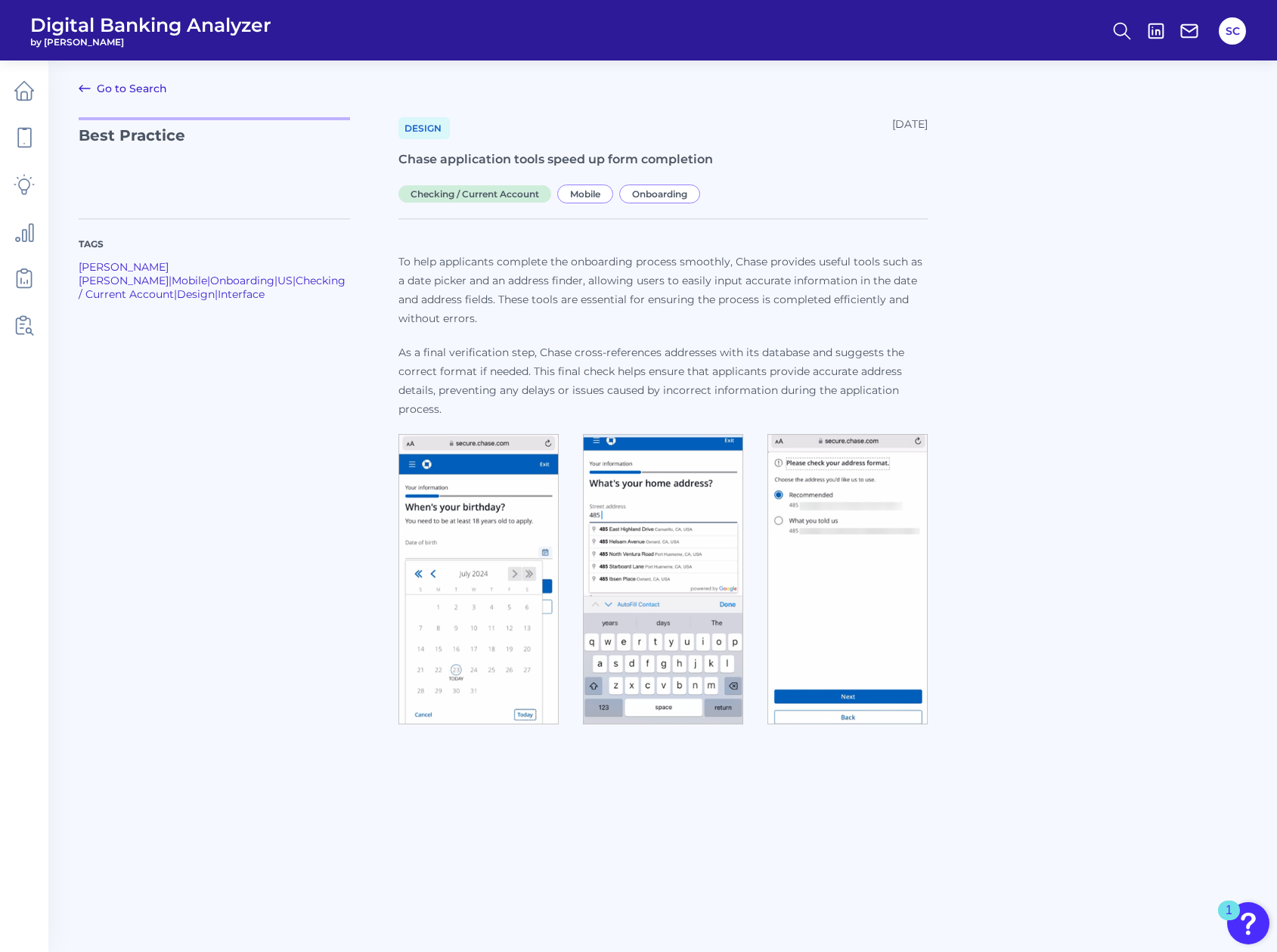
click at [339, 391] on div "Tags JP Morgan Chase | Mobile | Onboarding | US | Checking / Current Account | …" at bounding box center [238, 474] width 320 height 511
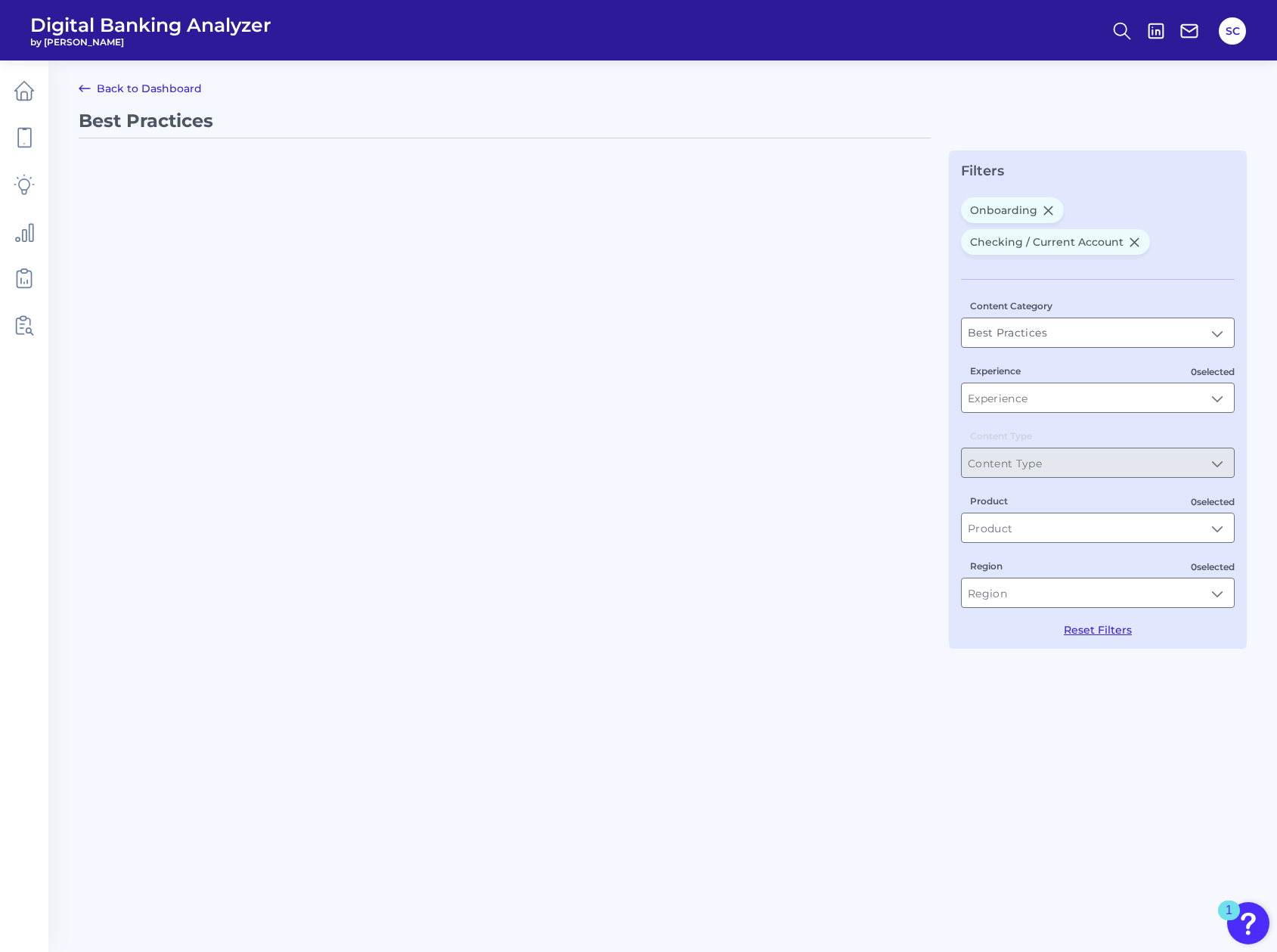
type input "Onboarding"
type input "Checking / Current Account"
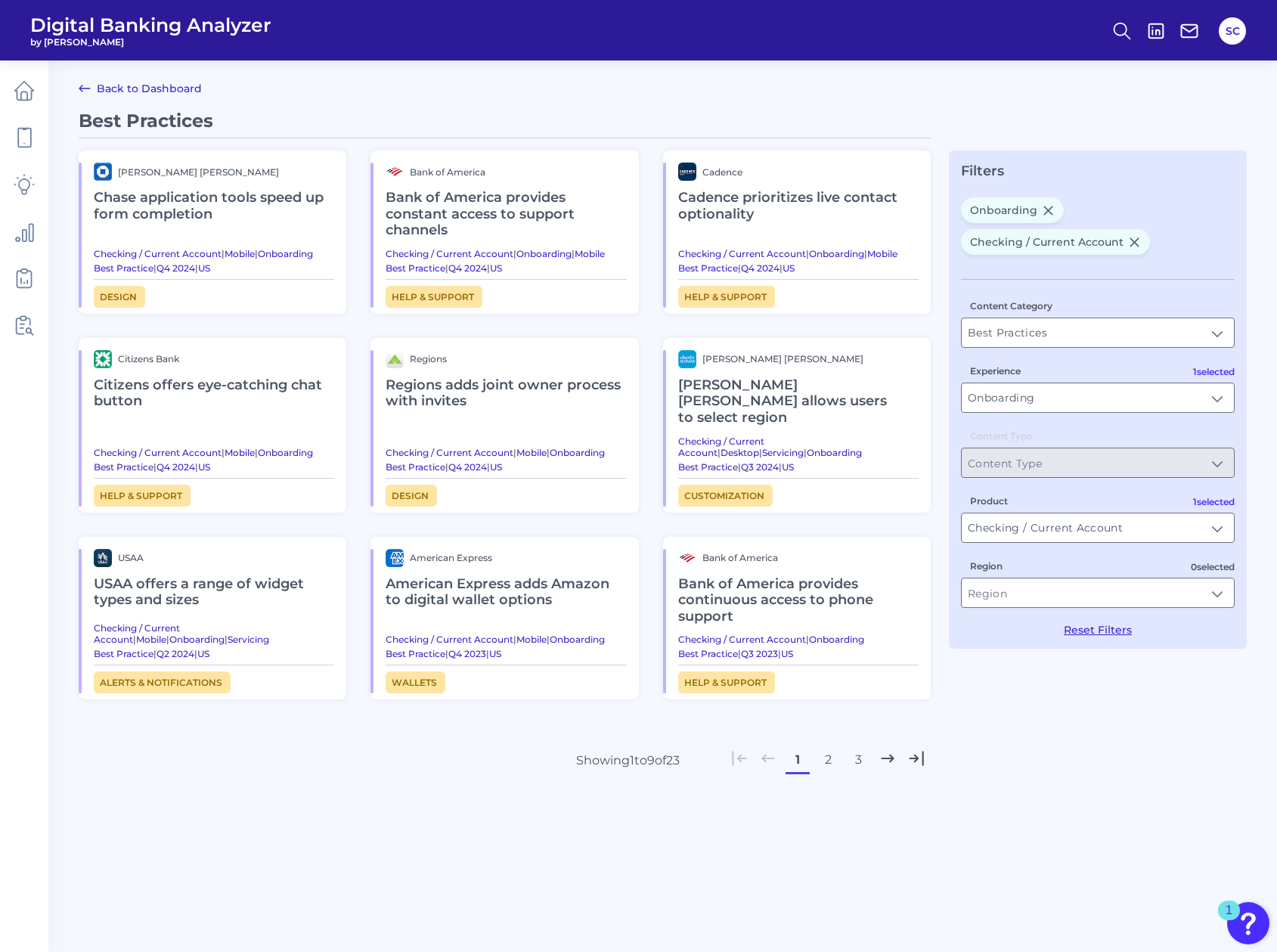
click at [423, 388] on h2 "Regions adds joint owner process with invites" at bounding box center [505, 393] width 240 height 51
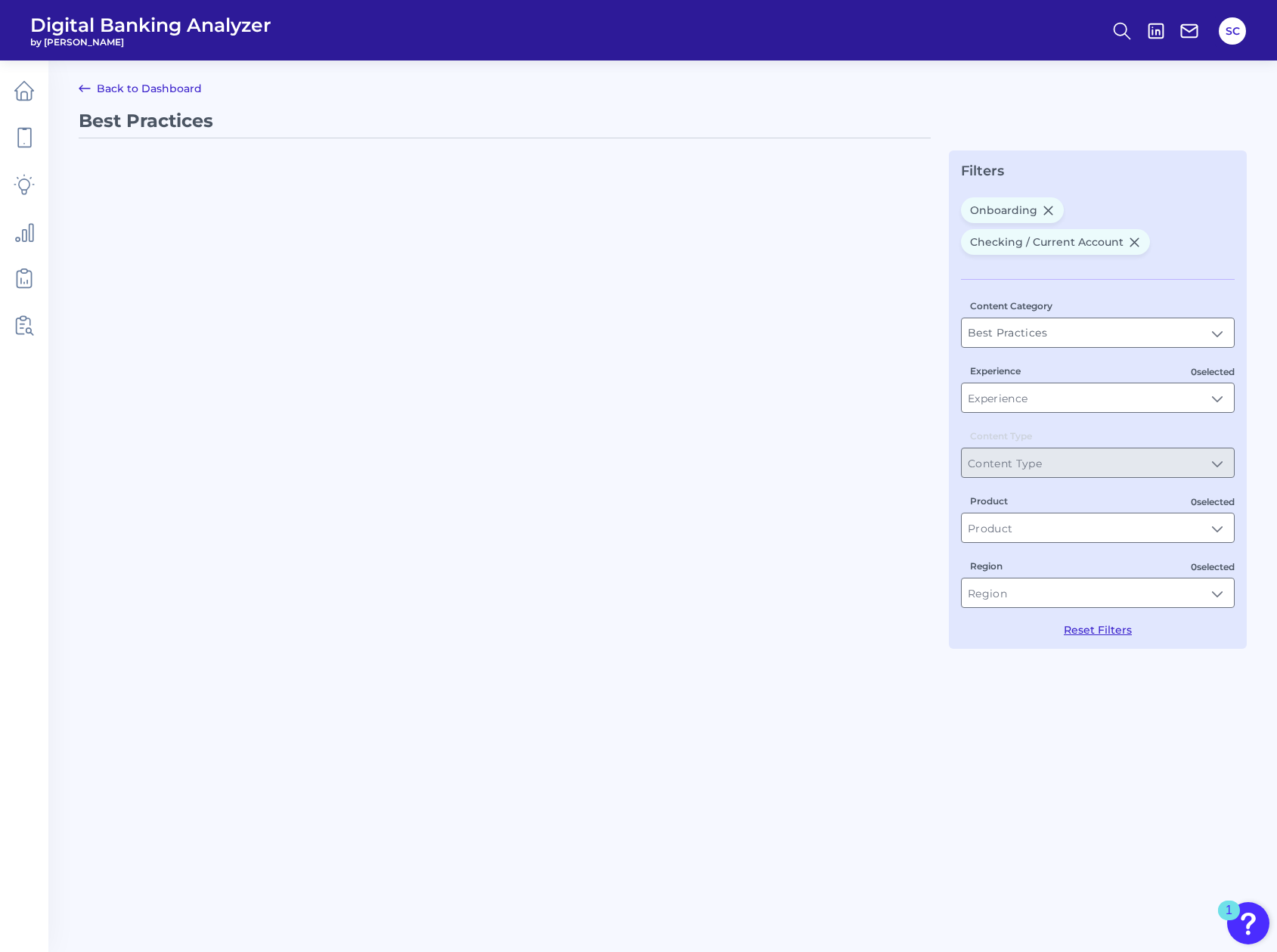
type input "Onboarding"
type input "Checking / Current Account"
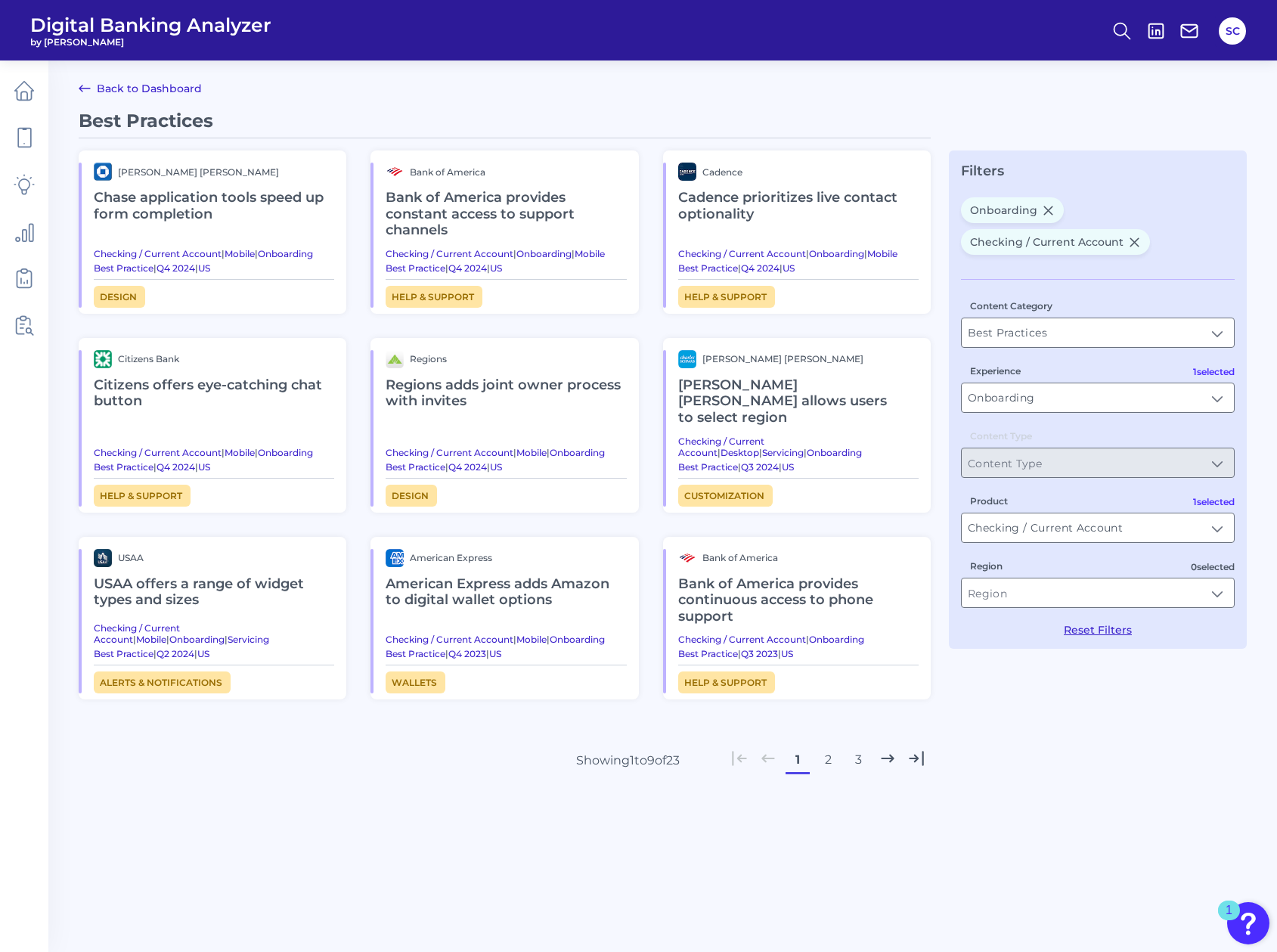
click at [827, 747] on button "2" at bounding box center [828, 759] width 25 height 25
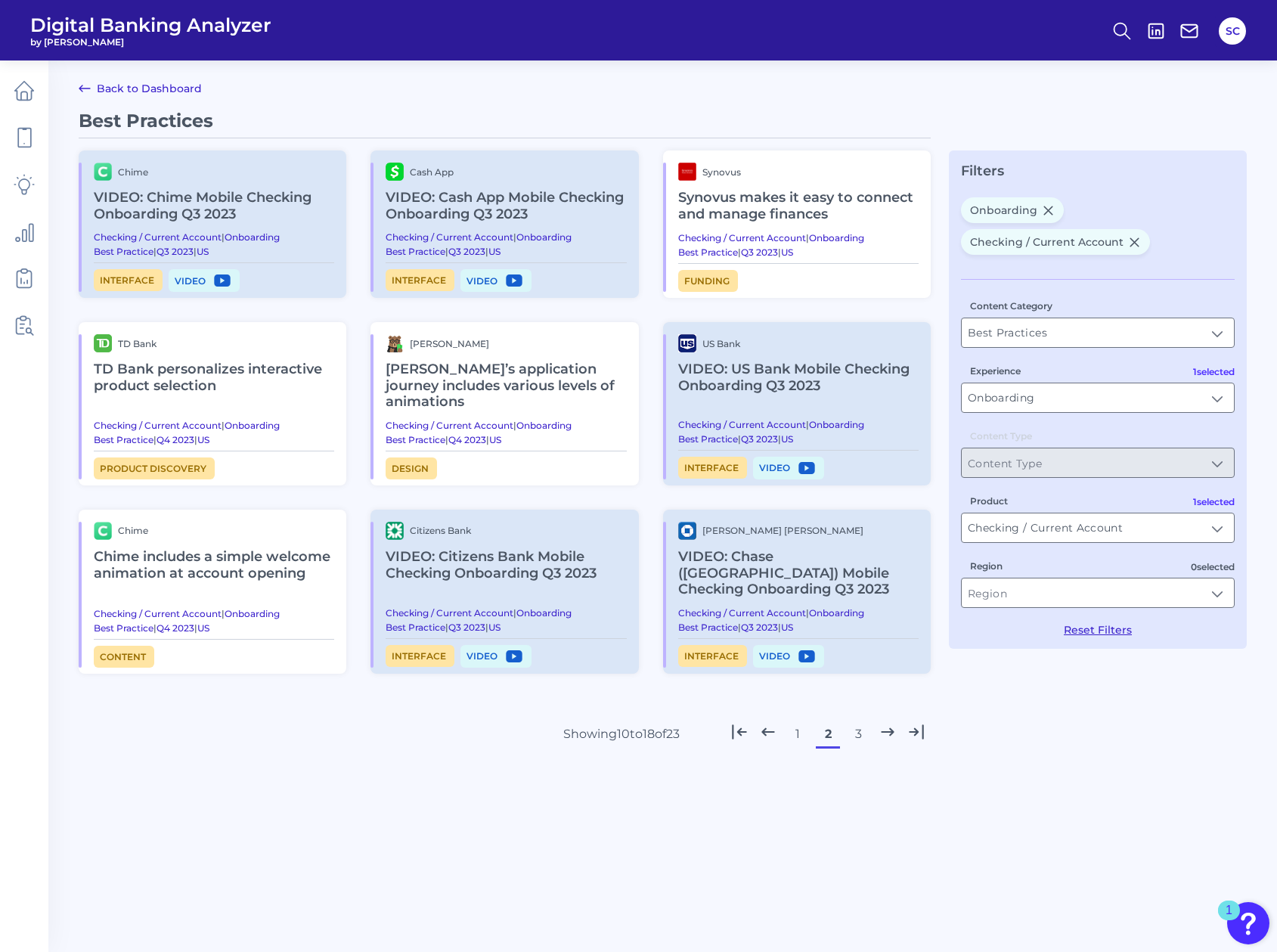
click at [194, 280] on span "Video" at bounding box center [203, 280] width 71 height 23
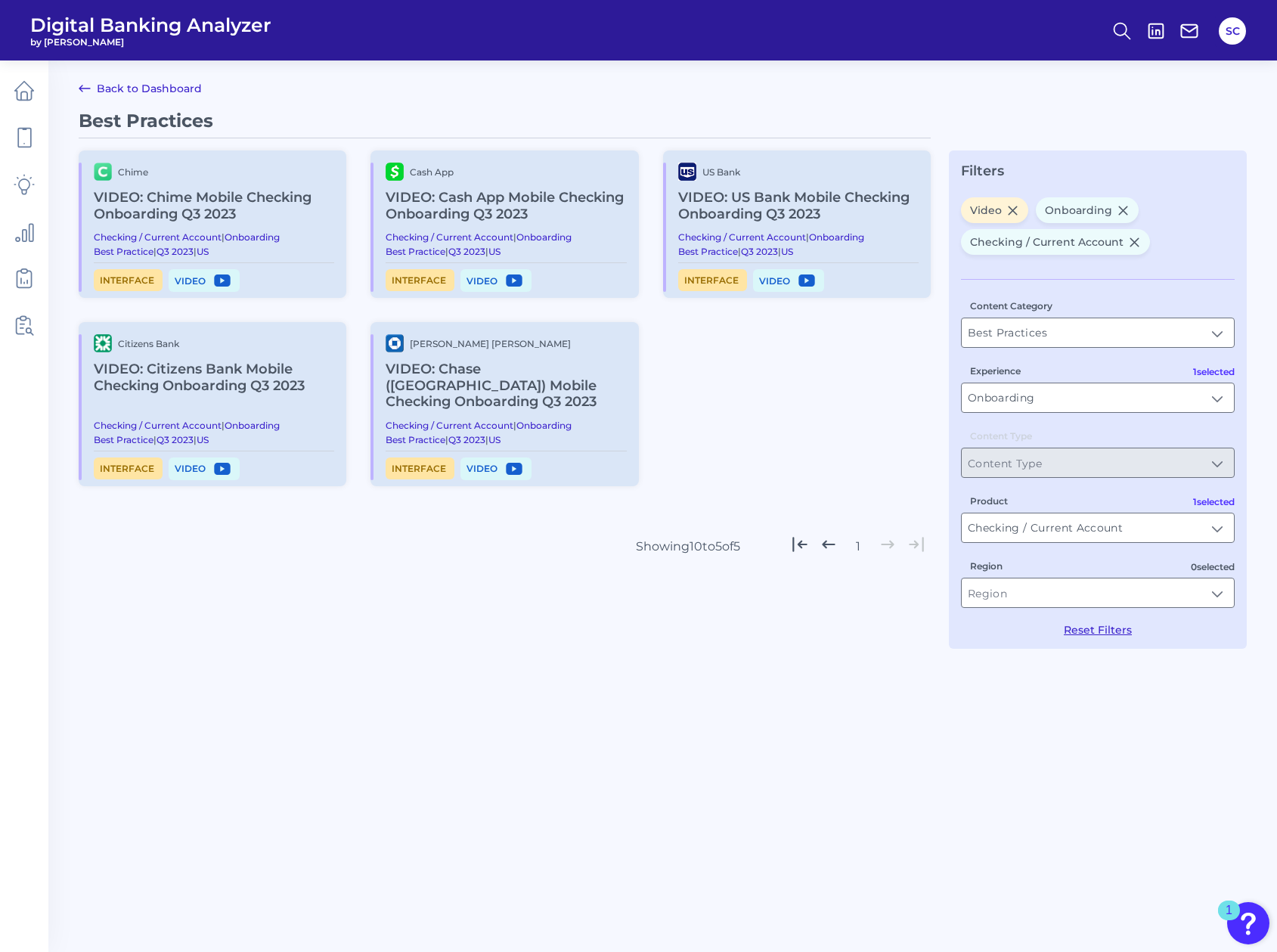
click at [130, 214] on h2 "VIDEO: Chime Mobile Checking Onboarding Q3 2023" at bounding box center [214, 206] width 240 height 51
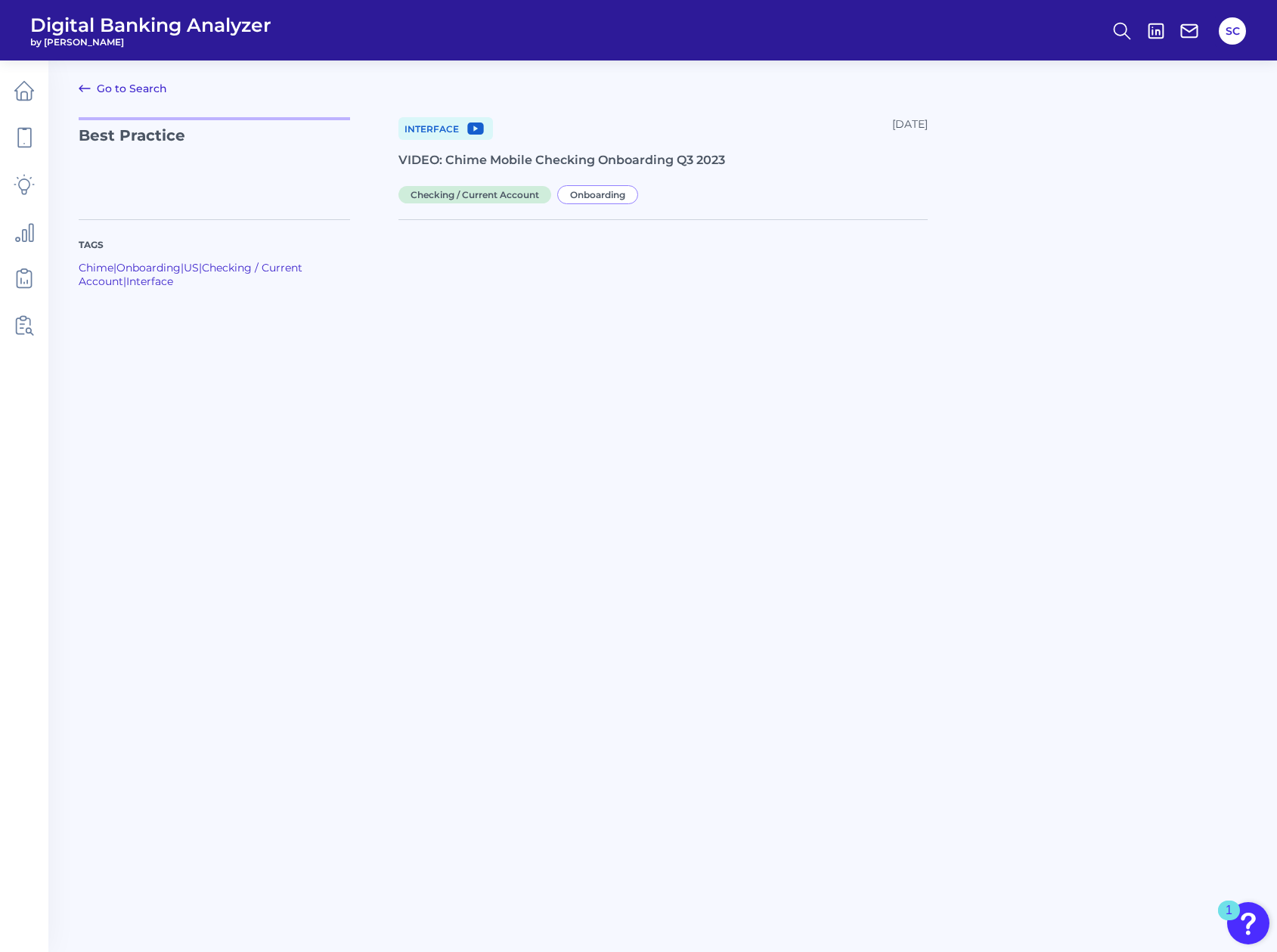
click at [82, 88] on icon at bounding box center [84, 88] width 18 height 18
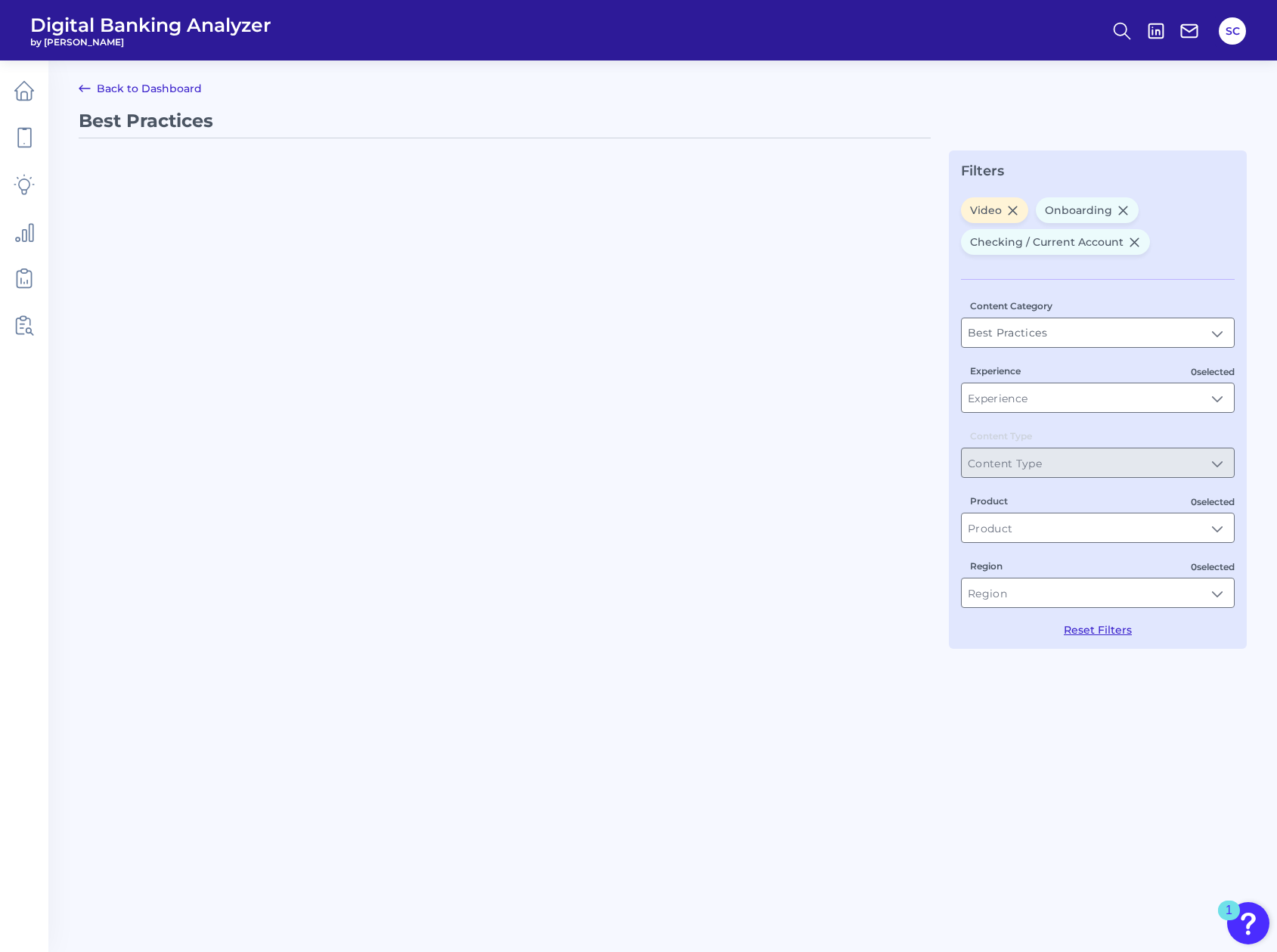
type input "Onboarding"
type input "Checking / Current Account"
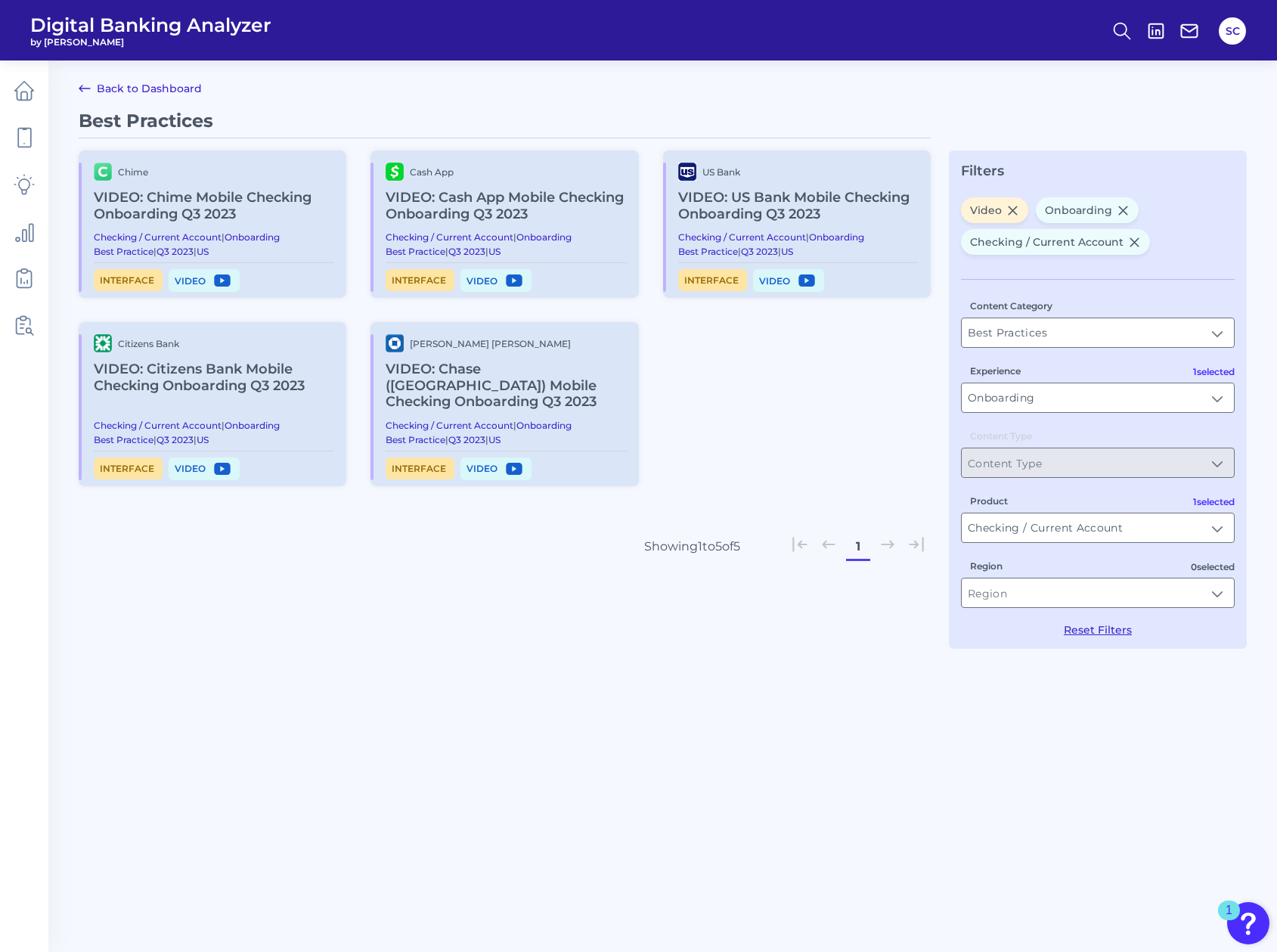
click at [127, 370] on h2 "VIDEO: Citizens Bank Mobile Checking Onboarding Q3 2023" at bounding box center [214, 377] width 240 height 51
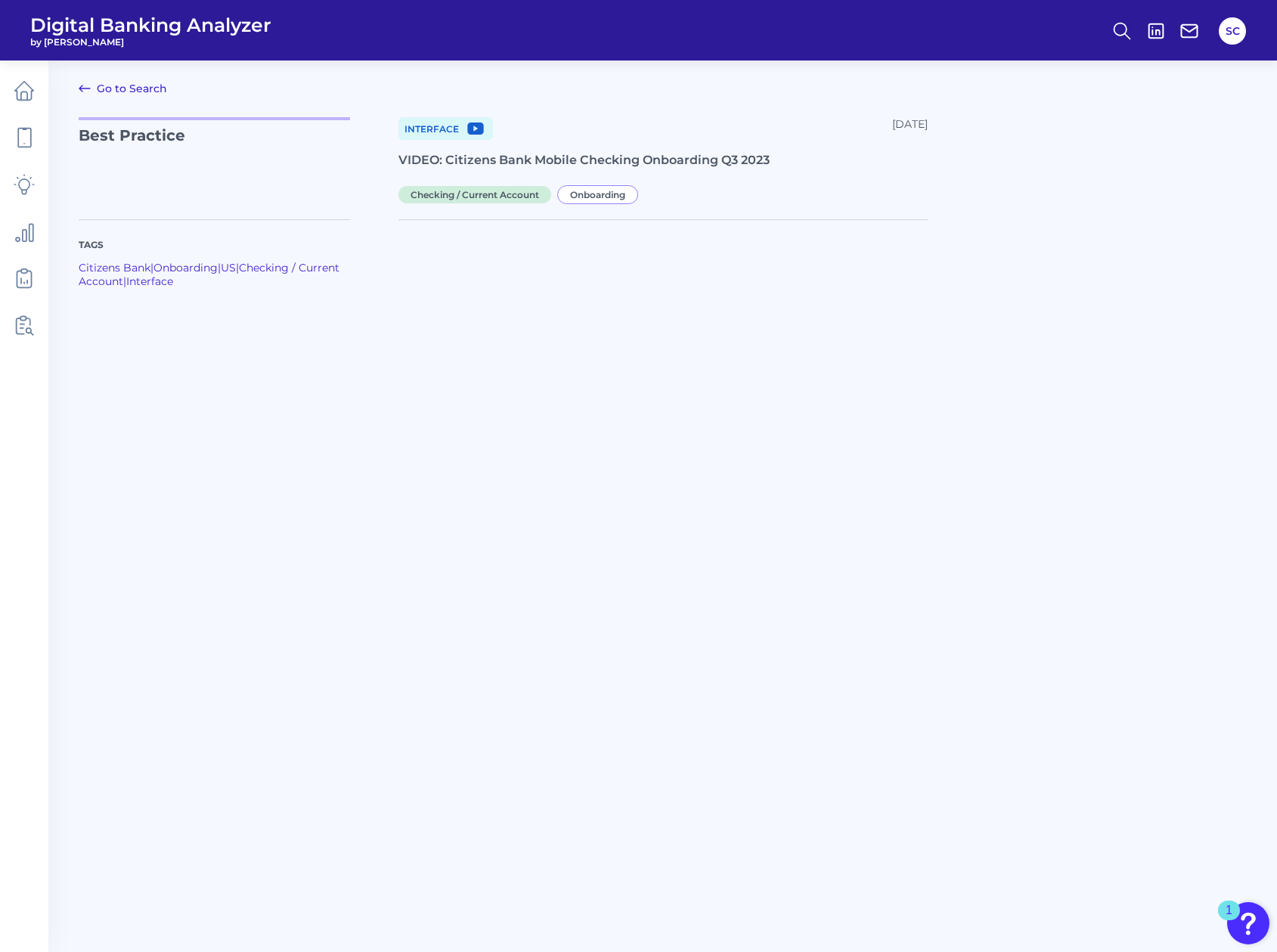
click at [395, 236] on div "Tags Citizens Bank | Onboarding | US | Checking / Current Account | Interface" at bounding box center [238, 424] width 320 height 411
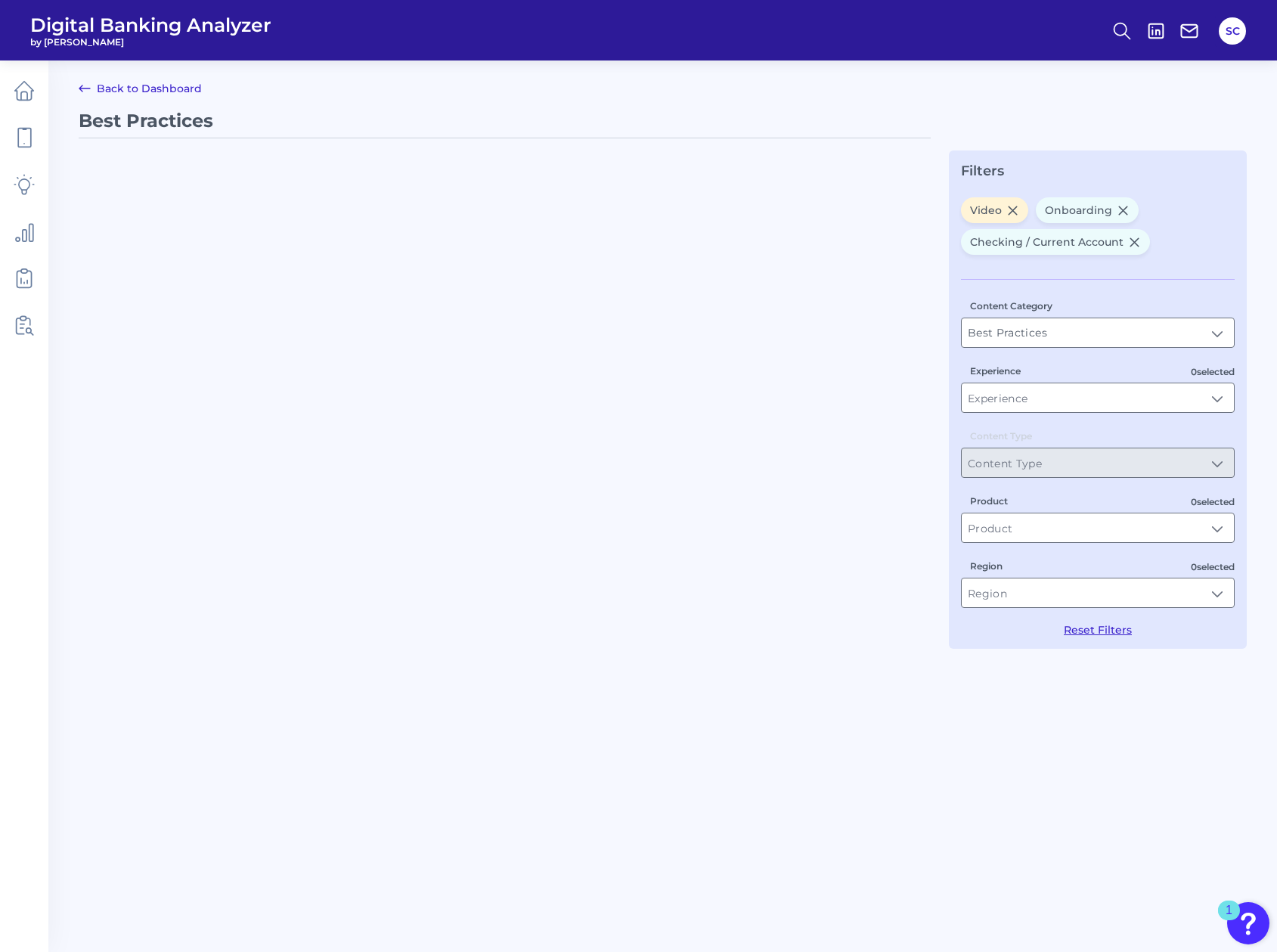
type input "Onboarding"
type input "Checking / Current Account"
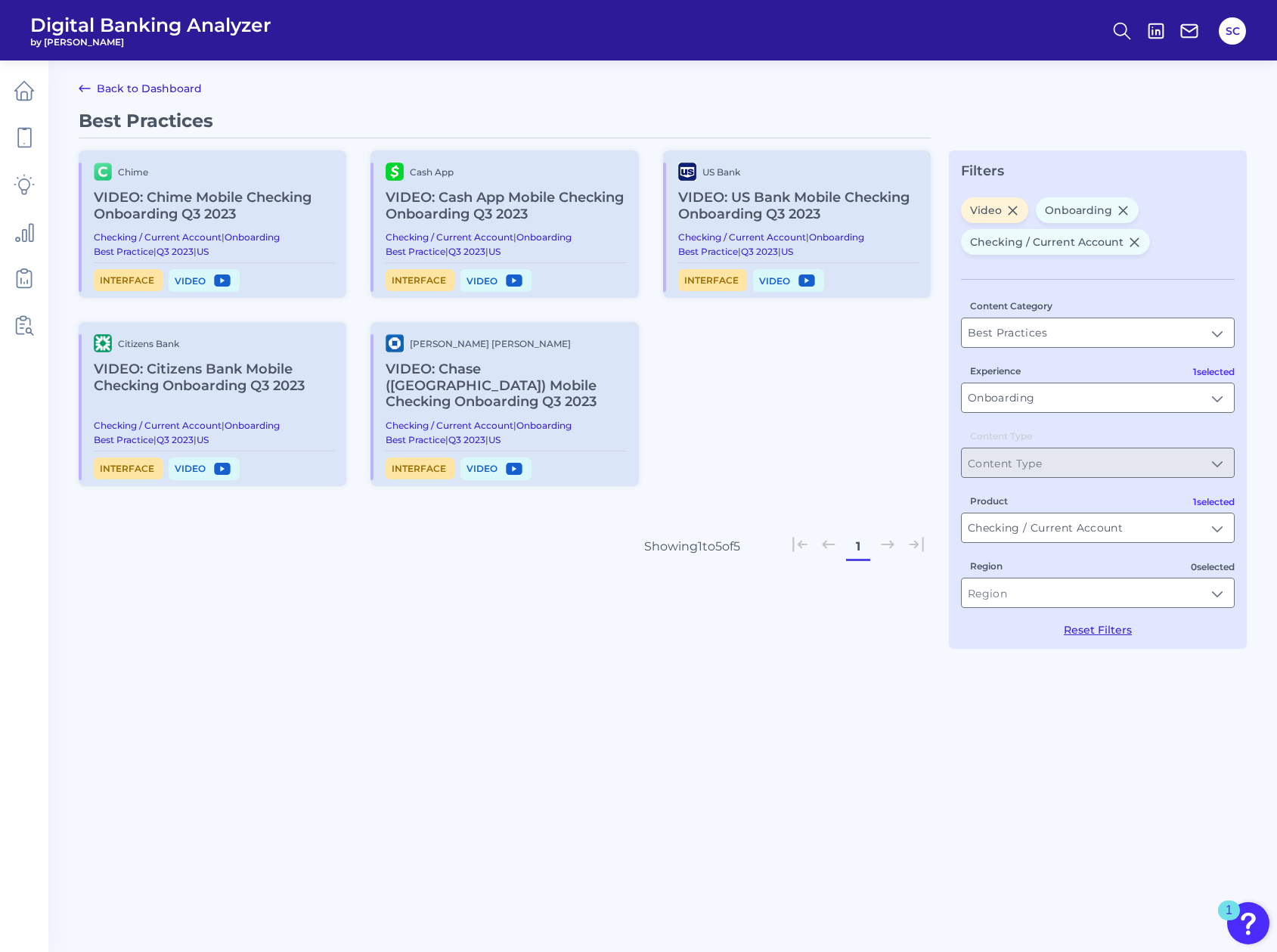
click at [933, 610] on div "Best Practices Chime VIDEO: Chime Mobile Checking Onboarding Q3 2023 Checking /…" at bounding box center [662, 388] width 1168 height 558
